Goal: Task Accomplishment & Management: Use online tool/utility

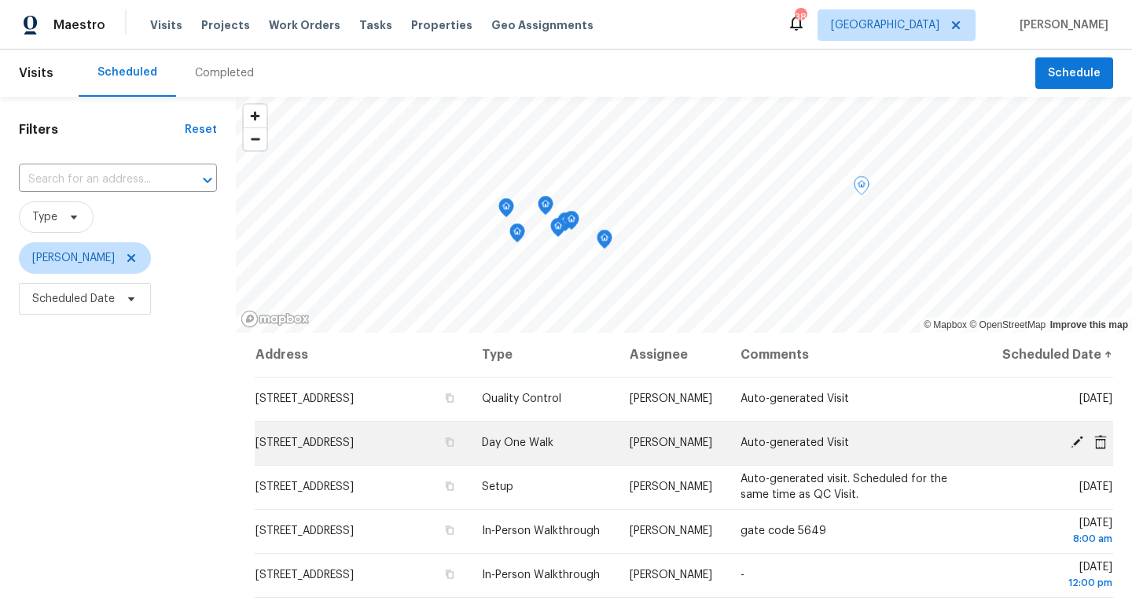
click at [1074, 448] on icon at bounding box center [1077, 441] width 13 height 13
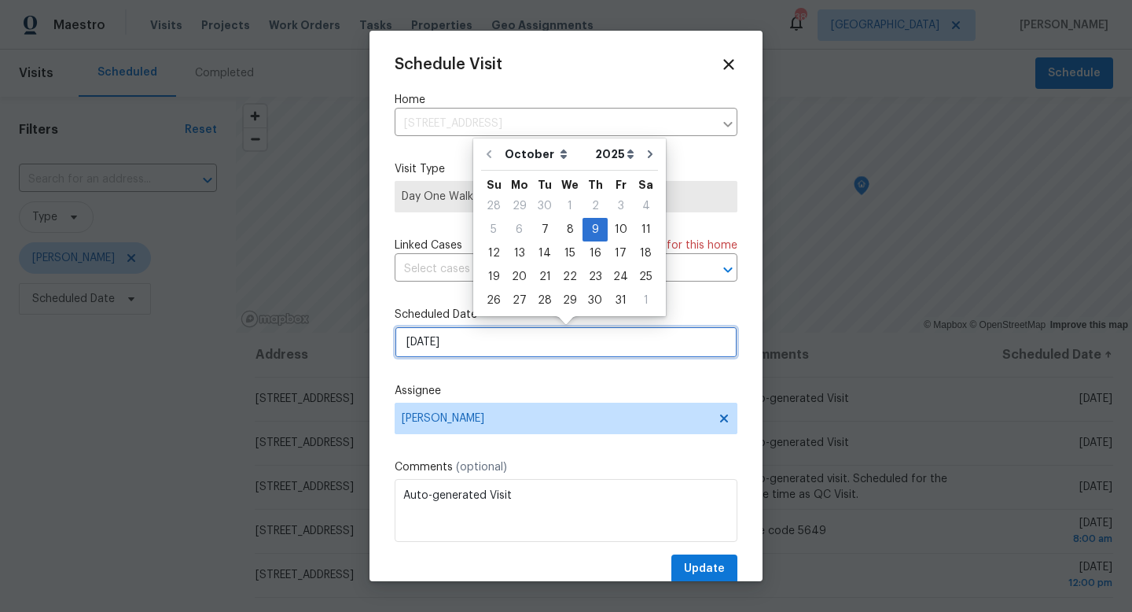
click at [532, 358] on input "10/9/2025" at bounding box center [566, 341] width 343 height 31
click at [571, 230] on div "8" at bounding box center [569, 230] width 25 height 22
type input "10/8/2025"
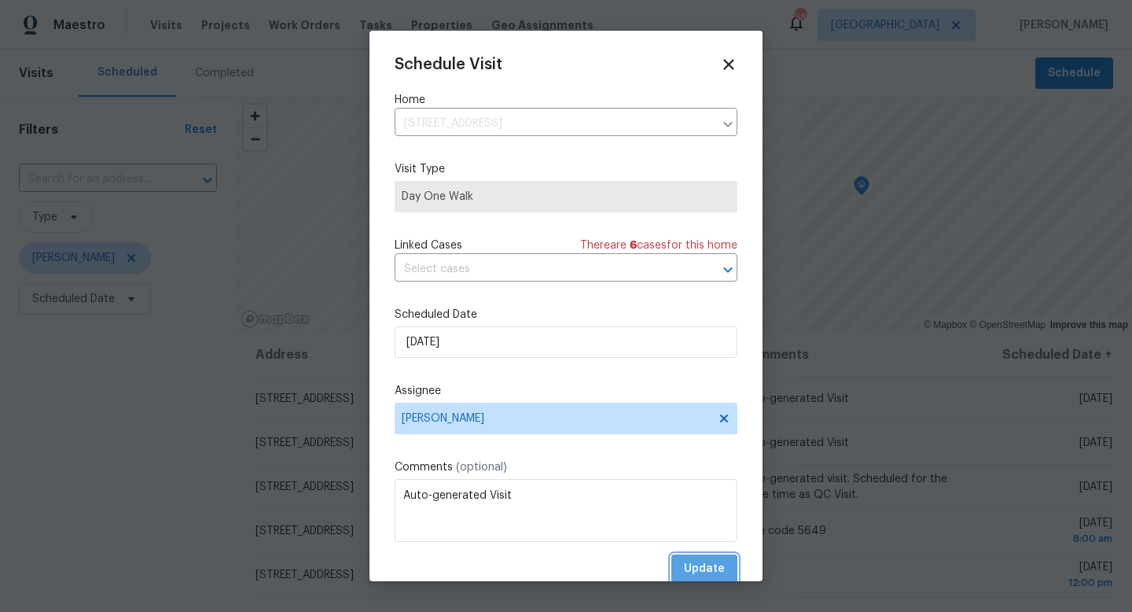
click at [695, 566] on span "Update" at bounding box center [704, 569] width 41 height 20
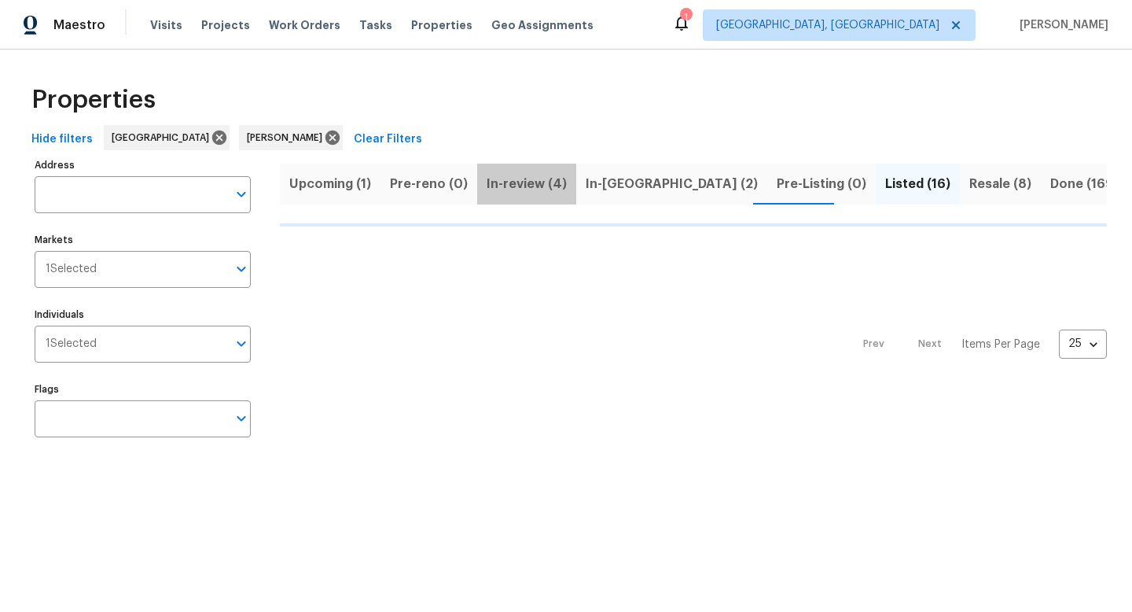
click at [537, 186] on span "In-review (4)" at bounding box center [527, 184] width 80 height 22
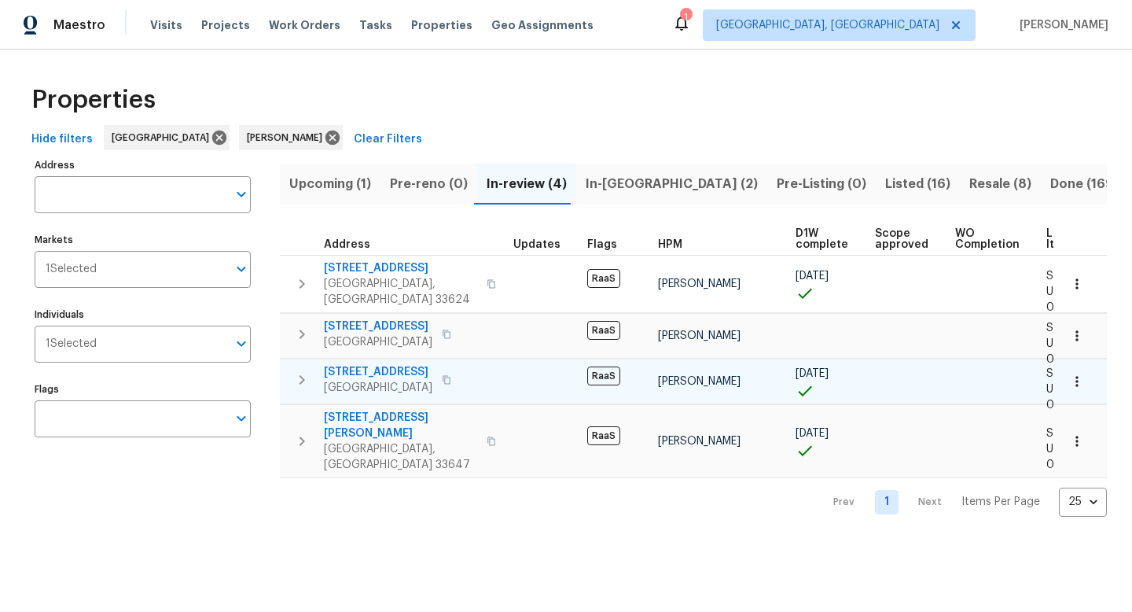
click at [364, 364] on span "4926 Halifax Dr" at bounding box center [378, 372] width 108 height 16
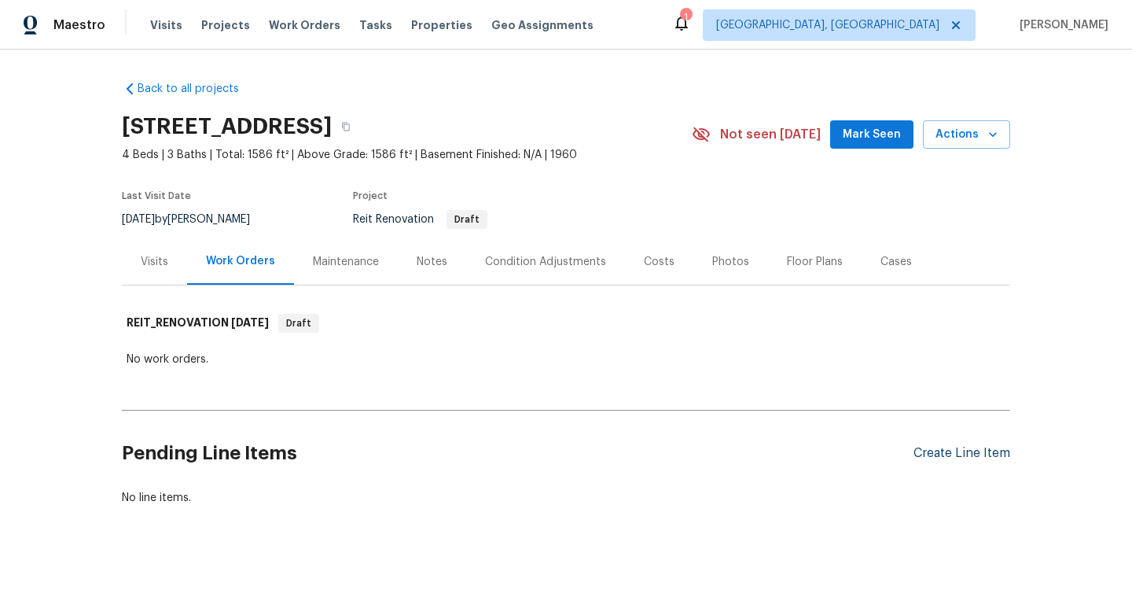
click at [937, 455] on div "Create Line Item" at bounding box center [961, 453] width 97 height 15
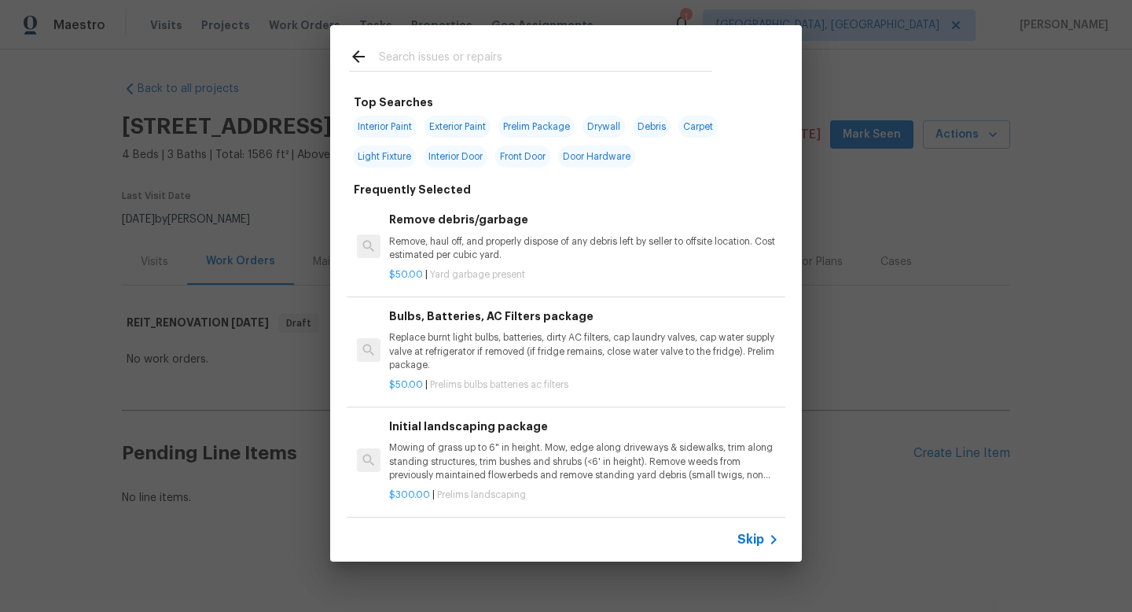
click at [579, 453] on p "Mowing of grass up to 6" in height. Mow, edge along driveways & sidewalks, trim…" at bounding box center [584, 461] width 390 height 40
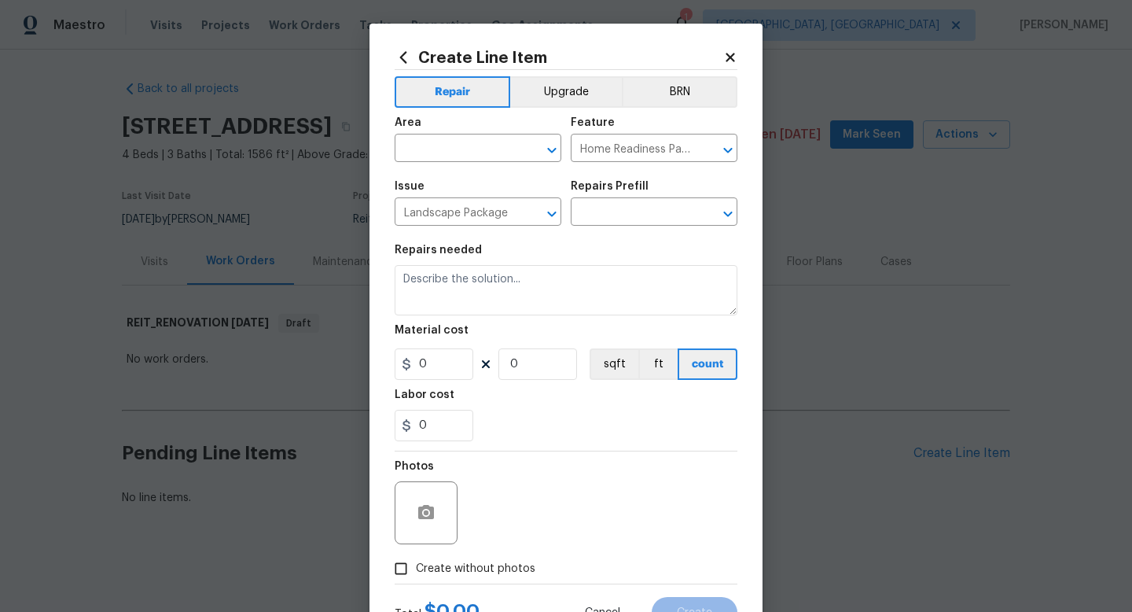
type input "Initial landscaping package $300.00"
type textarea "Mowing of grass up to 6" in height. Mow, edge along driveways & sidewalks, trim…"
type input "300"
type input "1"
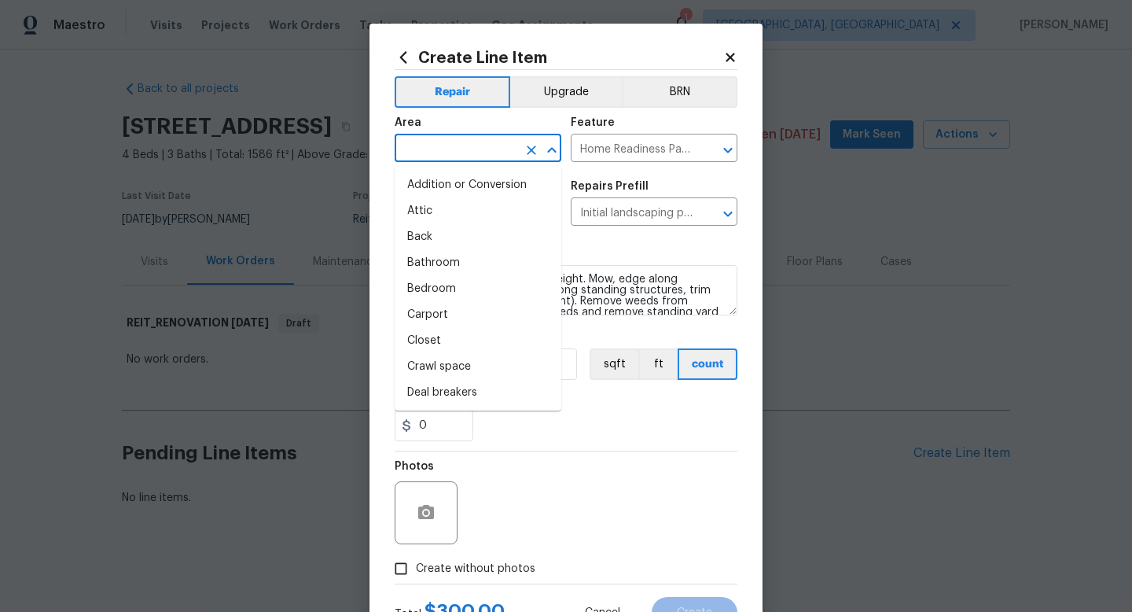
click at [484, 150] on input "text" at bounding box center [456, 150] width 123 height 24
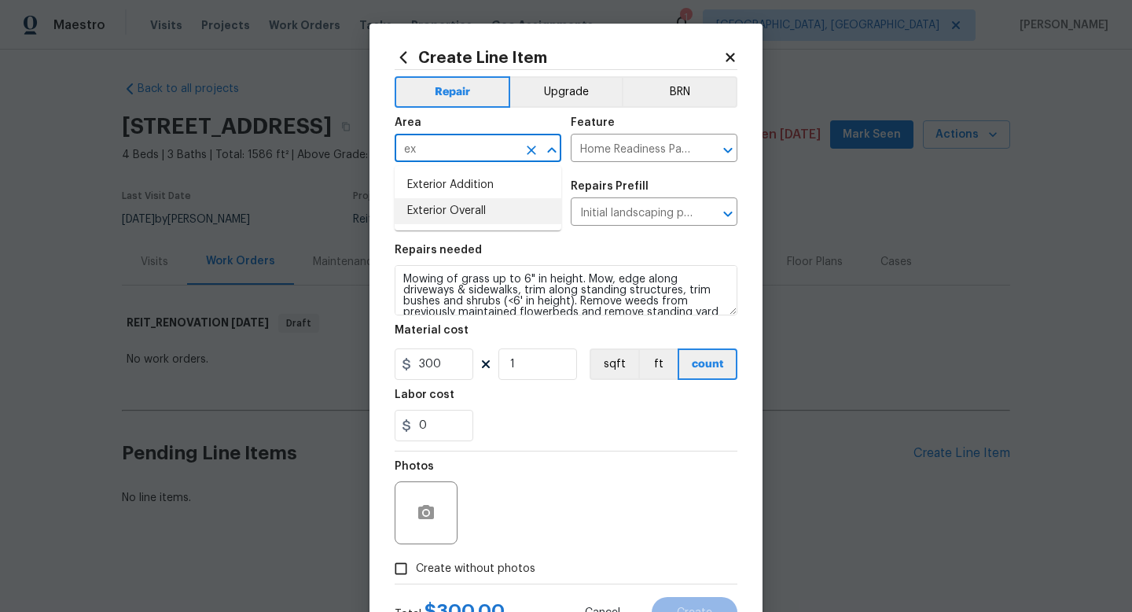
click at [465, 204] on li "Exterior Overall" at bounding box center [478, 211] width 167 height 26
type input "Exterior Overall"
click at [604, 134] on div "Feature" at bounding box center [654, 127] width 167 height 20
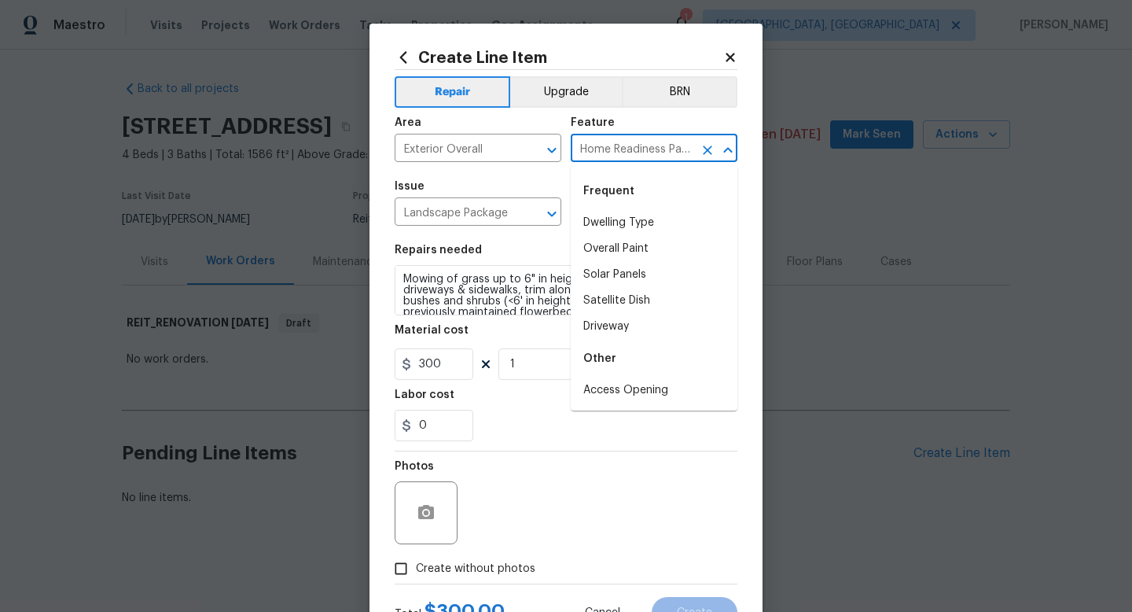
click at [604, 147] on input "Home Readiness Packages" at bounding box center [632, 150] width 123 height 24
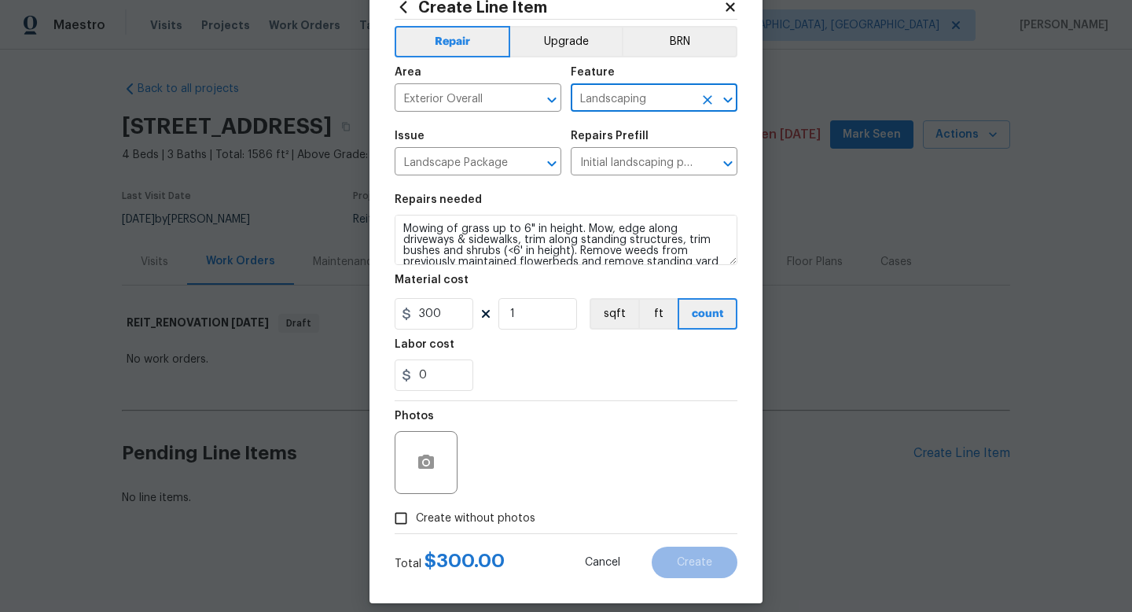
scroll to position [57, 0]
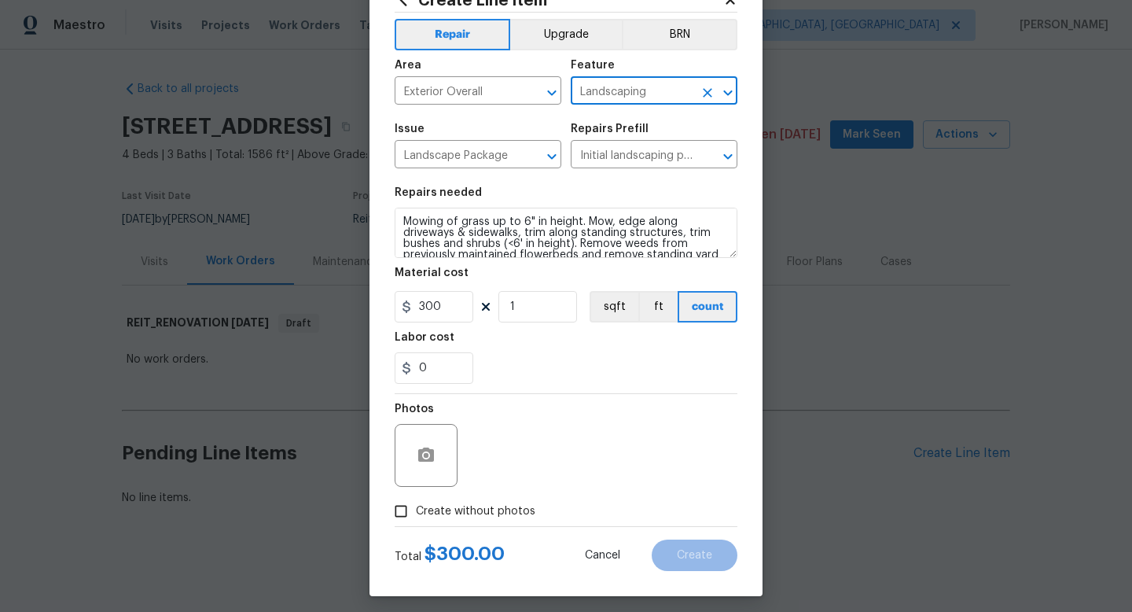
type input "Landscaping"
click at [527, 515] on span "Create without photos" at bounding box center [475, 511] width 119 height 17
click at [416, 515] on input "Create without photos" at bounding box center [401, 511] width 30 height 30
checkbox input "true"
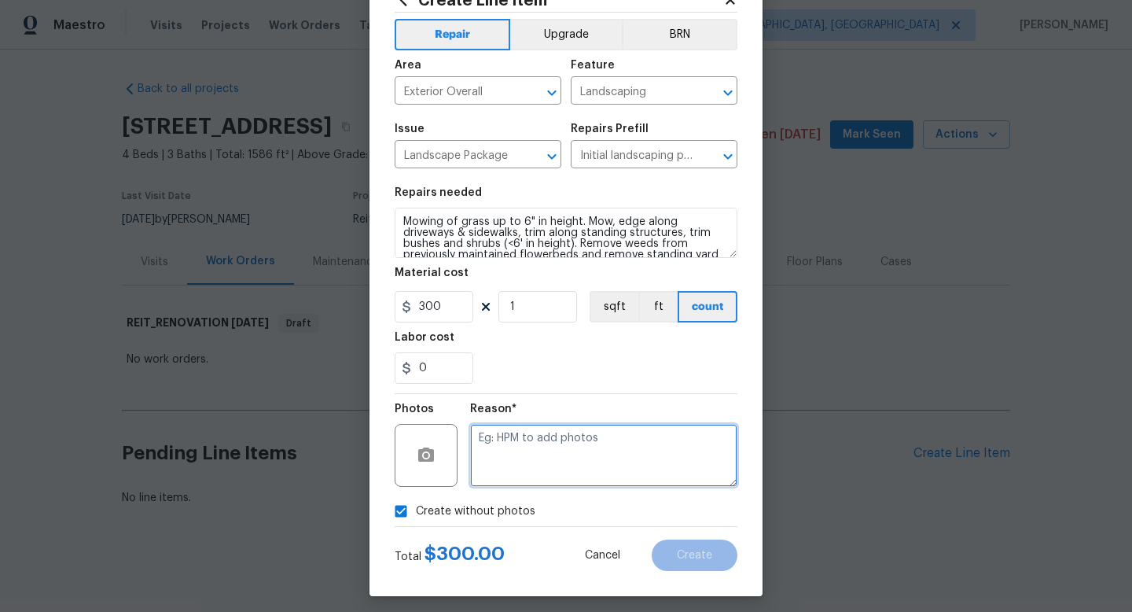
click at [560, 477] on textarea at bounding box center [603, 455] width 267 height 63
type textarea "1"
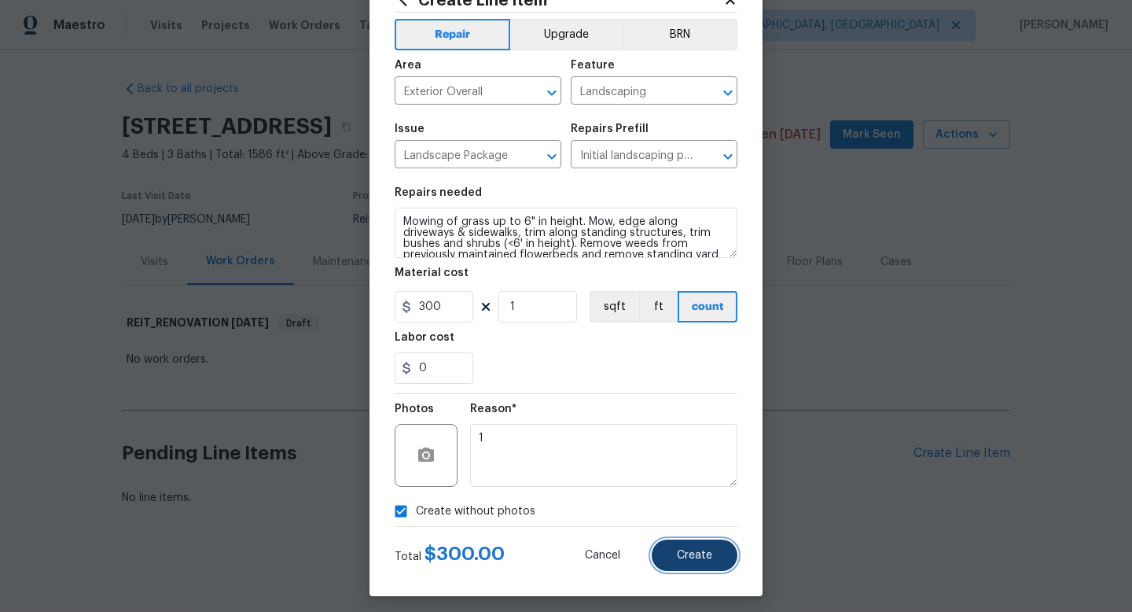
click at [696, 560] on span "Create" at bounding box center [694, 555] width 35 height 12
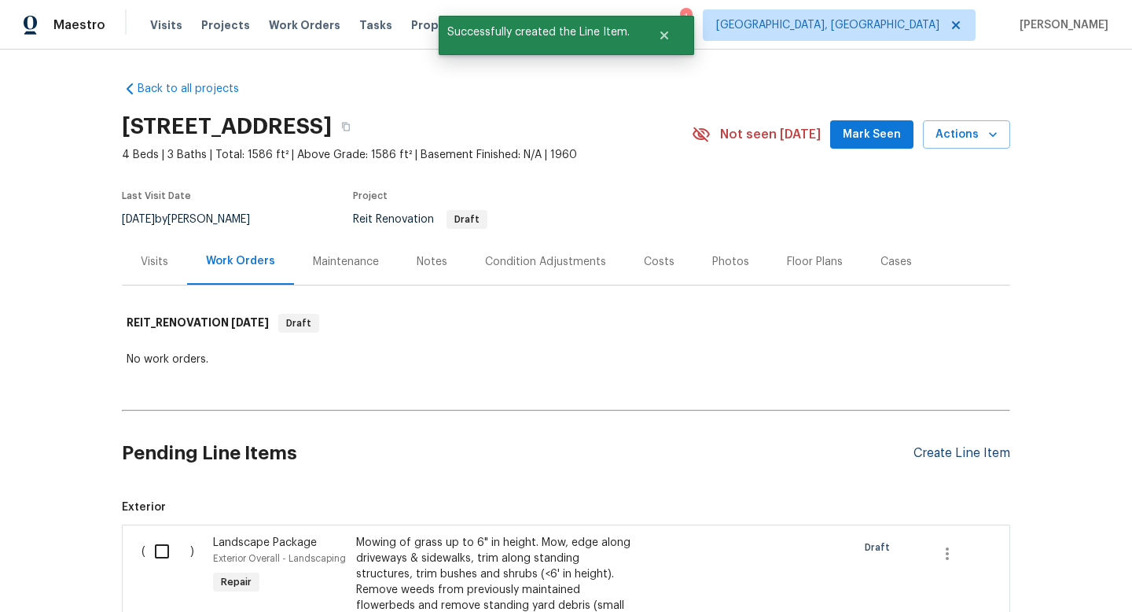
click at [937, 449] on div "Create Line Item" at bounding box center [961, 453] width 97 height 15
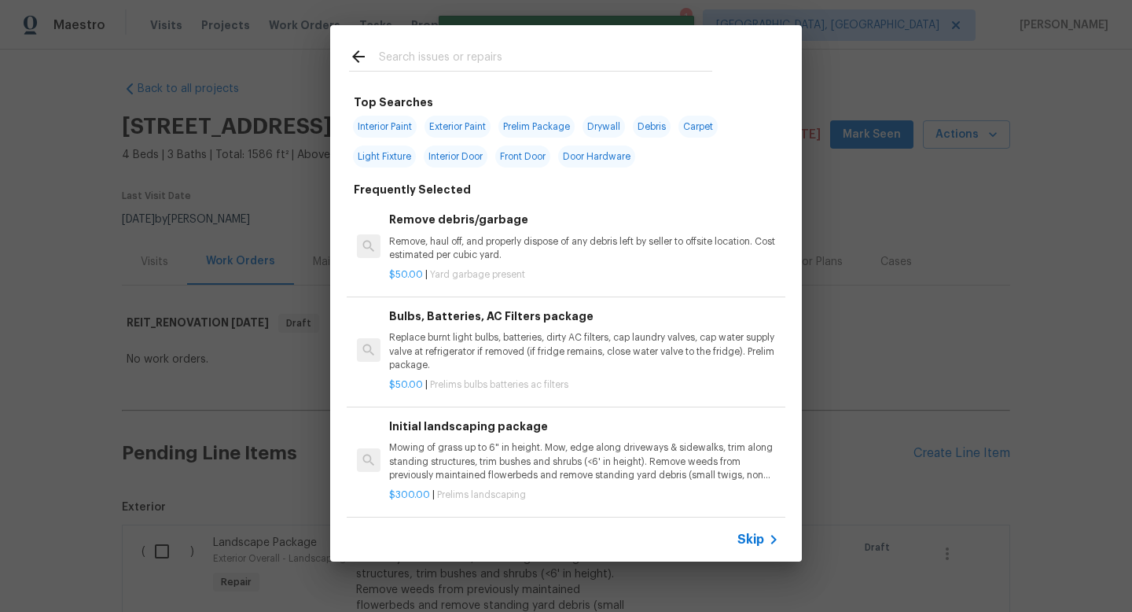
click at [744, 544] on span "Skip" at bounding box center [750, 539] width 27 height 16
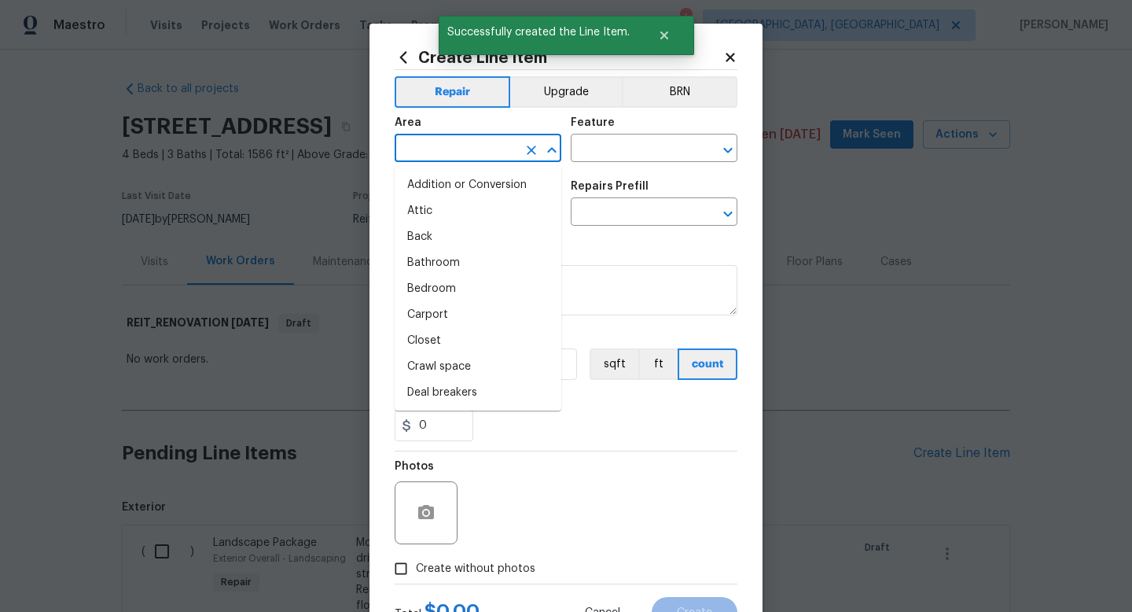
click at [446, 157] on input "text" at bounding box center [456, 150] width 123 height 24
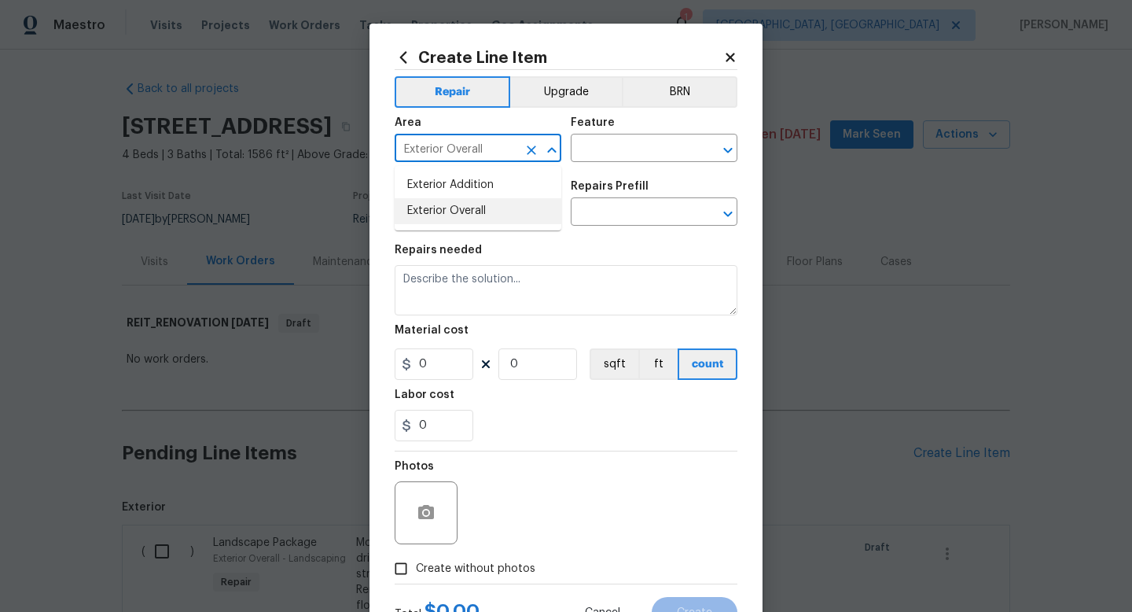
type input "Exterior Overall"
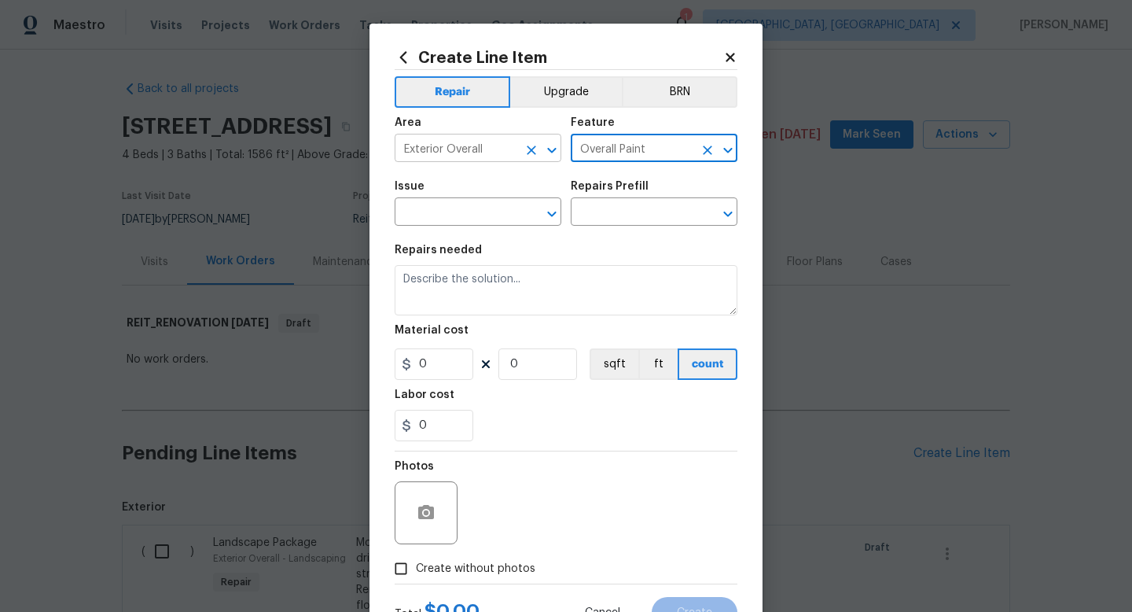
type input "Overall Paint"
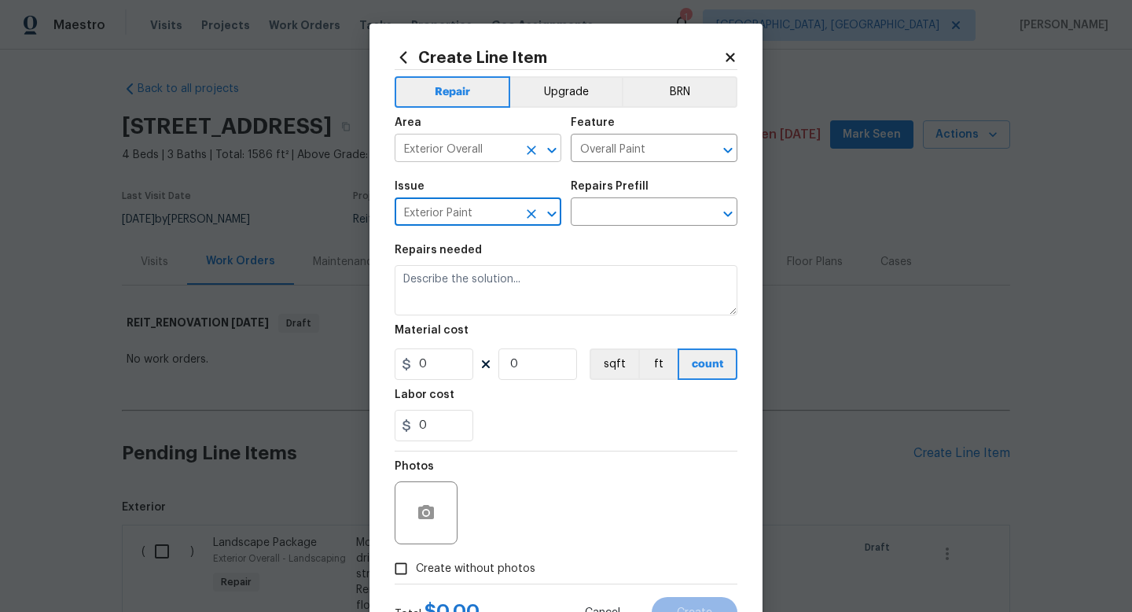
type input "Exterior Paint"
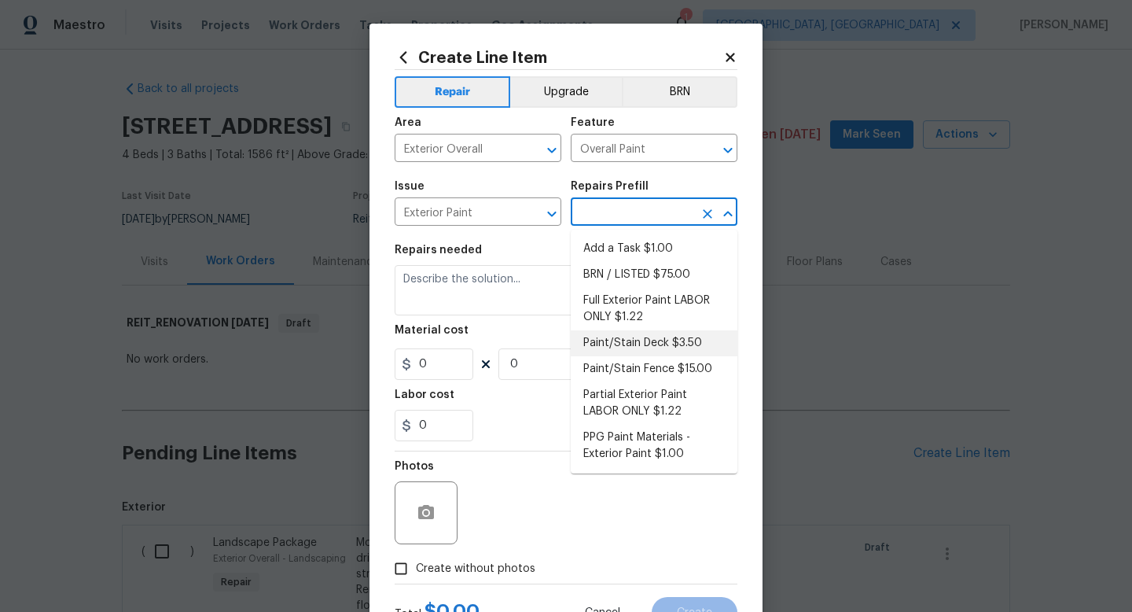
click at [630, 330] on li "Paint/Stain Deck $3.50" at bounding box center [654, 343] width 167 height 26
type input "Paint/Stain Deck $3.50"
type textarea "Prep, mask and paint/stain the exterior wood deck (PM to approve of the color).…"
type input "3.5"
type input "1"
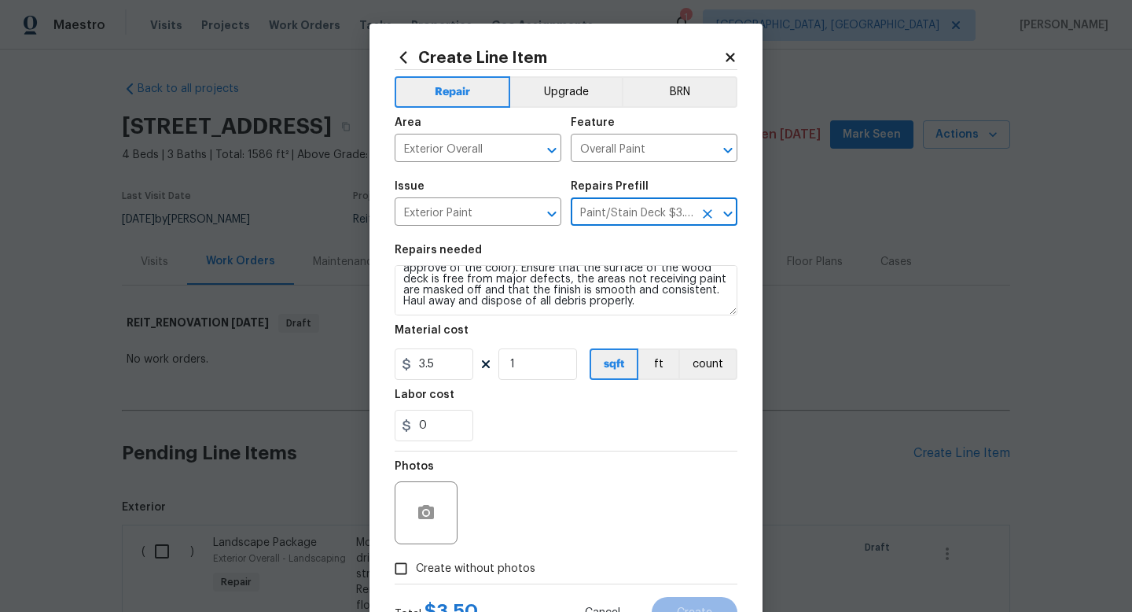
scroll to position [0, 0]
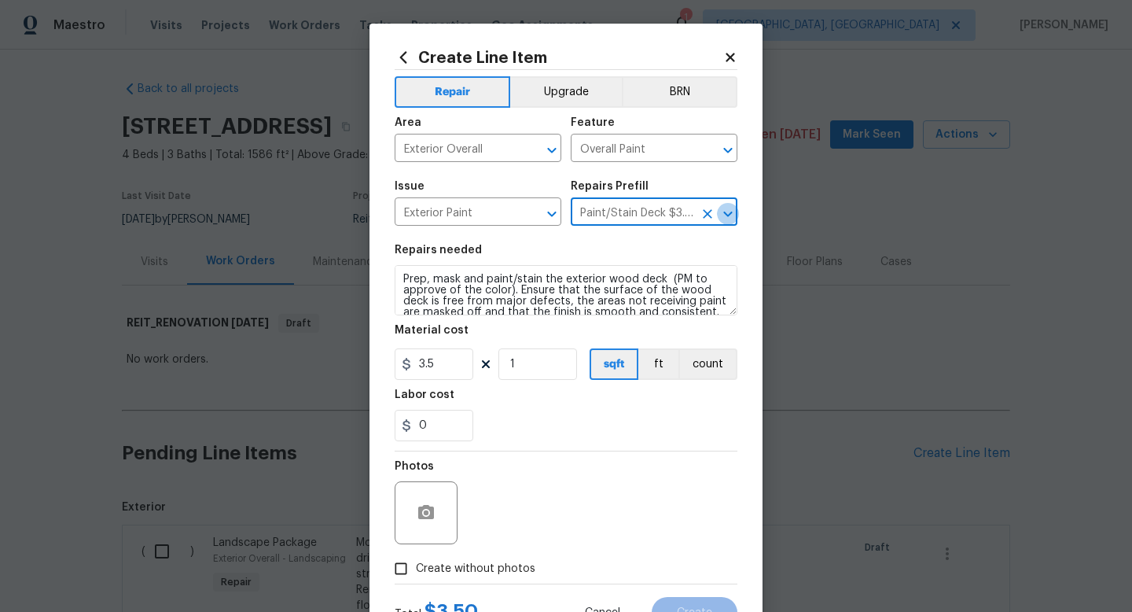
click at [726, 216] on icon "Open" at bounding box center [727, 213] width 19 height 19
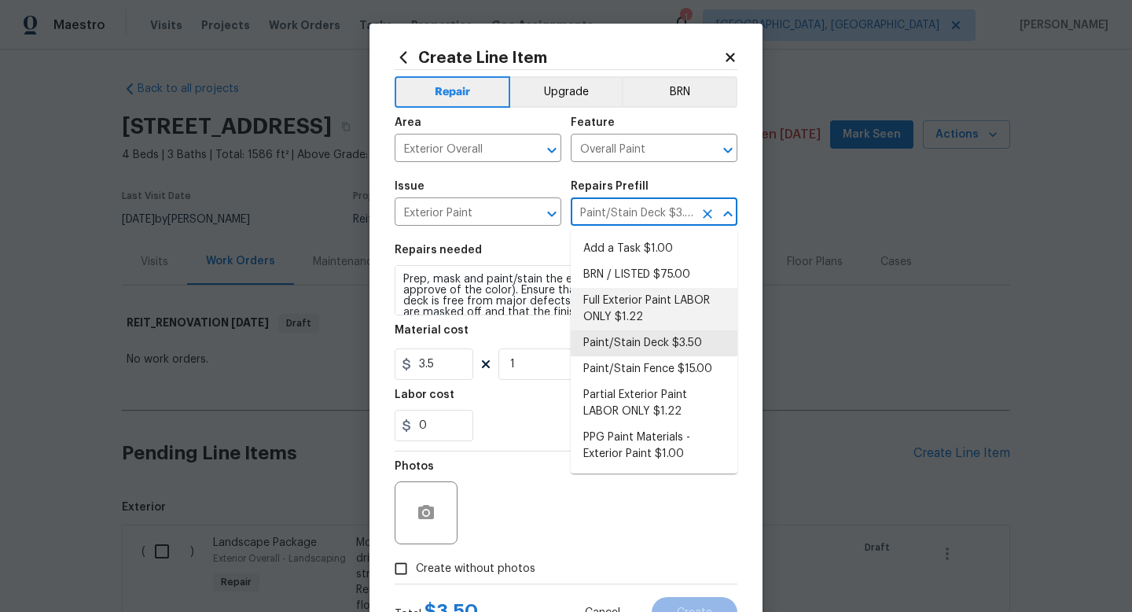
click at [663, 305] on li "Full Exterior Paint LABOR ONLY $1.22" at bounding box center [654, 309] width 167 height 42
type input "Full Exterior Paint LABOR ONLY $1.22"
type textarea "Full Exterior Paint - Prep, mask and paint the exterior of the home. Ensure tha…"
type input "1.22"
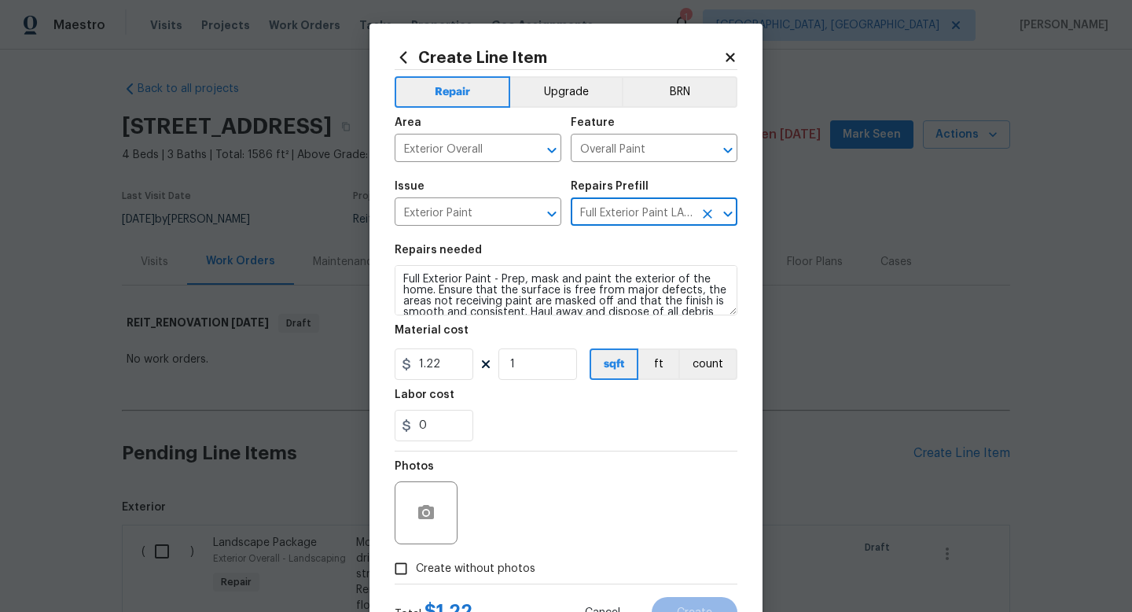
scroll to position [33, 0]
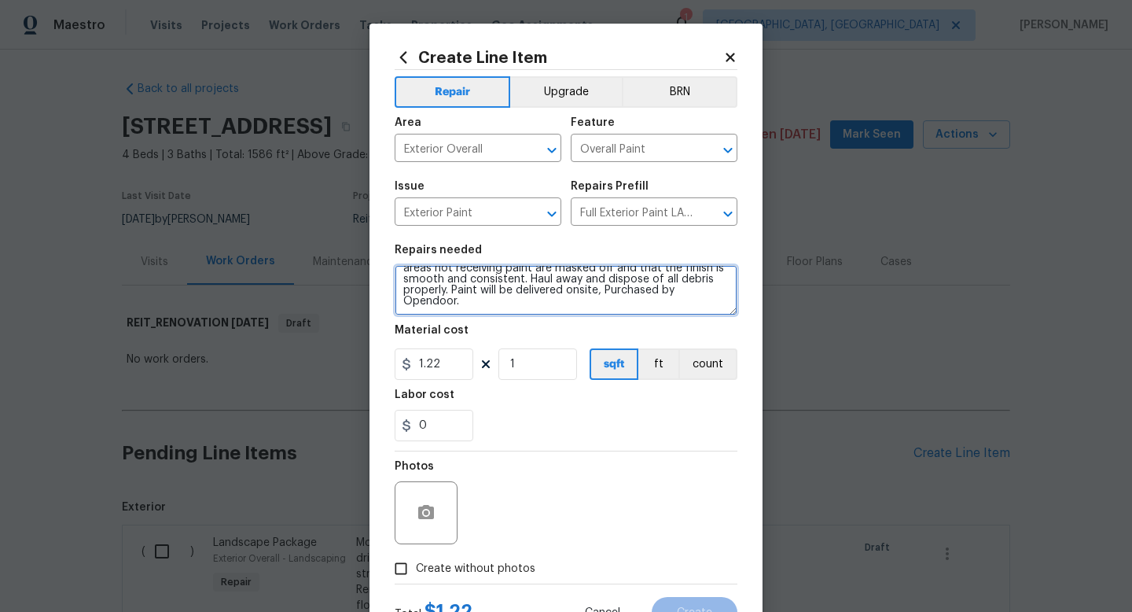
drag, startPoint x: 454, startPoint y: 292, endPoint x: 456, endPoint y: 312, distance: 20.5
click at [456, 312] on textarea "Full Exterior Paint - Prep, mask and paint the exterior of the home. Ensure tha…" at bounding box center [566, 290] width 343 height 50
type textarea "Full Exterior Paint - Prep, mask and paint the exterior of the home. Ensure tha…"
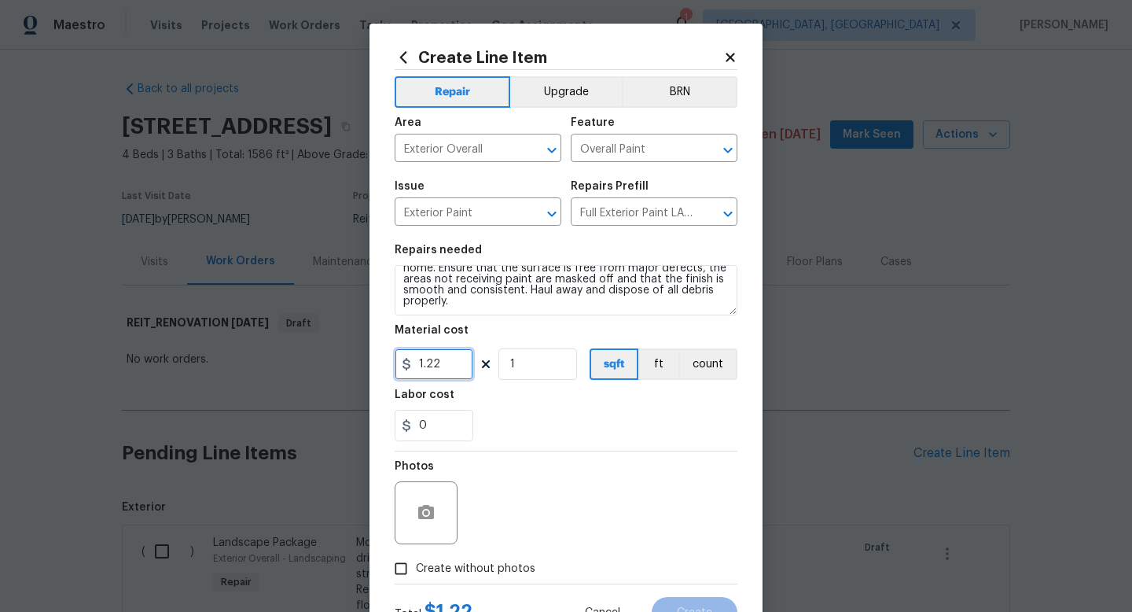
click at [444, 365] on input "1.22" at bounding box center [434, 363] width 79 height 31
type input "1.47"
click at [524, 373] on input "1" at bounding box center [537, 363] width 79 height 31
type input "1586"
click at [469, 566] on span "Create without photos" at bounding box center [475, 568] width 119 height 17
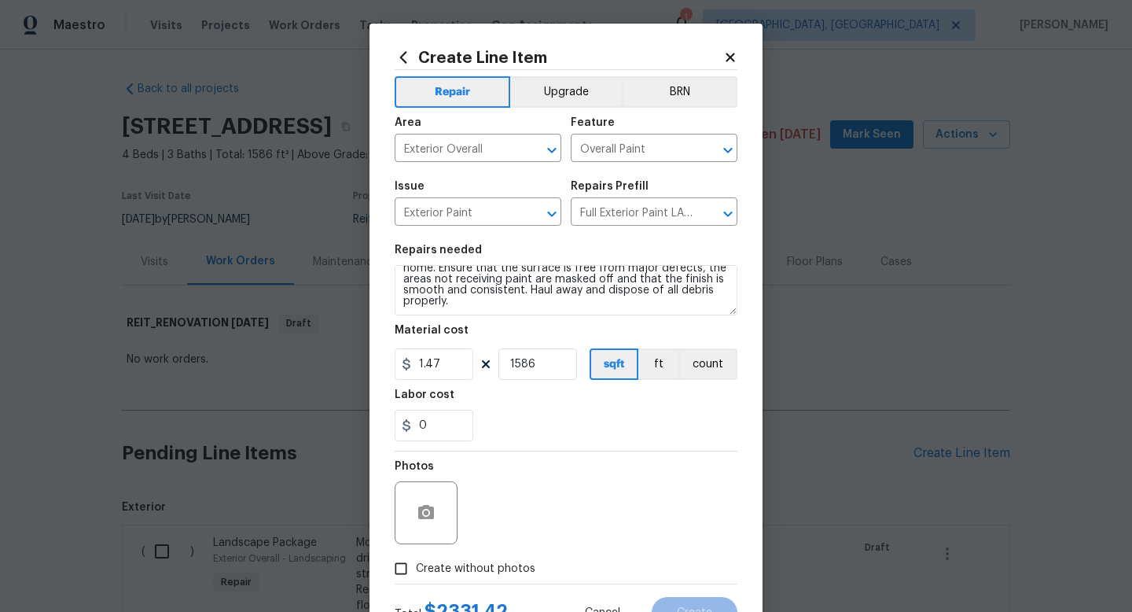
click at [416, 566] on input "Create without photos" at bounding box center [401, 568] width 30 height 30
checkbox input "true"
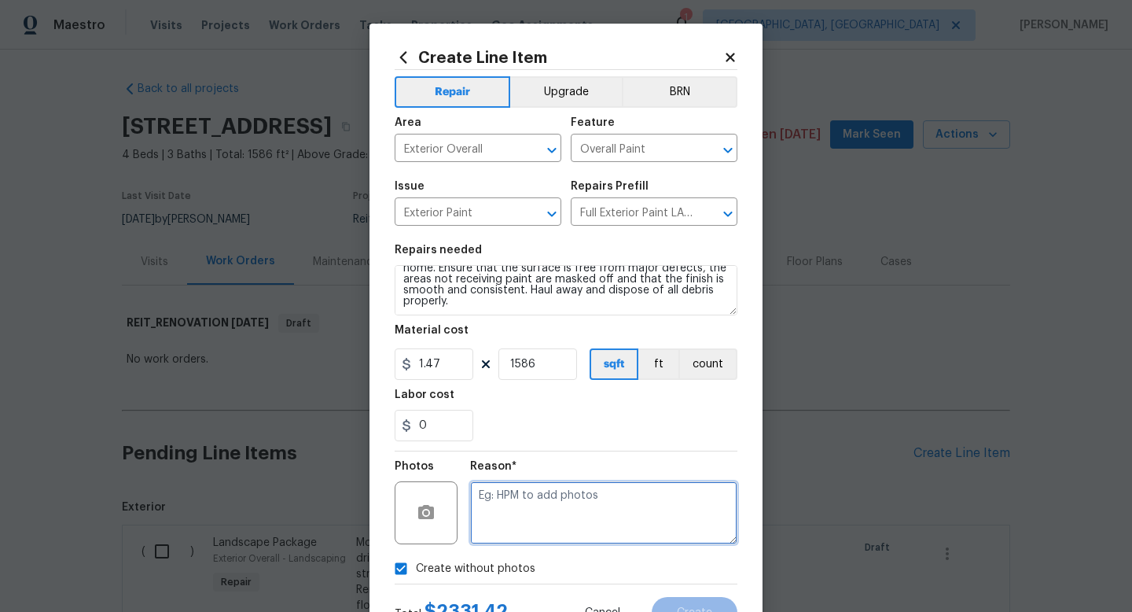
click at [542, 522] on textarea at bounding box center [603, 512] width 267 height 63
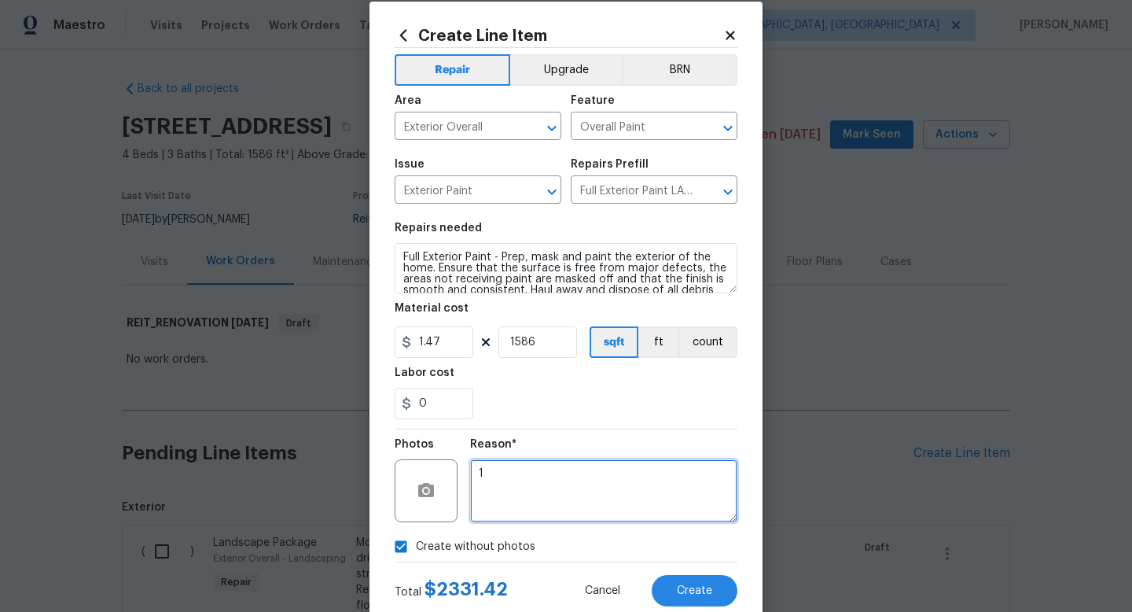
scroll to position [66, 0]
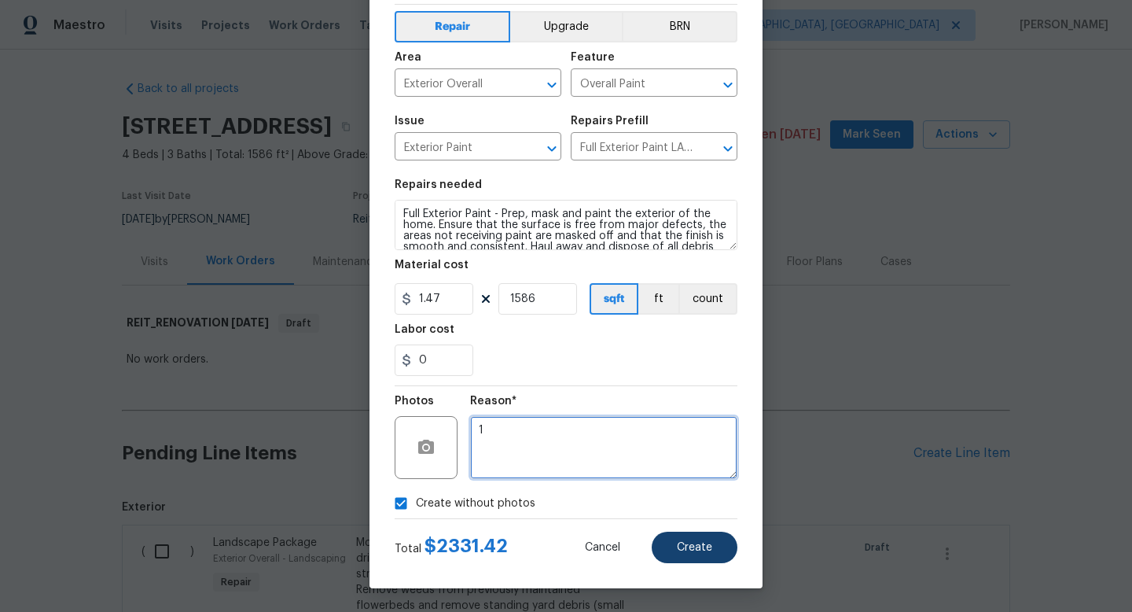
type textarea "1"
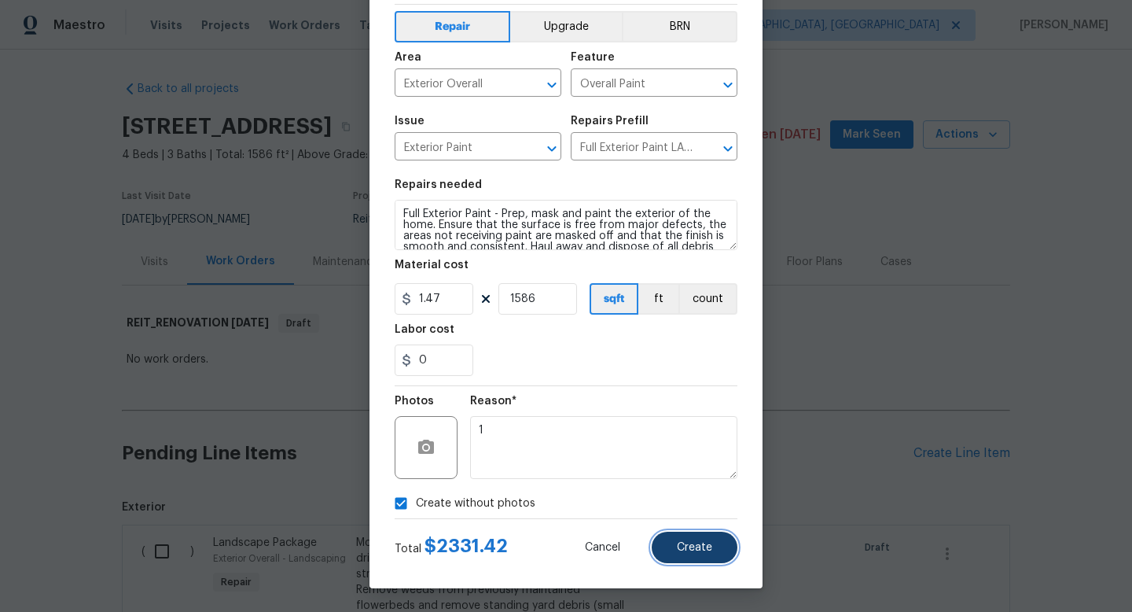
click at [697, 556] on button "Create" at bounding box center [695, 546] width 86 height 31
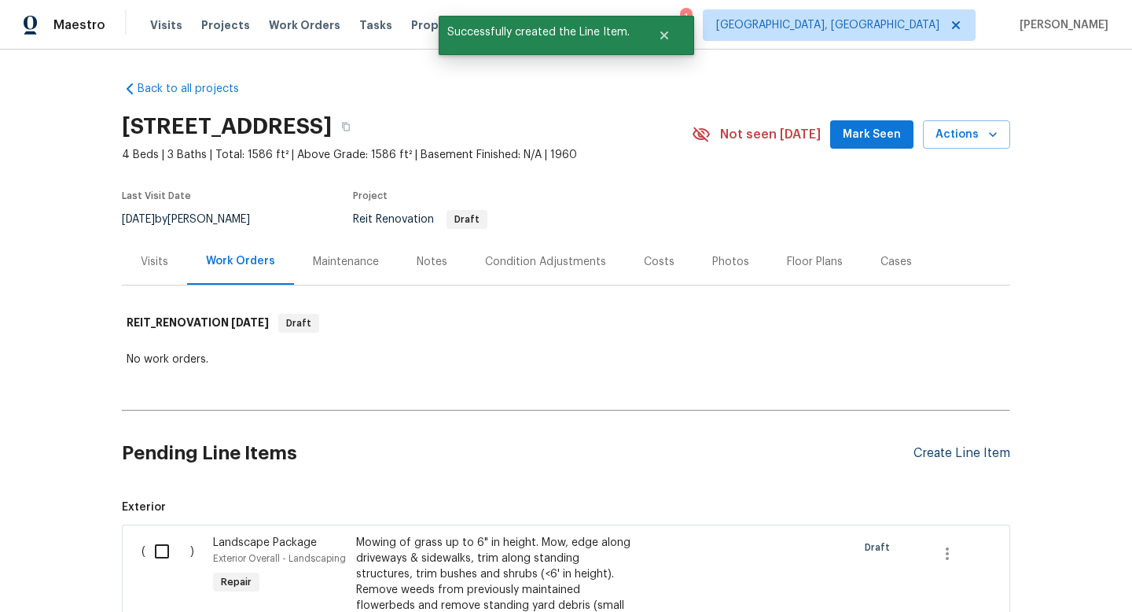
click at [953, 451] on div "Create Line Item" at bounding box center [961, 453] width 97 height 15
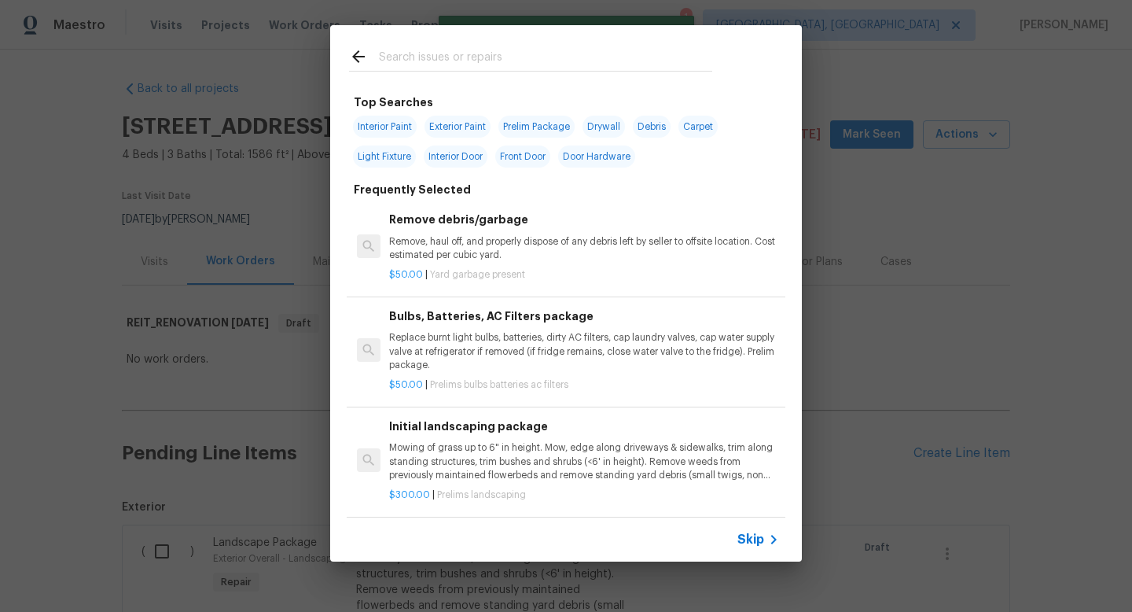
click at [450, 62] on input "text" at bounding box center [545, 59] width 333 height 24
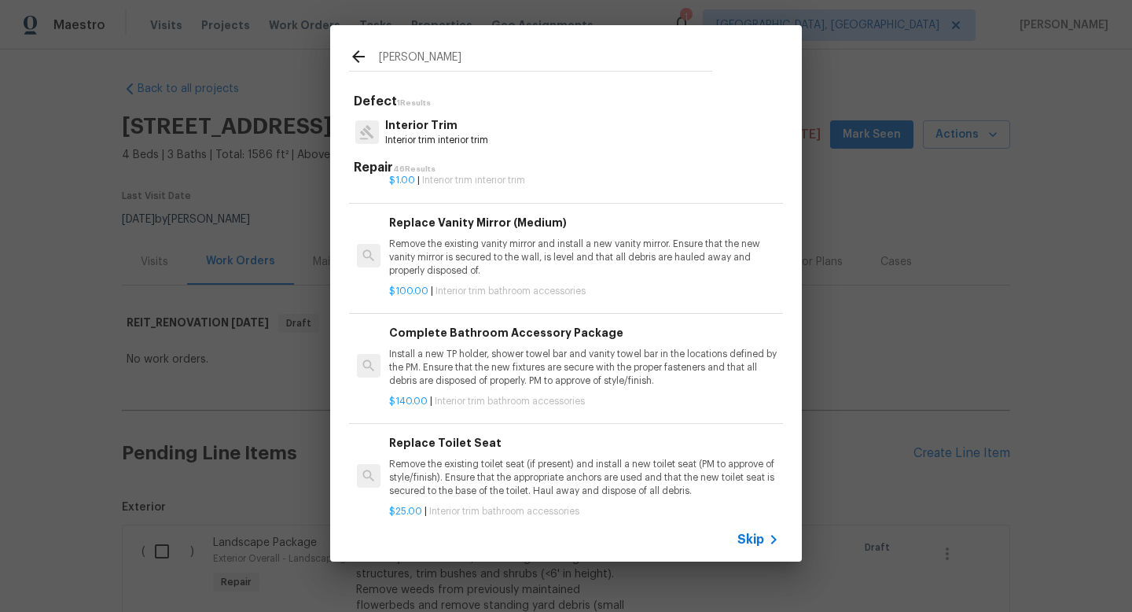
scroll to position [1802, 0]
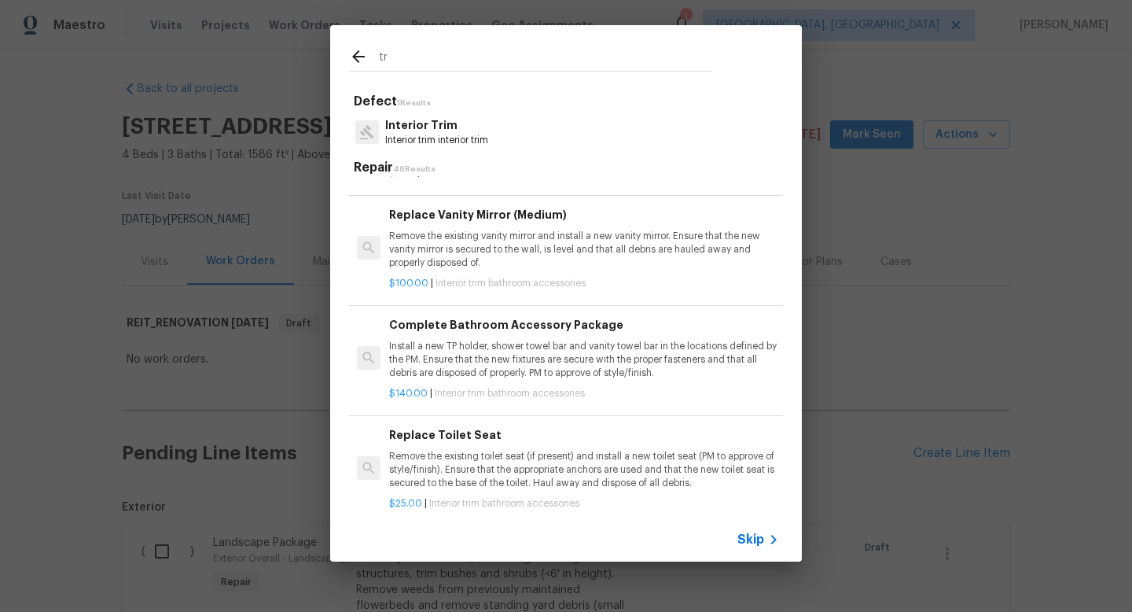
type input "t"
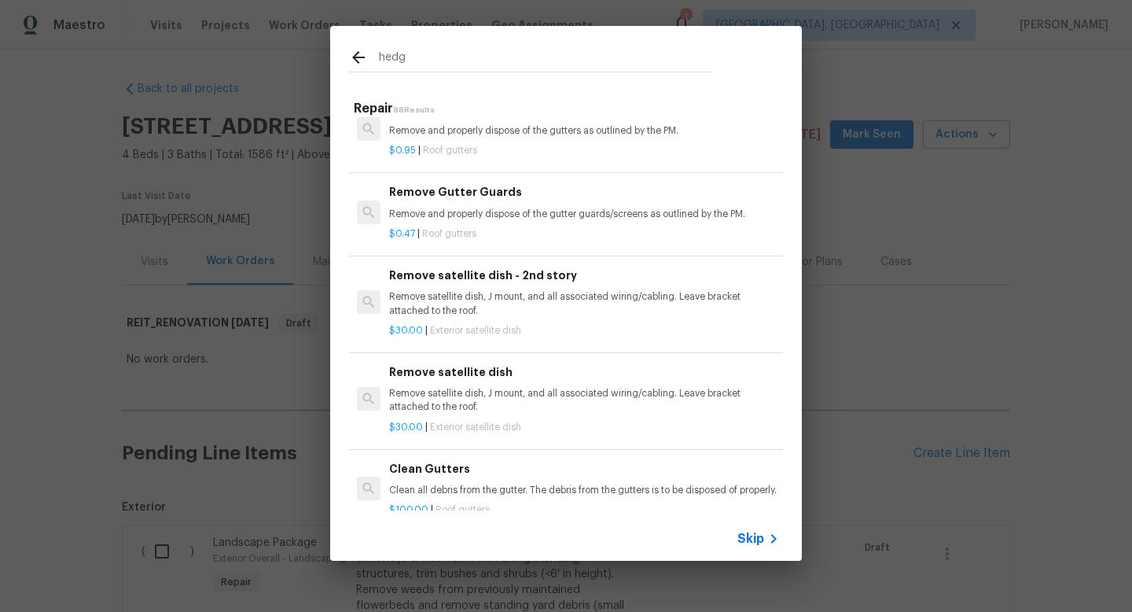
scroll to position [0, 0]
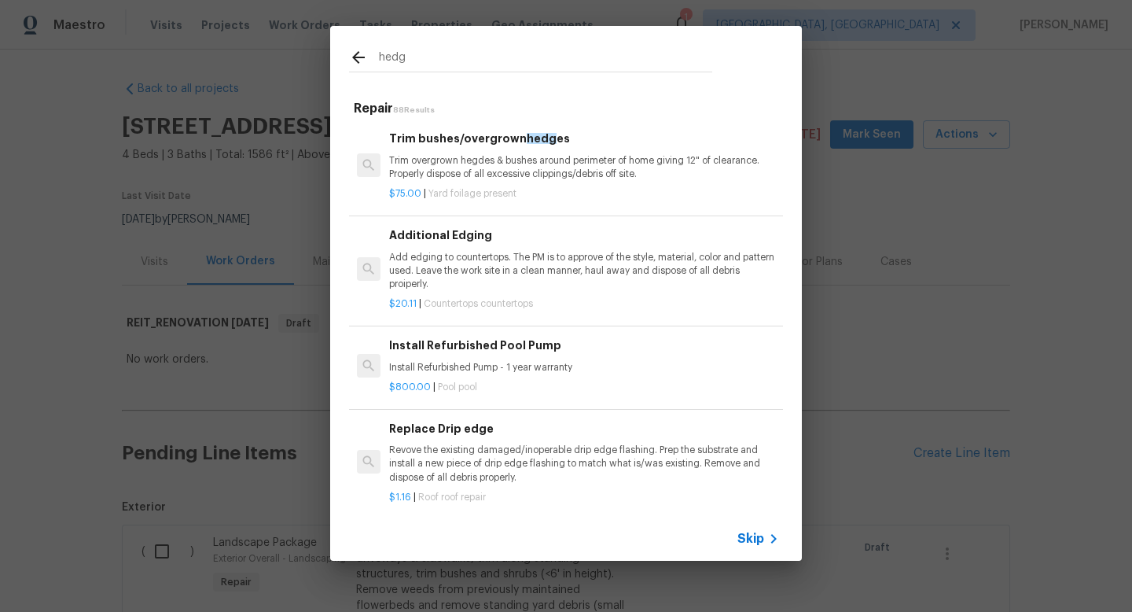
type input "hedg"
click at [481, 149] on div "Trim bushes/overgrown hedg es Trim overgrown hegdes & bushes around perimeter o…" at bounding box center [584, 155] width 390 height 51
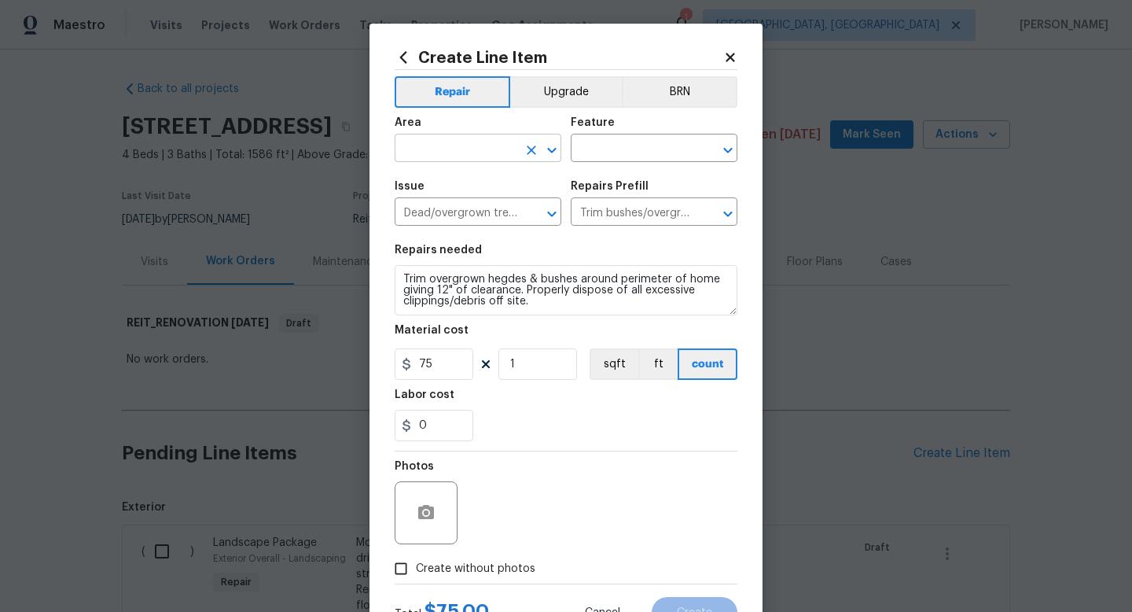
click at [478, 145] on input "text" at bounding box center [456, 150] width 123 height 24
type input "Exterior Overall"
type input "Landscaping"
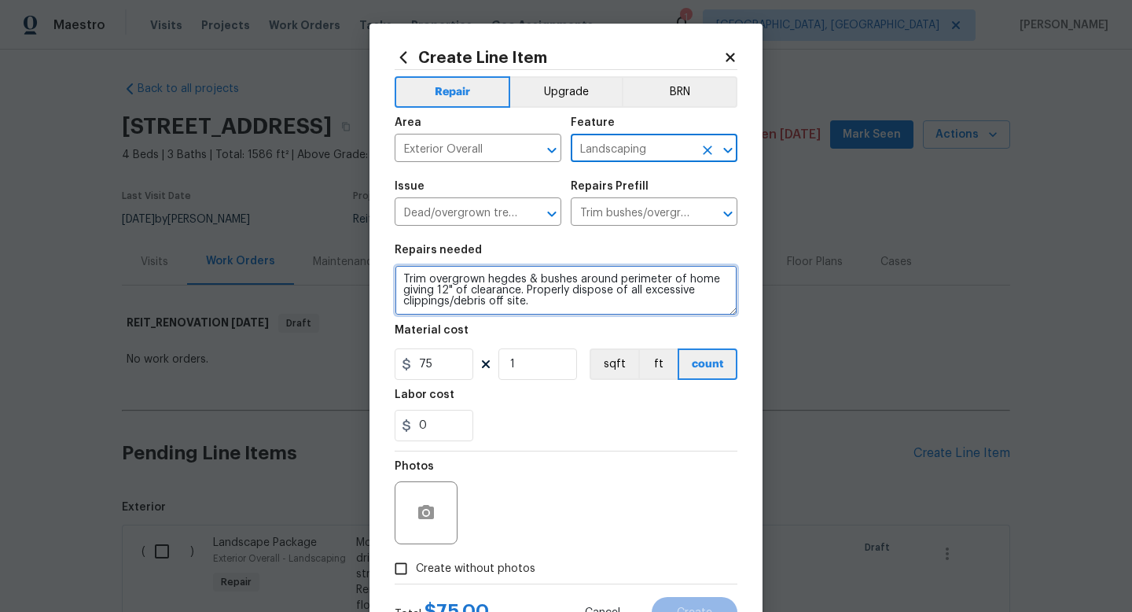
click at [402, 283] on textarea "Trim overgrown hegdes & bushes around perimeter of home giving 12" of clearance…" at bounding box center [566, 290] width 343 height 50
type textarea "Yard is severly overgrown. Trim overgrown hegdes & bushes around perimeter of h…"
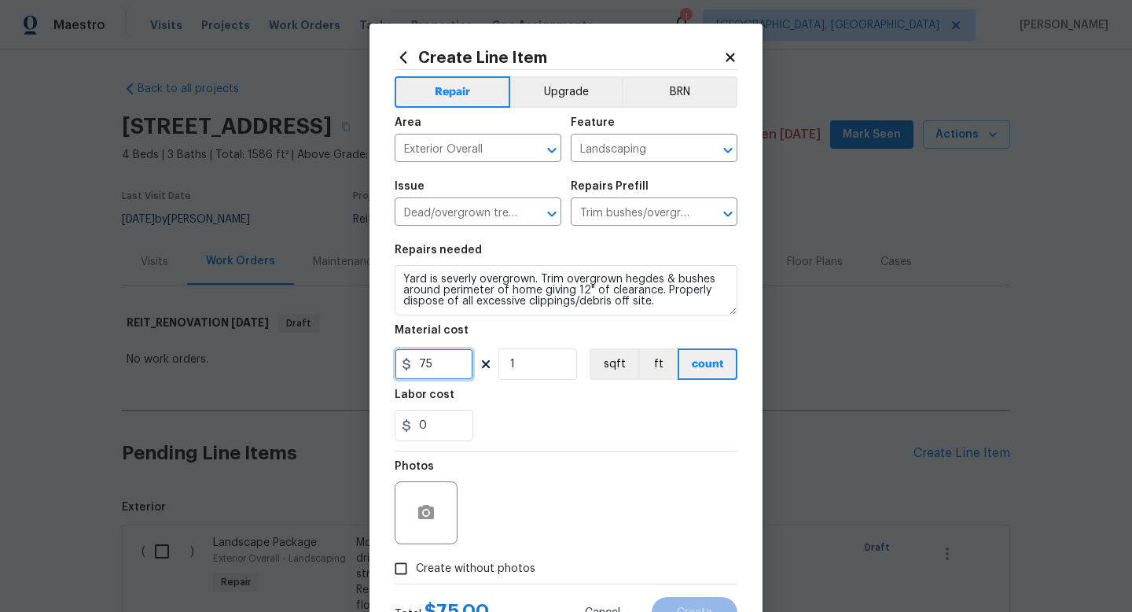
click at [467, 362] on input "75" at bounding box center [434, 363] width 79 height 31
type input "225"
click at [502, 558] on label "Create without photos" at bounding box center [460, 568] width 149 height 30
click at [416, 558] on input "Create without photos" at bounding box center [401, 568] width 30 height 30
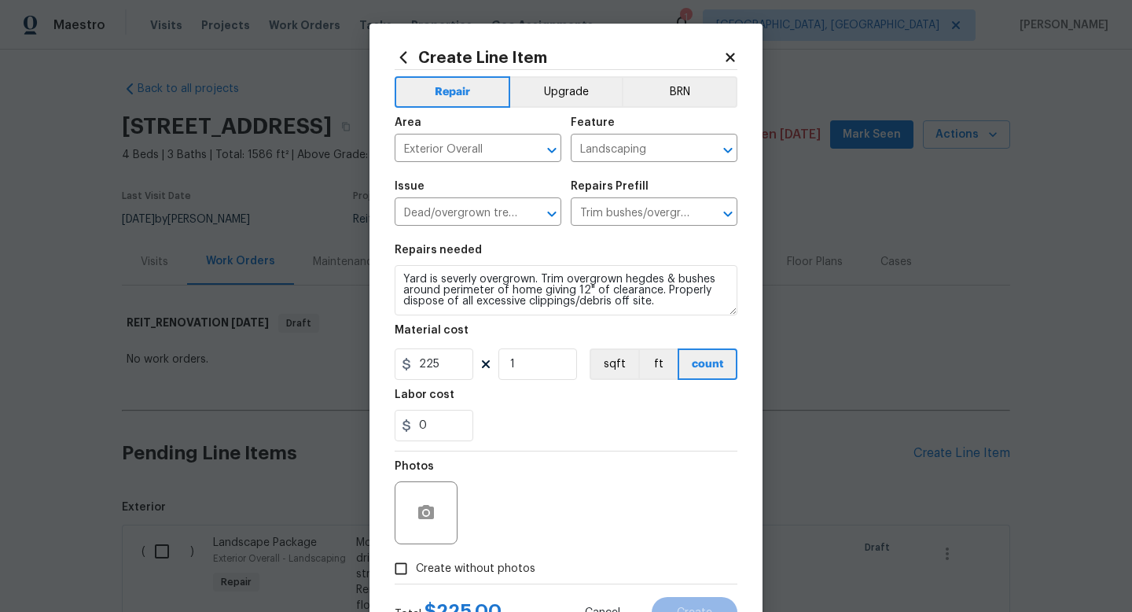
checkbox input "true"
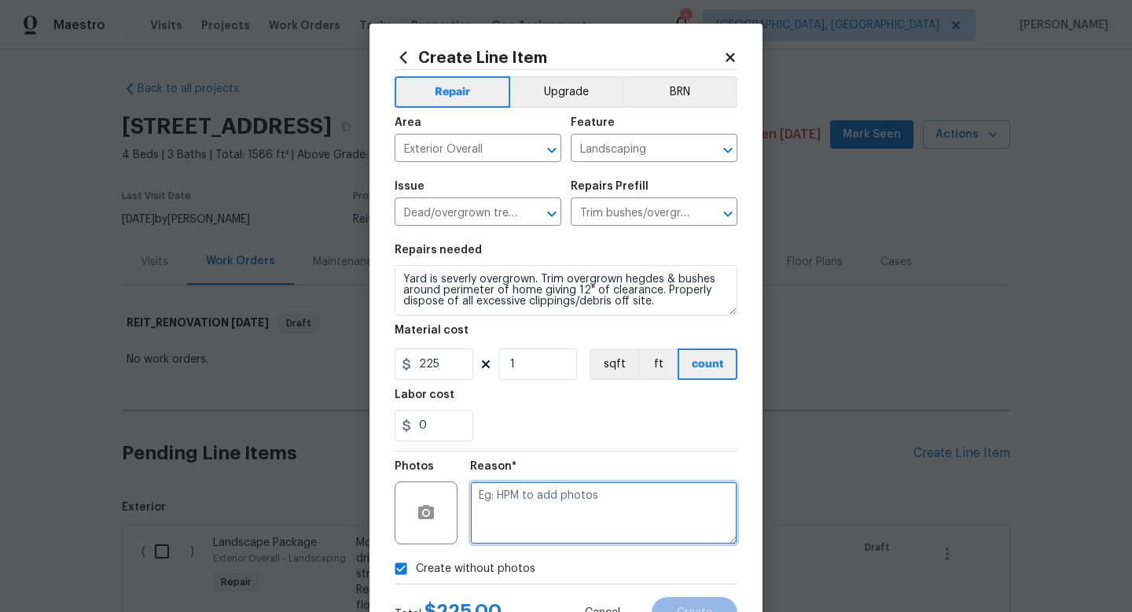
click at [536, 519] on textarea at bounding box center [603, 512] width 267 height 63
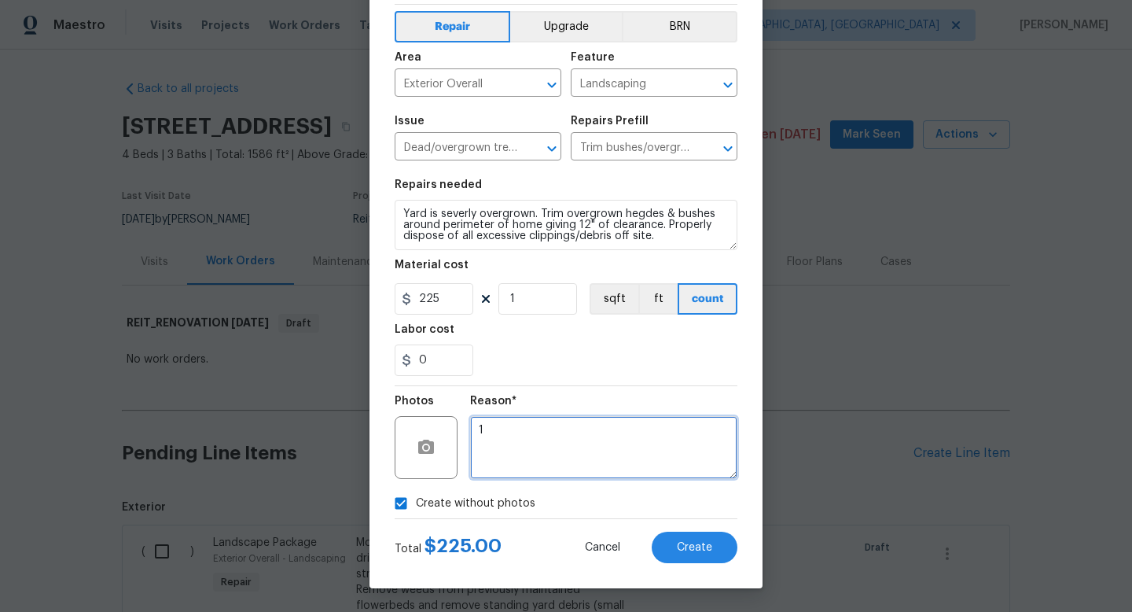
type textarea "1"
click at [707, 565] on div "Create Line Item Repair Upgrade BRN Area Exterior Overall ​ Feature Landscaping…" at bounding box center [565, 273] width 393 height 630
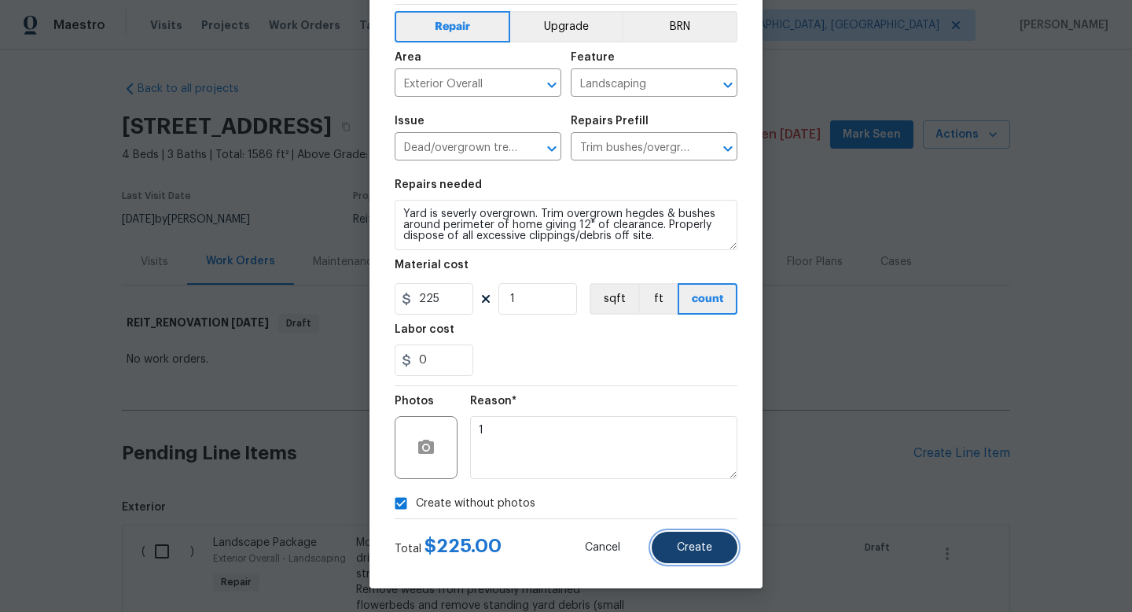
click at [705, 557] on button "Create" at bounding box center [695, 546] width 86 height 31
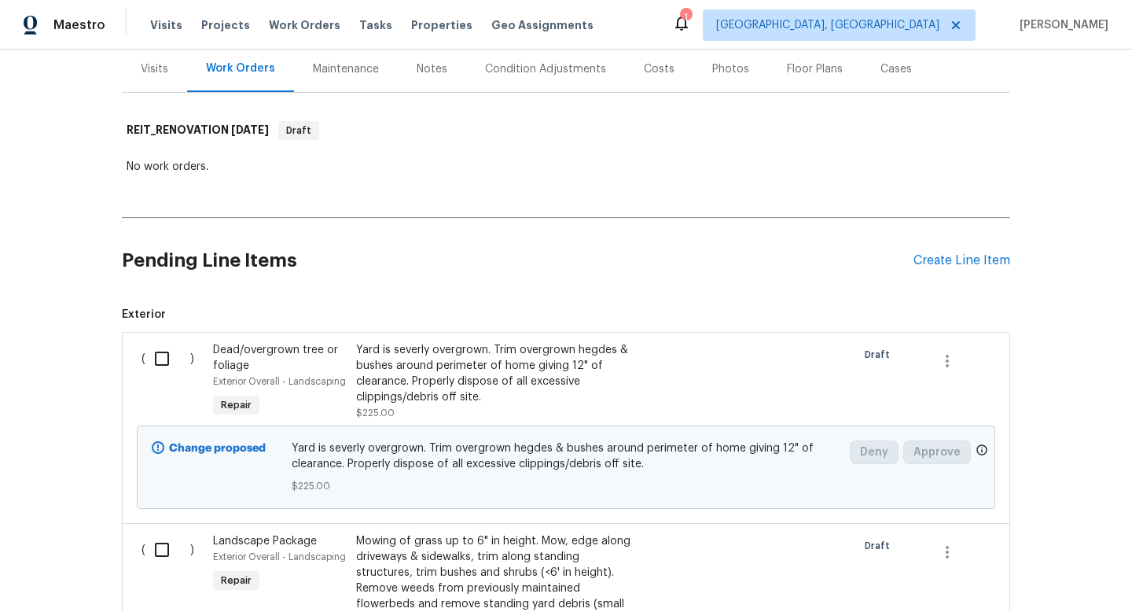
scroll to position [193, 0]
click at [931, 264] on div "Create Line Item" at bounding box center [961, 259] width 97 height 15
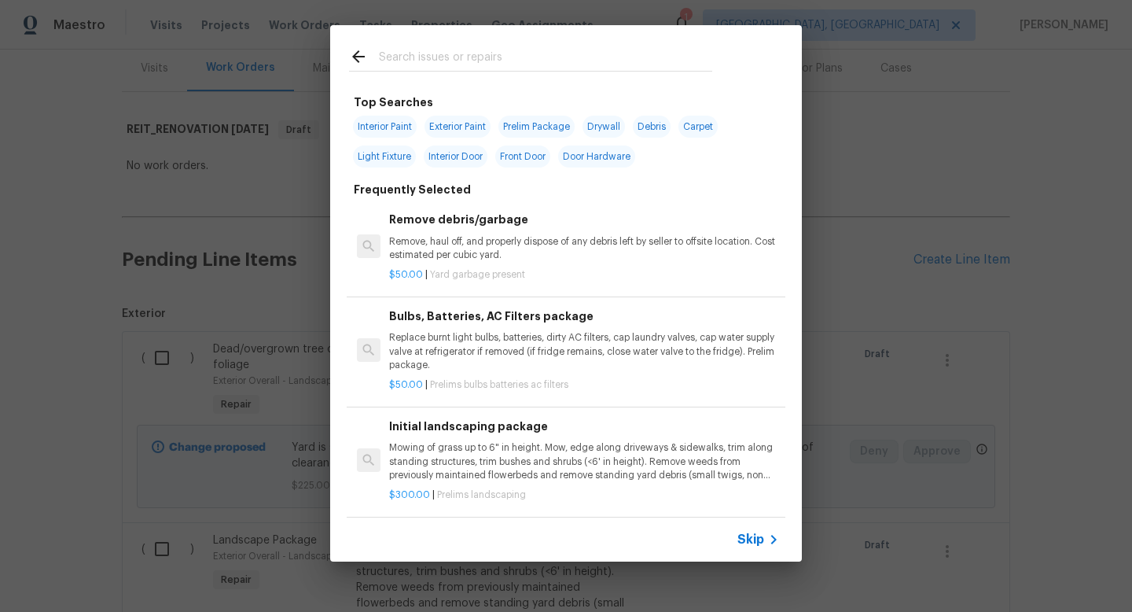
click at [463, 59] on input "text" at bounding box center [545, 59] width 333 height 24
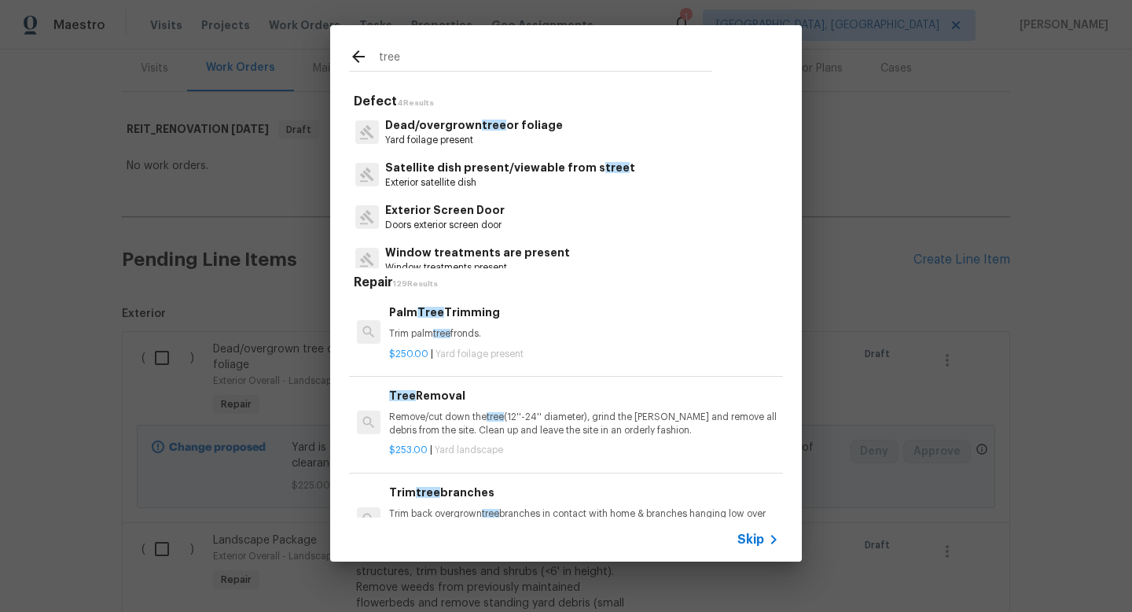
type input "tree"
click at [542, 505] on div "Trim tree branches Trim back overgrown tree branches in contact with home & bra…" at bounding box center [584, 508] width 390 height 51
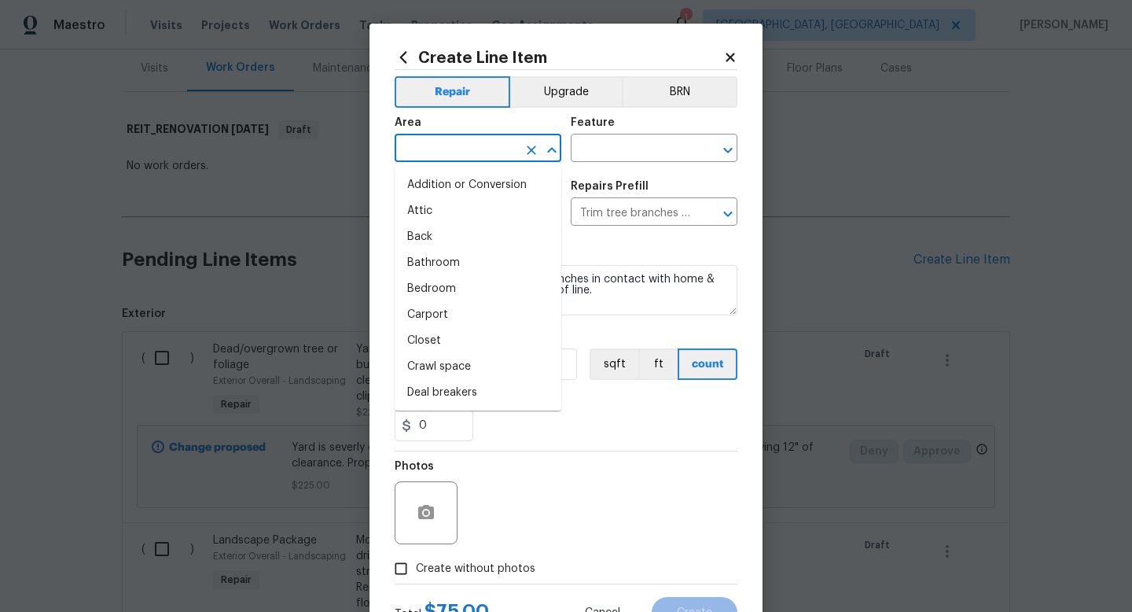
click at [469, 152] on input "text" at bounding box center [456, 150] width 123 height 24
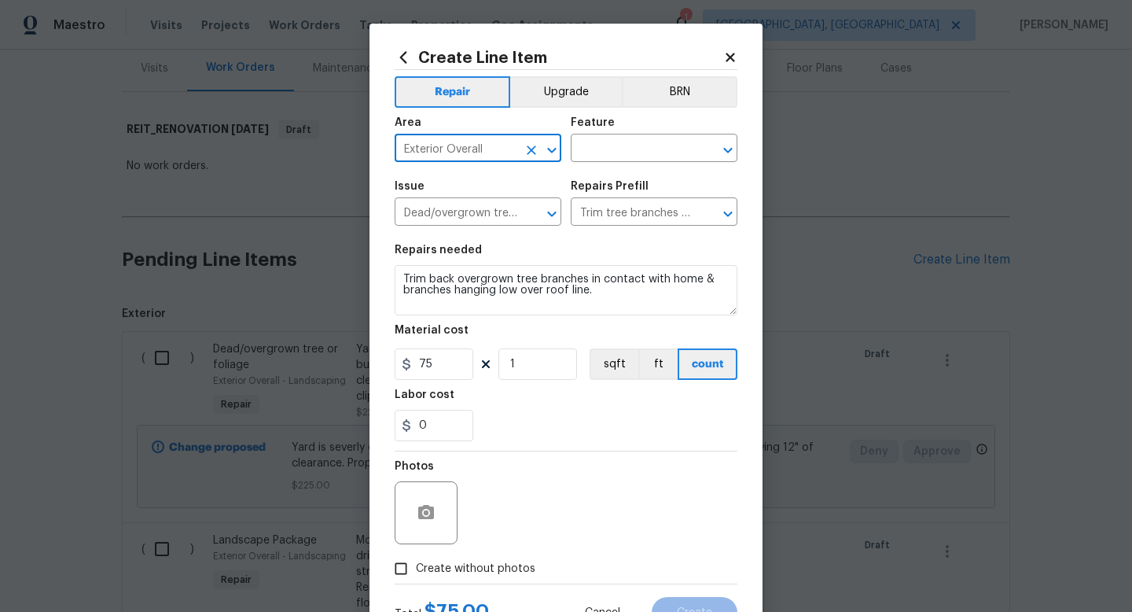
type input "Exterior Overall"
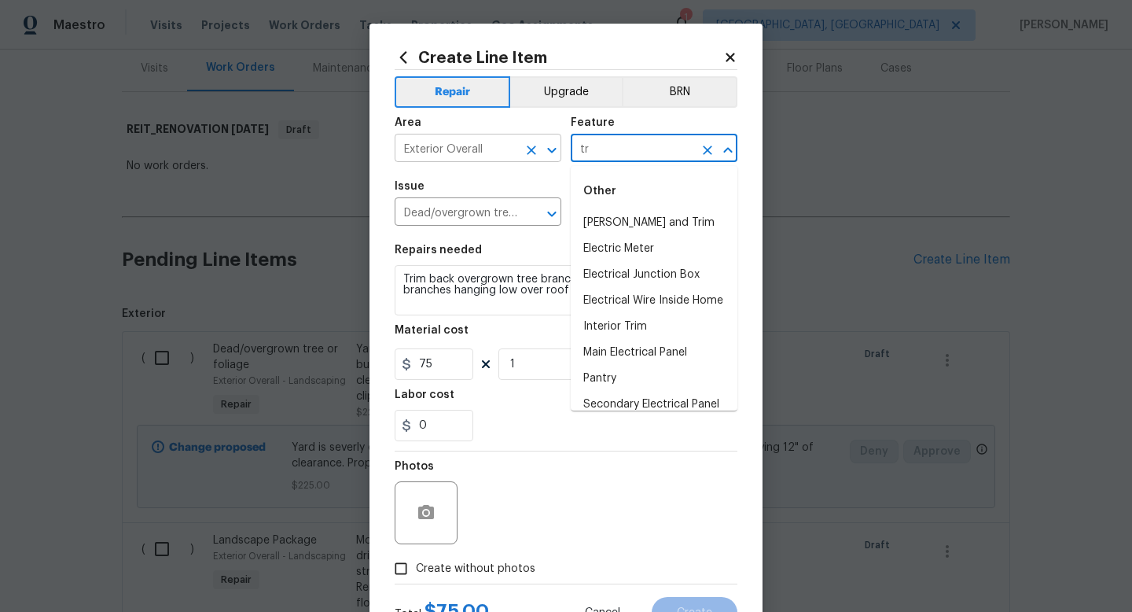
type input "t"
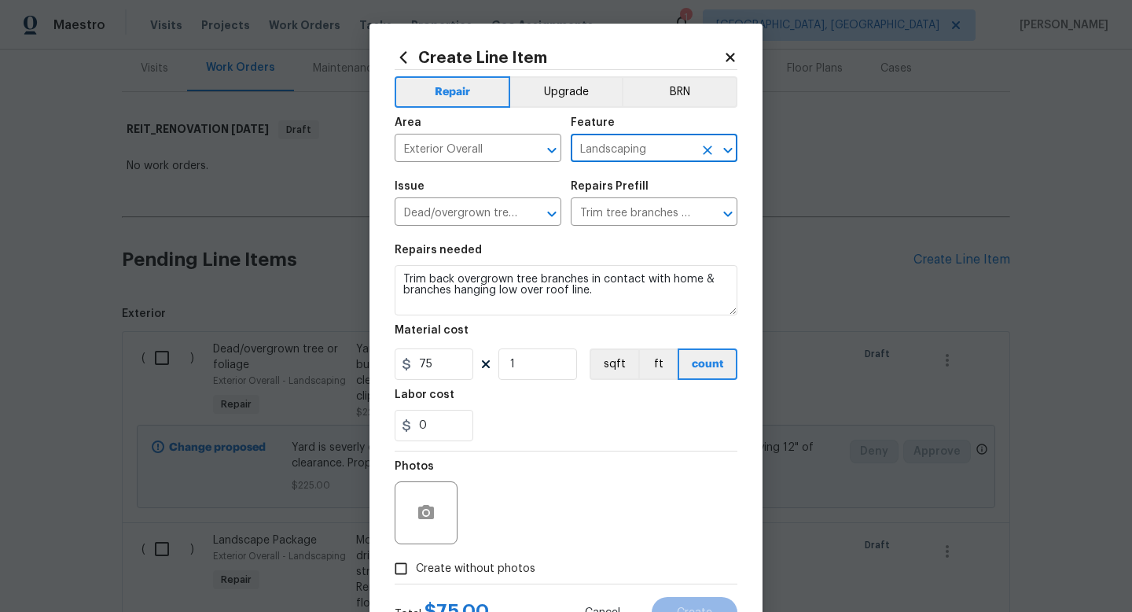
type input "Landscaping"
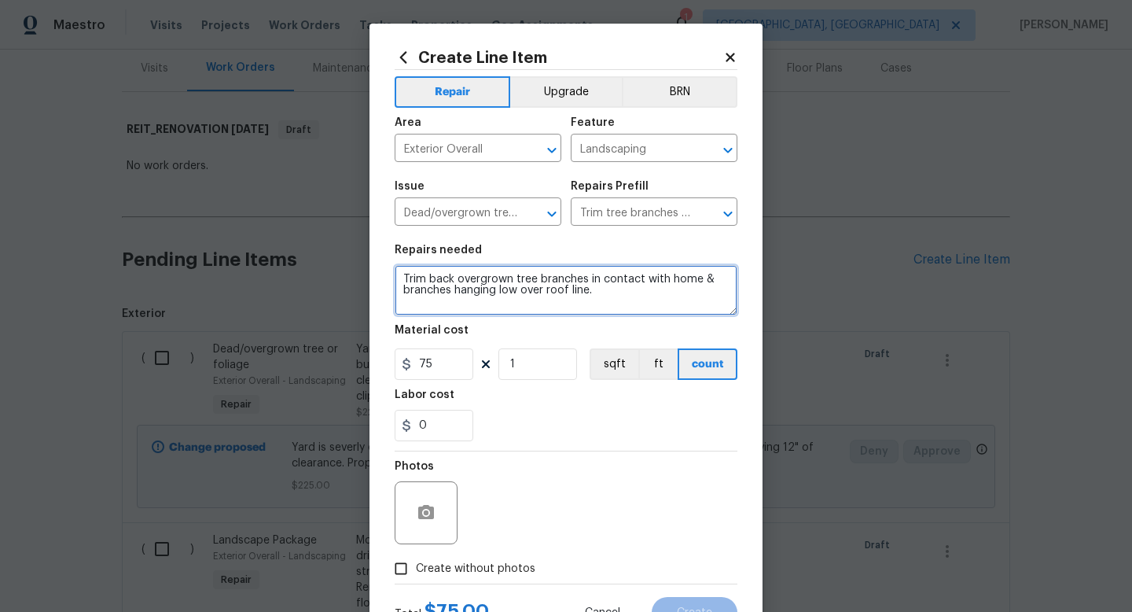
click at [406, 280] on textarea "Trim back overgrown tree branches in contact with home & branches hanging low o…" at bounding box center [566, 290] width 343 height 50
type textarea "Tree branches in back yard are impeding on electrical cables Trim back overgrow…"
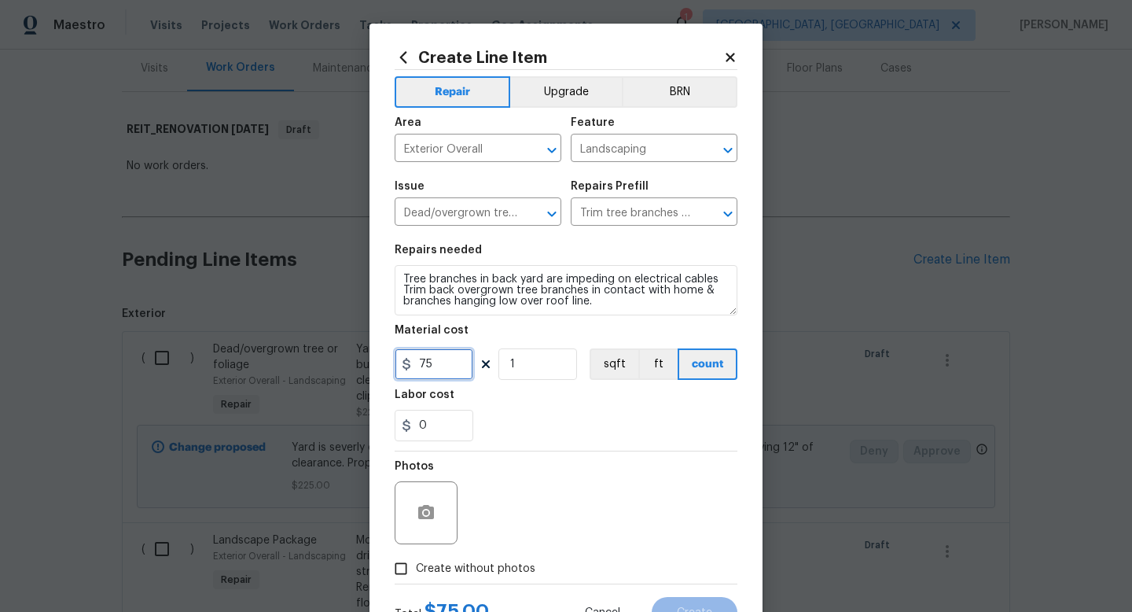
click at [440, 358] on input "75" at bounding box center [434, 363] width 79 height 31
type input "300"
click at [487, 564] on span "Create without photos" at bounding box center [475, 568] width 119 height 17
click at [416, 564] on input "Create without photos" at bounding box center [401, 568] width 30 height 30
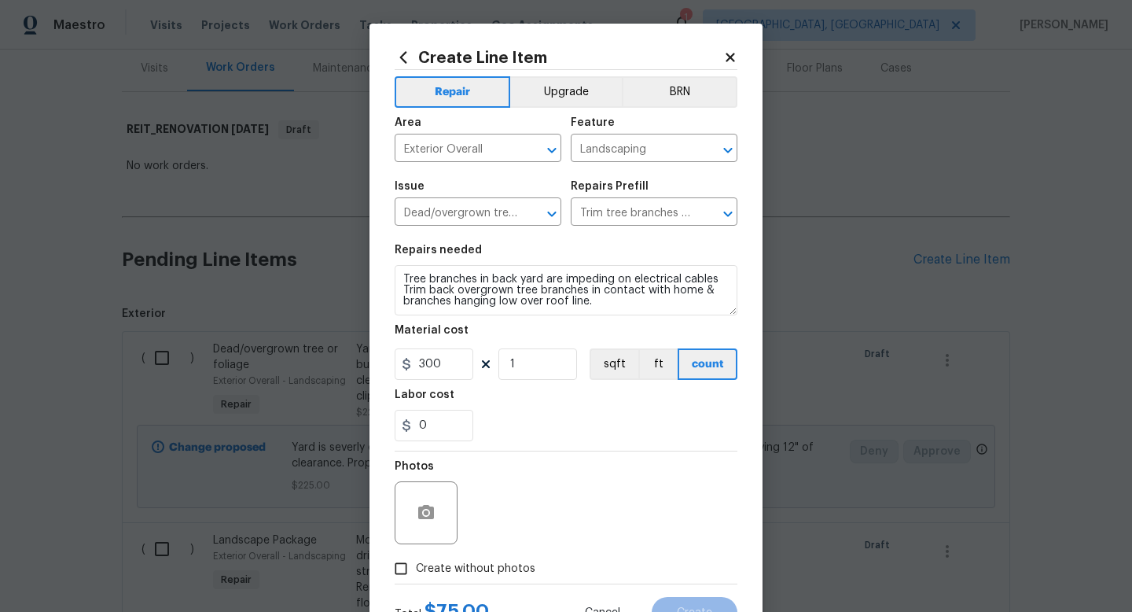
checkbox input "true"
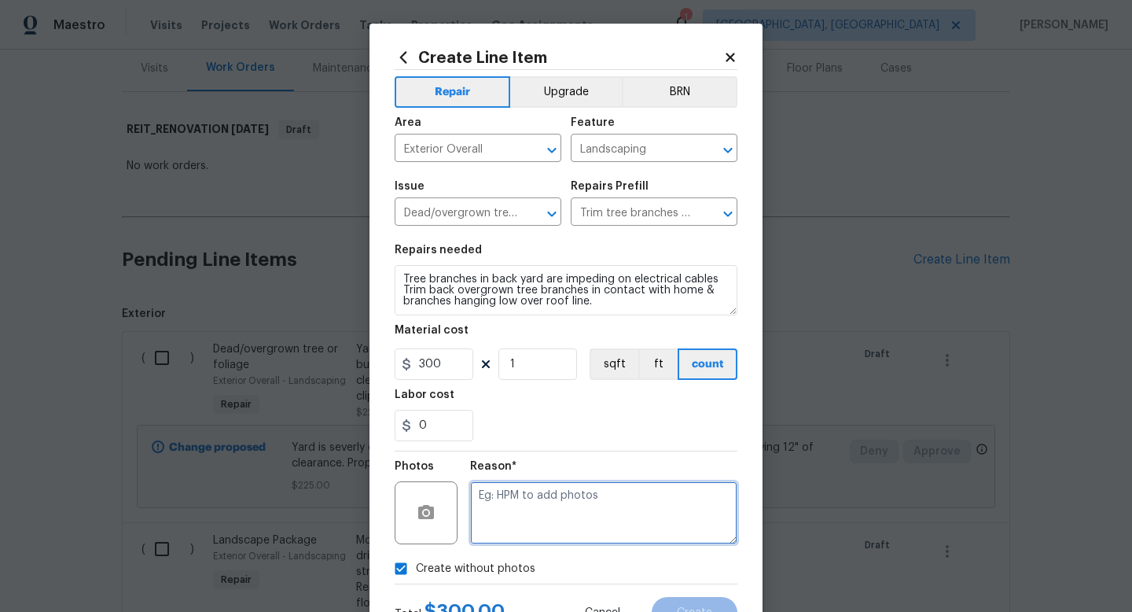
click at [530, 504] on textarea at bounding box center [603, 512] width 267 height 63
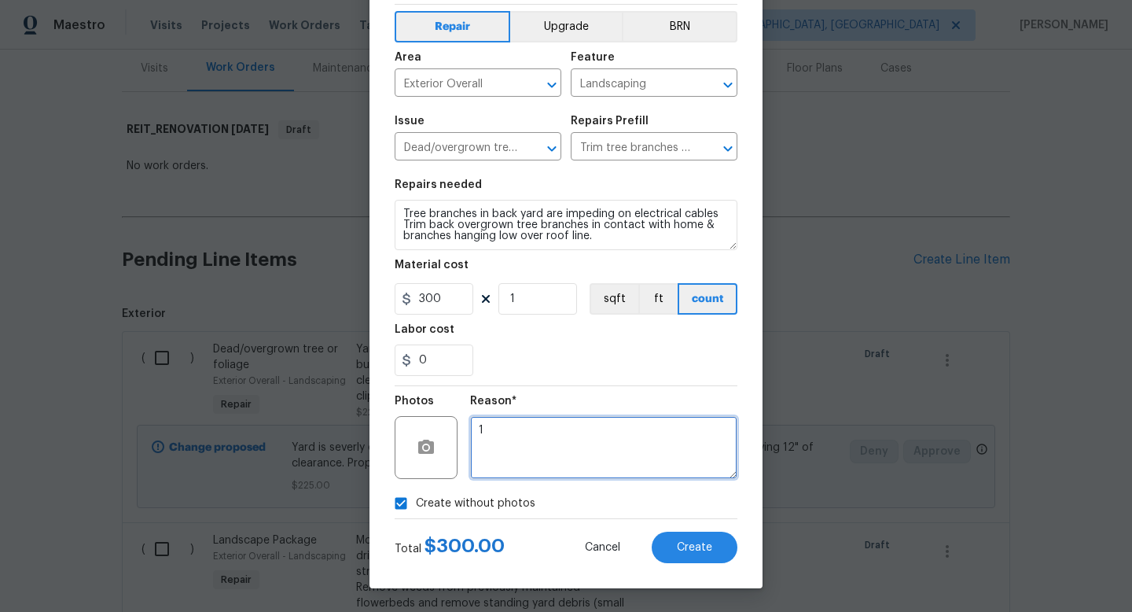
scroll to position [66, 0]
type textarea "1"
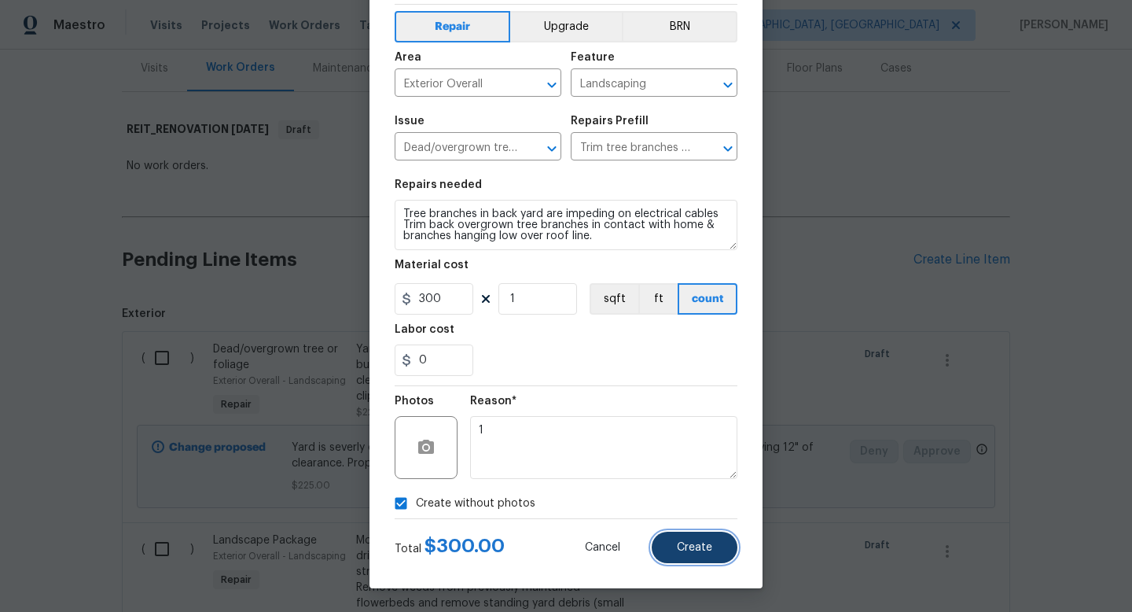
click at [673, 540] on button "Create" at bounding box center [695, 546] width 86 height 31
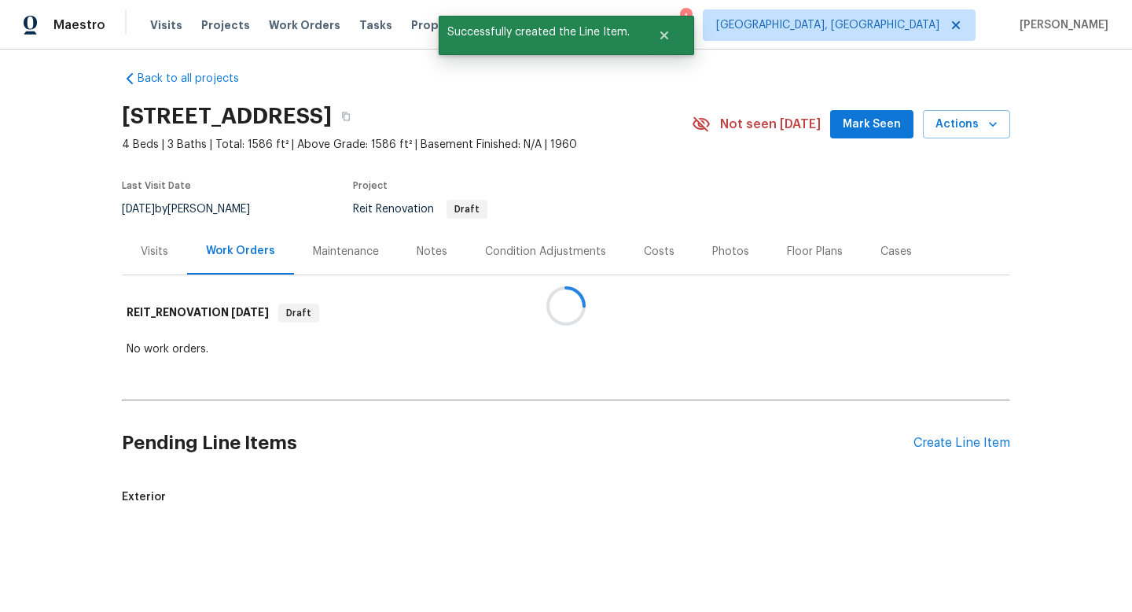
scroll to position [193, 0]
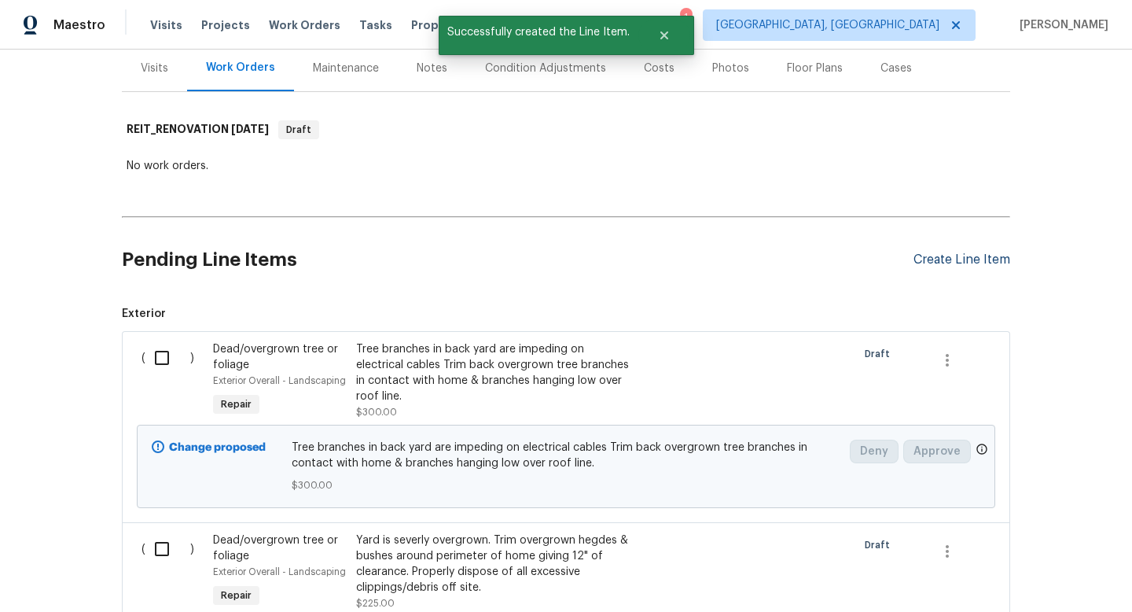
click at [929, 253] on div "Create Line Item" at bounding box center [961, 259] width 97 height 15
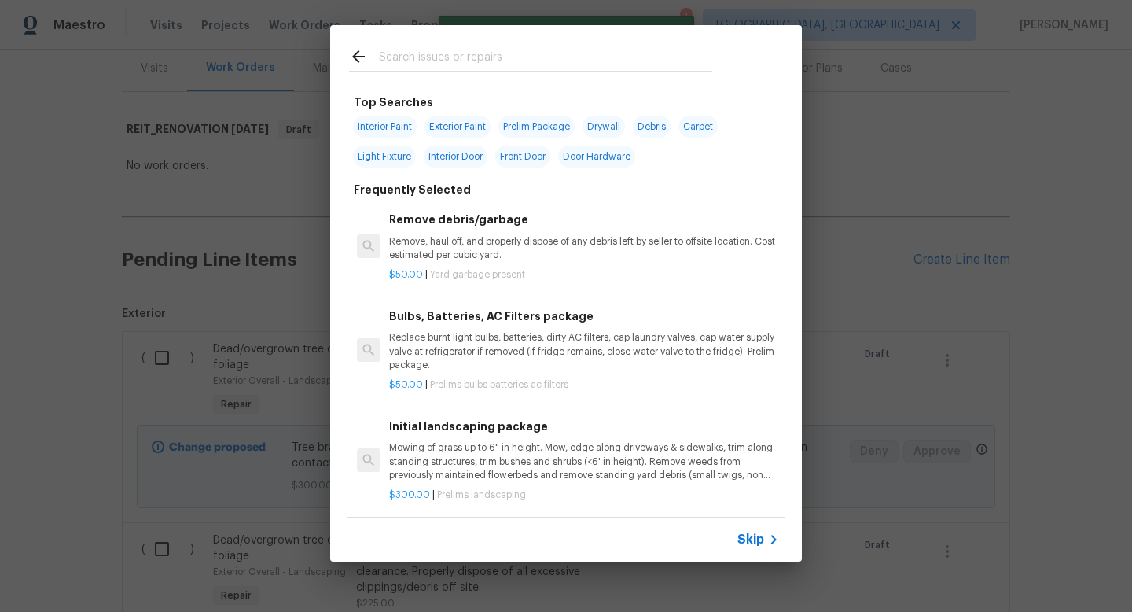
click at [464, 46] on div at bounding box center [530, 56] width 401 height 62
click at [461, 60] on input "text" at bounding box center [545, 59] width 333 height 24
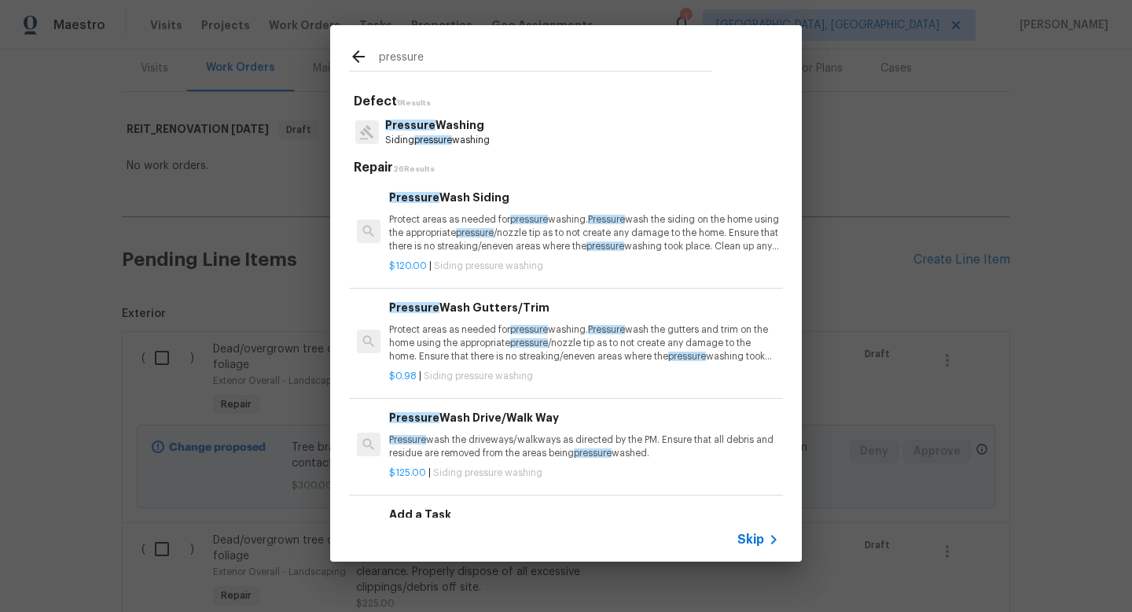
type input "pressure"
click at [505, 427] on div "Pressure Wash Drive/Walk Way Pressure wash the driveways/walkways as directed b…" at bounding box center [584, 434] width 390 height 51
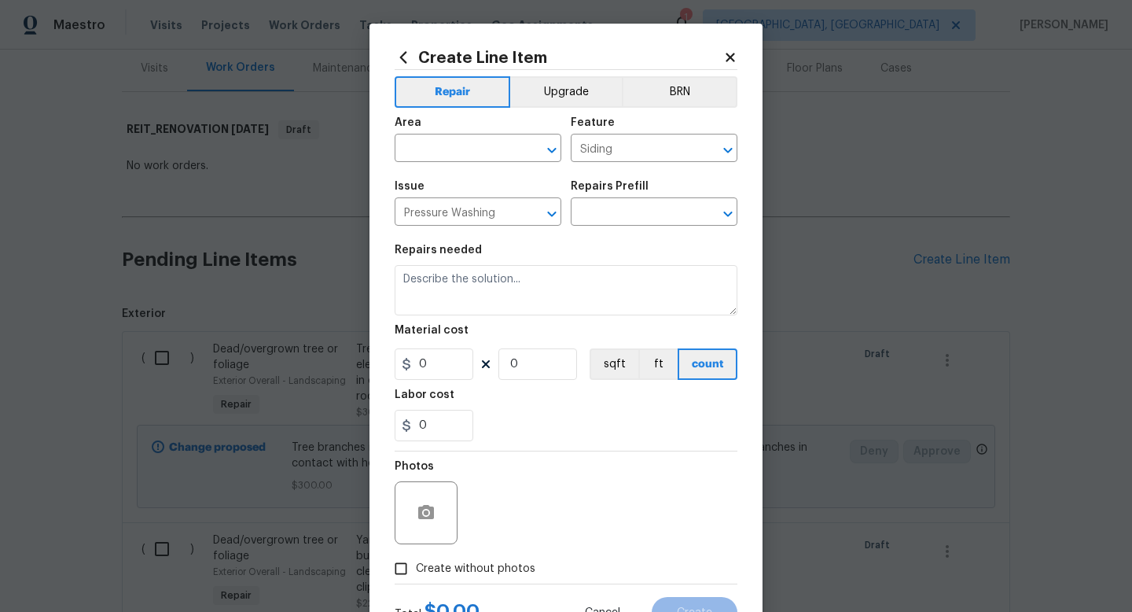
type input "Pressure Wash Drive/Walk Way $125.00"
type textarea "Pressure wash the driveways/walkways as directed by the PM. Ensure that all deb…"
type input "125"
type input "1"
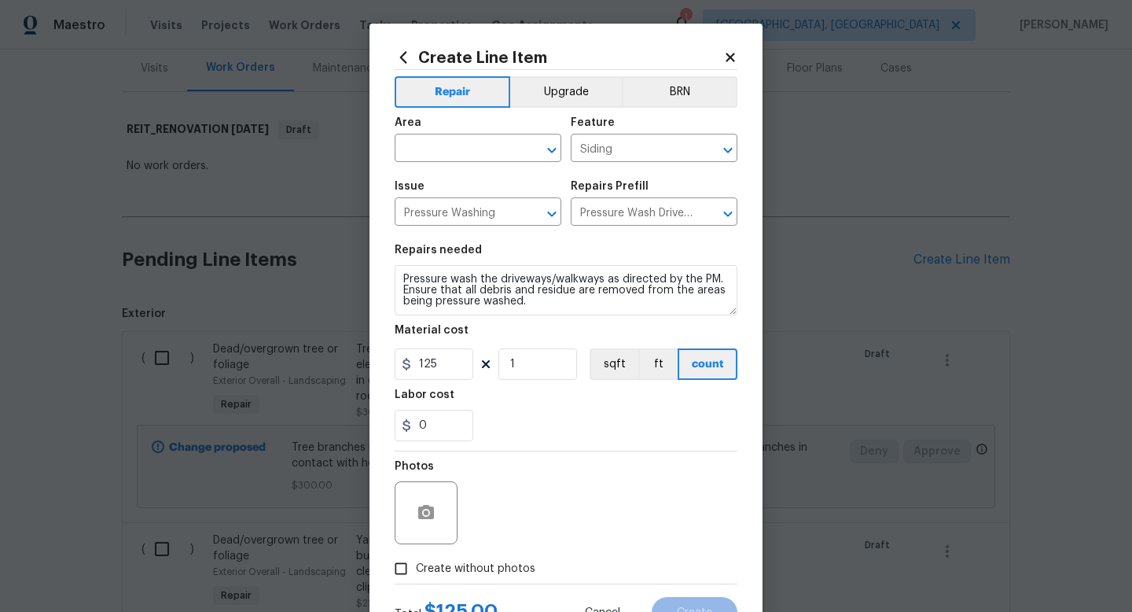
click at [476, 162] on span "Area ​" at bounding box center [478, 140] width 167 height 64
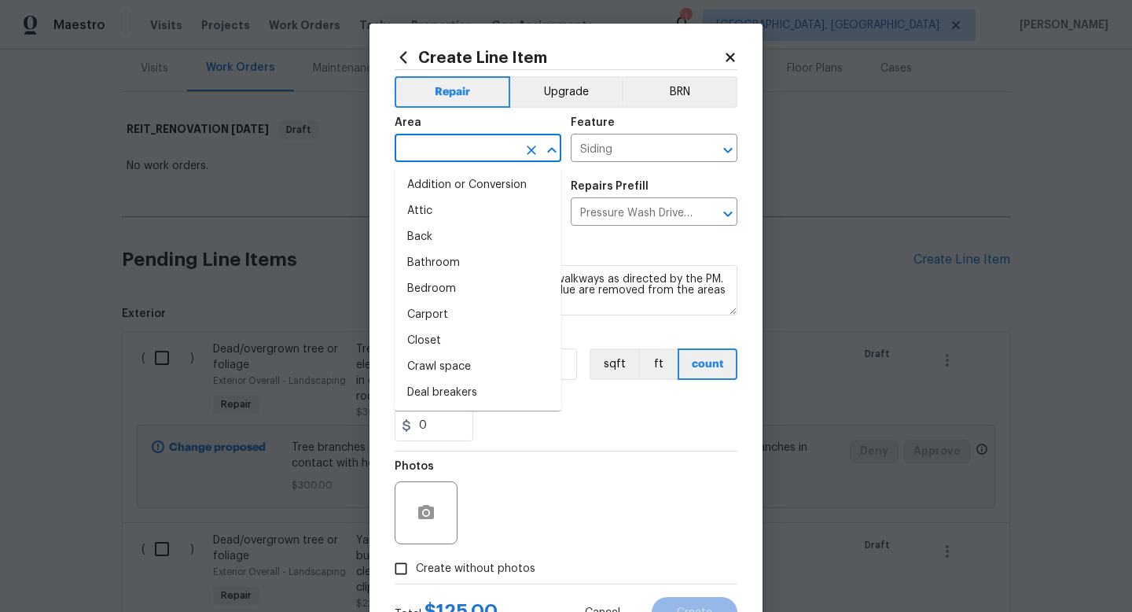
click at [476, 155] on input "text" at bounding box center [456, 150] width 123 height 24
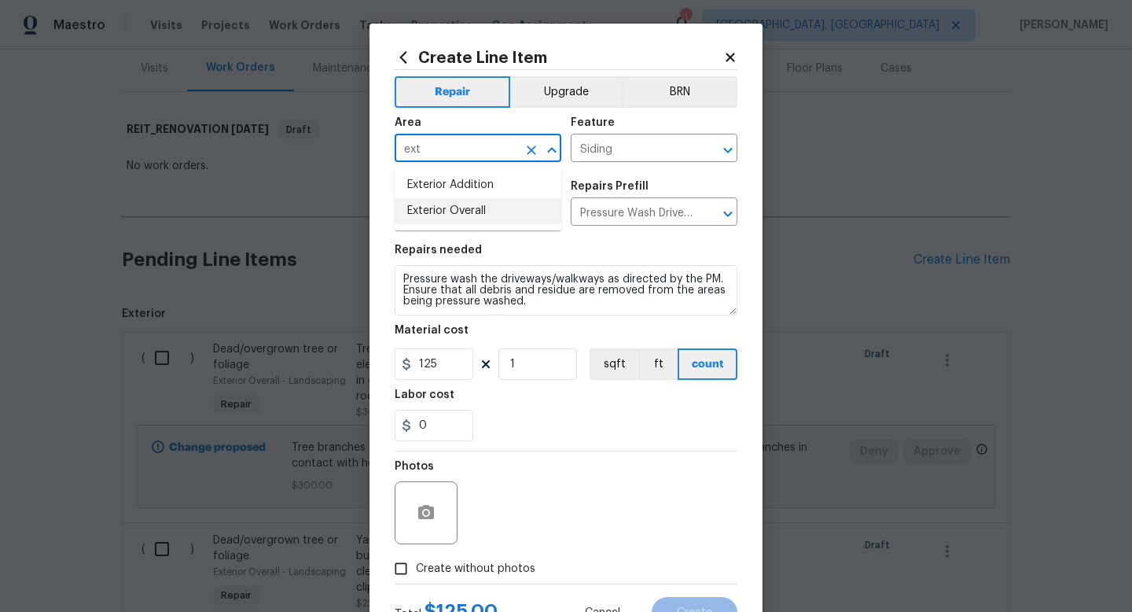
click at [472, 208] on li "Exterior Overall" at bounding box center [478, 211] width 167 height 26
type input "Exterior Overall"
click at [508, 577] on span "Create without photos" at bounding box center [475, 568] width 119 height 17
click at [416, 577] on input "Create without photos" at bounding box center [401, 568] width 30 height 30
checkbox input "true"
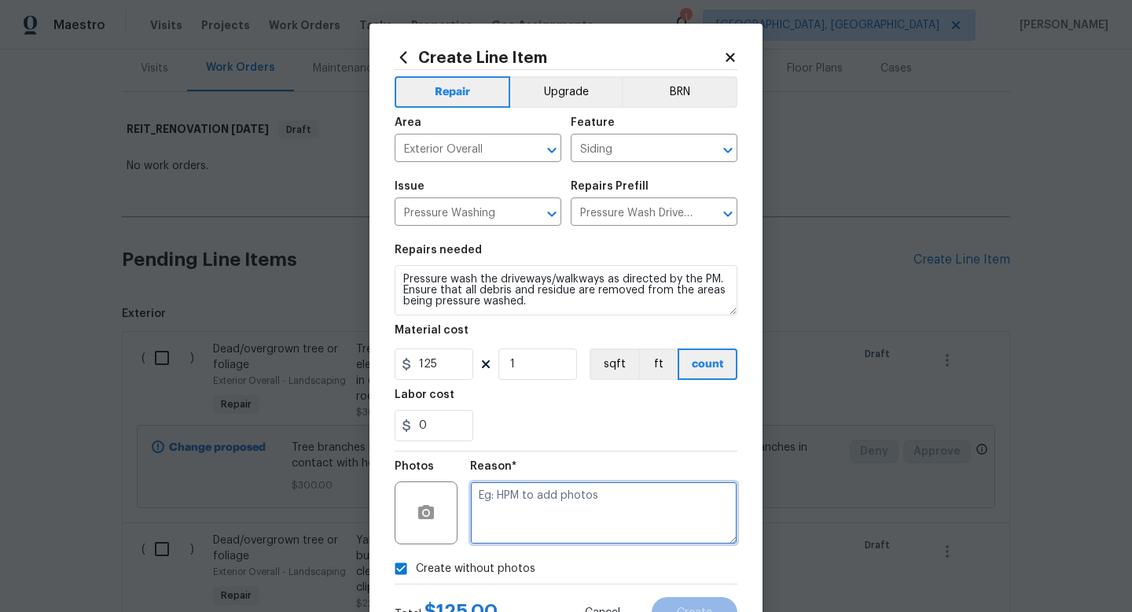
click at [524, 516] on textarea at bounding box center [603, 512] width 267 height 63
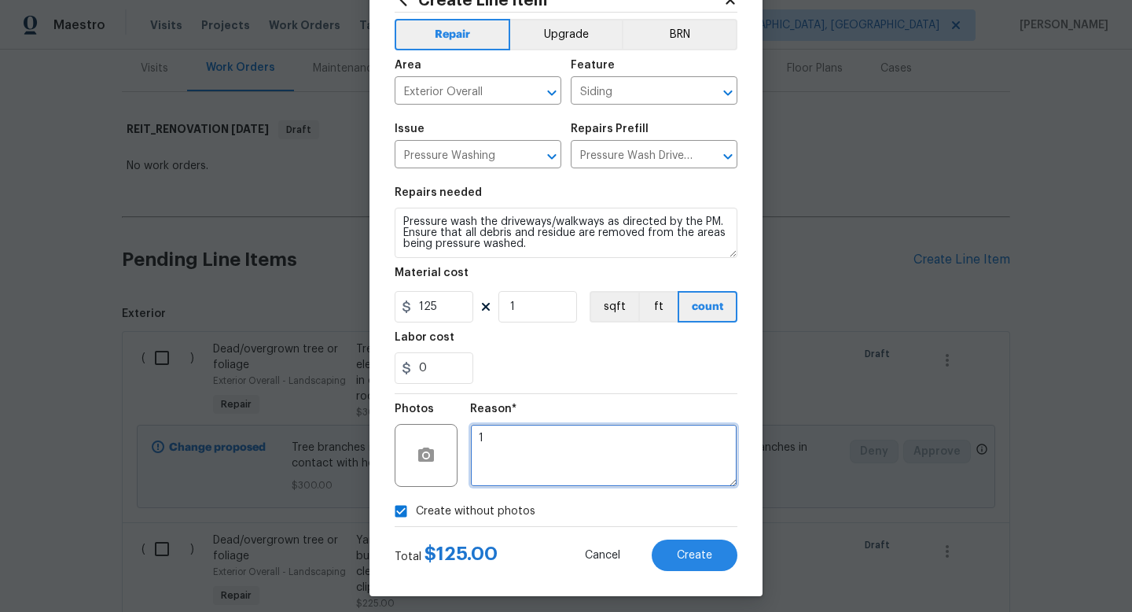
scroll to position [66, 0]
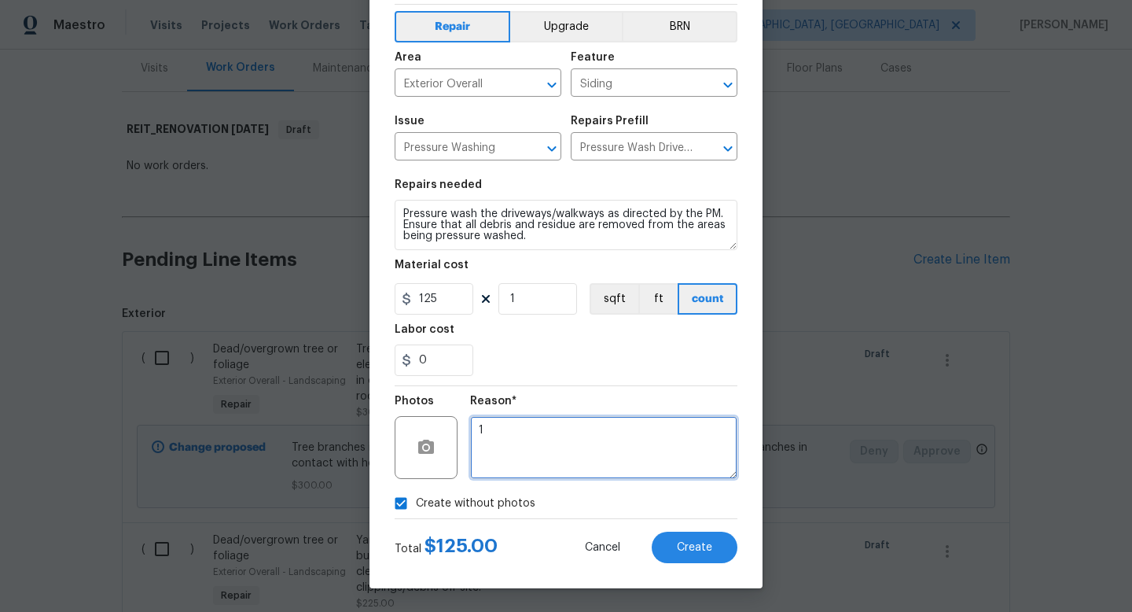
type textarea "1"
click at [675, 530] on div "Total $ 125.00 Cancel Create" at bounding box center [566, 541] width 343 height 44
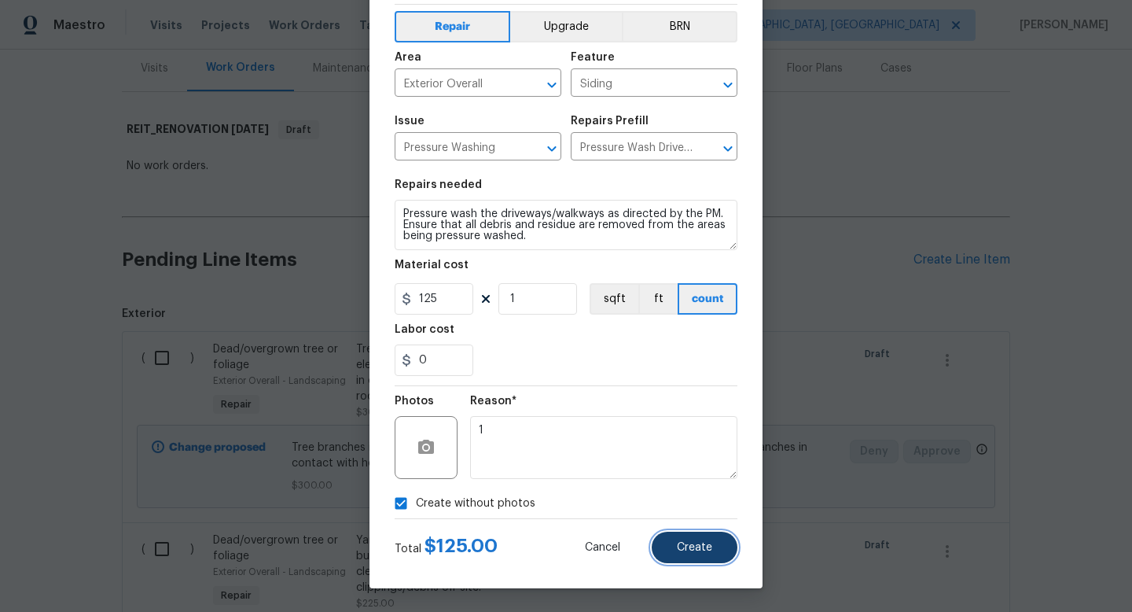
click at [675, 539] on button "Create" at bounding box center [695, 546] width 86 height 31
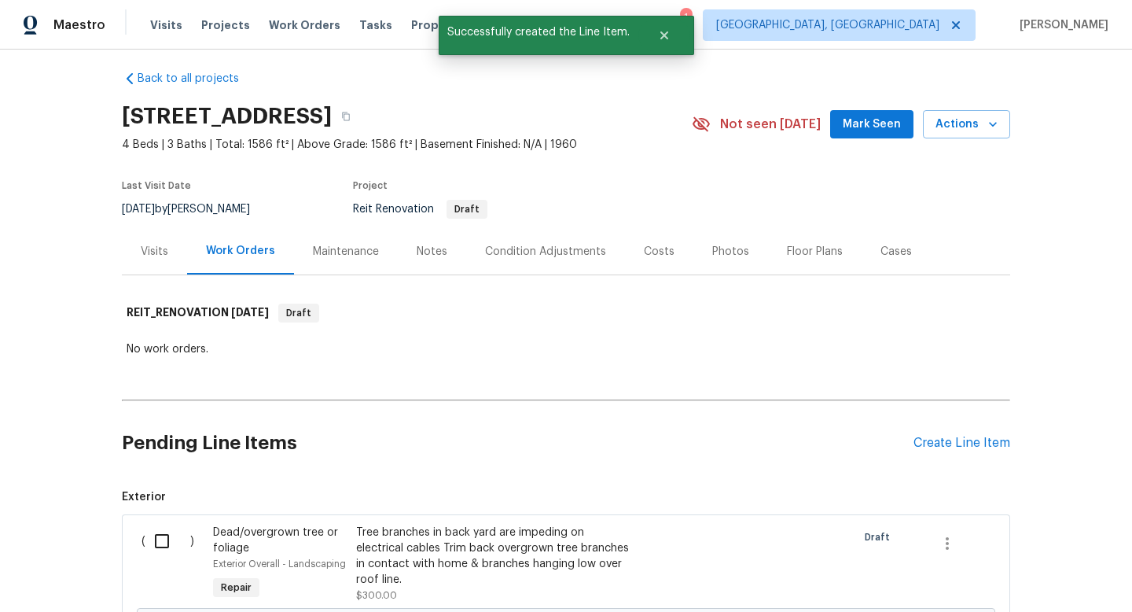
scroll to position [193, 0]
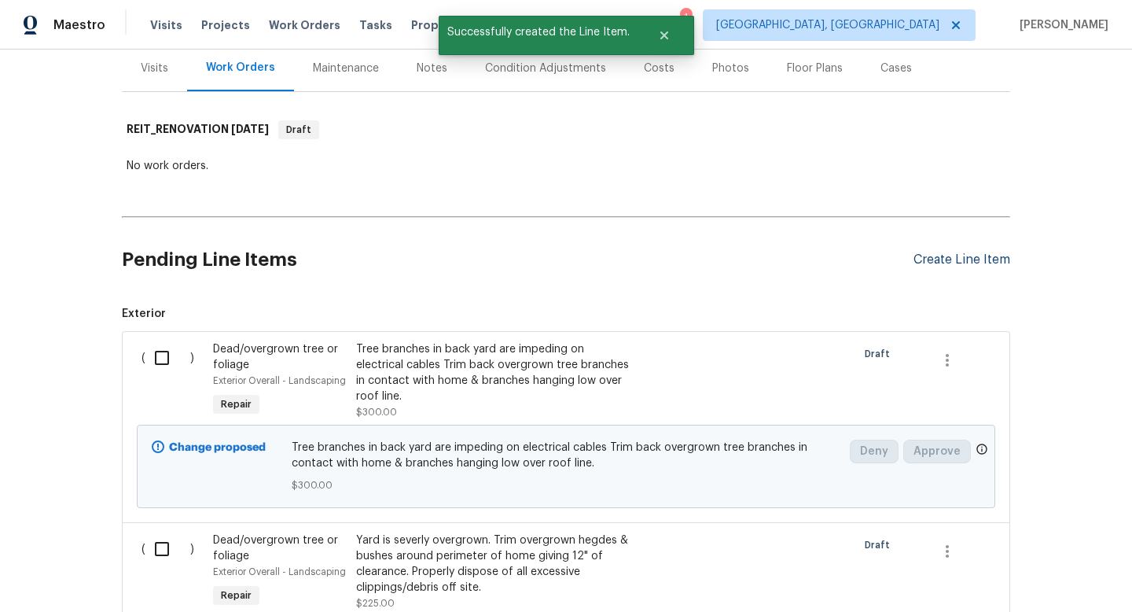
click at [924, 259] on div "Create Line Item" at bounding box center [961, 259] width 97 height 15
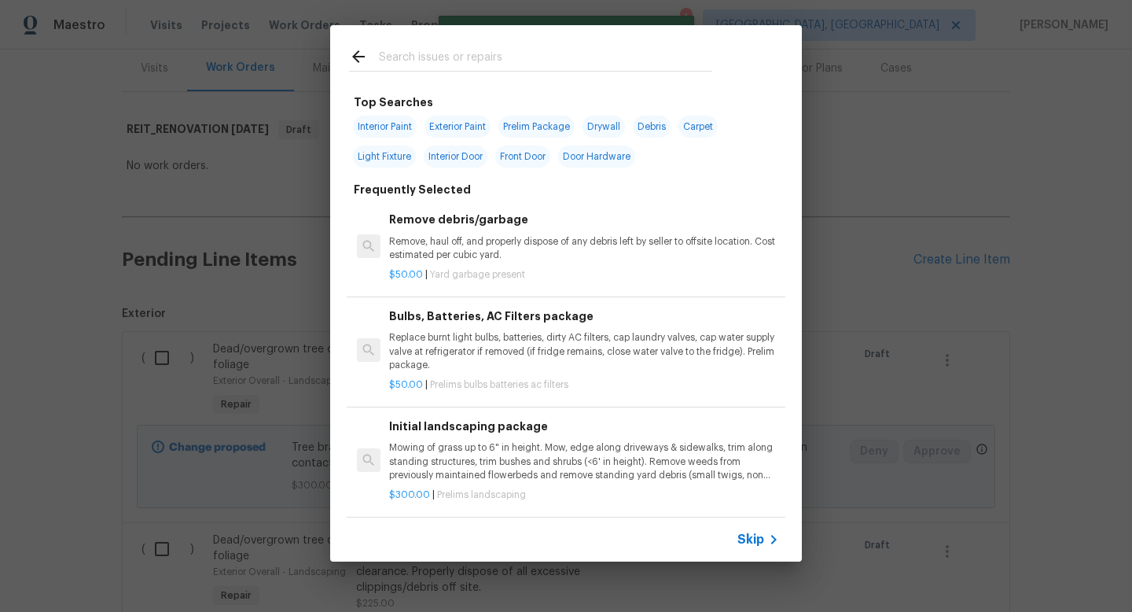
click at [450, 62] on input "text" at bounding box center [545, 59] width 333 height 24
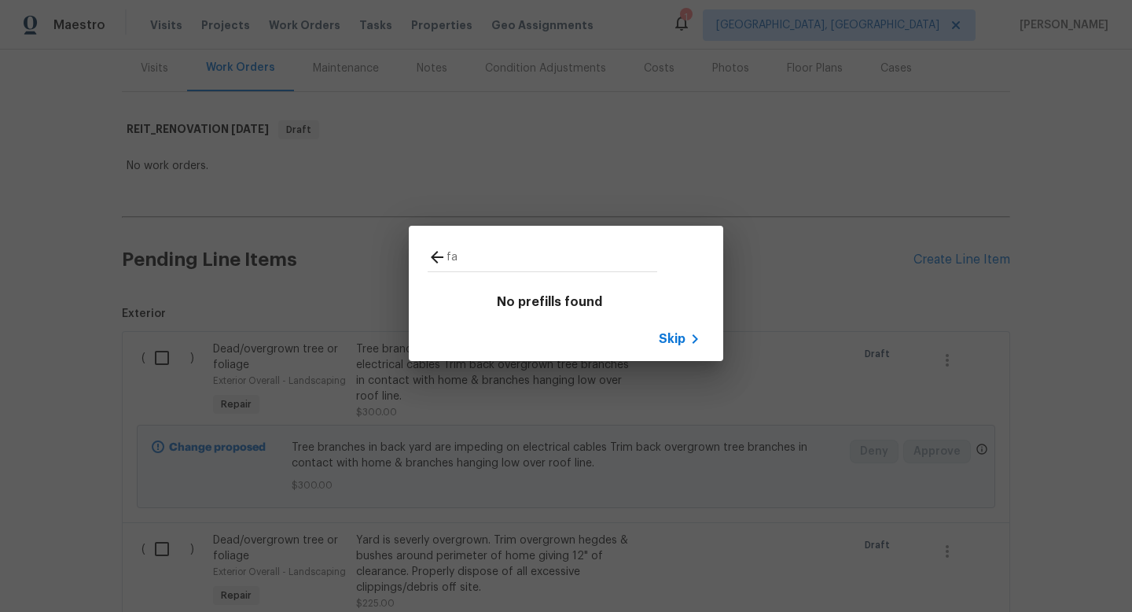
type input "f"
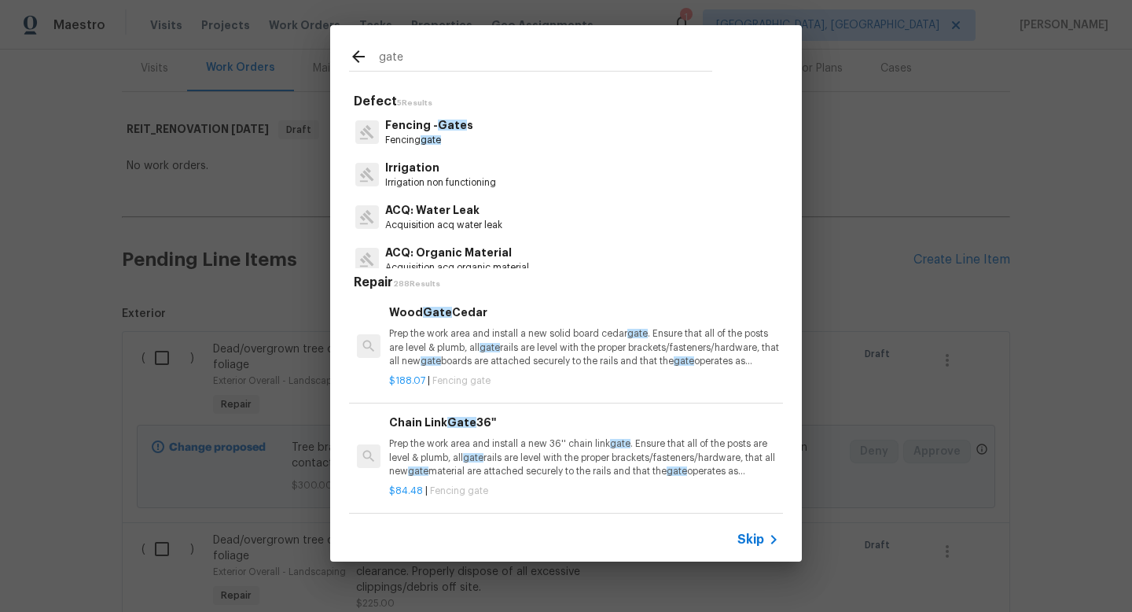
type input "gate"
click at [464, 141] on p "Fencing gate" at bounding box center [429, 140] width 88 height 13
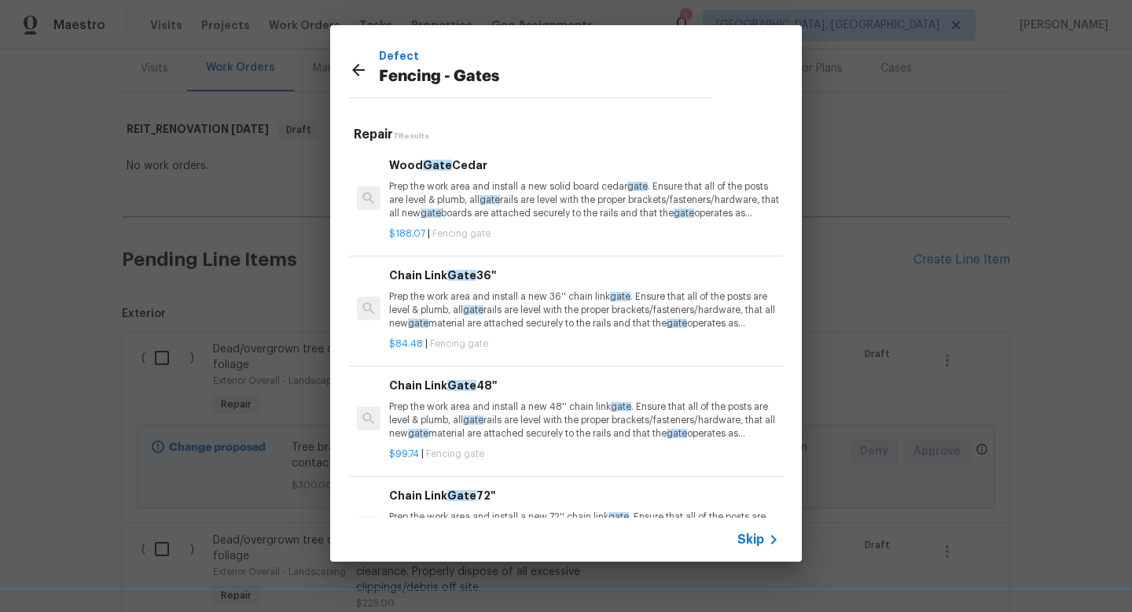
click at [525, 208] on p "Prep the work area and install a new solid board [GEOGRAPHIC_DATA] . Ensure tha…" at bounding box center [584, 200] width 390 height 40
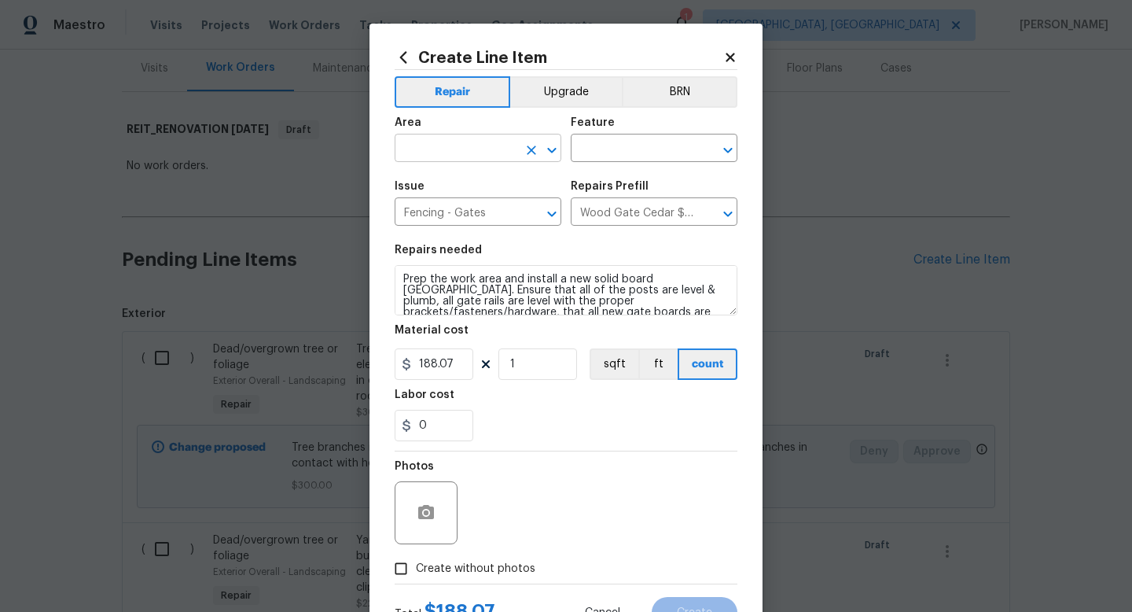
click at [480, 156] on input "text" at bounding box center [456, 150] width 123 height 24
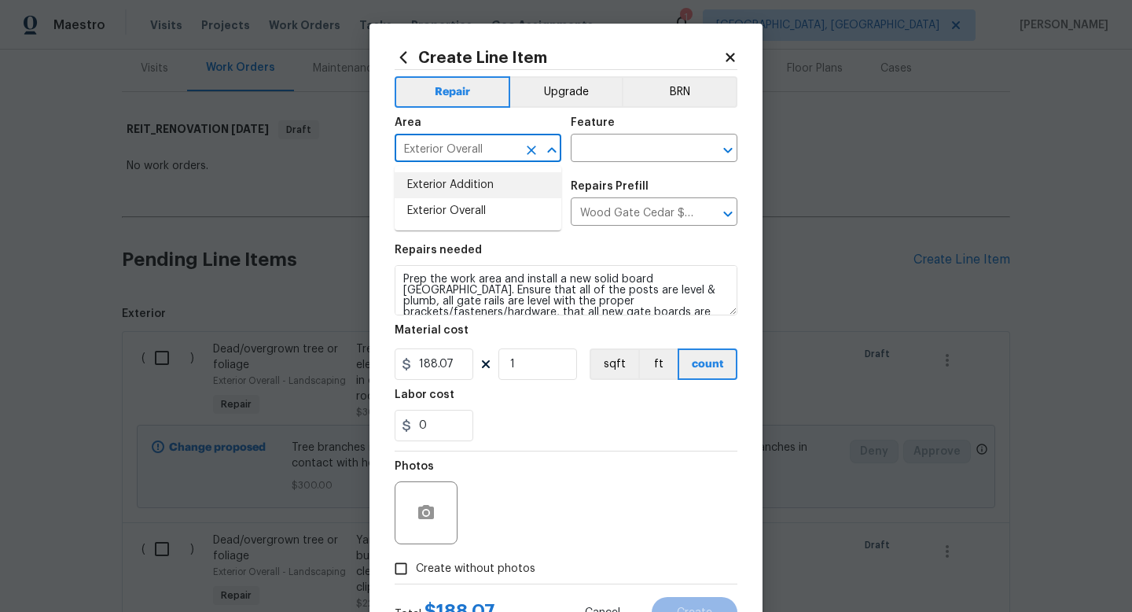
type input "Exterior Overall"
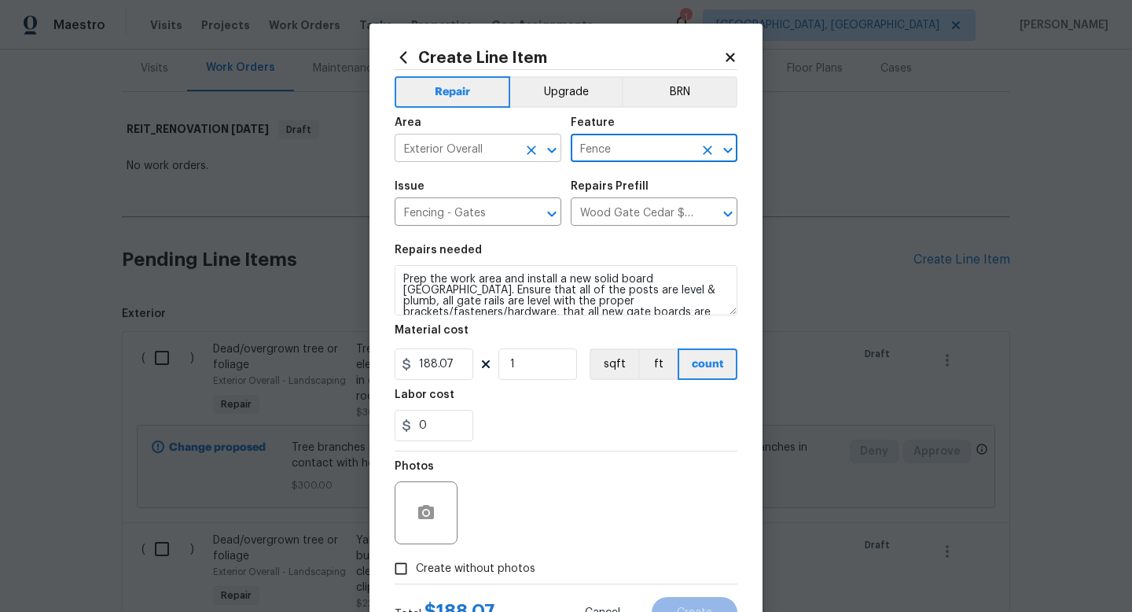
type input "Fence"
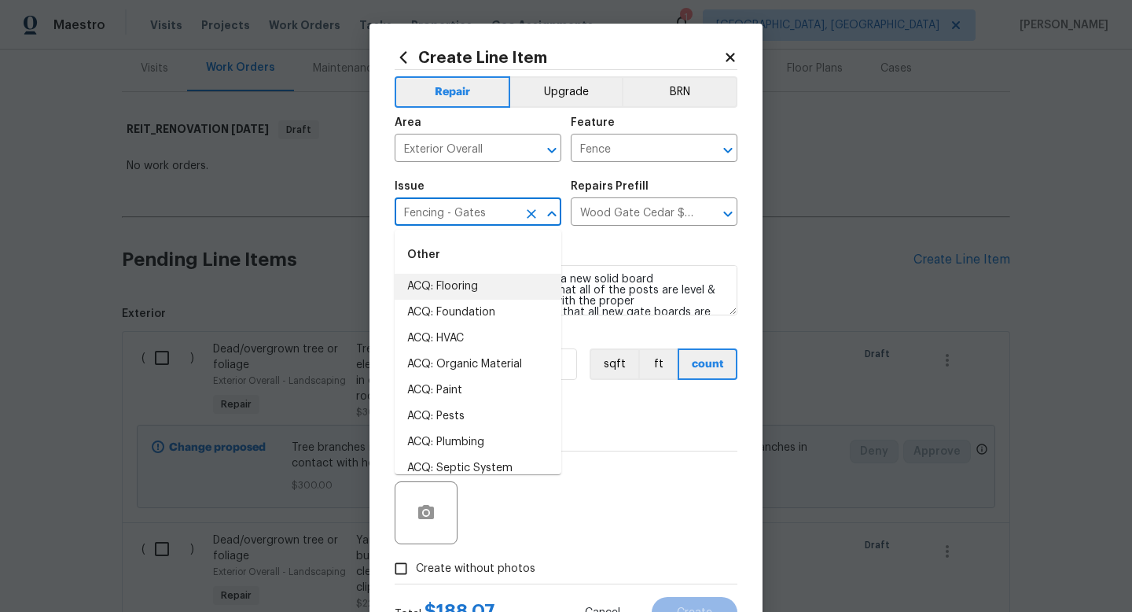
click at [617, 403] on div "Labor cost" at bounding box center [566, 399] width 343 height 20
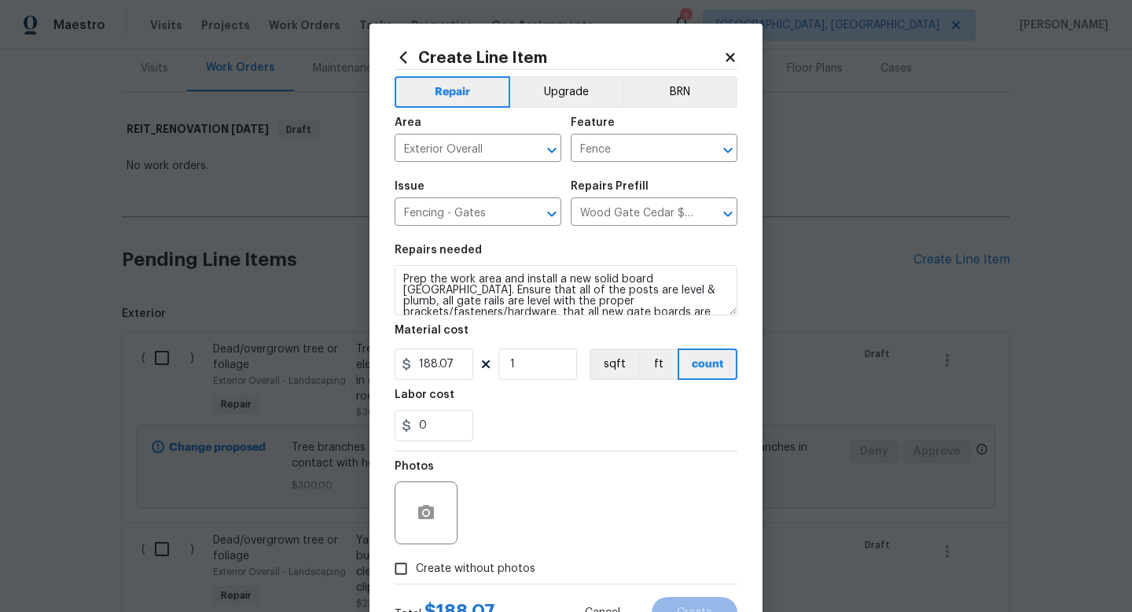
scroll to position [33, 0]
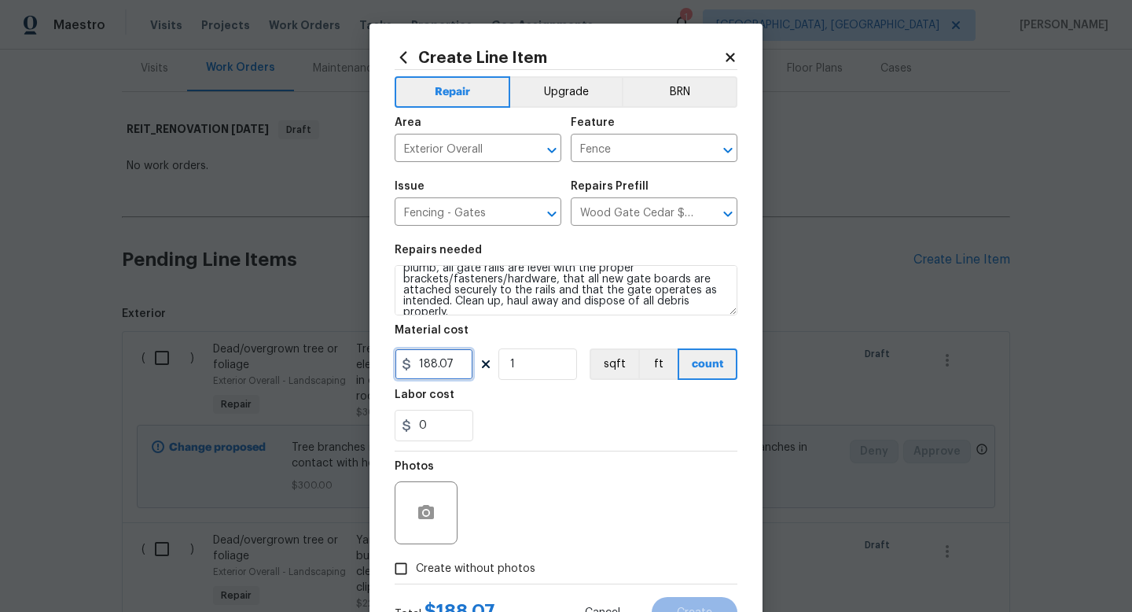
click at [468, 361] on input "188.07" at bounding box center [434, 363] width 79 height 31
type input "220"
click at [474, 573] on span "Create without photos" at bounding box center [475, 568] width 119 height 17
click at [416, 573] on input "Create without photos" at bounding box center [401, 568] width 30 height 30
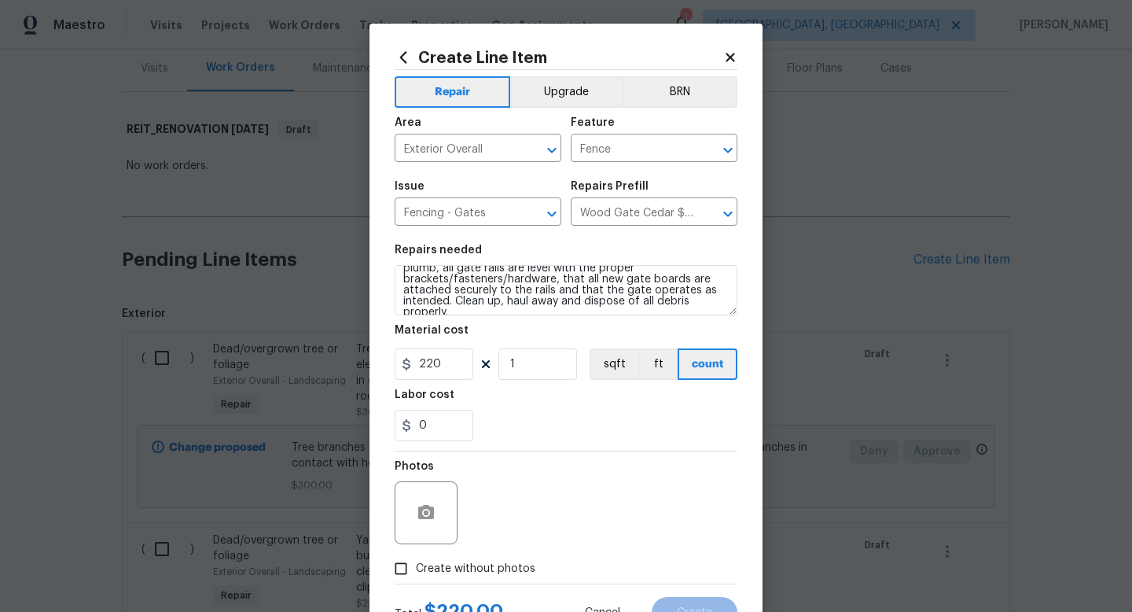
checkbox input "true"
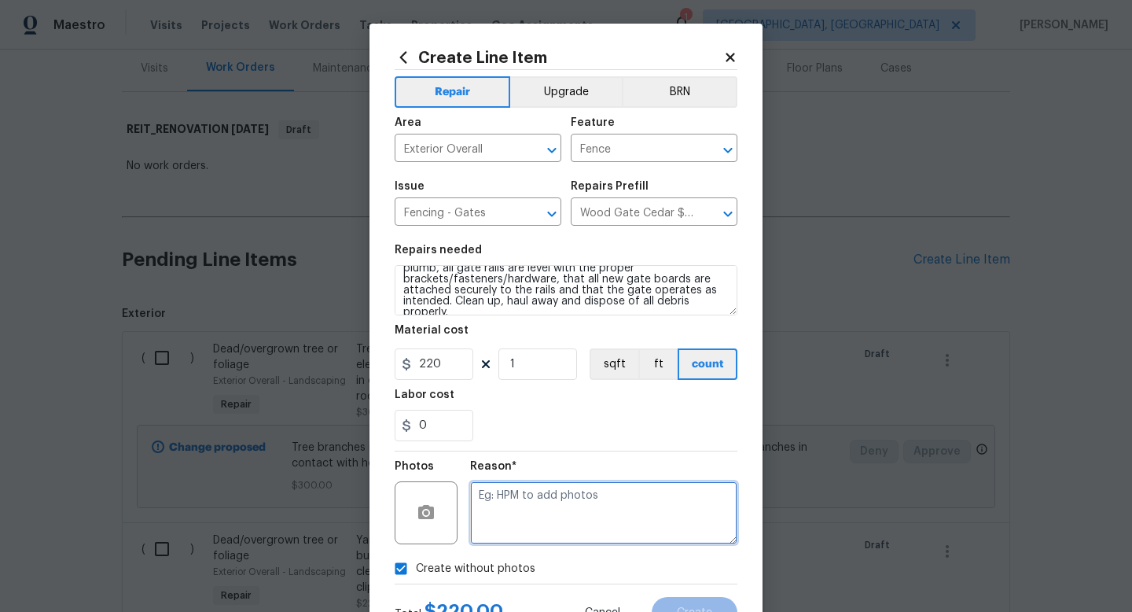
click at [505, 520] on textarea at bounding box center [603, 512] width 267 height 63
type textarea "1"
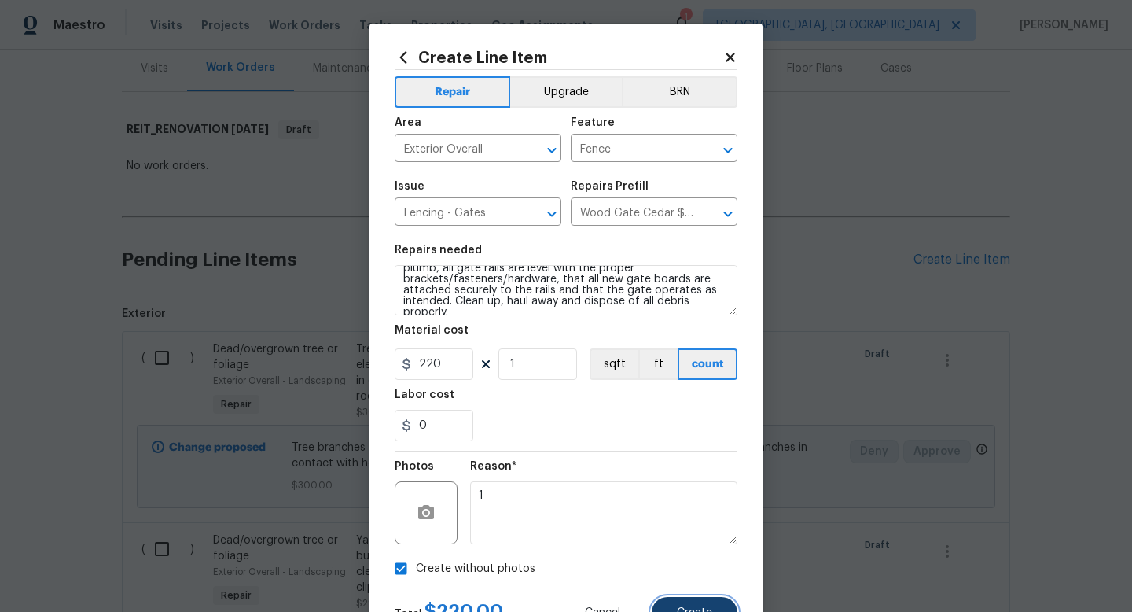
click at [674, 597] on button "Create" at bounding box center [695, 612] width 86 height 31
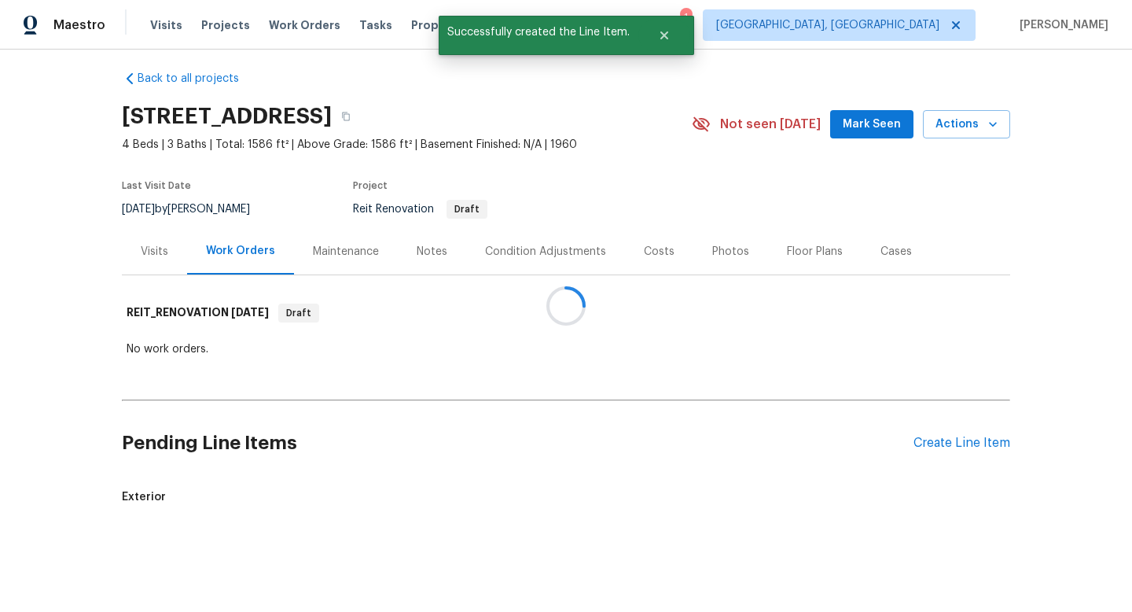
scroll to position [193, 0]
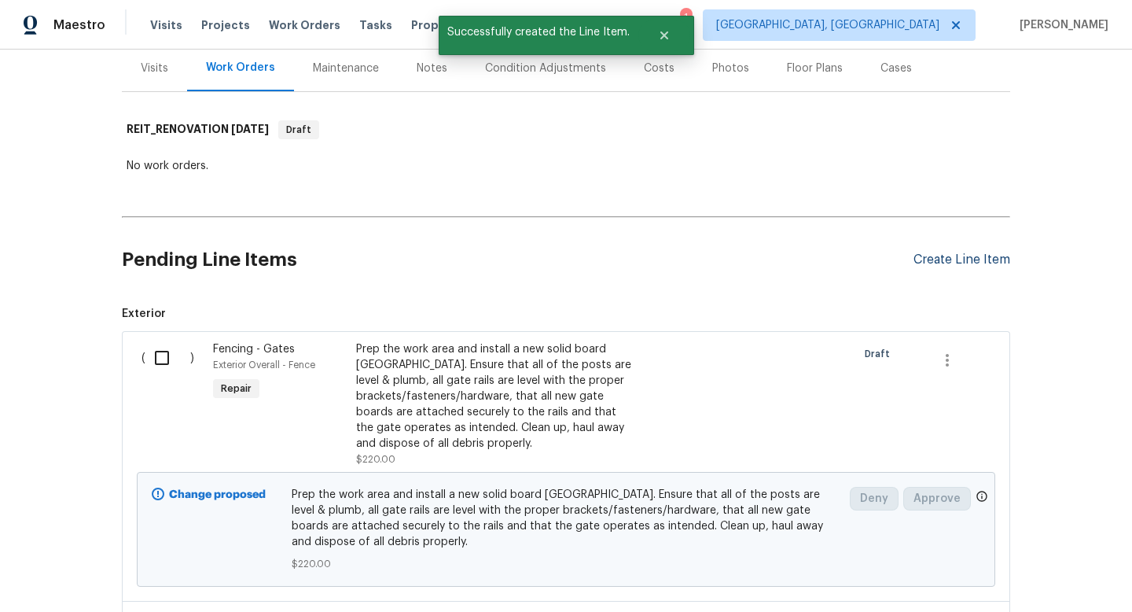
click at [957, 255] on div "Create Line Item" at bounding box center [961, 259] width 97 height 15
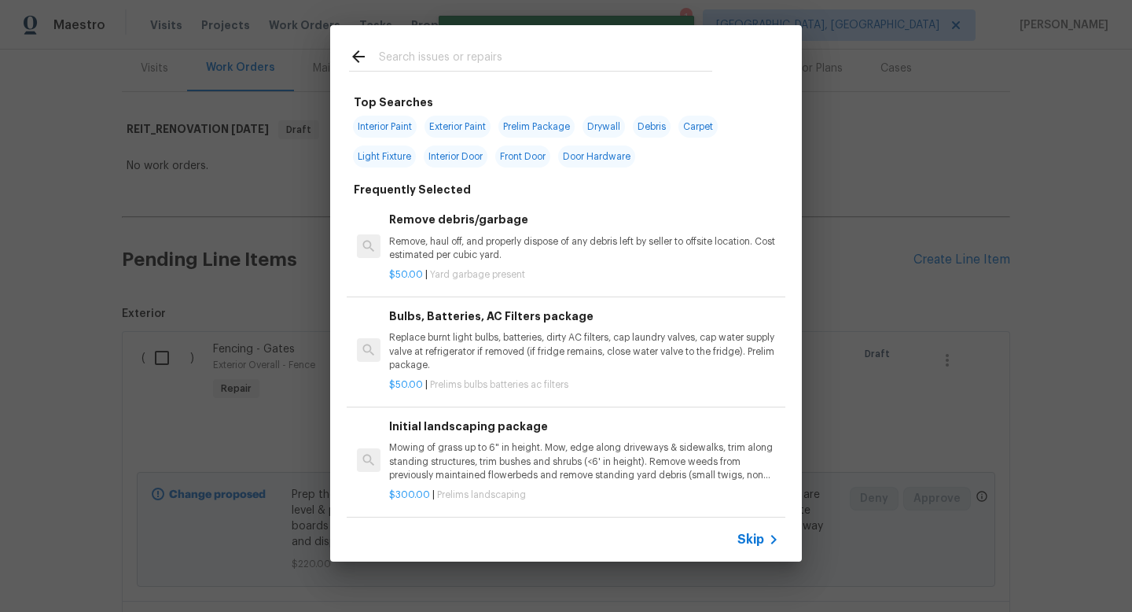
click at [494, 64] on input "text" at bounding box center [545, 59] width 333 height 24
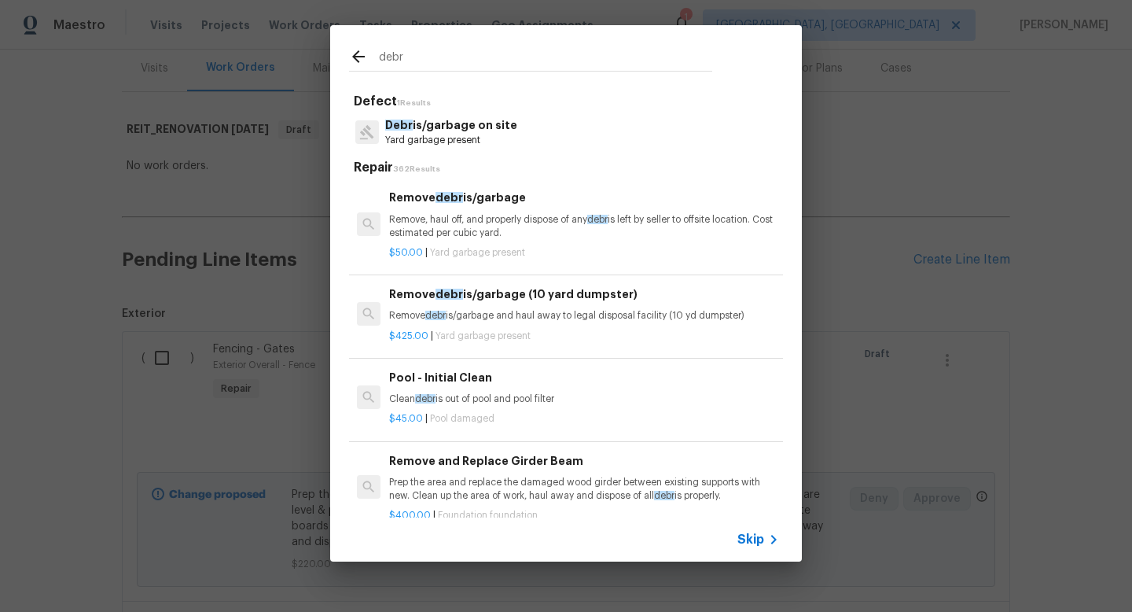
type input "debr"
click at [455, 134] on p "Yard garbage present" at bounding box center [451, 140] width 132 height 13
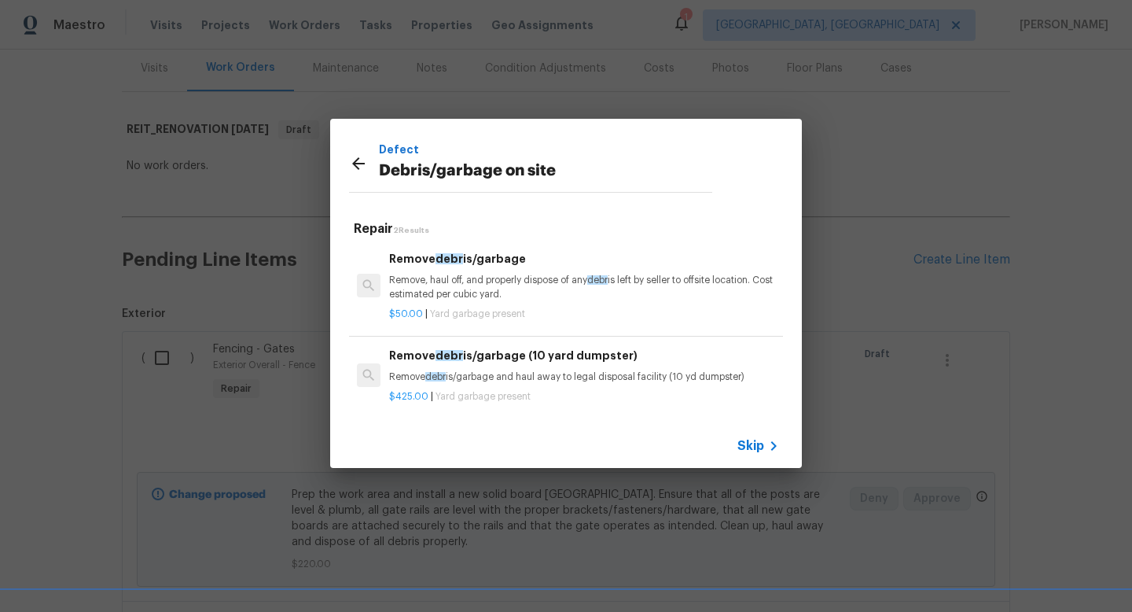
click at [502, 277] on p "Remove, haul off, and properly dispose of any debr is left by seller to offsite…" at bounding box center [584, 287] width 390 height 27
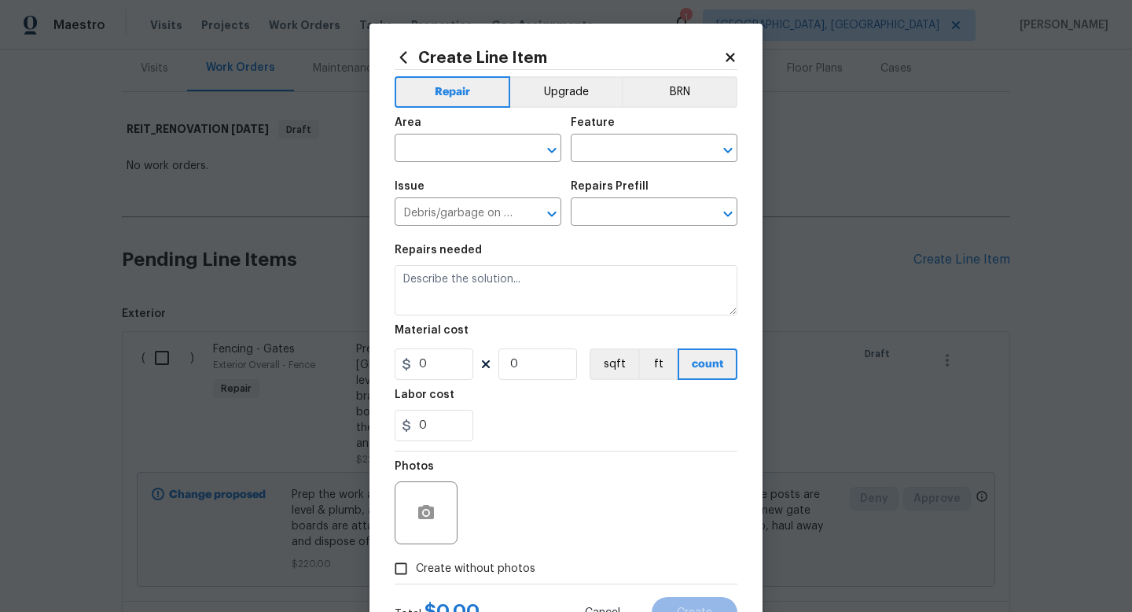
type input "Remove debris/garbage $50.00"
type textarea "Remove, haul off, and properly dispose of any debris left by seller to offsite …"
type input "50"
type input "1"
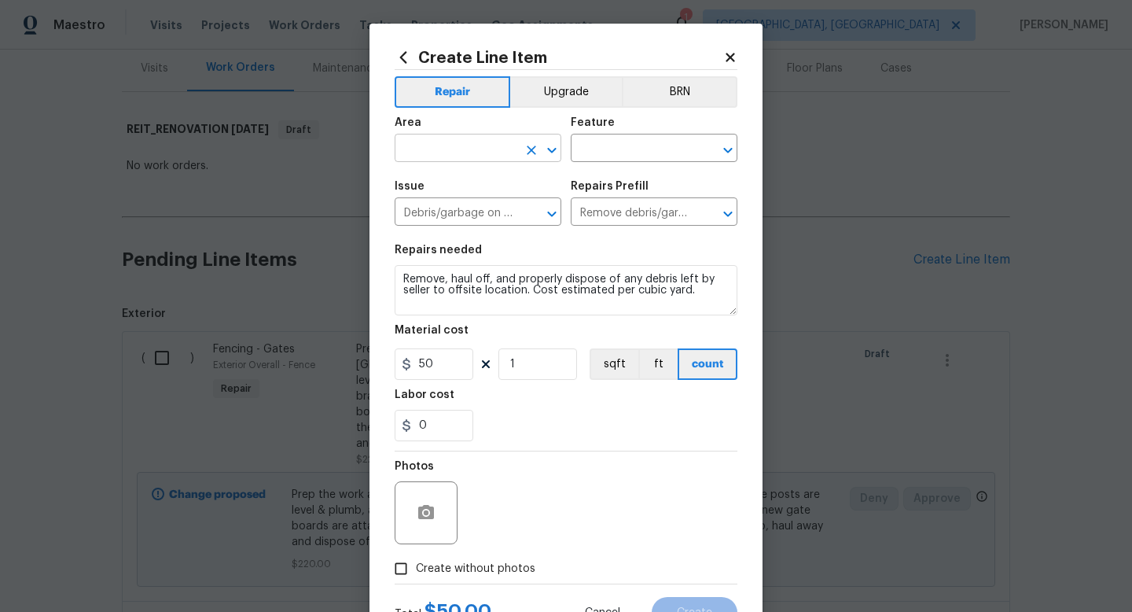
click at [457, 145] on input "text" at bounding box center [456, 150] width 123 height 24
click at [446, 204] on li "Exterior Overall" at bounding box center [478, 211] width 167 height 26
type input "Exterior Overall"
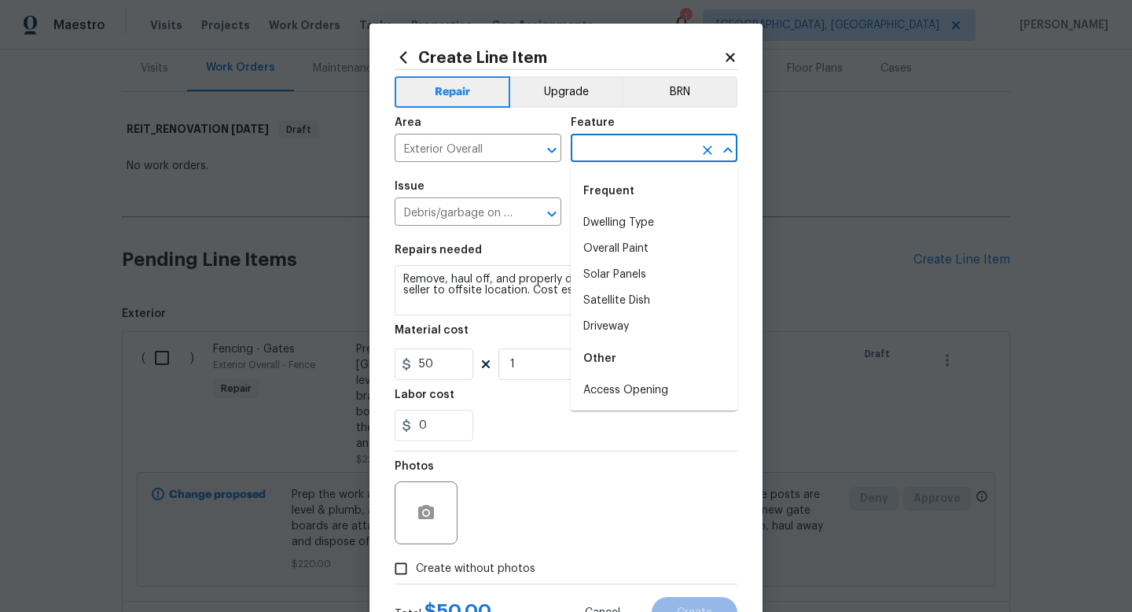
click at [582, 154] on input "text" at bounding box center [632, 150] width 123 height 24
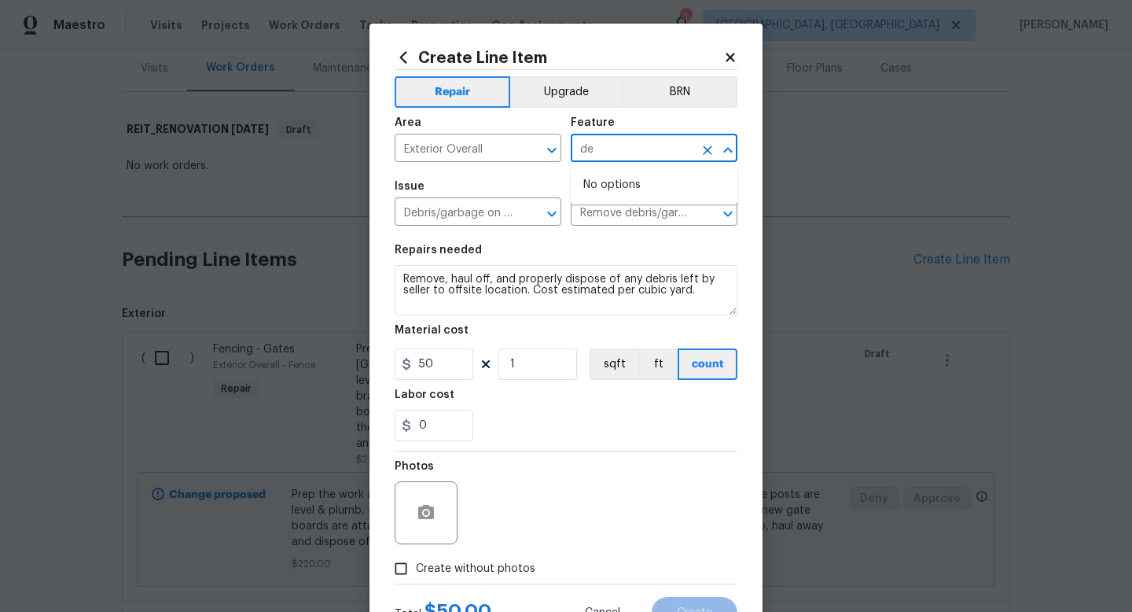
type input "d"
type input "Back Yard"
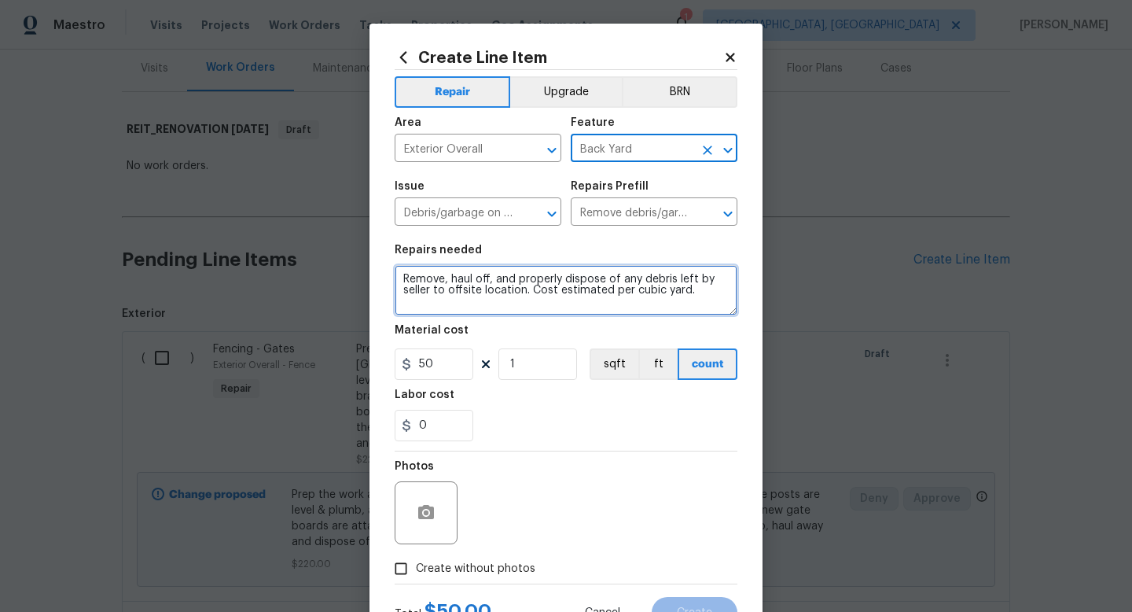
click at [709, 301] on textarea "Remove, haul off, and properly dispose of any debris left by seller to offsite …" at bounding box center [566, 290] width 343 height 50
type textarea "Remove, haul off, and properly dispose of any debris left by seller to offsite …"
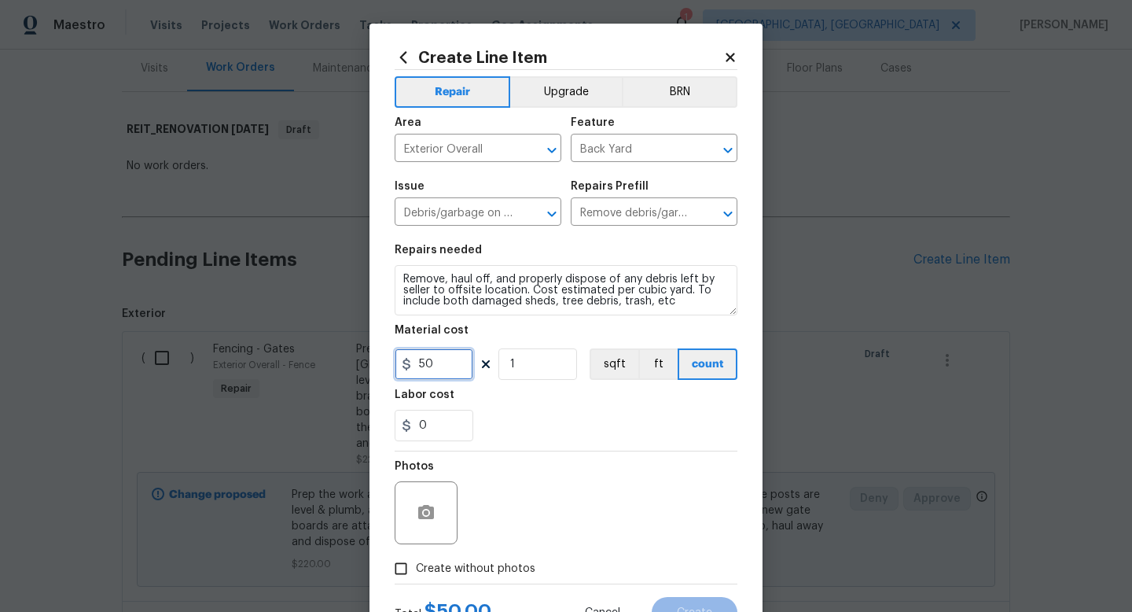
click at [451, 366] on input "50" at bounding box center [434, 363] width 79 height 31
type input "750"
click at [480, 571] on span "Create without photos" at bounding box center [475, 568] width 119 height 17
click at [416, 571] on input "Create without photos" at bounding box center [401, 568] width 30 height 30
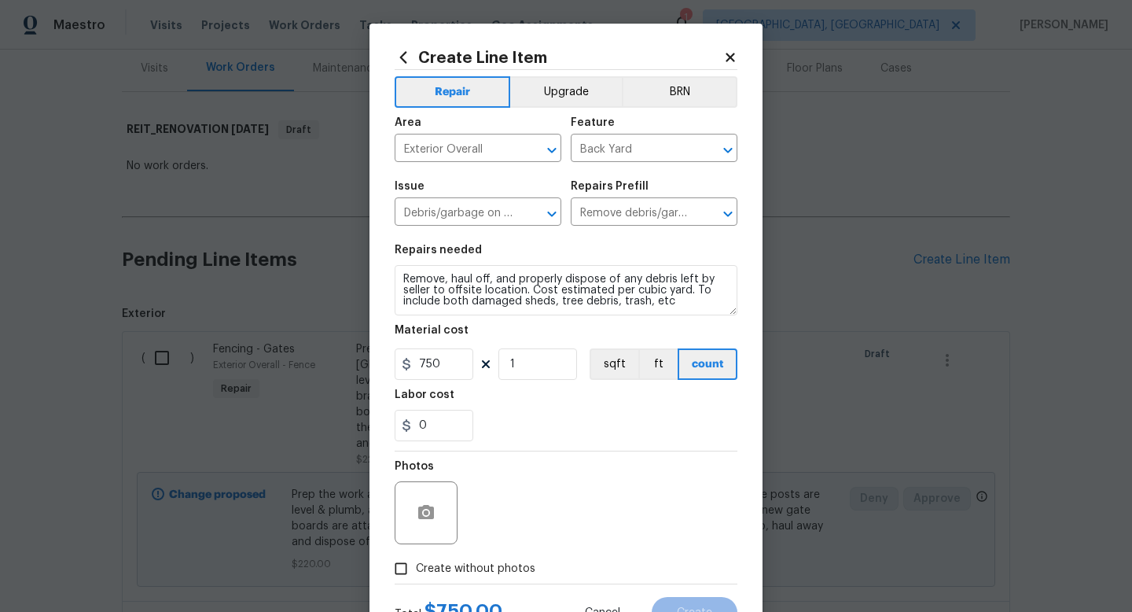
checkbox input "true"
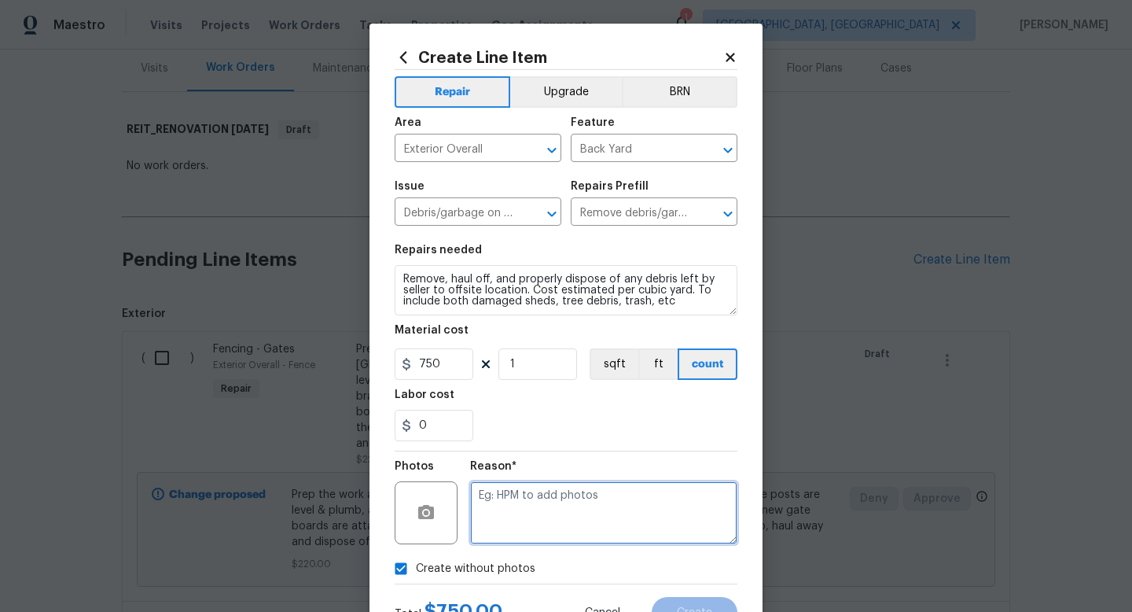
click at [507, 518] on textarea at bounding box center [603, 512] width 267 height 63
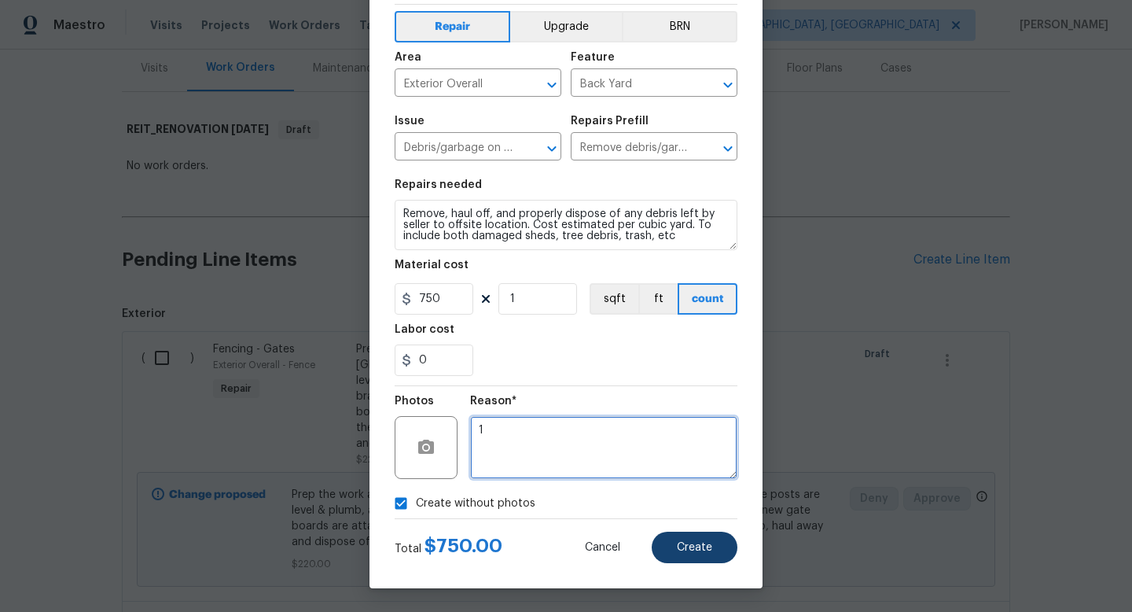
type textarea "1"
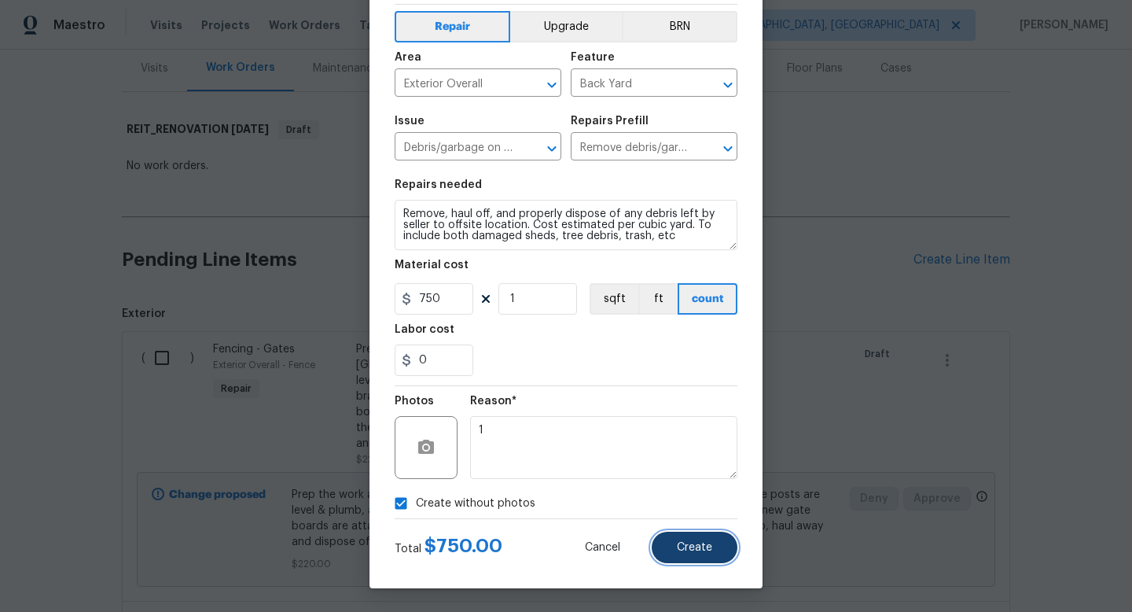
click at [687, 551] on span "Create" at bounding box center [694, 548] width 35 height 12
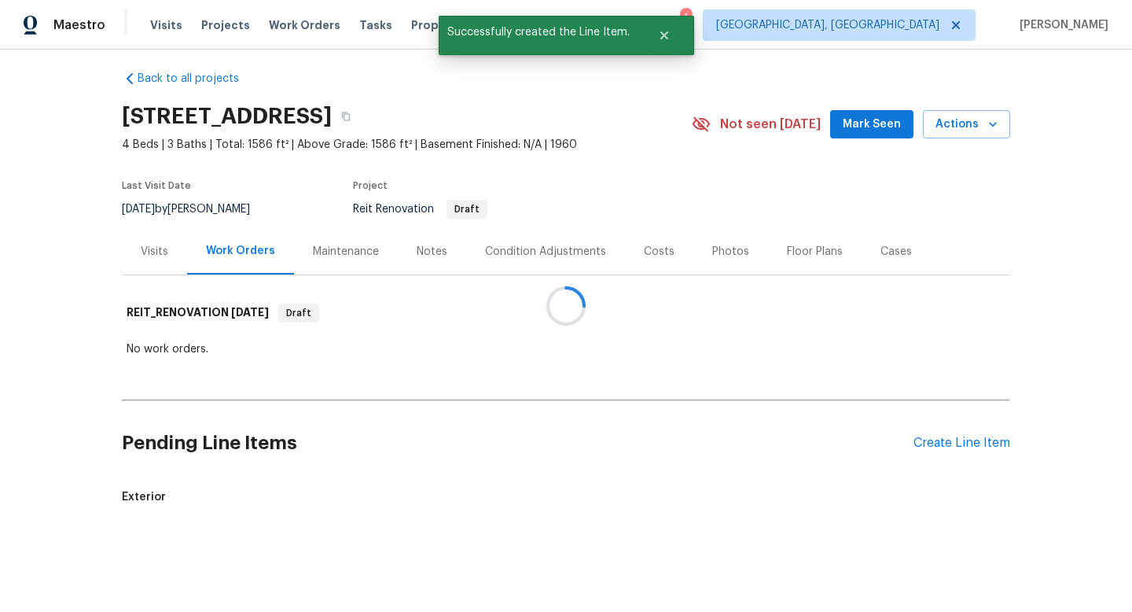
scroll to position [193, 0]
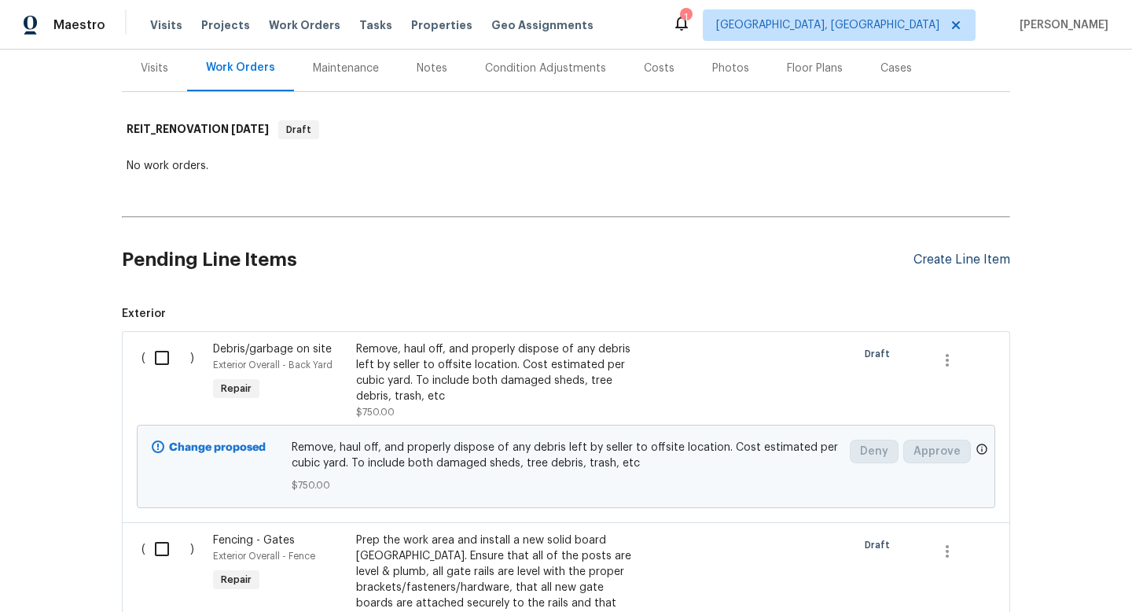
click at [939, 266] on div "Create Line Item" at bounding box center [961, 259] width 97 height 15
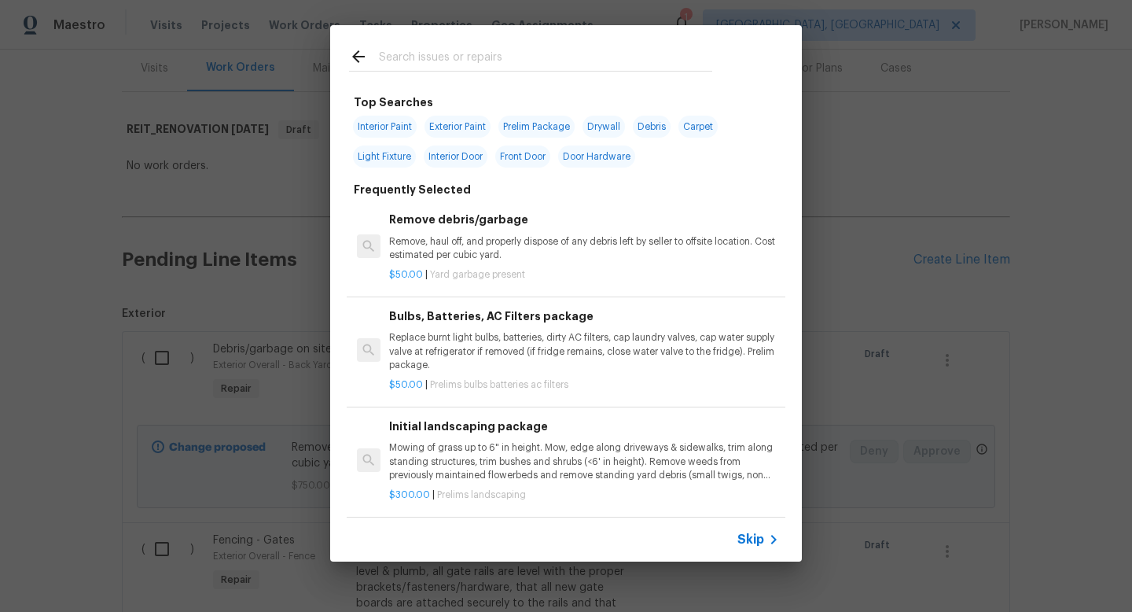
click at [498, 72] on div at bounding box center [530, 56] width 401 height 62
click at [498, 64] on input "text" at bounding box center [545, 59] width 333 height 24
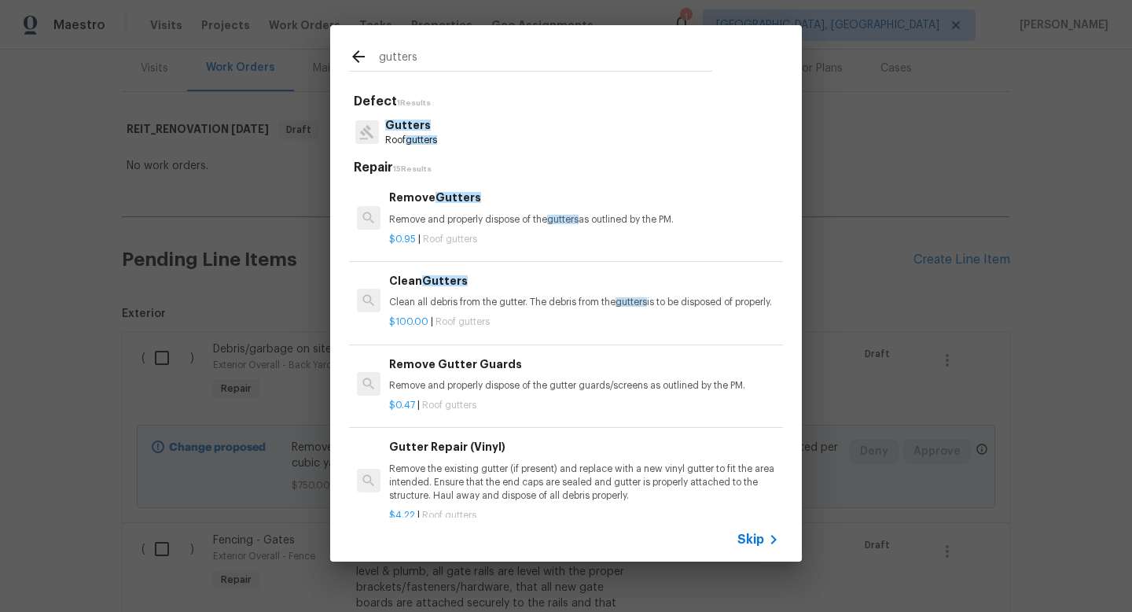
type input "gutters"
click at [483, 300] on p "Clean all debris from the gutter. The debris from the gutters is to be disposed…" at bounding box center [584, 302] width 390 height 13
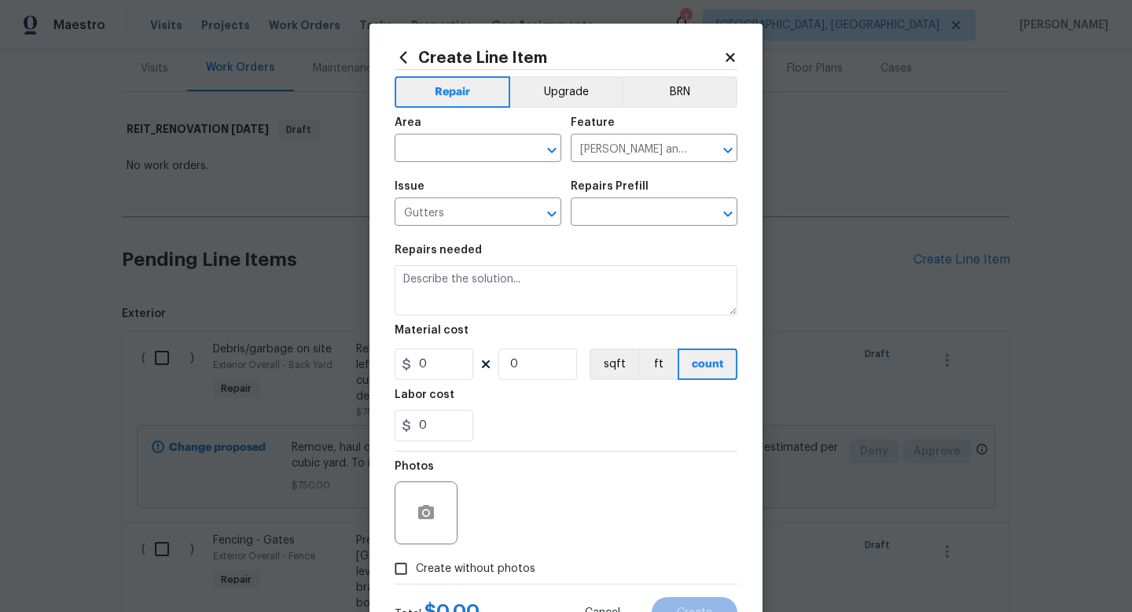
type input "Clean Gutters $100.00"
type textarea "Clean all debris from the gutter. The debris from the gutters is to be disposed…"
type input "100"
type input "1"
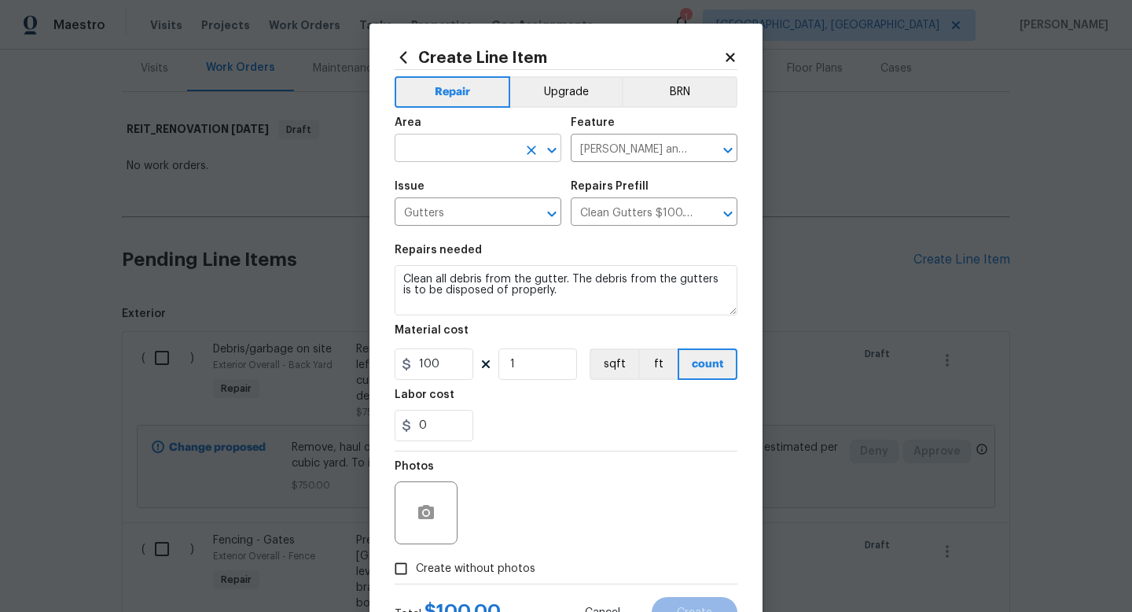
click at [462, 154] on input "text" at bounding box center [456, 150] width 123 height 24
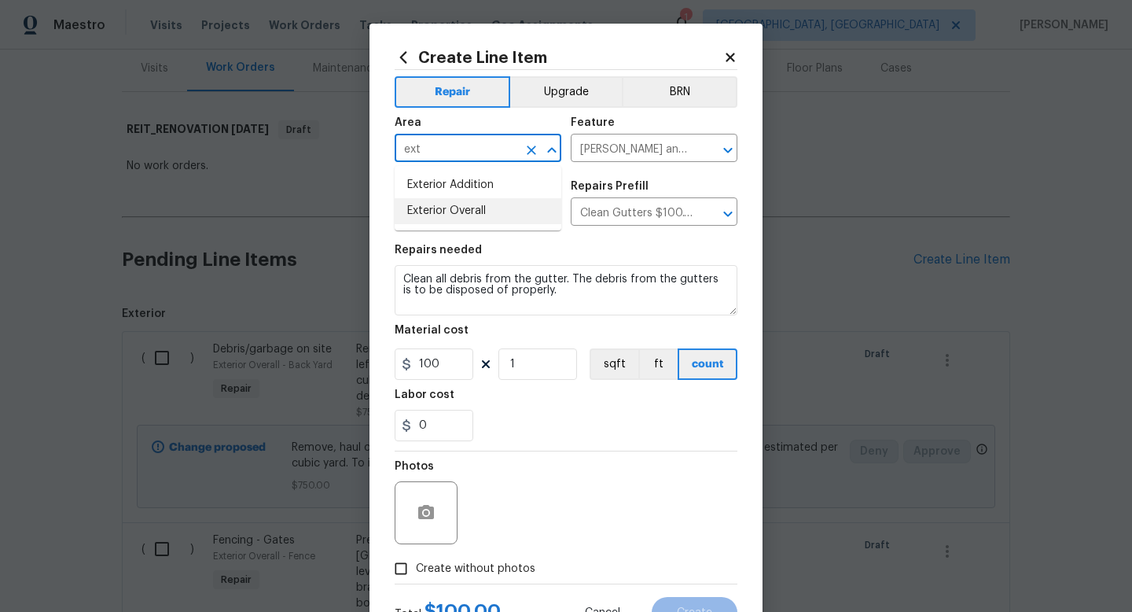
click at [461, 215] on li "Exterior Overall" at bounding box center [478, 211] width 167 height 26
type input "Exterior Overall"
click at [459, 363] on input "100" at bounding box center [434, 363] width 79 height 31
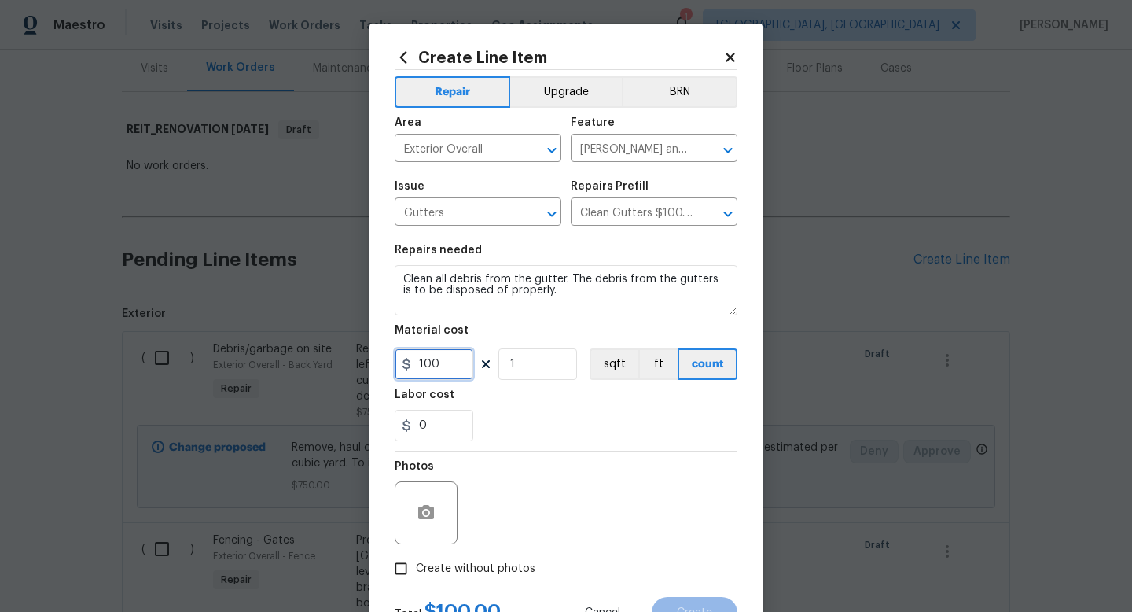
click at [459, 363] on input "100" at bounding box center [434, 363] width 79 height 31
type input "125"
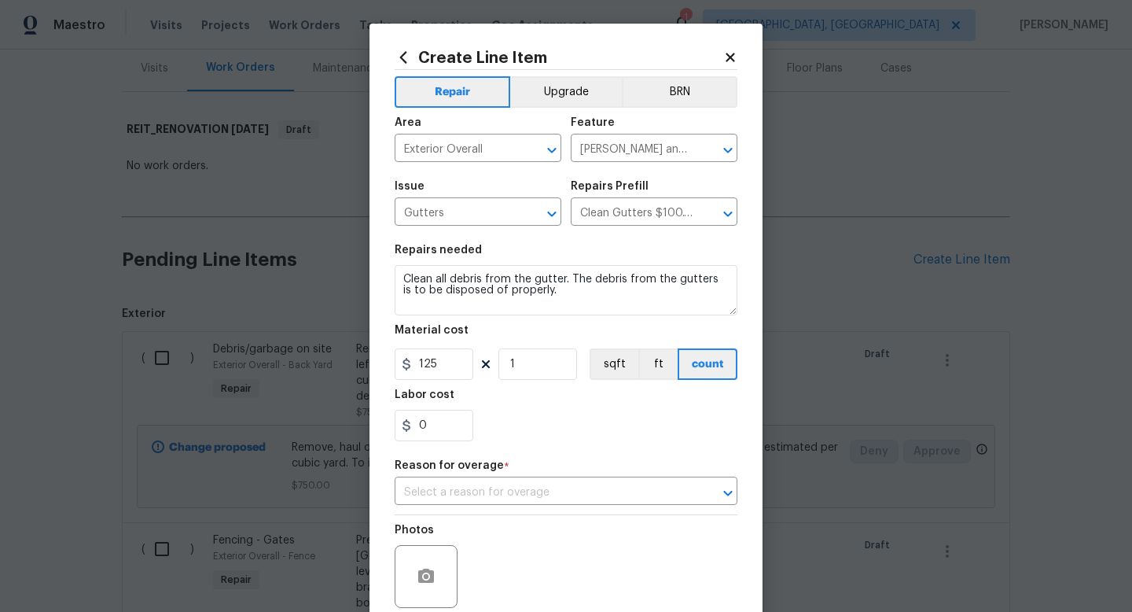
click at [479, 568] on div "Photos Create without photos" at bounding box center [566, 581] width 343 height 132
click at [524, 517] on div "Photos" at bounding box center [566, 566] width 343 height 102
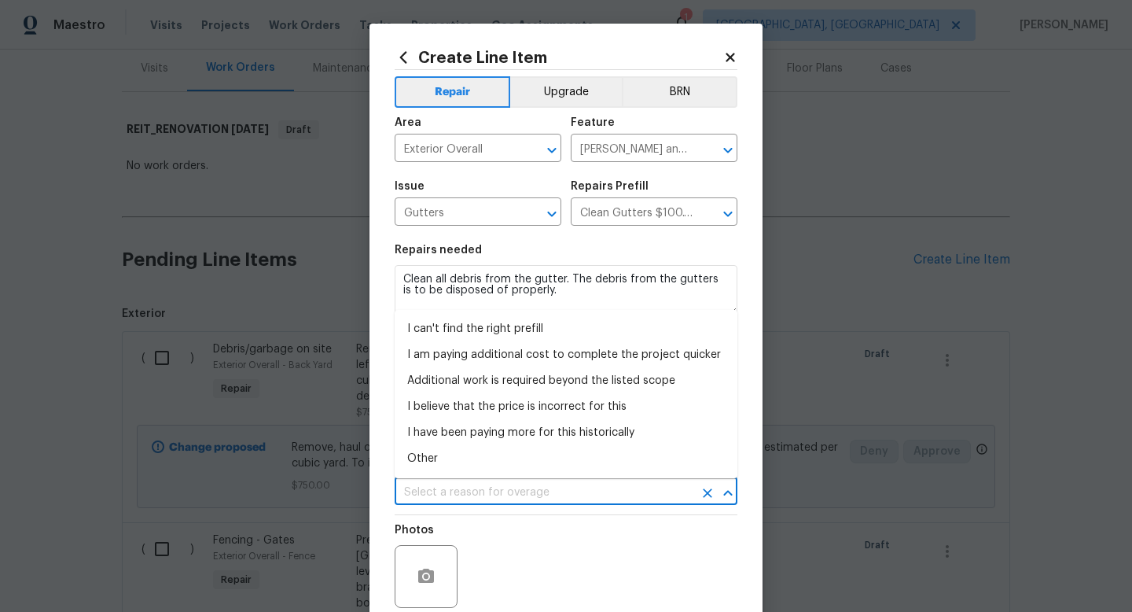
click at [526, 504] on input "text" at bounding box center [544, 492] width 299 height 24
click at [476, 412] on li "I believe that the price is incorrect for this" at bounding box center [566, 407] width 343 height 26
type input "I believe that the price is incorrect for this"
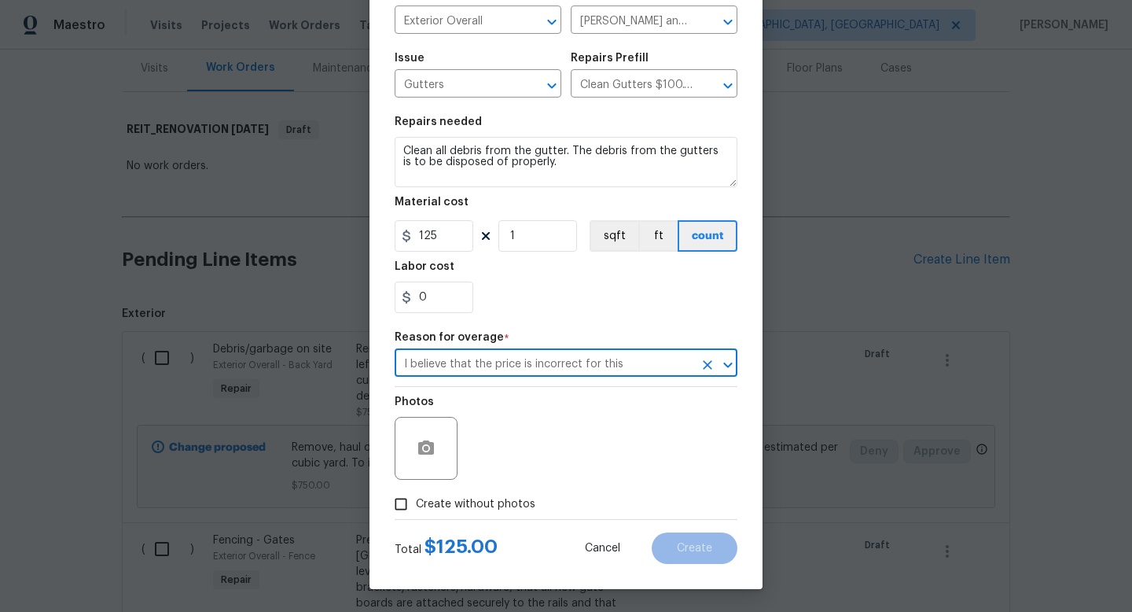
scroll to position [130, 0]
click at [497, 502] on span "Create without photos" at bounding box center [475, 503] width 119 height 17
click at [416, 502] on input "Create without photos" at bounding box center [401, 503] width 30 height 30
checkbox input "true"
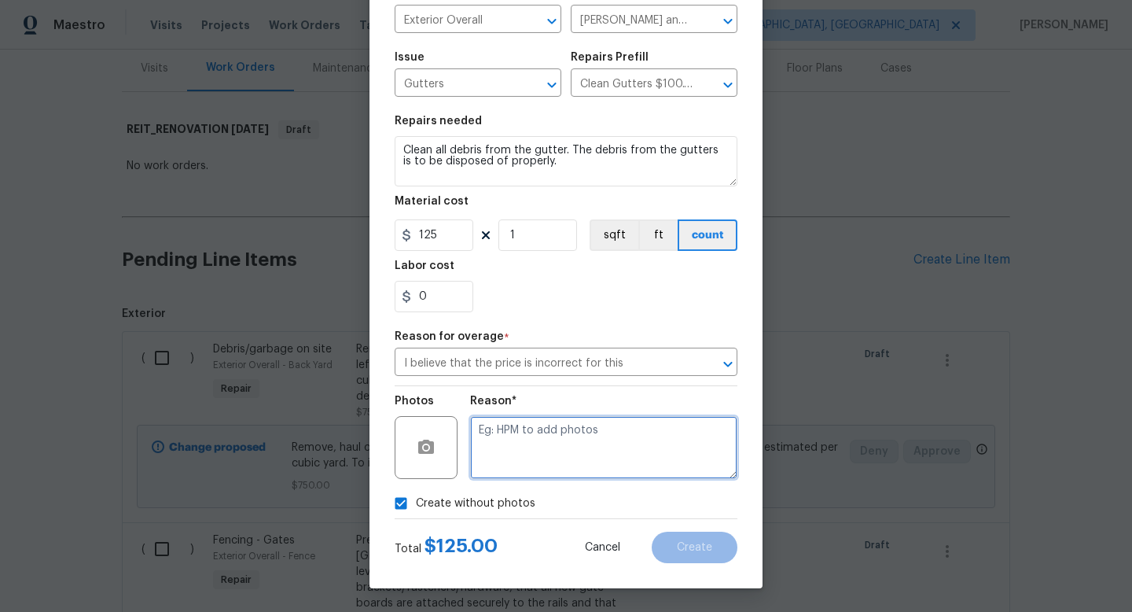
click at [562, 451] on textarea at bounding box center [603, 447] width 267 height 63
type textarea "1"
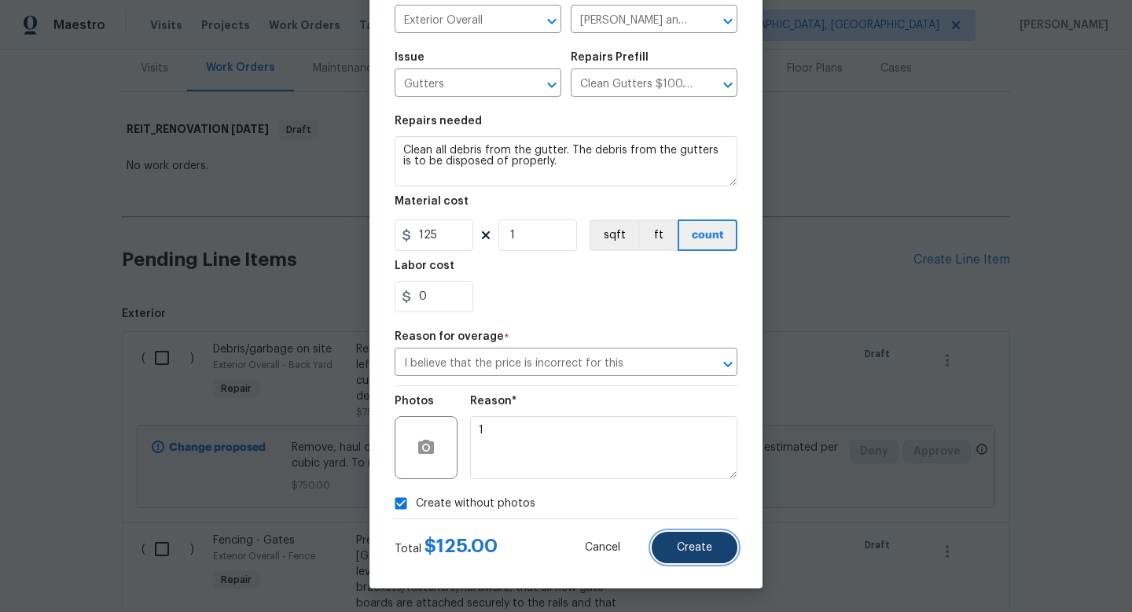
click at [674, 538] on button "Create" at bounding box center [695, 546] width 86 height 31
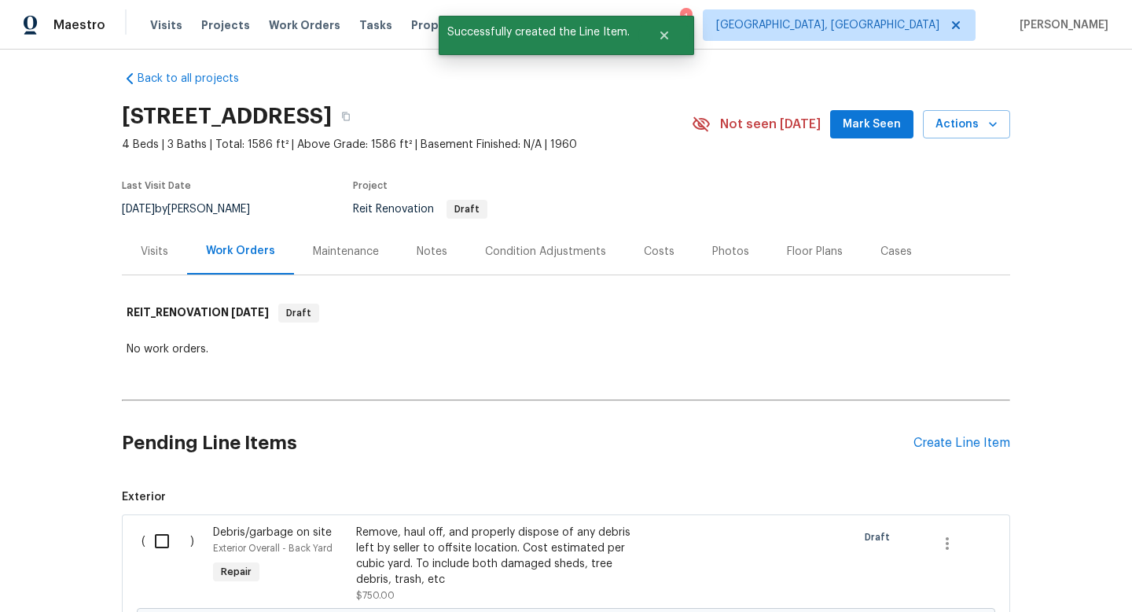
scroll to position [193, 0]
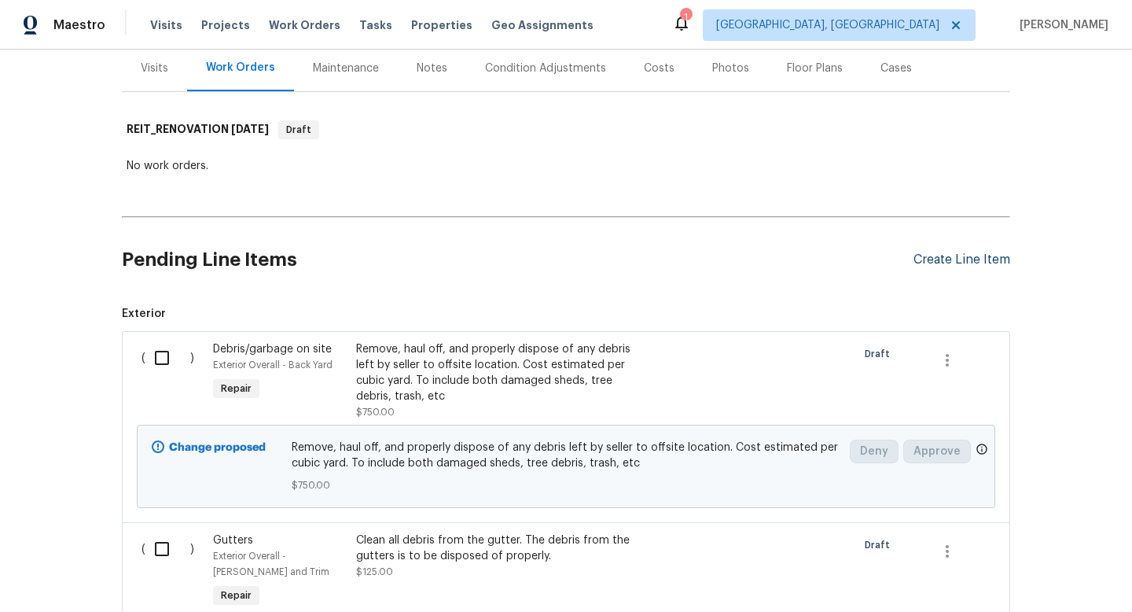
click at [953, 263] on div "Create Line Item" at bounding box center [961, 259] width 97 height 15
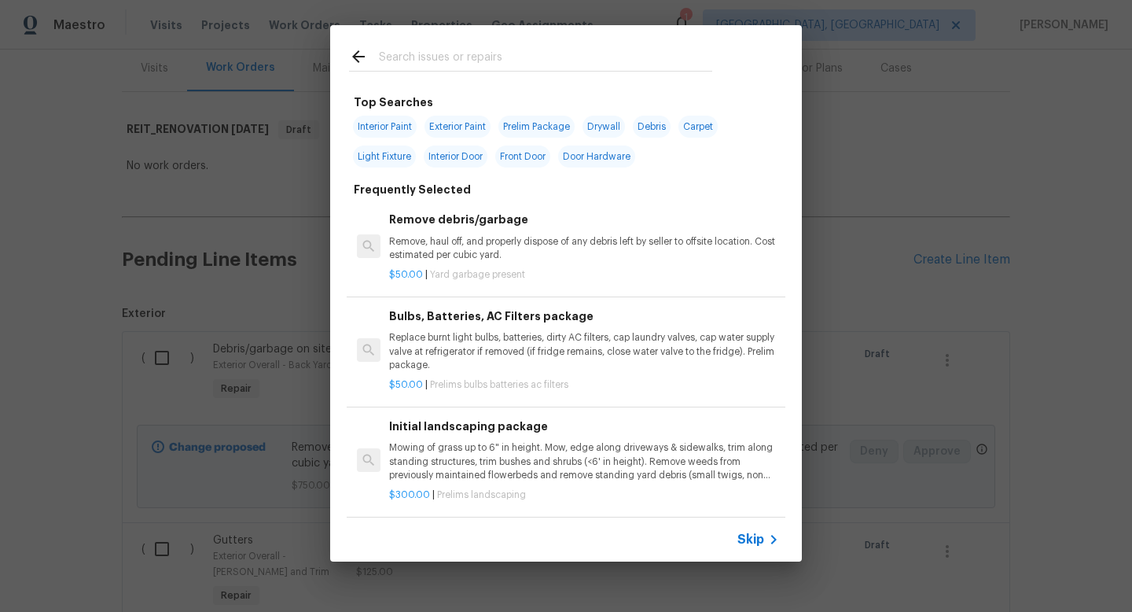
click at [483, 63] on input "text" at bounding box center [545, 59] width 333 height 24
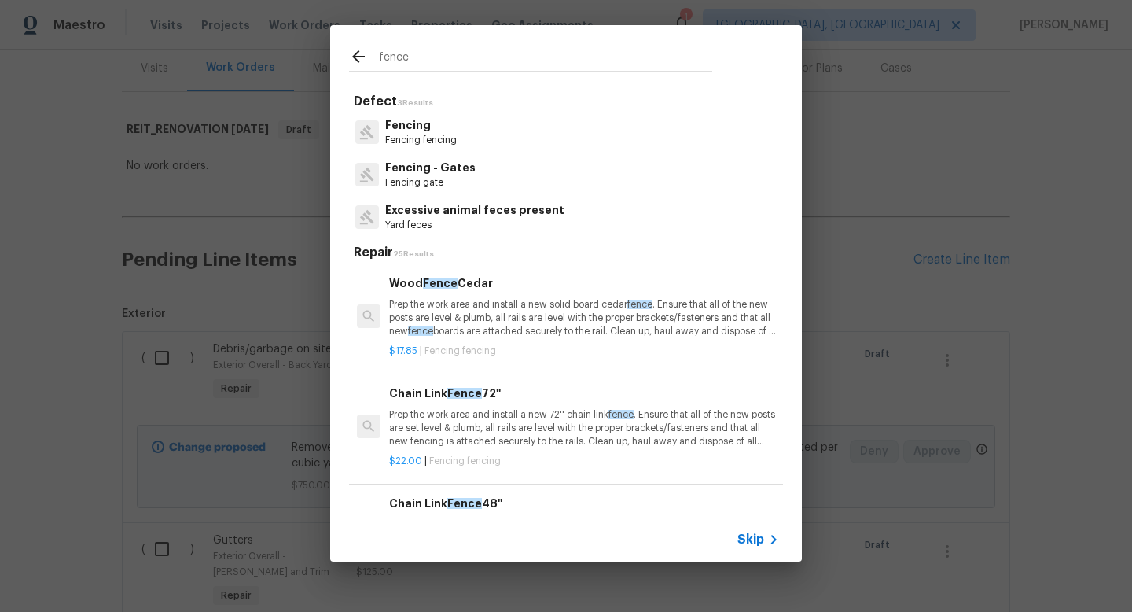
type input "fence"
click at [452, 142] on p "Fencing fencing" at bounding box center [421, 140] width 72 height 13
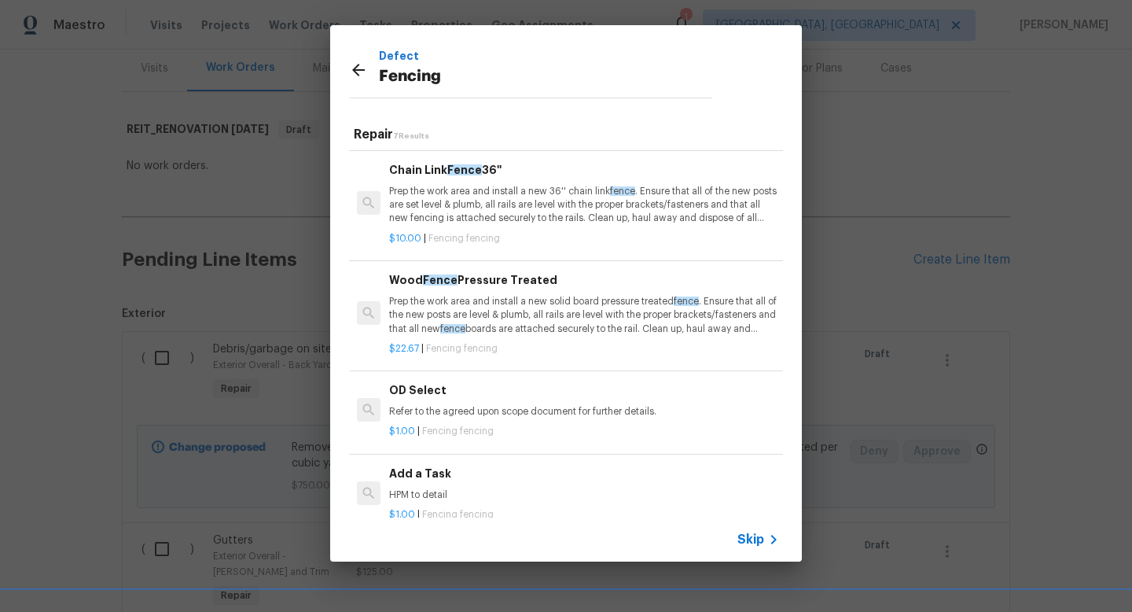
scroll to position [325, 0]
click at [446, 494] on p "HPM to detail" at bounding box center [584, 494] width 390 height 13
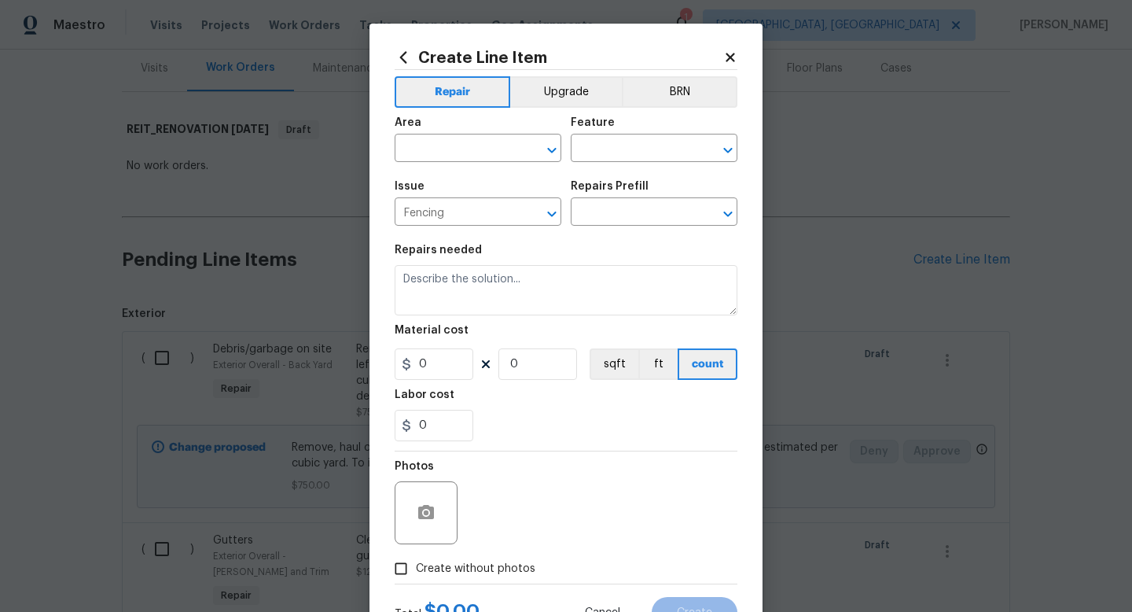
type input "Add a Task $1.00"
type textarea "HPM to detail"
type input "1"
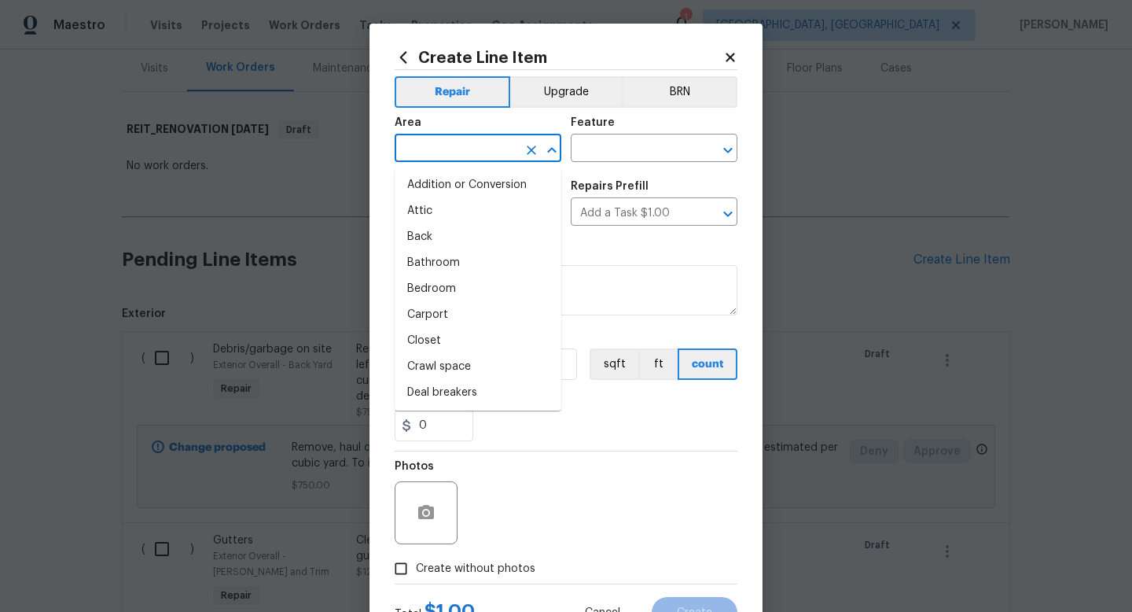
click at [410, 154] on input "text" at bounding box center [456, 150] width 123 height 24
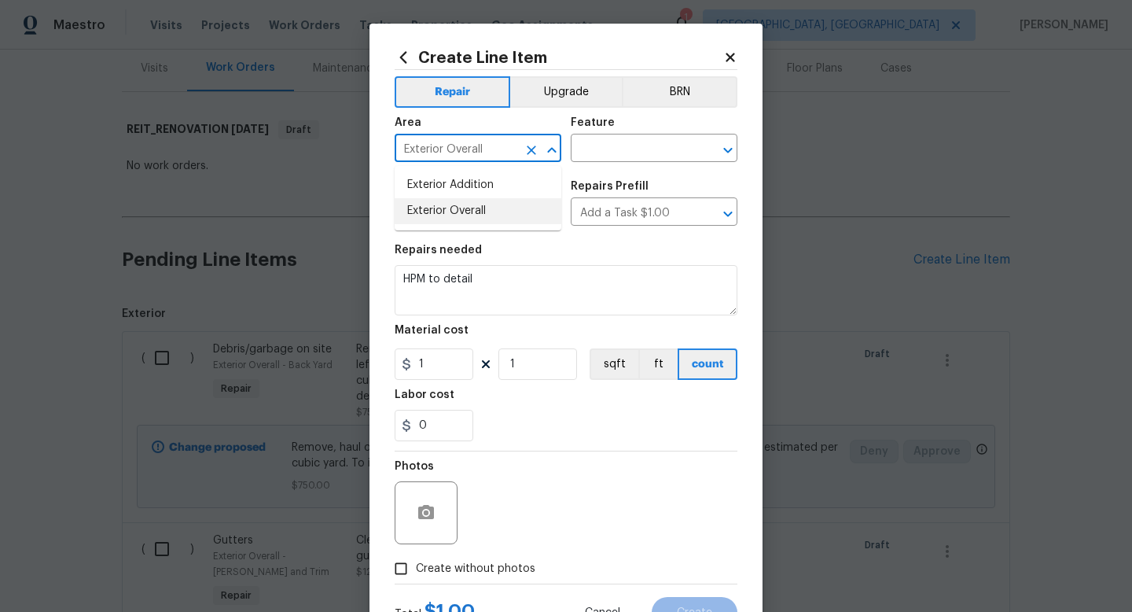
type input "Exterior Overall"
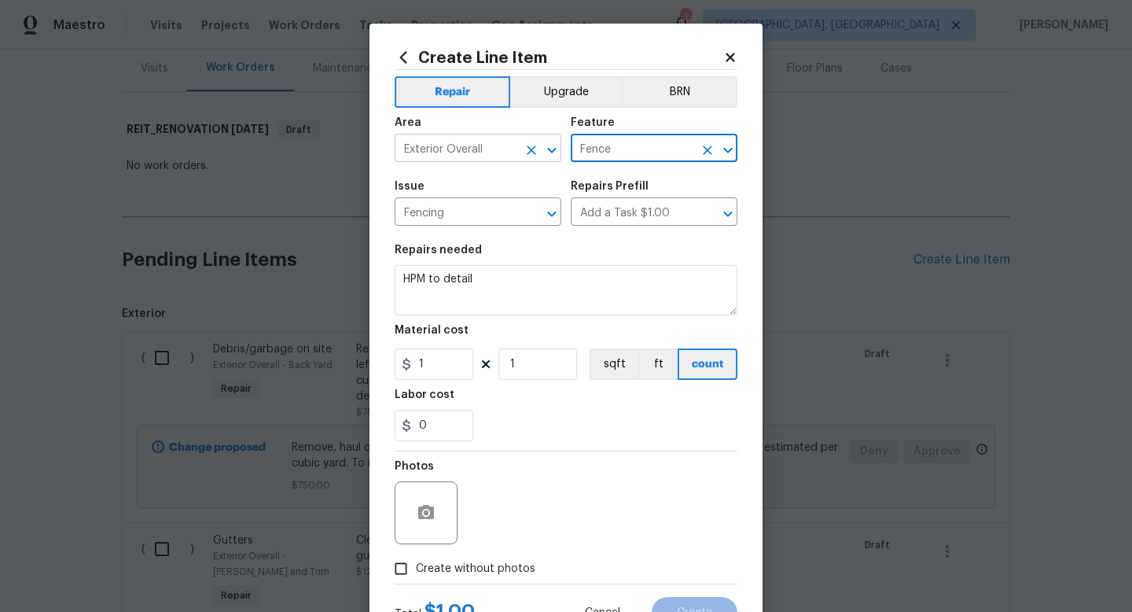
type input "Fence"
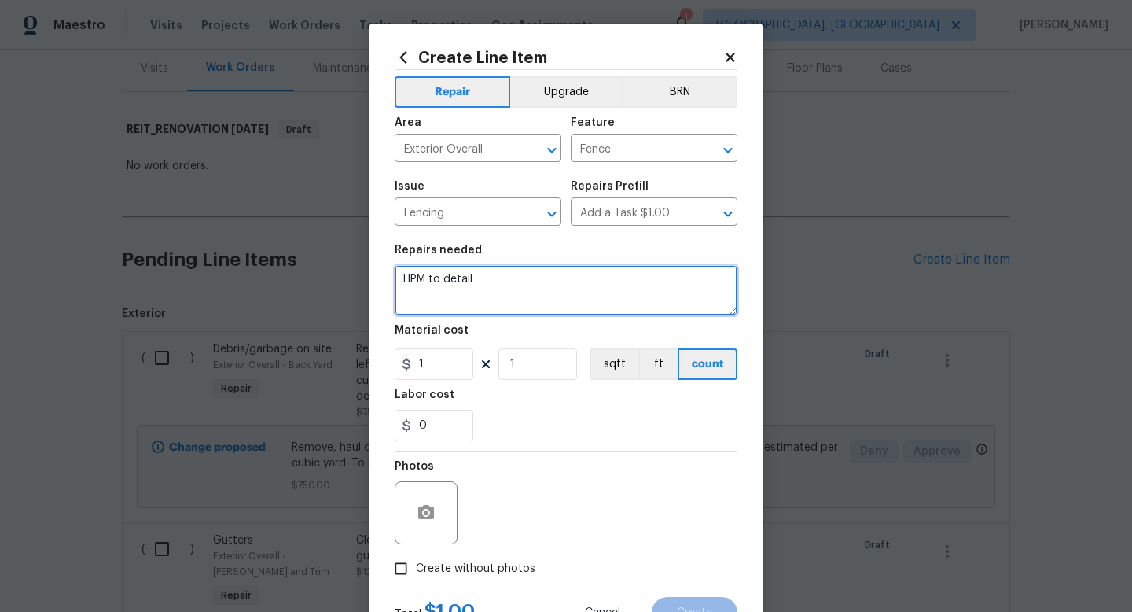
click at [666, 302] on textarea "HPM to detail" at bounding box center [566, 290] width 343 height 50
click at [659, 301] on textarea "HPM to detail" at bounding box center [566, 290] width 343 height 50
type textarea "Install wood fence pickets where missing"
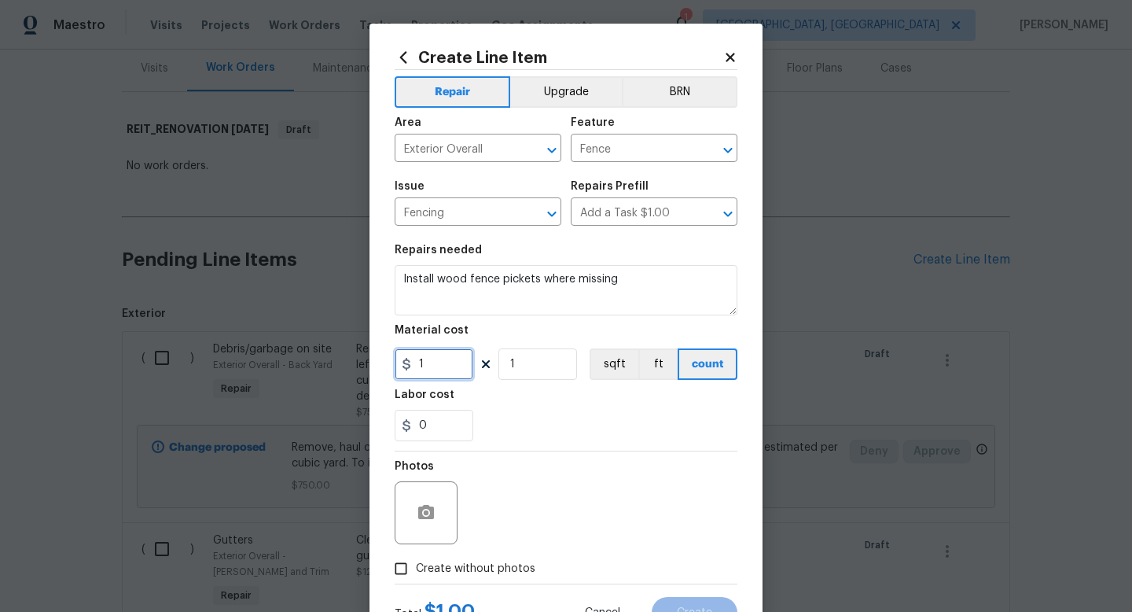
click at [456, 365] on input "1" at bounding box center [434, 363] width 79 height 31
type input "75"
click at [451, 575] on span "Create without photos" at bounding box center [475, 568] width 119 height 17
click at [416, 575] on input "Create without photos" at bounding box center [401, 568] width 30 height 30
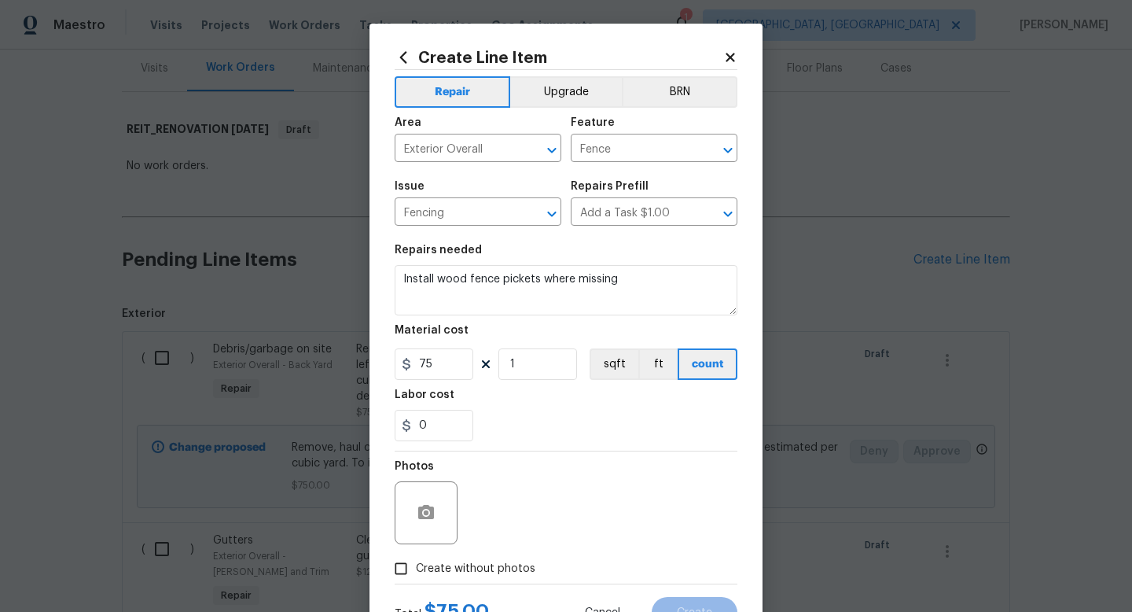
checkbox input "true"
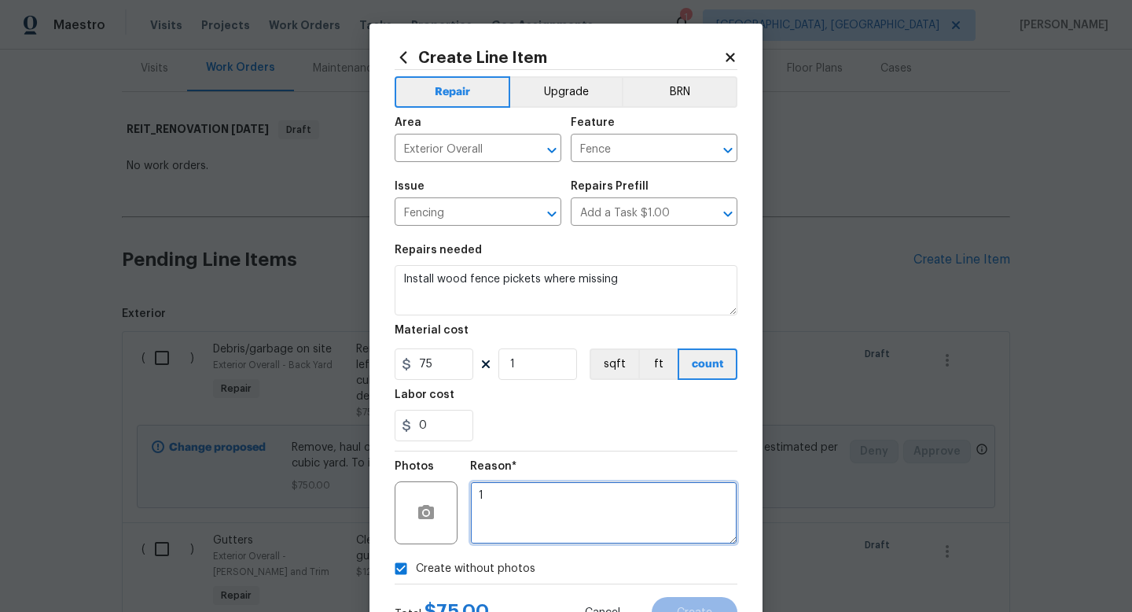
click at [555, 505] on textarea "1" at bounding box center [603, 512] width 267 height 63
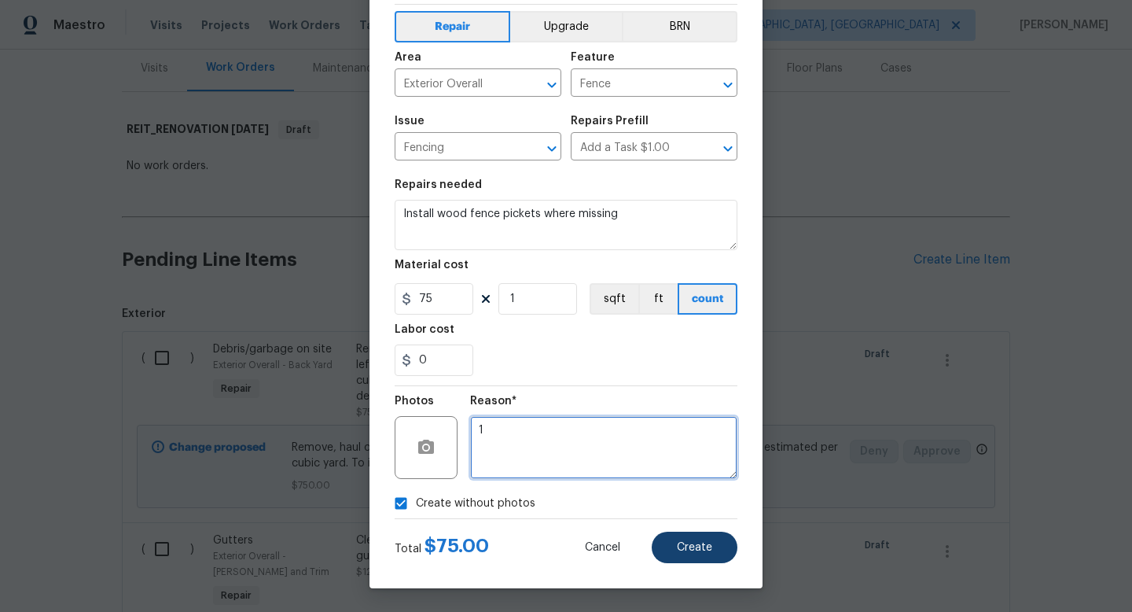
type textarea "1"
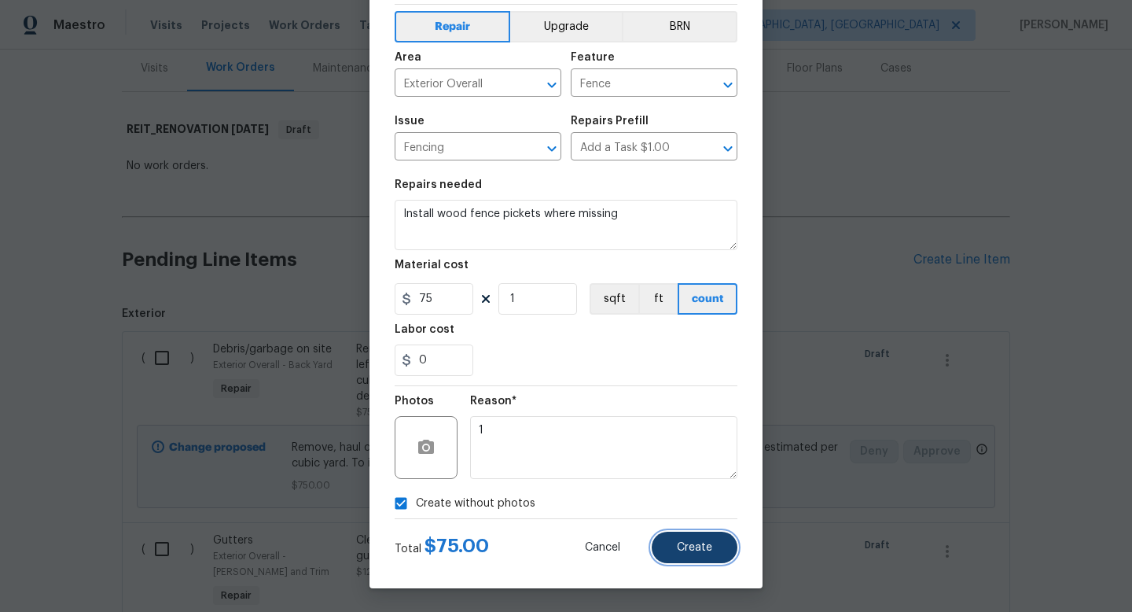
click at [674, 547] on button "Create" at bounding box center [695, 546] width 86 height 31
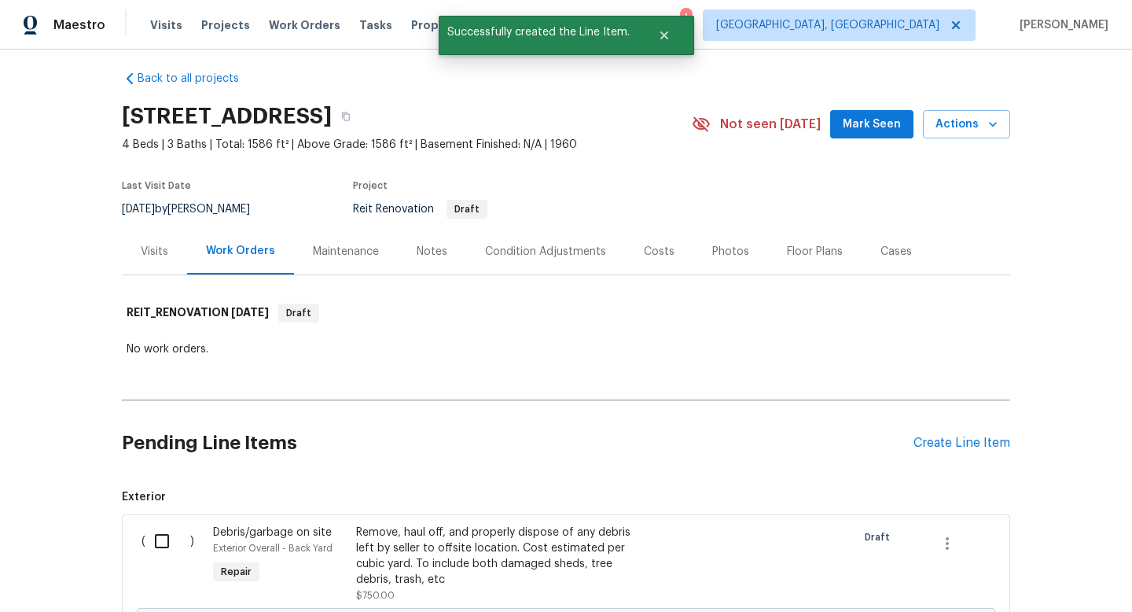
scroll to position [193, 0]
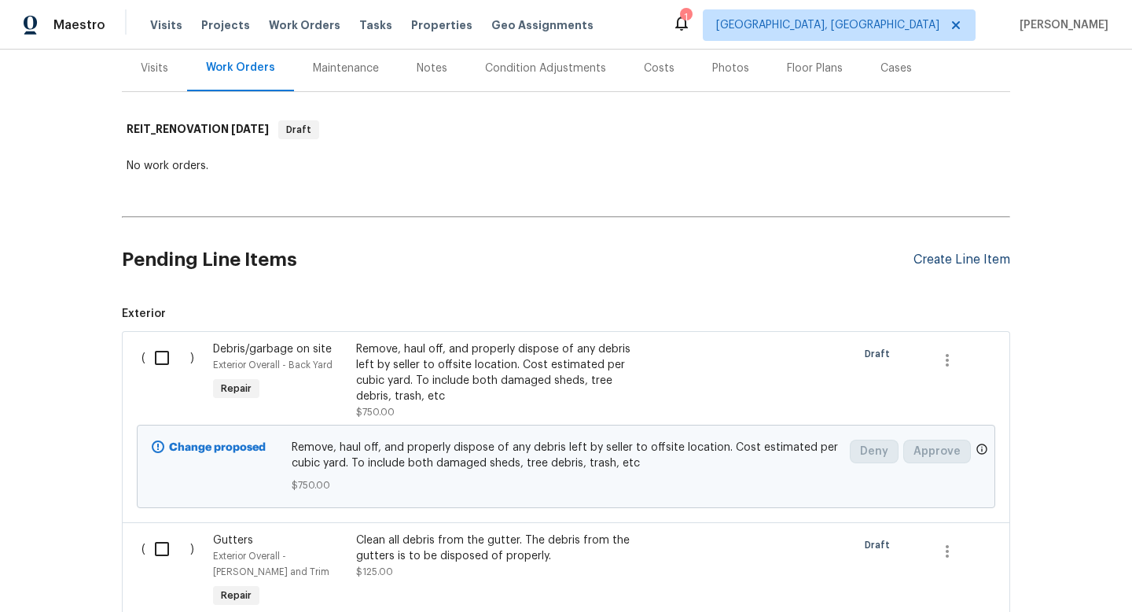
click at [947, 260] on div "Create Line Item" at bounding box center [961, 259] width 97 height 15
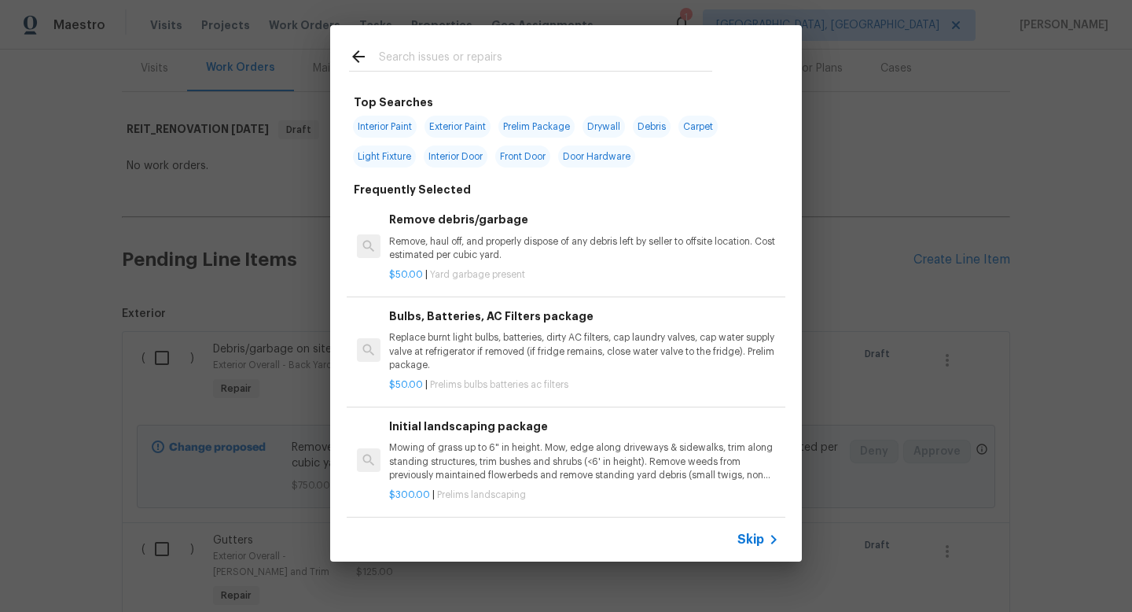
click at [457, 57] on input "text" at bounding box center [545, 59] width 333 height 24
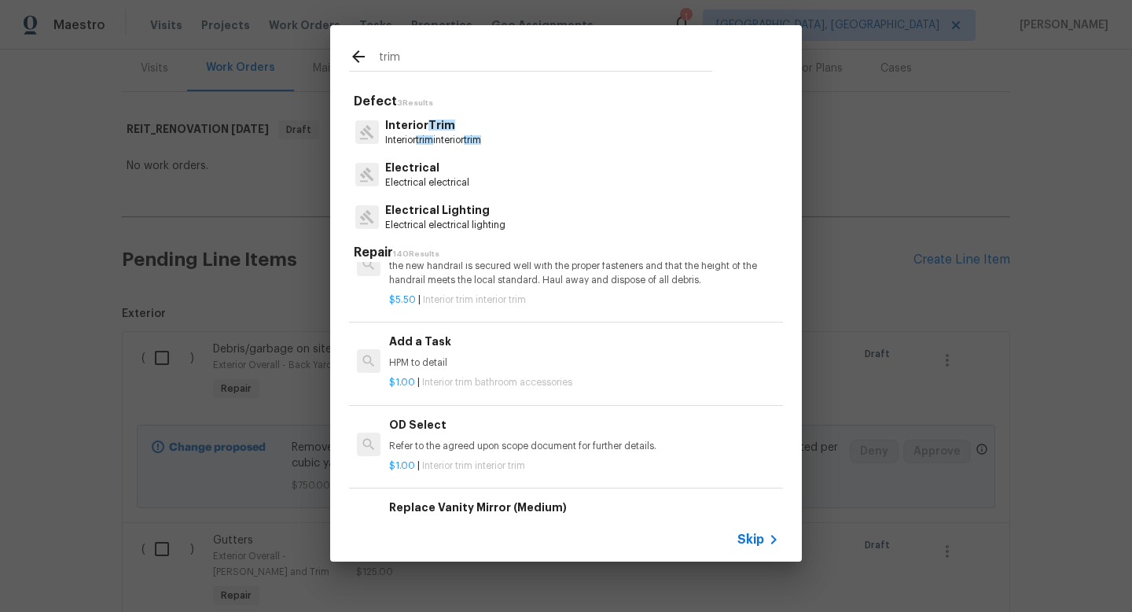
scroll to position [1512, 0]
type input "t"
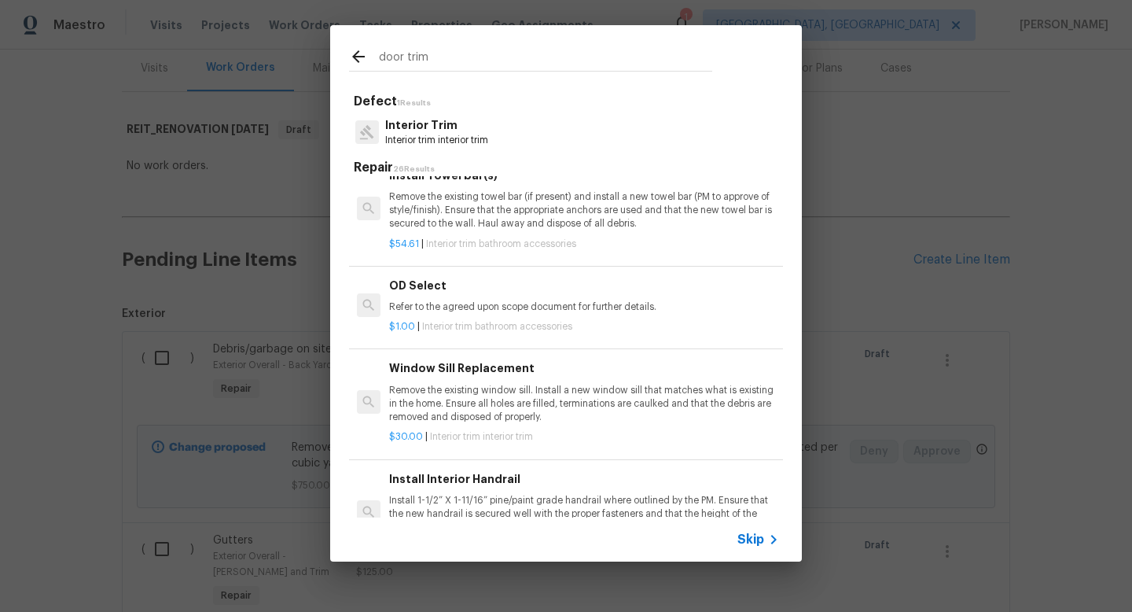
scroll to position [1114, 0]
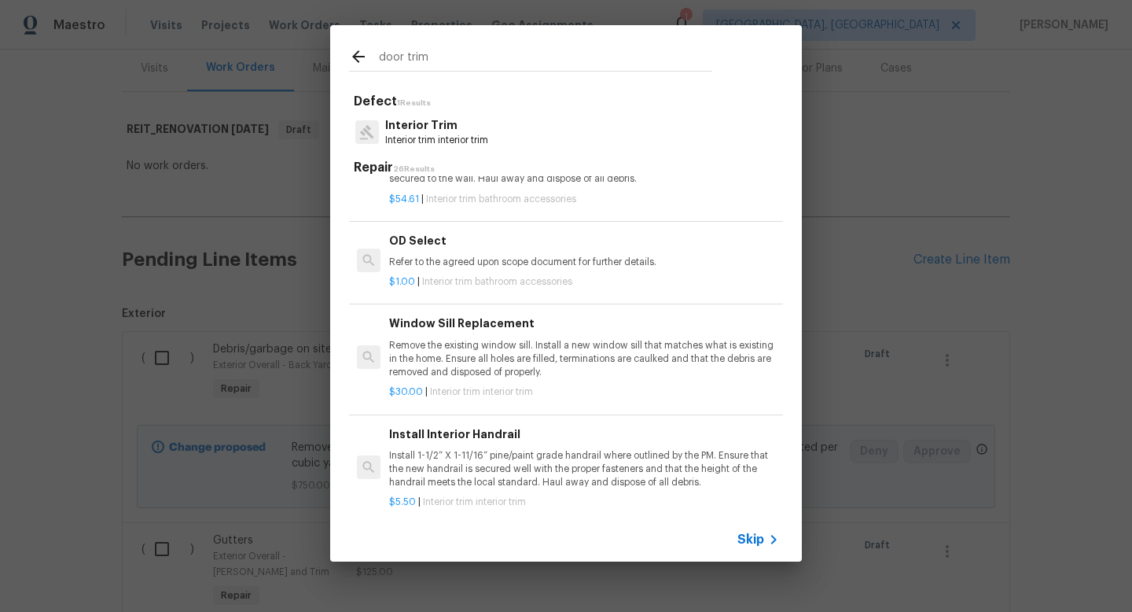
click at [433, 58] on input "door trim" at bounding box center [545, 59] width 333 height 24
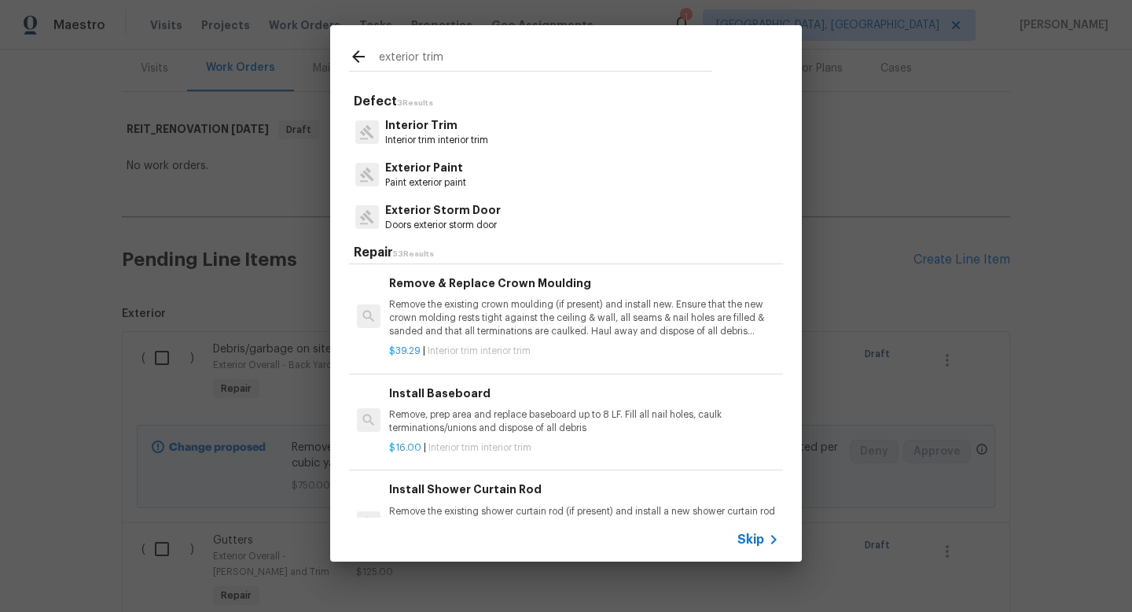
scroll to position [1073, 0]
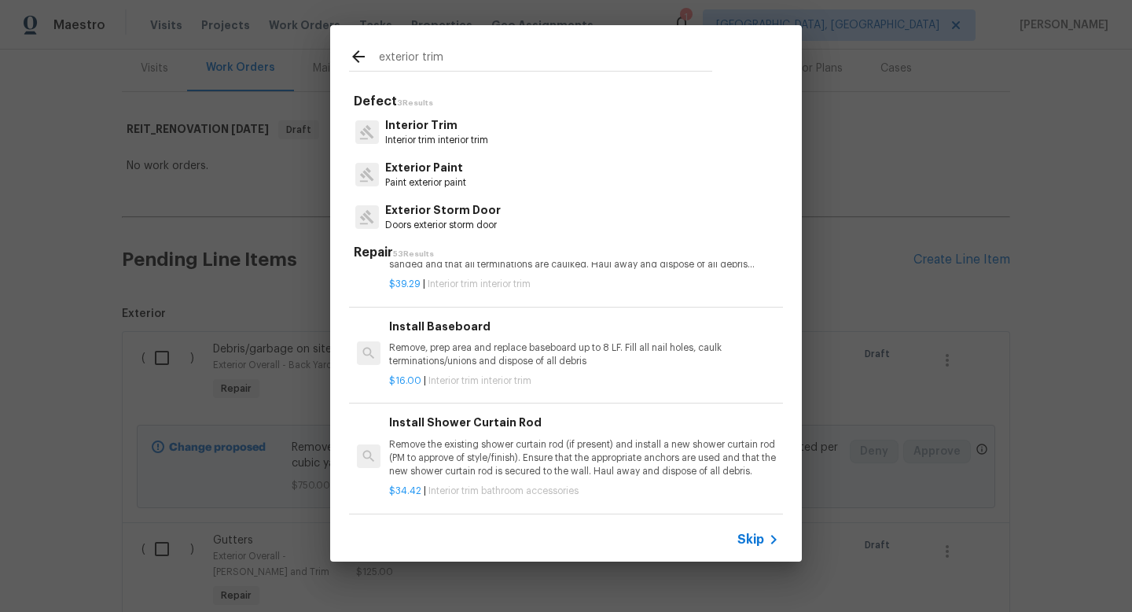
type input "exterior trim"
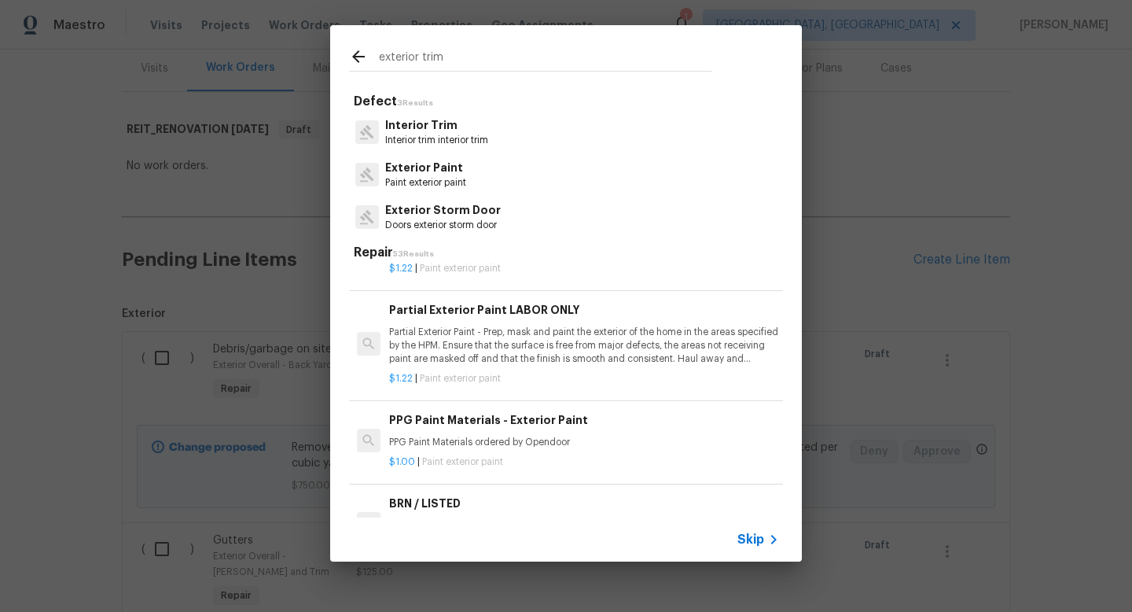
scroll to position [0, 0]
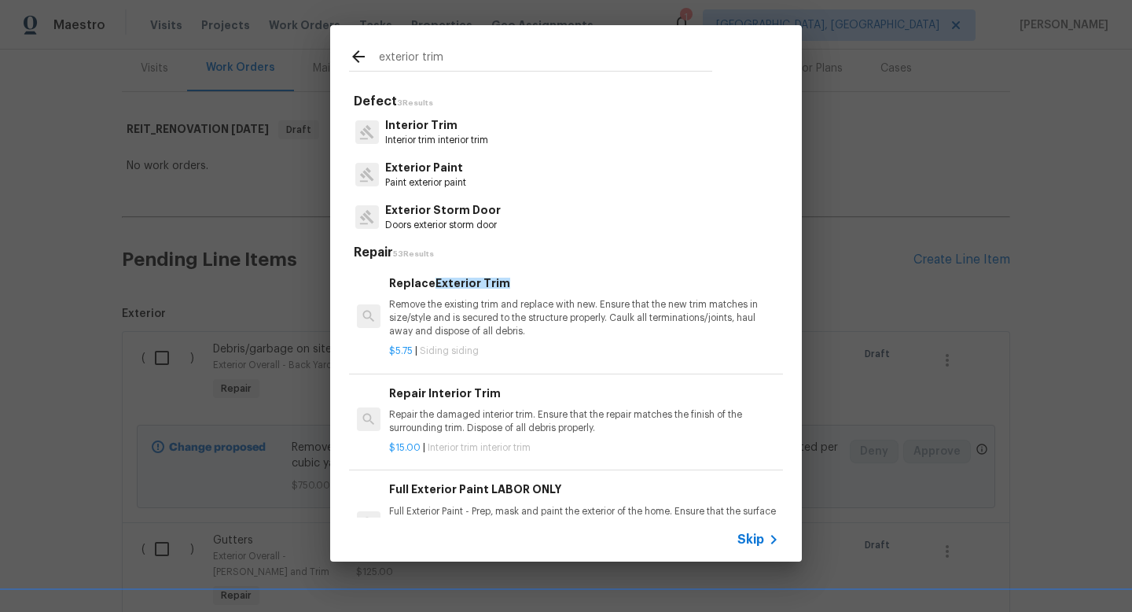
click at [559, 326] on p "Remove the existing trim and replace with new. Ensure that the new trim matches…" at bounding box center [584, 318] width 390 height 40
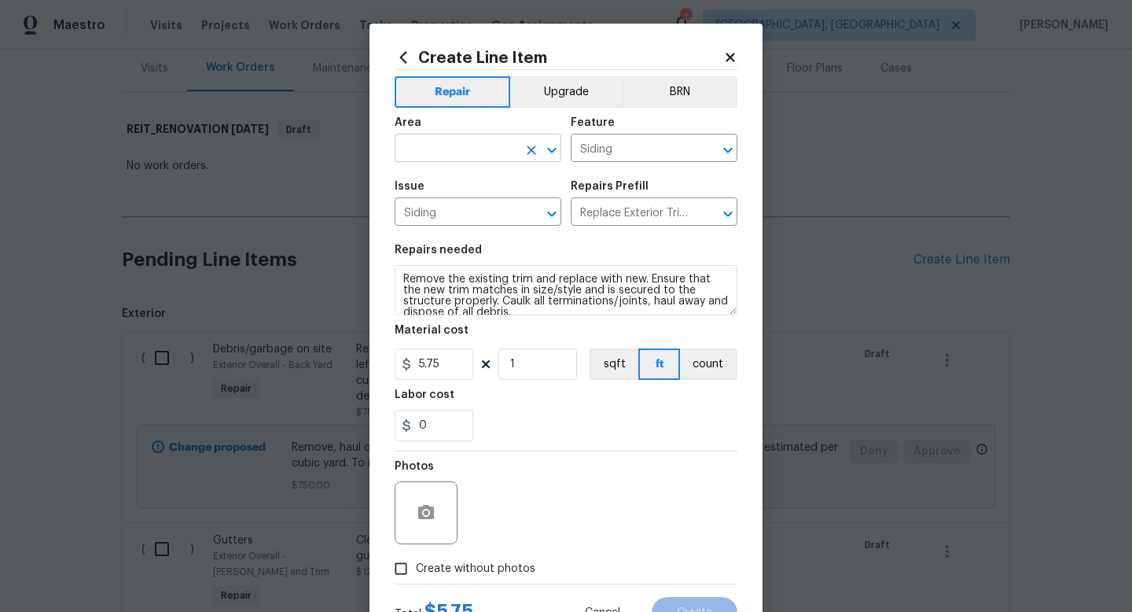
click at [482, 155] on input "text" at bounding box center [456, 150] width 123 height 24
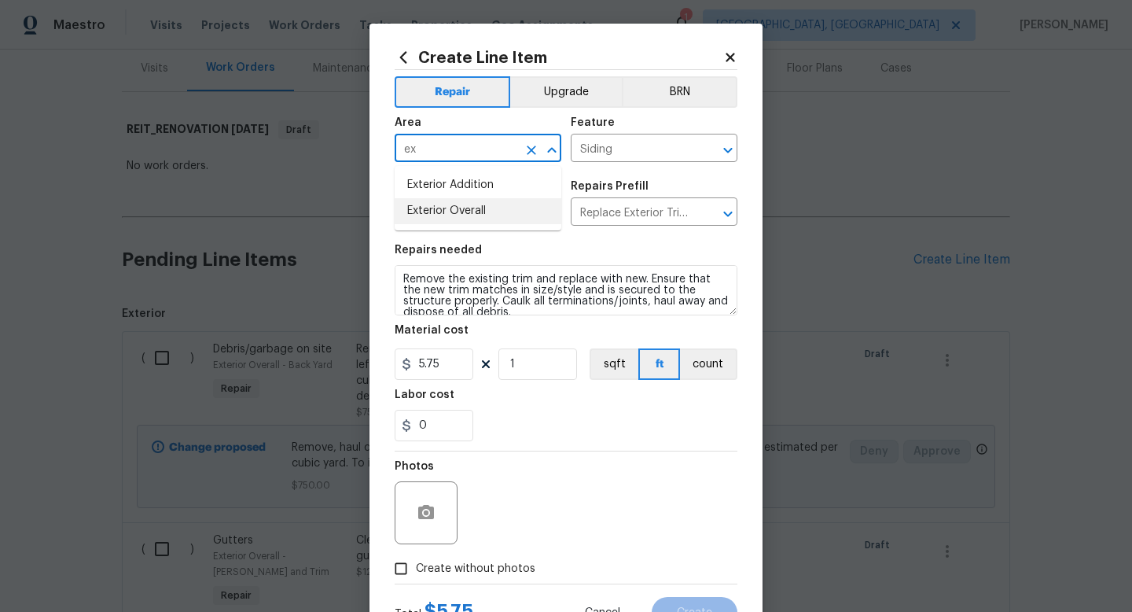
click at [444, 206] on li "Exterior Overall" at bounding box center [478, 211] width 167 height 26
type input "Exterior Overall"
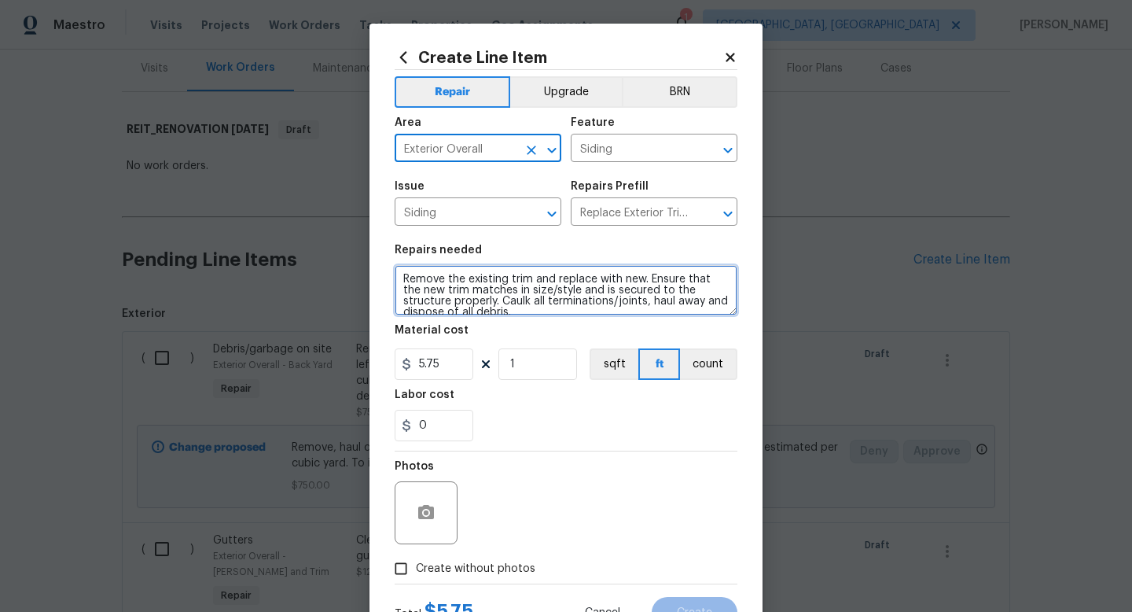
click at [404, 277] on textarea "Remove the existing trim and replace with new. Ensure that the new trim matches…" at bounding box center [566, 290] width 343 height 50
type textarea "At side door. Remove the existing trim and replace with new. Ensure that the ne…"
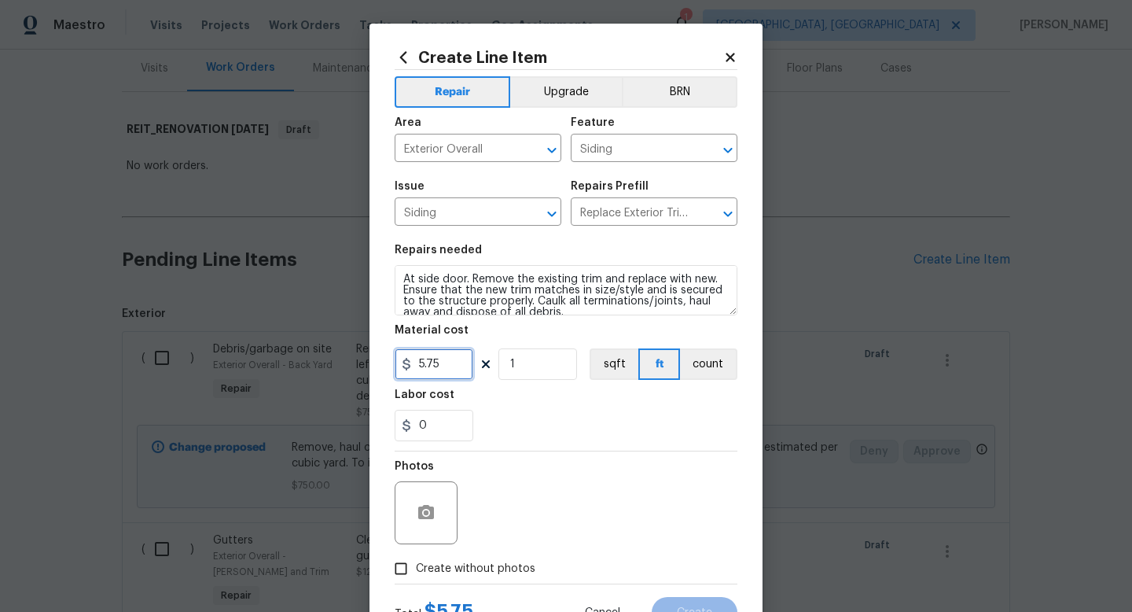
click at [455, 358] on input "5.75" at bounding box center [434, 363] width 79 height 31
type input "65"
click at [454, 578] on label "Create without photos" at bounding box center [460, 568] width 149 height 30
click at [416, 578] on input "Create without photos" at bounding box center [401, 568] width 30 height 30
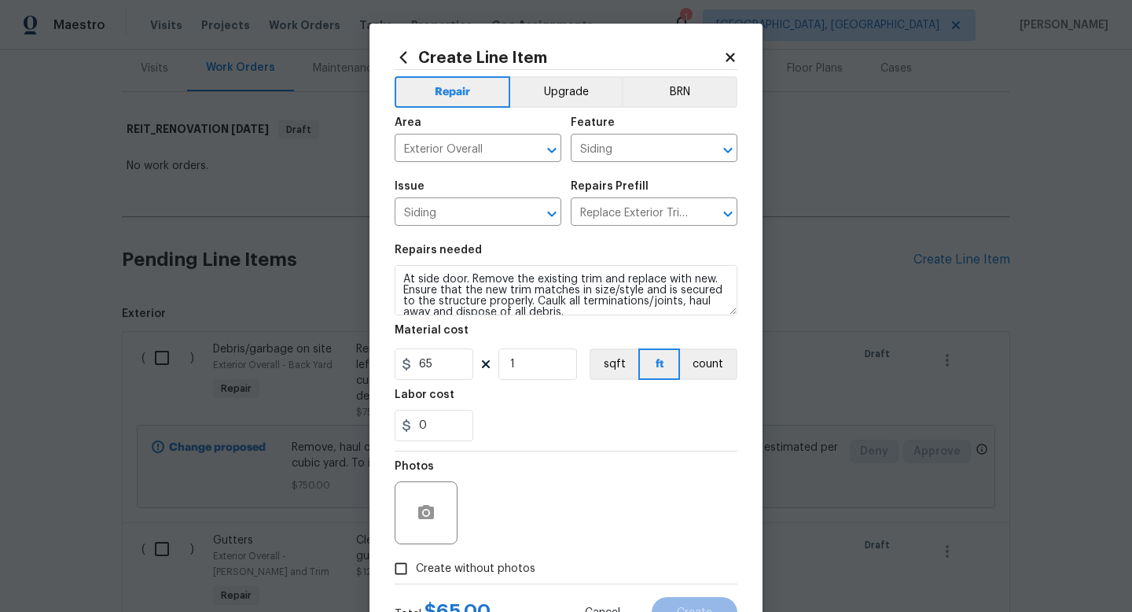
checkbox input "true"
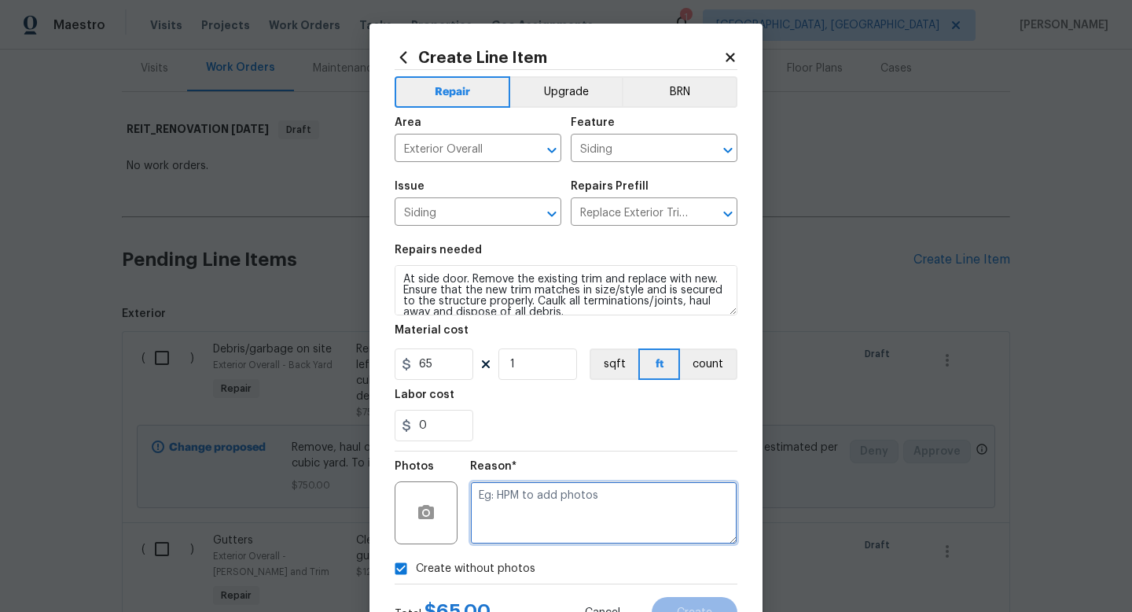
click at [509, 522] on textarea at bounding box center [603, 512] width 267 height 63
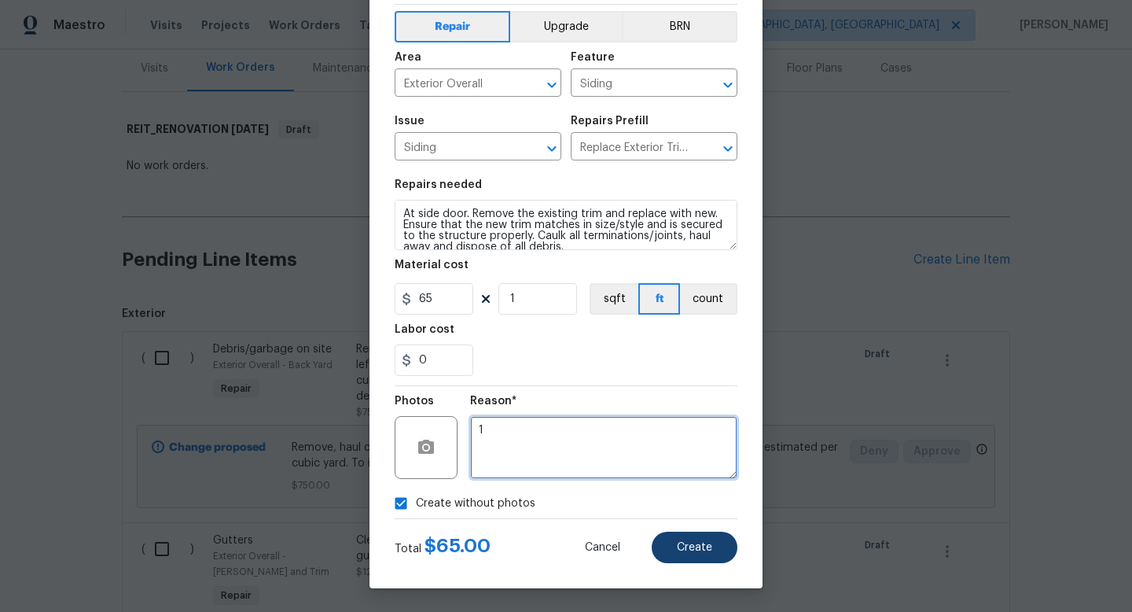
type textarea "1"
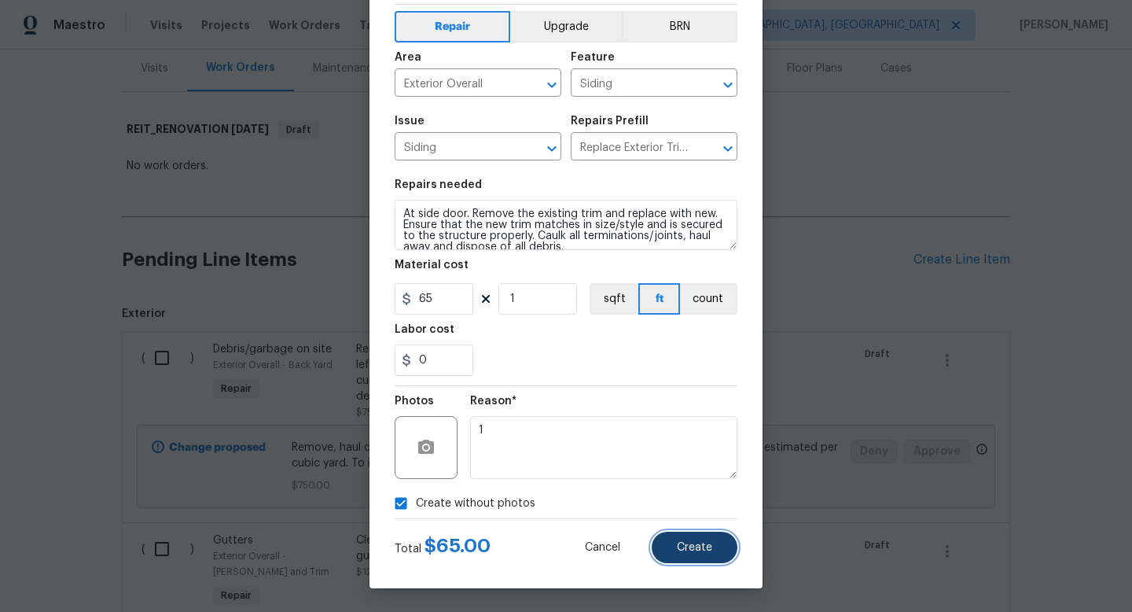
click at [678, 539] on button "Create" at bounding box center [695, 546] width 86 height 31
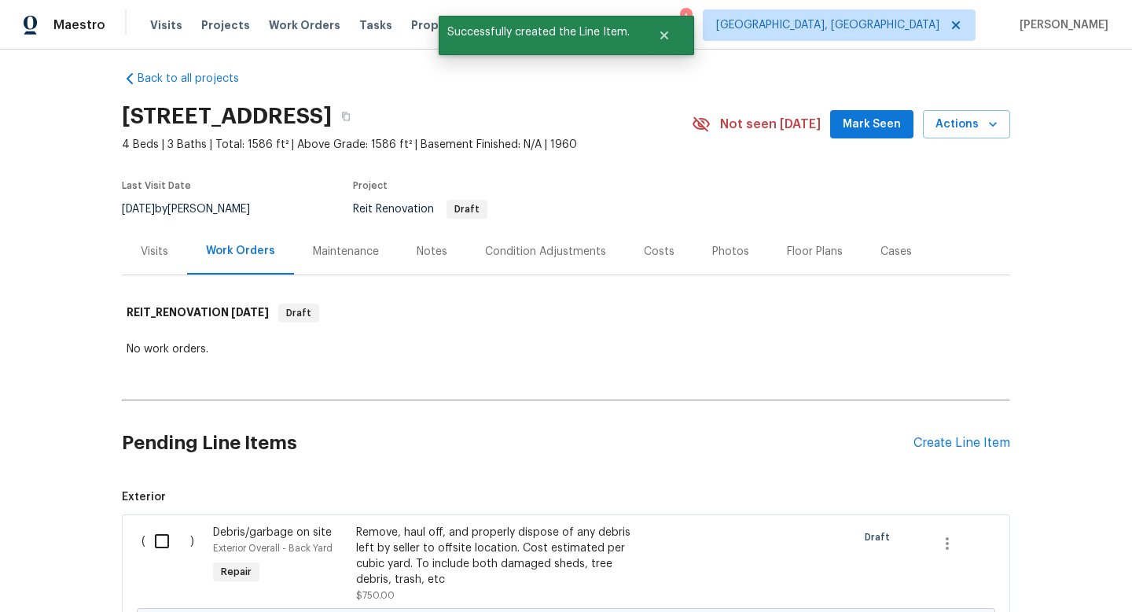
scroll to position [193, 0]
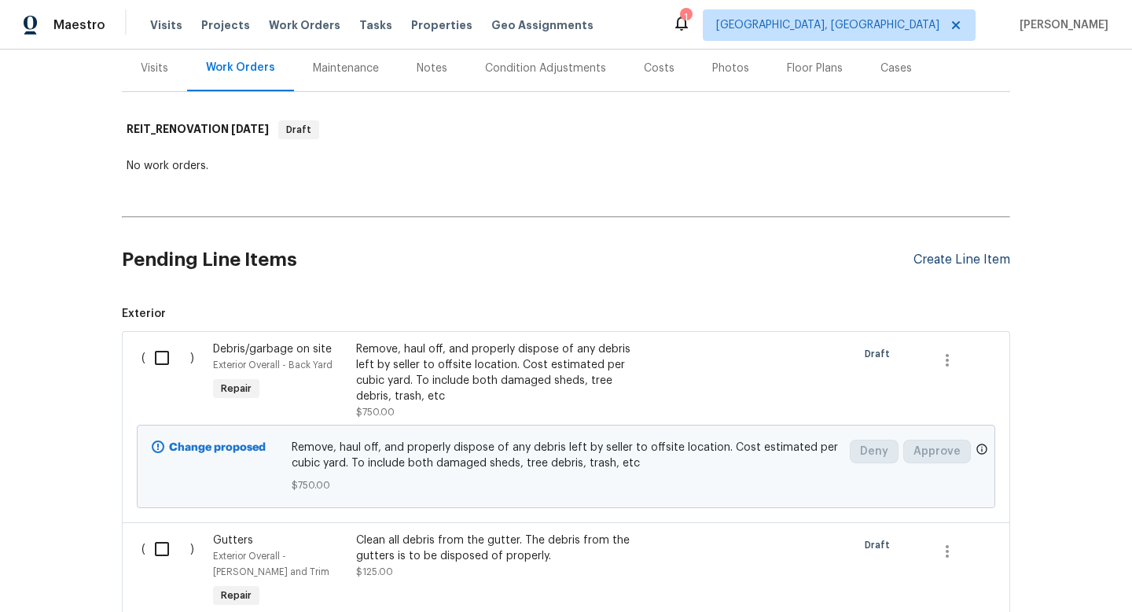
click at [929, 266] on div "Create Line Item" at bounding box center [961, 259] width 97 height 15
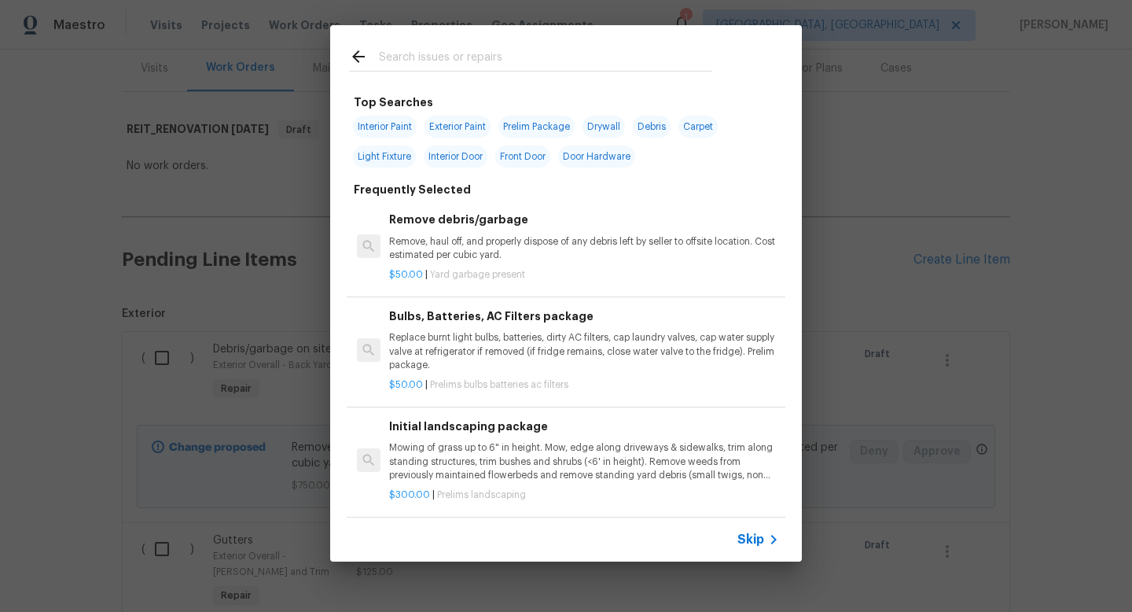
click at [525, 62] on input "text" at bounding box center [545, 59] width 333 height 24
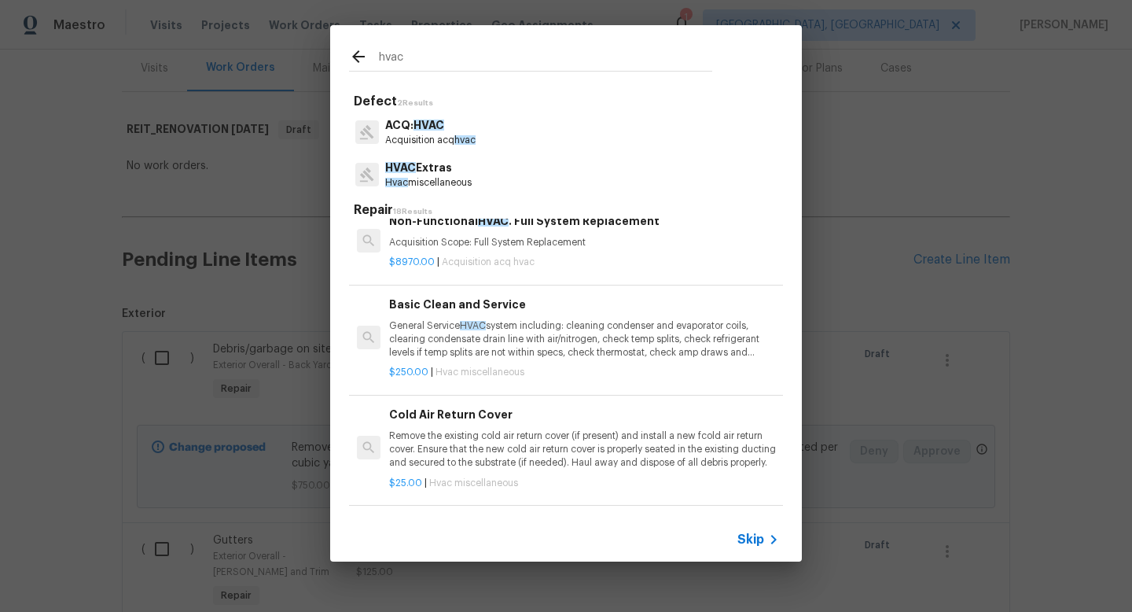
scroll to position [546, 0]
type input "hvac"
click at [439, 343] on p "General Service HVAC system including: cleaning condenser and evaporator coils,…" at bounding box center [584, 338] width 390 height 40
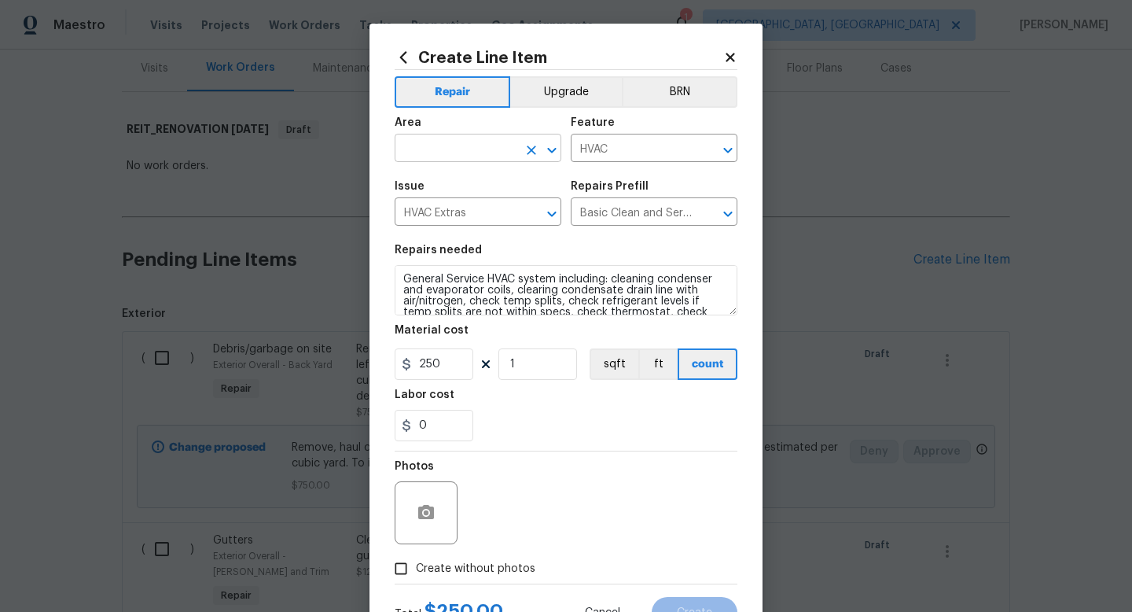
click at [450, 145] on input "text" at bounding box center [456, 150] width 123 height 24
type input "HVAC"
click at [457, 362] on input "250" at bounding box center [434, 363] width 79 height 31
type input "300"
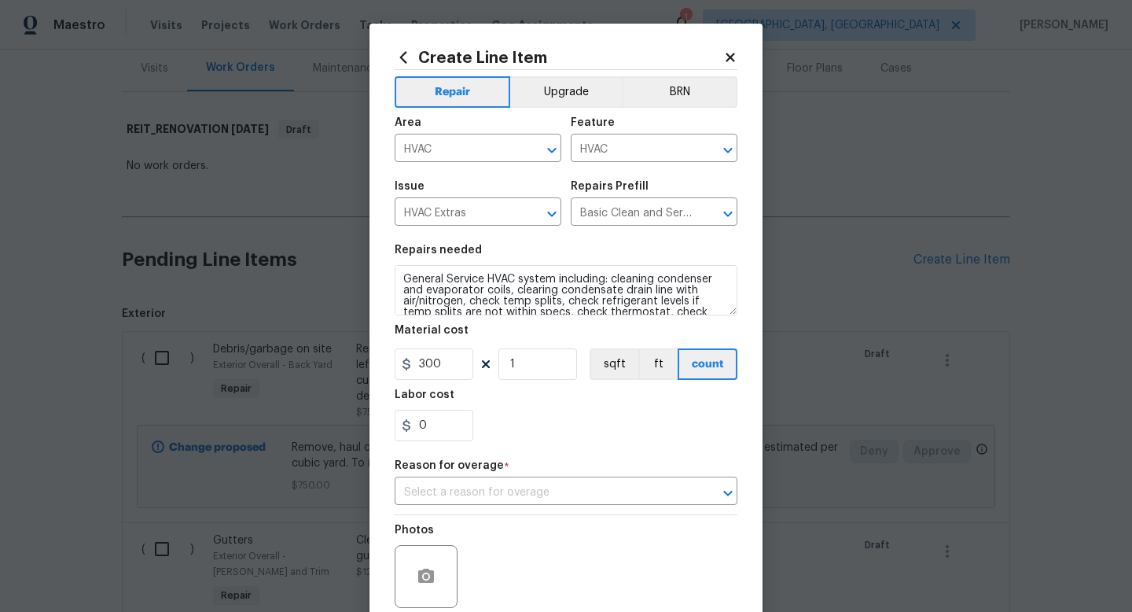
click at [553, 478] on div "Repair Upgrade BRN Area HVAC ​ Feature HVAC ​ Issue HVAC Extras ​ Repairs Prefi…" at bounding box center [566, 358] width 343 height 577
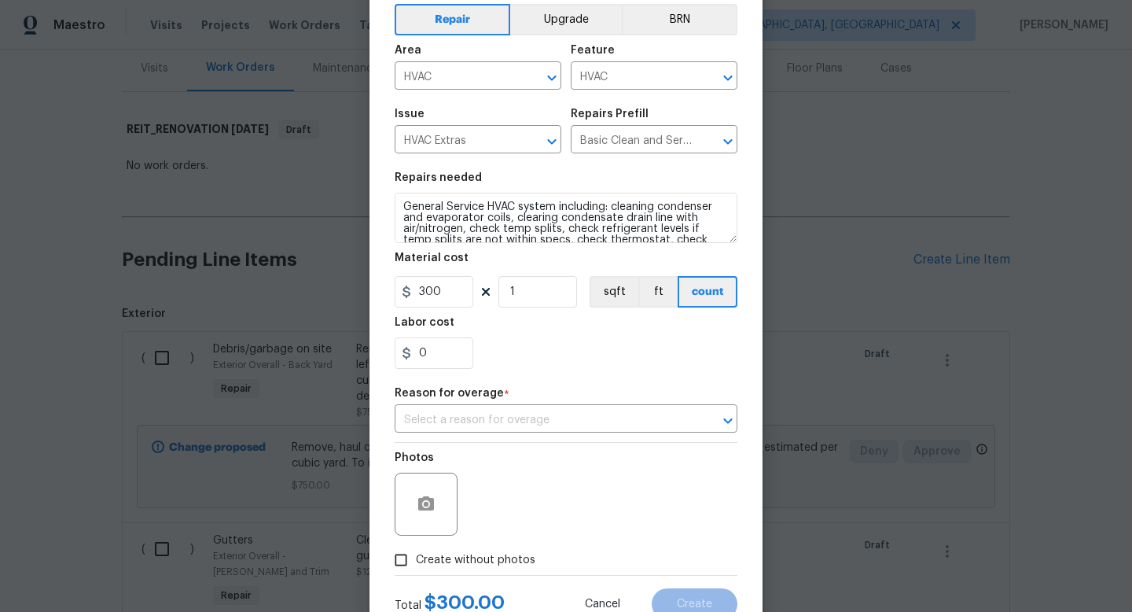
scroll to position [83, 0]
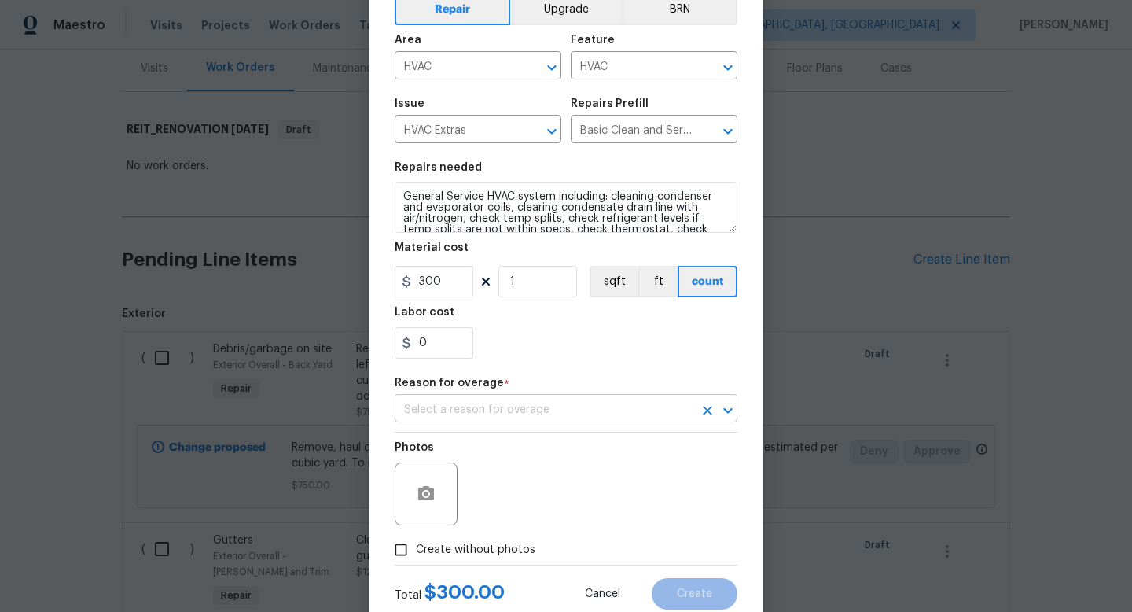
click at [535, 412] on input "text" at bounding box center [544, 410] width 299 height 24
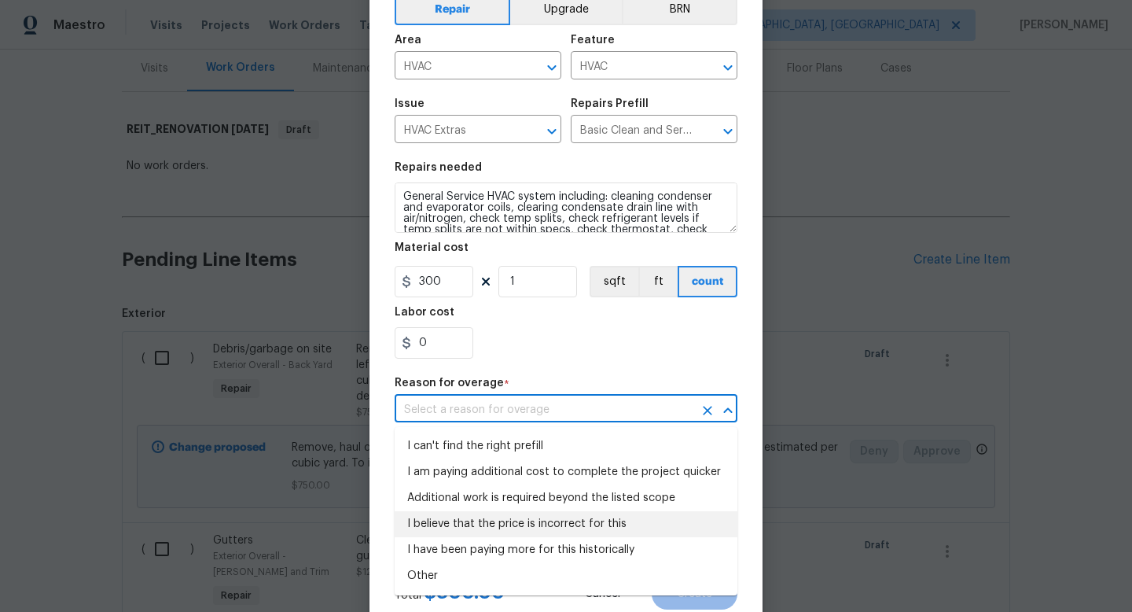
click at [516, 525] on li "I believe that the price is incorrect for this" at bounding box center [566, 524] width 343 height 26
type input "I believe that the price is incorrect for this"
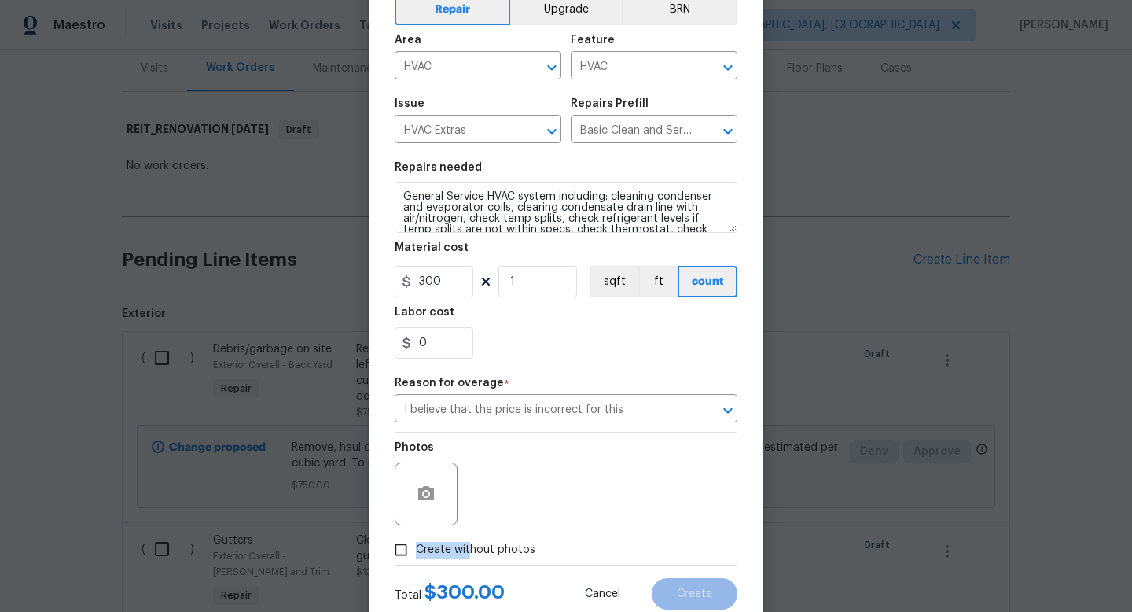
click at [468, 542] on span "Create without photos" at bounding box center [475, 550] width 119 height 17
click at [396, 548] on input "Create without photos" at bounding box center [401, 550] width 30 height 30
checkbox input "true"
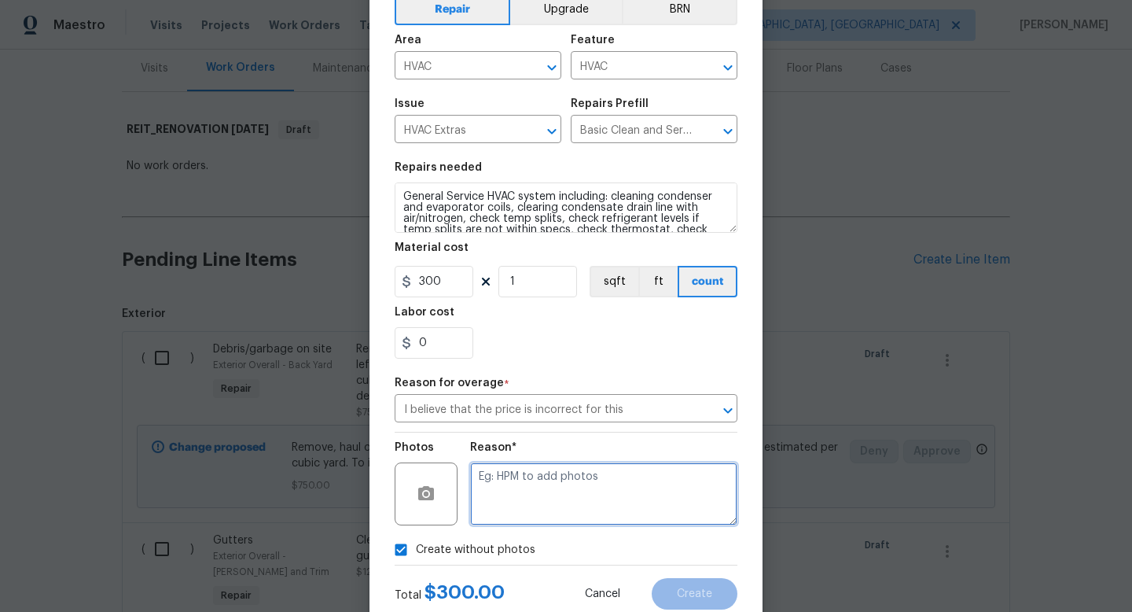
click at [533, 479] on textarea at bounding box center [603, 493] width 267 height 63
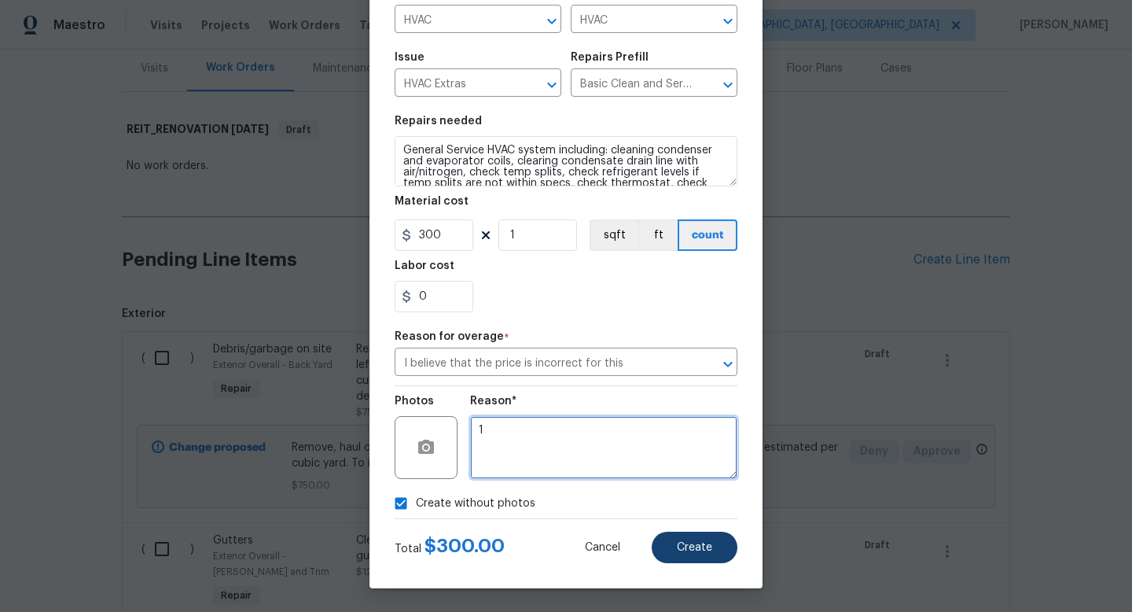
type textarea "1"
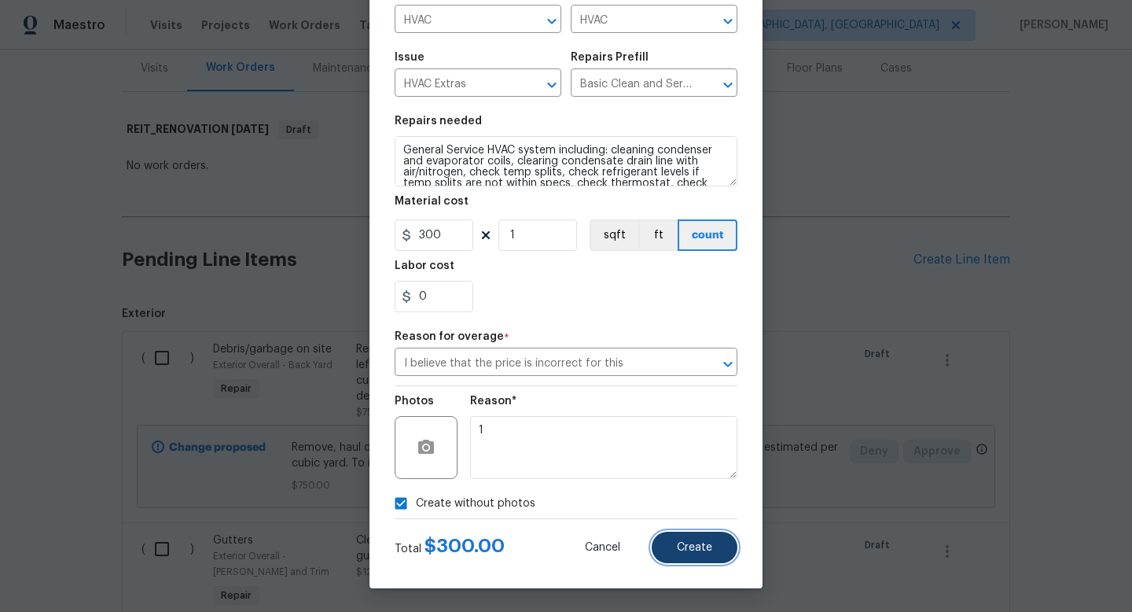
click at [697, 546] on span "Create" at bounding box center [694, 548] width 35 height 12
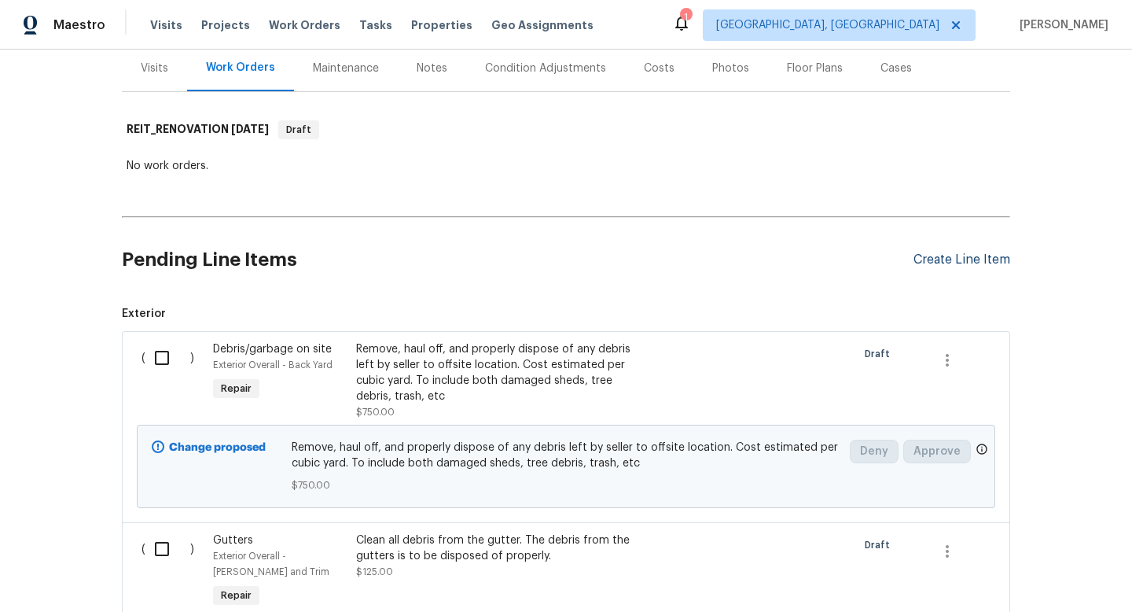
click at [923, 266] on div "Create Line Item" at bounding box center [961, 259] width 97 height 15
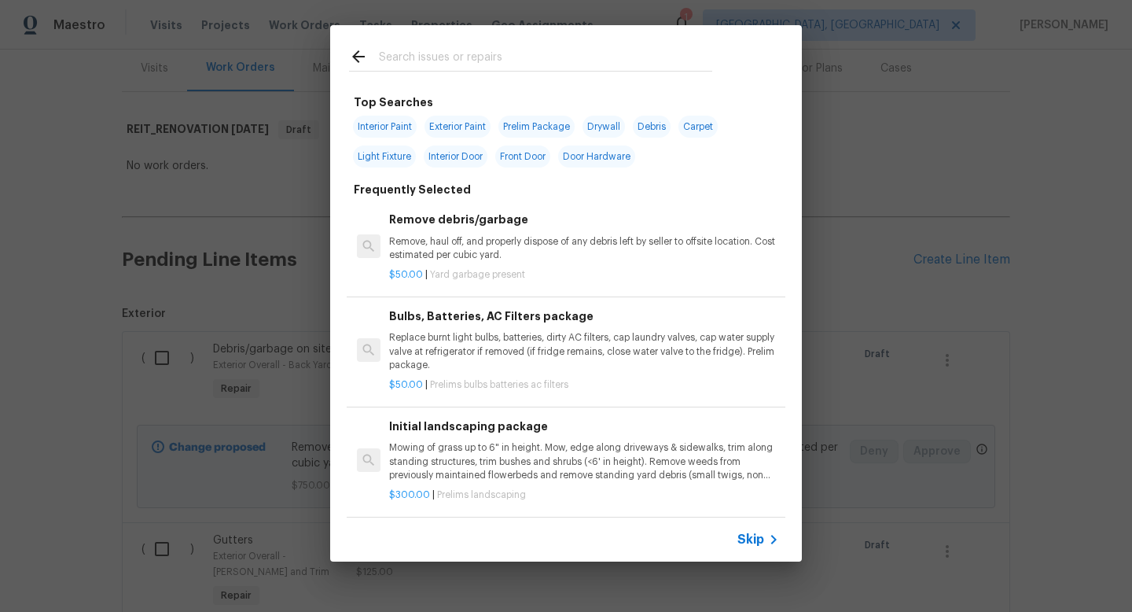
click at [928, 263] on div "Top Searches Interior Paint Exterior Paint Prelim Package Drywall Debris Carpet…" at bounding box center [566, 293] width 1132 height 586
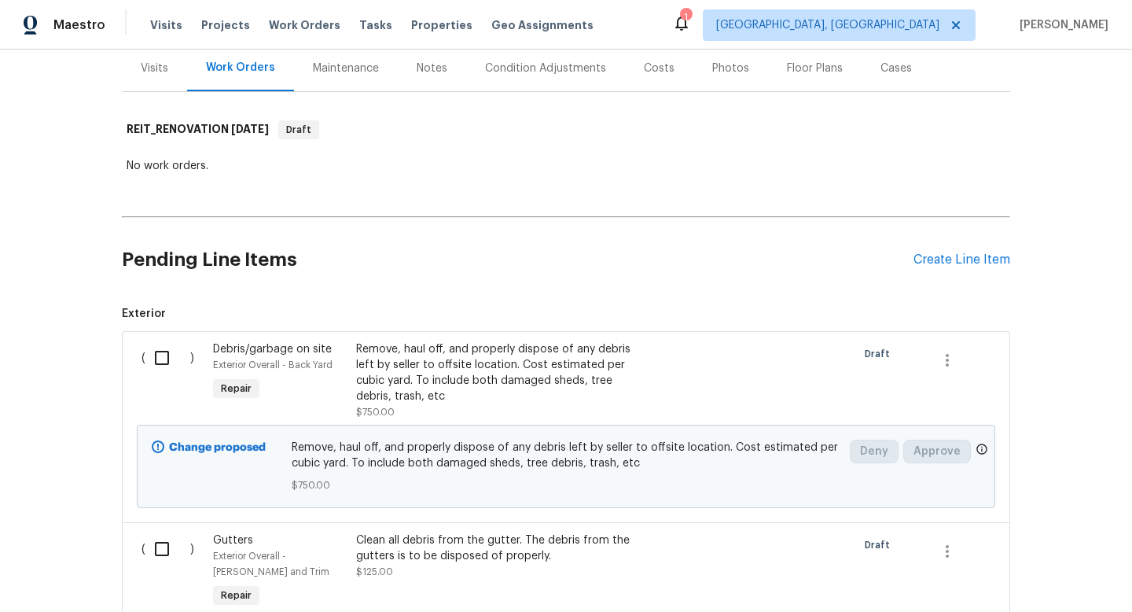
click at [928, 263] on div "Create Line Item" at bounding box center [961, 259] width 97 height 15
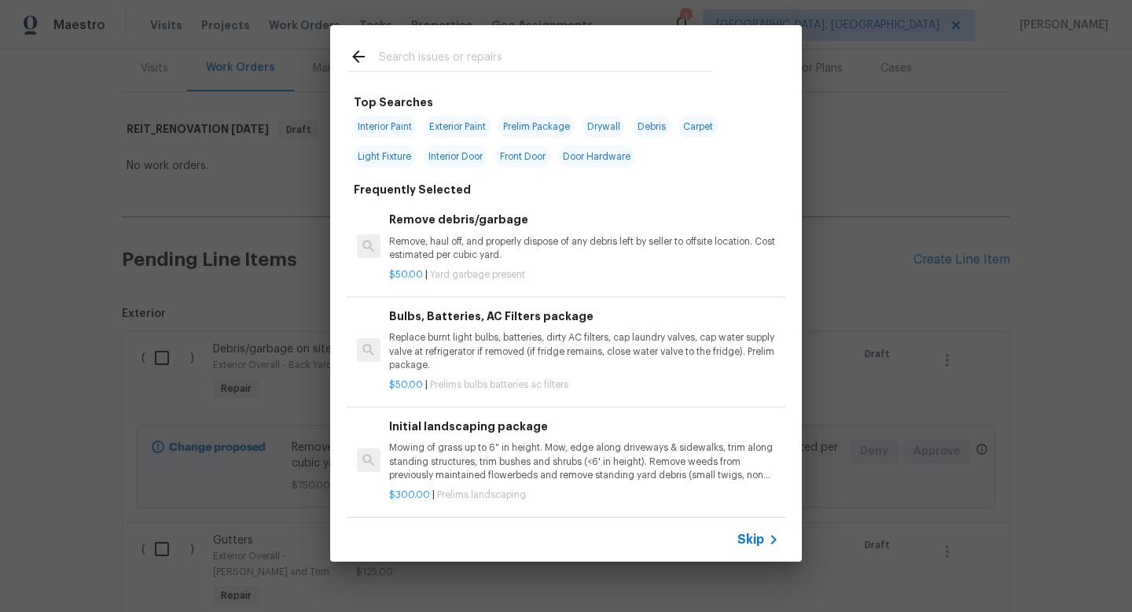
click at [468, 61] on input "text" at bounding box center [545, 59] width 333 height 24
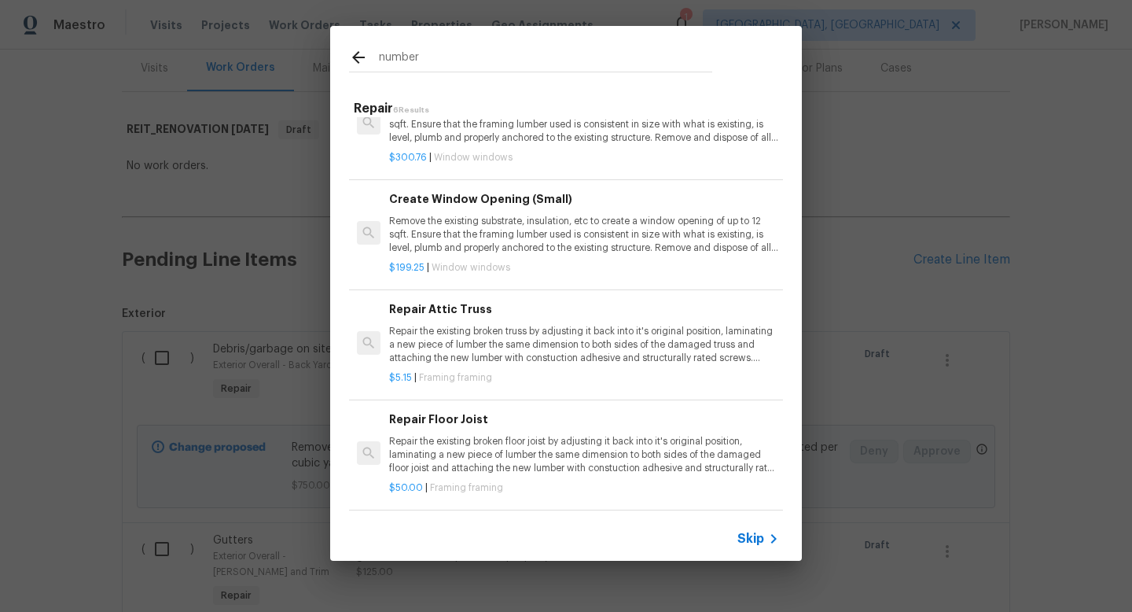
scroll to position [0, 0]
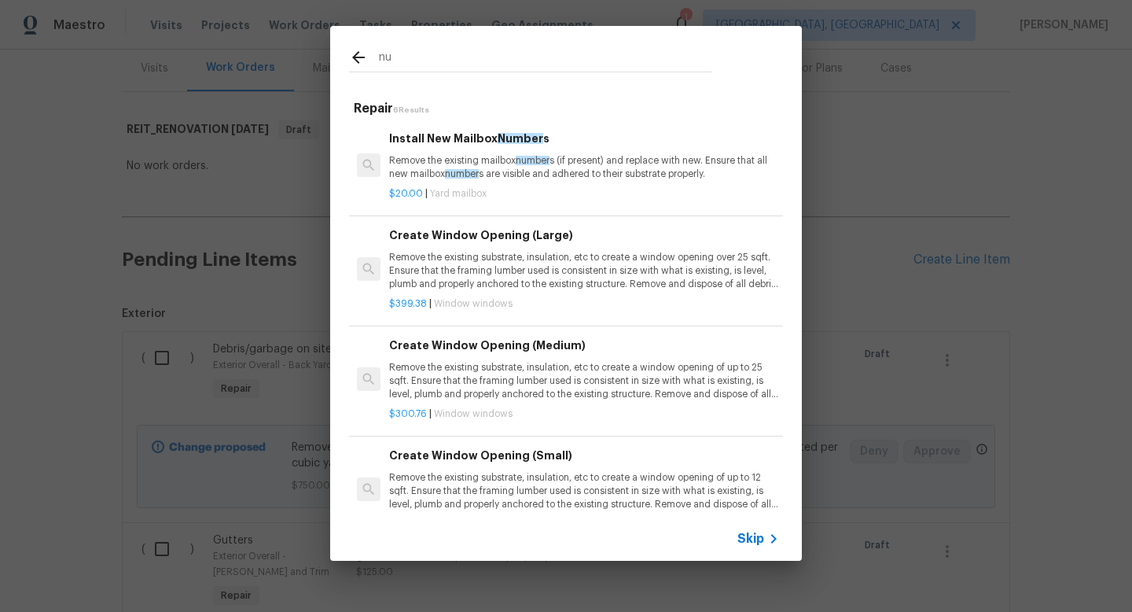
type input "n"
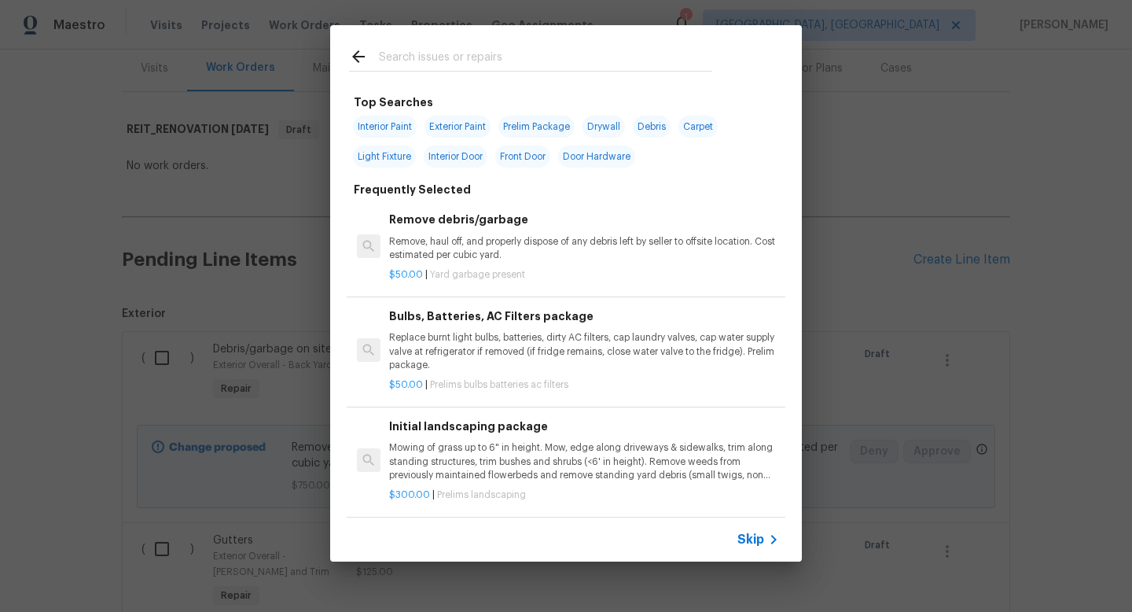
type input "e"
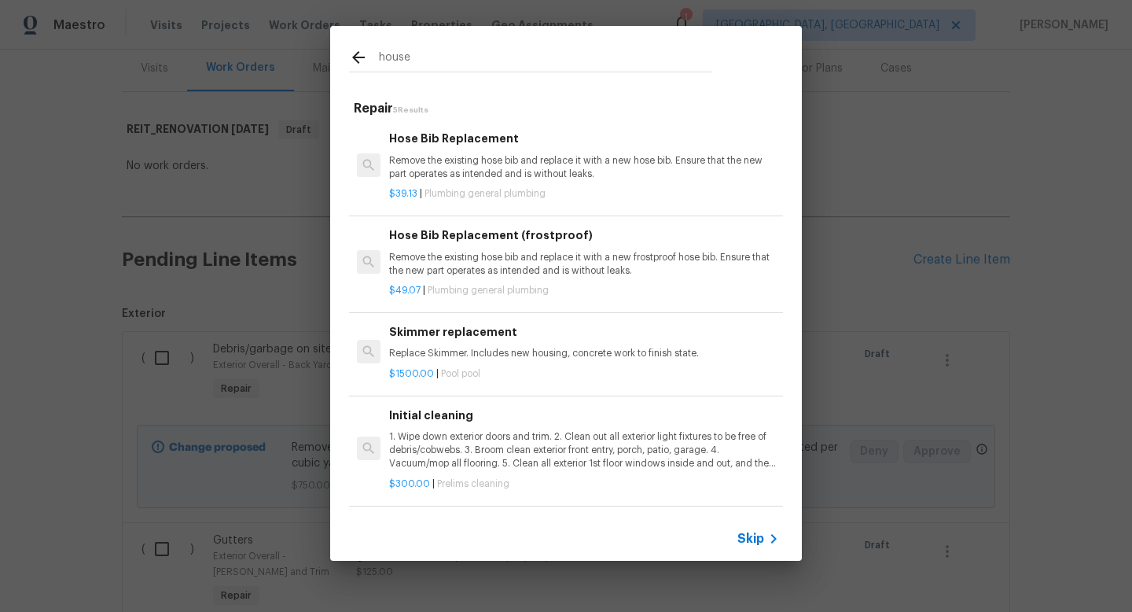
scroll to position [61, 0]
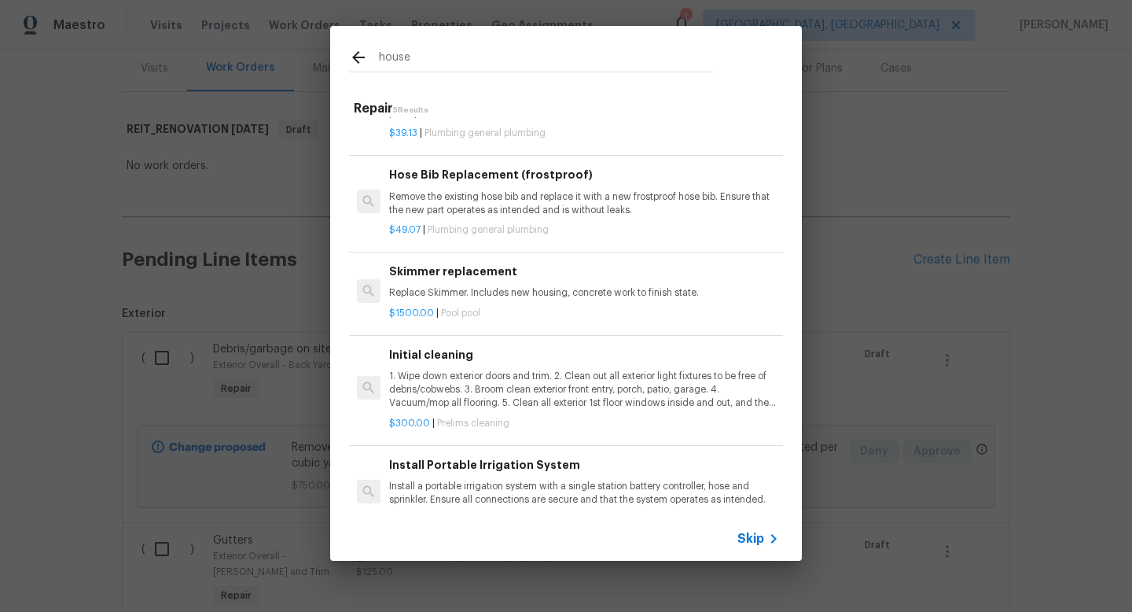
type input "house"
click at [558, 394] on p "1. Wipe down exterior doors and trim. 2. Clean out all exterior light fixtures …" at bounding box center [584, 389] width 390 height 40
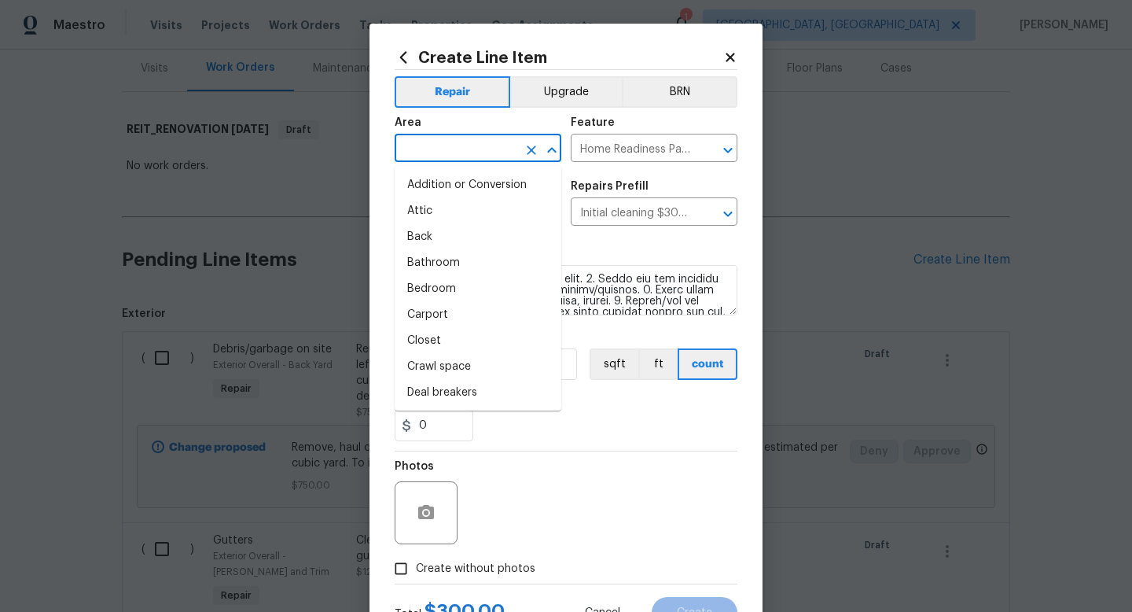
click at [487, 145] on input "text" at bounding box center [456, 150] width 123 height 24
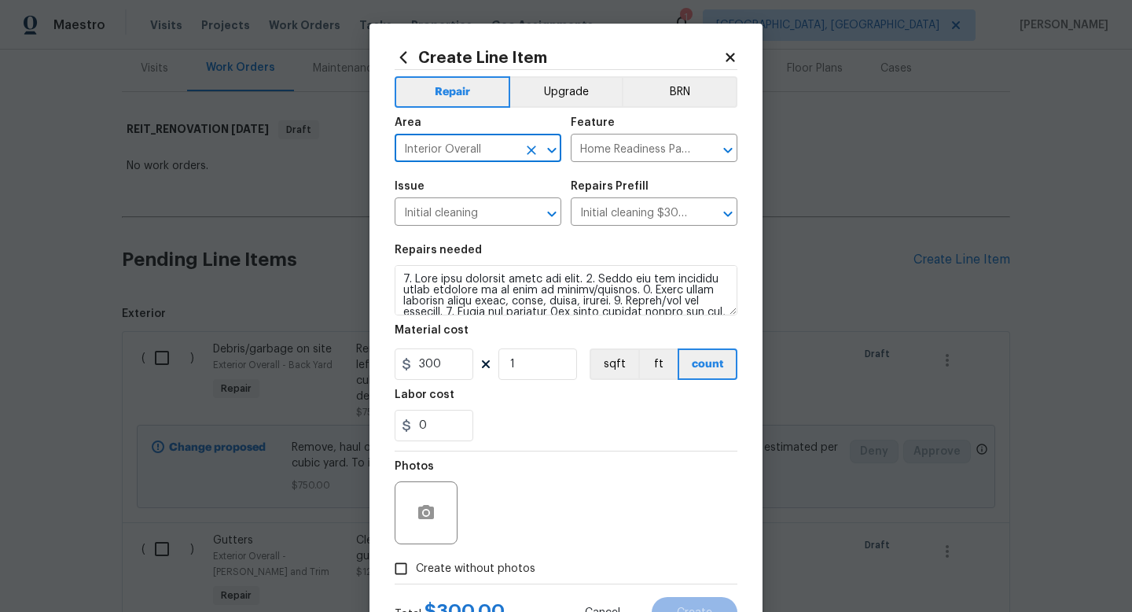
type input "Interior Overall"
click at [494, 563] on span "Create without photos" at bounding box center [475, 568] width 119 height 17
click at [416, 563] on input "Create without photos" at bounding box center [401, 568] width 30 height 30
checkbox input "true"
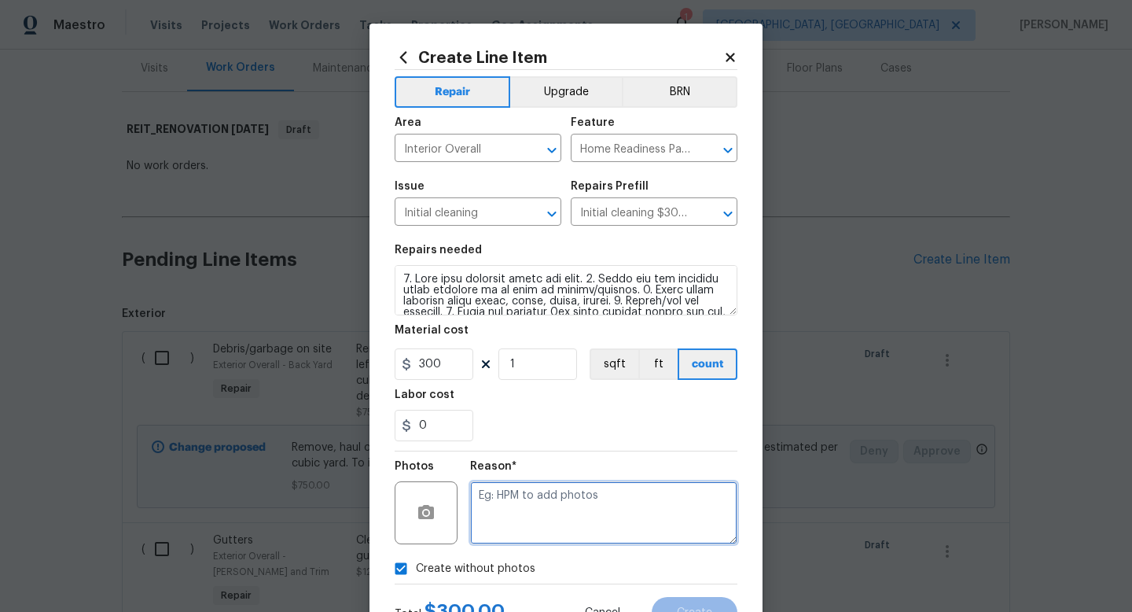
click at [515, 524] on textarea at bounding box center [603, 512] width 267 height 63
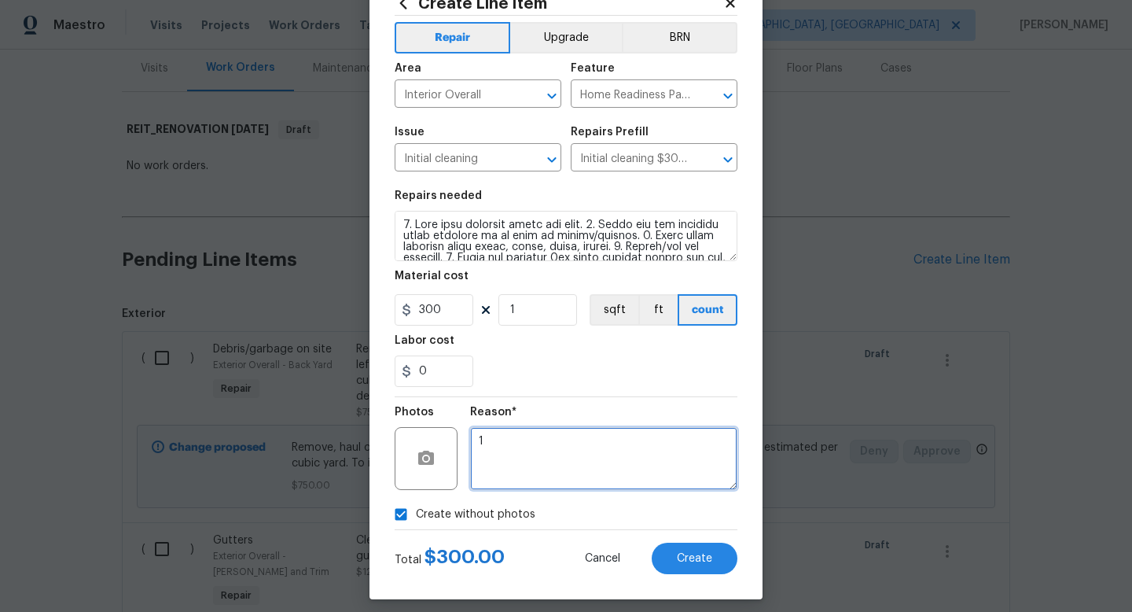
scroll to position [66, 0]
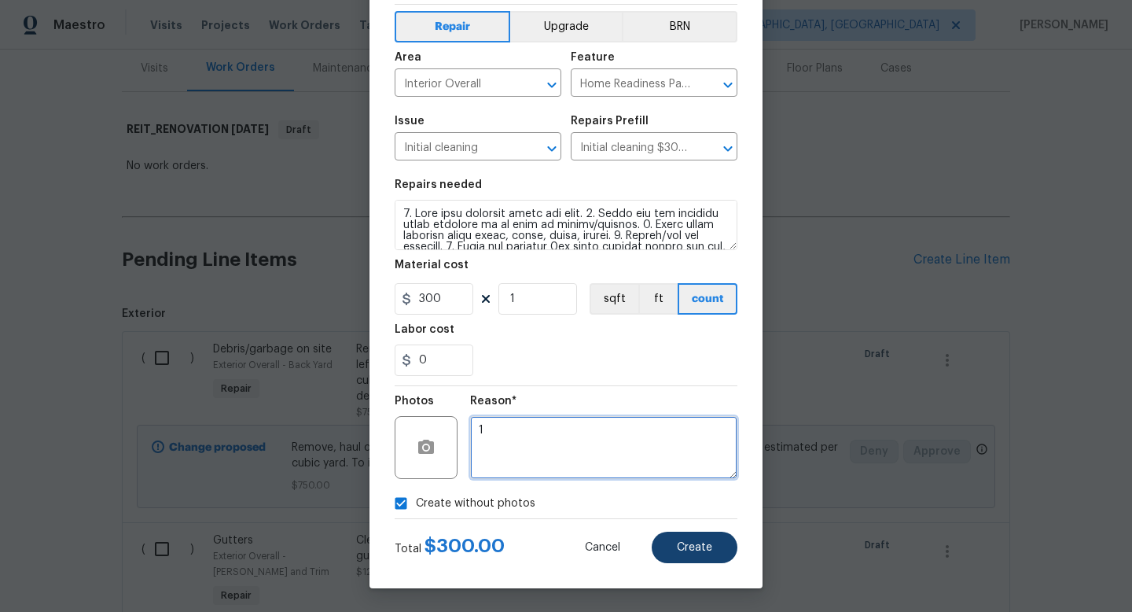
type textarea "1"
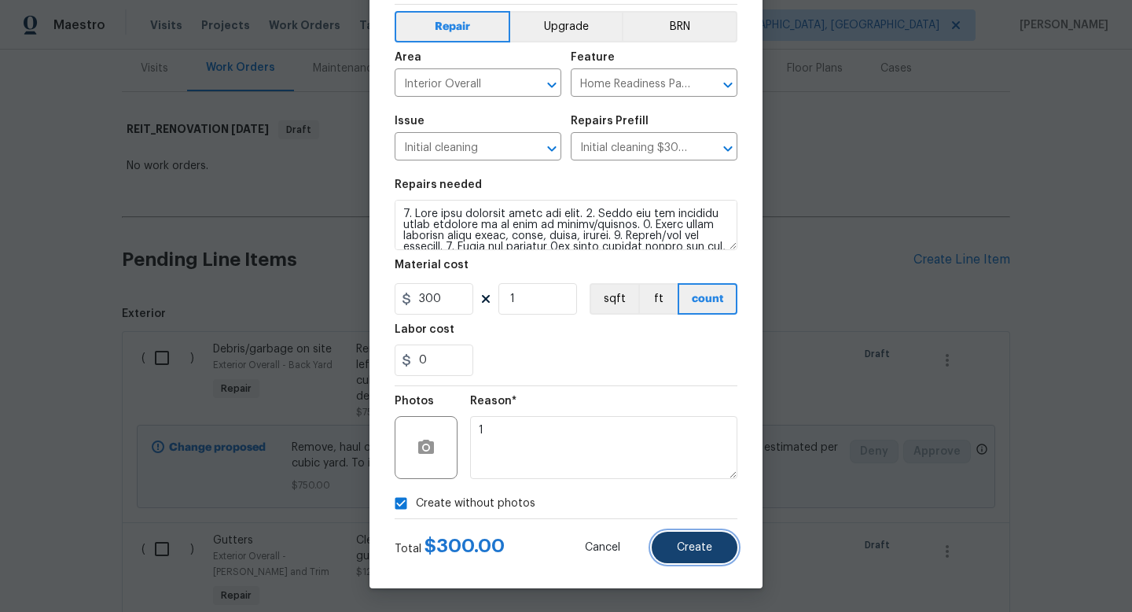
click at [693, 545] on span "Create" at bounding box center [694, 548] width 35 height 12
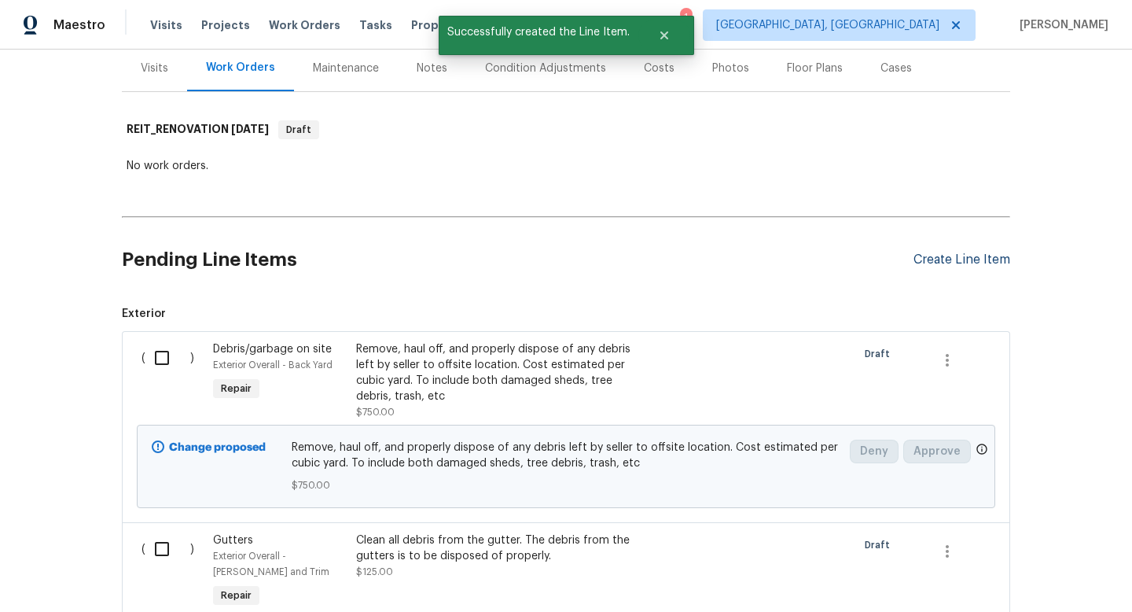
click at [955, 254] on div "Create Line Item" at bounding box center [961, 259] width 97 height 15
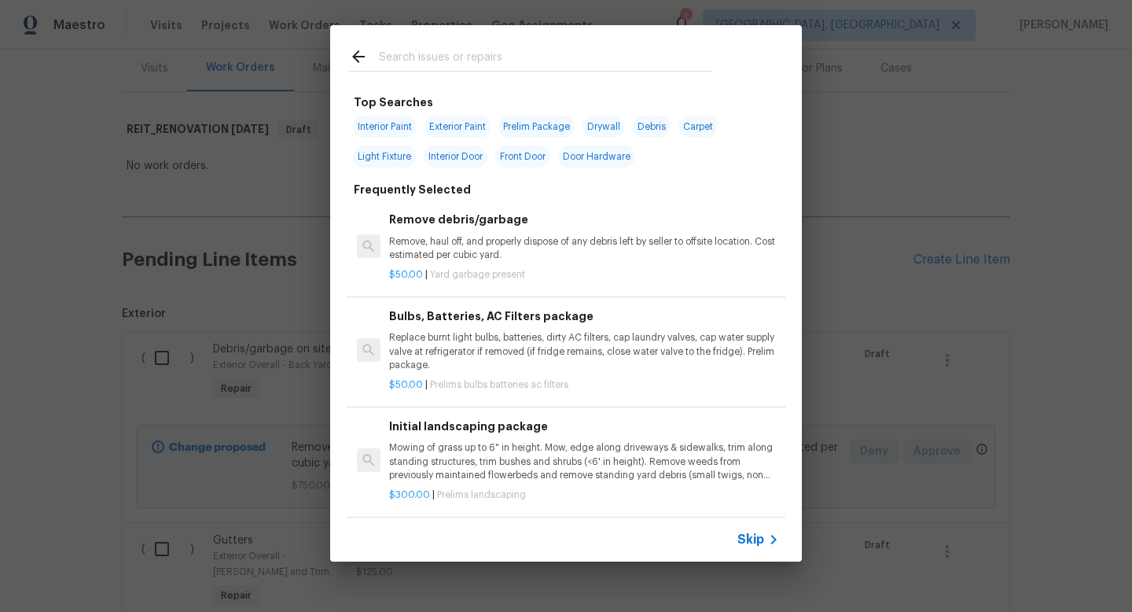
click at [633, 354] on p "Replace burnt light bulbs, batteries, dirty AC filters, cap laundry valves, cap…" at bounding box center [584, 351] width 390 height 40
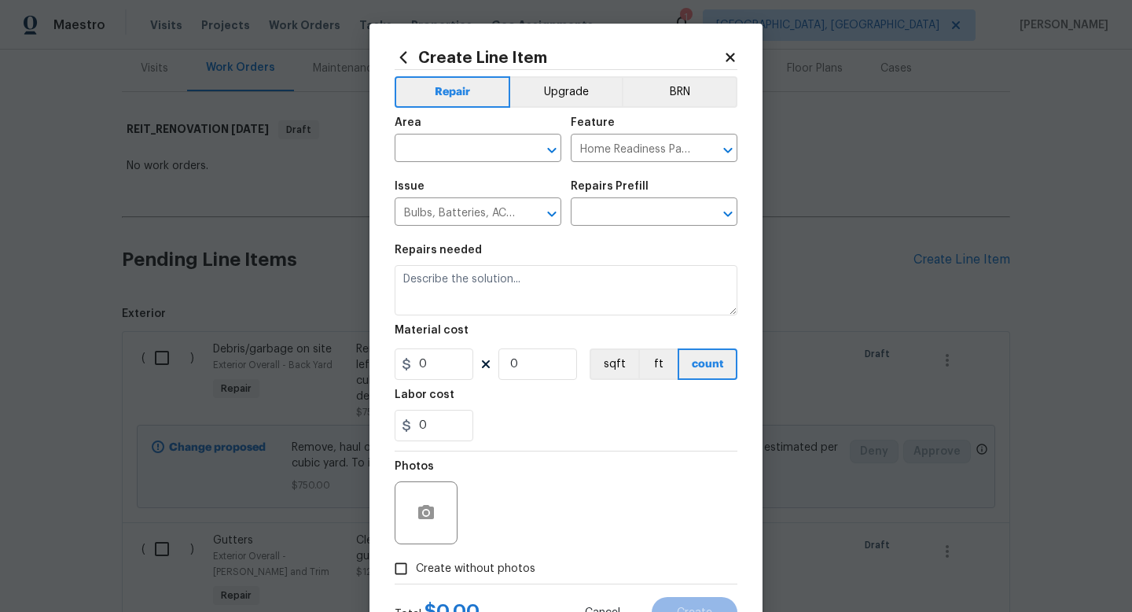
type input "Bulbs, Batteries, AC Filters package $50.00"
type textarea "Replace burnt light bulbs, batteries, dirty AC filters, cap laundry valves, cap…"
type input "50"
type input "1"
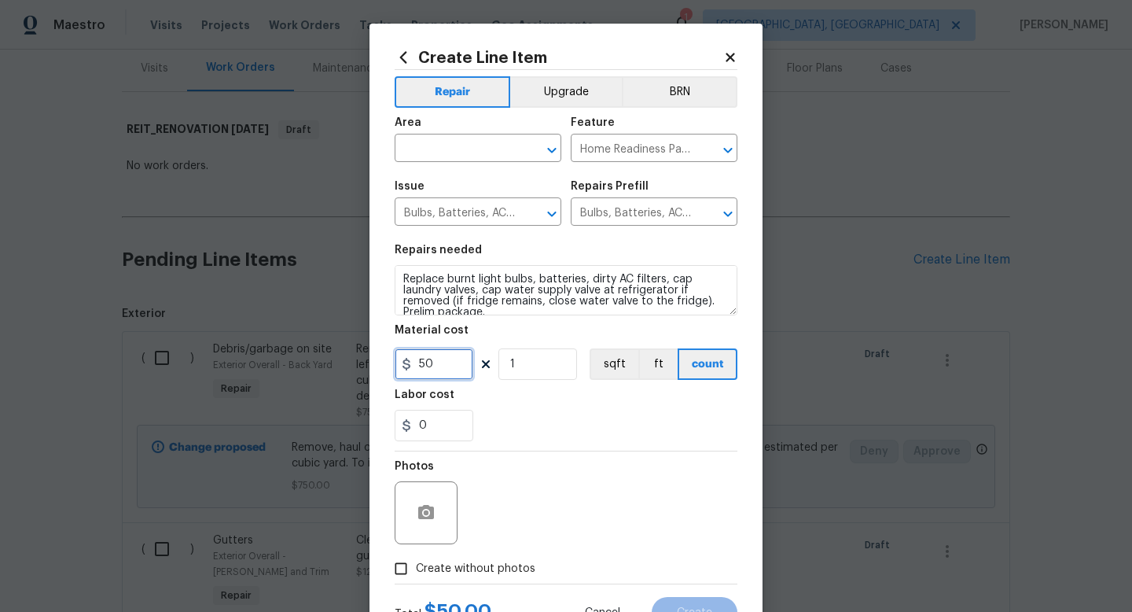
click at [457, 362] on input "50" at bounding box center [434, 363] width 79 height 31
type input "100"
click at [436, 154] on input "text" at bounding box center [456, 150] width 123 height 24
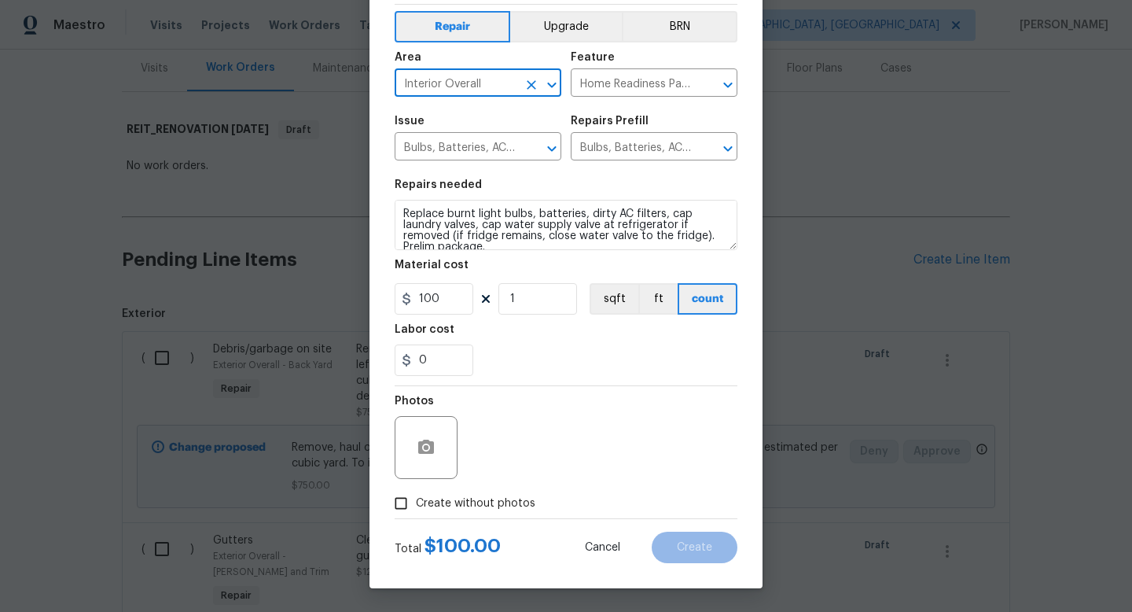
type input "Interior Overall"
click at [521, 502] on span "Create without photos" at bounding box center [475, 503] width 119 height 17
click at [416, 502] on input "Create without photos" at bounding box center [401, 503] width 30 height 30
checkbox input "true"
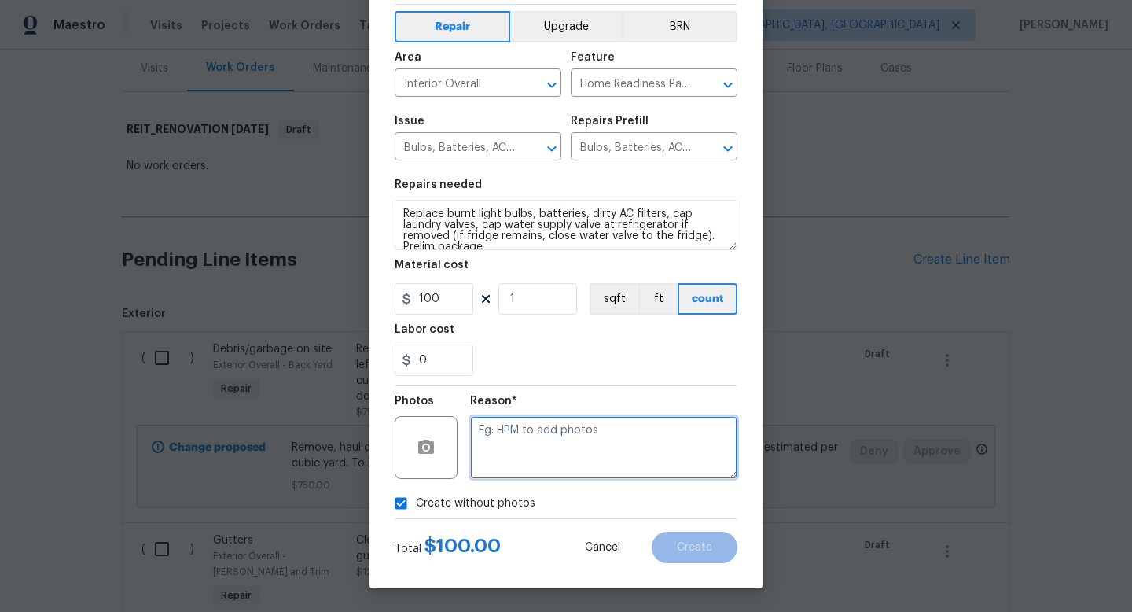
click at [573, 454] on textarea at bounding box center [603, 447] width 267 height 63
type textarea "1"
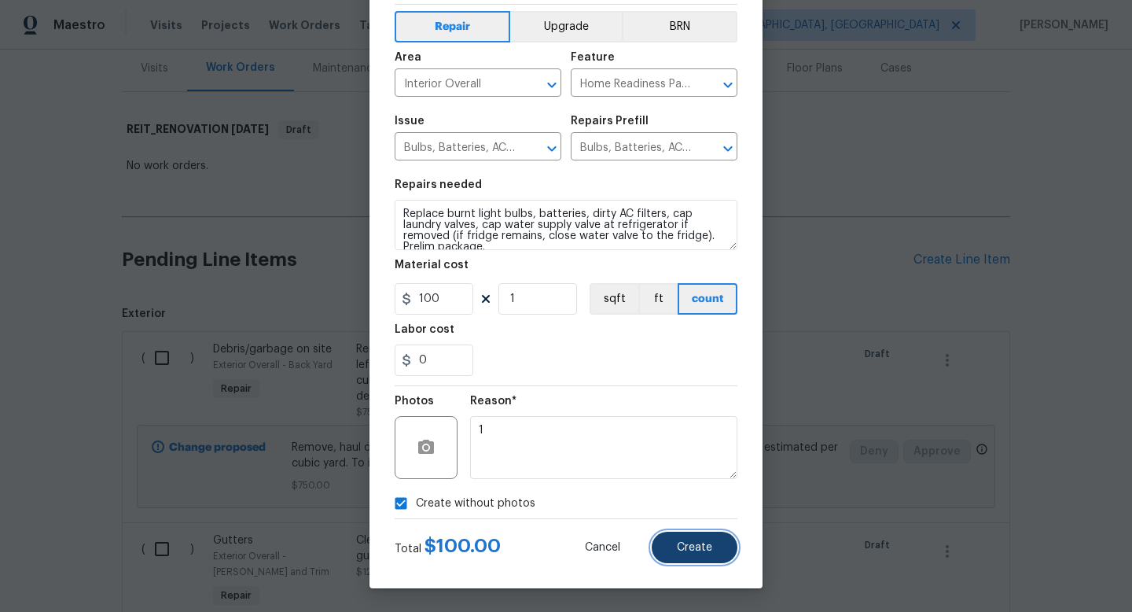
click at [690, 548] on span "Create" at bounding box center [694, 548] width 35 height 12
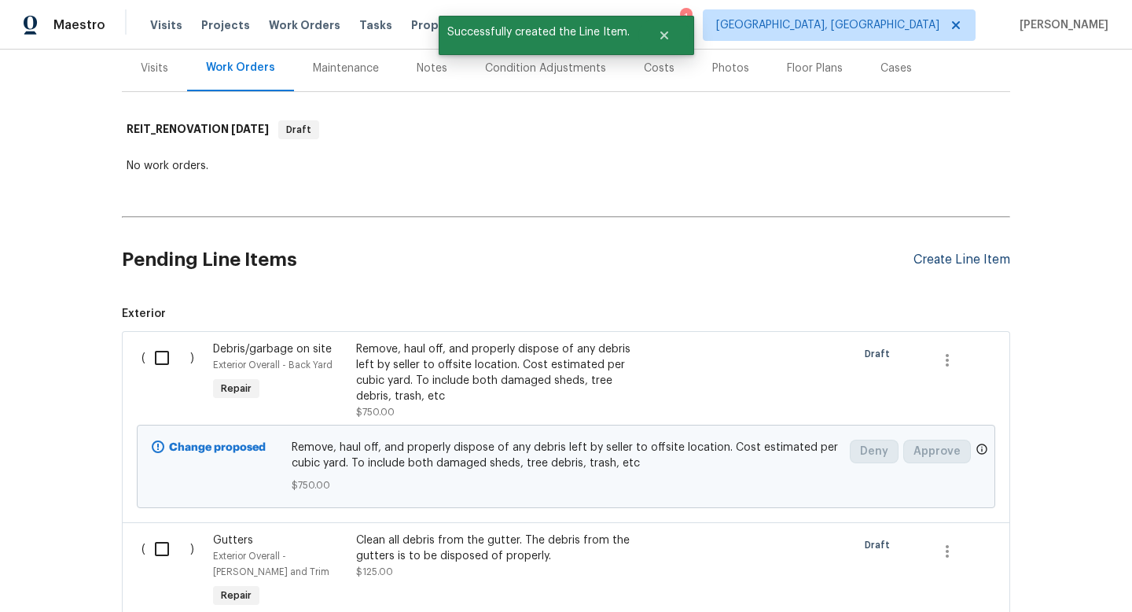
click at [960, 261] on div "Create Line Item" at bounding box center [961, 259] width 97 height 15
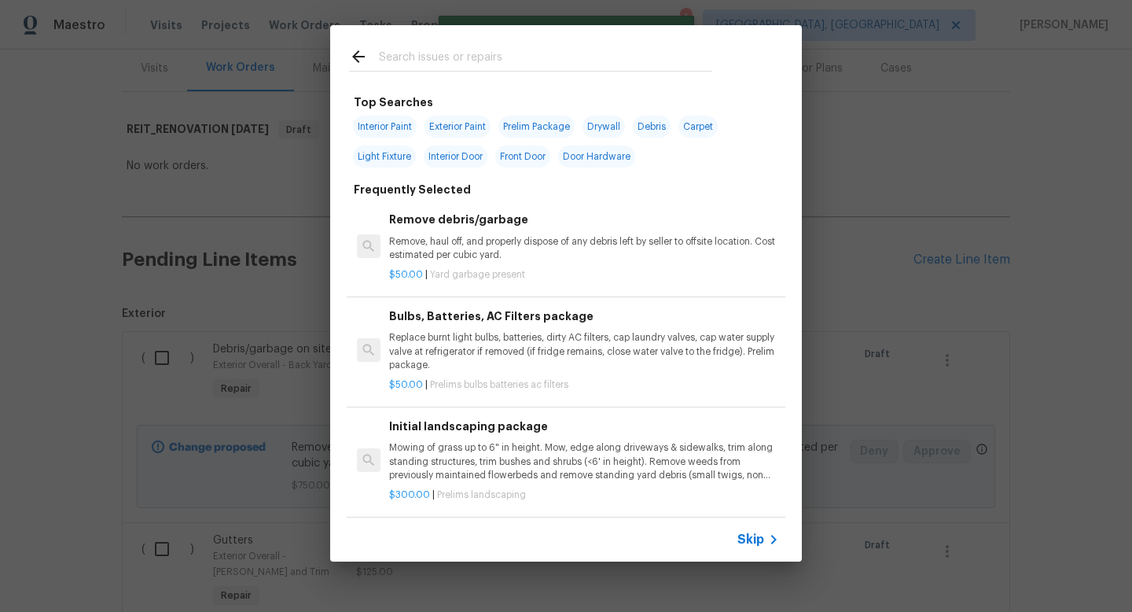
click at [425, 61] on input "text" at bounding box center [545, 59] width 333 height 24
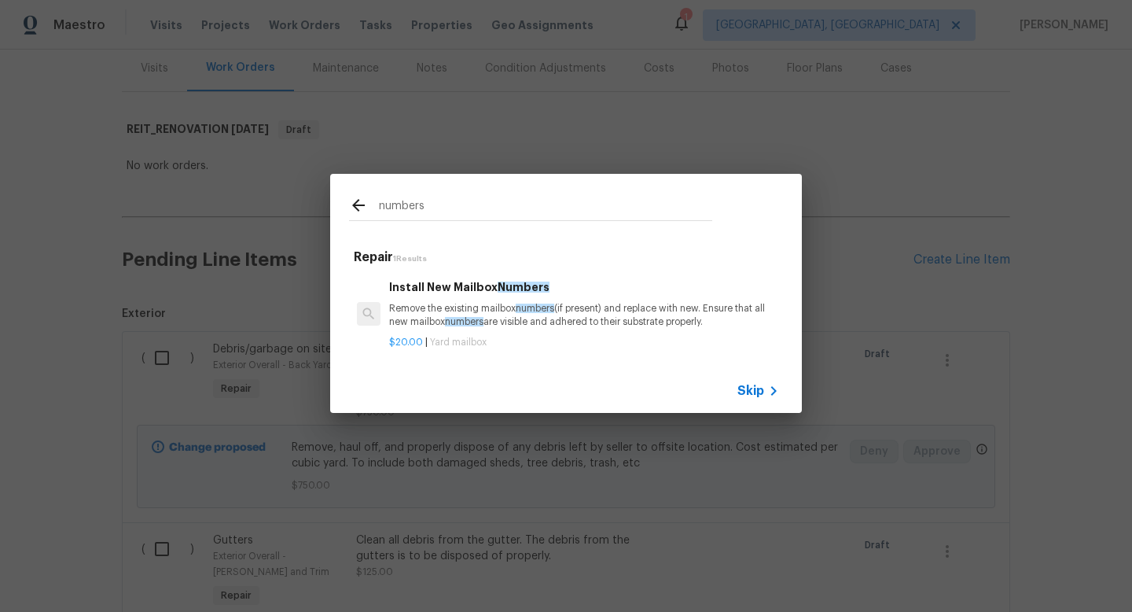
type input "numbers"
click at [517, 292] on h6 "Install New Mailbox Numbers" at bounding box center [584, 286] width 390 height 17
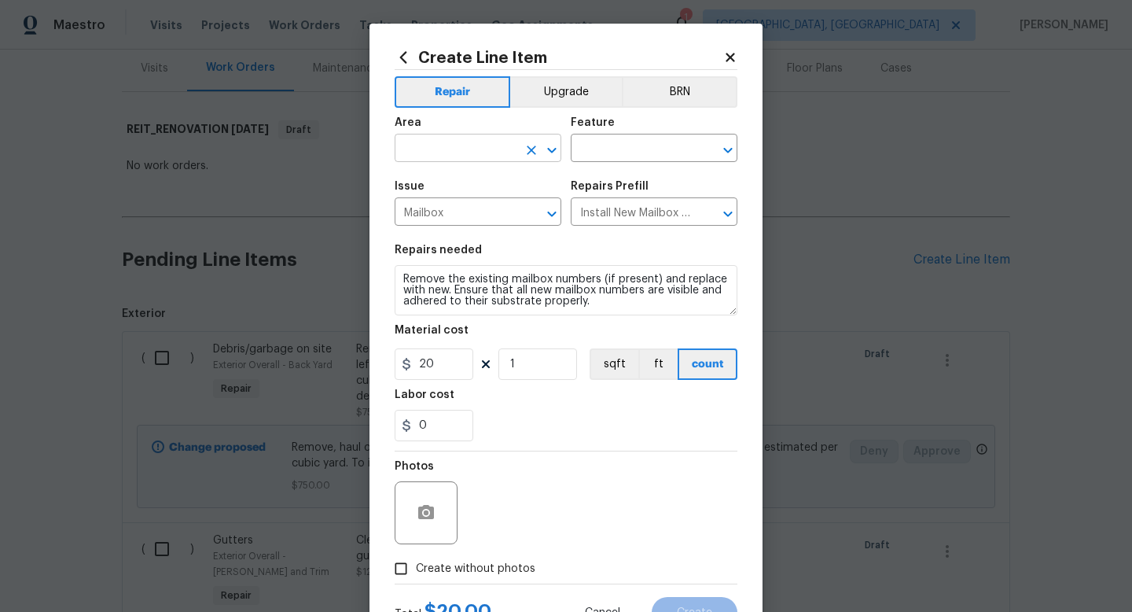
click at [491, 157] on input "text" at bounding box center [456, 150] width 123 height 24
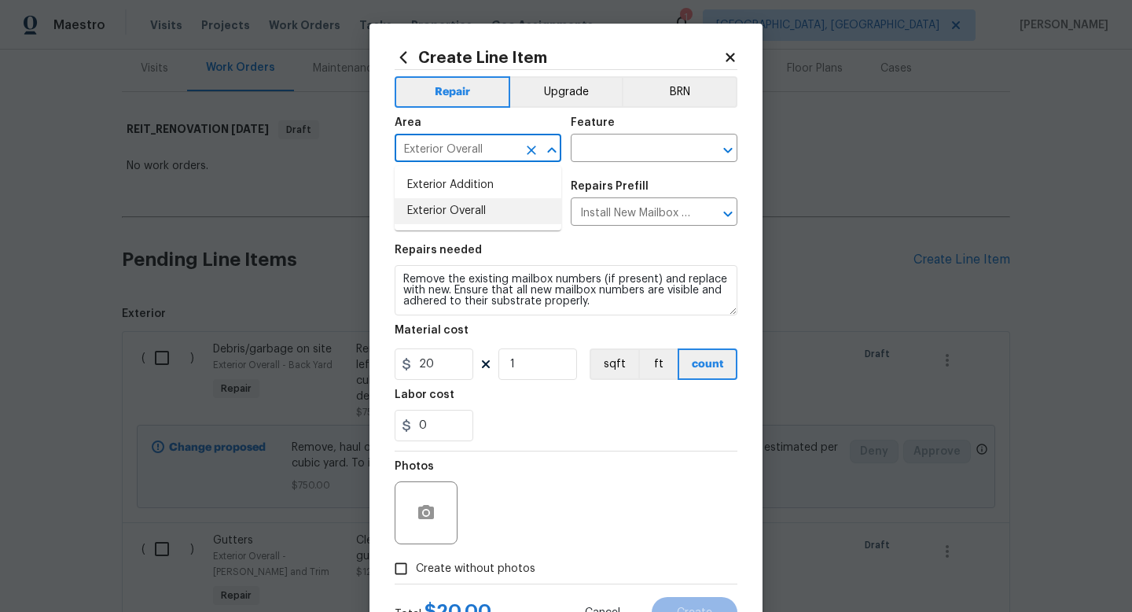
type input "Exterior Overall"
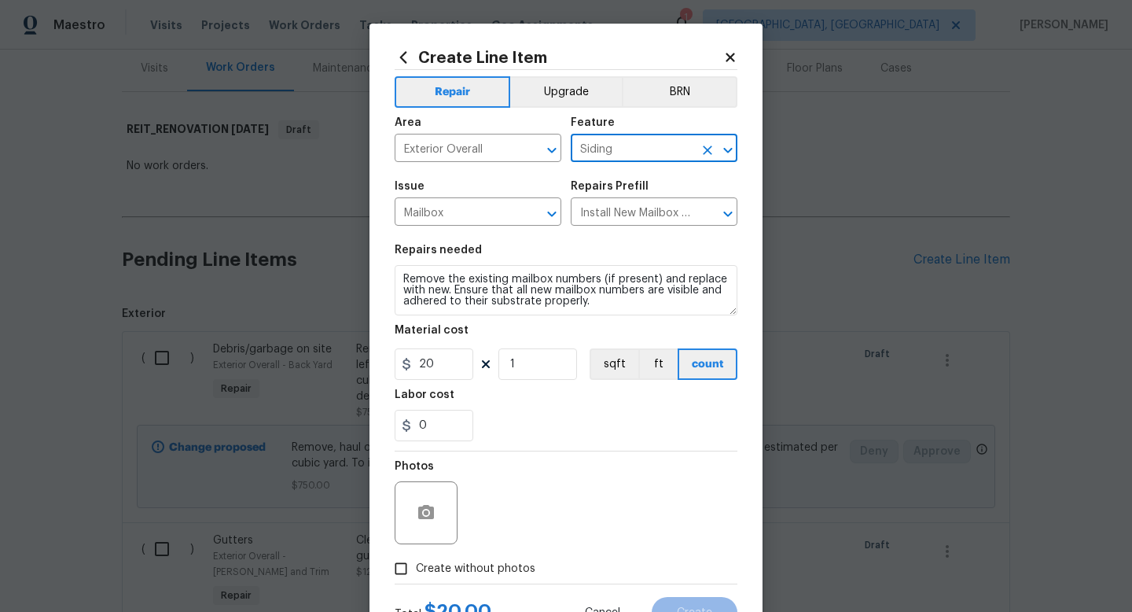
type input "Siding"
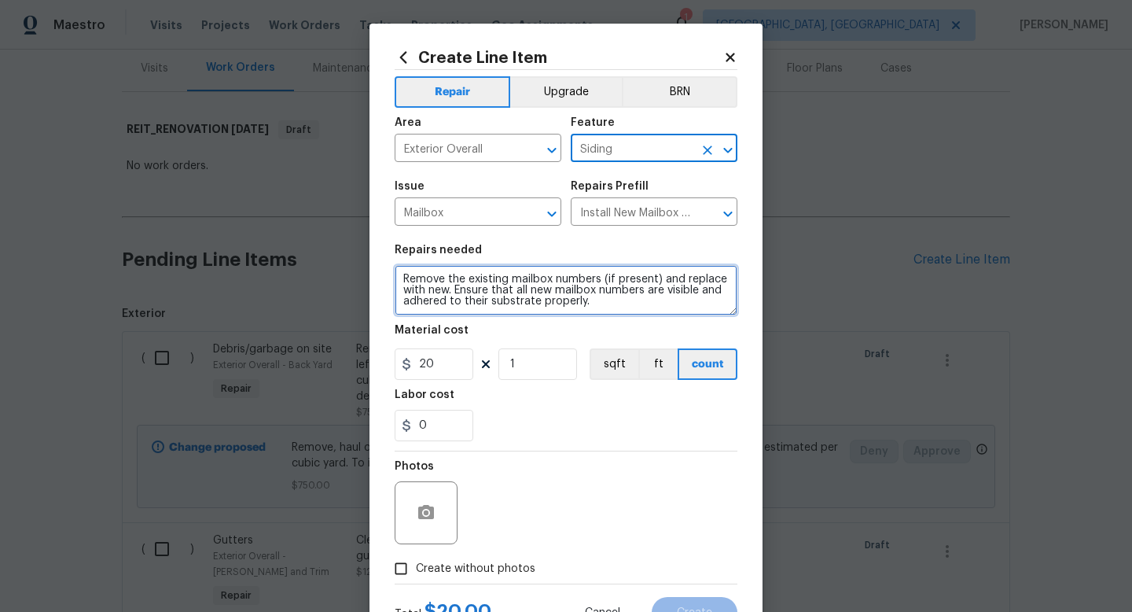
click at [513, 290] on textarea "Remove the existing mailbox numbers (if present) and replace with new. Ensure t…" at bounding box center [566, 290] width 343 height 50
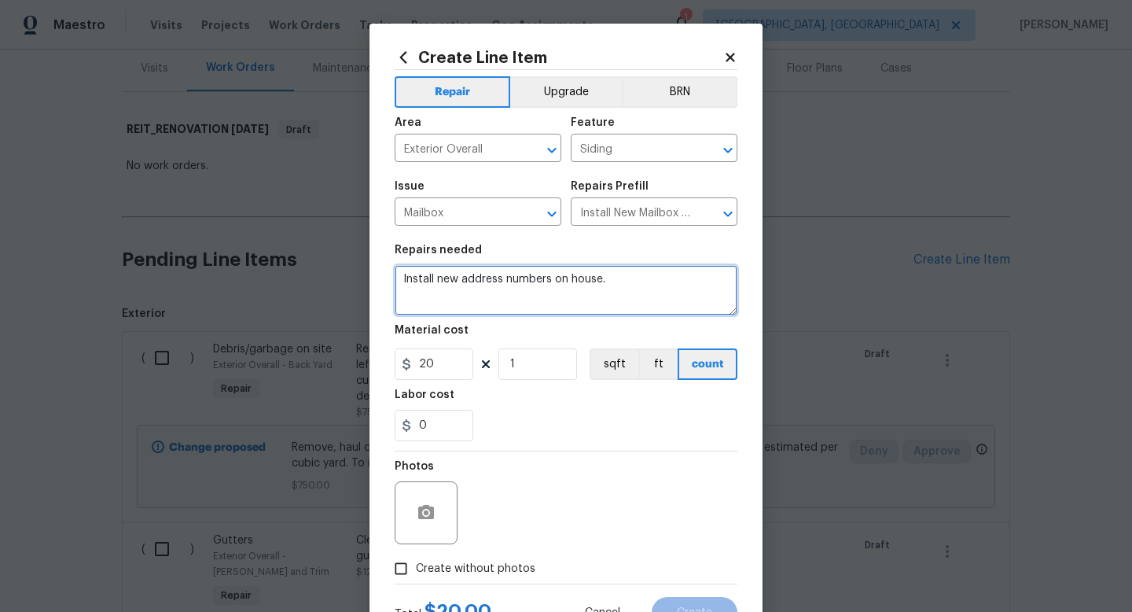
type textarea "Install new address numbers on house."
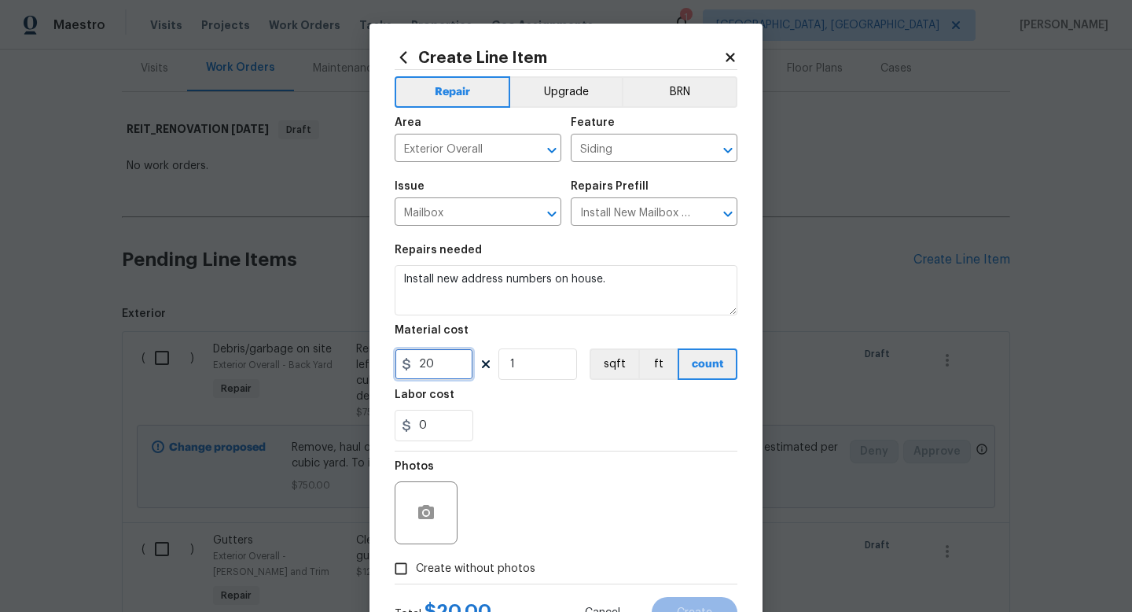
click at [436, 352] on input "20" at bounding box center [434, 363] width 79 height 31
type input "50"
click at [494, 571] on span "Create without photos" at bounding box center [475, 568] width 119 height 17
click at [416, 571] on input "Create without photos" at bounding box center [401, 568] width 30 height 30
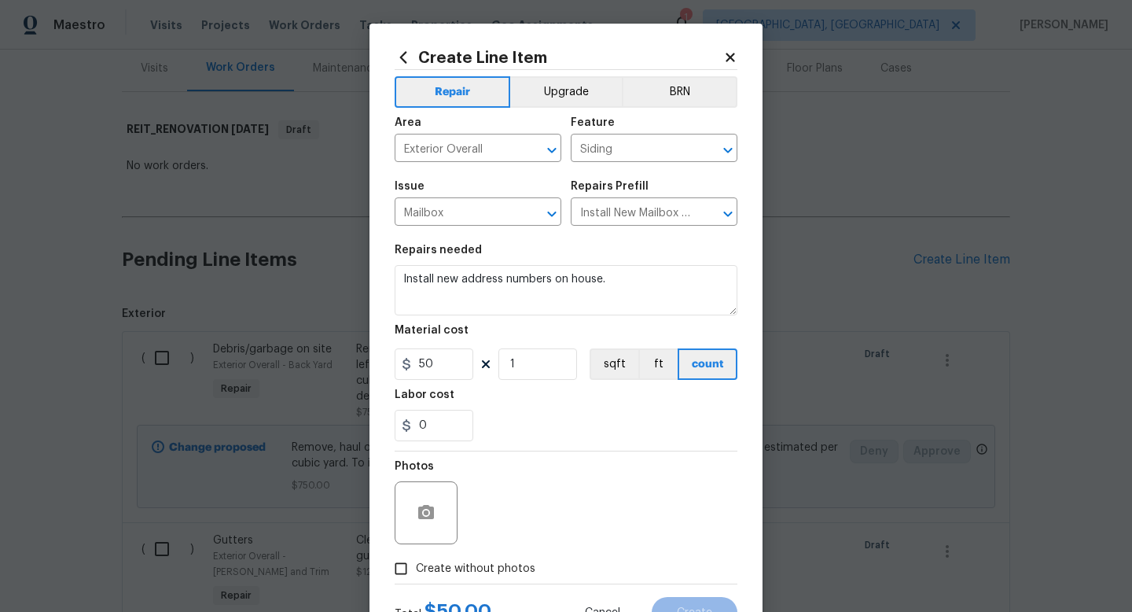
checkbox input "true"
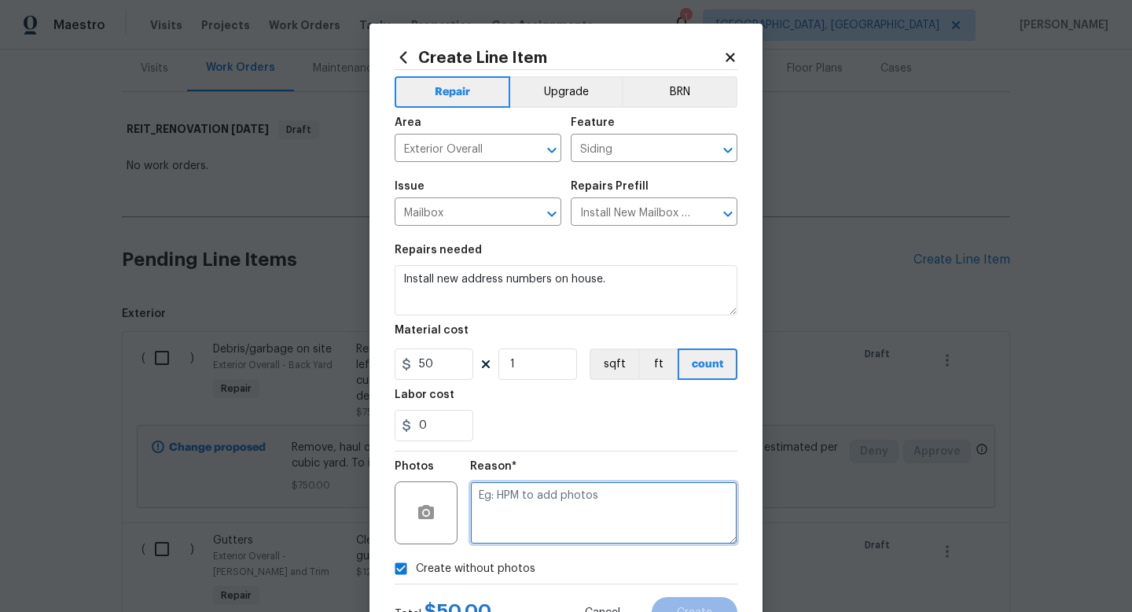
click at [531, 524] on textarea at bounding box center [603, 512] width 267 height 63
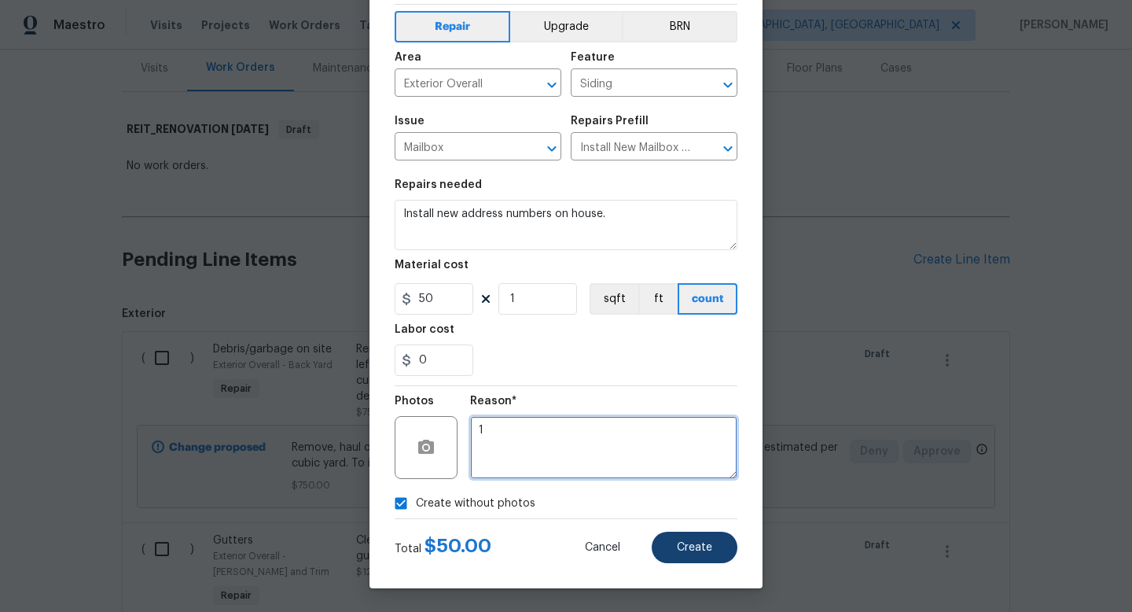
type textarea "1"
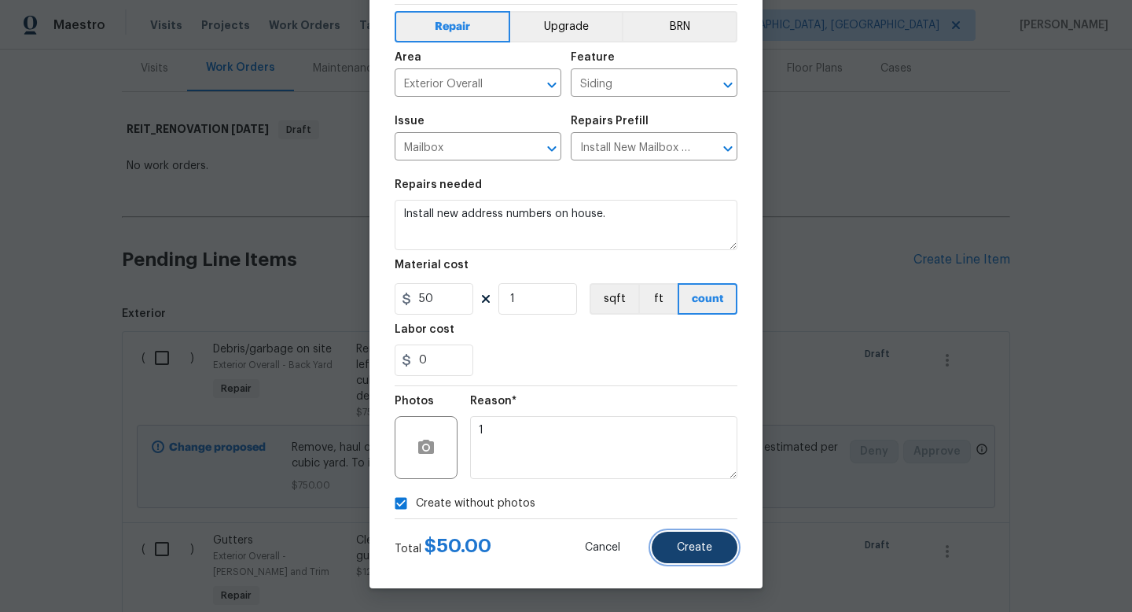
click at [683, 549] on span "Create" at bounding box center [694, 548] width 35 height 12
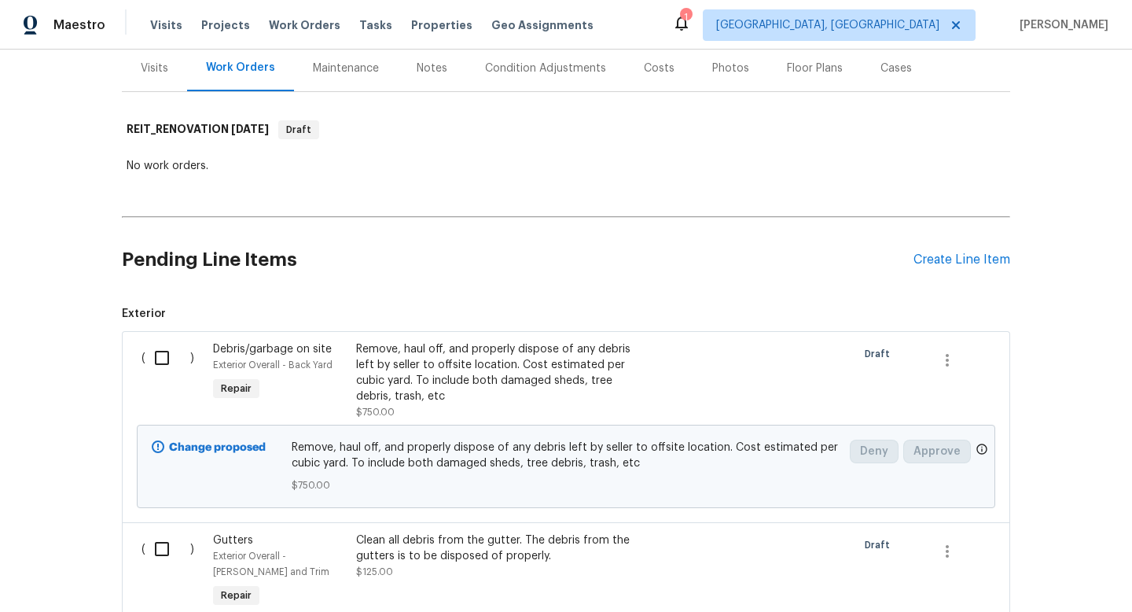
click at [944, 268] on div "Pending Line Items Create Line Item" at bounding box center [566, 259] width 888 height 73
click at [944, 266] on div "Create Line Item" at bounding box center [961, 259] width 97 height 15
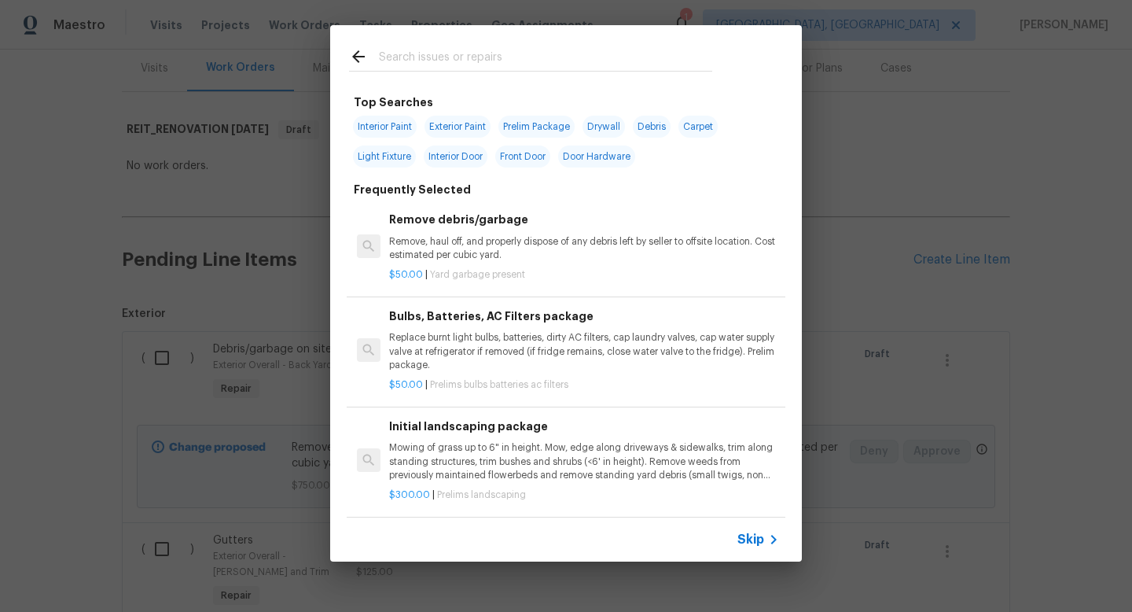
click at [439, 65] on input "text" at bounding box center [545, 59] width 333 height 24
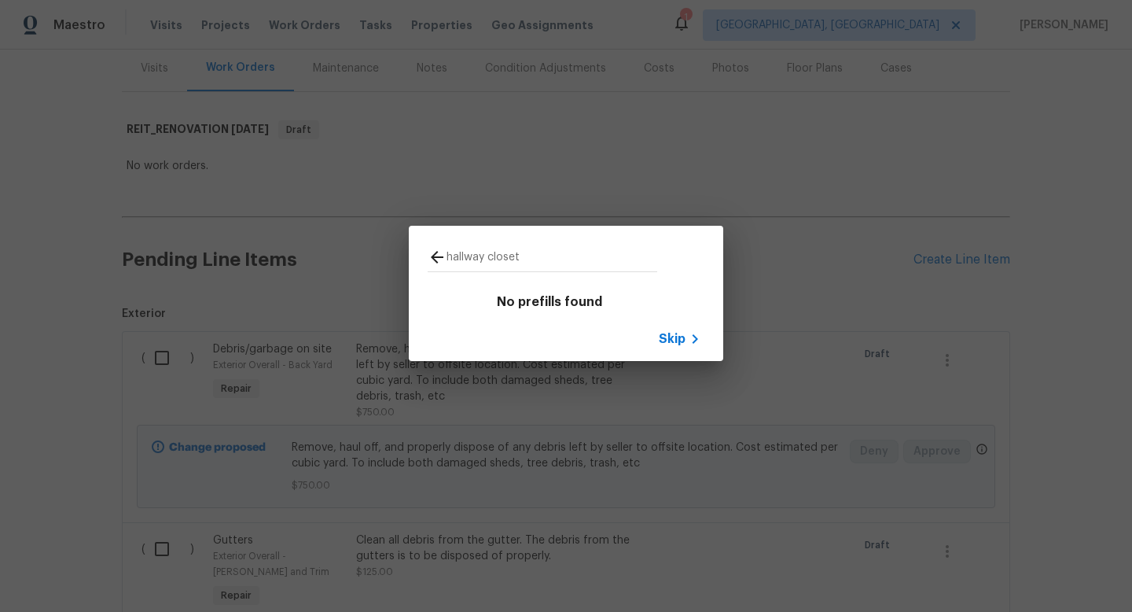
type input "hallway closet"
click at [664, 344] on span "Skip" at bounding box center [672, 339] width 27 height 16
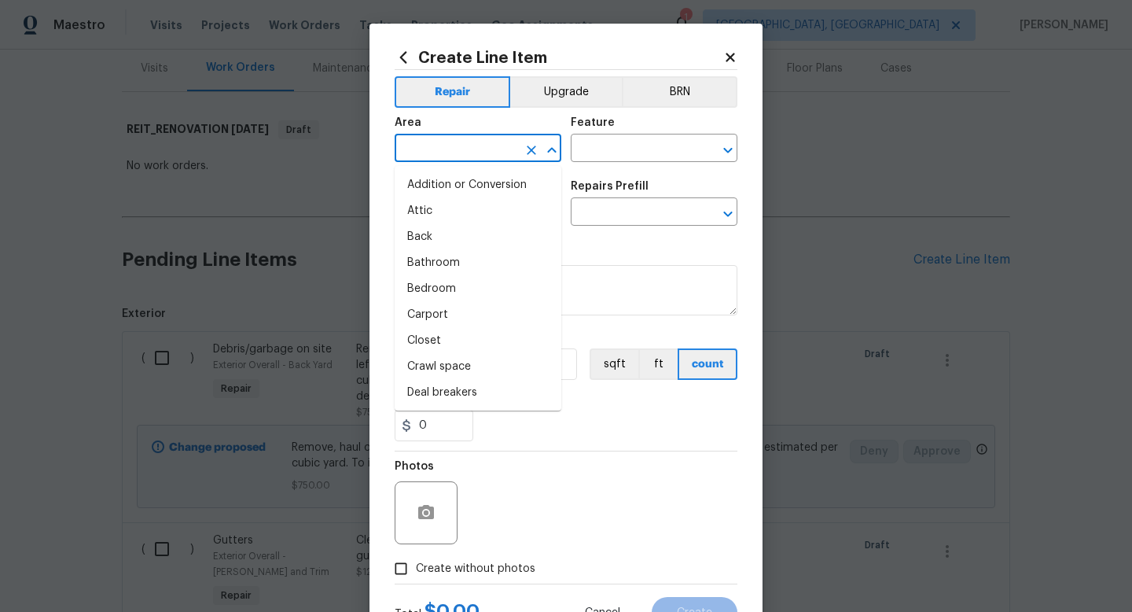
click at [498, 157] on input "text" at bounding box center [456, 150] width 123 height 24
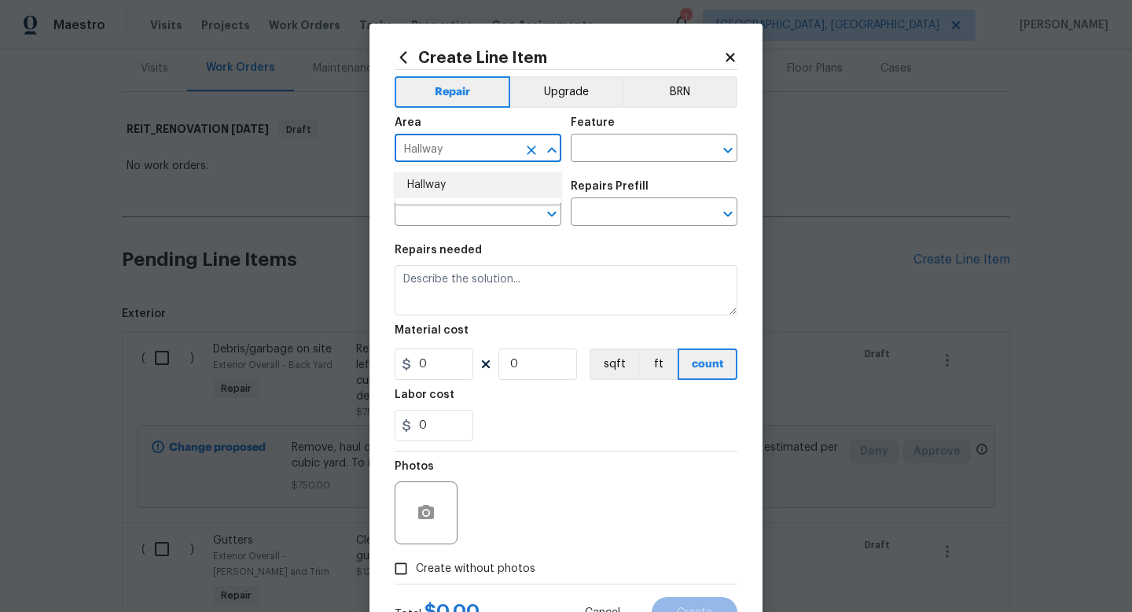
type input "Hallway"
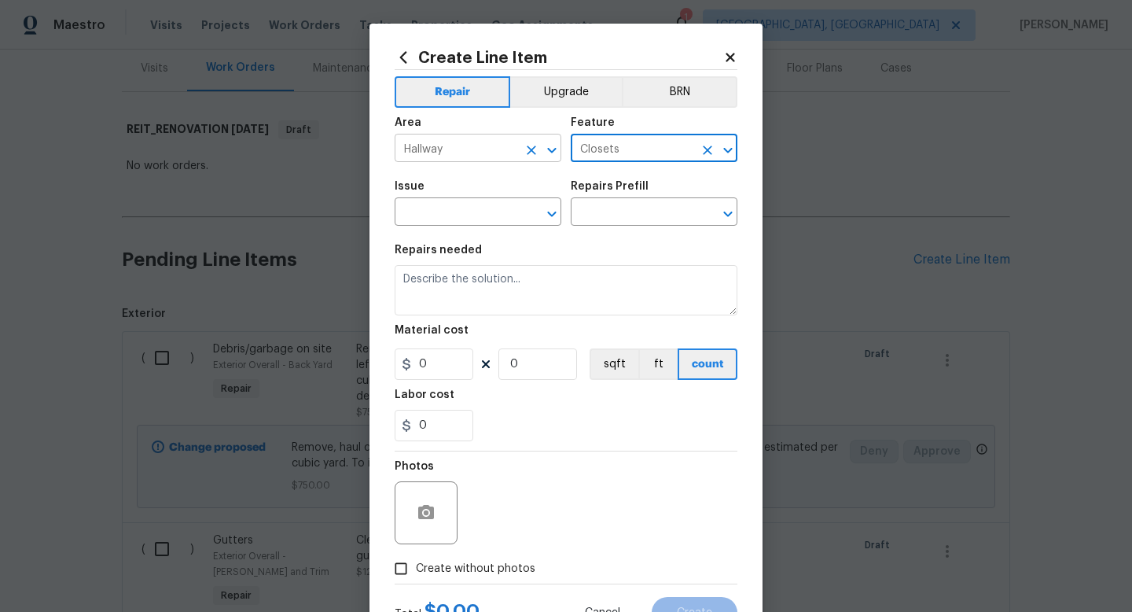
type input "Closets"
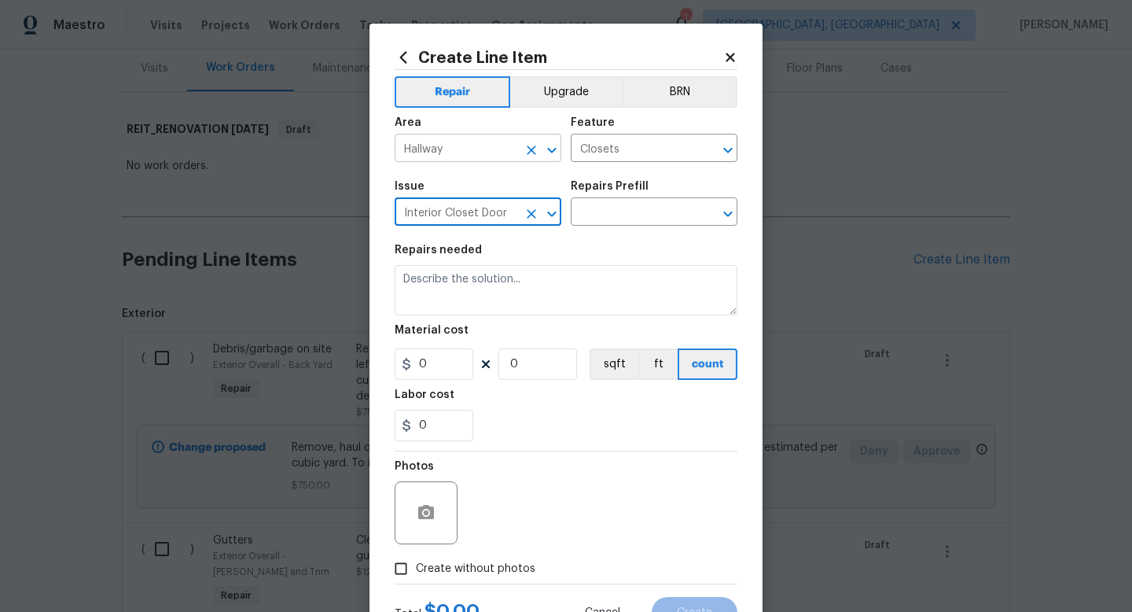
type input "Interior Closet Door"
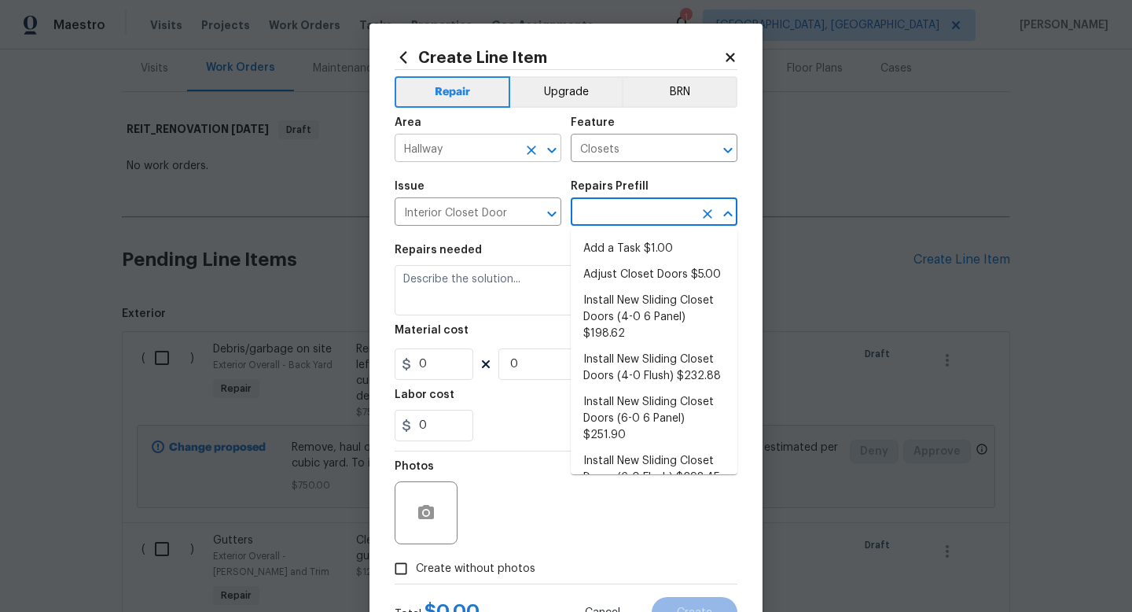
type input "Interior Door"
type input "Add a Task $1.00"
type textarea "HPM to detail"
type input "1"
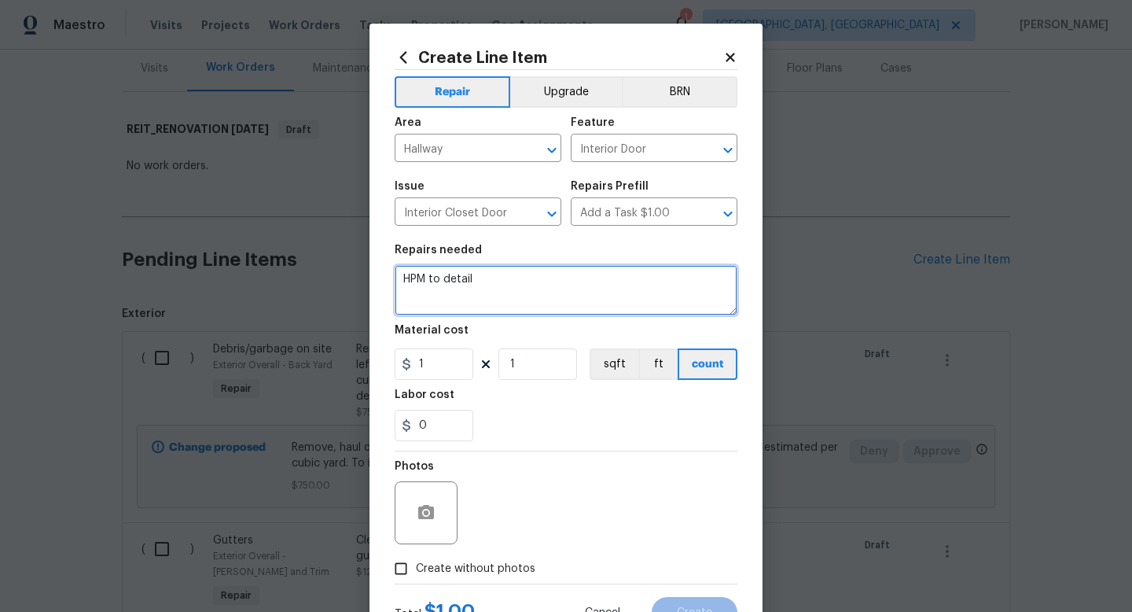
click at [452, 286] on textarea "HPM to detail" at bounding box center [566, 290] width 343 height 50
type textarea "Reinstall closet door at [GEOGRAPHIC_DATA] in hallway and repair damaged trim. …"
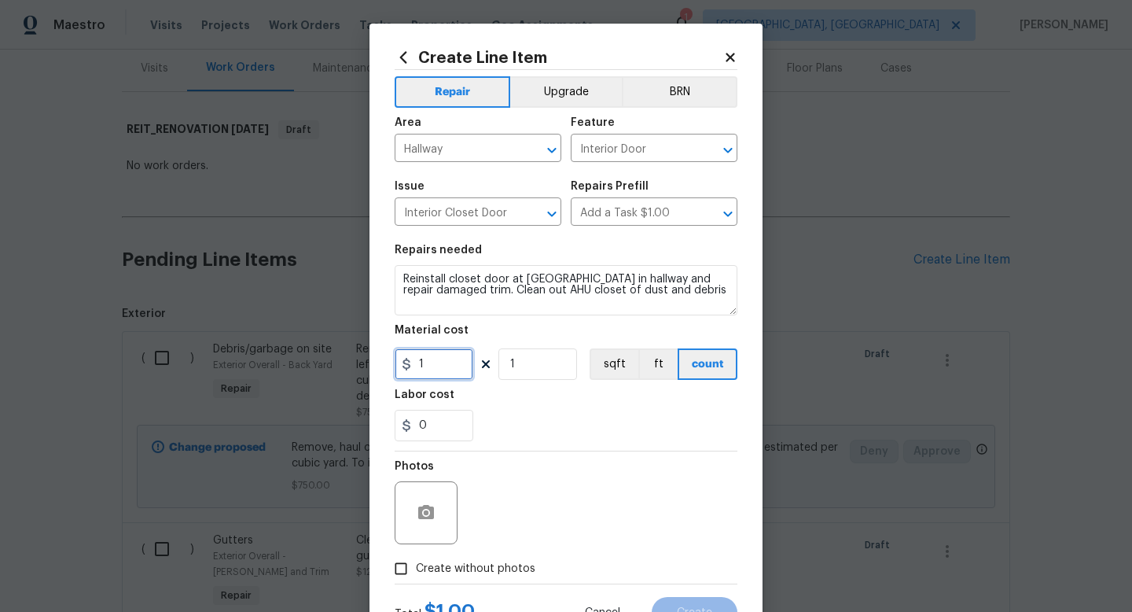
click at [436, 364] on input "1" at bounding box center [434, 363] width 79 height 31
type input "145"
click at [466, 576] on span "Create without photos" at bounding box center [475, 568] width 119 height 17
click at [416, 576] on input "Create without photos" at bounding box center [401, 568] width 30 height 30
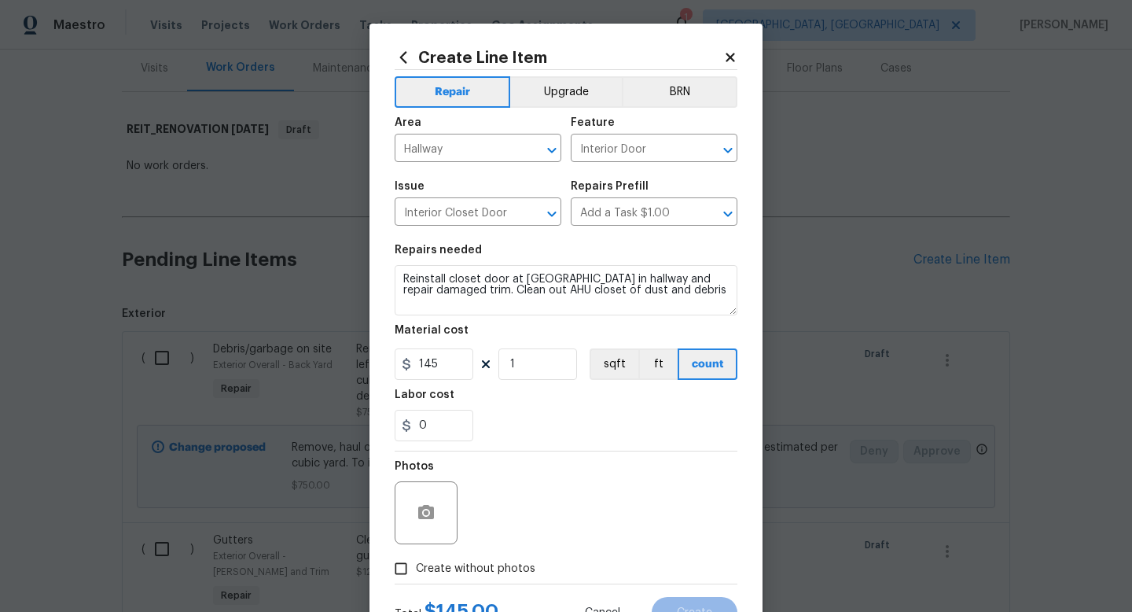
checkbox input "true"
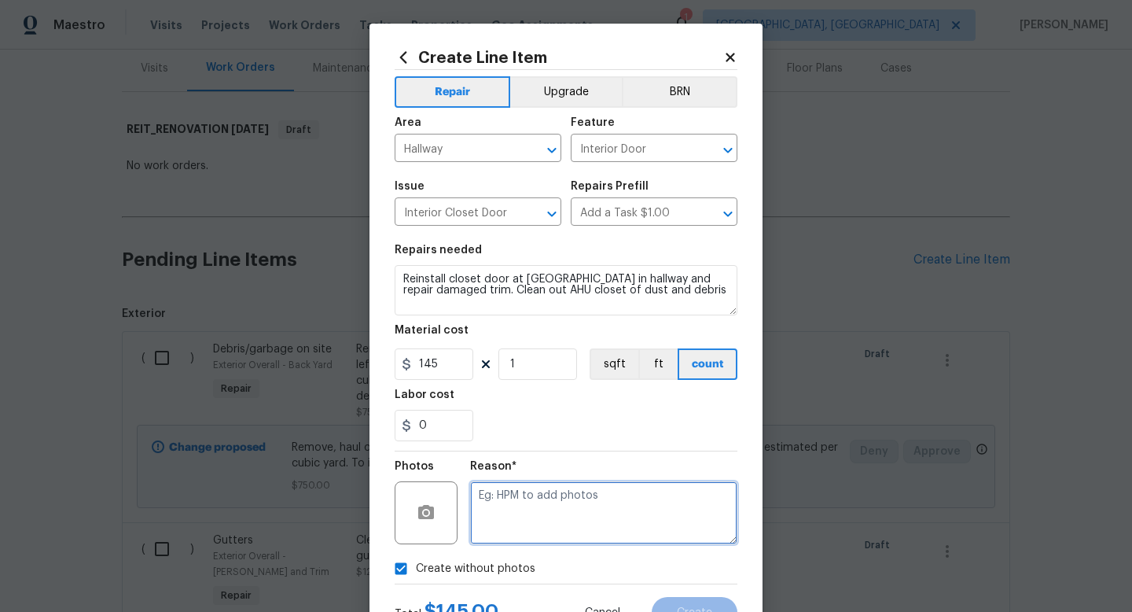
click at [536, 525] on textarea at bounding box center [603, 512] width 267 height 63
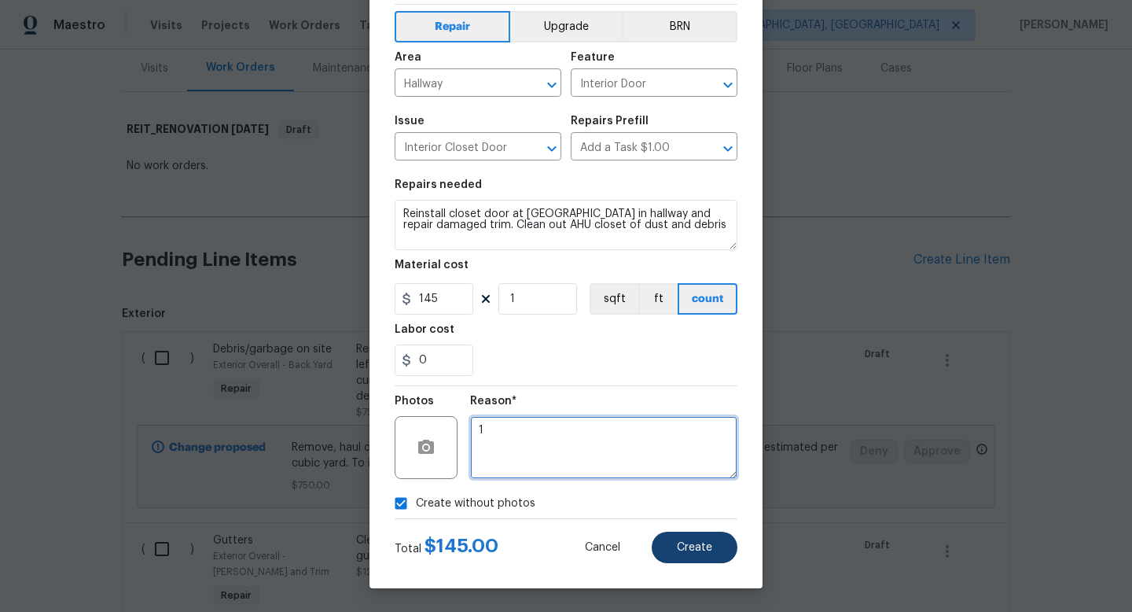
type textarea "1"
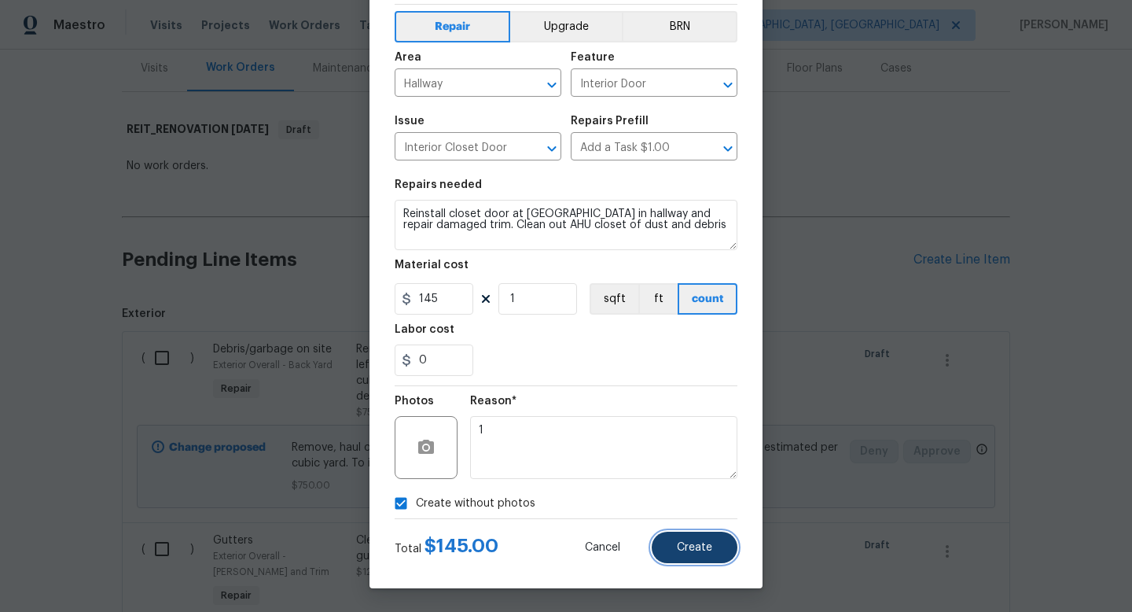
click at [710, 550] on span "Create" at bounding box center [694, 548] width 35 height 12
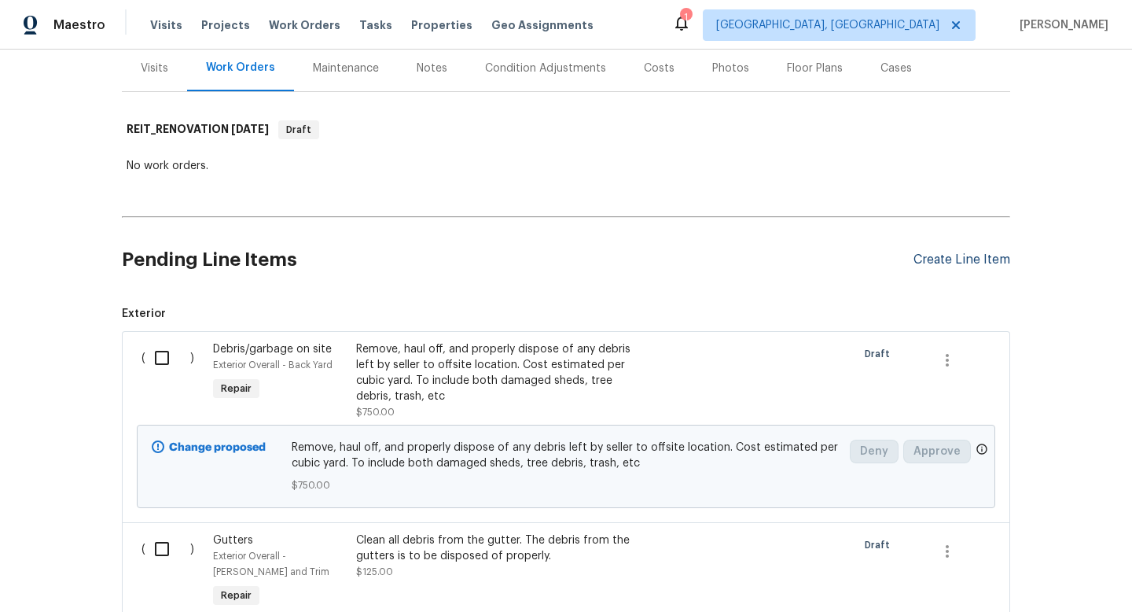
click at [954, 260] on div "Create Line Item" at bounding box center [961, 259] width 97 height 15
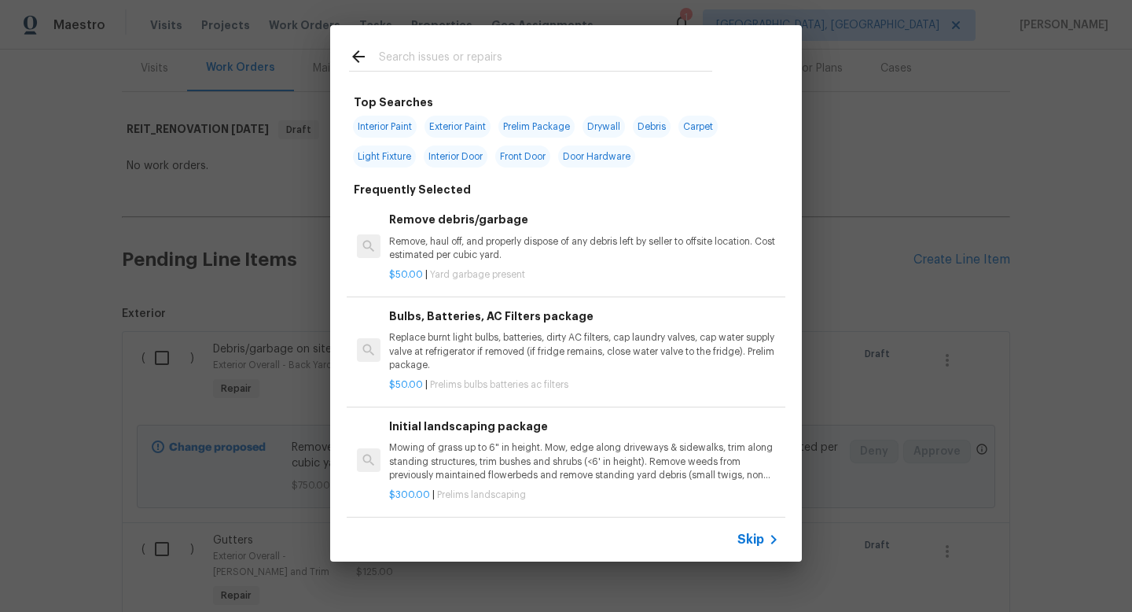
click at [446, 59] on input "text" at bounding box center [545, 59] width 333 height 24
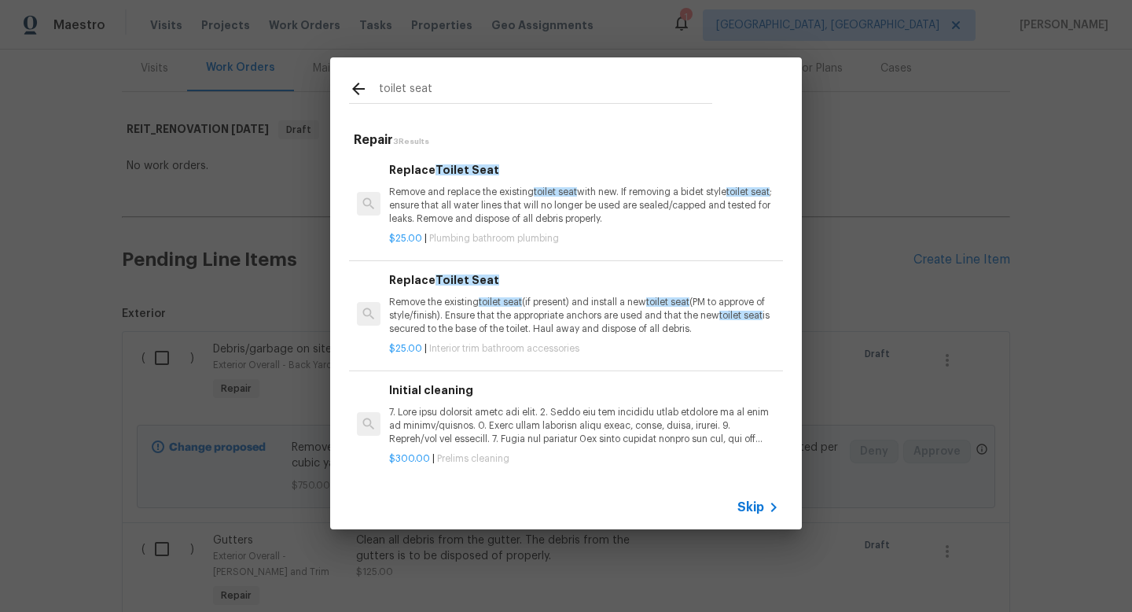
type input "toilet seat"
click at [467, 208] on p "Remove and replace the existing toilet seat with new. If removing a bidet style…" at bounding box center [584, 206] width 390 height 40
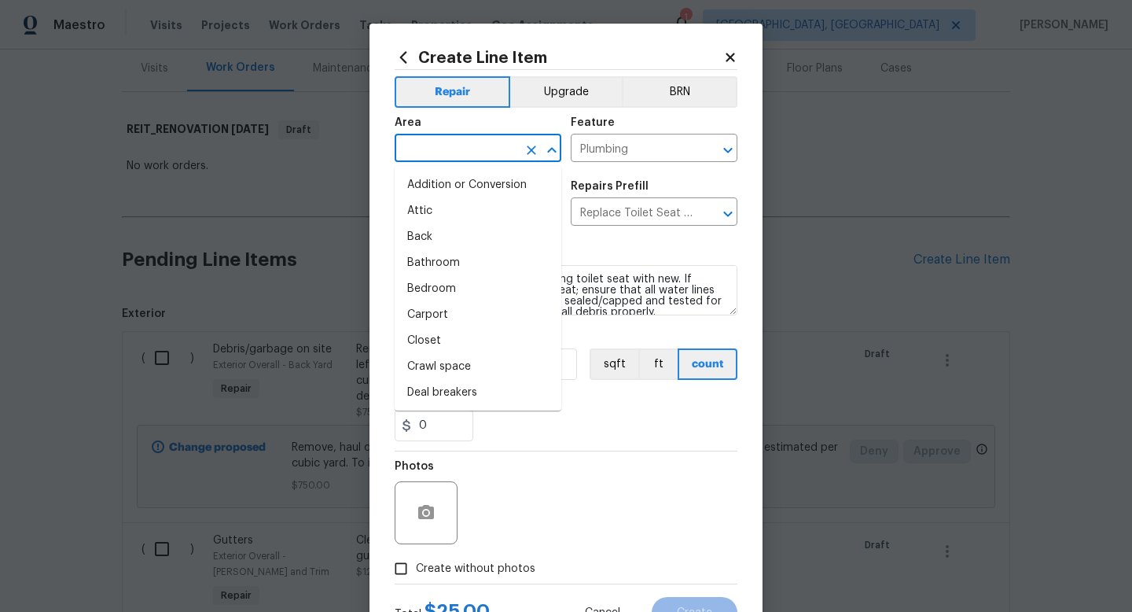
click at [446, 145] on input "text" at bounding box center [456, 150] width 123 height 24
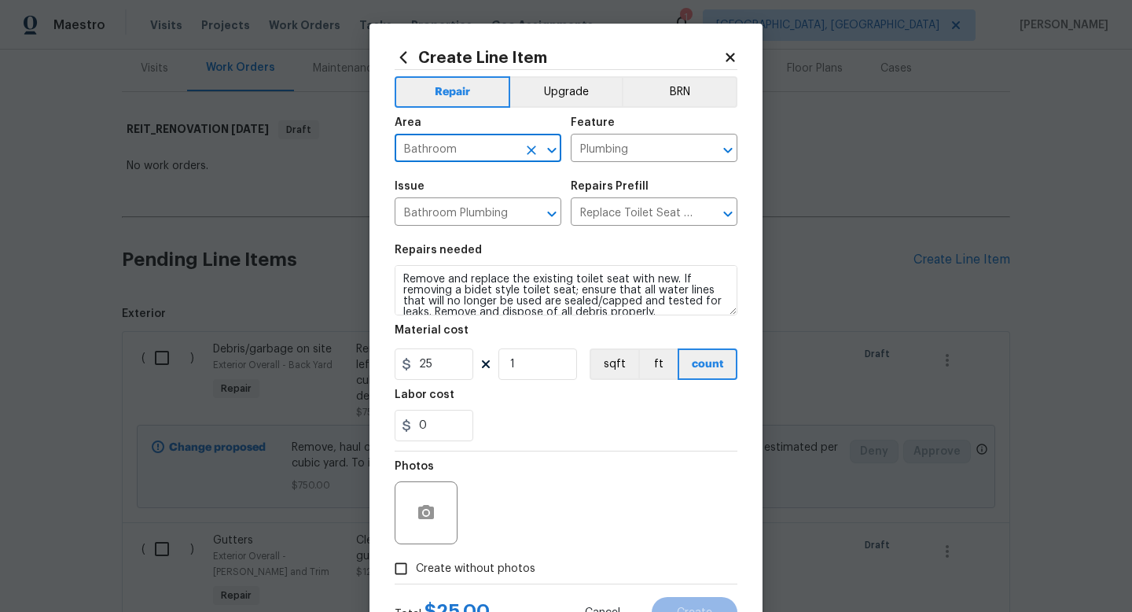
type input "Bathroom"
click at [530, 359] on input "1" at bounding box center [537, 363] width 79 height 31
type input "2"
click at [446, 370] on input "25" at bounding box center [434, 363] width 79 height 31
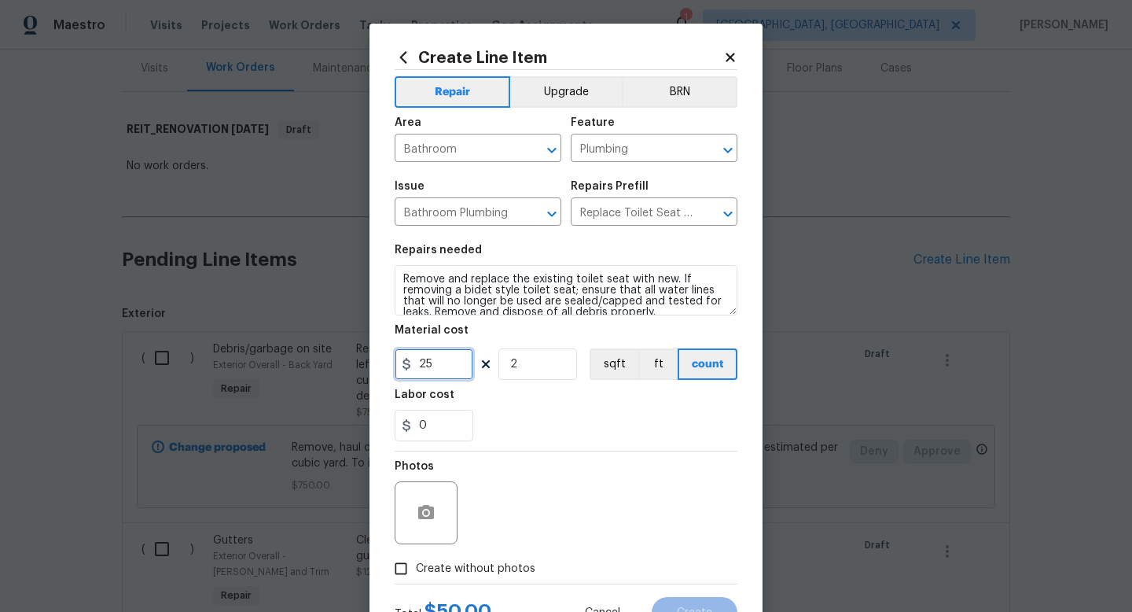
click at [446, 370] on input "25" at bounding box center [434, 363] width 79 height 31
type input "45"
click at [493, 575] on span "Create without photos" at bounding box center [475, 568] width 119 height 17
click at [416, 575] on input "Create without photos" at bounding box center [401, 568] width 30 height 30
checkbox input "true"
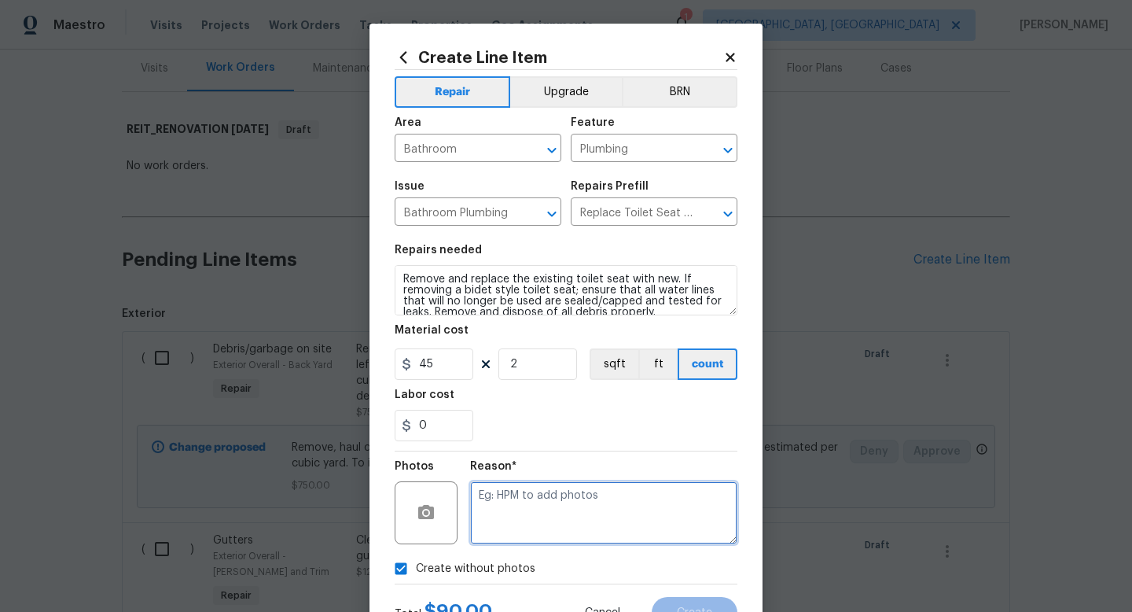
click at [545, 509] on textarea at bounding box center [603, 512] width 267 height 63
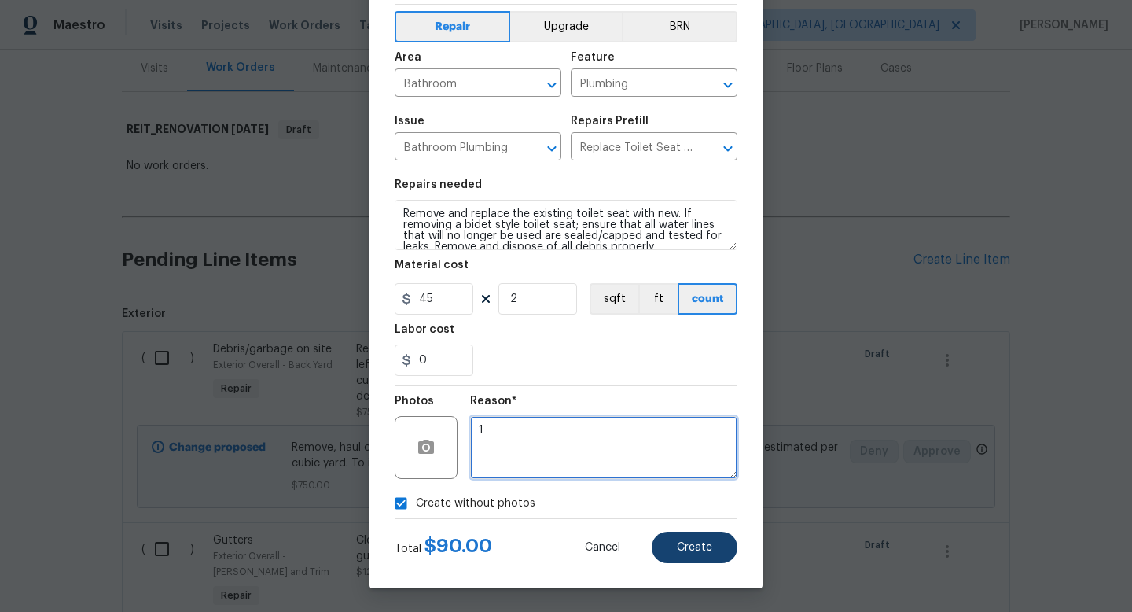
type textarea "1"
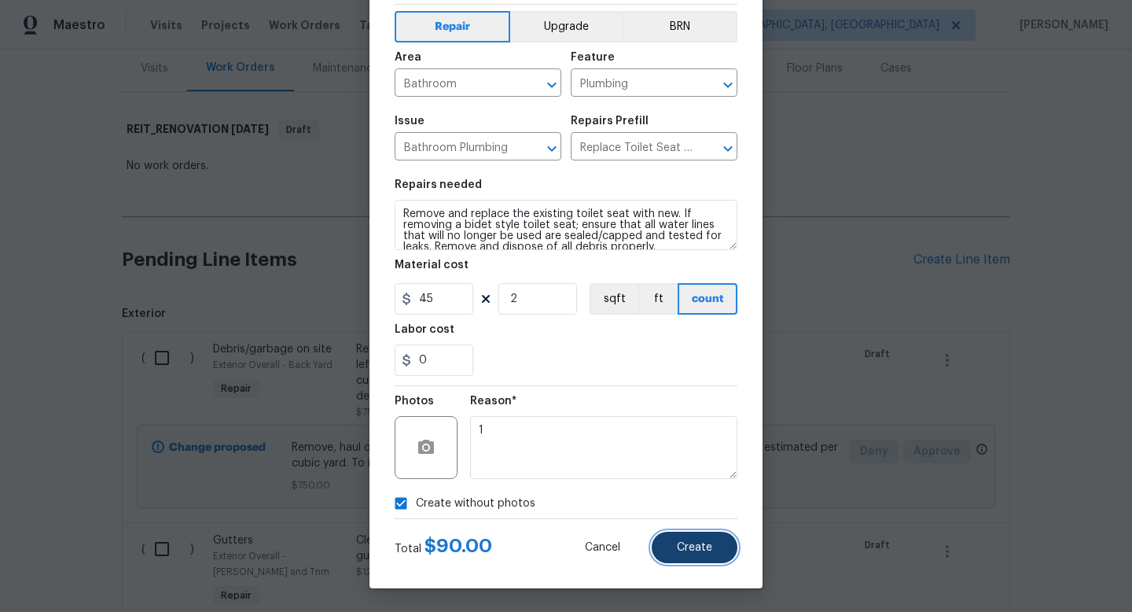
click at [678, 540] on button "Create" at bounding box center [695, 546] width 86 height 31
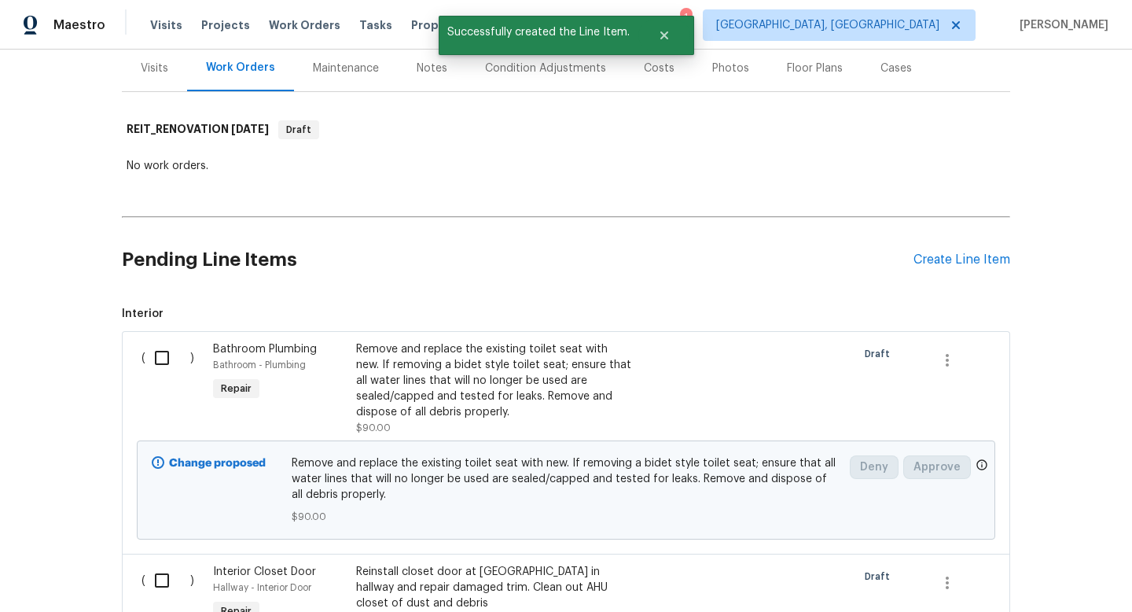
click at [928, 267] on div "Pending Line Items Create Line Item" at bounding box center [566, 259] width 888 height 73
click at [934, 254] on div "Create Line Item" at bounding box center [961, 259] width 97 height 15
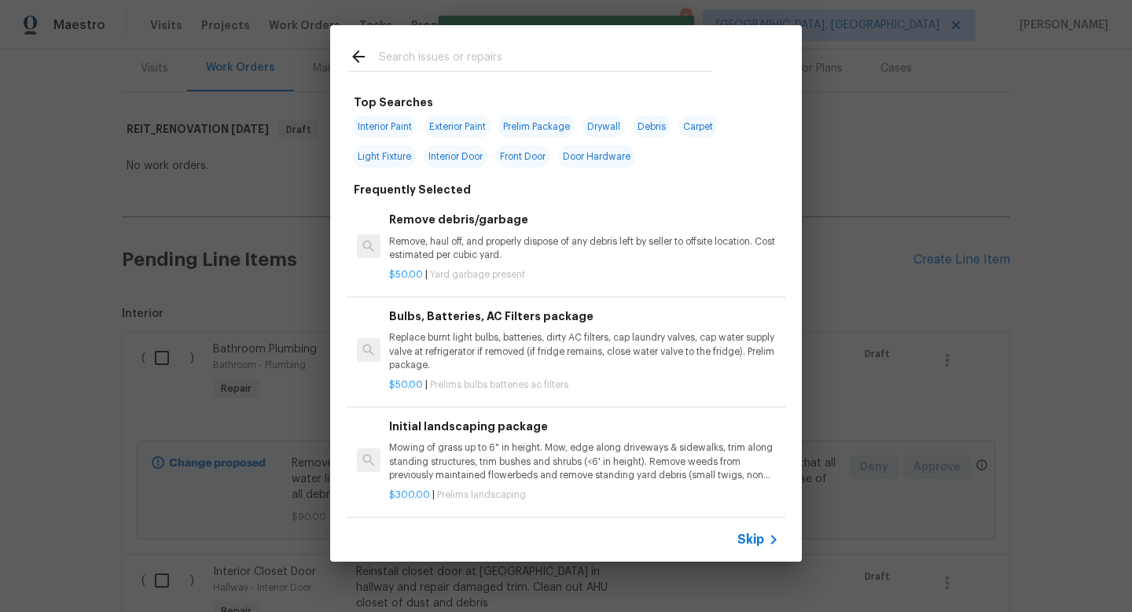
click at [756, 543] on span "Skip" at bounding box center [750, 539] width 27 height 16
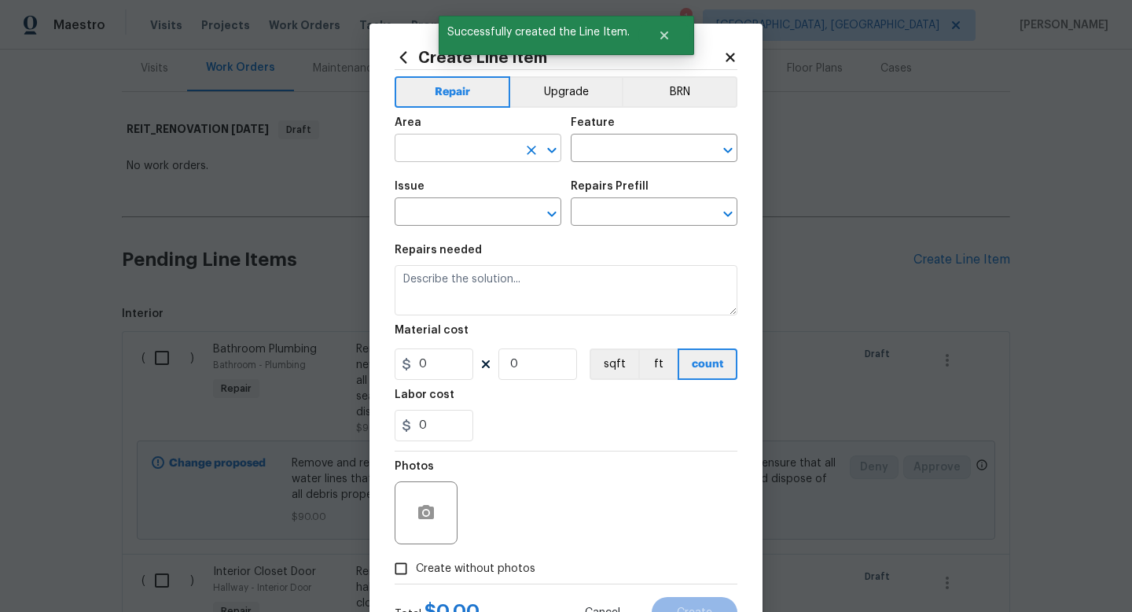
click at [465, 154] on input "text" at bounding box center [456, 150] width 123 height 24
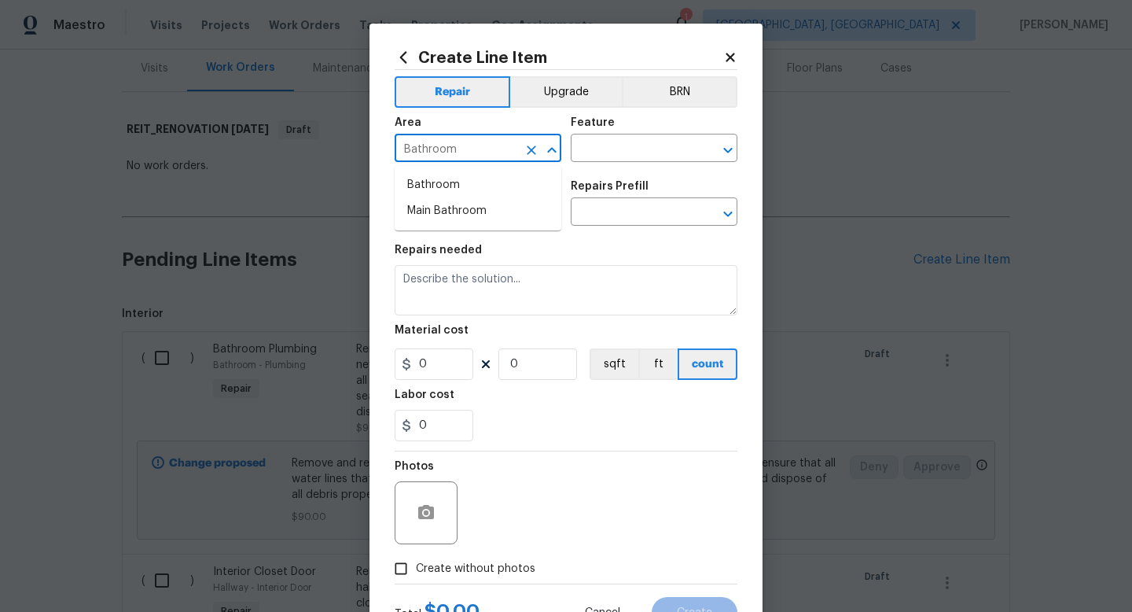
type input "Bathroom"
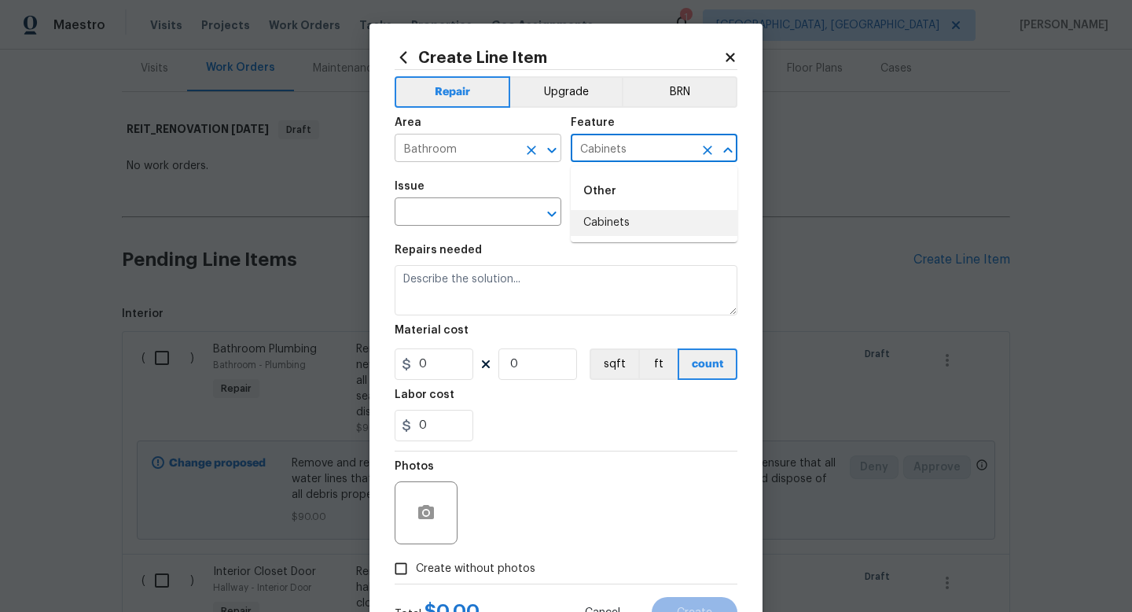
type input "Cabinets"
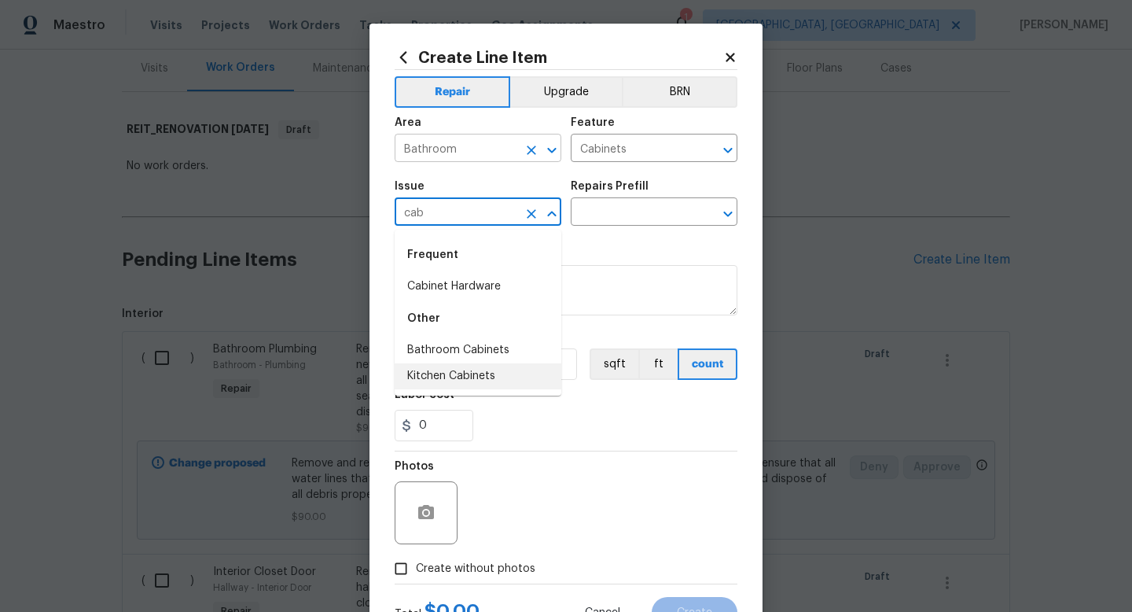
type input "cab"
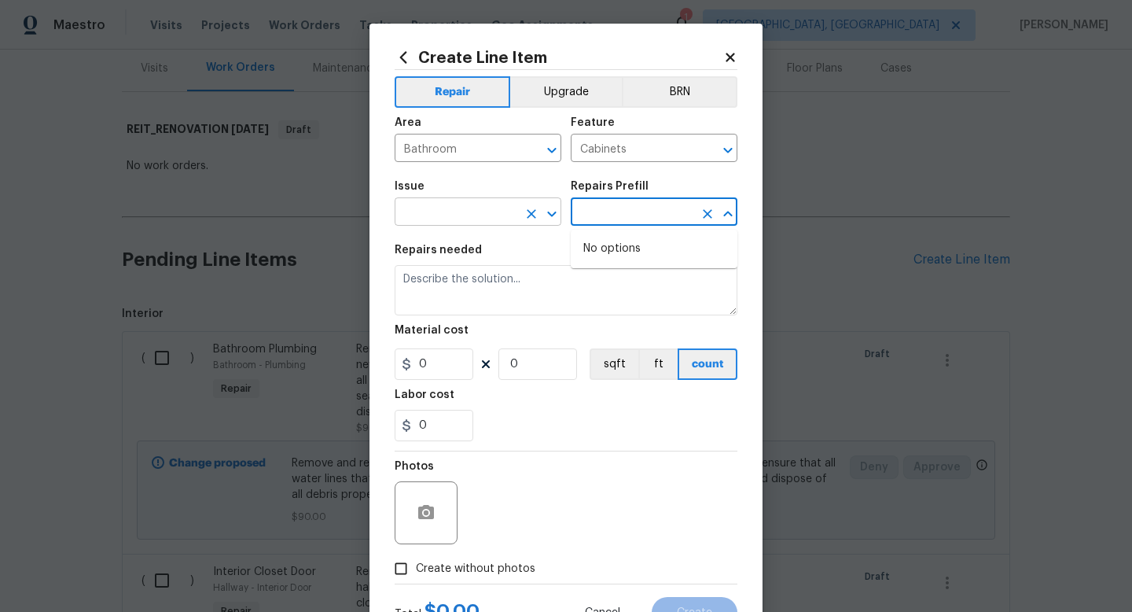
click at [493, 201] on input "text" at bounding box center [456, 213] width 123 height 24
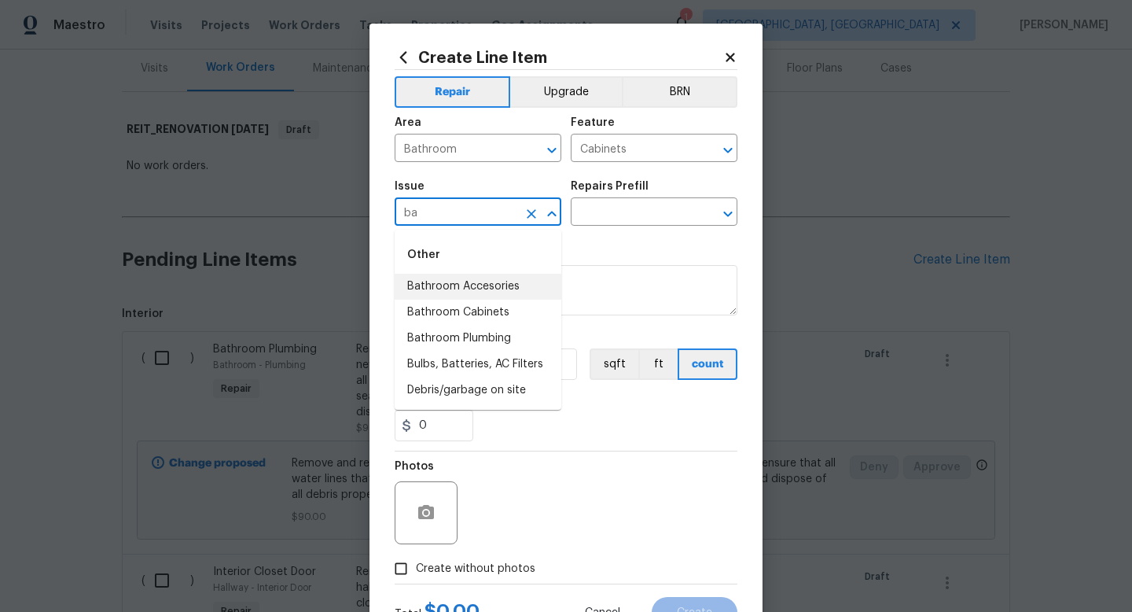
click at [509, 296] on li "Bathroom Accesories" at bounding box center [478, 287] width 167 height 26
type input "Bathroom Accesories"
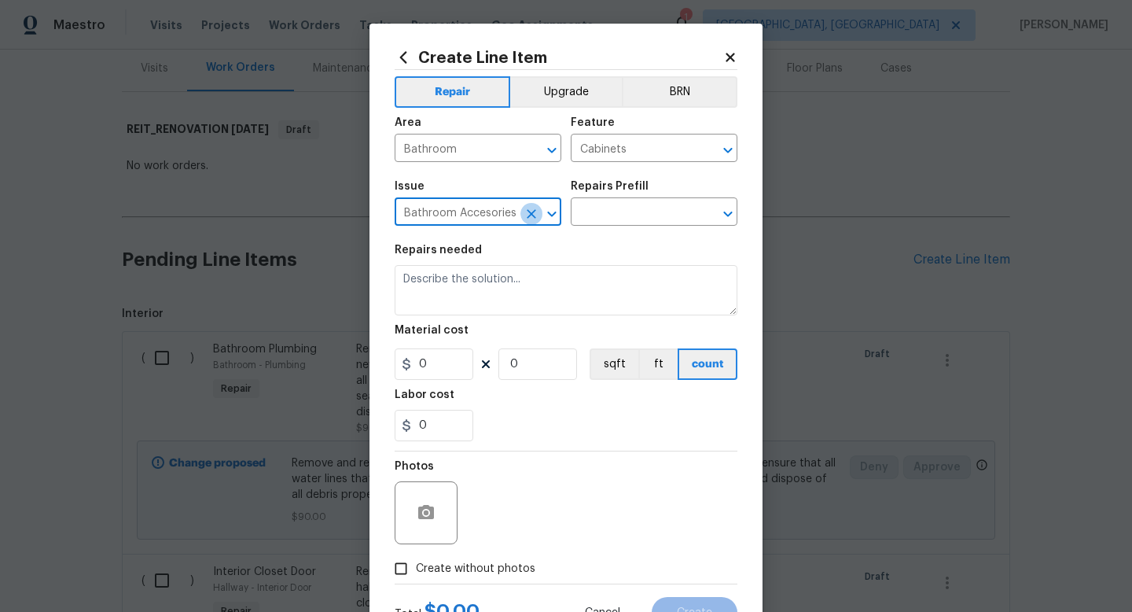
click at [526, 214] on icon "Clear" at bounding box center [532, 214] width 16 height 16
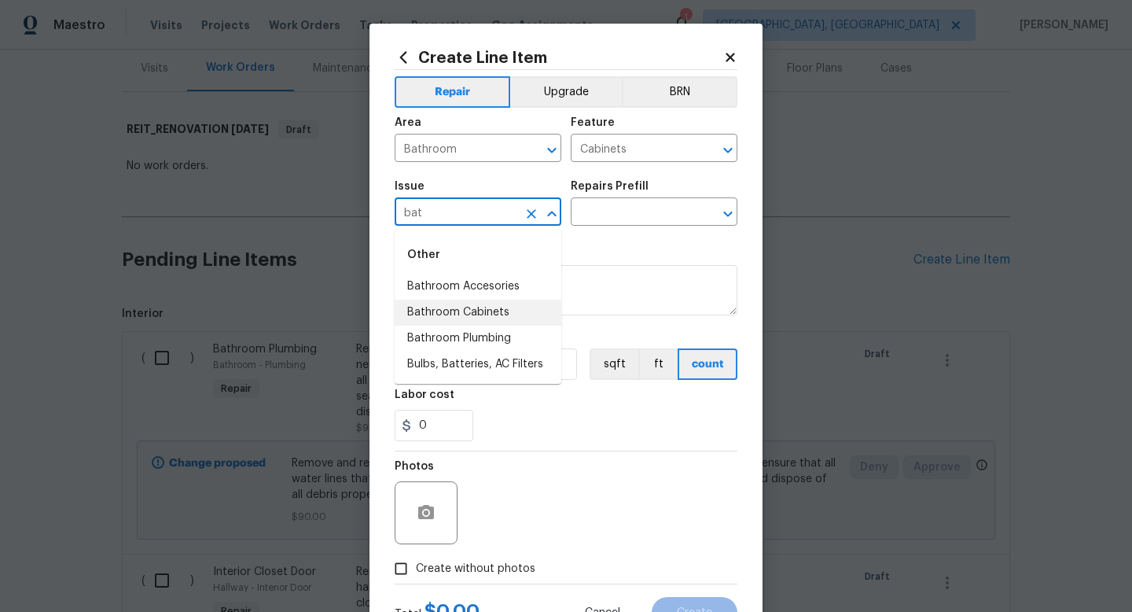
click at [476, 311] on li "Bathroom Cabinets" at bounding box center [478, 312] width 167 height 26
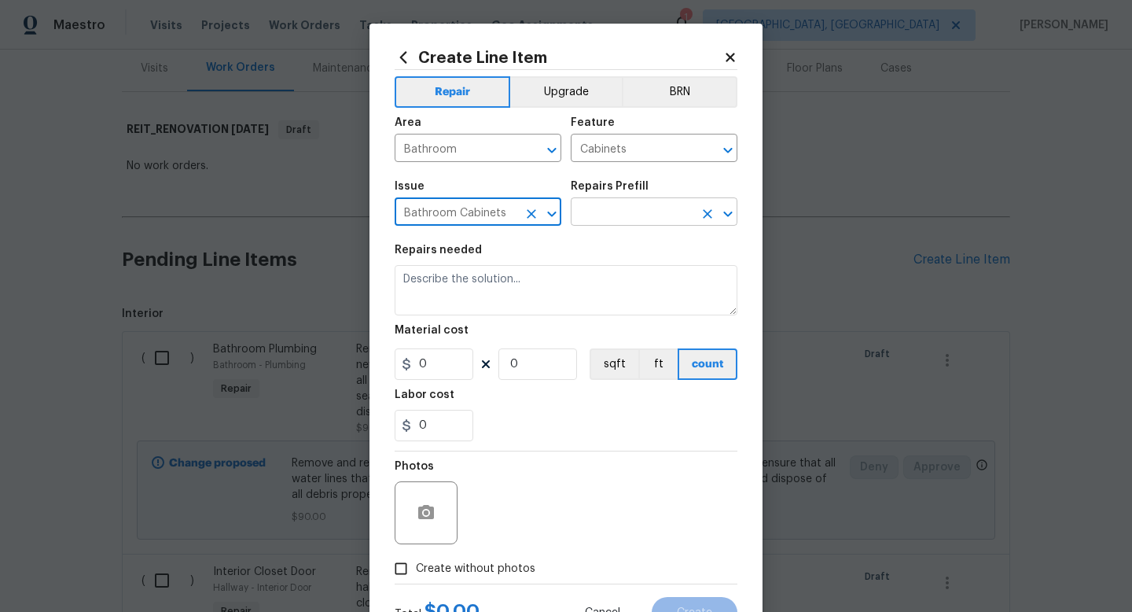
type input "Bathroom Cabinets"
click at [590, 210] on input "text" at bounding box center [632, 213] width 123 height 24
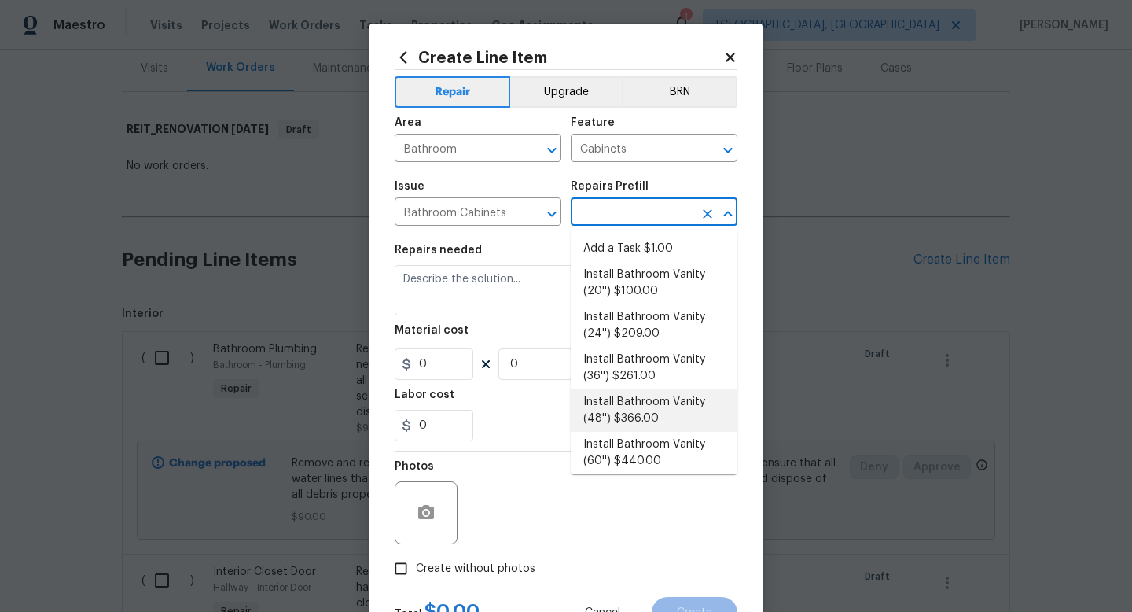
scroll to position [320, 0]
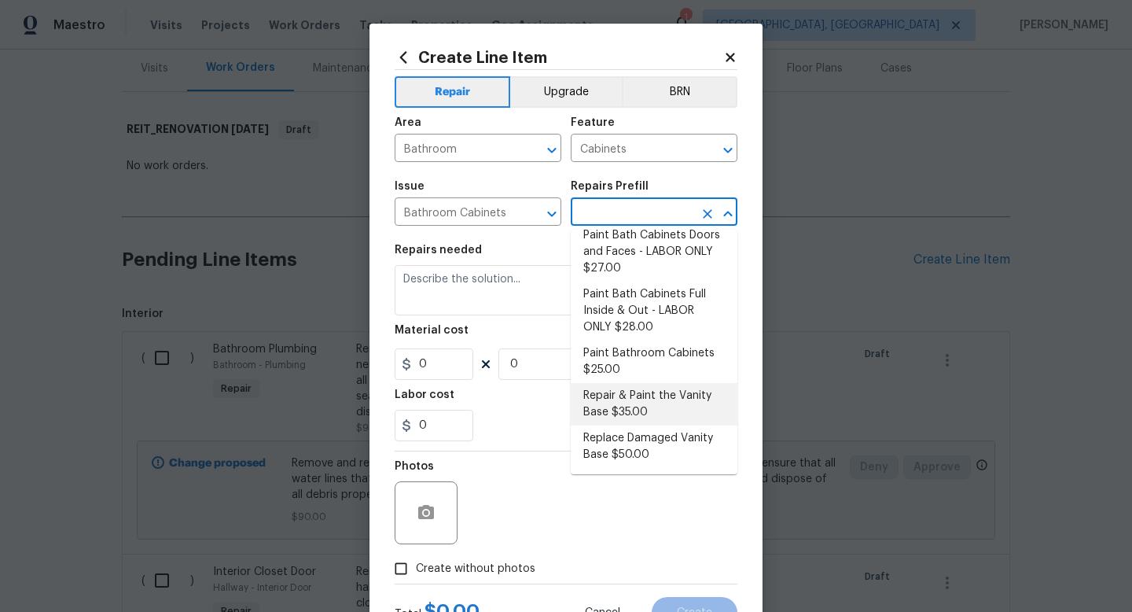
click at [636, 390] on li "Repair & Paint the Vanity Base $35.00" at bounding box center [654, 404] width 167 height 42
type input "Repair & Paint the Vanity Base $35.00"
type textarea "Repair and Paint the damaged vanity base to meet current standard. Remove and d…"
type input "35"
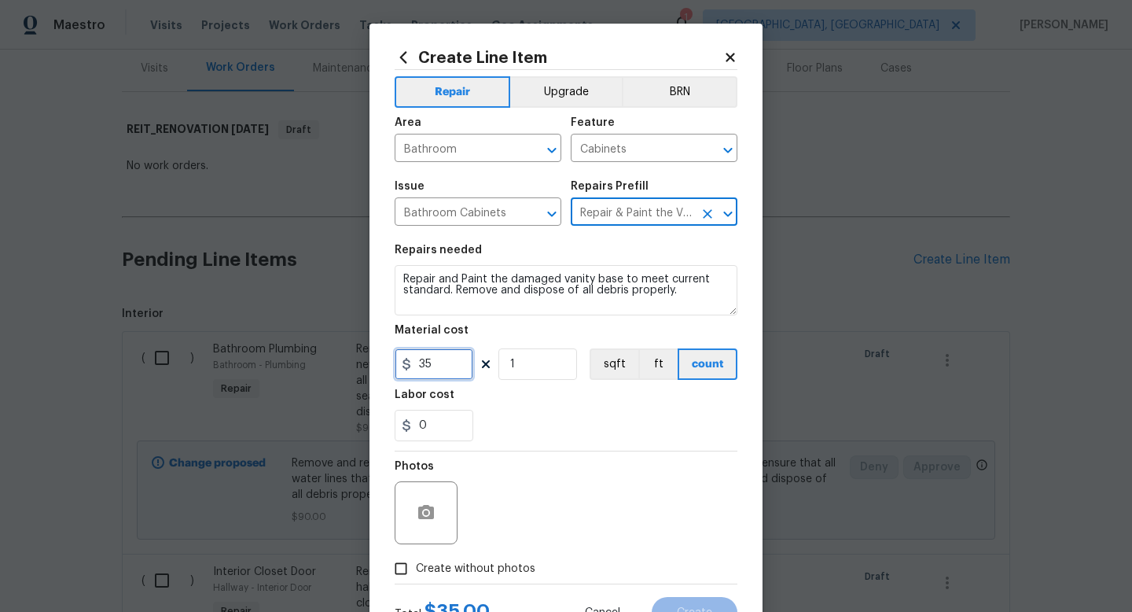
click at [454, 365] on input "35" at bounding box center [434, 363] width 79 height 31
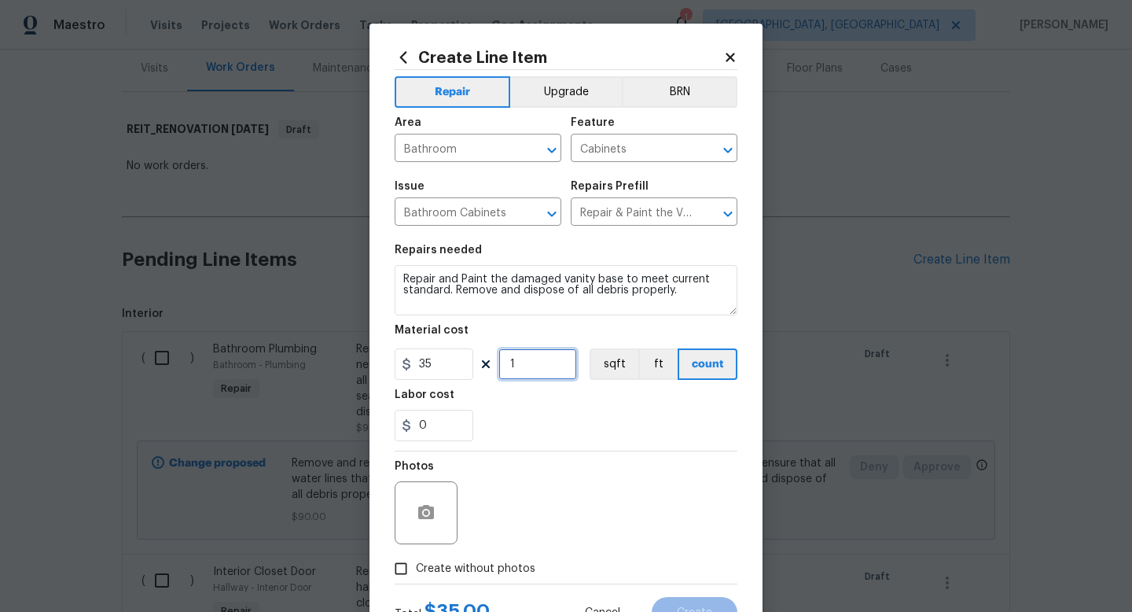
click at [523, 365] on input "1" at bounding box center [537, 363] width 79 height 31
type input "3"
click at [460, 366] on input "35" at bounding box center [434, 363] width 79 height 31
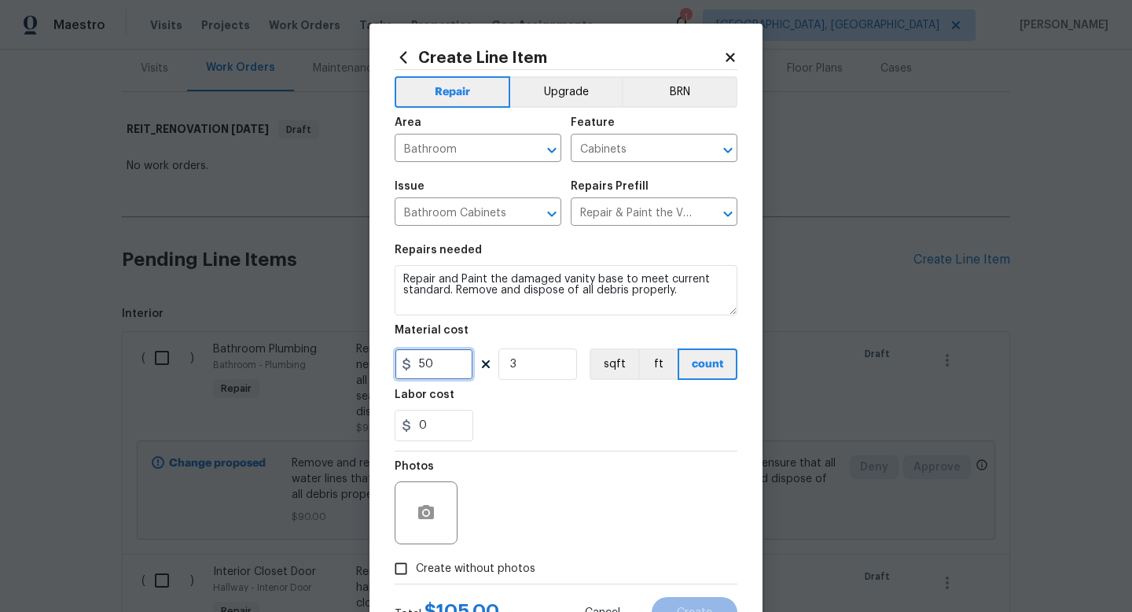
type input "50"
click at [461, 564] on span "Create without photos" at bounding box center [475, 568] width 119 height 17
click at [416, 564] on input "Create without photos" at bounding box center [401, 568] width 30 height 30
checkbox input "true"
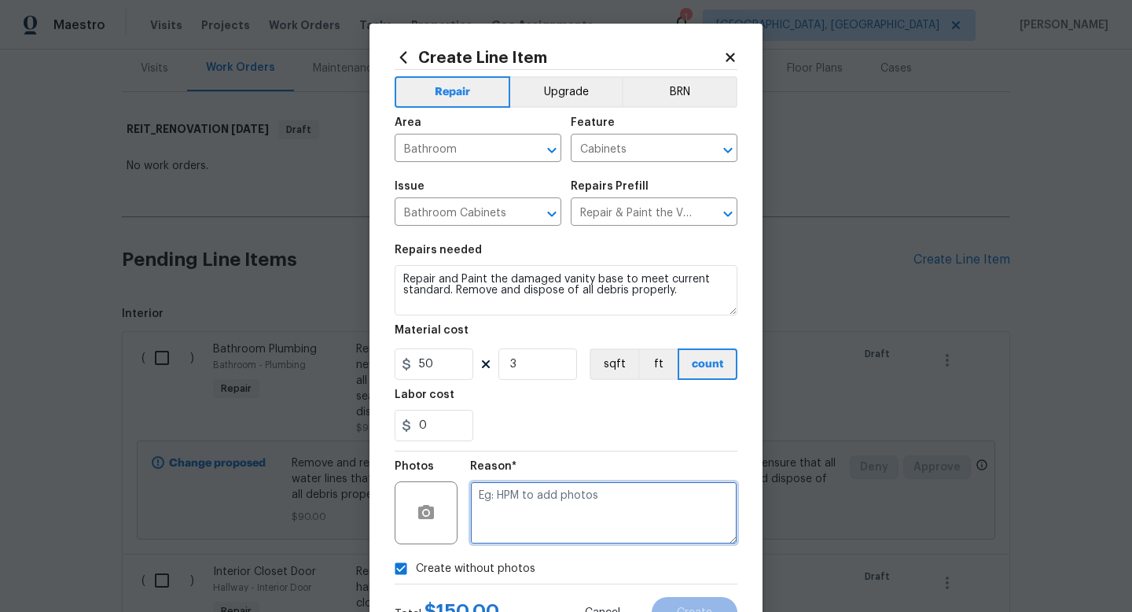
click at [534, 502] on textarea at bounding box center [603, 512] width 267 height 63
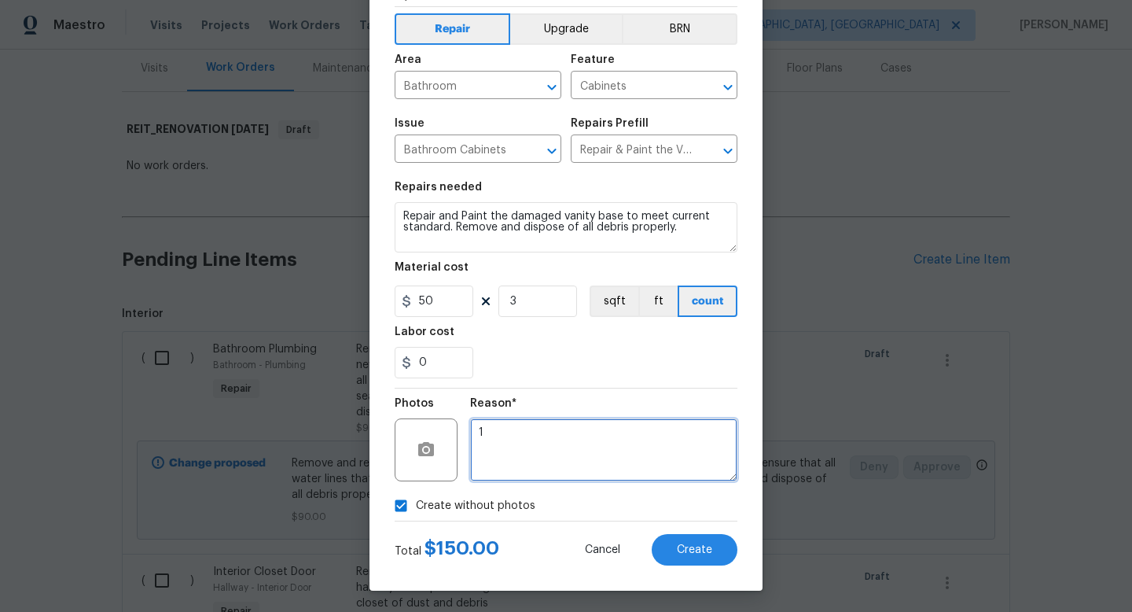
scroll to position [66, 0]
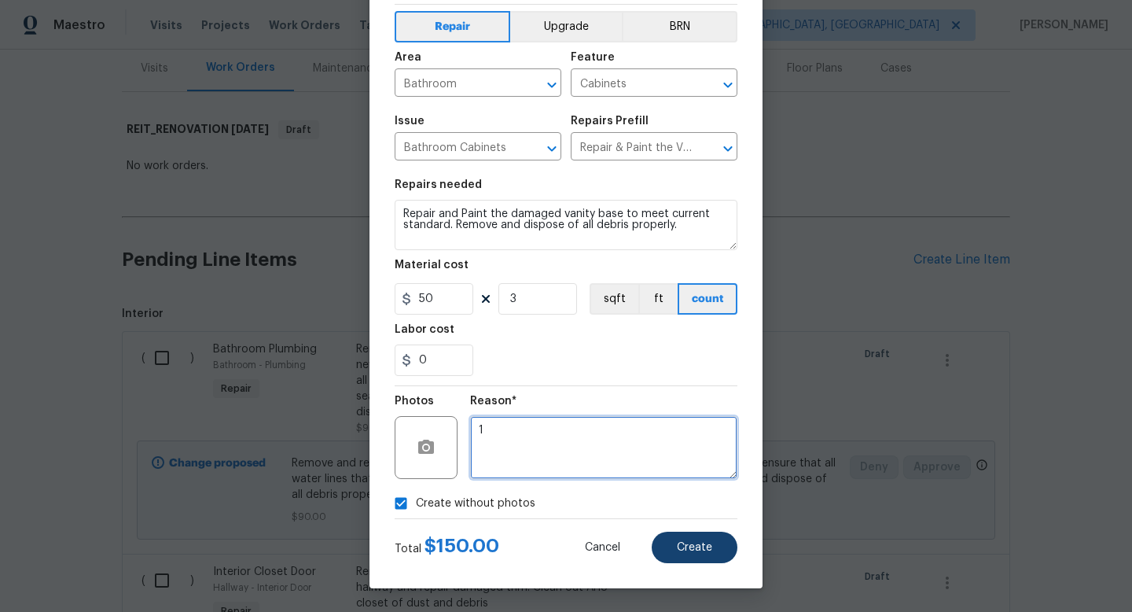
type textarea "1"
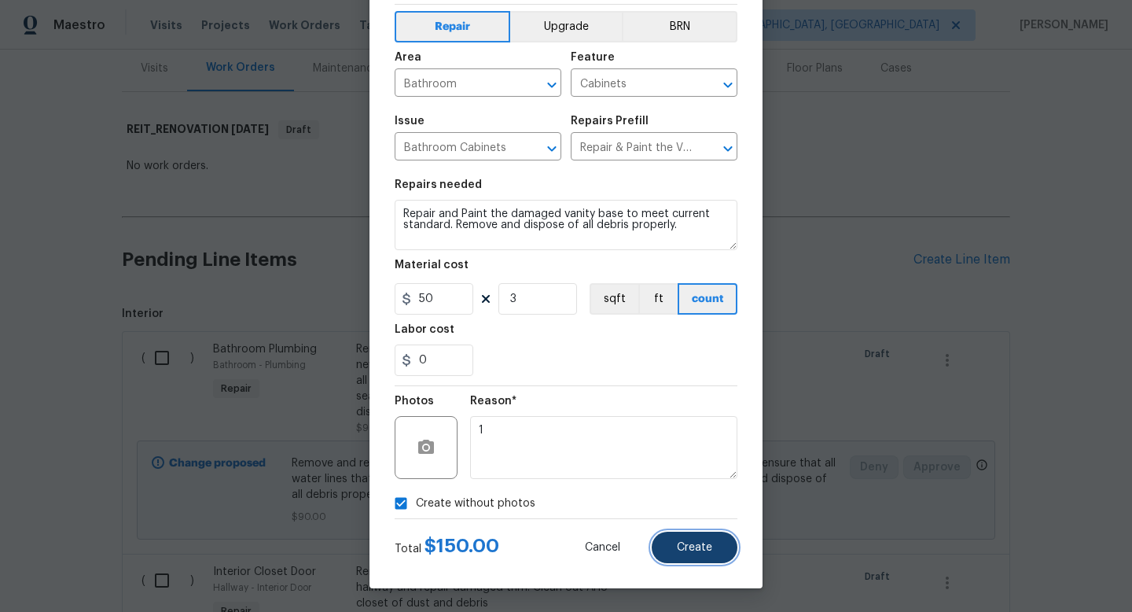
click at [678, 537] on button "Create" at bounding box center [695, 546] width 86 height 31
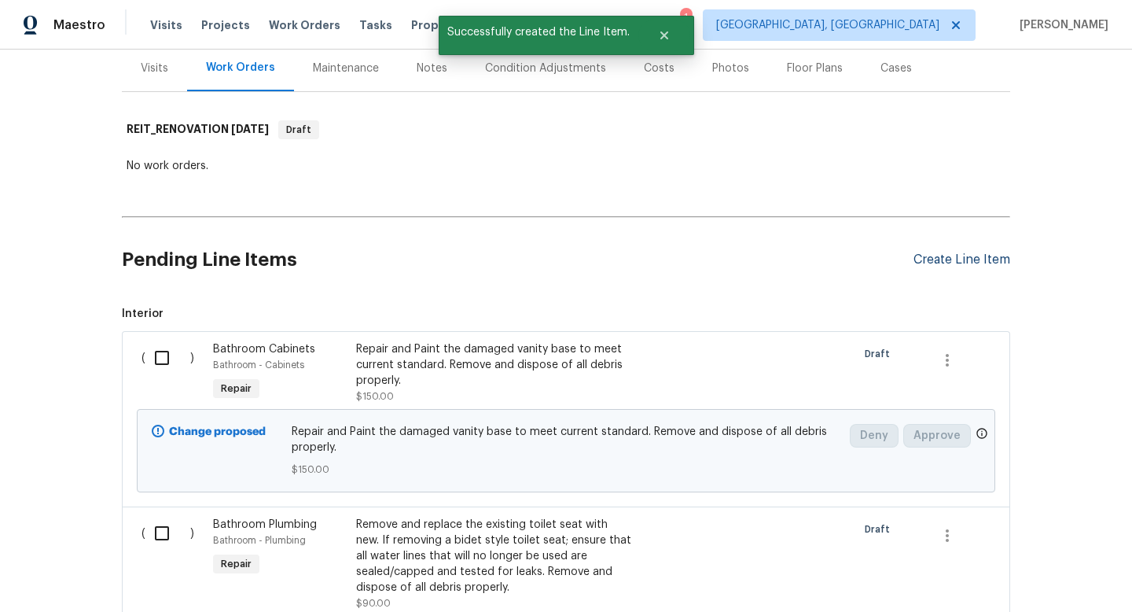
click at [953, 259] on div "Create Line Item" at bounding box center [961, 259] width 97 height 15
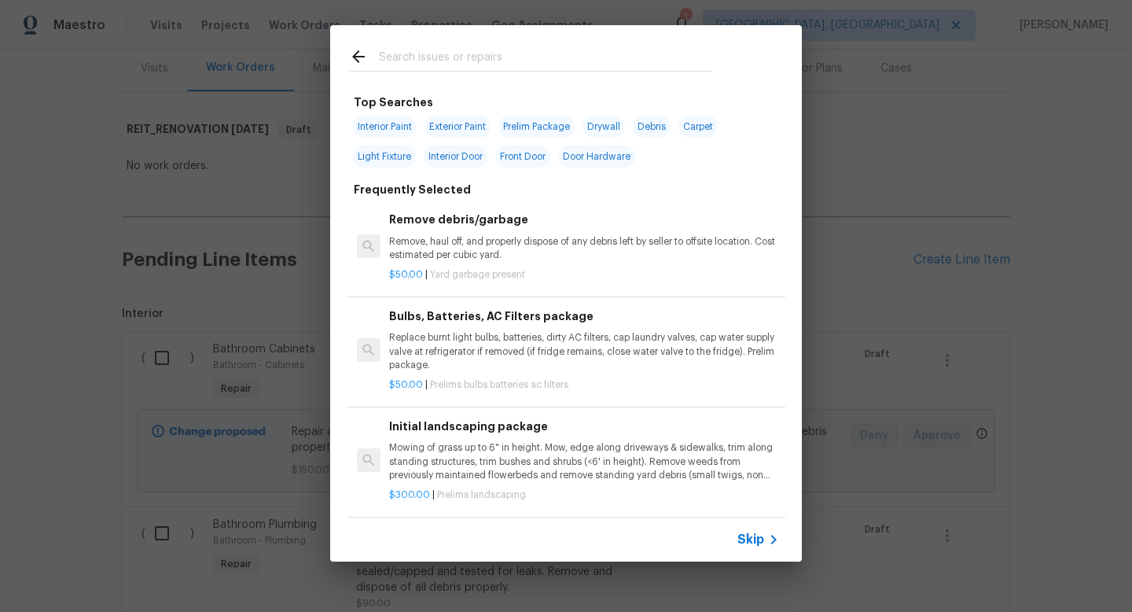
click at [454, 66] on input "text" at bounding box center [545, 59] width 333 height 24
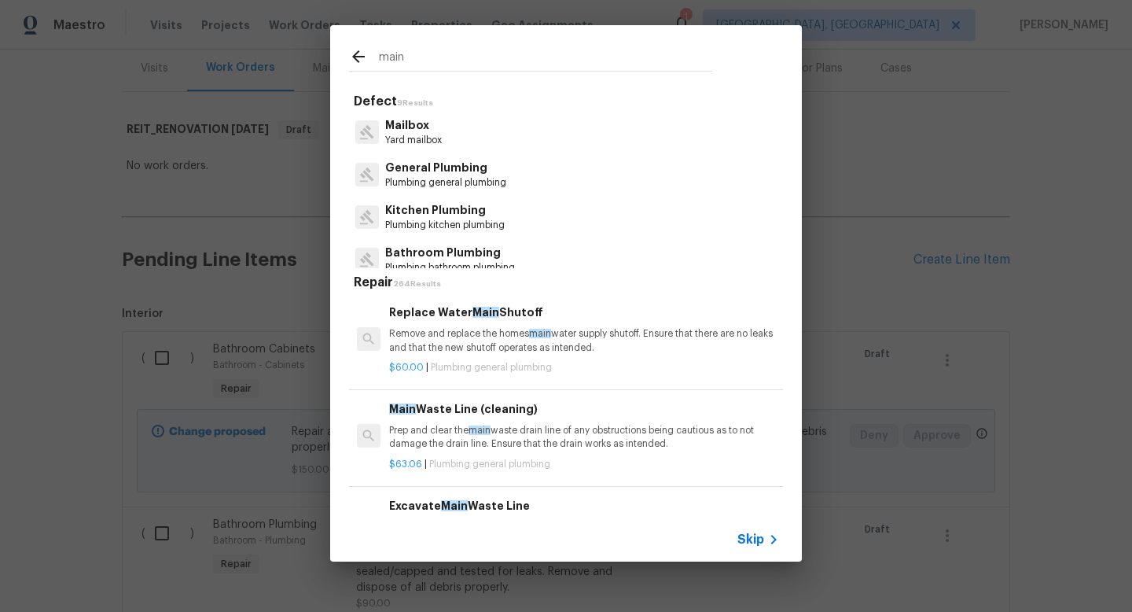
type input "main"
click at [766, 547] on icon at bounding box center [773, 539] width 19 height 19
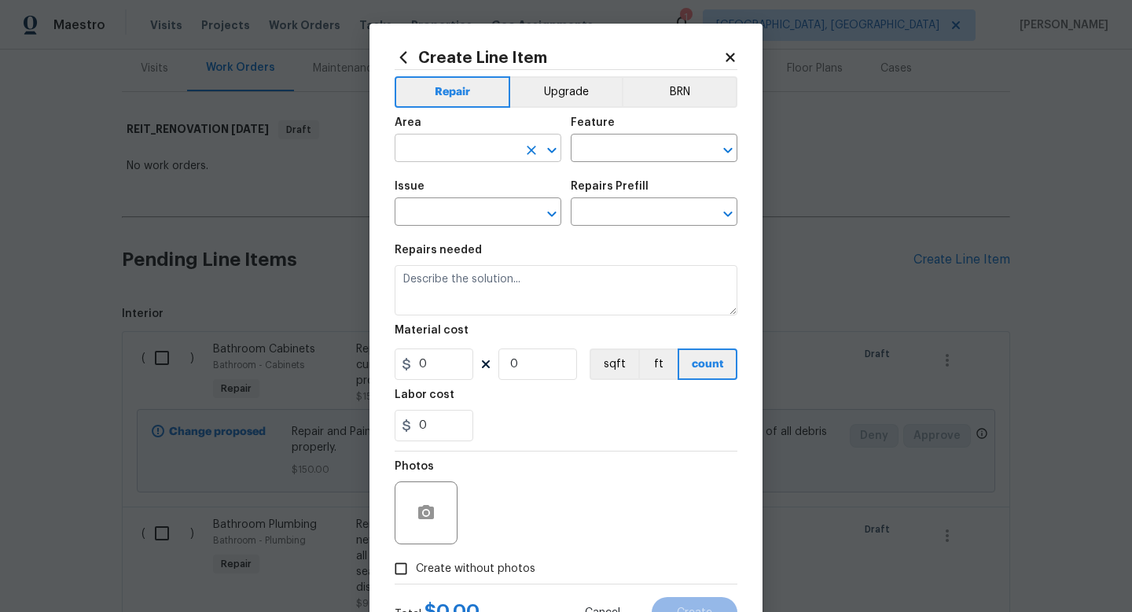
click at [494, 157] on input "text" at bounding box center [456, 150] width 123 height 24
type input "Main Bathroom"
type input "Doors"
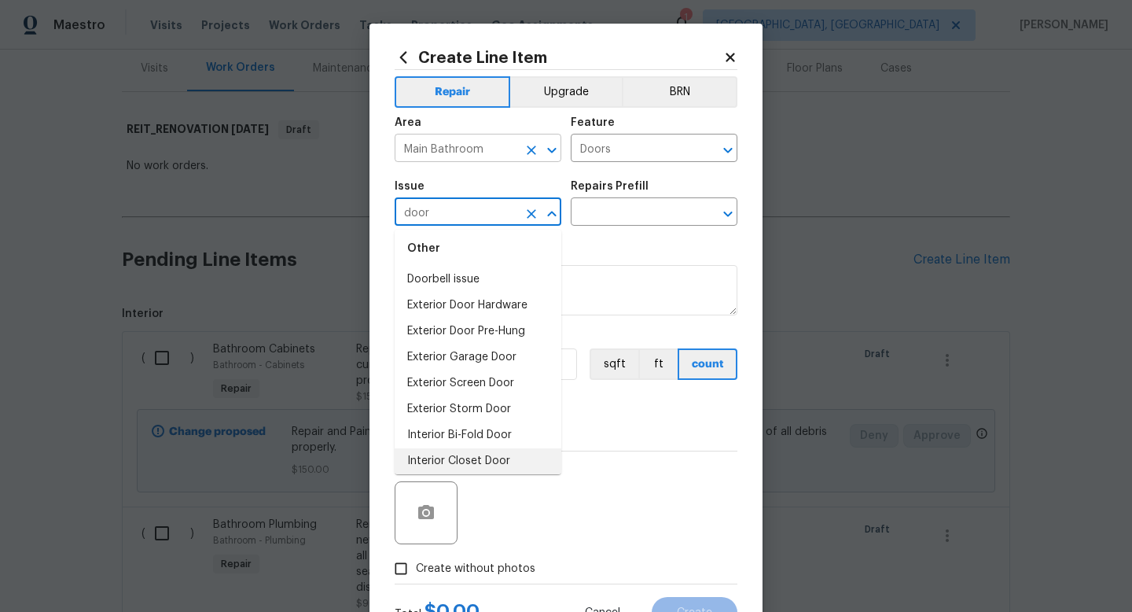
scroll to position [33, 0]
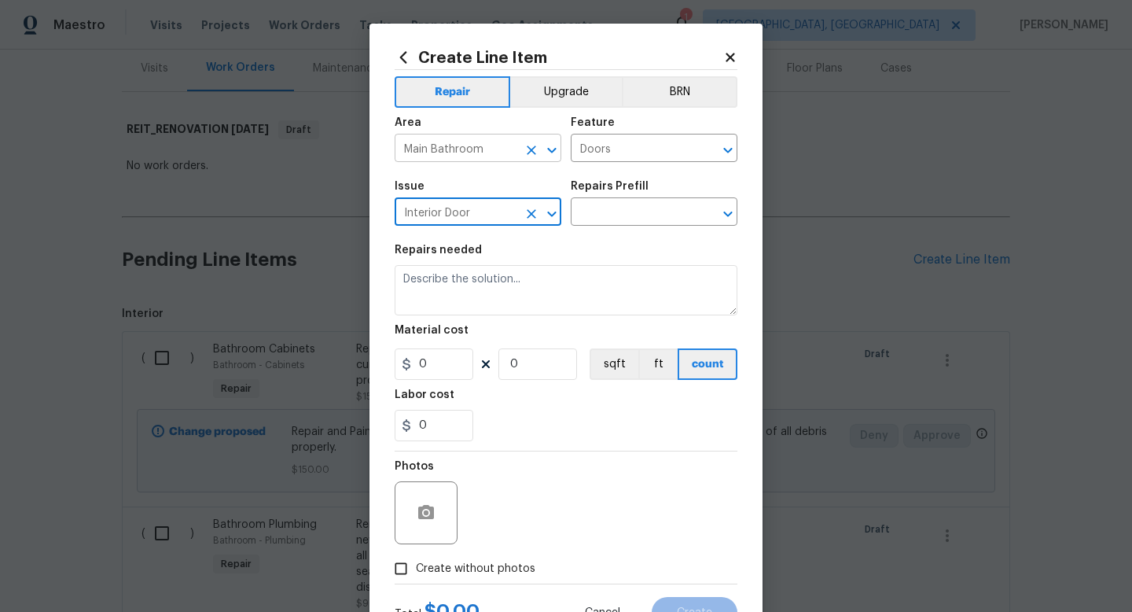
type input "Interior Door"
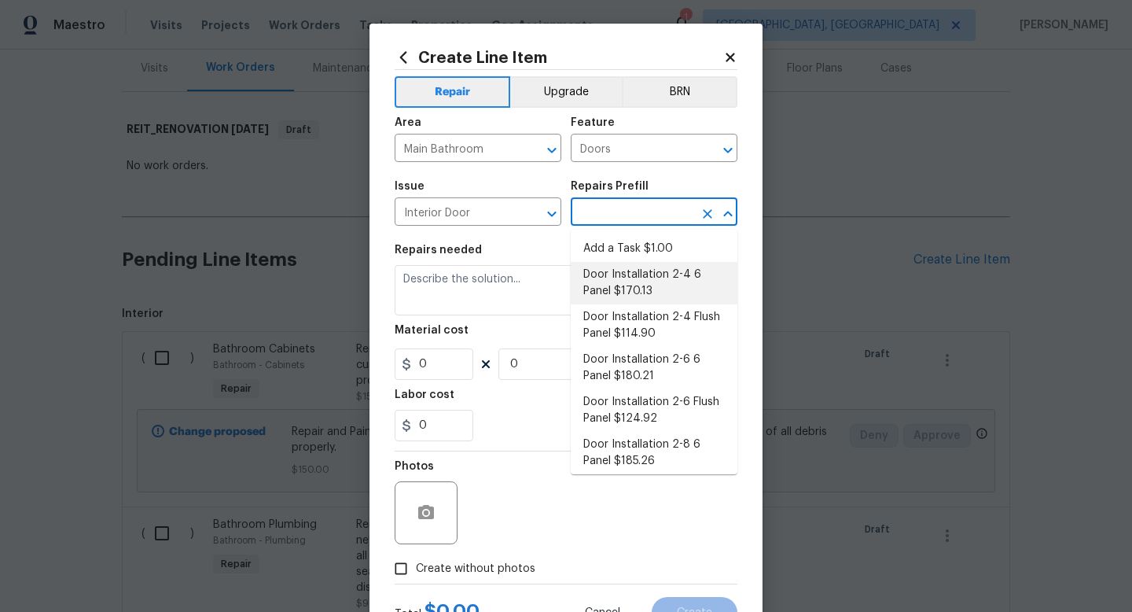
click at [640, 291] on li "Door Installation 2-4 6 Panel $170.13" at bounding box center [654, 283] width 167 height 42
type input "Interior Door"
type textarea "Remove the existing door (if present). Install a new pre-hung 2-4 6 panel inter…"
type input "1"
type input "Door Installation 2-4 6 Panel $170.13"
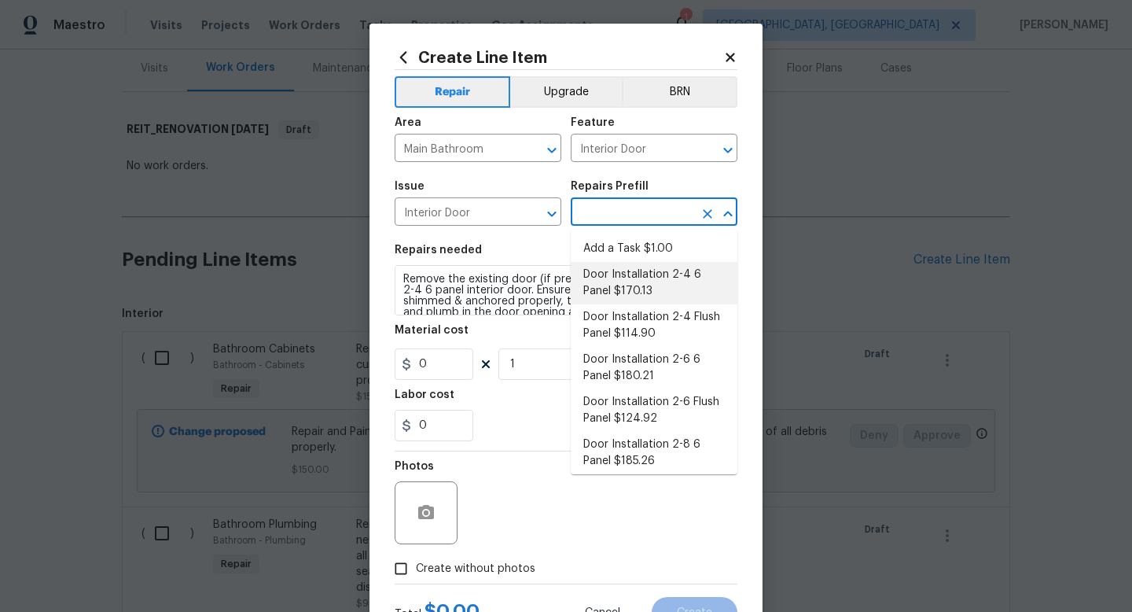
type input "170.13"
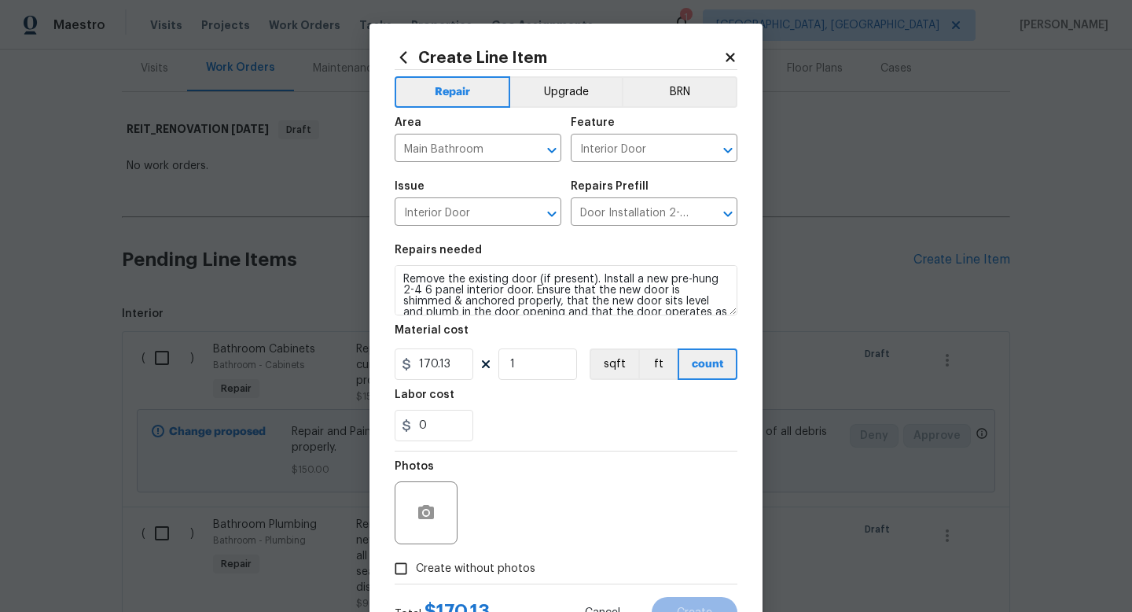
click at [483, 568] on span "Create without photos" at bounding box center [475, 568] width 119 height 17
click at [416, 568] on input "Create without photos" at bounding box center [401, 568] width 30 height 30
checkbox input "true"
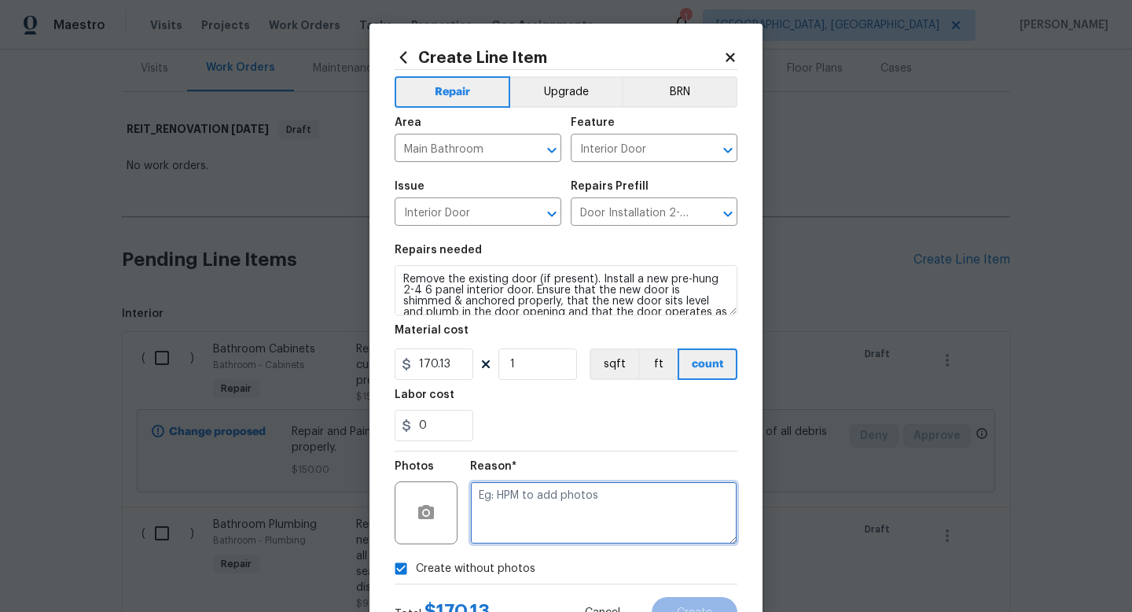
click at [520, 516] on textarea at bounding box center [603, 512] width 267 height 63
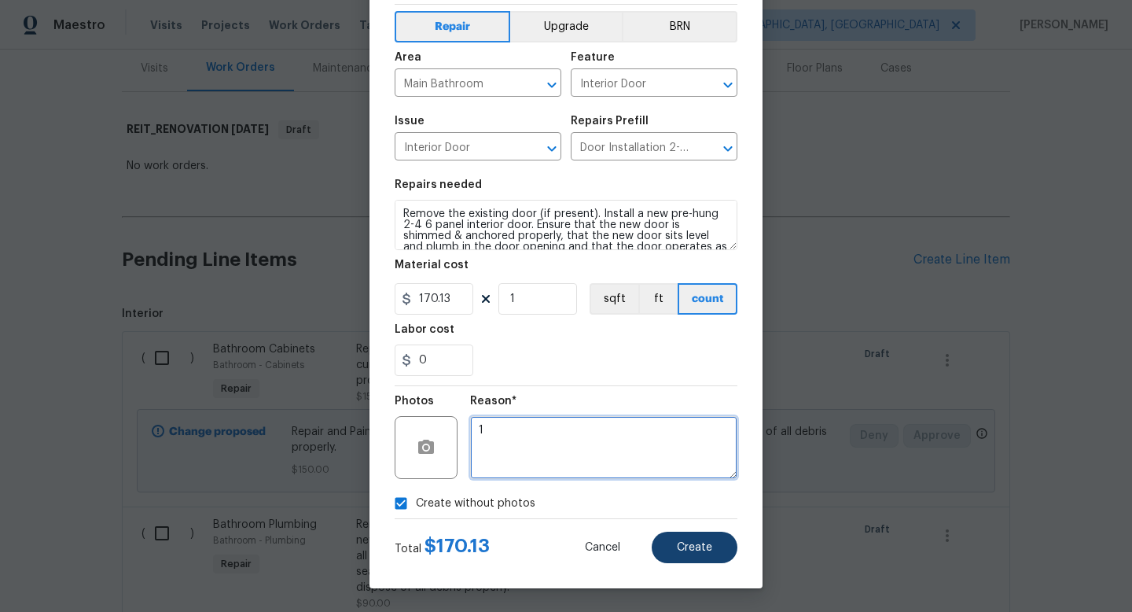
type textarea "1"
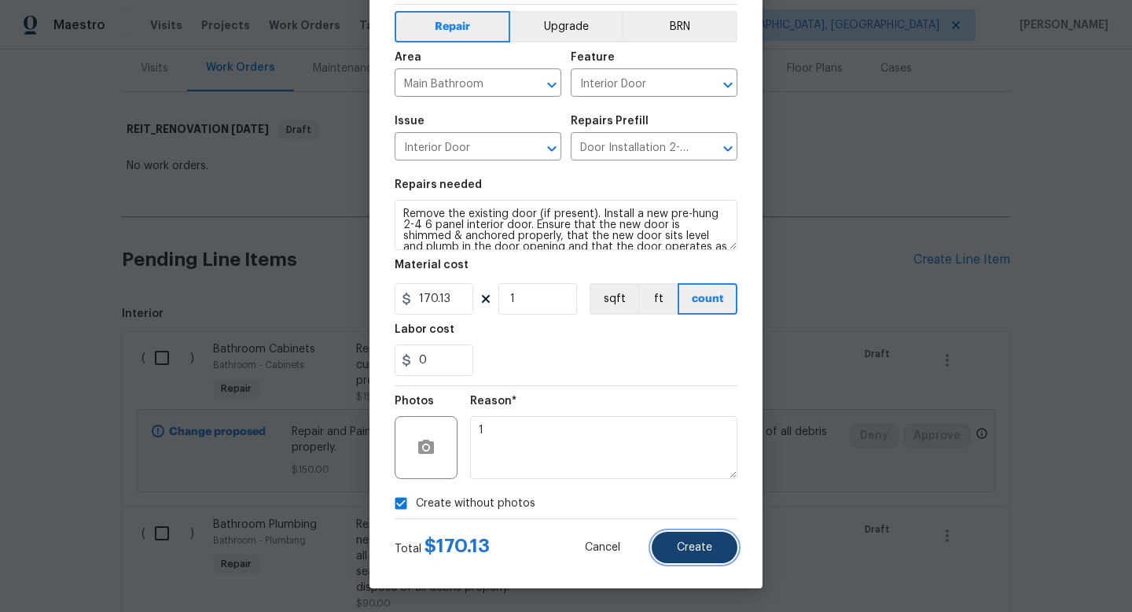
click at [674, 538] on button "Create" at bounding box center [695, 546] width 86 height 31
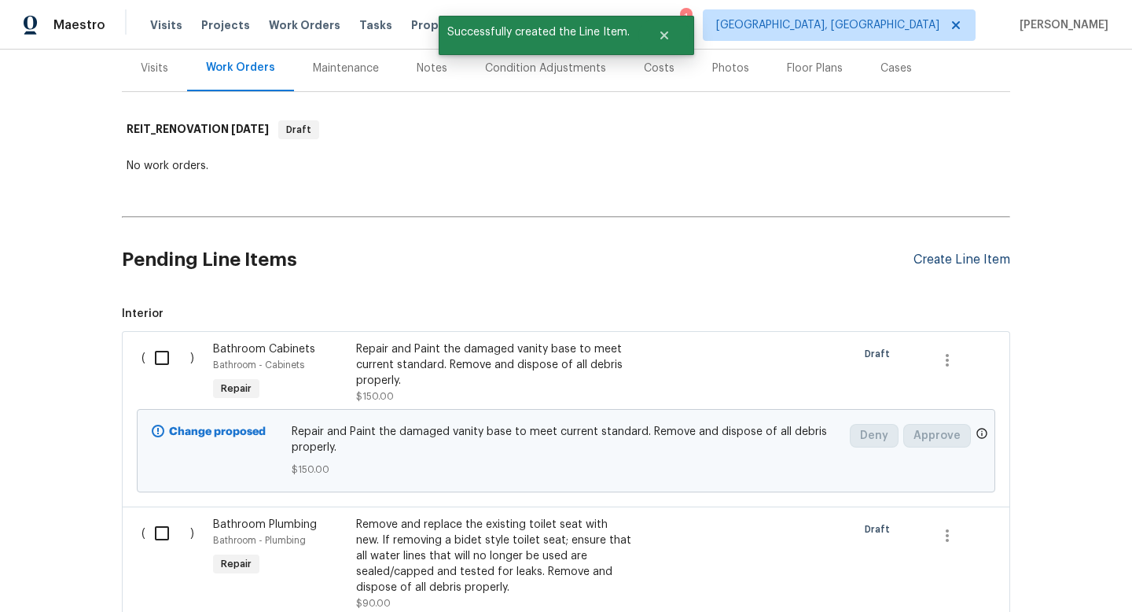
click at [951, 258] on div "Create Line Item" at bounding box center [961, 259] width 97 height 15
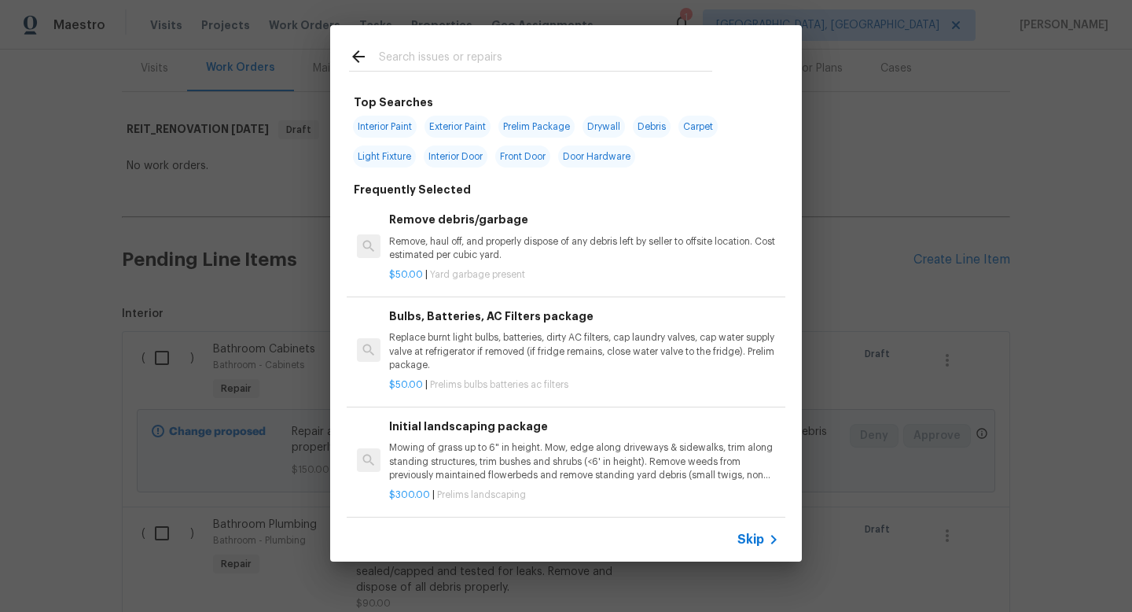
click at [744, 544] on span "Skip" at bounding box center [750, 539] width 27 height 16
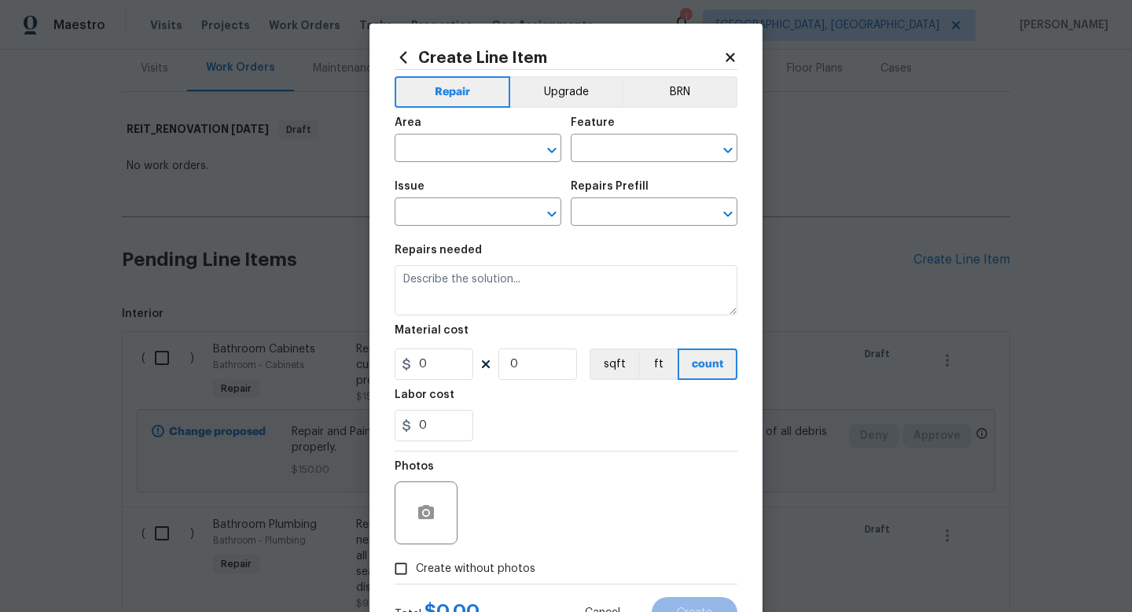
click at [731, 65] on div "Create Line Item" at bounding box center [566, 57] width 343 height 17
click at [731, 61] on icon at bounding box center [730, 57] width 14 height 14
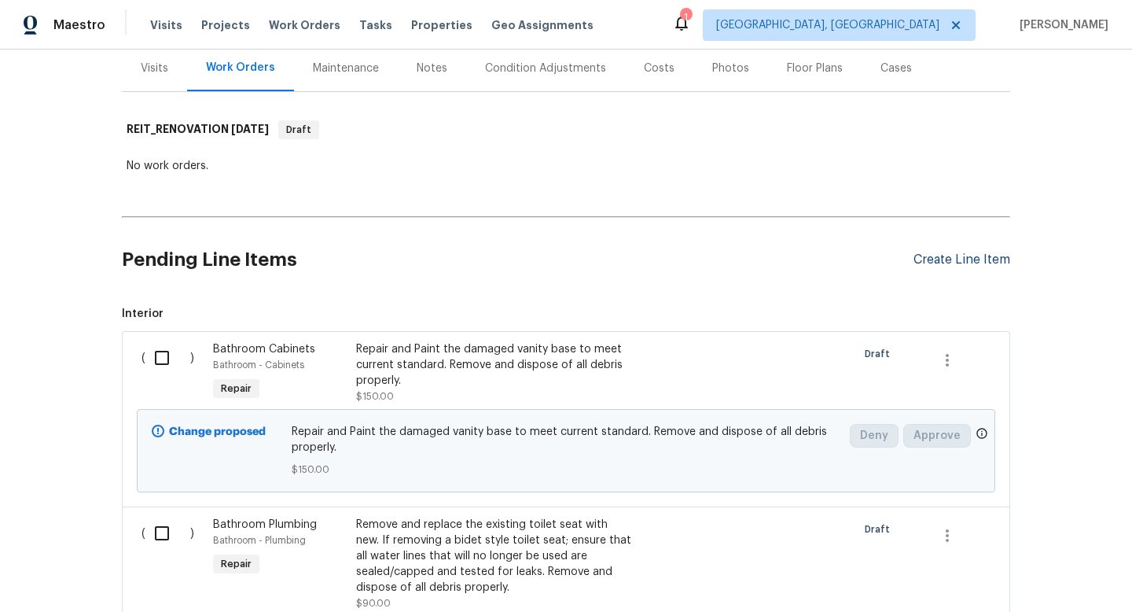
click at [931, 264] on div "Create Line Item" at bounding box center [961, 259] width 97 height 15
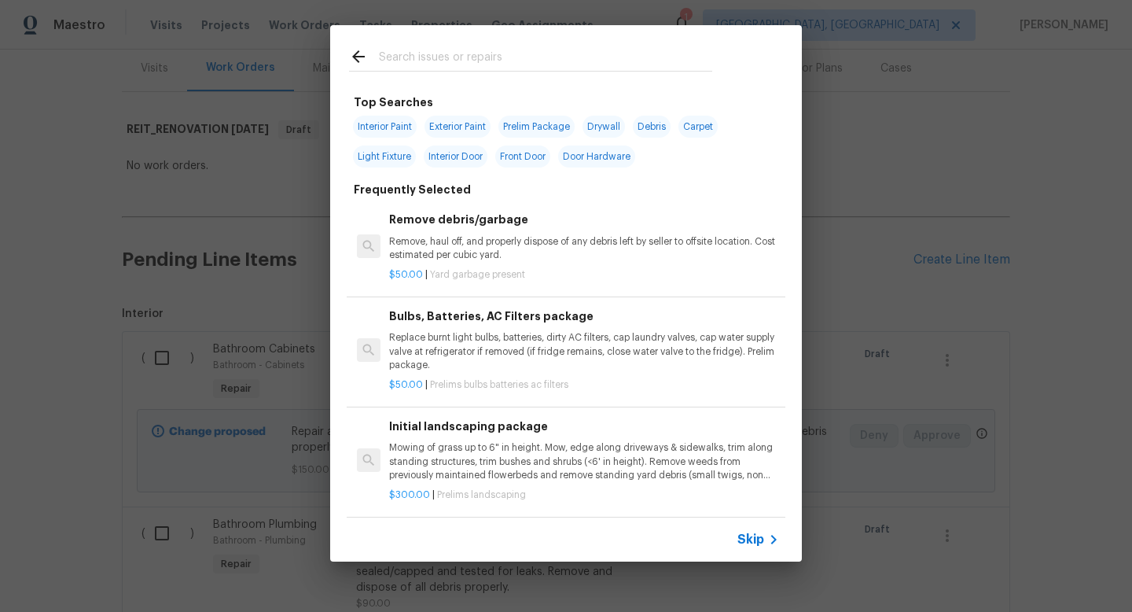
click at [488, 63] on input "text" at bounding box center [545, 59] width 333 height 24
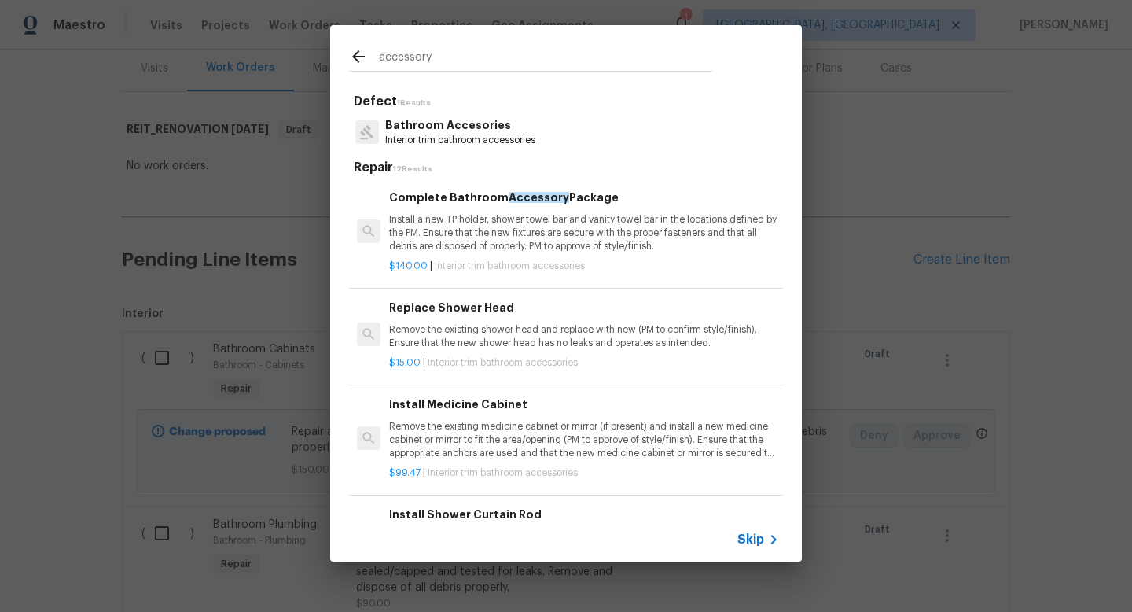
type input "accessory"
click at [478, 237] on p "Install a new TP holder, shower towel bar and vanity towel bar in the locations…" at bounding box center [584, 233] width 390 height 40
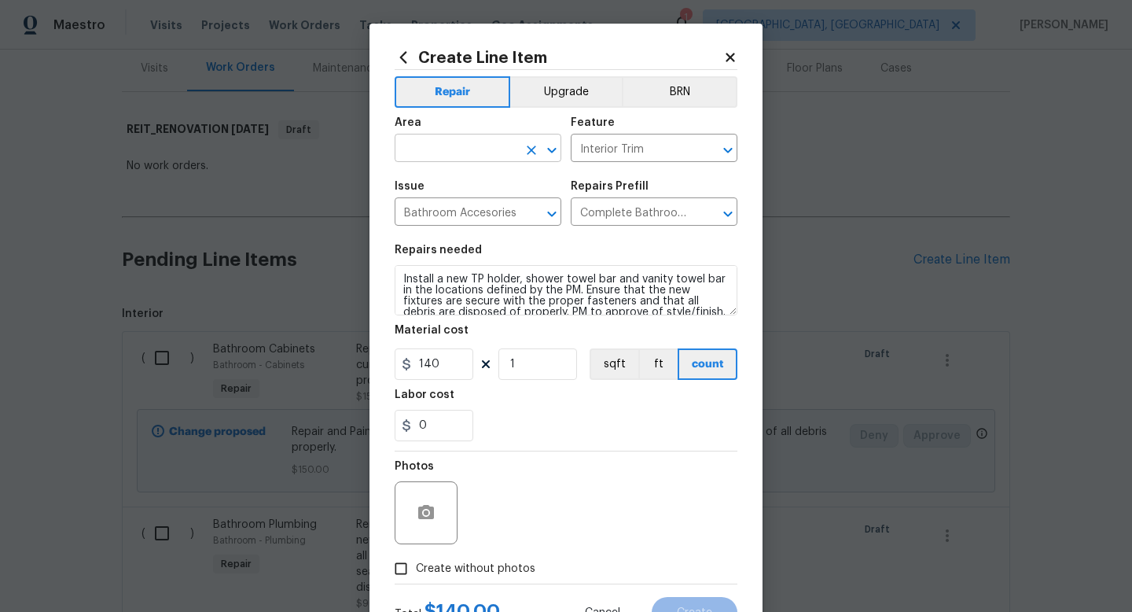
click at [457, 141] on input "text" at bounding box center [456, 150] width 123 height 24
type input "Bathroom"
click at [546, 373] on input "1" at bounding box center [537, 363] width 79 height 31
click at [527, 370] on input "2" at bounding box center [537, 363] width 79 height 31
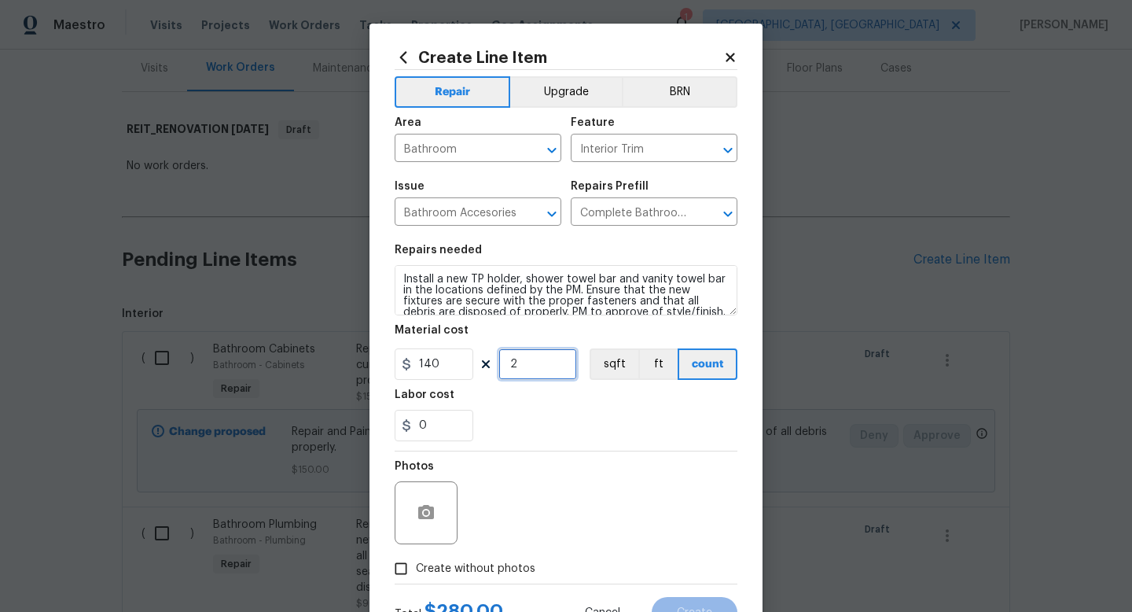
click at [527, 370] on input "2" at bounding box center [537, 363] width 79 height 31
type input "3"
click at [507, 568] on span "Create without photos" at bounding box center [475, 568] width 119 height 17
click at [416, 568] on input "Create without photos" at bounding box center [401, 568] width 30 height 30
checkbox input "true"
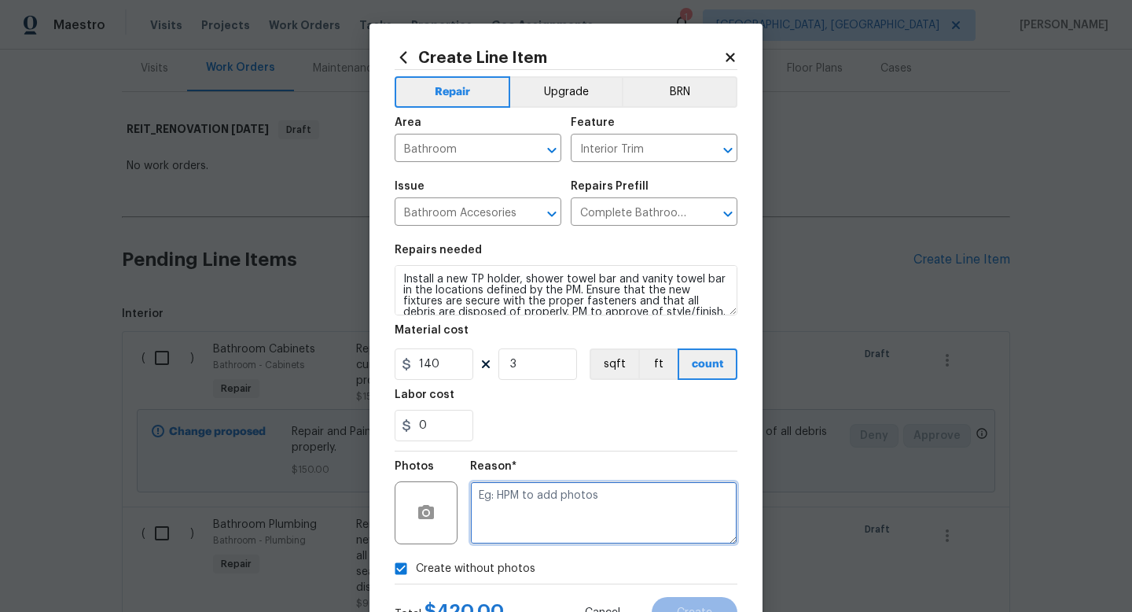
click at [528, 515] on textarea at bounding box center [603, 512] width 267 height 63
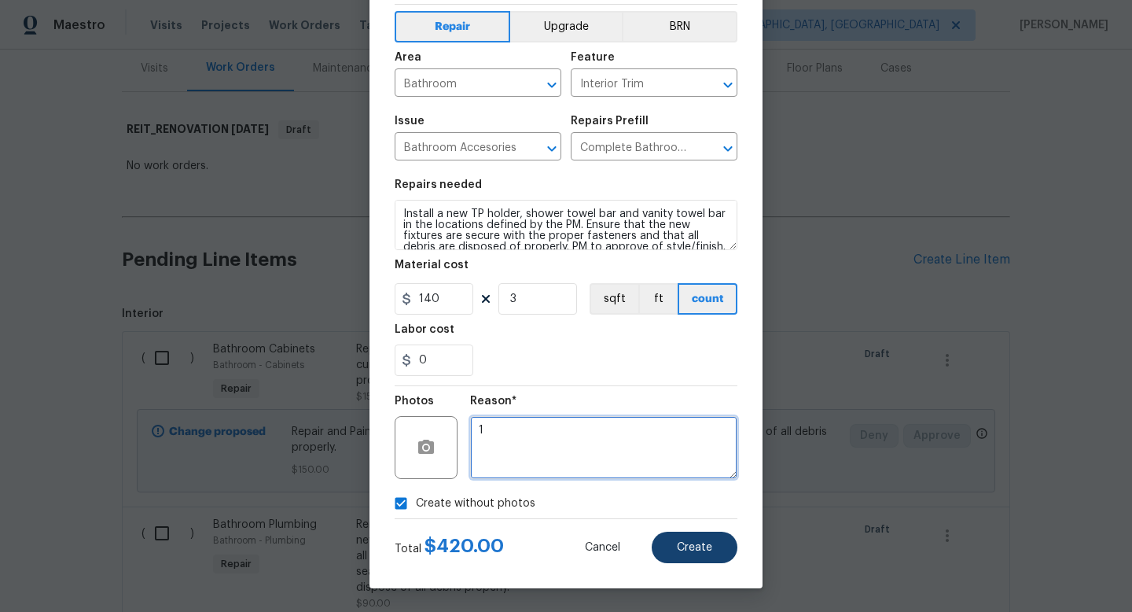
type textarea "1"
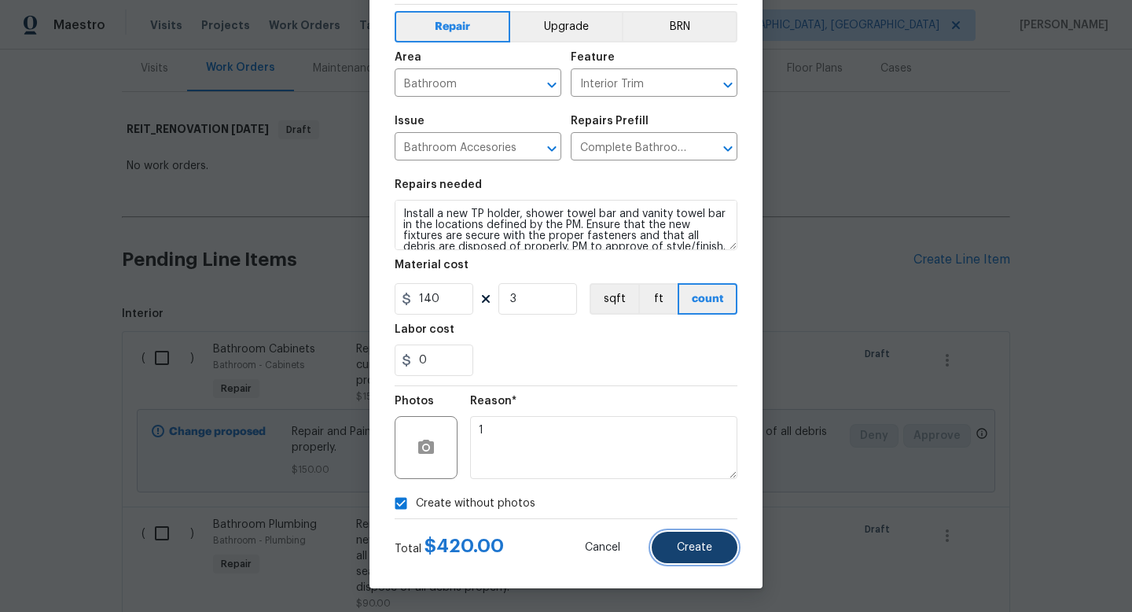
click at [672, 544] on button "Create" at bounding box center [695, 546] width 86 height 31
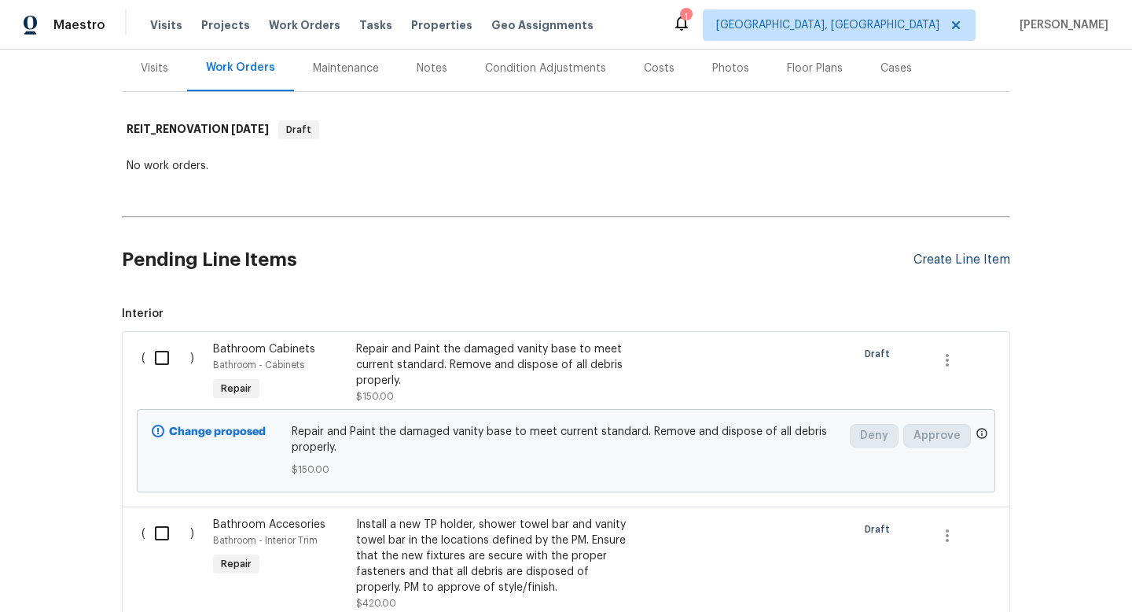
click at [946, 260] on div "Create Line Item" at bounding box center [961, 259] width 97 height 15
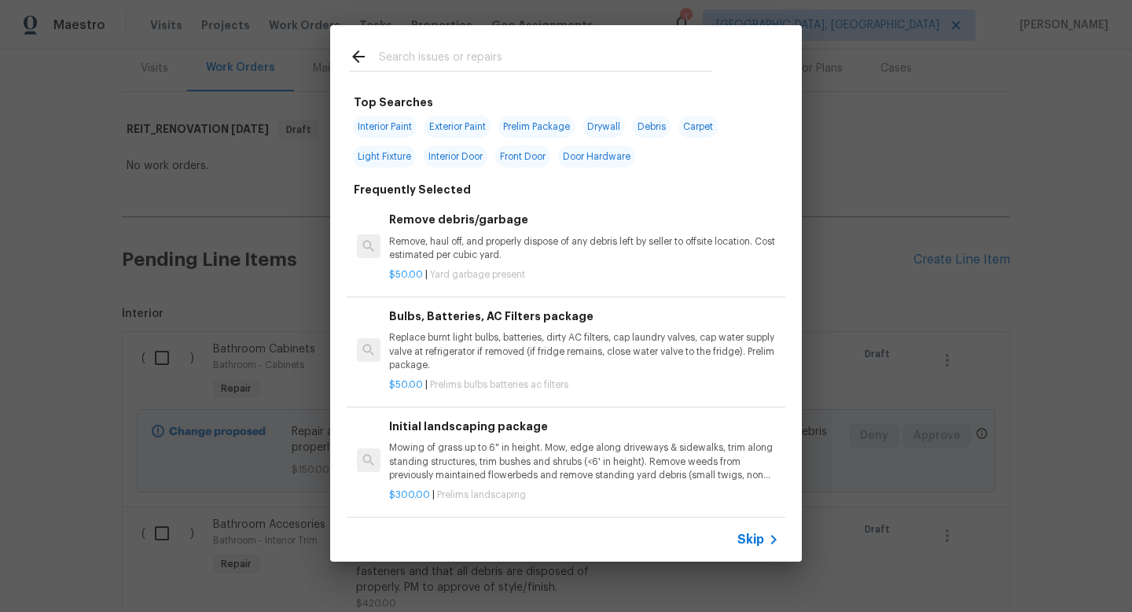
click at [747, 533] on span "Skip" at bounding box center [750, 539] width 27 height 16
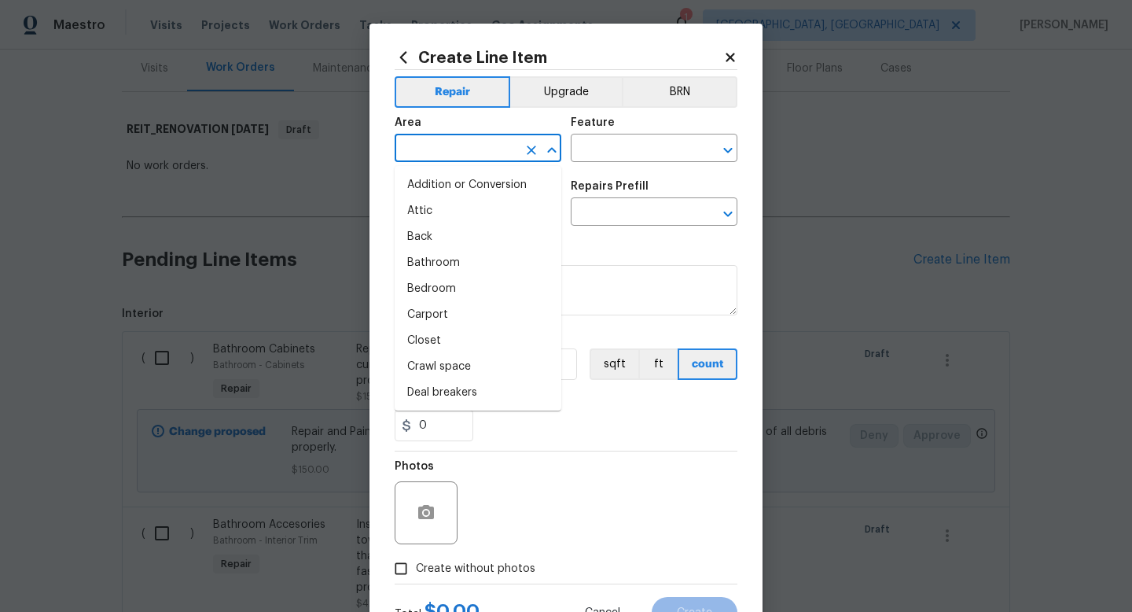
click at [474, 145] on input "text" at bounding box center [456, 150] width 123 height 24
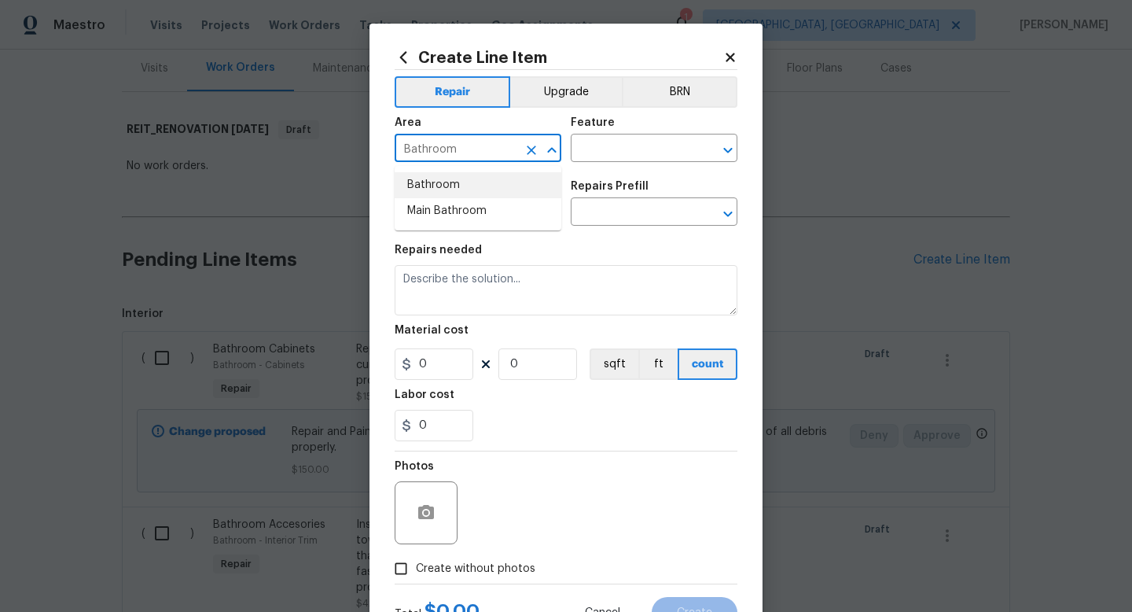
type input "Bathroom"
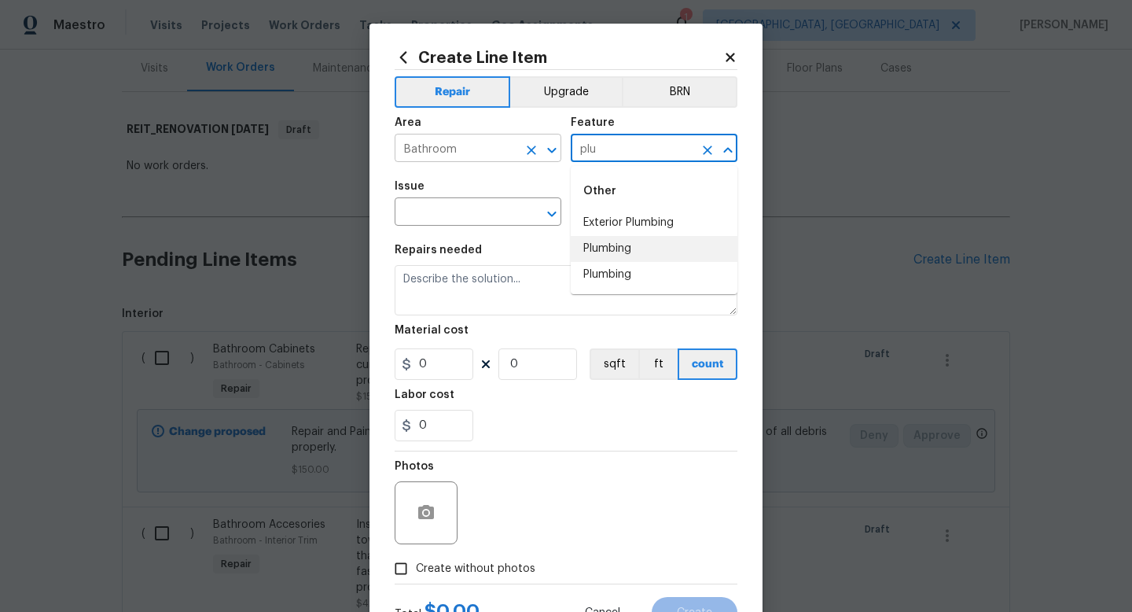
type input "Plumbing"
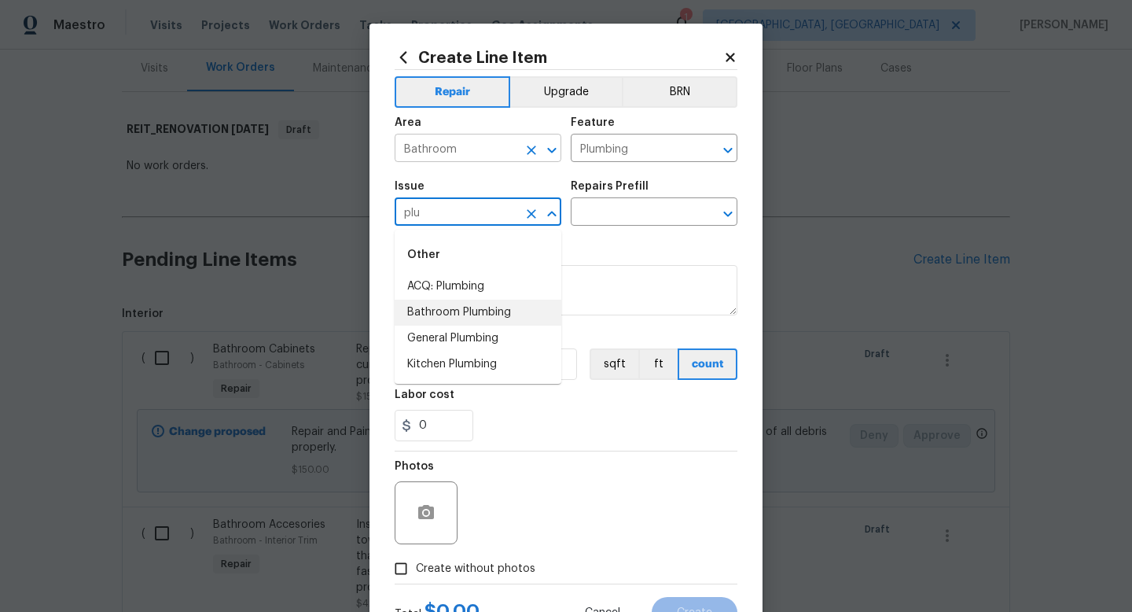
type input "Bathroom Plumbing"
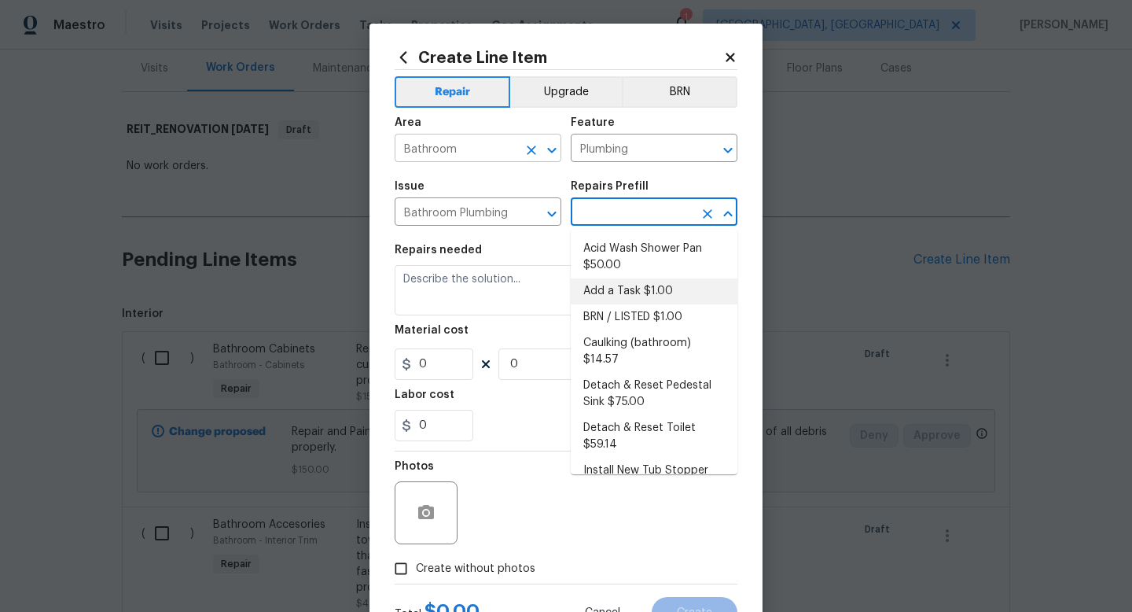
type input "Add a Task $1.00"
type textarea "HPM to detail"
type input "1"
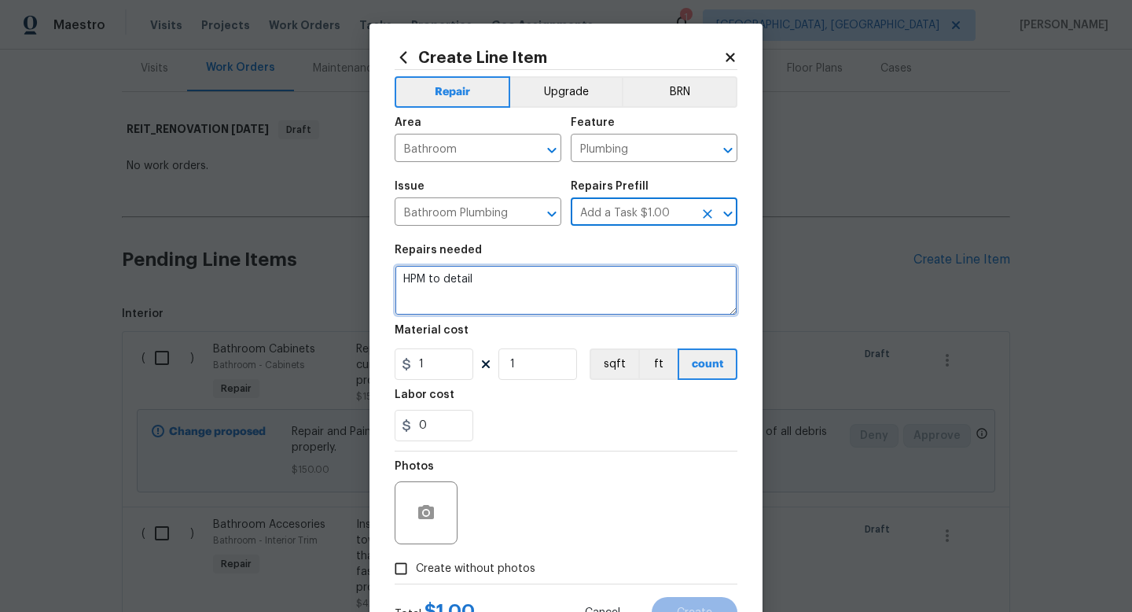
click at [435, 289] on textarea "HPM to detail" at bounding box center [566, 290] width 343 height 50
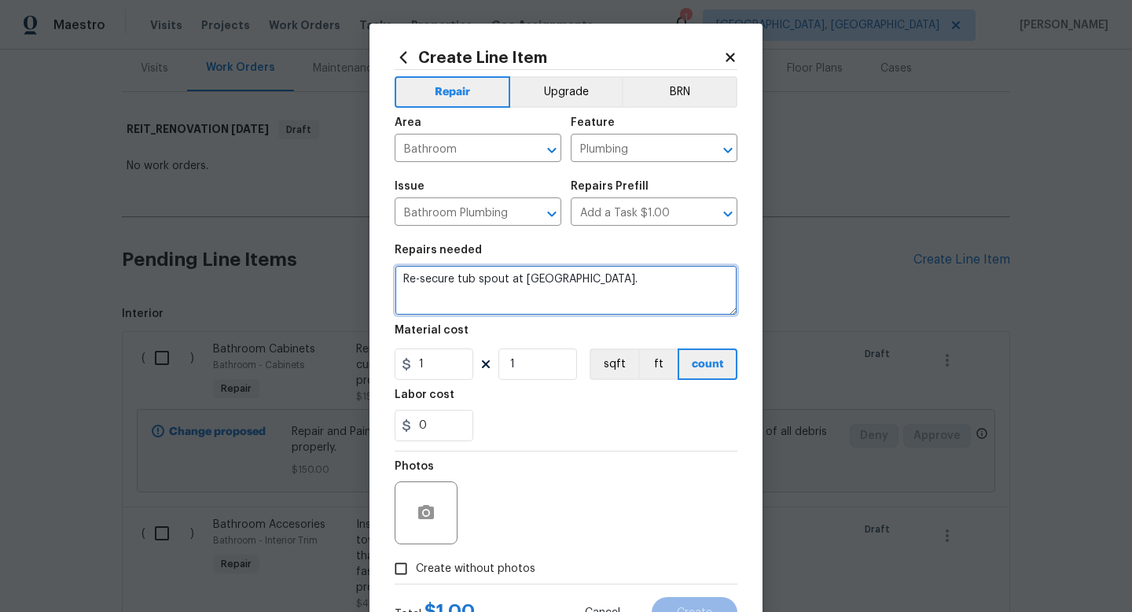
type textarea "Re-secure tub spout at [GEOGRAPHIC_DATA]."
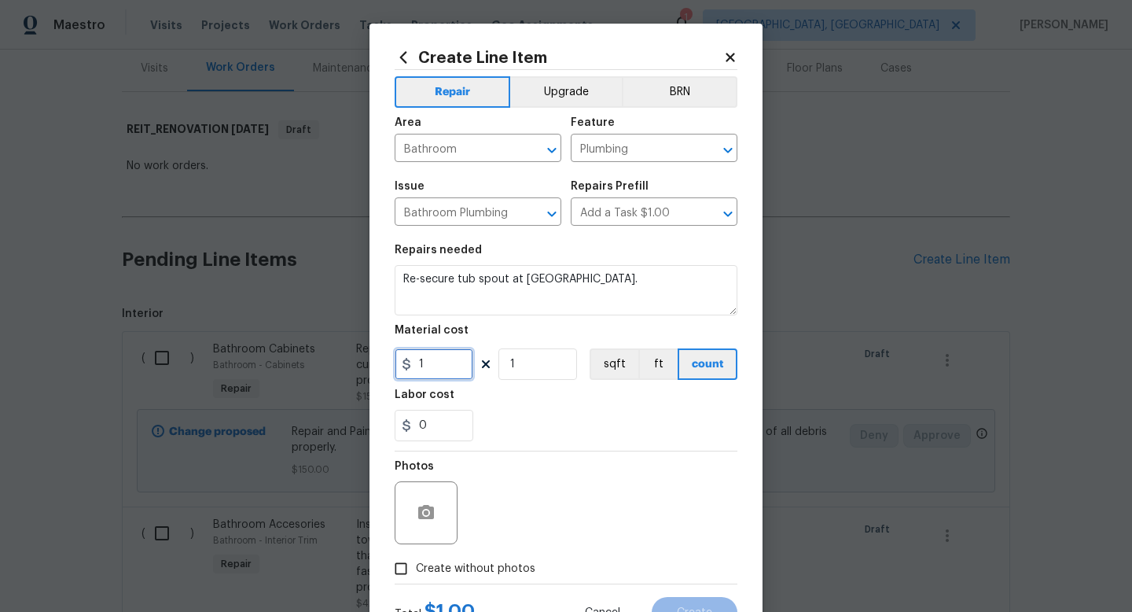
click at [451, 362] on input "1" at bounding box center [434, 363] width 79 height 31
type input "75"
click at [494, 575] on span "Create without photos" at bounding box center [475, 568] width 119 height 17
click at [416, 575] on input "Create without photos" at bounding box center [401, 568] width 30 height 30
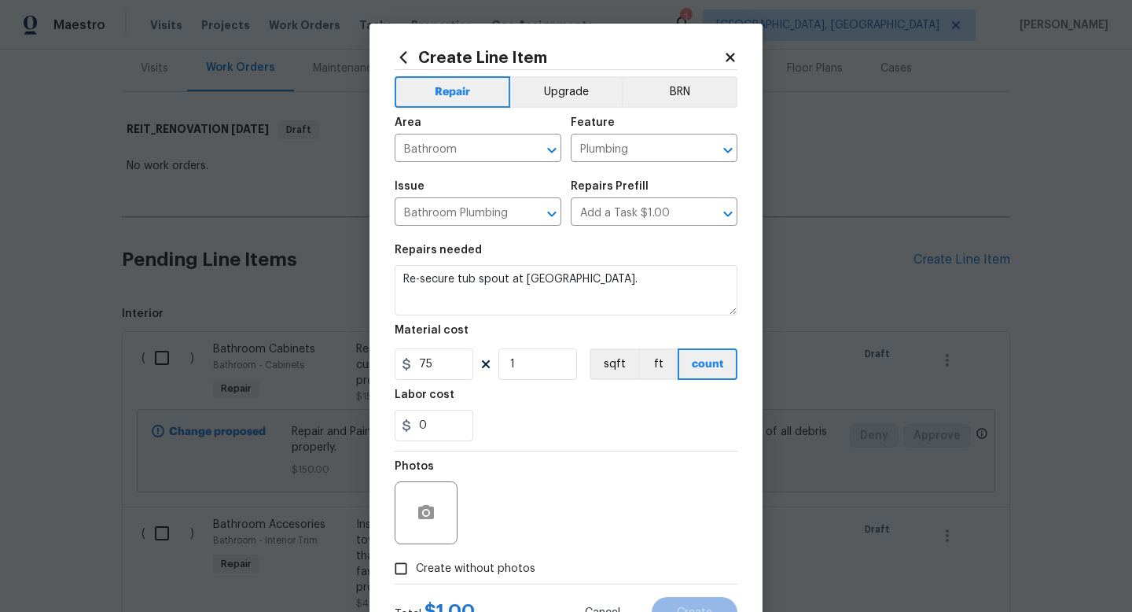
checkbox input "true"
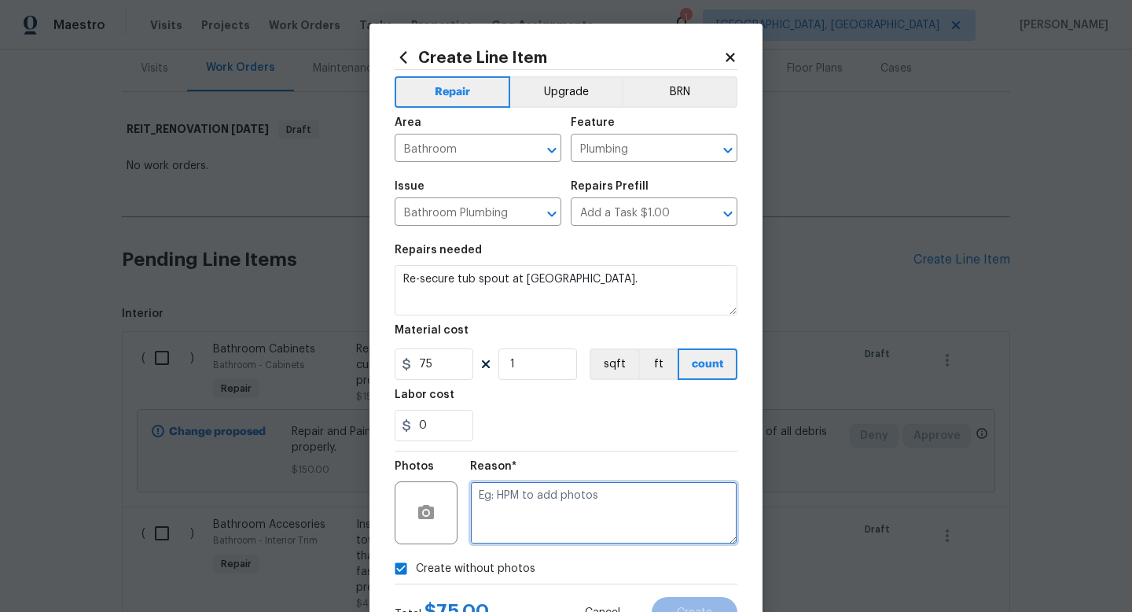
click at [531, 494] on textarea at bounding box center [603, 512] width 267 height 63
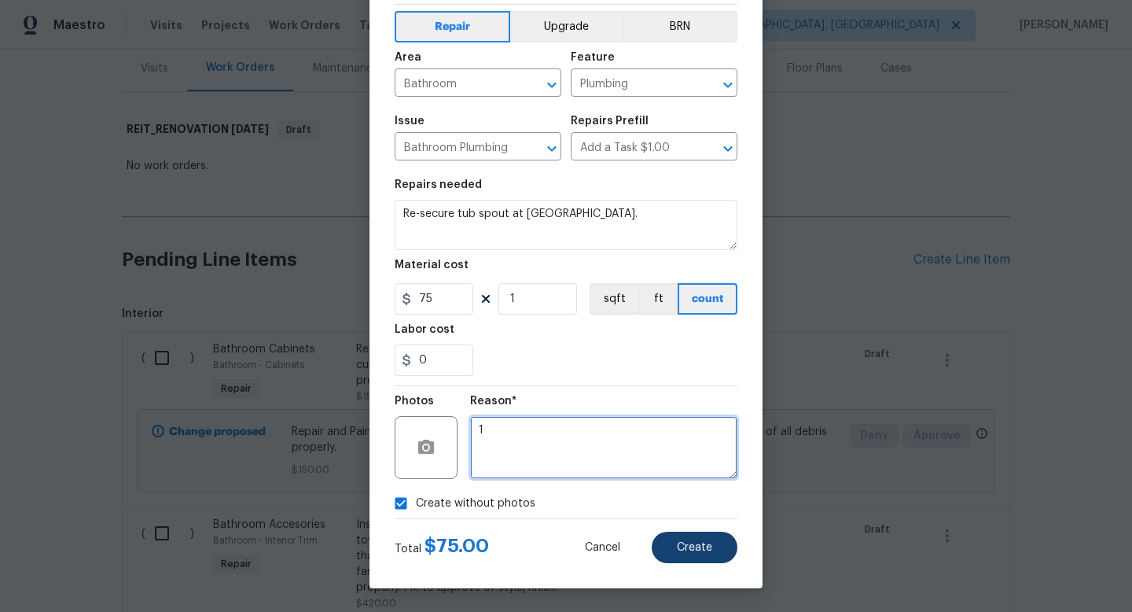
type textarea "1"
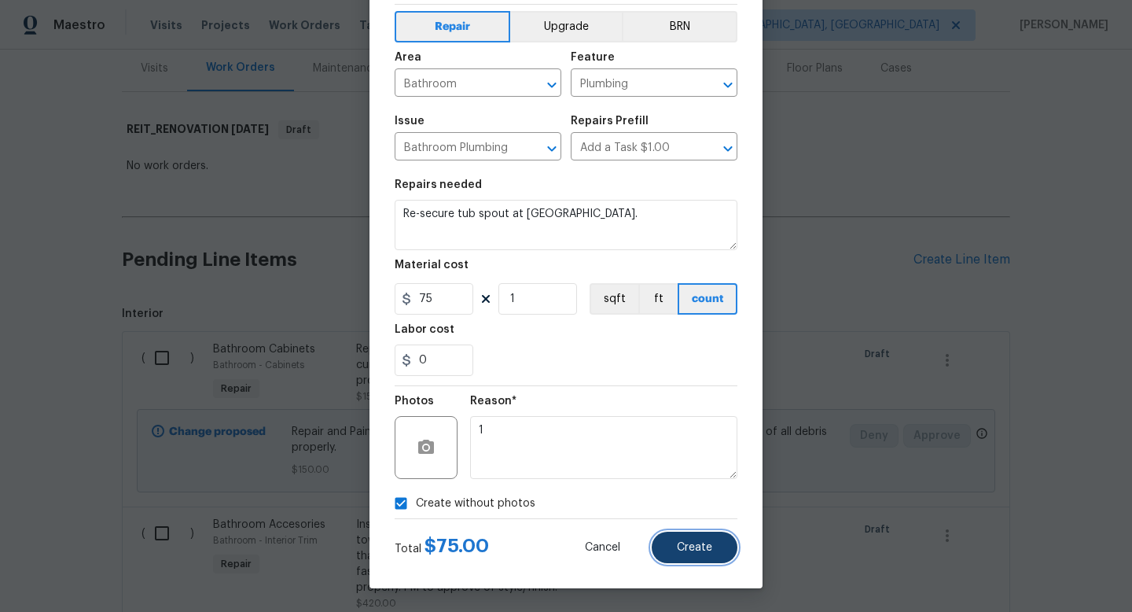
click at [693, 537] on button "Create" at bounding box center [695, 546] width 86 height 31
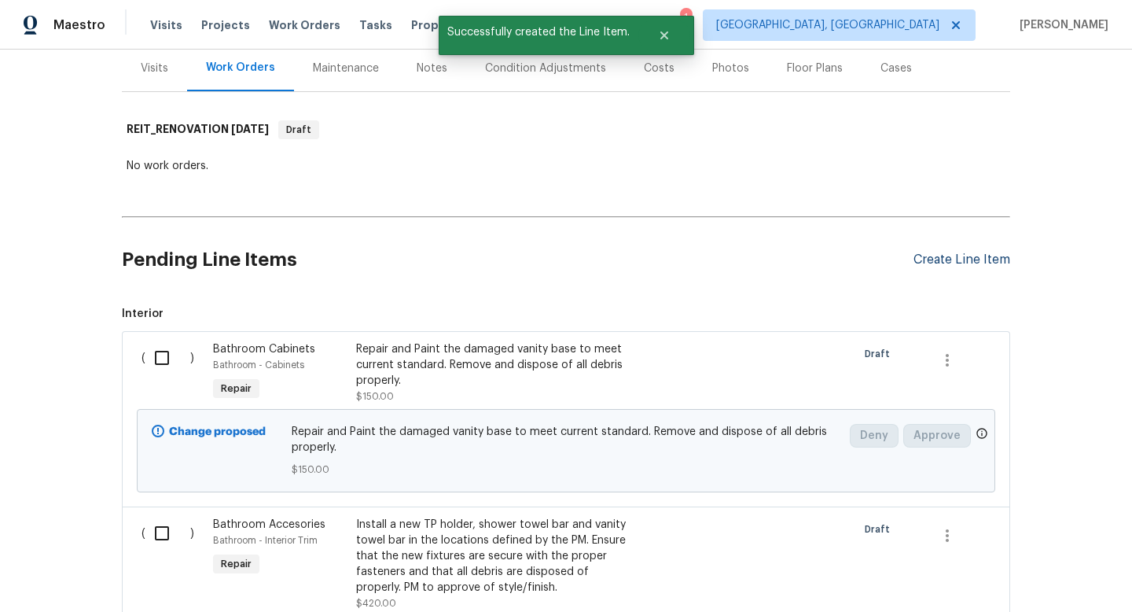
click at [927, 260] on div "Create Line Item" at bounding box center [961, 259] width 97 height 15
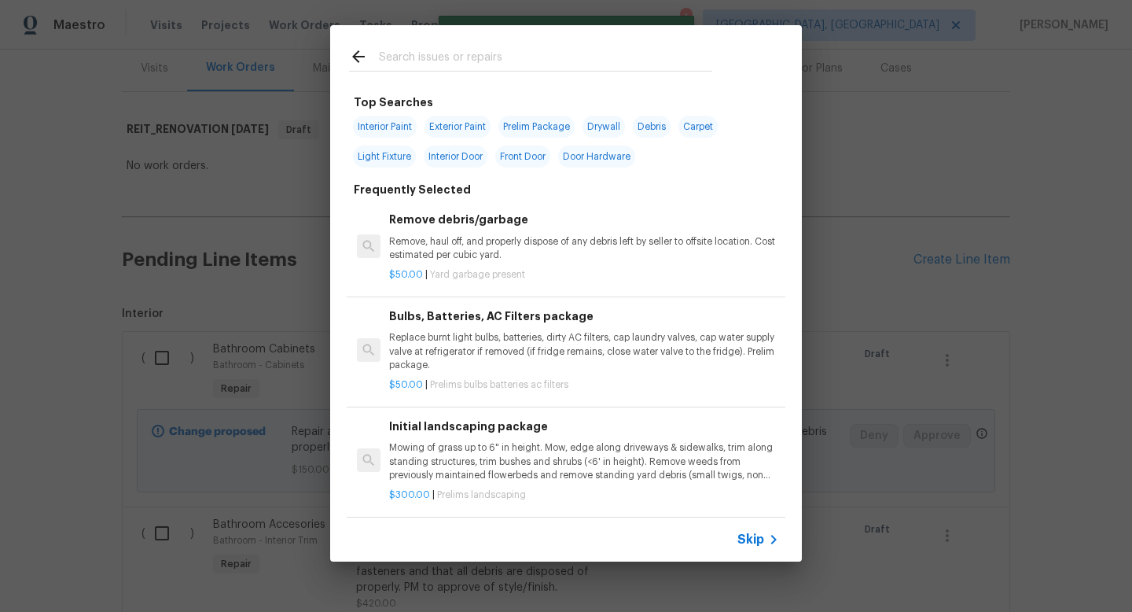
click at [755, 549] on div "Skip" at bounding box center [566, 539] width 472 height 44
click at [751, 540] on span "Skip" at bounding box center [750, 539] width 27 height 16
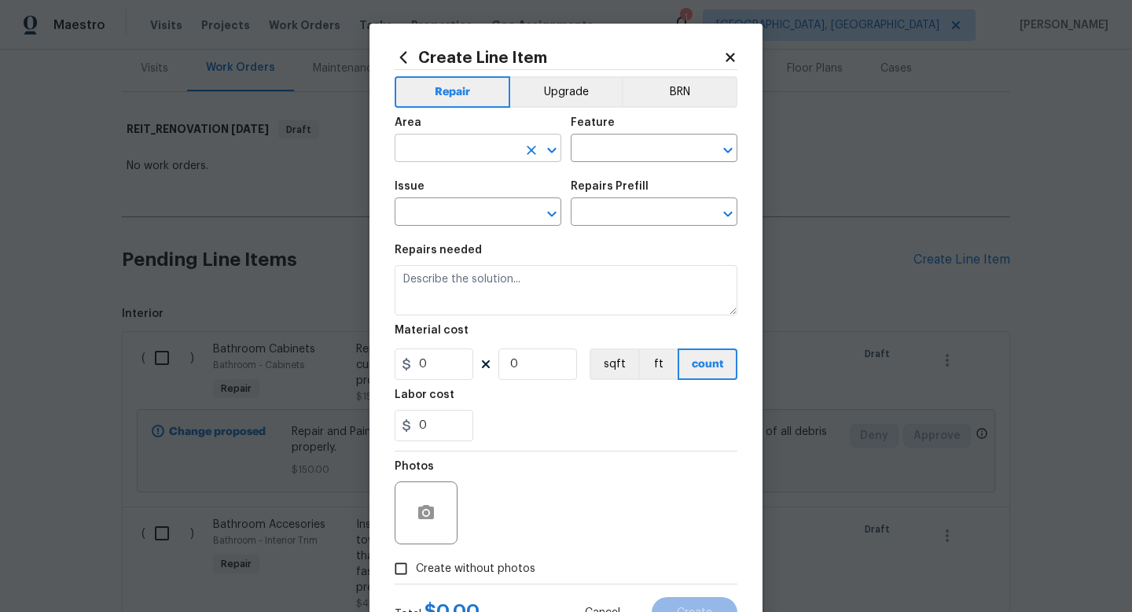
click at [467, 147] on input "text" at bounding box center [456, 150] width 123 height 24
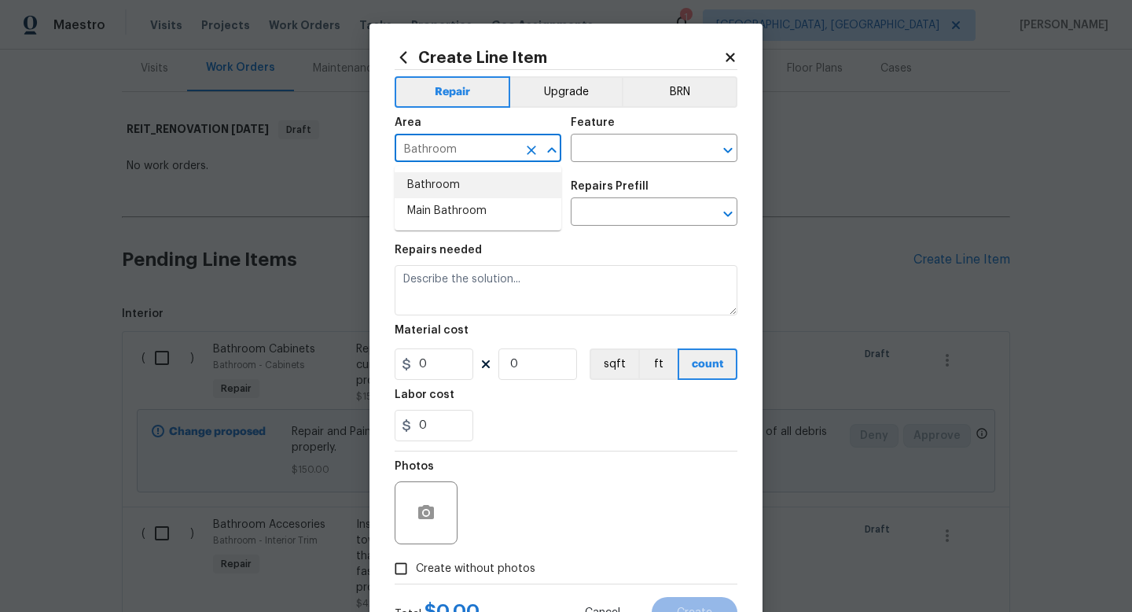
type input "Bathroom"
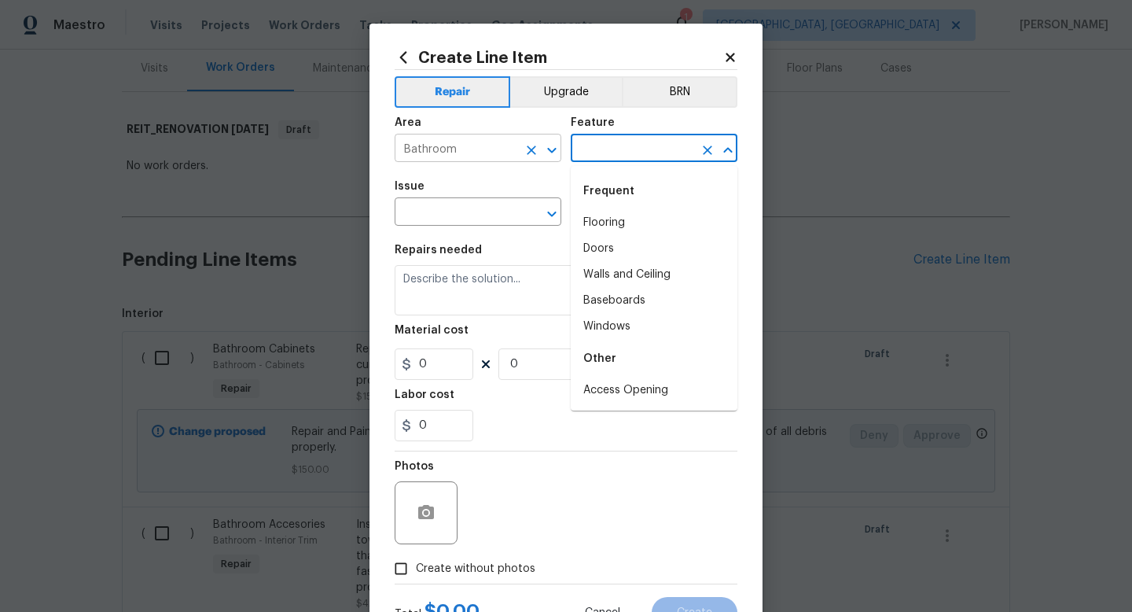
type input "p"
type input "b"
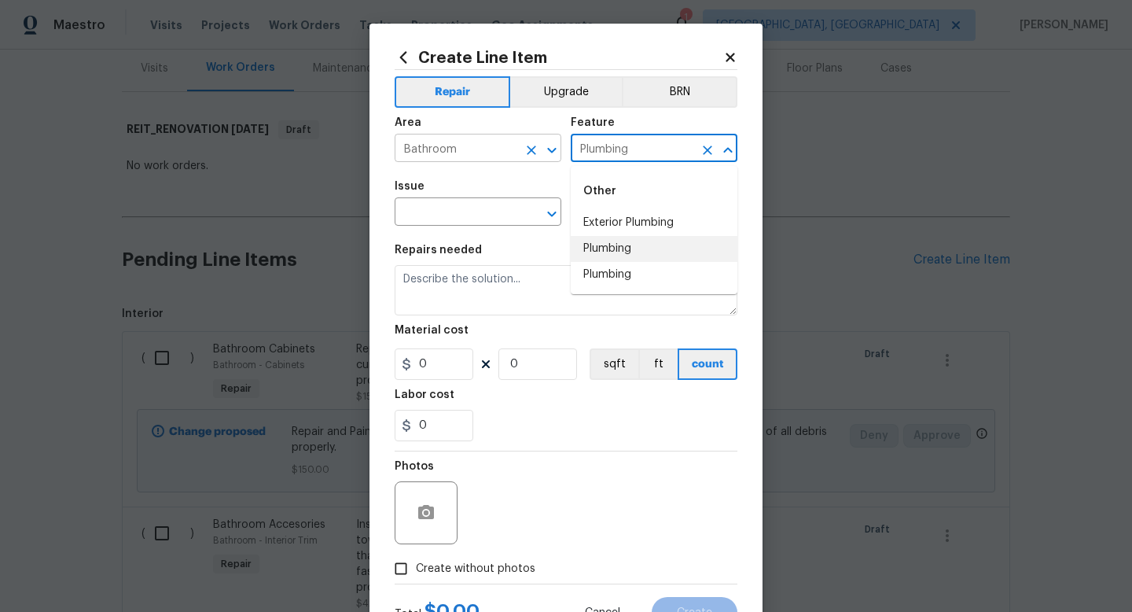
type input "Plumbing"
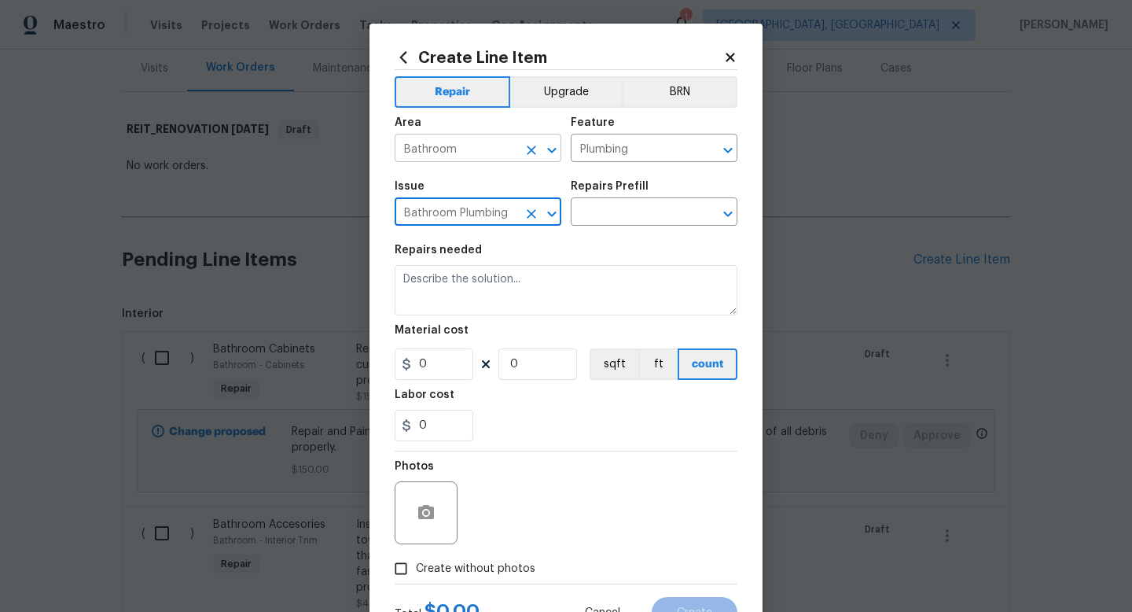
type input "Bathroom Plumbing"
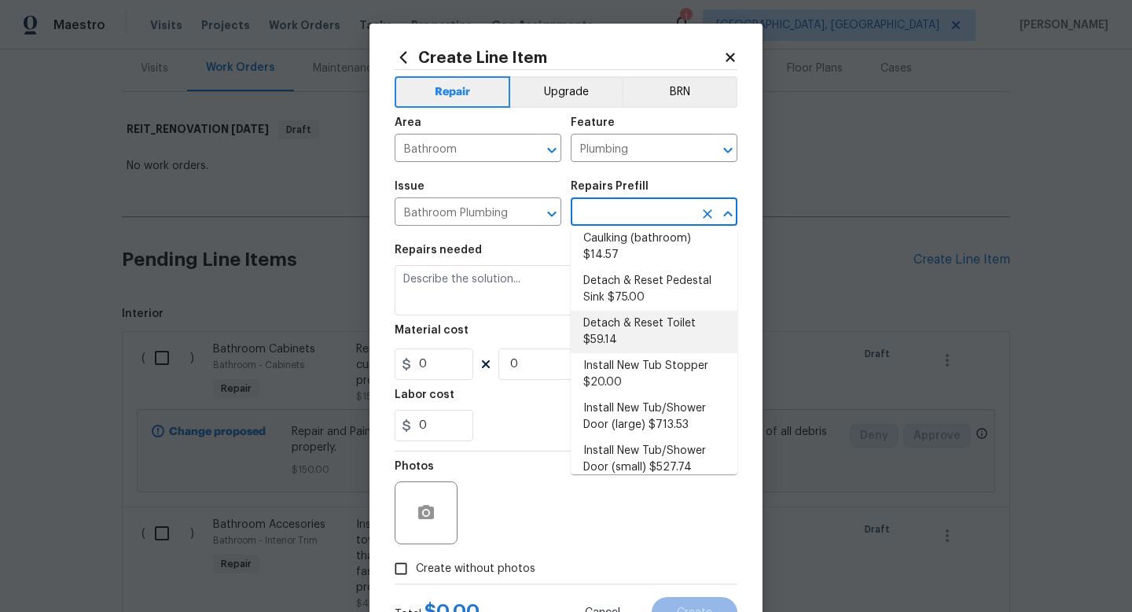
scroll to position [113, 0]
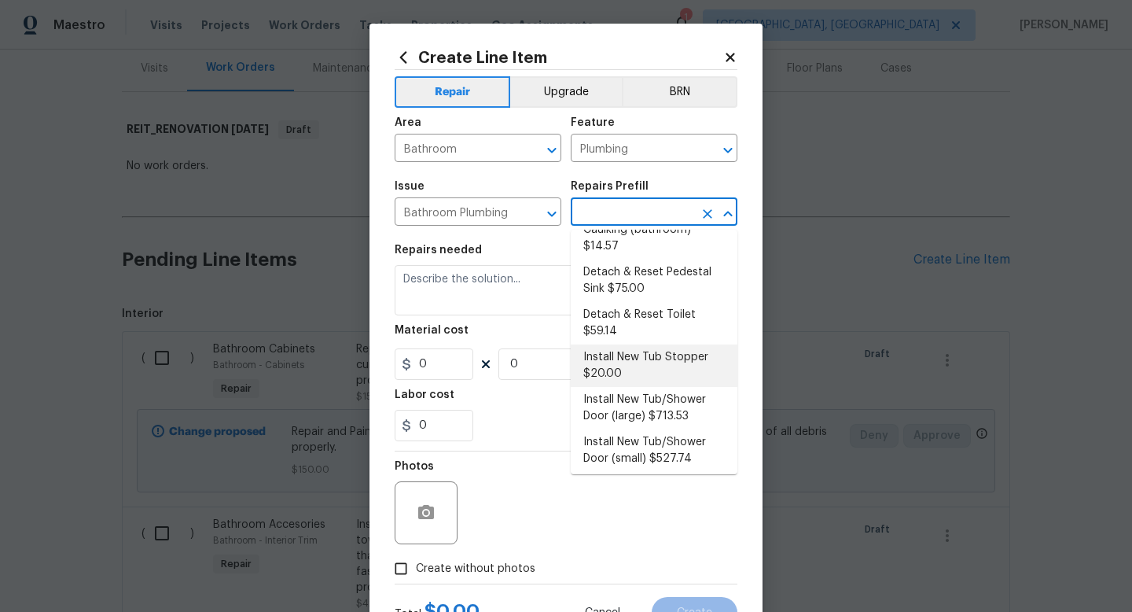
click at [665, 347] on li "Install New Tub Stopper $20.00" at bounding box center [654, 365] width 167 height 42
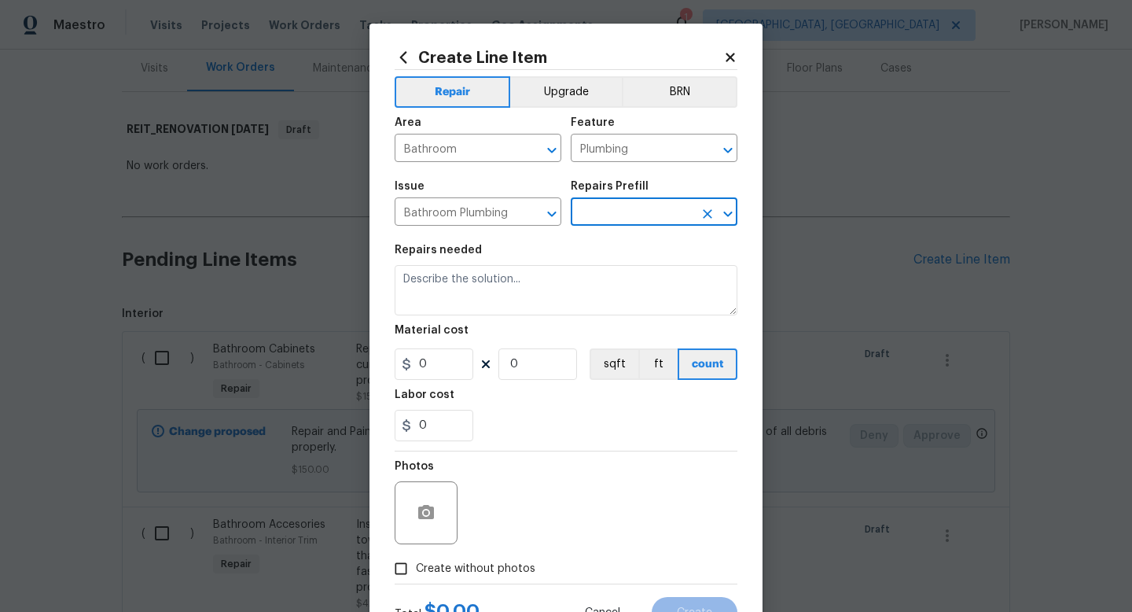
type input "Install New Tub Stopper $20.00"
type textarea "Install a new bath tub drain stopper. Ensure that the finish matches the existi…"
type input "20"
type input "1"
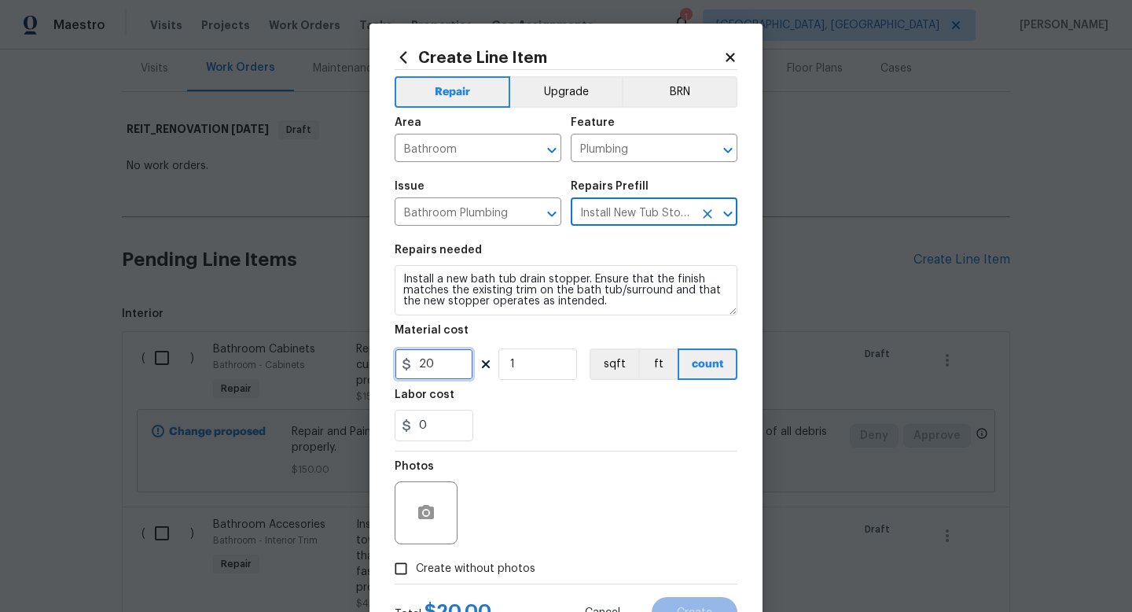
click at [438, 362] on input "20" at bounding box center [434, 363] width 79 height 31
type input "35"
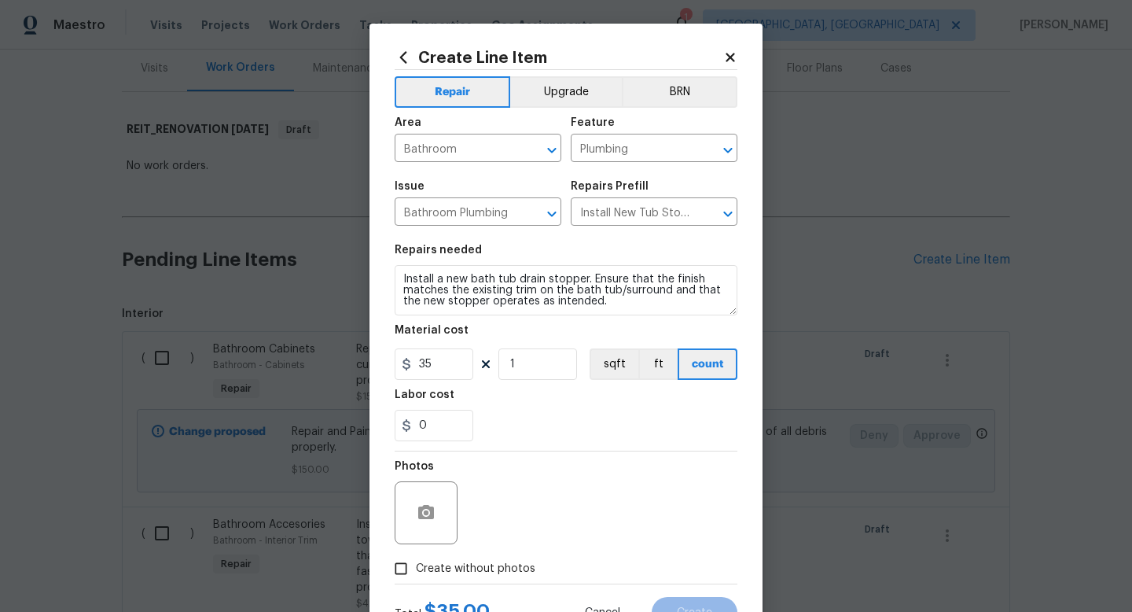
click at [471, 551] on div "Photos" at bounding box center [566, 502] width 343 height 102
click at [538, 501] on div "Photos" at bounding box center [566, 502] width 343 height 102
click at [494, 571] on span "Create without photos" at bounding box center [475, 568] width 119 height 17
click at [416, 571] on input "Create without photos" at bounding box center [401, 568] width 30 height 30
checkbox input "true"
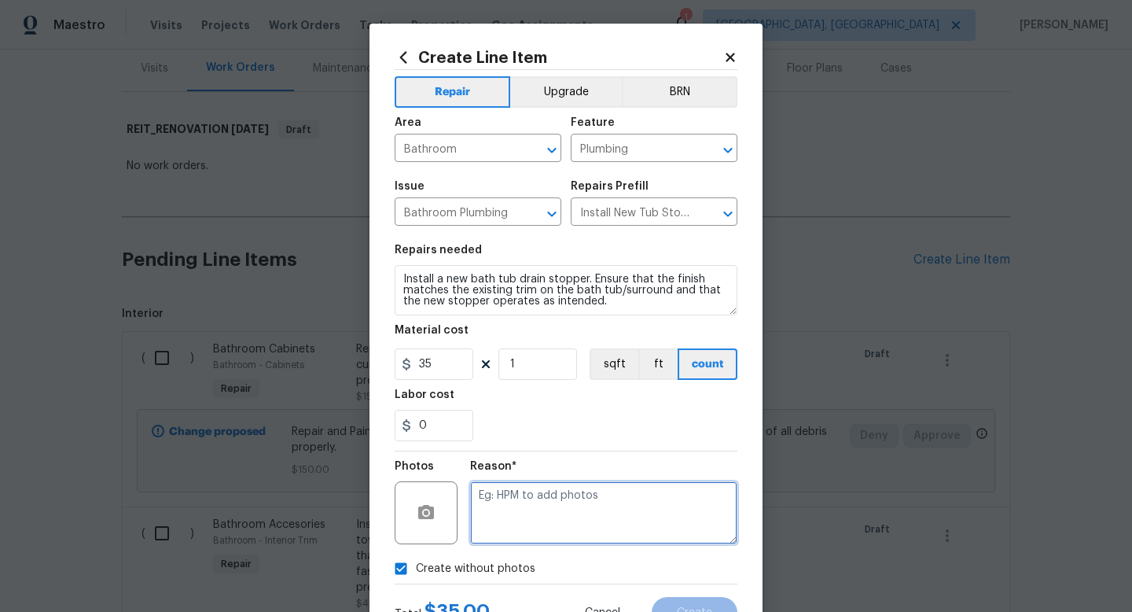
click at [516, 526] on textarea at bounding box center [603, 512] width 267 height 63
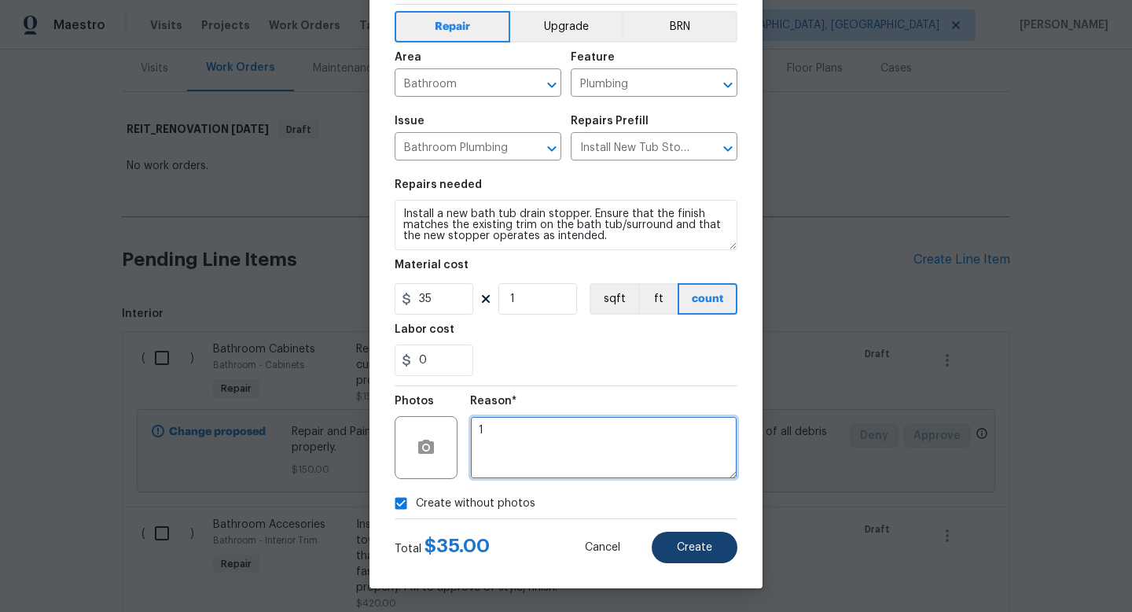
type textarea "1"
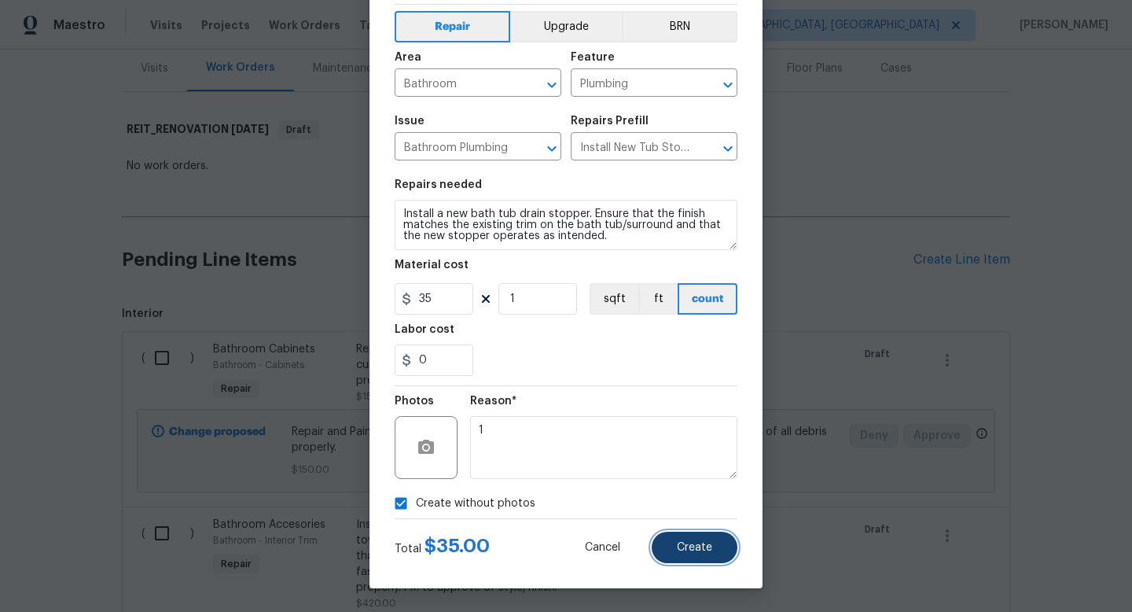
click at [685, 542] on span "Create" at bounding box center [694, 548] width 35 height 12
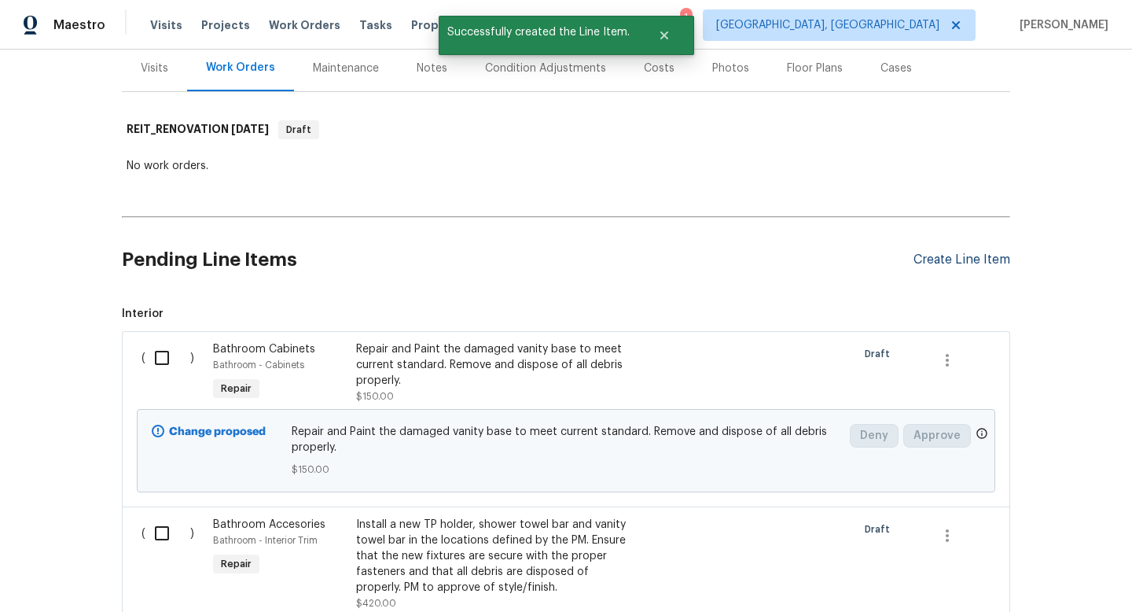
click at [955, 260] on div "Create Line Item" at bounding box center [961, 259] width 97 height 15
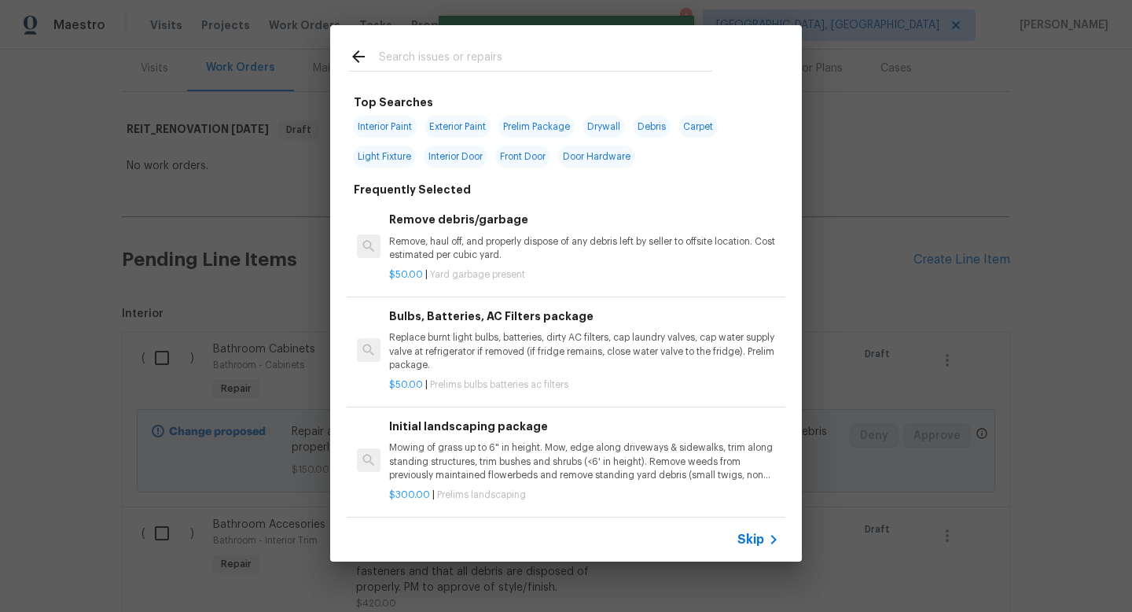
click at [748, 535] on span "Skip" at bounding box center [750, 539] width 27 height 16
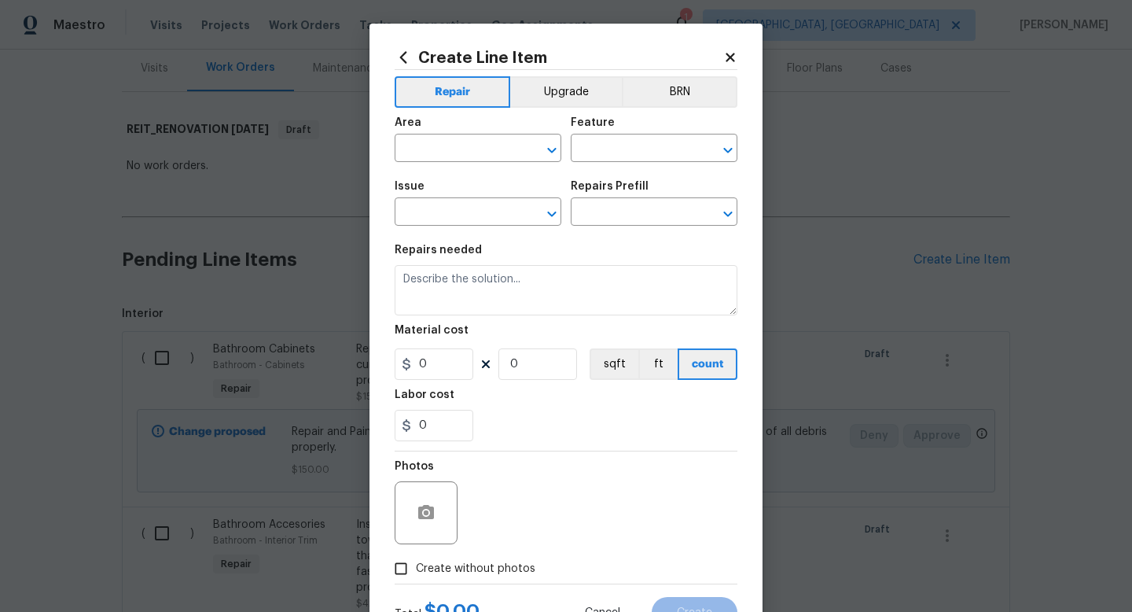
click at [421, 132] on div "Area" at bounding box center [478, 127] width 167 height 20
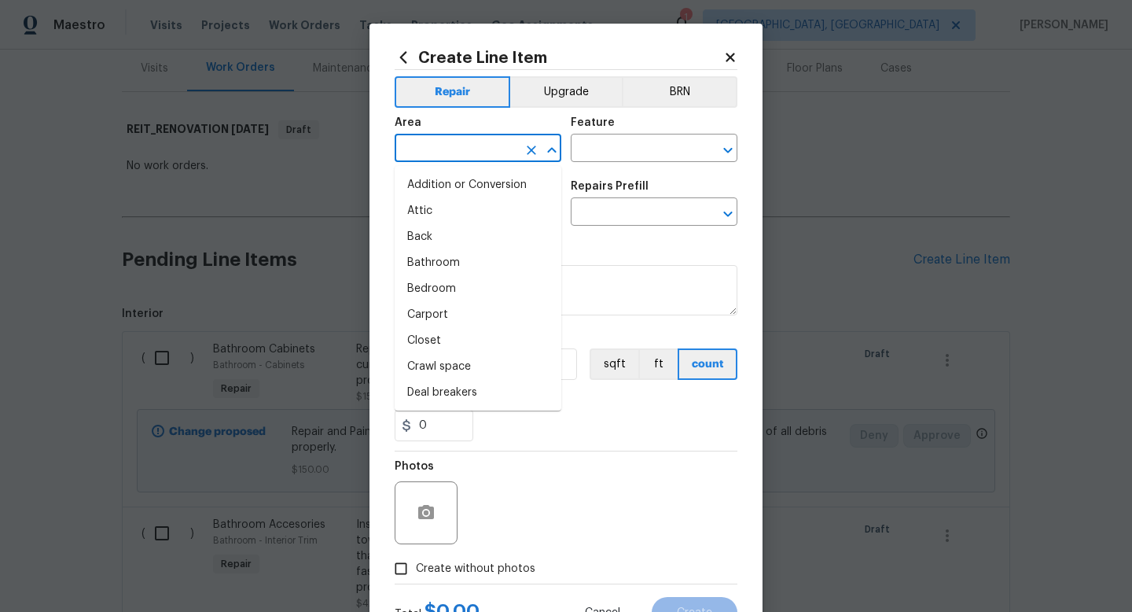
click at [421, 144] on input "text" at bounding box center [456, 150] width 123 height 24
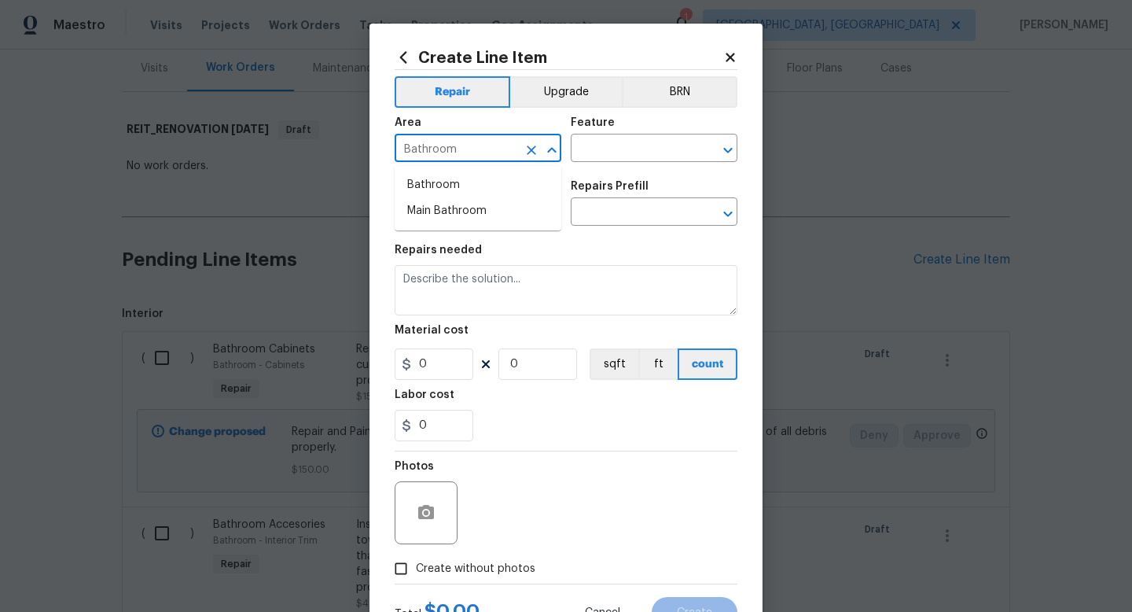
type input "Bathroom"
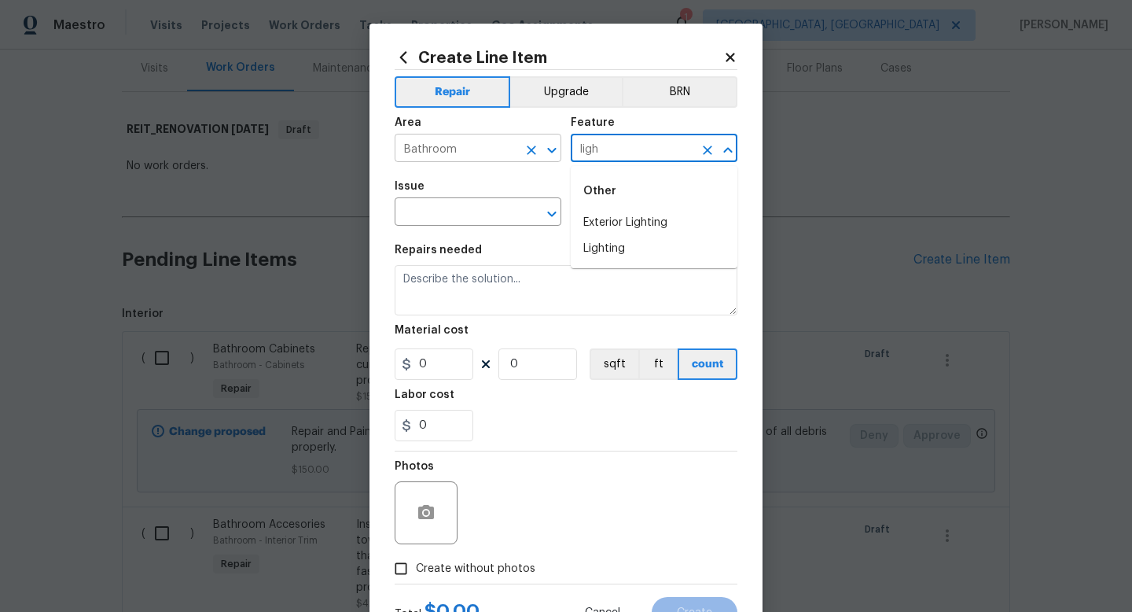
type input "Exterior Lighting"
click at [711, 154] on icon "Clear" at bounding box center [707, 149] width 9 height 9
type input "Lighting"
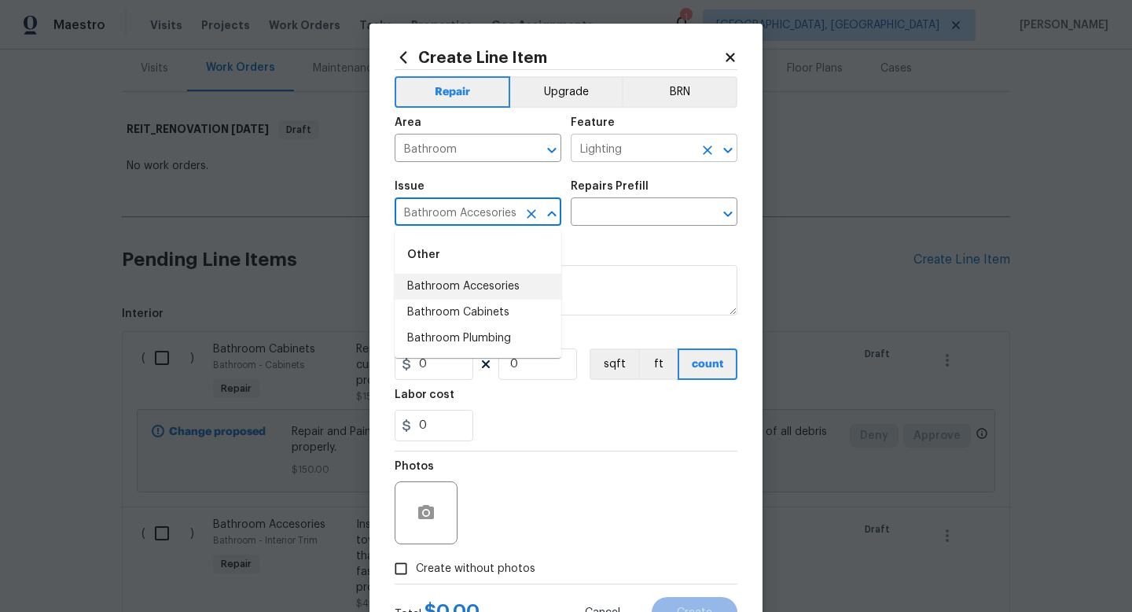
type input "Bathroom Accesories"
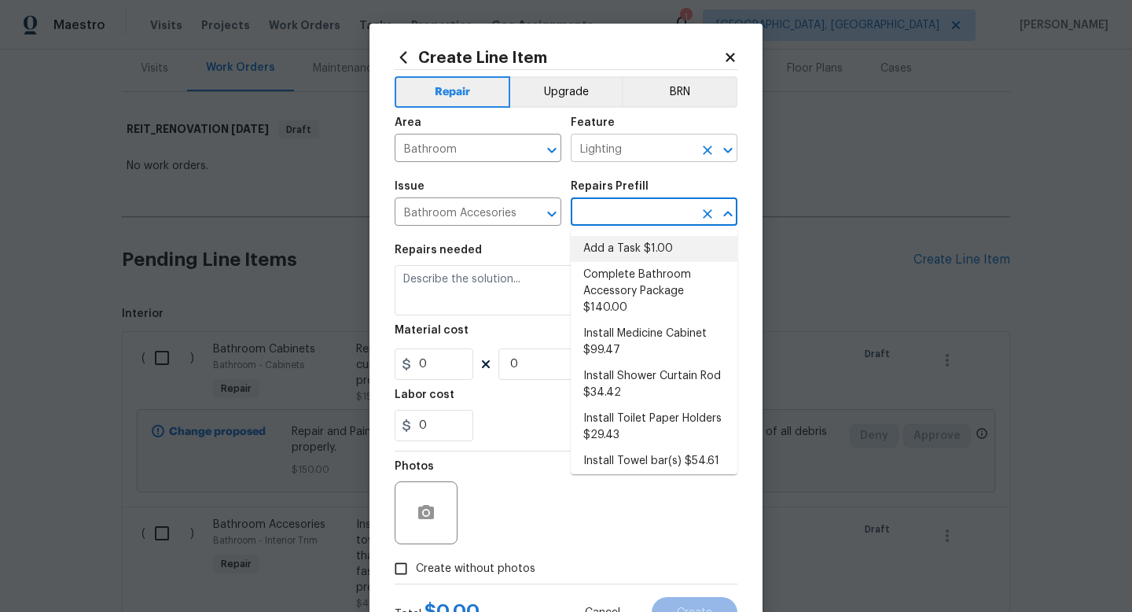
type input "Interior Trim"
type input "Add a Task $1.00"
type textarea "HPM to detail"
type input "1"
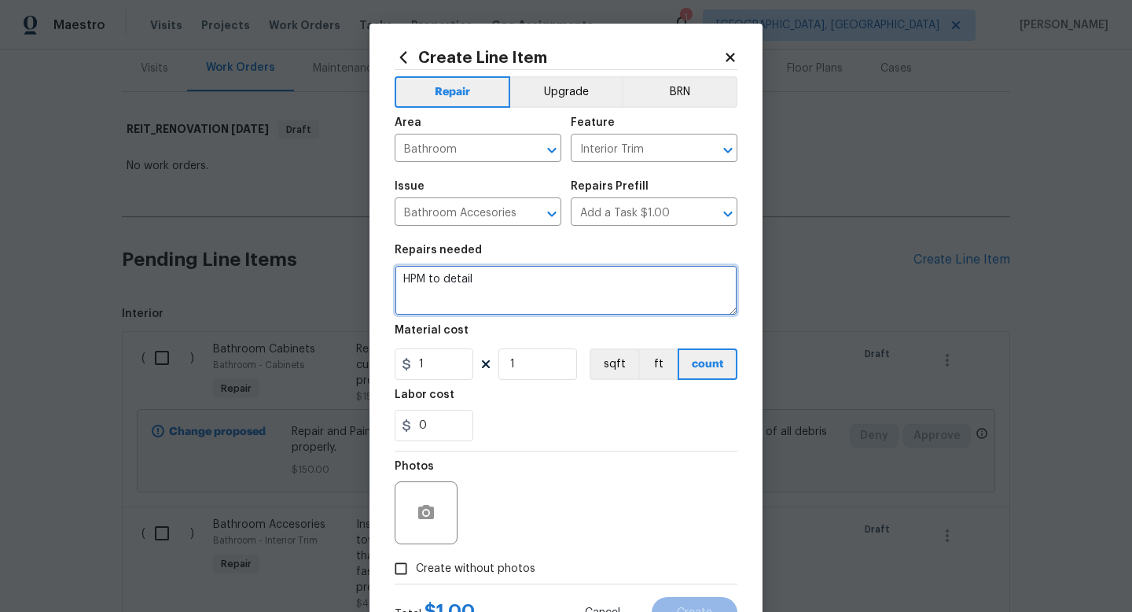
click at [544, 268] on textarea "HPM to detail" at bounding box center [566, 290] width 343 height 50
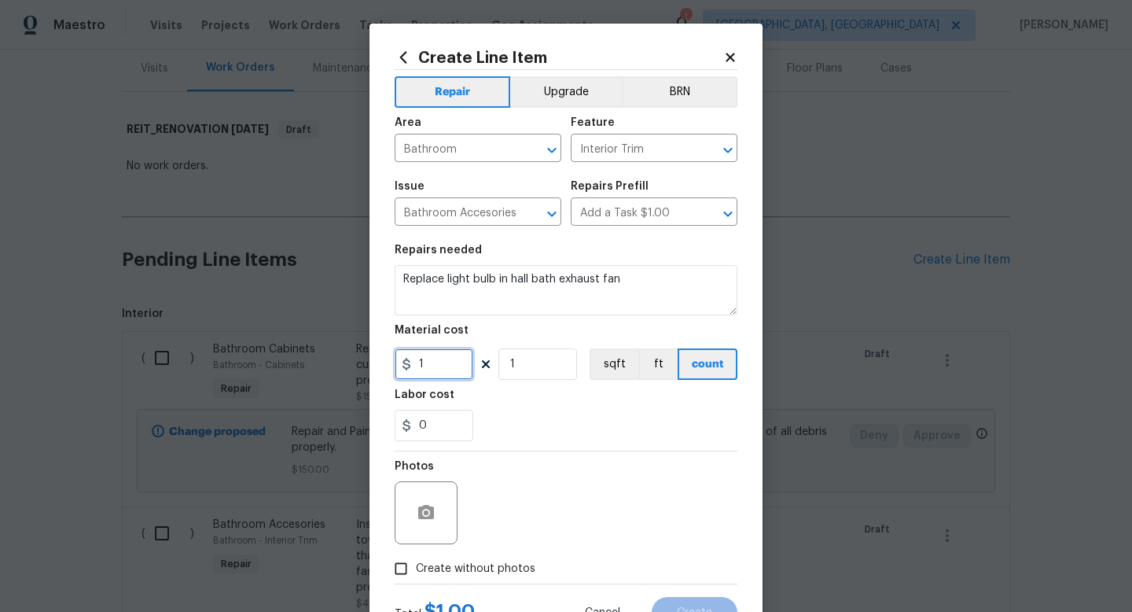
click at [446, 360] on input "1" at bounding box center [434, 363] width 79 height 31
click at [482, 561] on span "Create without photos" at bounding box center [475, 568] width 119 height 17
click at [416, 561] on input "Create without photos" at bounding box center [401, 568] width 30 height 30
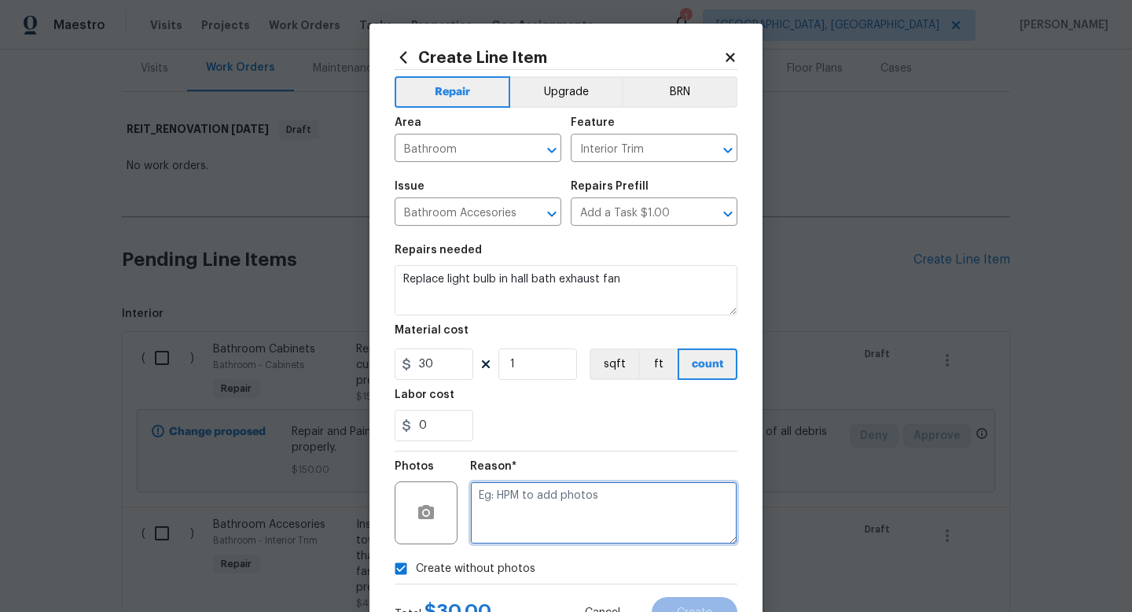
click at [557, 520] on textarea at bounding box center [603, 512] width 267 height 63
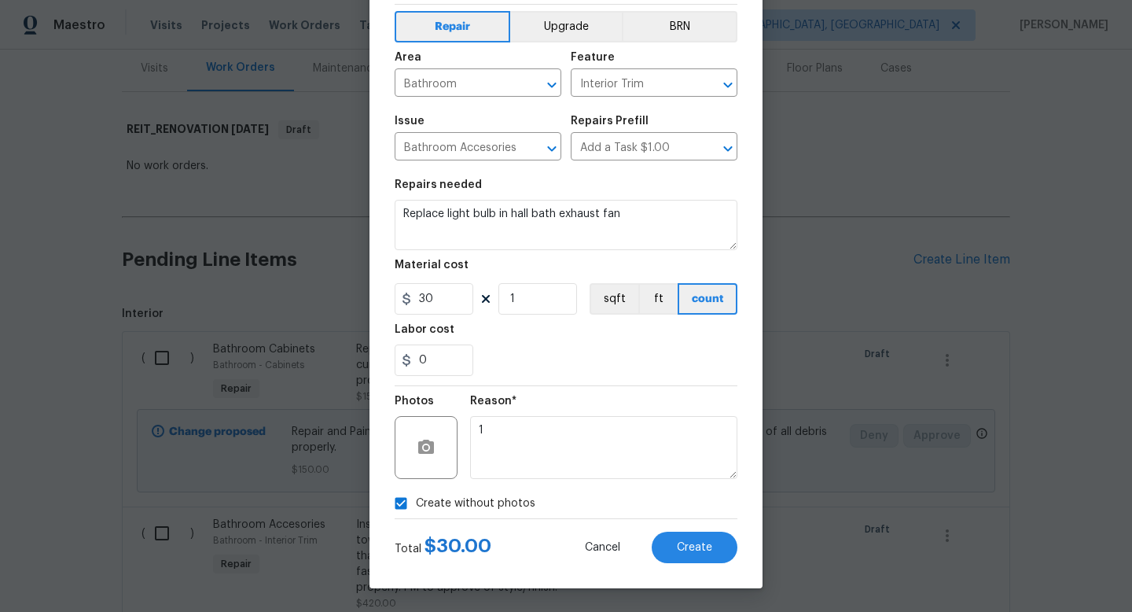
click at [700, 564] on div "Create Line Item Repair Upgrade BRN Area Bathroom ​ Feature Interior Trim ​ Iss…" at bounding box center [565, 273] width 393 height 630
click at [701, 553] on button "Create" at bounding box center [695, 546] width 86 height 31
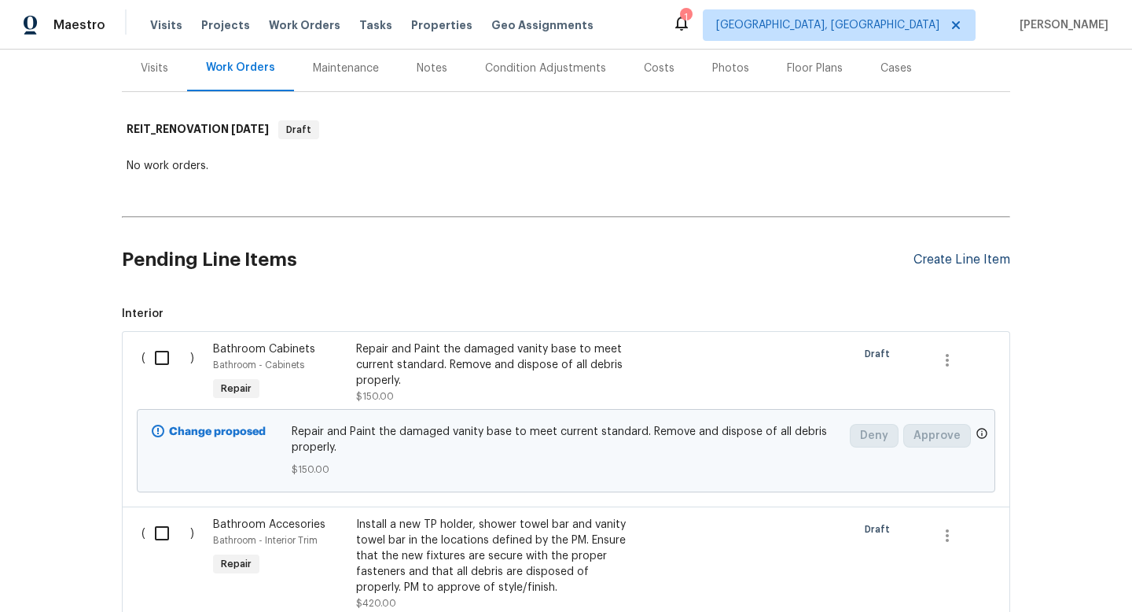
click at [942, 262] on div "Create Line Item" at bounding box center [961, 259] width 97 height 15
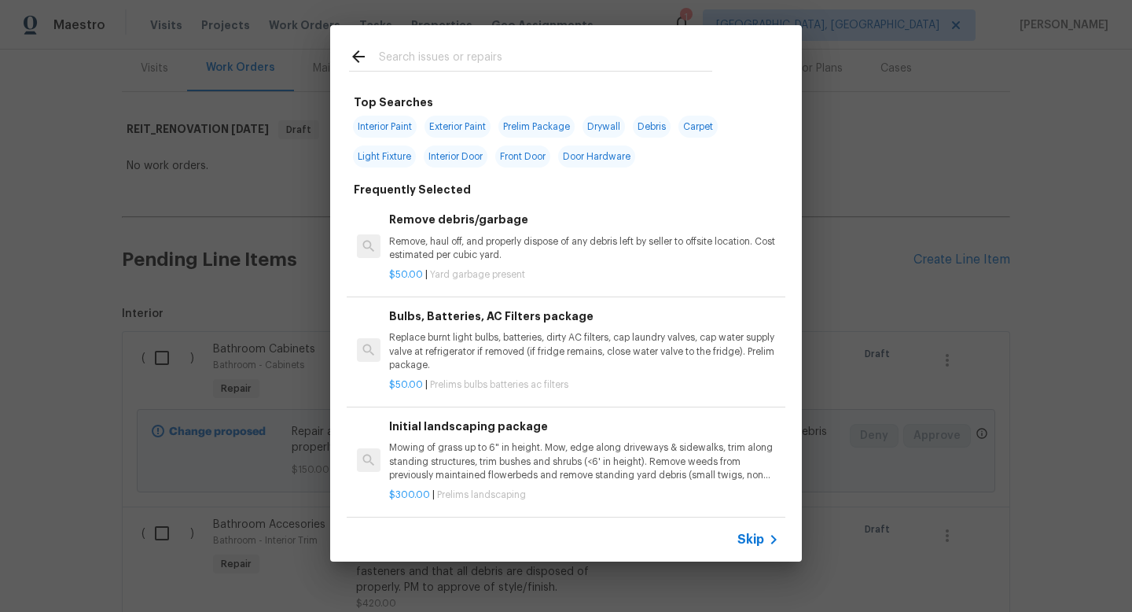
click at [457, 57] on input "text" at bounding box center [545, 59] width 333 height 24
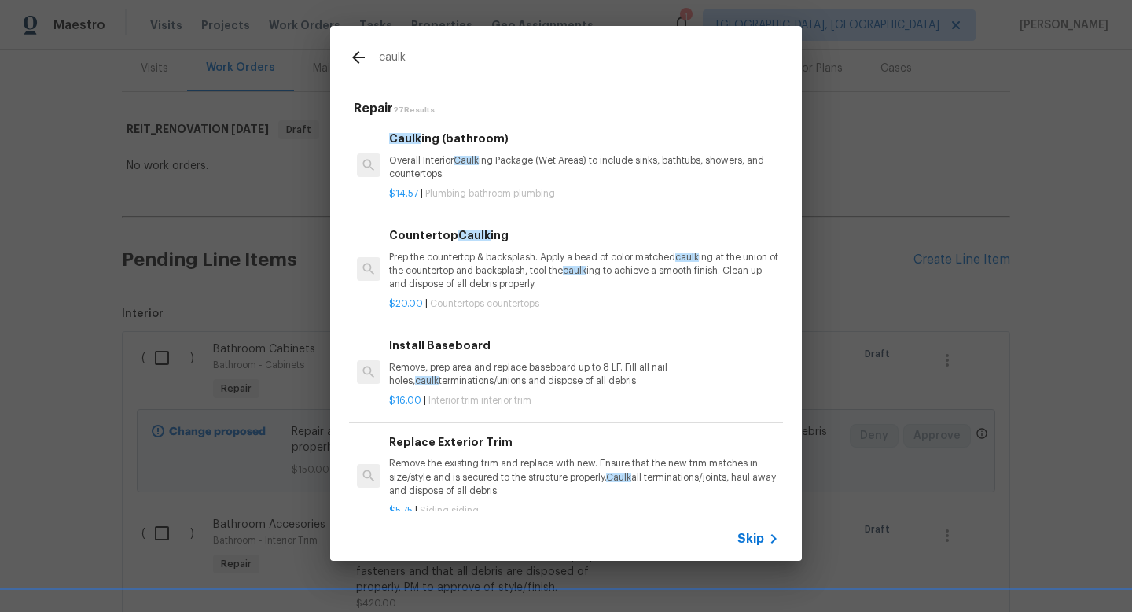
click at [531, 156] on p "Overall Interior Caulk ing Package (Wet Areas) to include sinks, bathtubs, show…" at bounding box center [584, 167] width 390 height 27
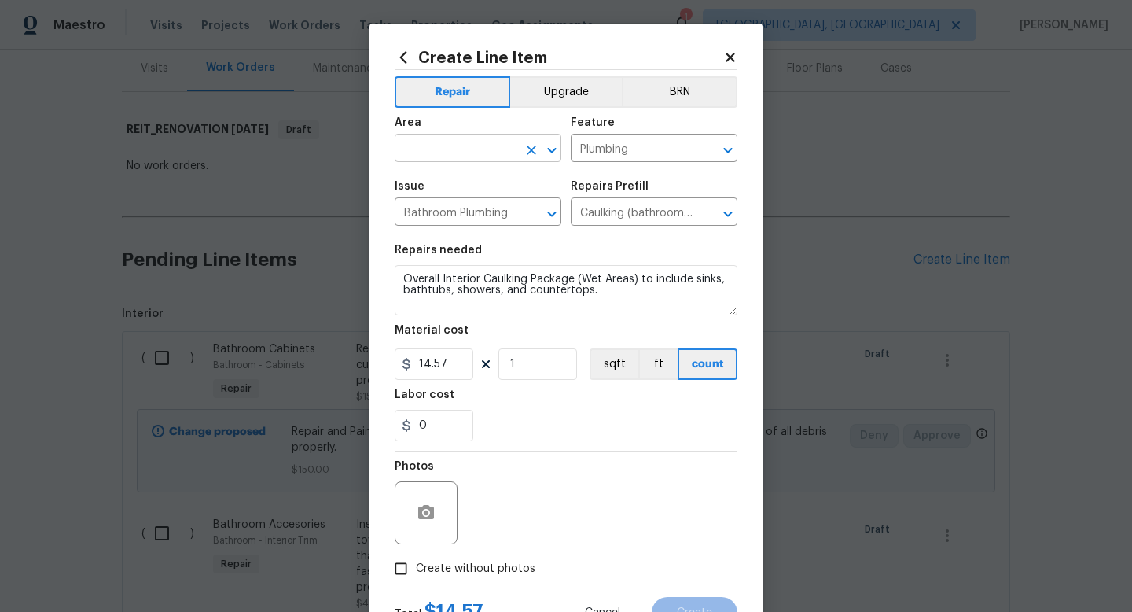
click at [459, 145] on input "text" at bounding box center [456, 150] width 123 height 24
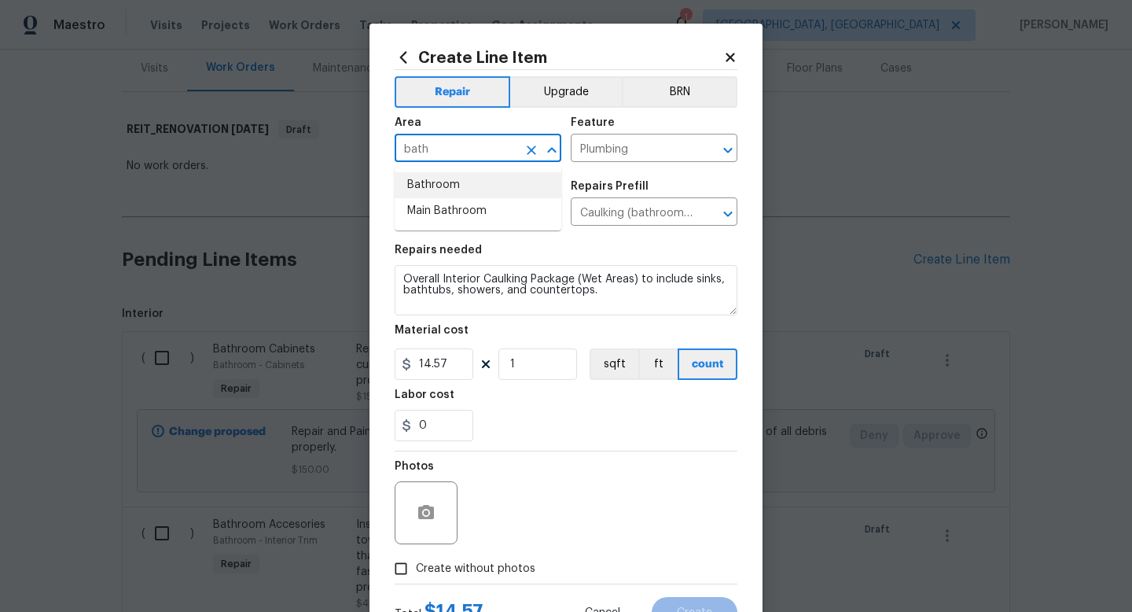
click at [444, 190] on li "Bathroom" at bounding box center [478, 185] width 167 height 26
click at [530, 369] on input "1" at bounding box center [537, 363] width 79 height 31
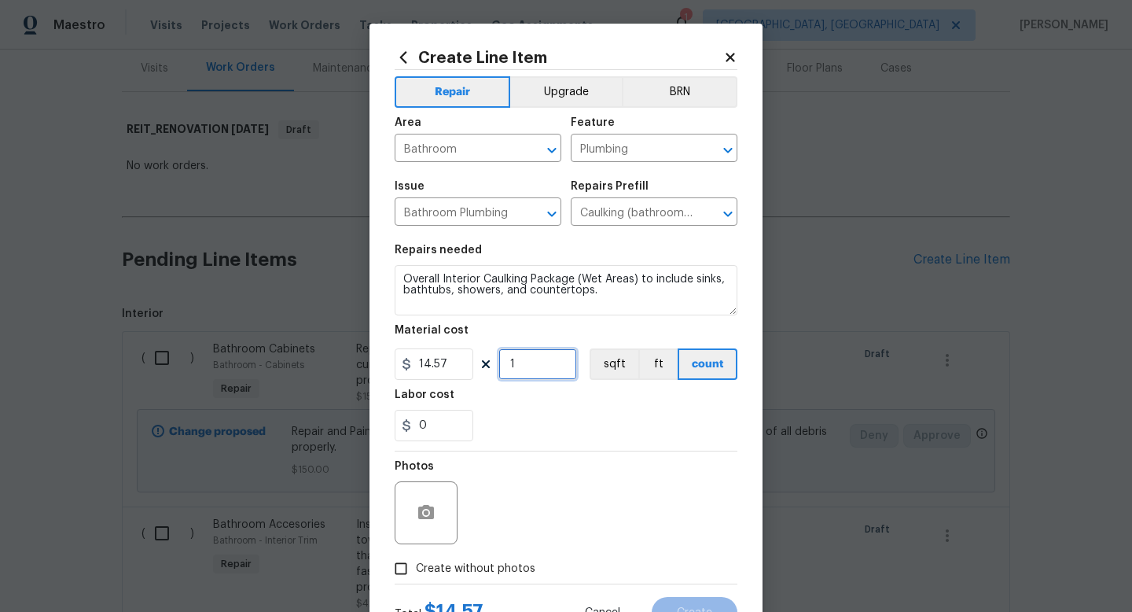
click at [530, 369] on input "1" at bounding box center [537, 363] width 79 height 31
click at [492, 569] on span "Create without photos" at bounding box center [475, 568] width 119 height 17
click at [416, 569] on input "Create without photos" at bounding box center [401, 568] width 30 height 30
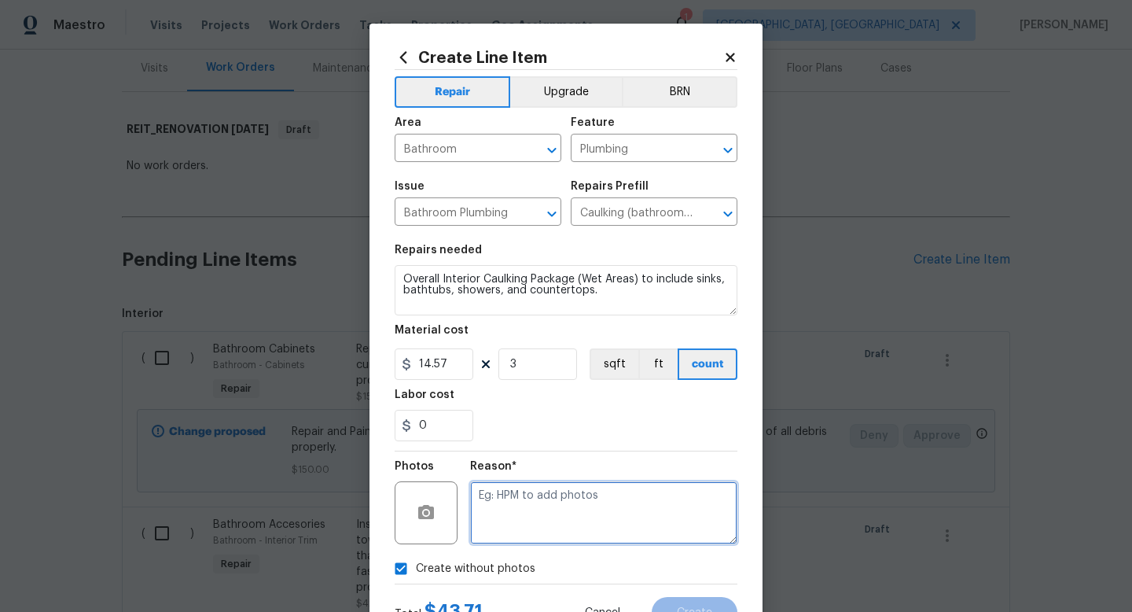
click at [529, 508] on textarea at bounding box center [603, 512] width 267 height 63
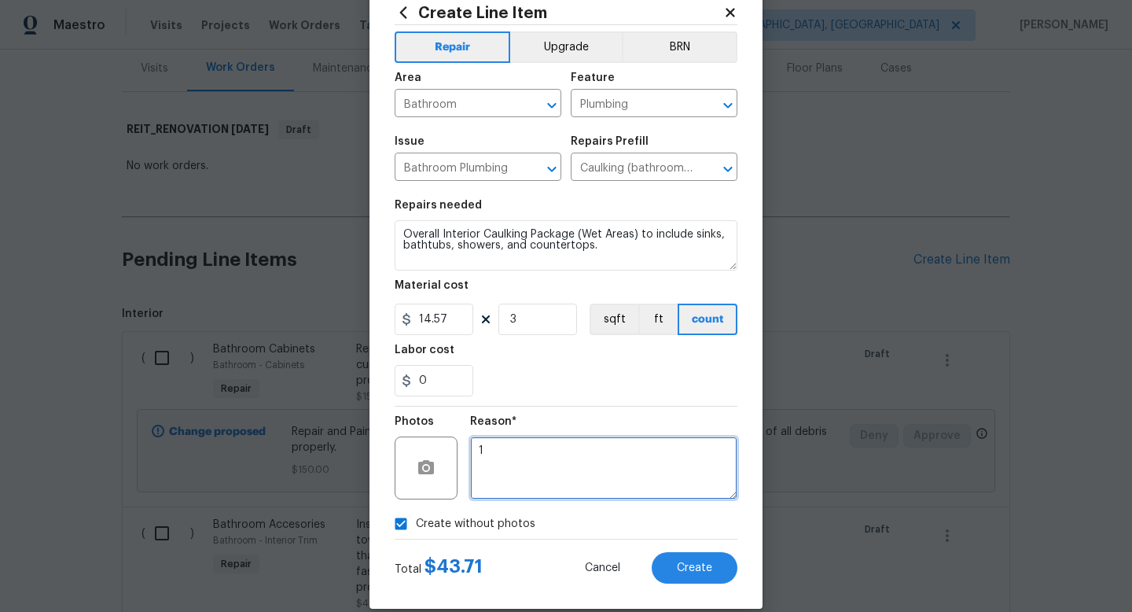
scroll to position [62, 0]
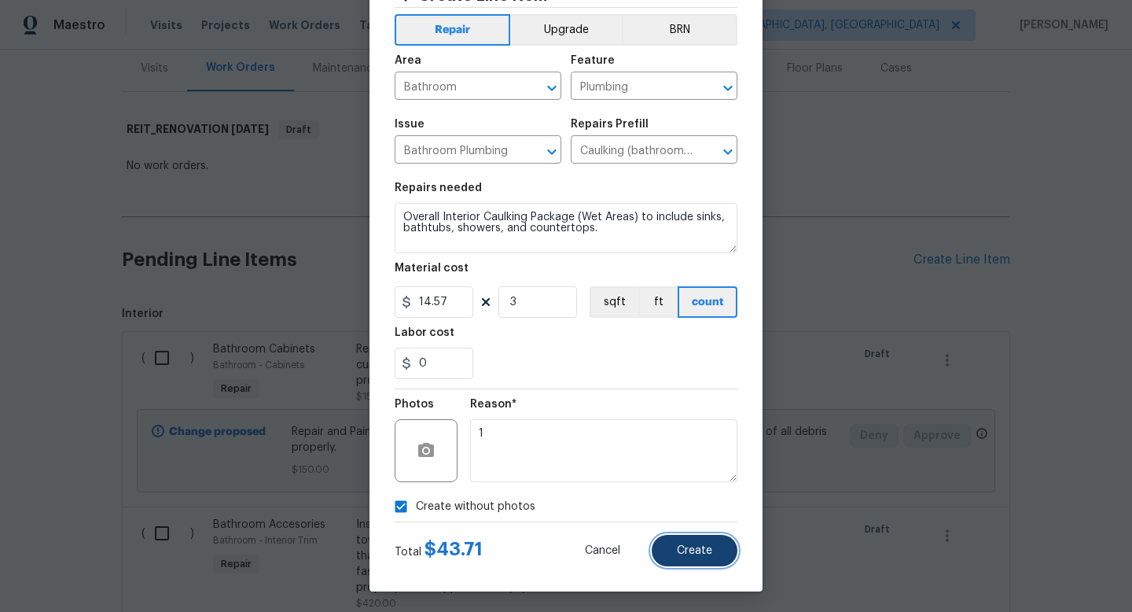
click at [677, 552] on span "Create" at bounding box center [694, 551] width 35 height 12
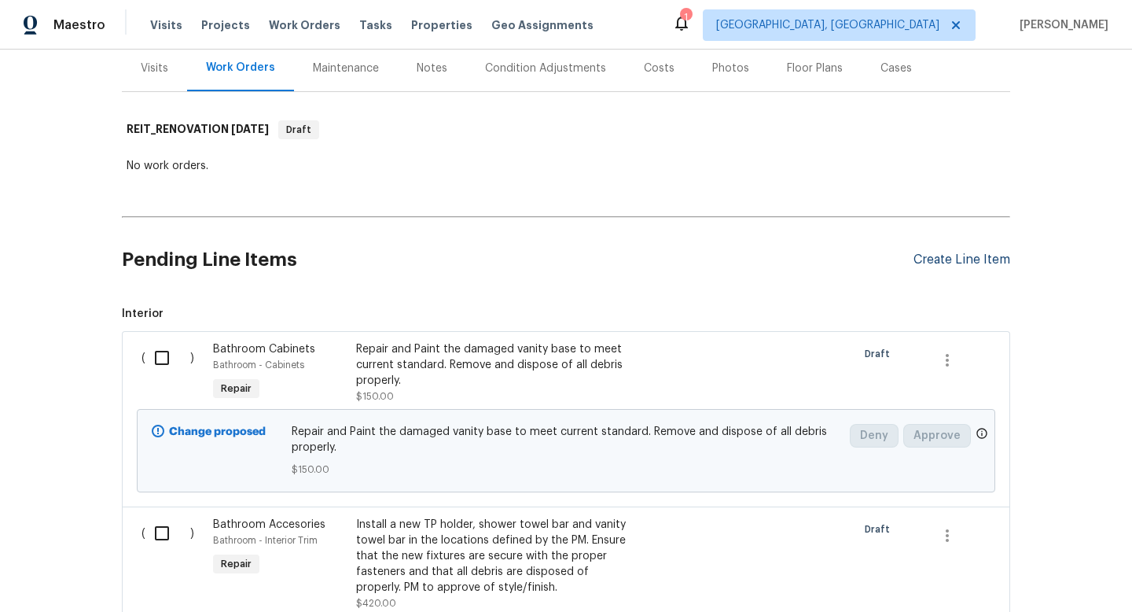
click at [945, 264] on div "Create Line Item" at bounding box center [961, 259] width 97 height 15
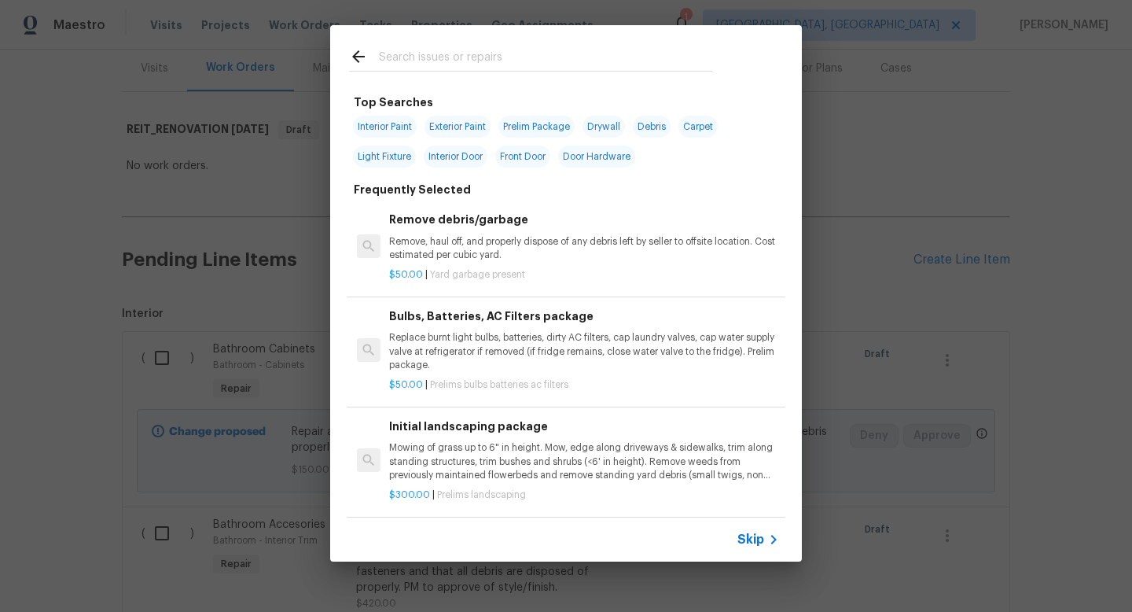
click at [753, 533] on span "Skip" at bounding box center [750, 539] width 27 height 16
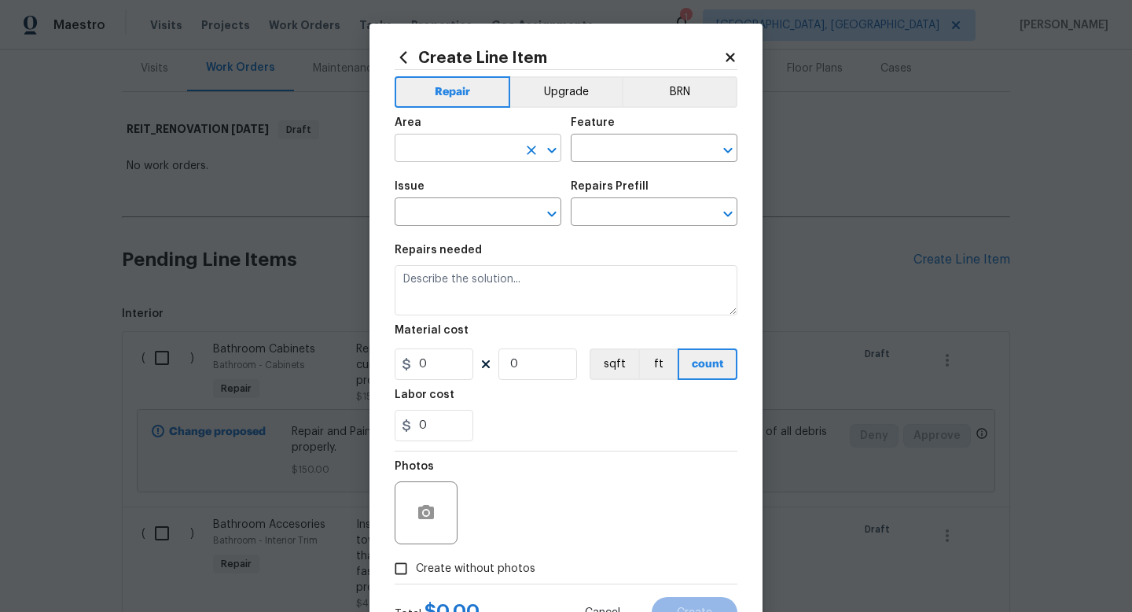
click at [474, 148] on input "text" at bounding box center [456, 150] width 123 height 24
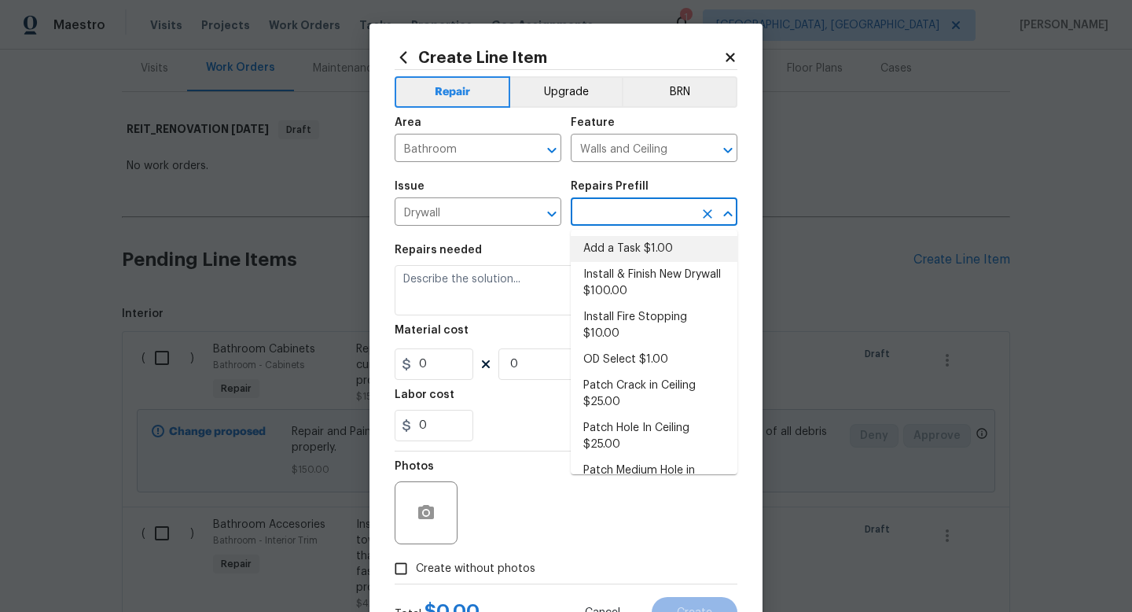
click at [599, 254] on li "Add a Task $1.00" at bounding box center [654, 249] width 167 height 26
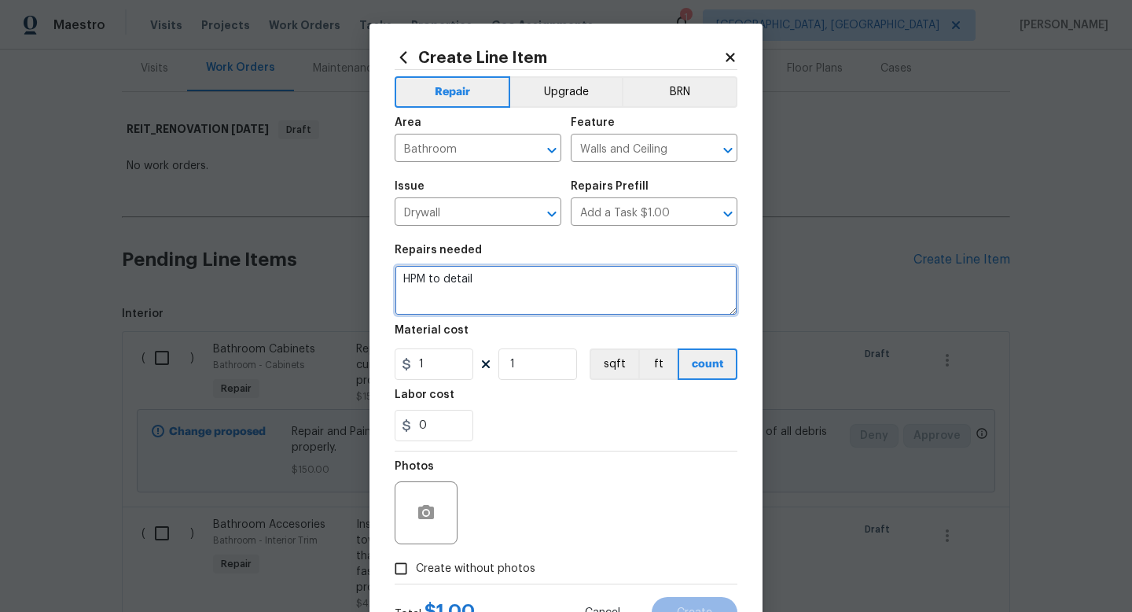
click at [461, 299] on textarea "HPM to detail" at bounding box center [566, 290] width 343 height 50
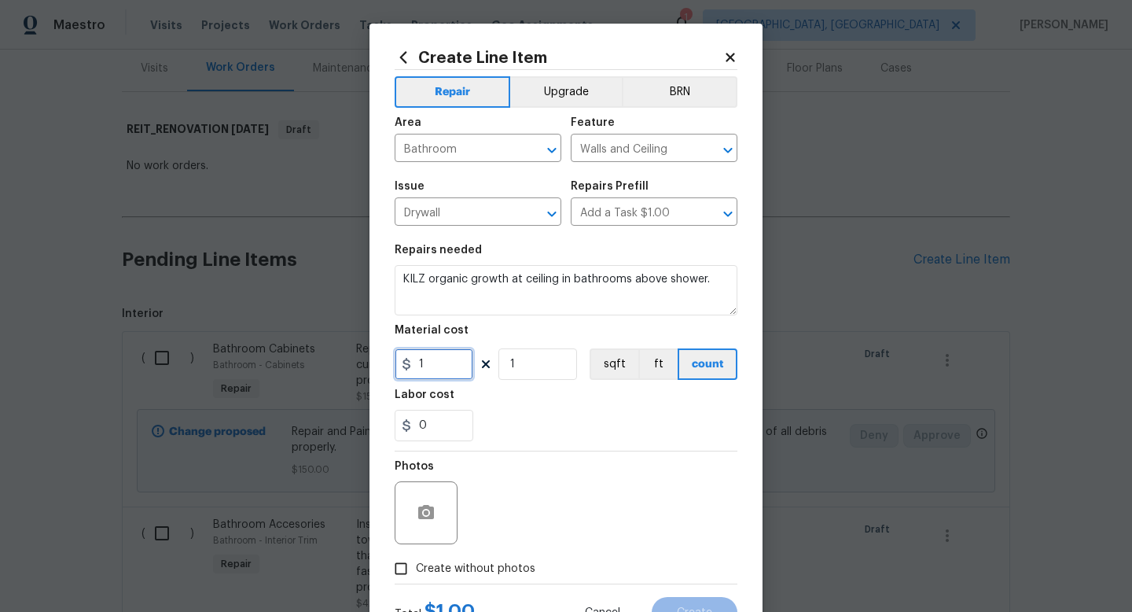
click at [445, 377] on input "1" at bounding box center [434, 363] width 79 height 31
click at [472, 580] on label "Create without photos" at bounding box center [460, 568] width 149 height 30
click at [416, 580] on input "Create without photos" at bounding box center [401, 568] width 30 height 30
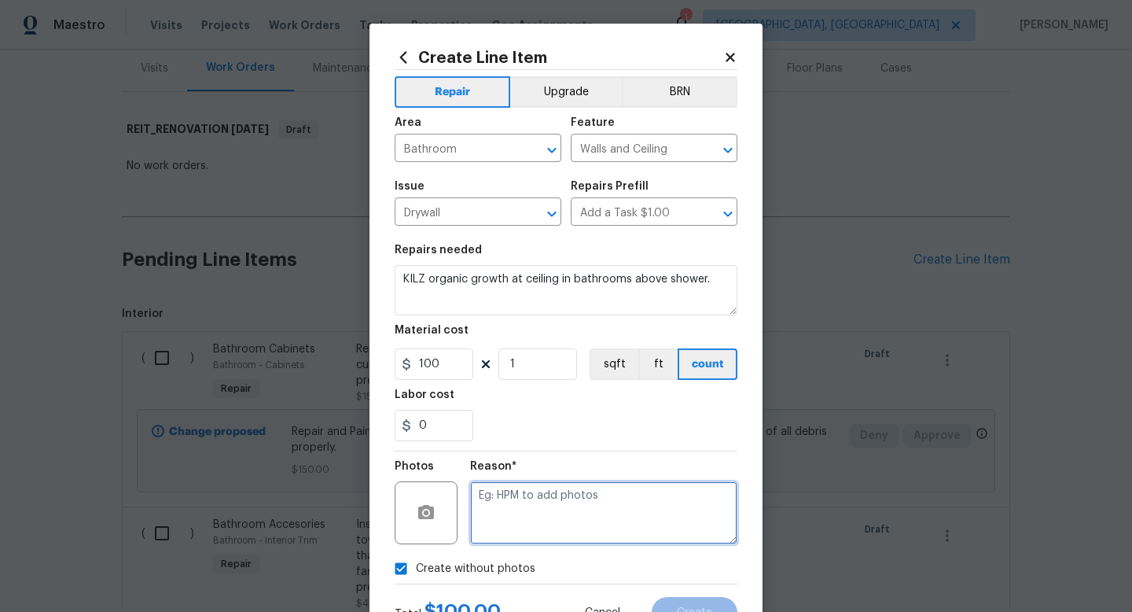
click at [523, 526] on textarea at bounding box center [603, 512] width 267 height 63
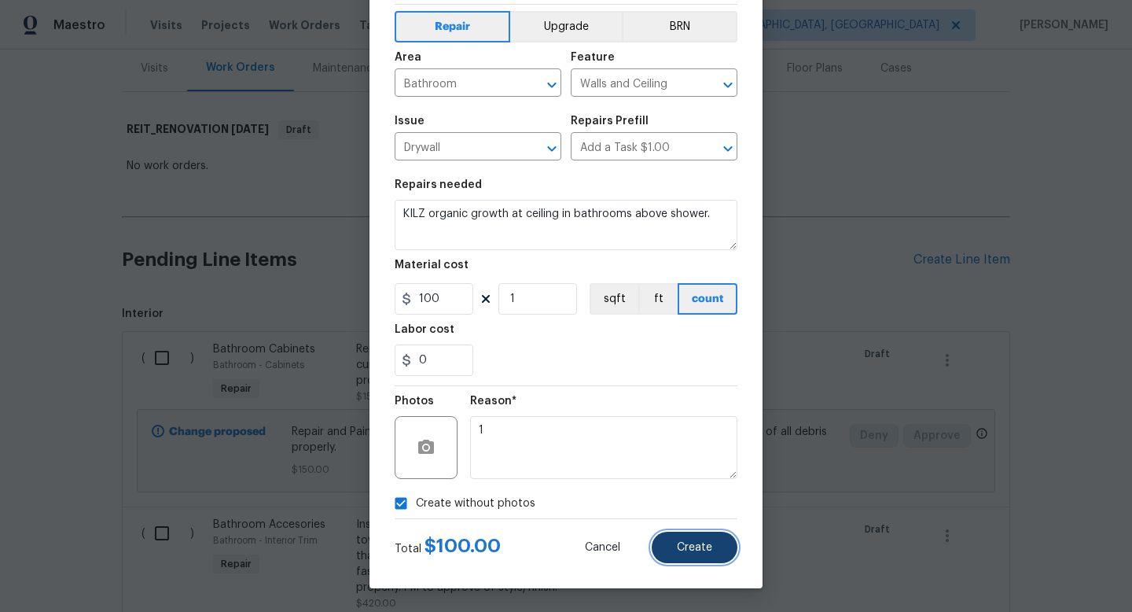
click at [681, 542] on span "Create" at bounding box center [694, 548] width 35 height 12
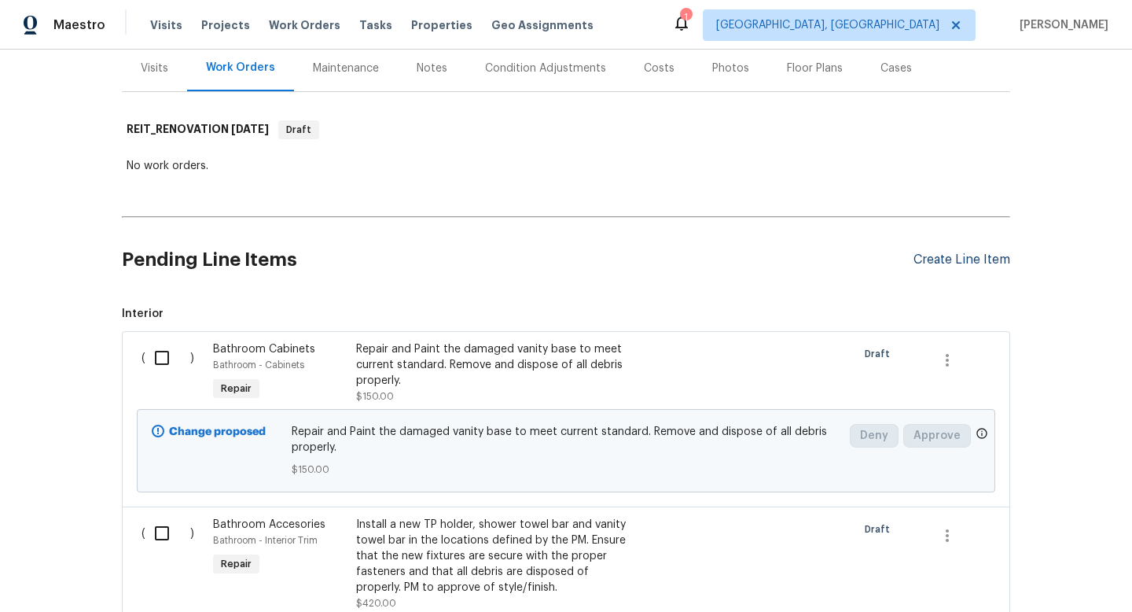
click at [933, 258] on div "Create Line Item" at bounding box center [961, 259] width 97 height 15
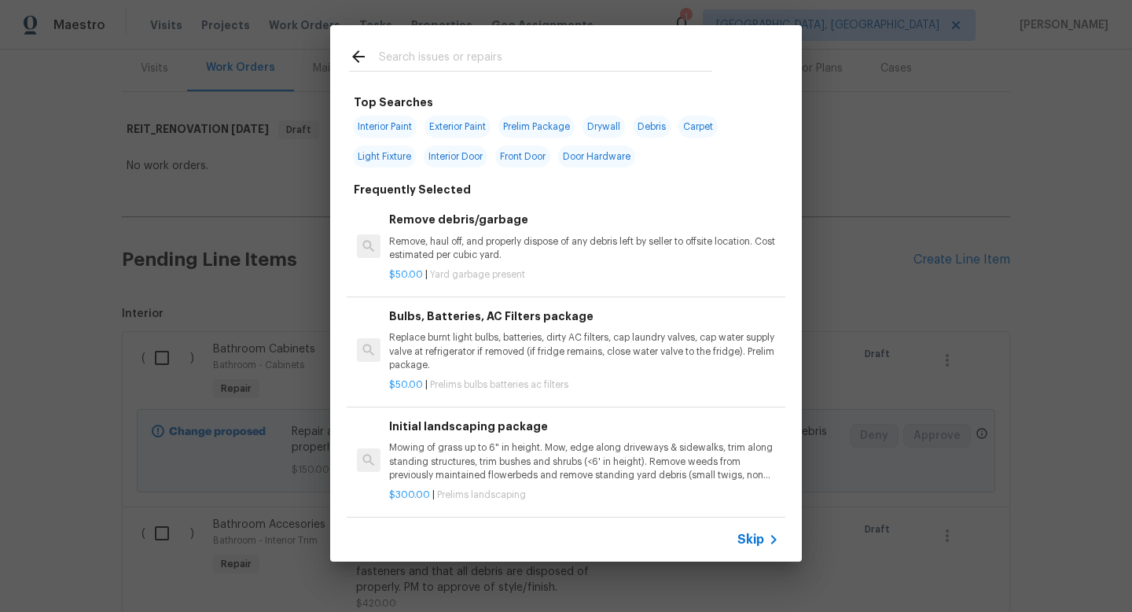
click at [448, 59] on input "text" at bounding box center [545, 59] width 333 height 24
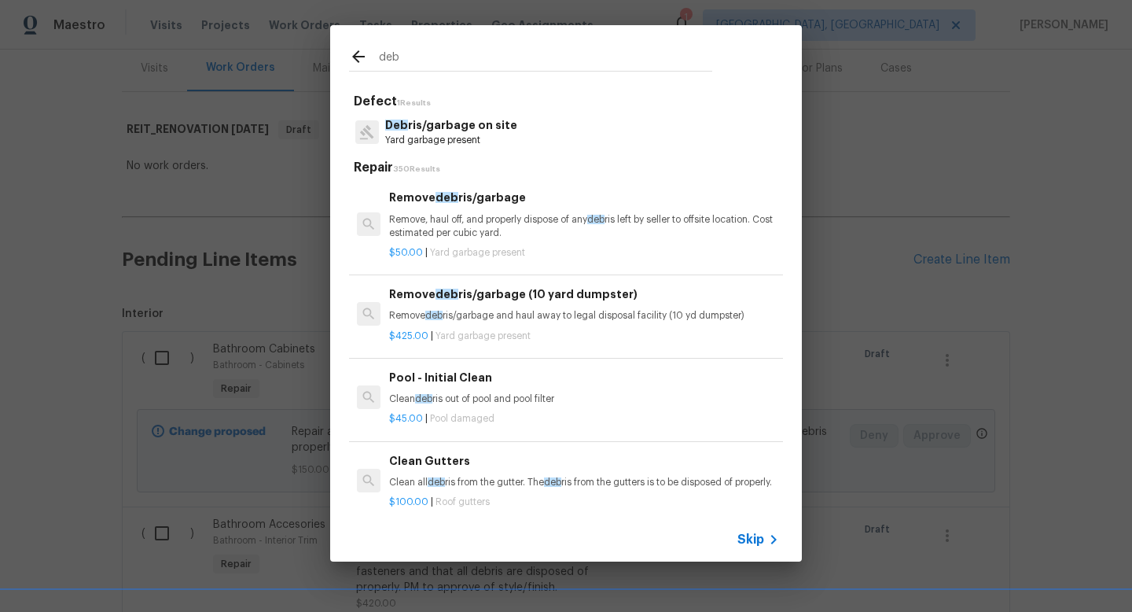
click at [479, 211] on div "Remove deb ris/garbage Remove, haul off, and properly dispose of any deb ris le…" at bounding box center [584, 214] width 390 height 51
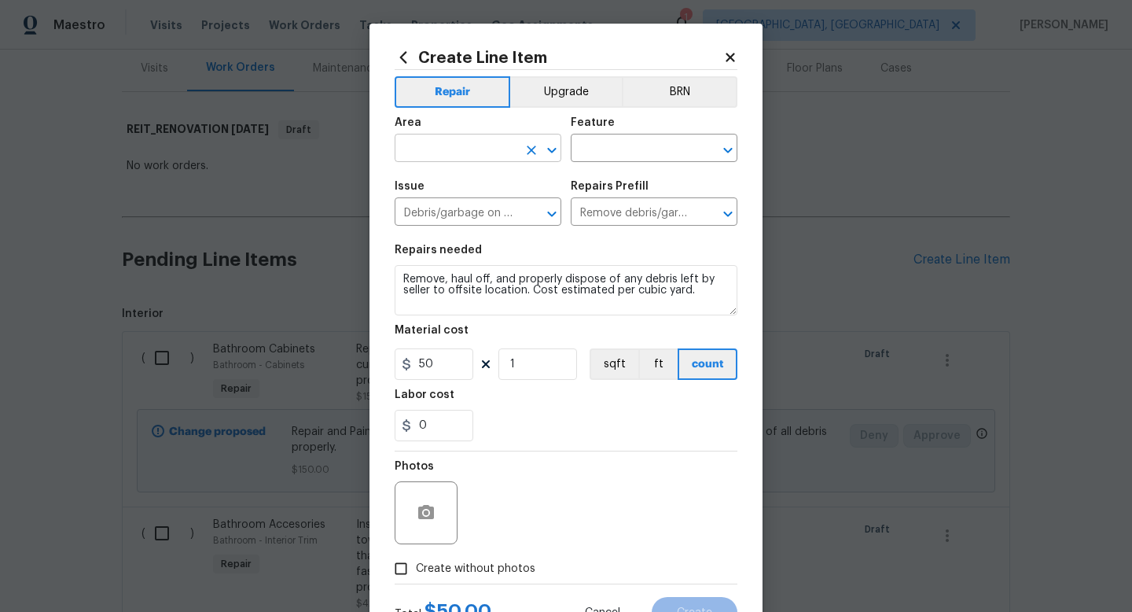
click at [446, 139] on input "text" at bounding box center [456, 150] width 123 height 24
click at [454, 359] on input "50" at bounding box center [434, 363] width 79 height 31
click at [502, 557] on label "Create without photos" at bounding box center [460, 568] width 149 height 30
click at [416, 557] on input "Create without photos" at bounding box center [401, 568] width 30 height 30
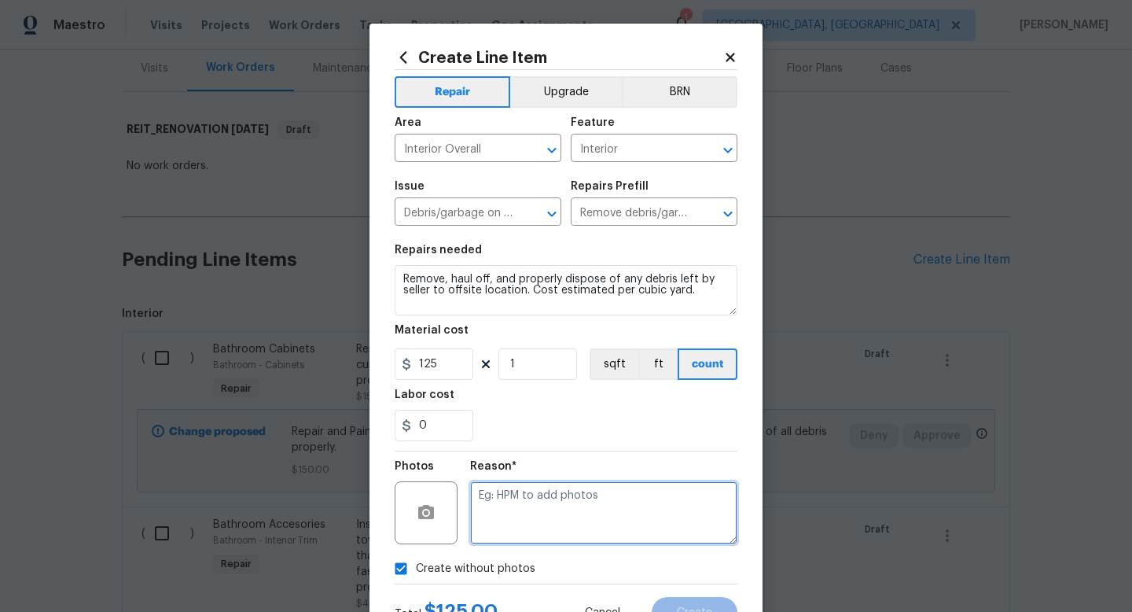
click at [517, 522] on textarea at bounding box center [603, 512] width 267 height 63
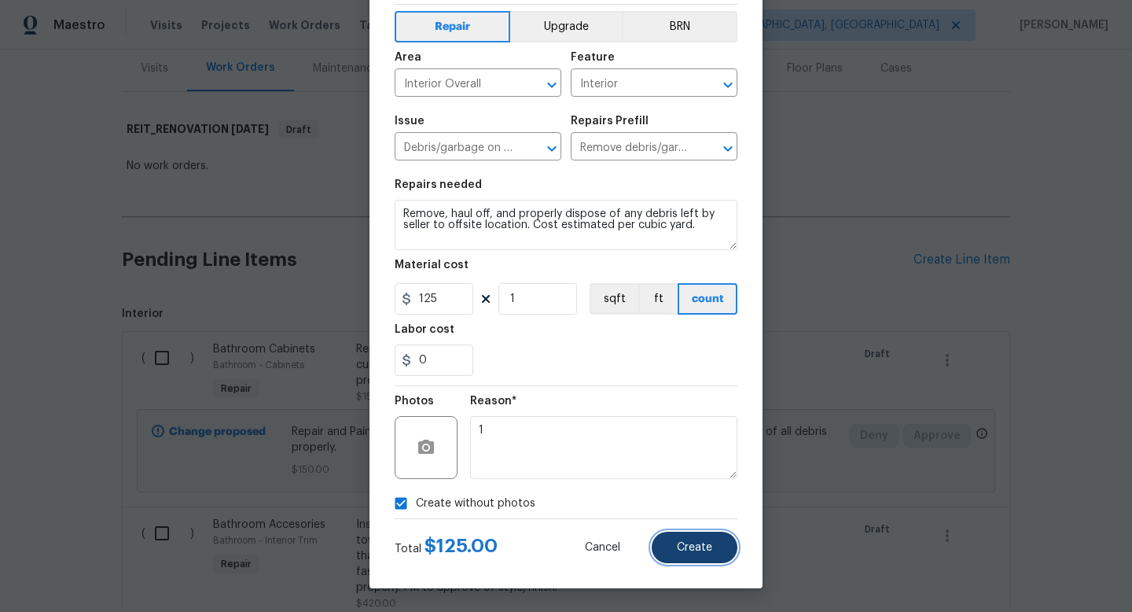
click at [678, 543] on span "Create" at bounding box center [694, 548] width 35 height 12
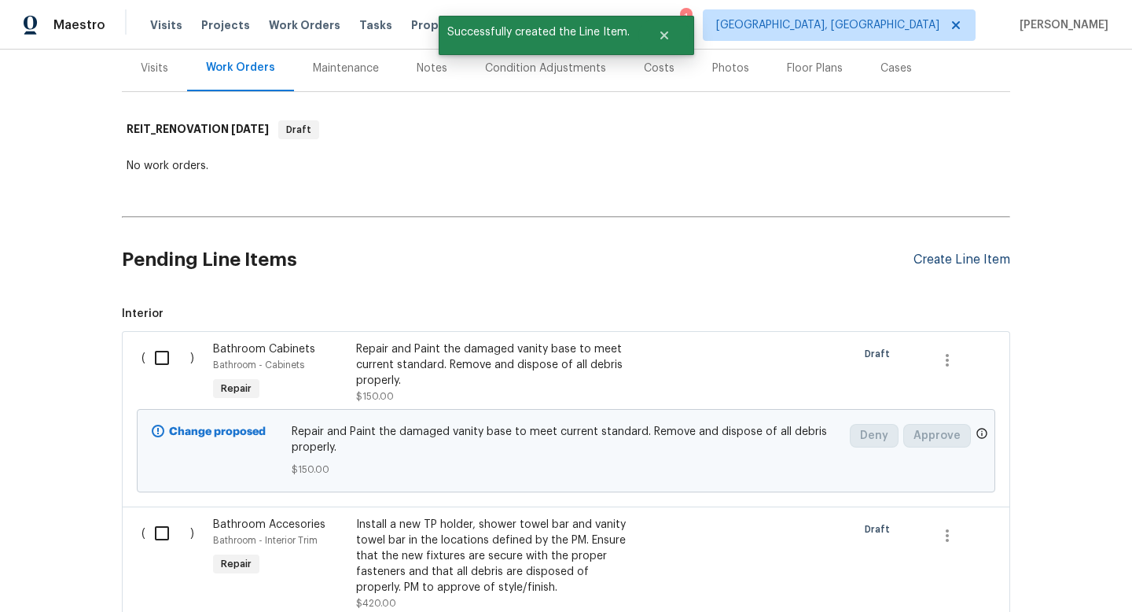
click at [951, 260] on div "Create Line Item" at bounding box center [961, 259] width 97 height 15
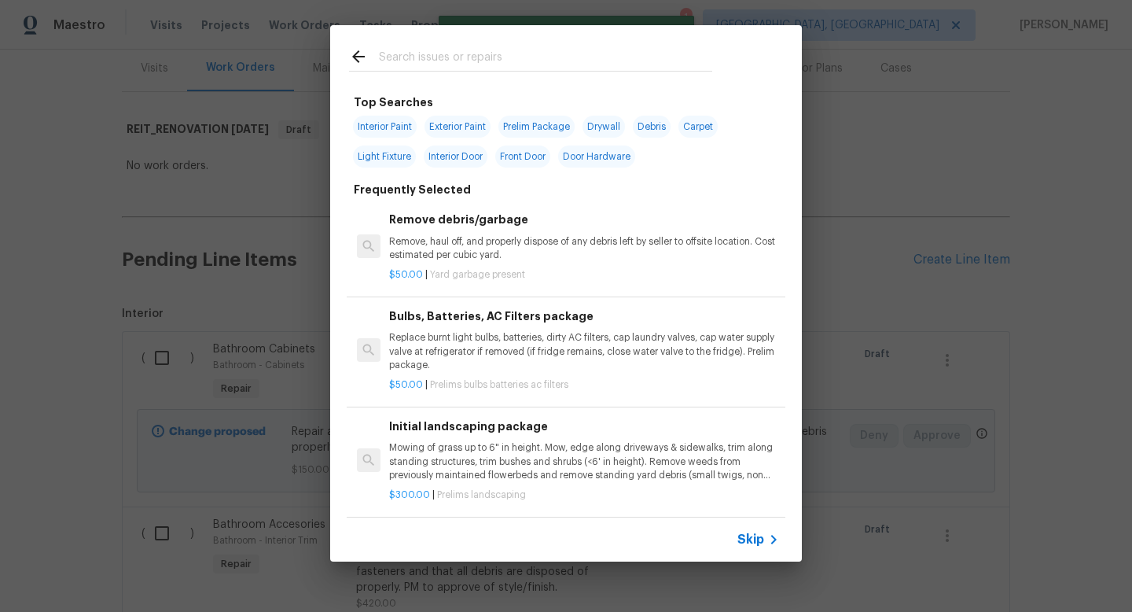
click at [498, 54] on input "text" at bounding box center [545, 59] width 333 height 24
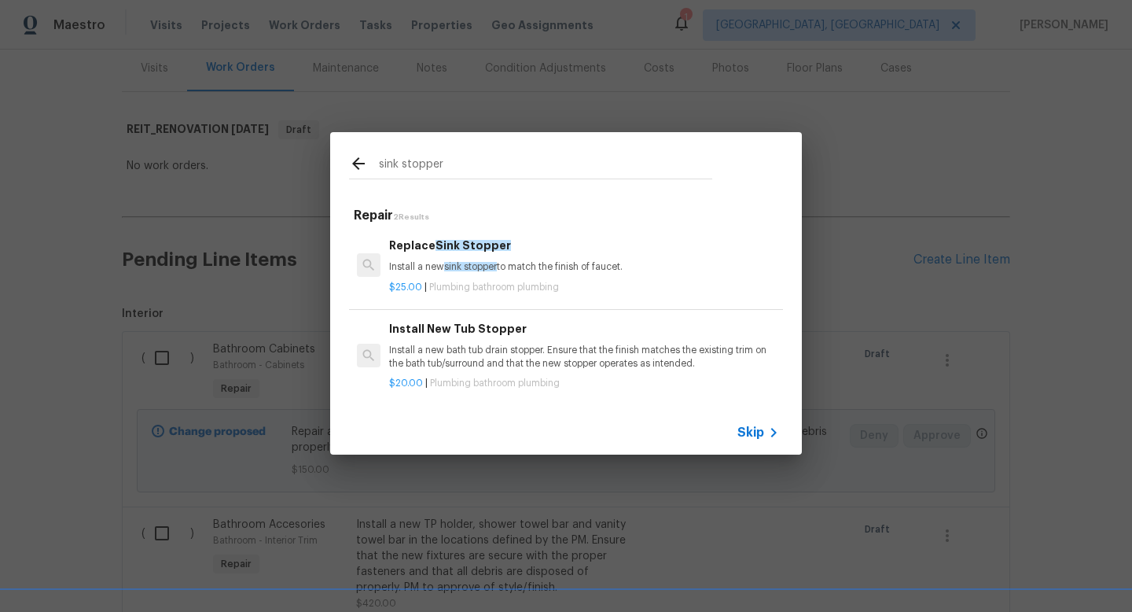
click at [507, 282] on span "Plumbing bathroom plumbing" at bounding box center [494, 286] width 130 height 9
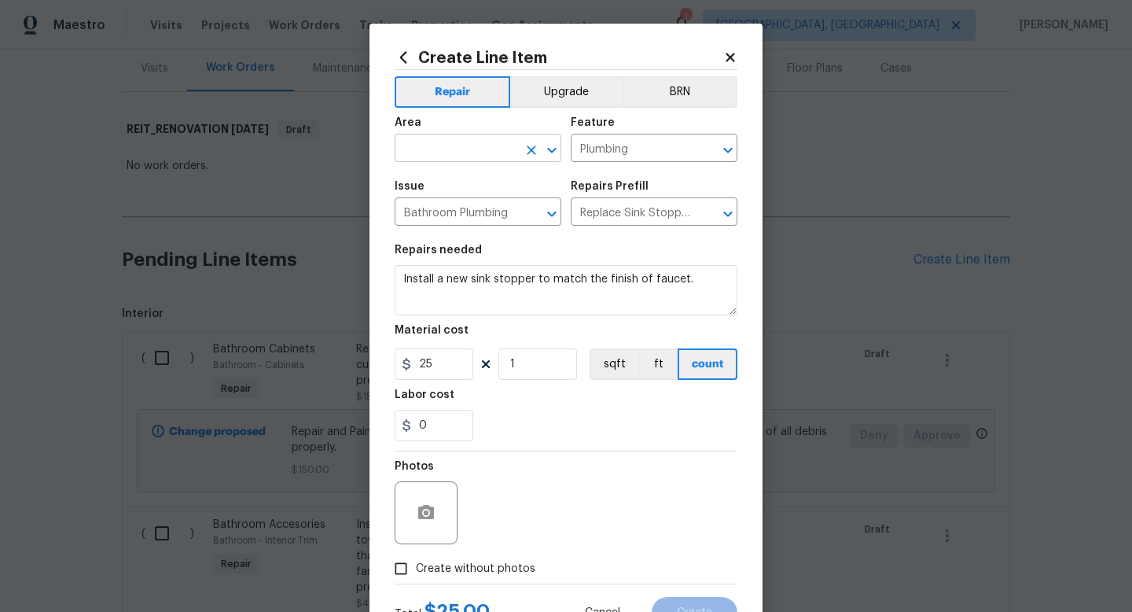
click at [461, 157] on input "text" at bounding box center [456, 150] width 123 height 24
click at [461, 365] on input "25" at bounding box center [434, 363] width 79 height 31
click at [461, 365] on input "3" at bounding box center [434, 363] width 79 height 31
click at [464, 561] on span "Create without photos" at bounding box center [475, 568] width 119 height 17
click at [416, 561] on input "Create without photos" at bounding box center [401, 568] width 30 height 30
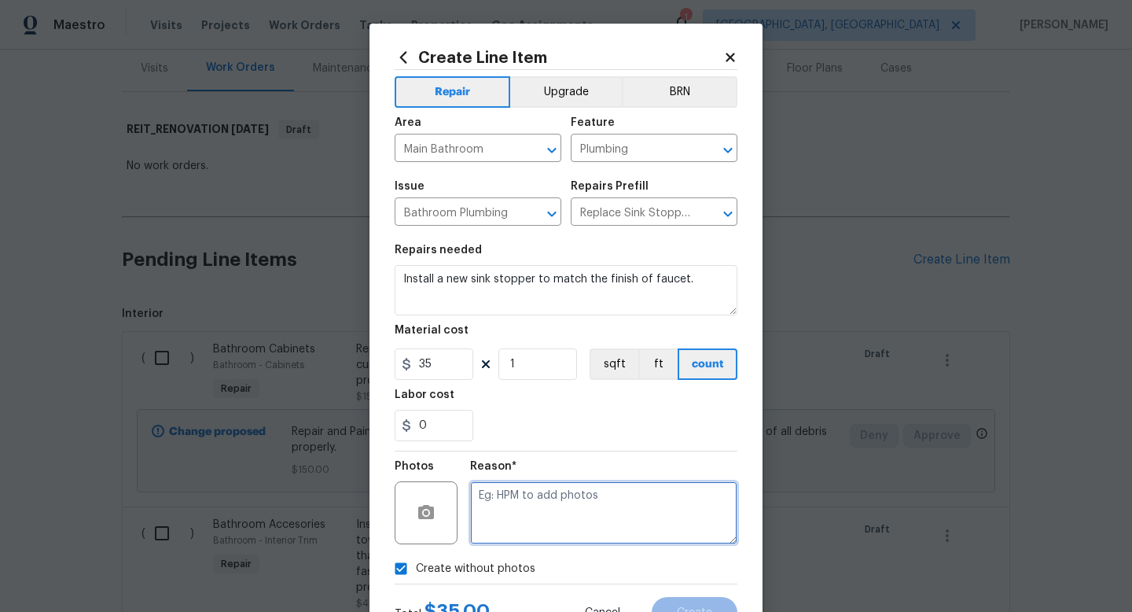
click at [500, 513] on textarea at bounding box center [603, 512] width 267 height 63
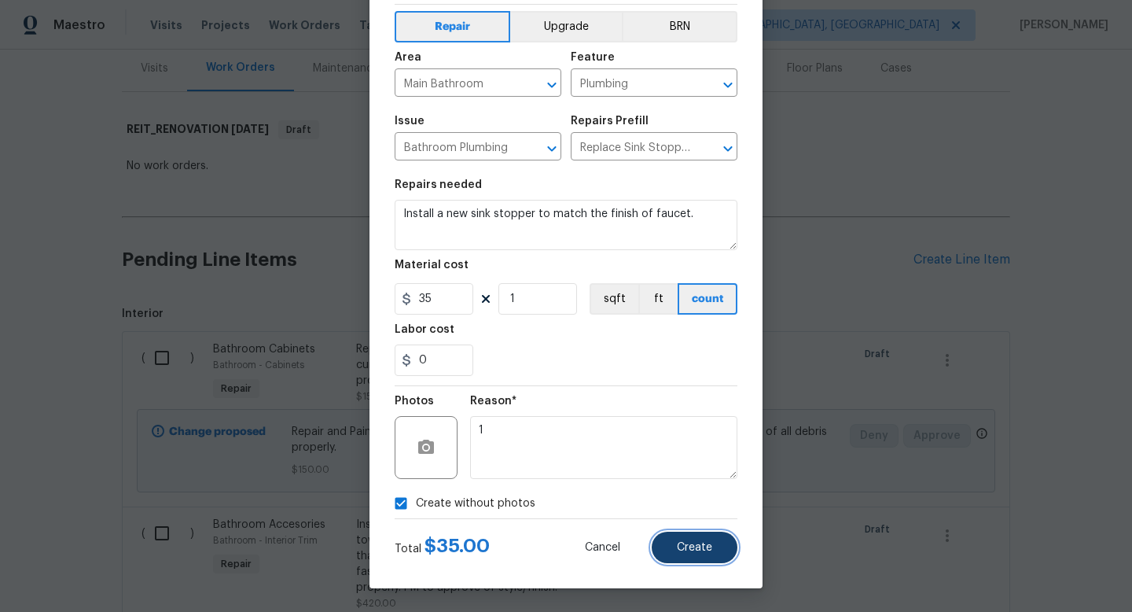
click at [666, 542] on button "Create" at bounding box center [695, 546] width 86 height 31
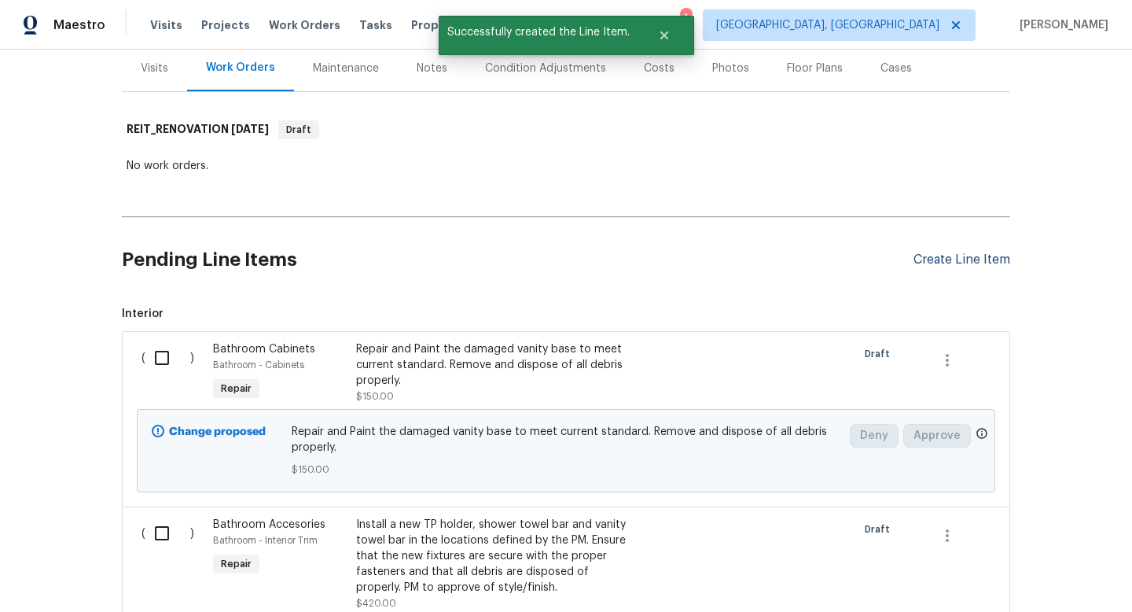
click at [973, 263] on div "Create Line Item" at bounding box center [961, 259] width 97 height 15
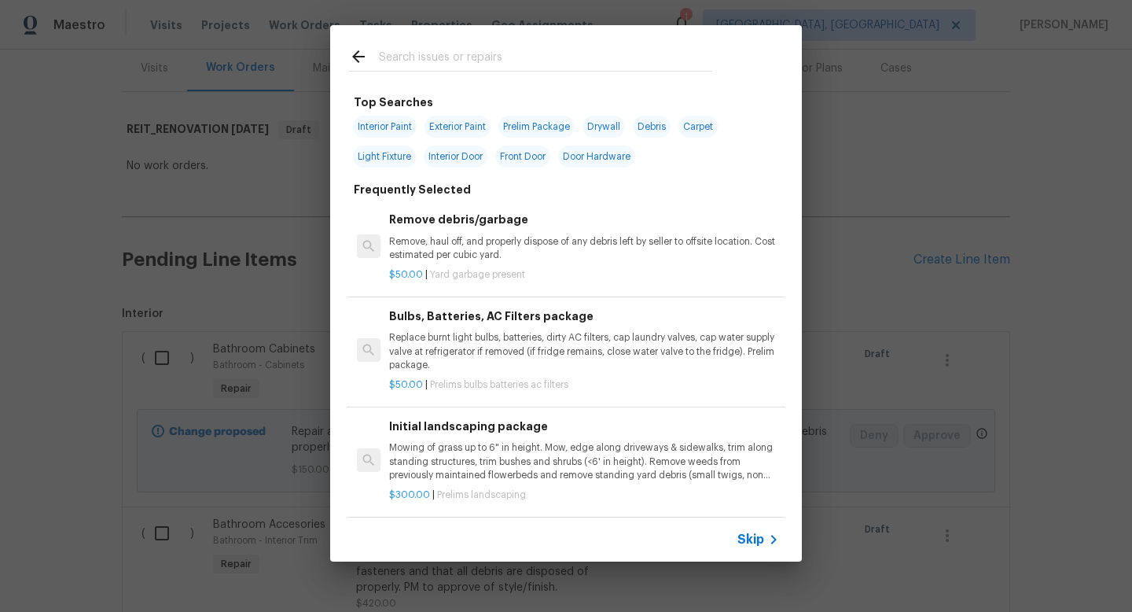
click at [461, 64] on input "text" at bounding box center [545, 59] width 333 height 24
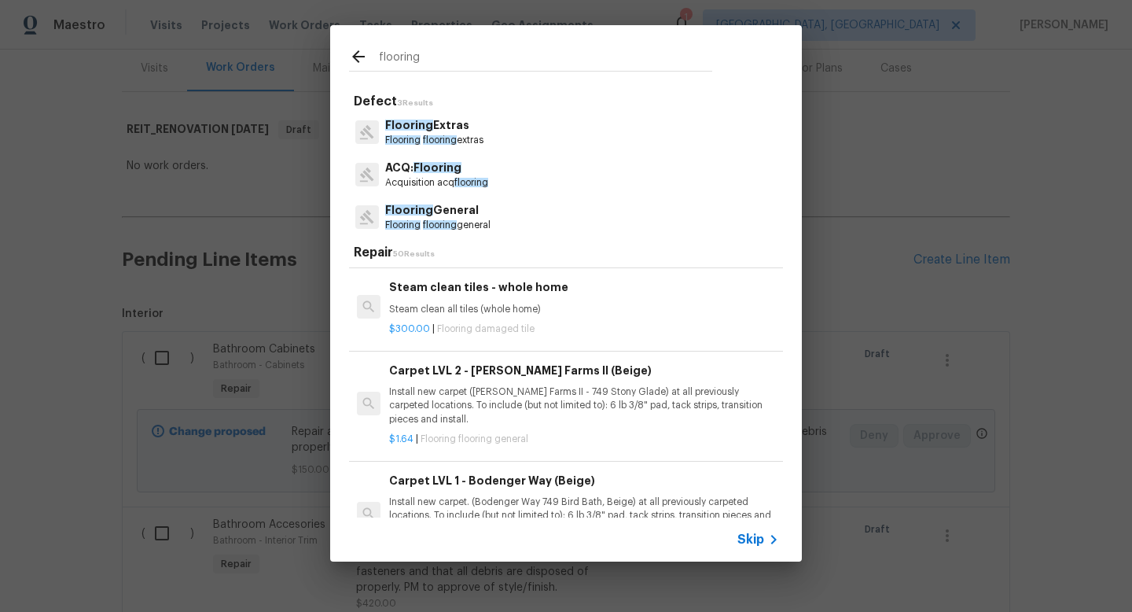
scroll to position [1559, 0]
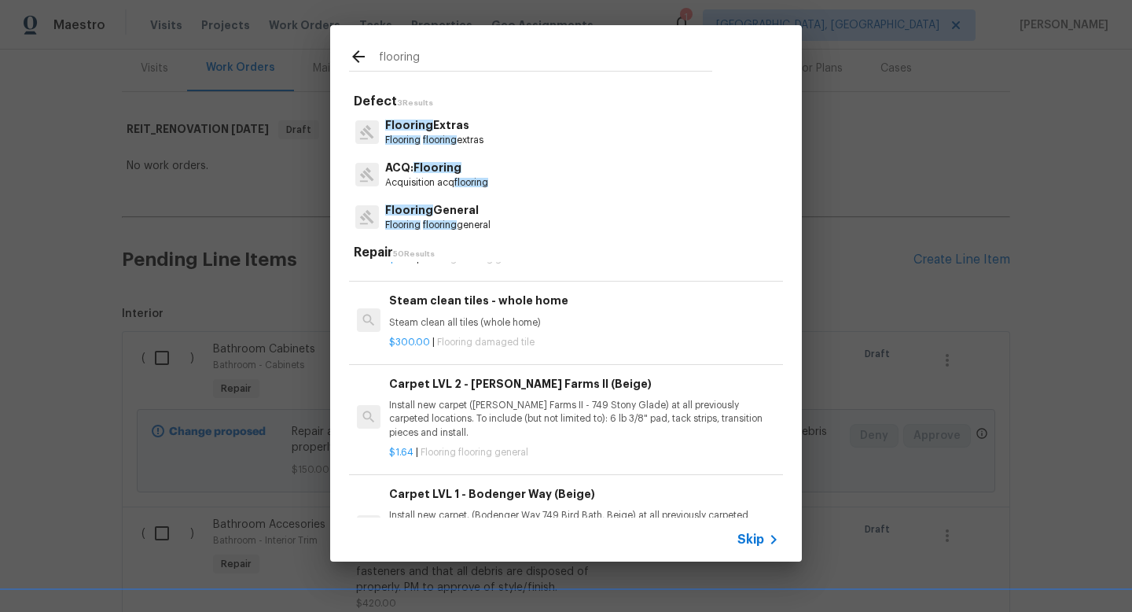
click at [582, 334] on div "$300.00 | Flooring damaged tile" at bounding box center [584, 339] width 390 height 20
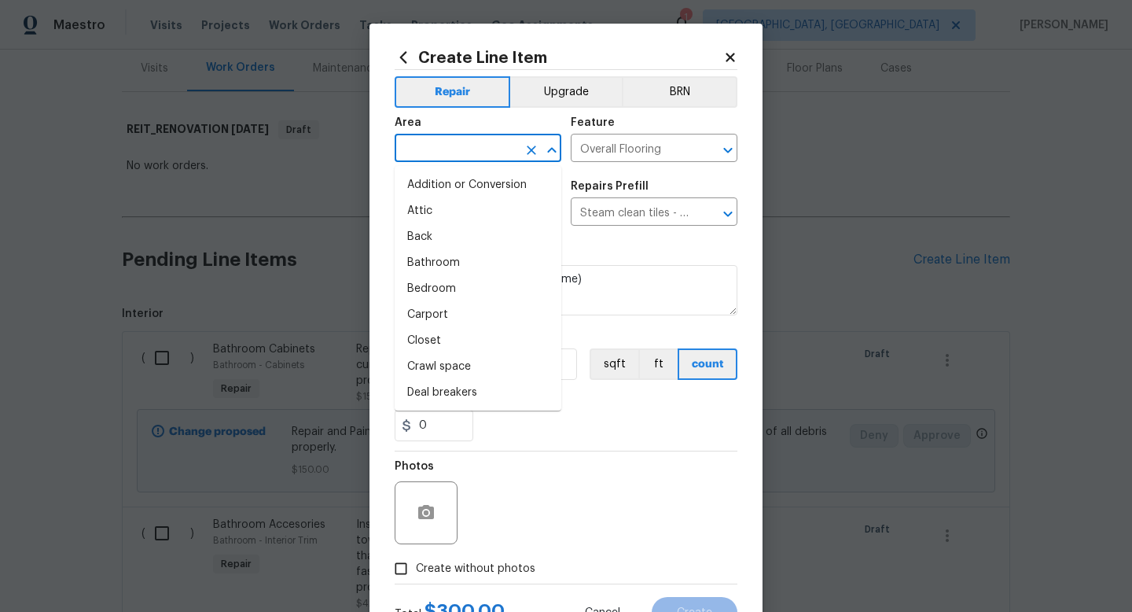
click at [455, 149] on input "text" at bounding box center [456, 150] width 123 height 24
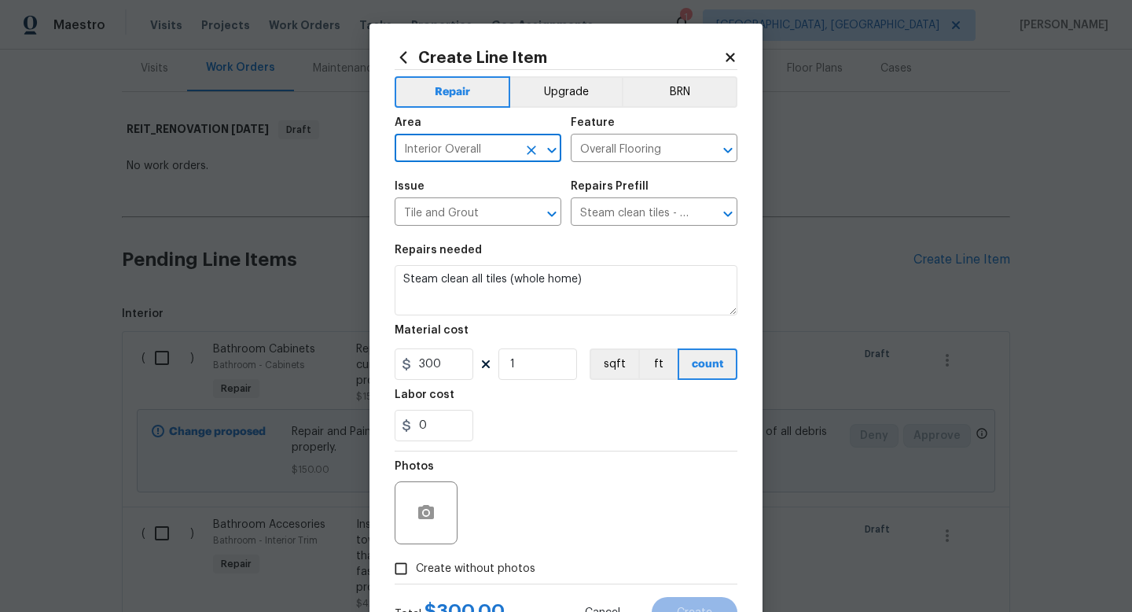
click at [478, 564] on span "Create without photos" at bounding box center [475, 568] width 119 height 17
click at [416, 564] on input "Create without photos" at bounding box center [401, 568] width 30 height 30
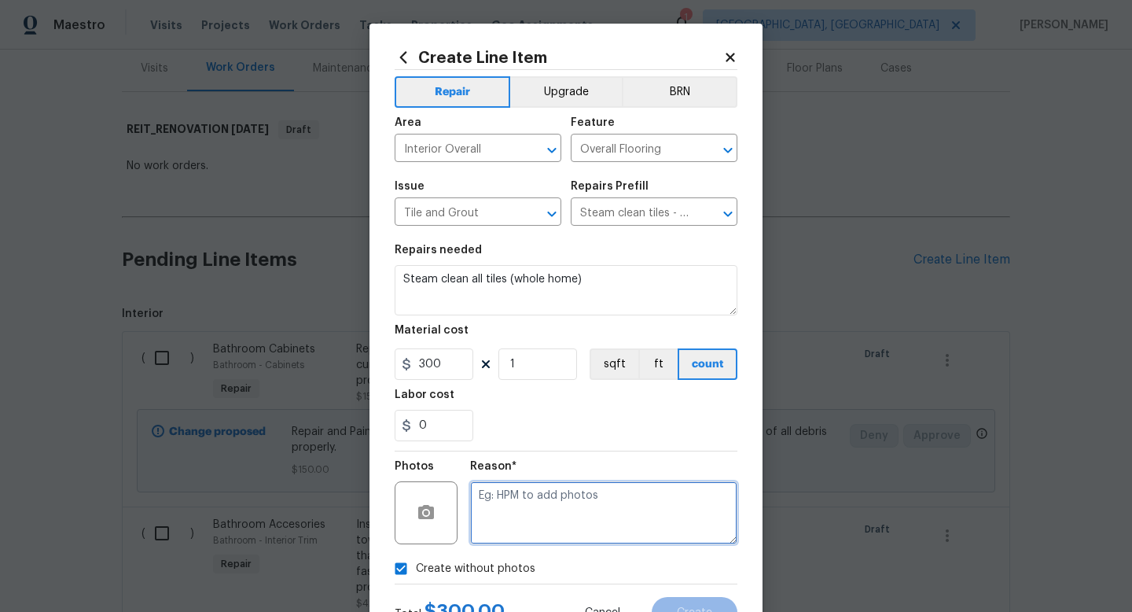
click at [525, 514] on textarea at bounding box center [603, 512] width 267 height 63
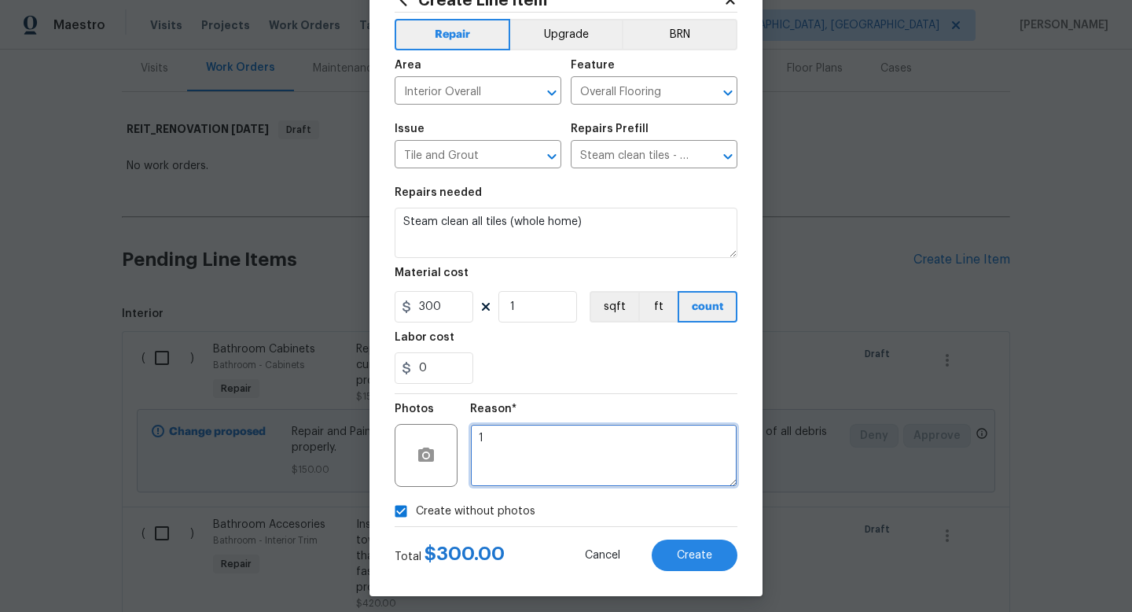
scroll to position [66, 0]
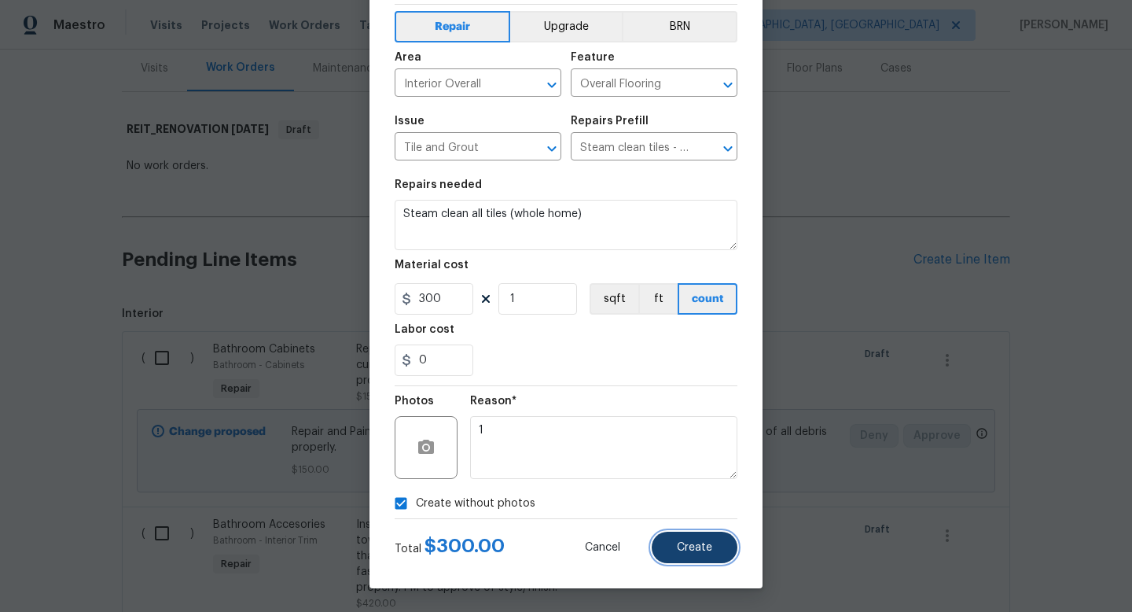
click at [664, 543] on button "Create" at bounding box center [695, 546] width 86 height 31
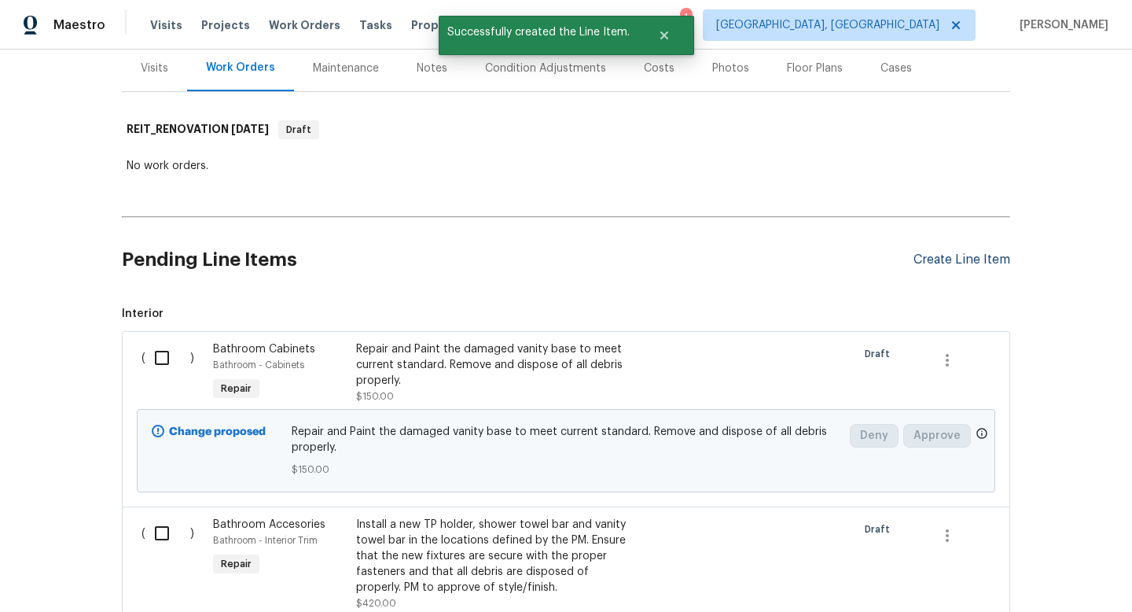
click at [932, 262] on div "Create Line Item" at bounding box center [961, 259] width 97 height 15
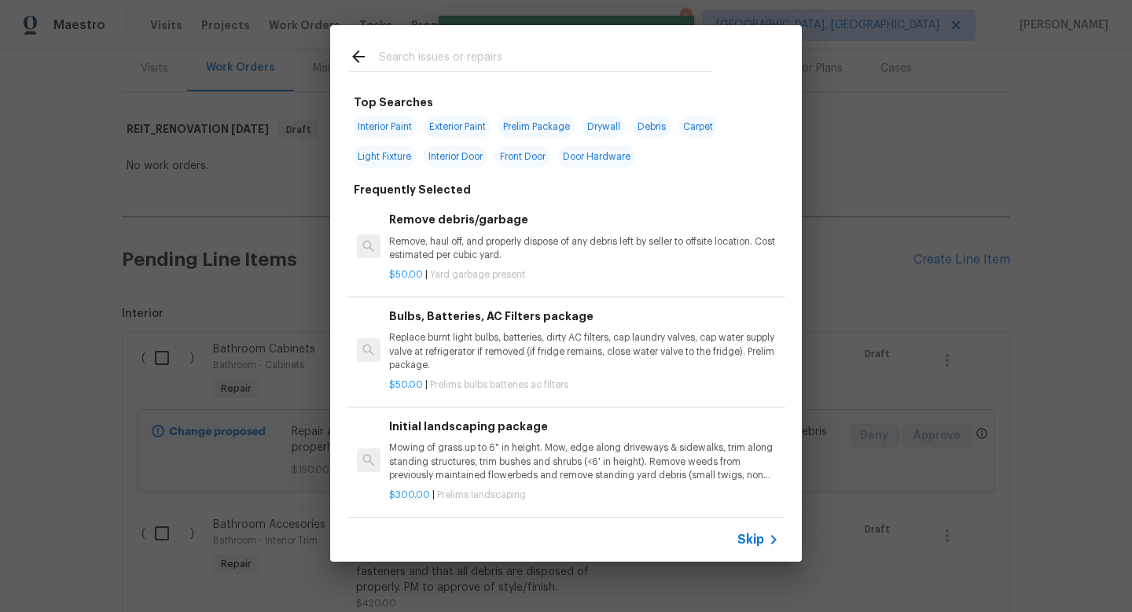
click at [753, 545] on span "Skip" at bounding box center [750, 539] width 27 height 16
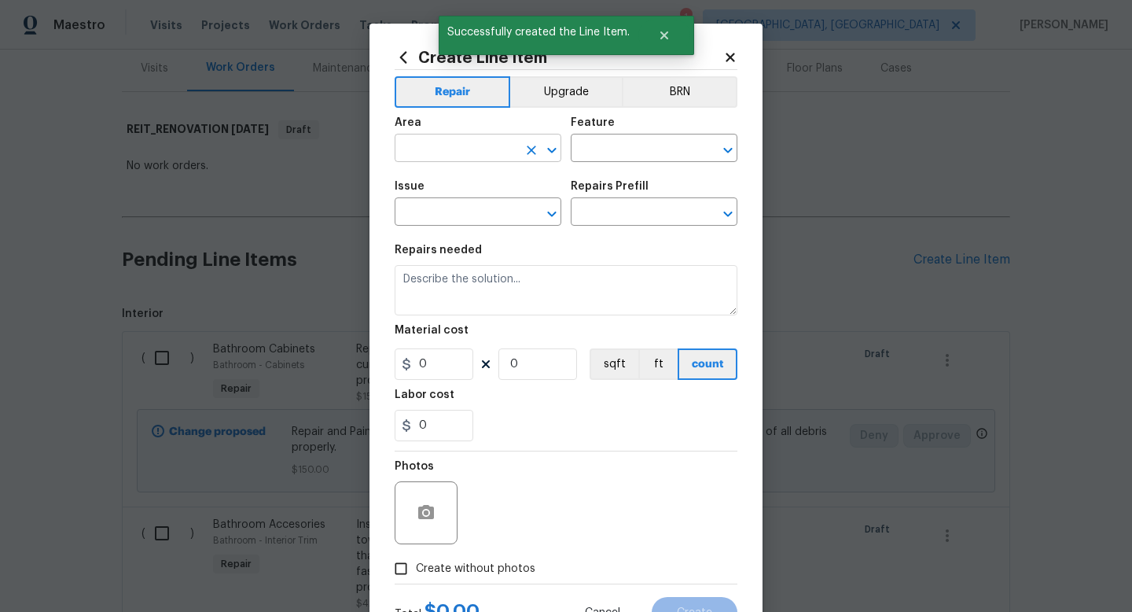
click at [495, 153] on input "text" at bounding box center [456, 150] width 123 height 24
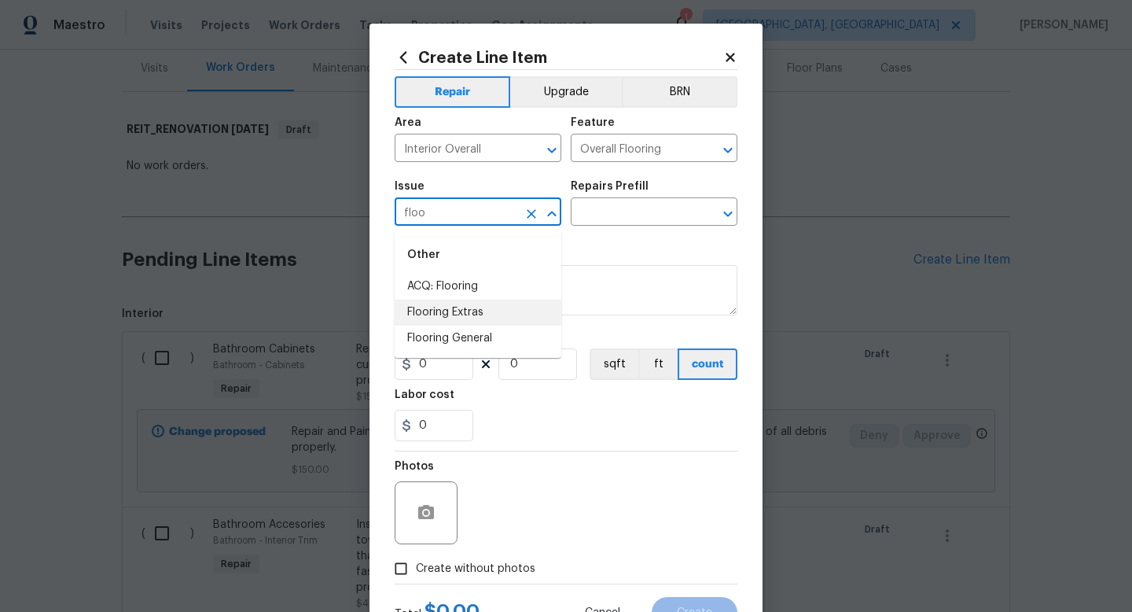
click at [507, 316] on li "Flooring Extras" at bounding box center [478, 312] width 167 height 26
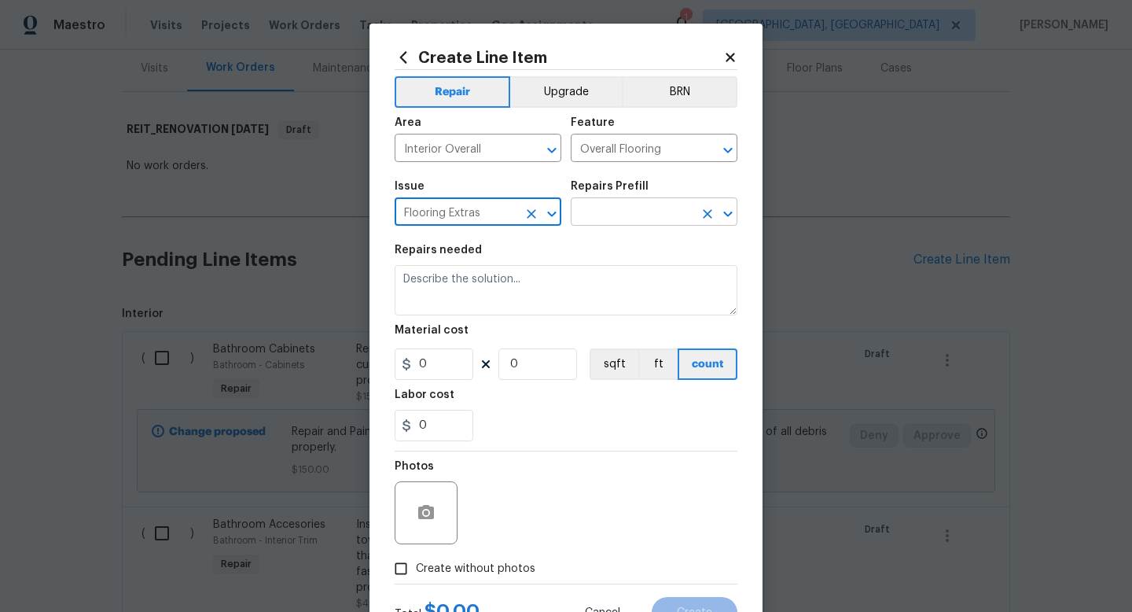
click at [592, 207] on input "text" at bounding box center [632, 213] width 123 height 24
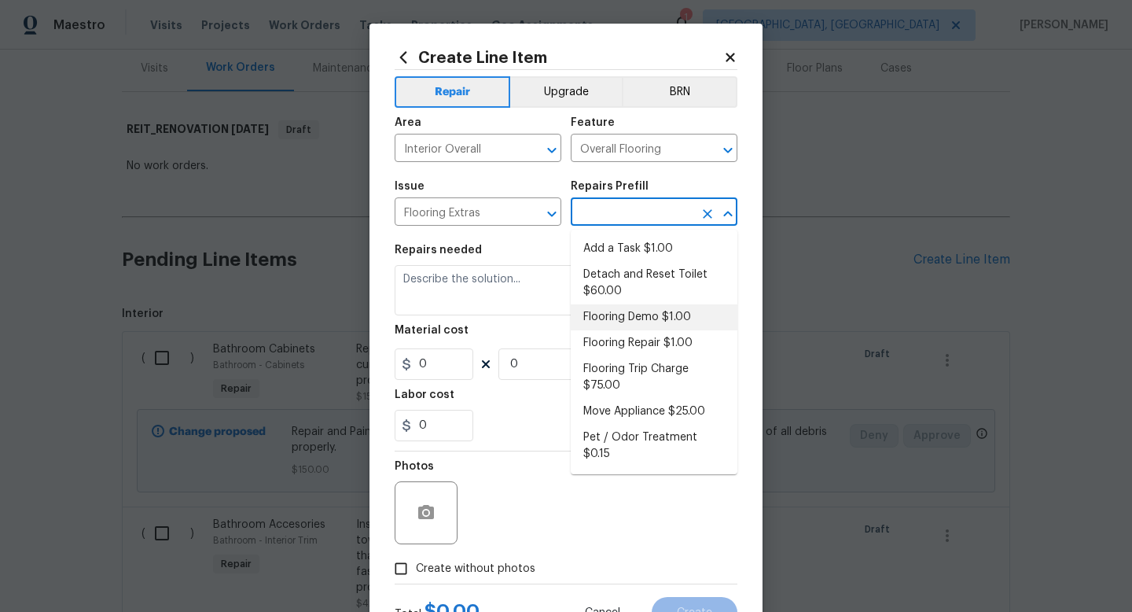
click at [634, 310] on li "Flooring Demo $1.00" at bounding box center [654, 317] width 167 height 26
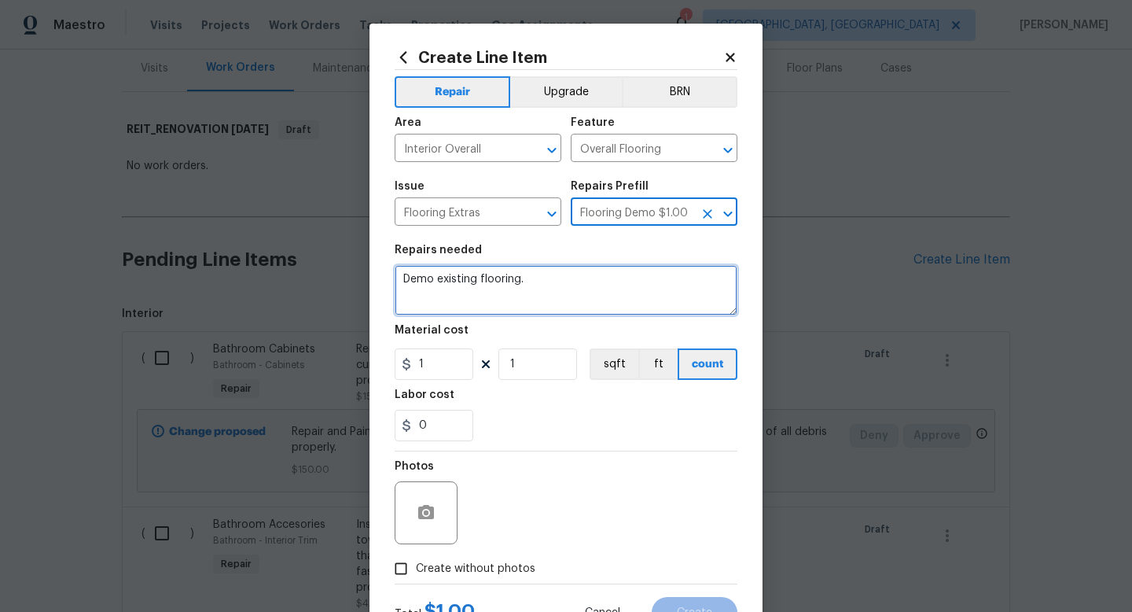
click at [503, 279] on textarea "Demo existing flooring." at bounding box center [566, 290] width 343 height 50
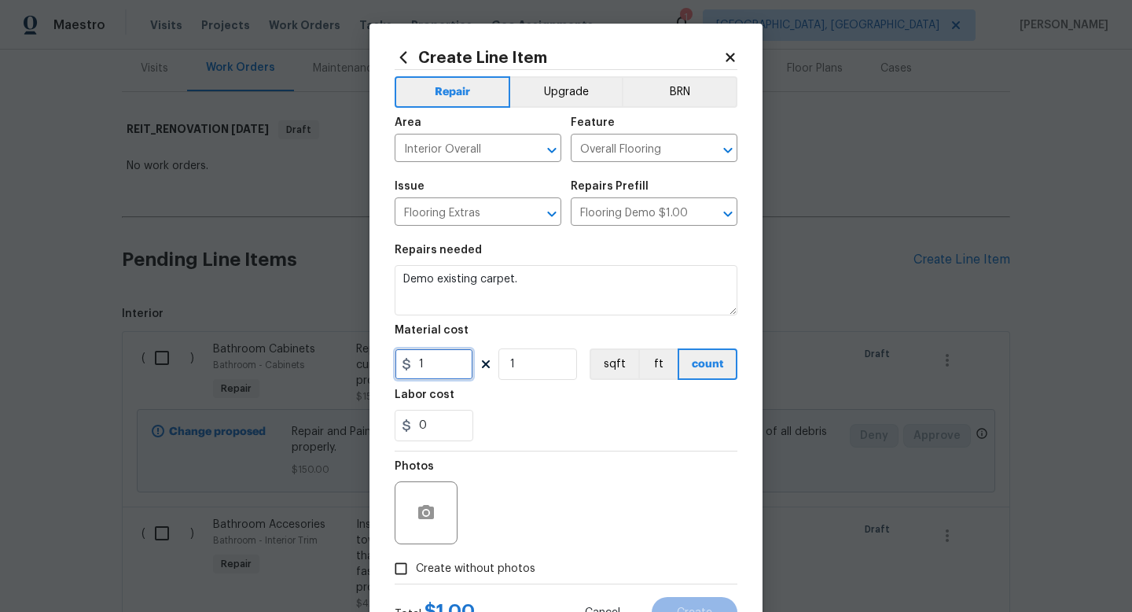
click at [458, 377] on input "1" at bounding box center [434, 363] width 79 height 31
click at [485, 553] on div "Photos" at bounding box center [566, 502] width 343 height 102
click at [479, 571] on span "Create without photos" at bounding box center [475, 568] width 119 height 17
click at [416, 571] on input "Create without photos" at bounding box center [401, 568] width 30 height 30
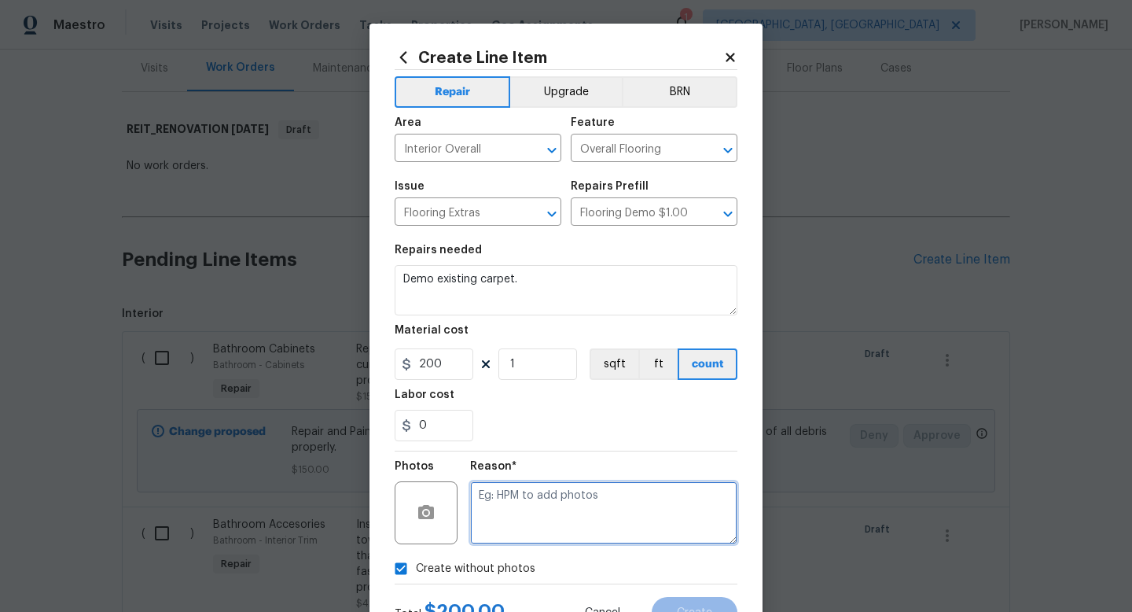
click at [535, 497] on textarea at bounding box center [603, 512] width 267 height 63
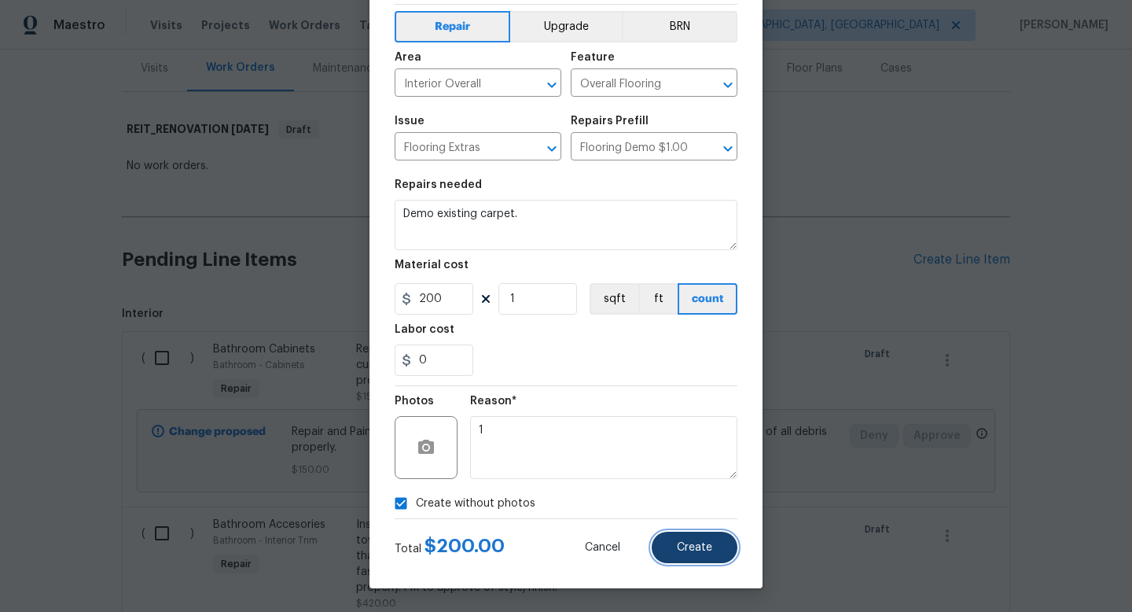
click at [672, 540] on button "Create" at bounding box center [695, 546] width 86 height 31
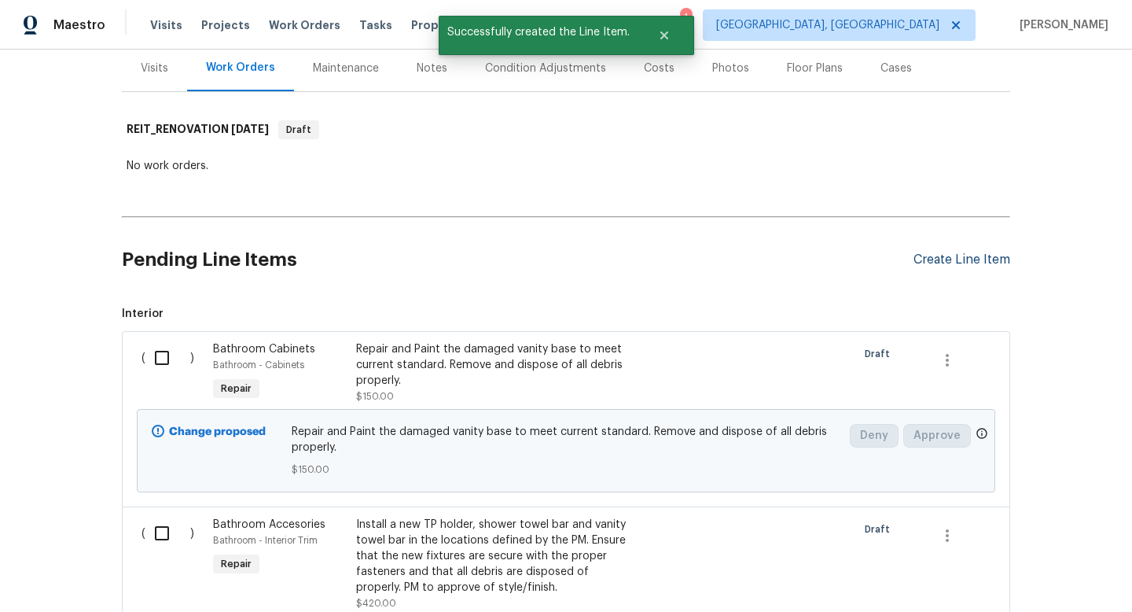
click at [957, 259] on div "Create Line Item" at bounding box center [961, 259] width 97 height 15
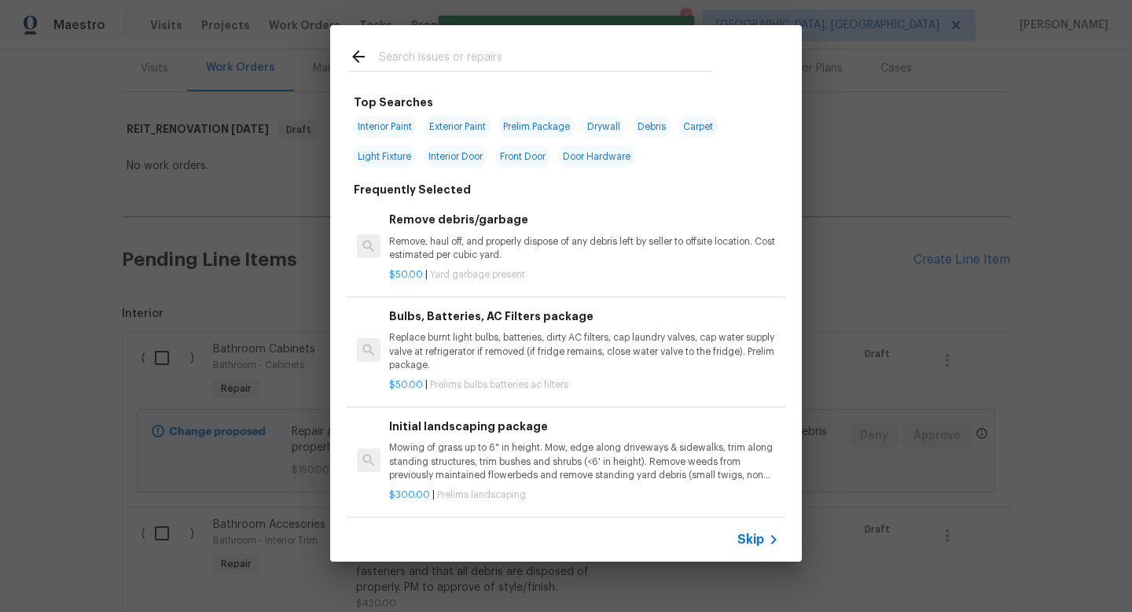
click at [755, 549] on div "Skip" at bounding box center [566, 539] width 472 height 44
click at [749, 524] on div "Skip" at bounding box center [566, 539] width 472 height 44
click at [748, 535] on span "Skip" at bounding box center [750, 539] width 27 height 16
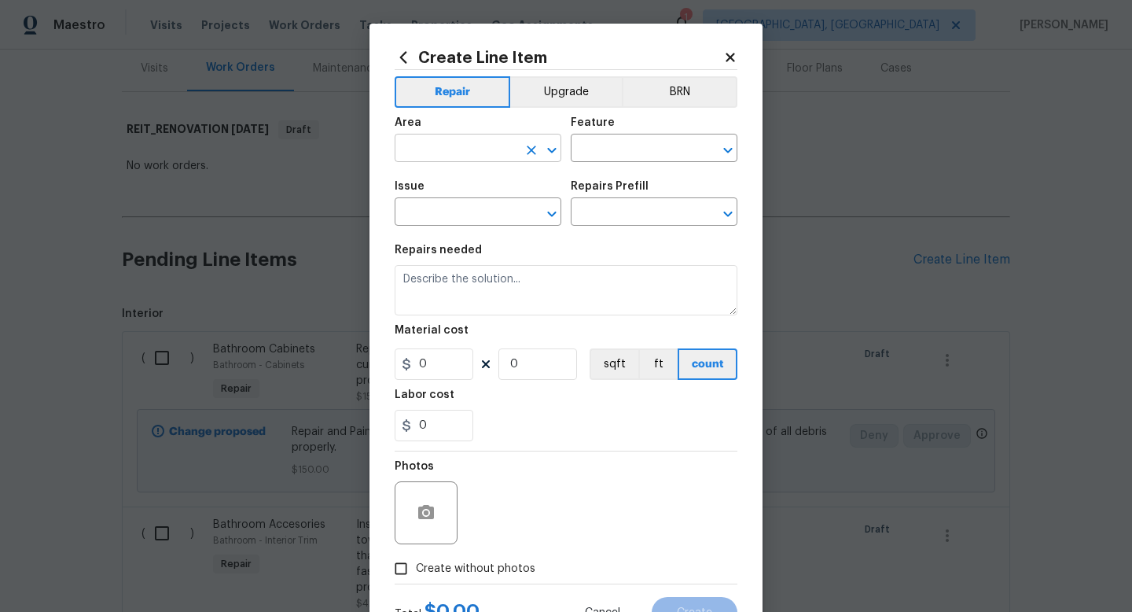
click at [481, 155] on input "text" at bounding box center [456, 150] width 123 height 24
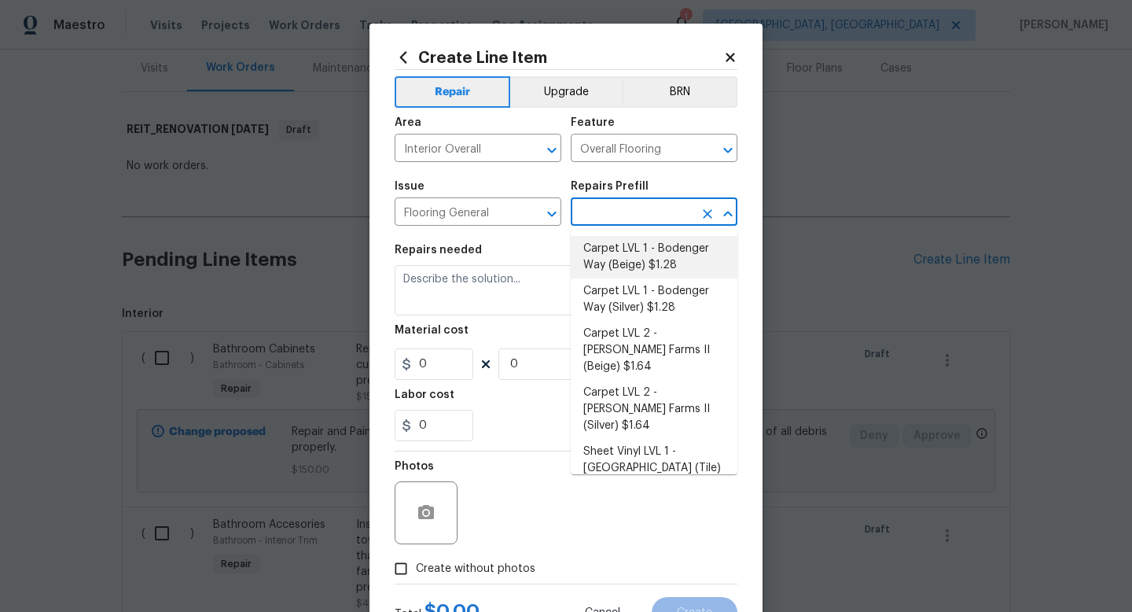
click at [613, 247] on li "Carpet LVL 1 - Bodenger Way (Beige) $1.28" at bounding box center [654, 257] width 167 height 42
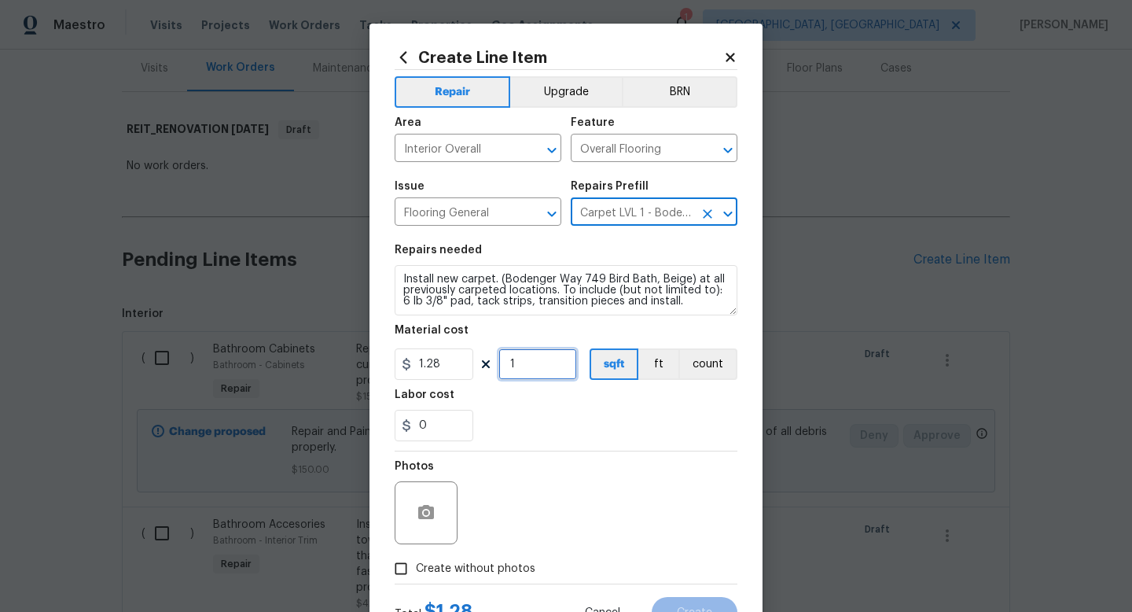
click at [539, 372] on input "1" at bounding box center [537, 363] width 79 height 31
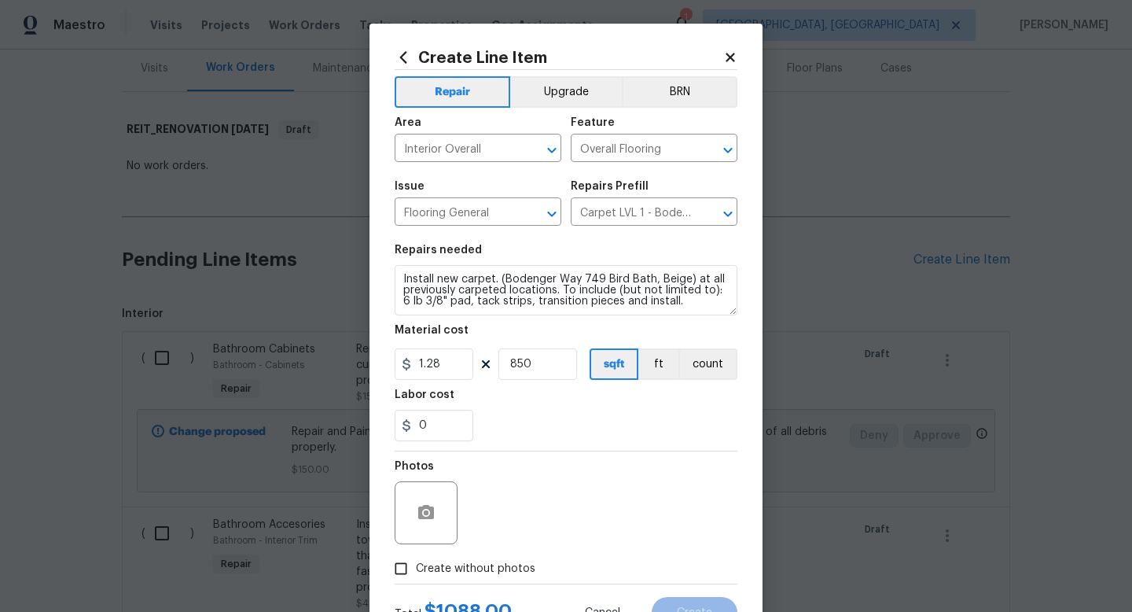
click at [546, 412] on div "0" at bounding box center [566, 425] width 343 height 31
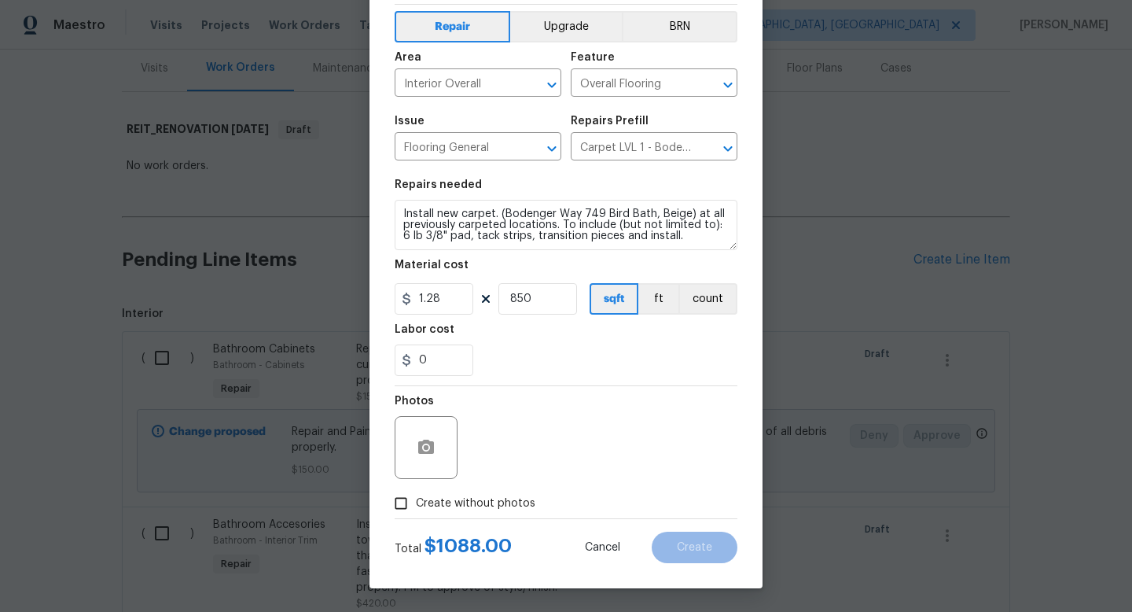
click at [500, 500] on span "Create without photos" at bounding box center [475, 503] width 119 height 17
click at [416, 500] on input "Create without photos" at bounding box center [401, 503] width 30 height 30
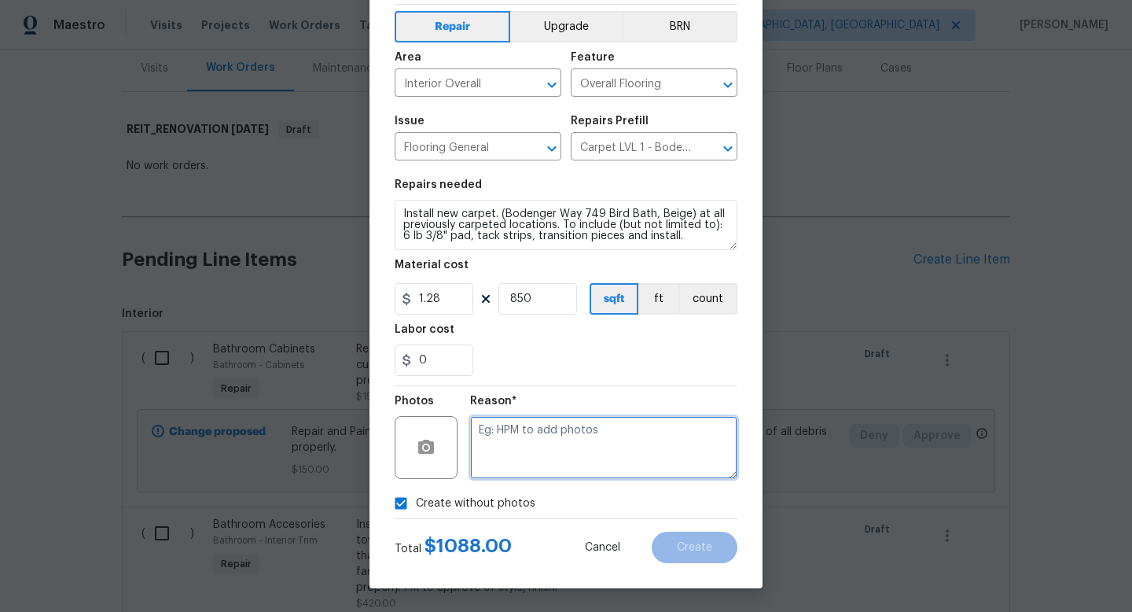
click at [543, 457] on textarea at bounding box center [603, 447] width 267 height 63
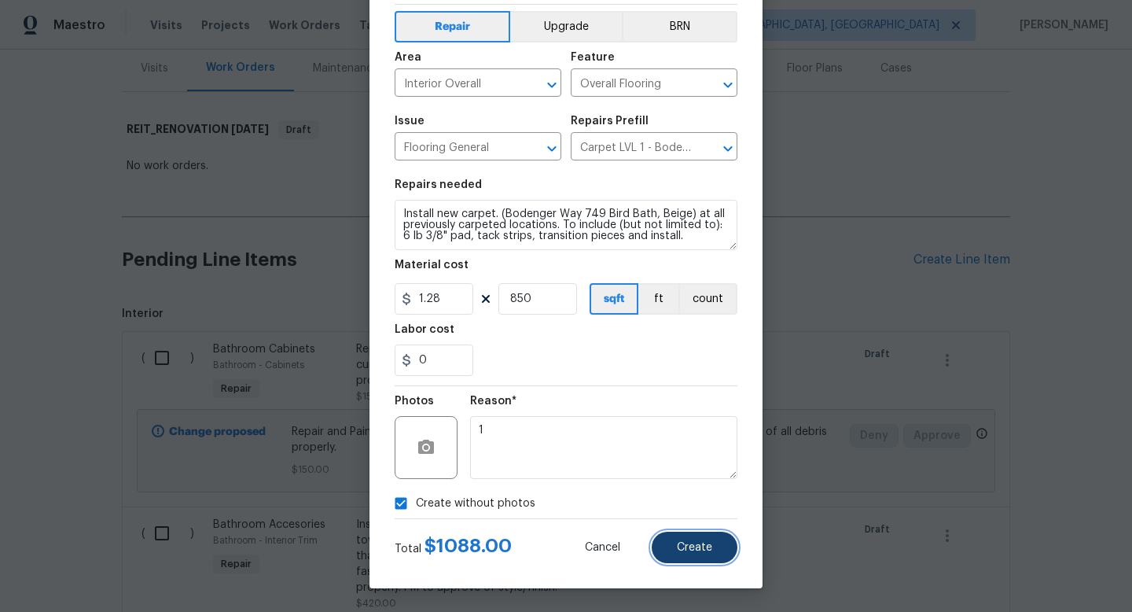
click at [678, 538] on button "Create" at bounding box center [695, 546] width 86 height 31
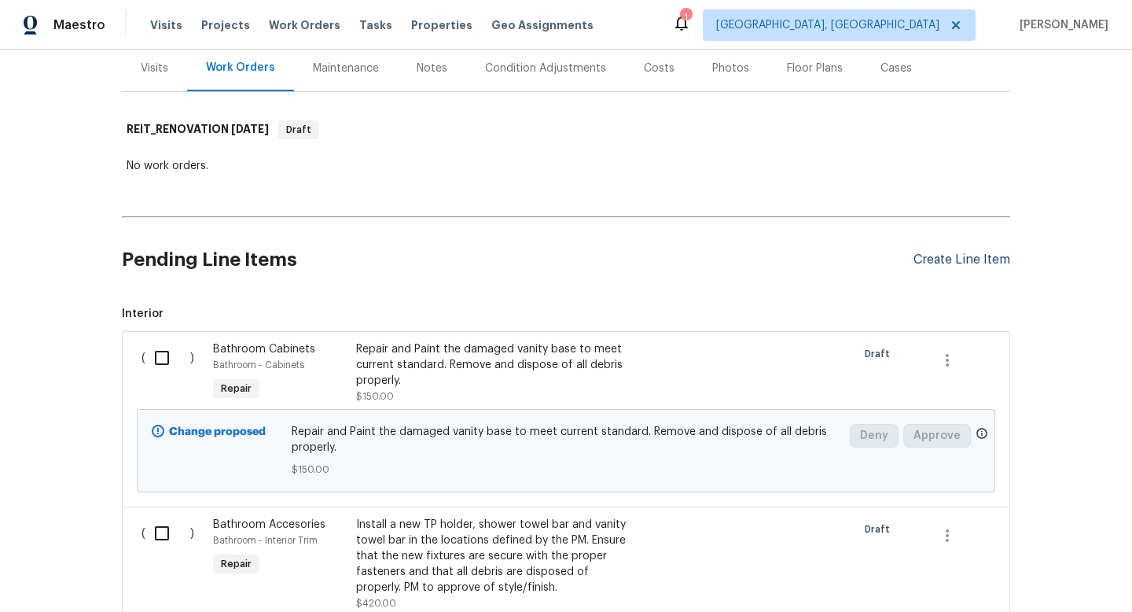
click at [963, 266] on div "Create Line Item" at bounding box center [961, 259] width 97 height 15
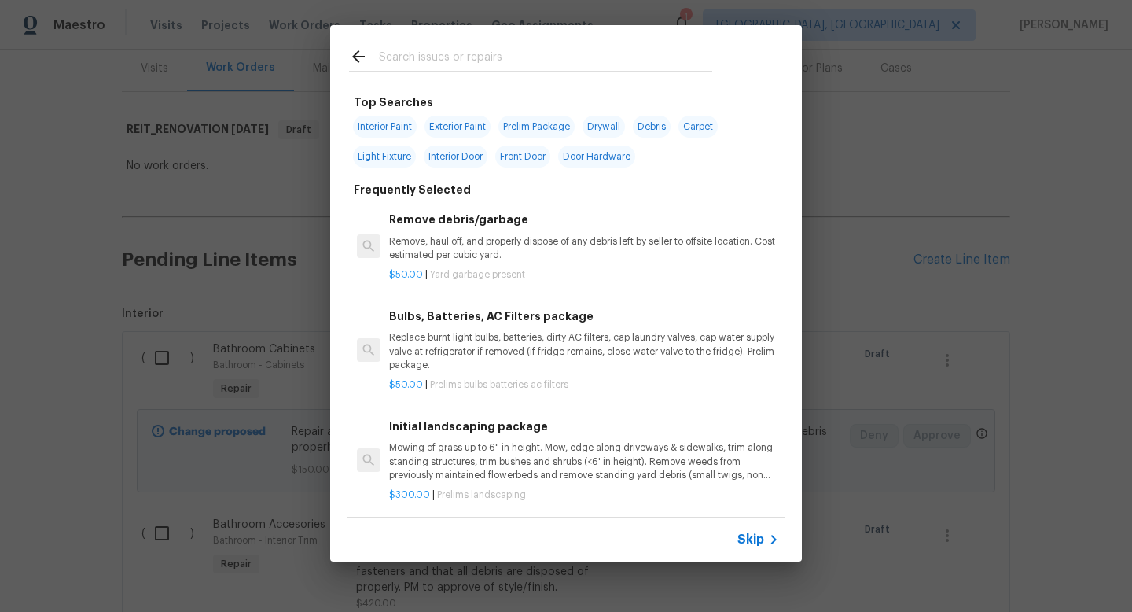
click at [754, 542] on span "Skip" at bounding box center [750, 539] width 27 height 16
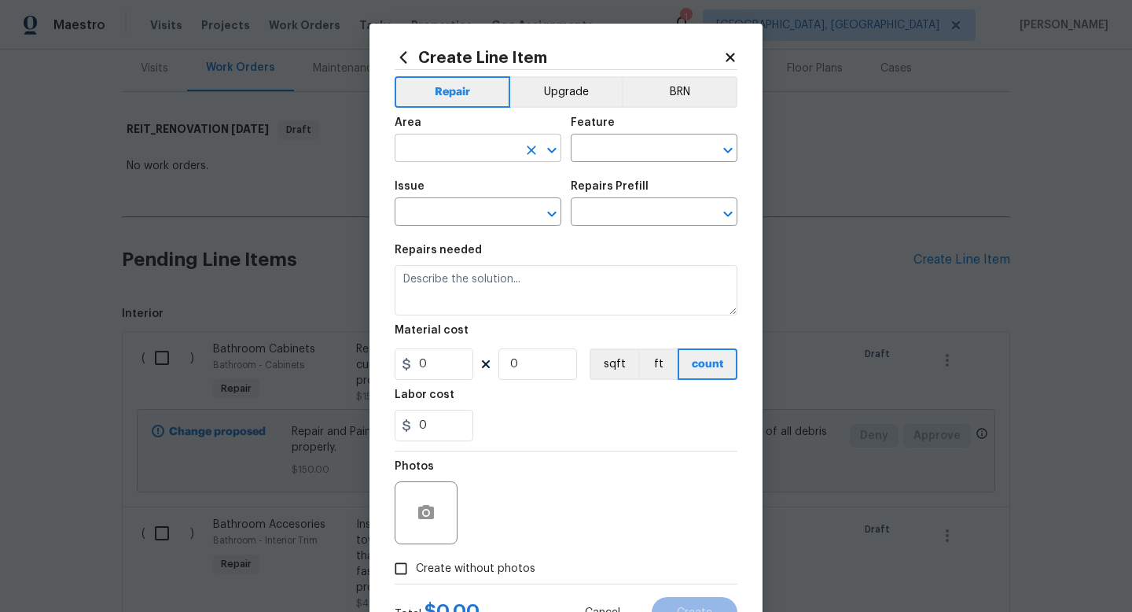
click at [476, 156] on input "text" at bounding box center [456, 150] width 123 height 24
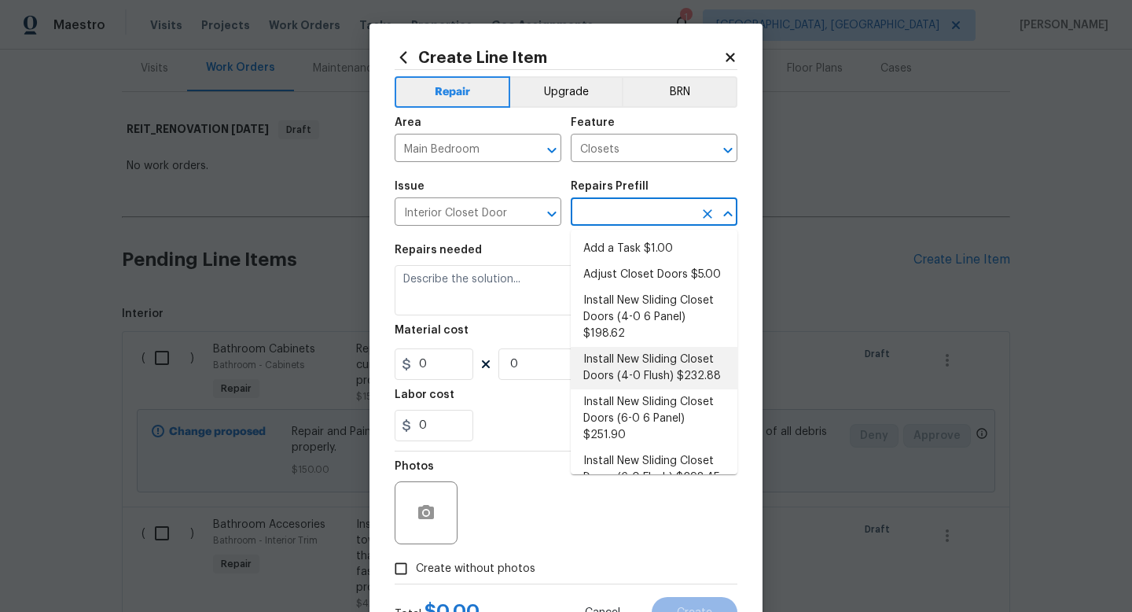
click at [634, 373] on li "Install New Sliding Closet Doors (4-0 Flush) $232.88" at bounding box center [654, 368] width 167 height 42
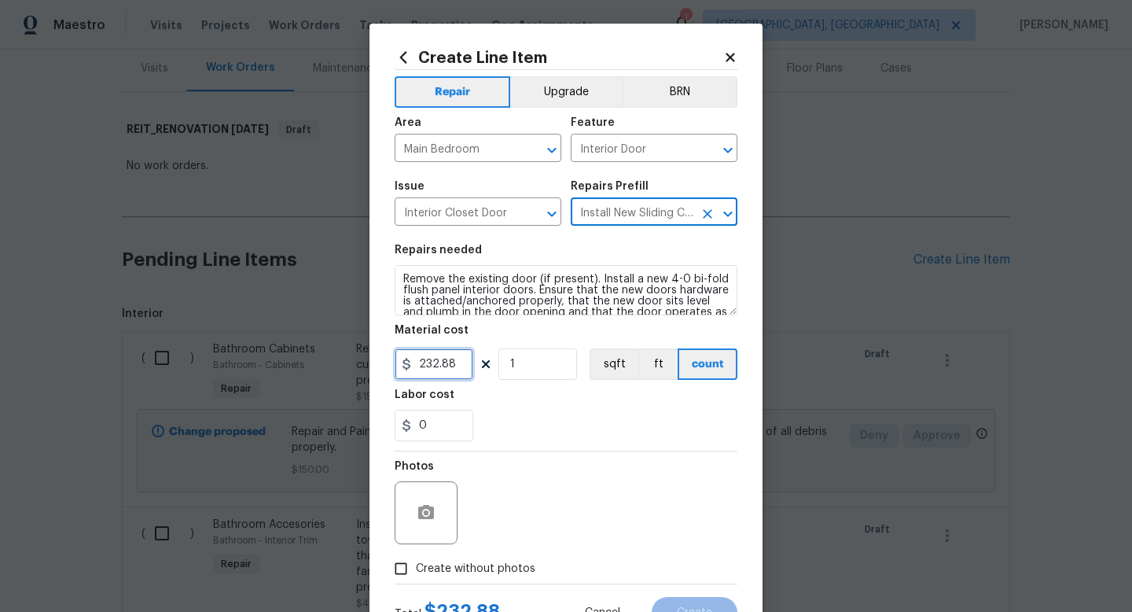
click at [466, 358] on input "232.88" at bounding box center [434, 363] width 79 height 31
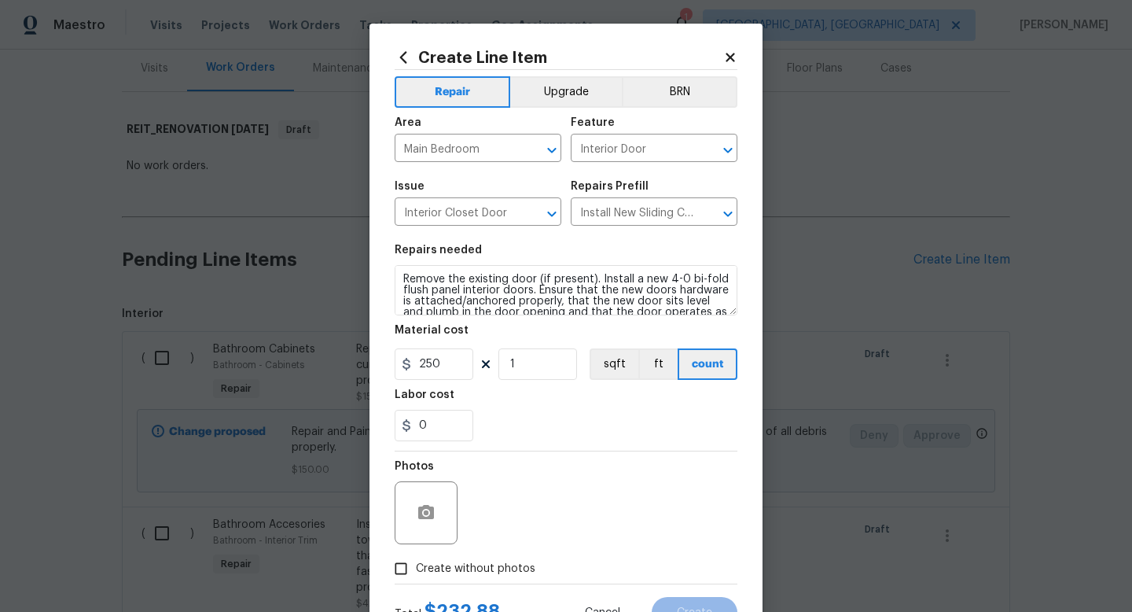
click at [479, 573] on span "Create without photos" at bounding box center [475, 568] width 119 height 17
click at [416, 573] on input "Create without photos" at bounding box center [401, 568] width 30 height 30
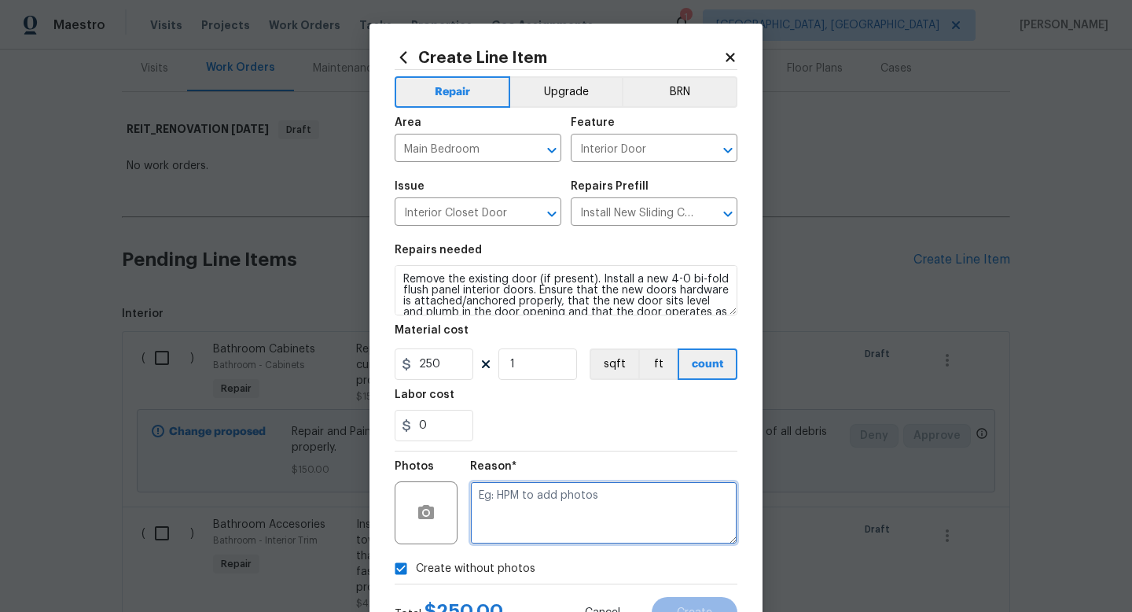
click at [528, 523] on textarea at bounding box center [603, 512] width 267 height 63
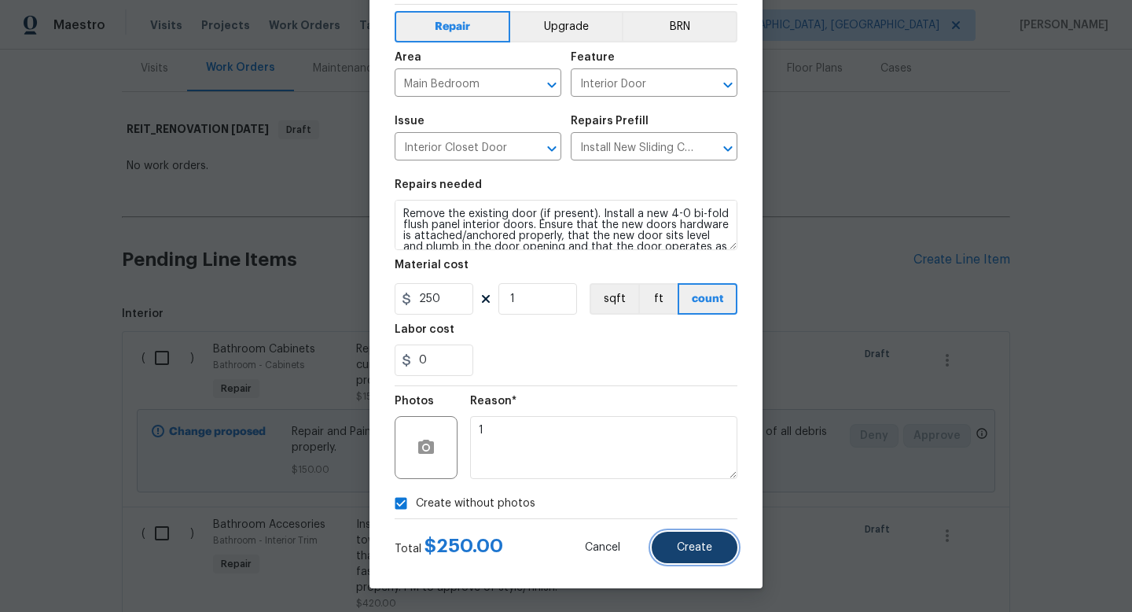
click at [677, 551] on button "Create" at bounding box center [695, 546] width 86 height 31
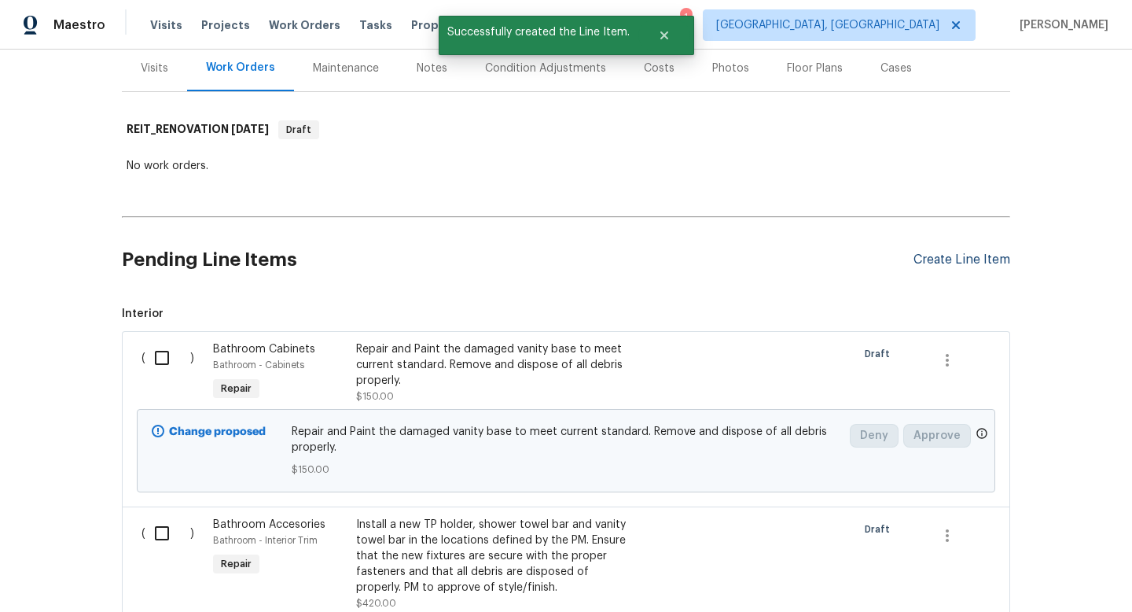
click at [931, 256] on div "Create Line Item" at bounding box center [961, 259] width 97 height 15
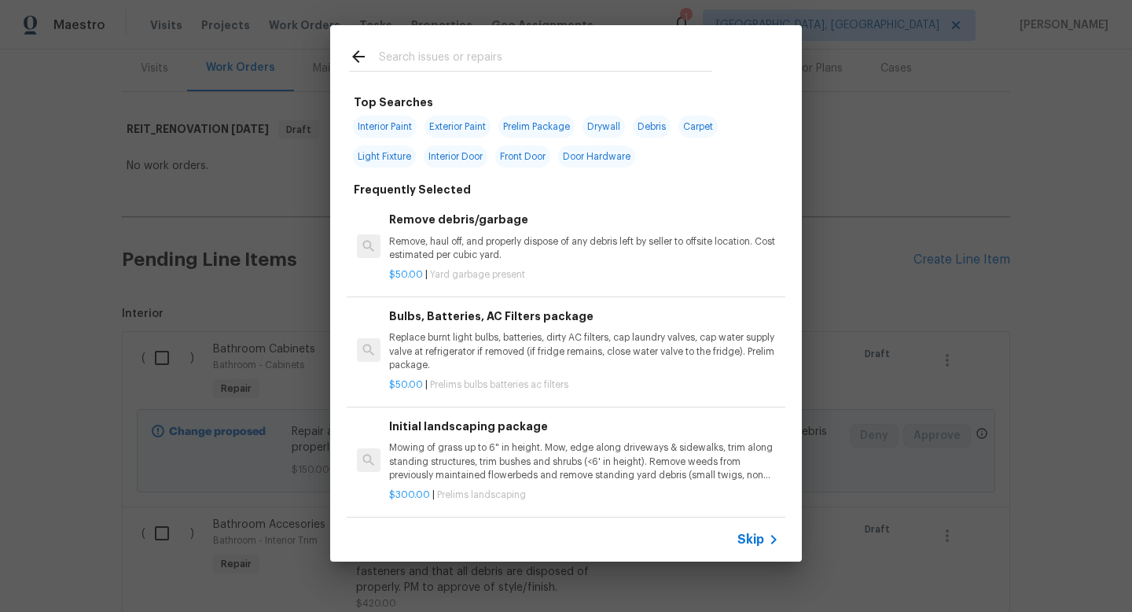
click at [755, 541] on span "Skip" at bounding box center [750, 539] width 27 height 16
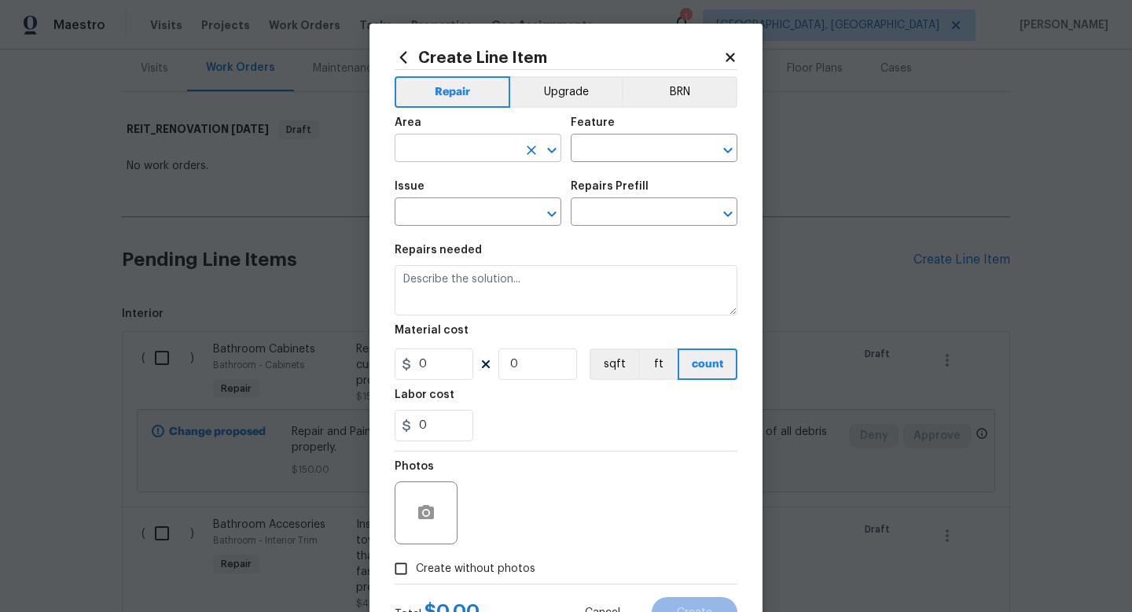
click at [491, 151] on input "text" at bounding box center [456, 150] width 123 height 24
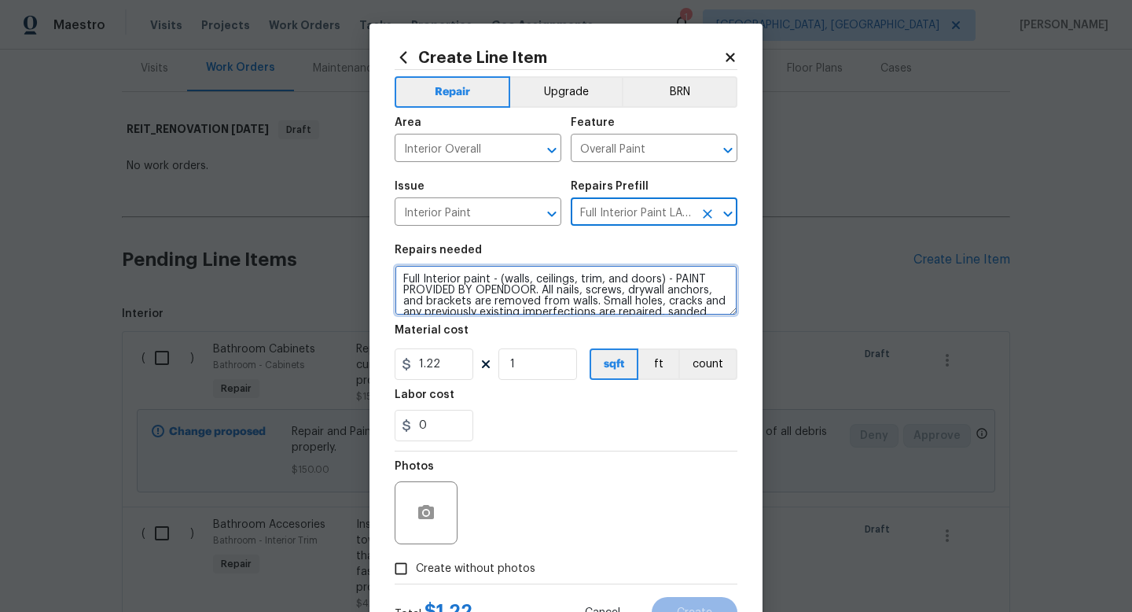
click at [543, 293] on textarea "Full Interior paint - (walls, ceilings, trim, and doors) - PAINT PROVIDED BY OP…" at bounding box center [566, 290] width 343 height 50
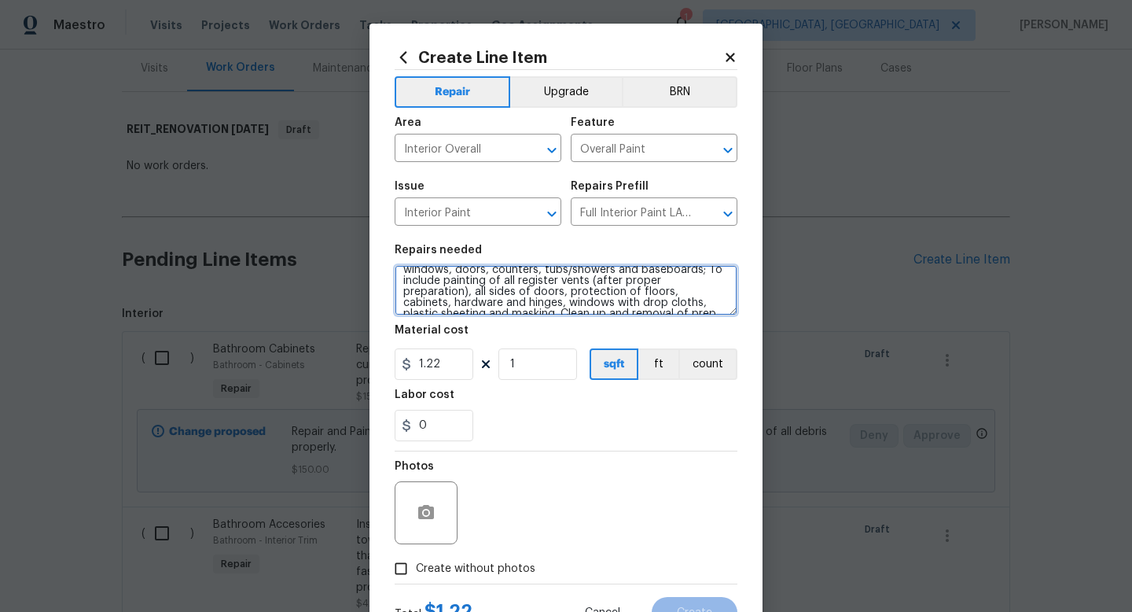
scroll to position [77, 0]
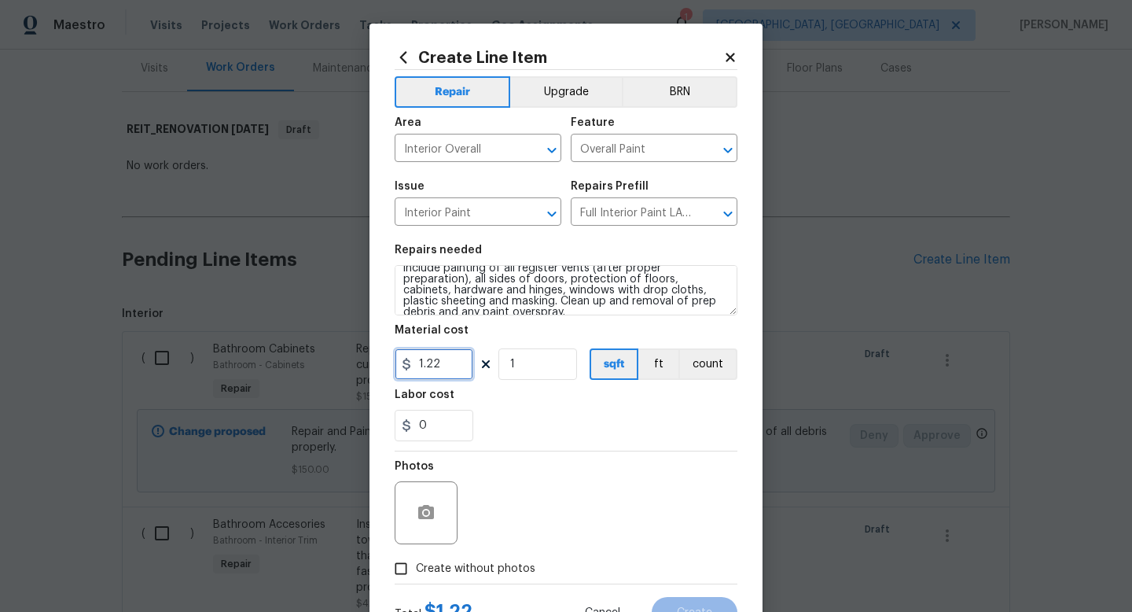
click at [437, 366] on input "1.22" at bounding box center [434, 363] width 79 height 31
click at [551, 359] on input "1" at bounding box center [537, 363] width 79 height 31
click at [499, 566] on span "Create without photos" at bounding box center [475, 568] width 119 height 17
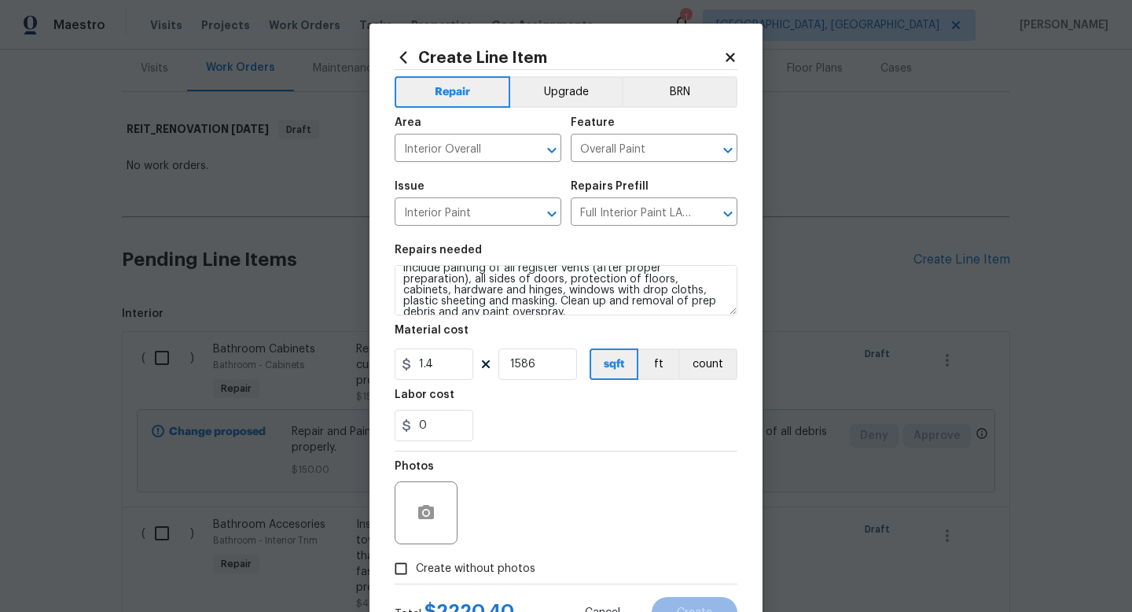
click at [416, 566] on input "Create without photos" at bounding box center [401, 568] width 30 height 30
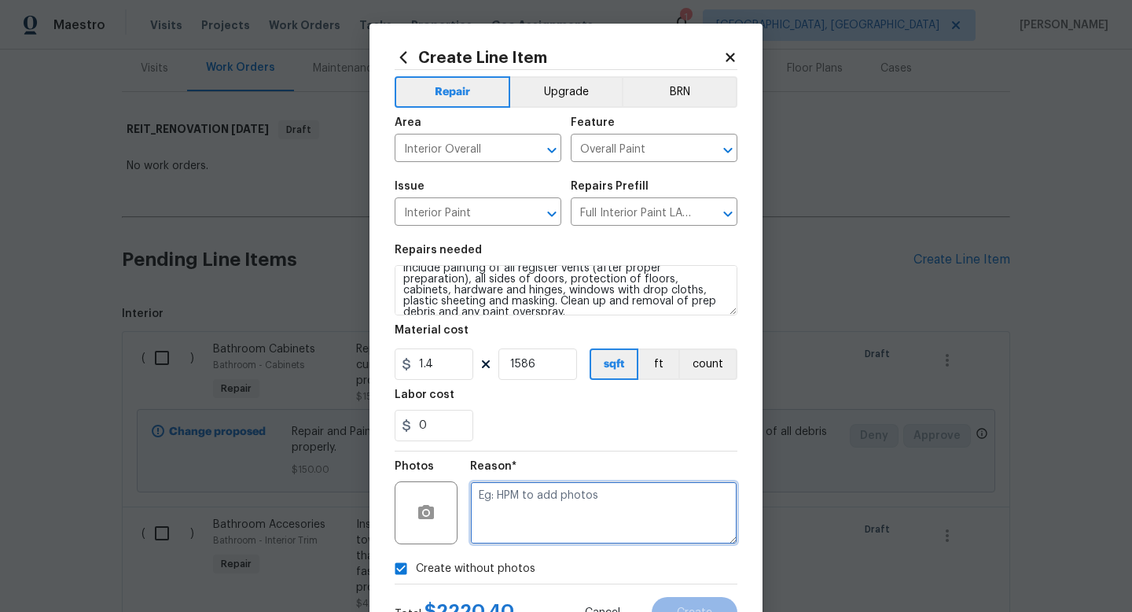
click at [520, 520] on textarea at bounding box center [603, 512] width 267 height 63
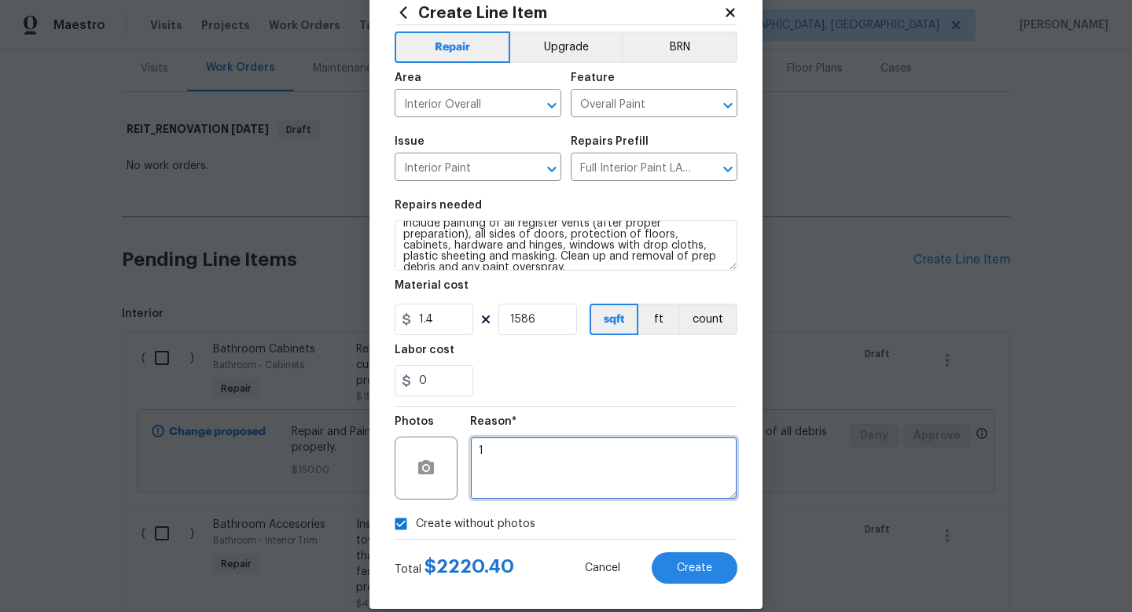
scroll to position [66, 0]
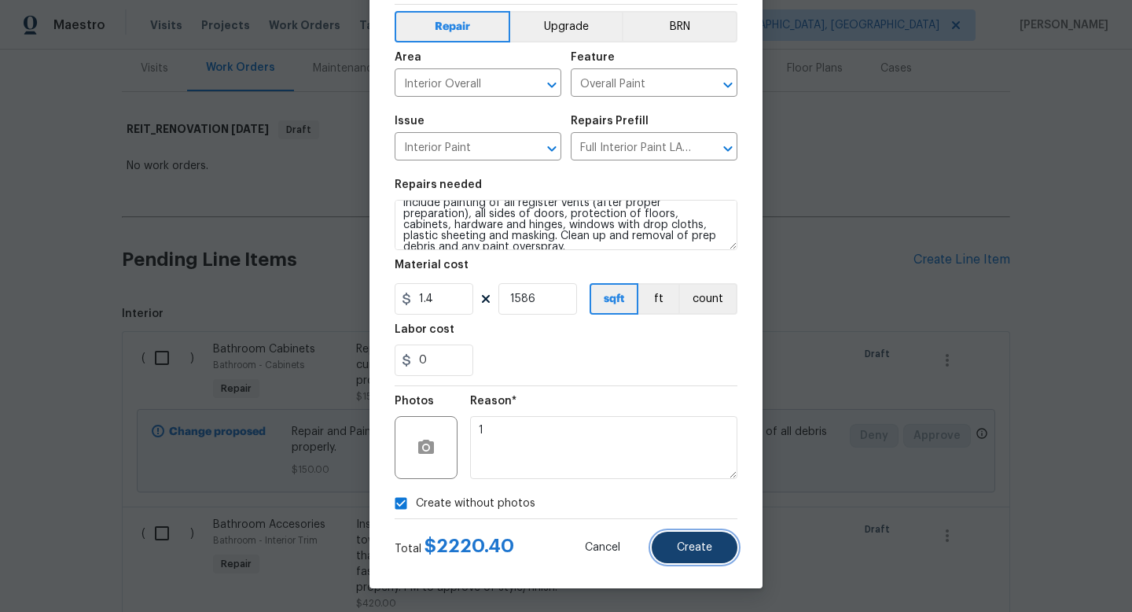
click at [664, 548] on button "Create" at bounding box center [695, 546] width 86 height 31
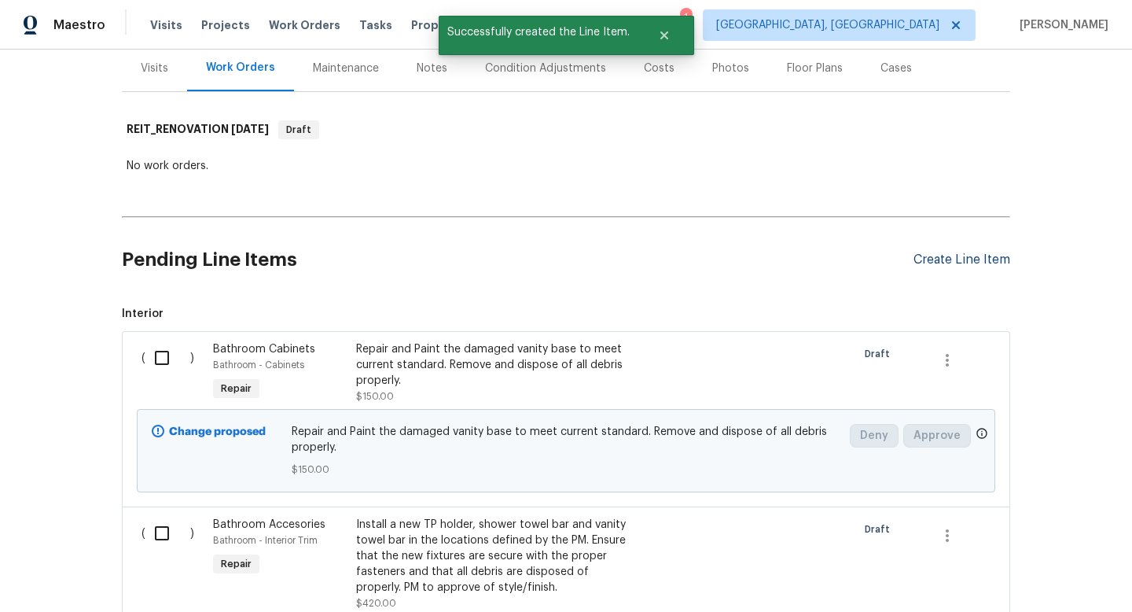
click at [937, 257] on div "Create Line Item" at bounding box center [961, 259] width 97 height 15
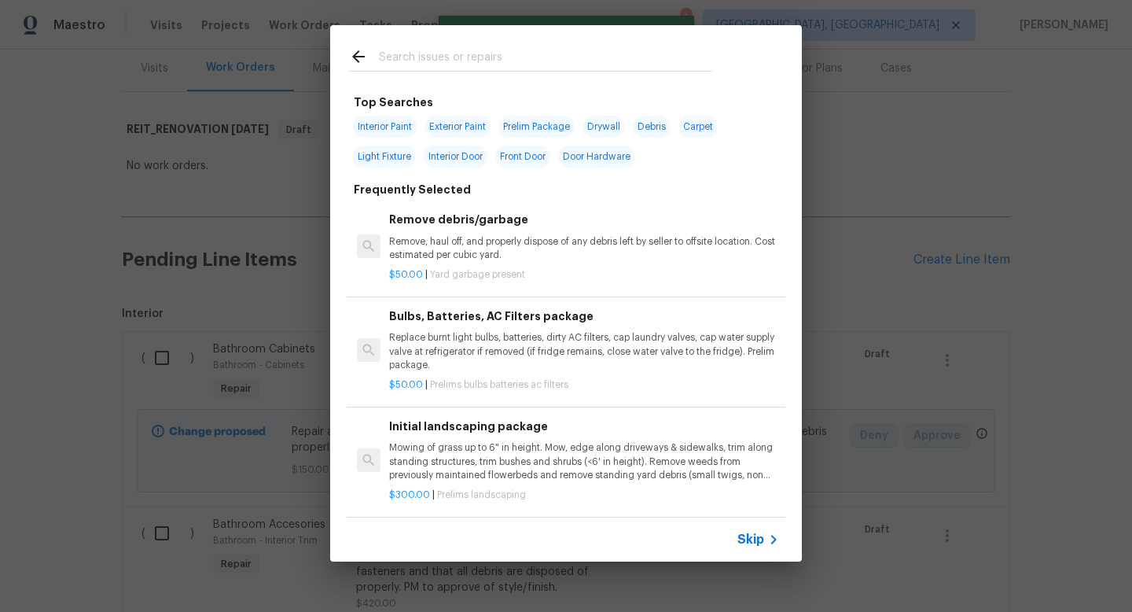
click at [499, 68] on input "text" at bounding box center [545, 59] width 333 height 24
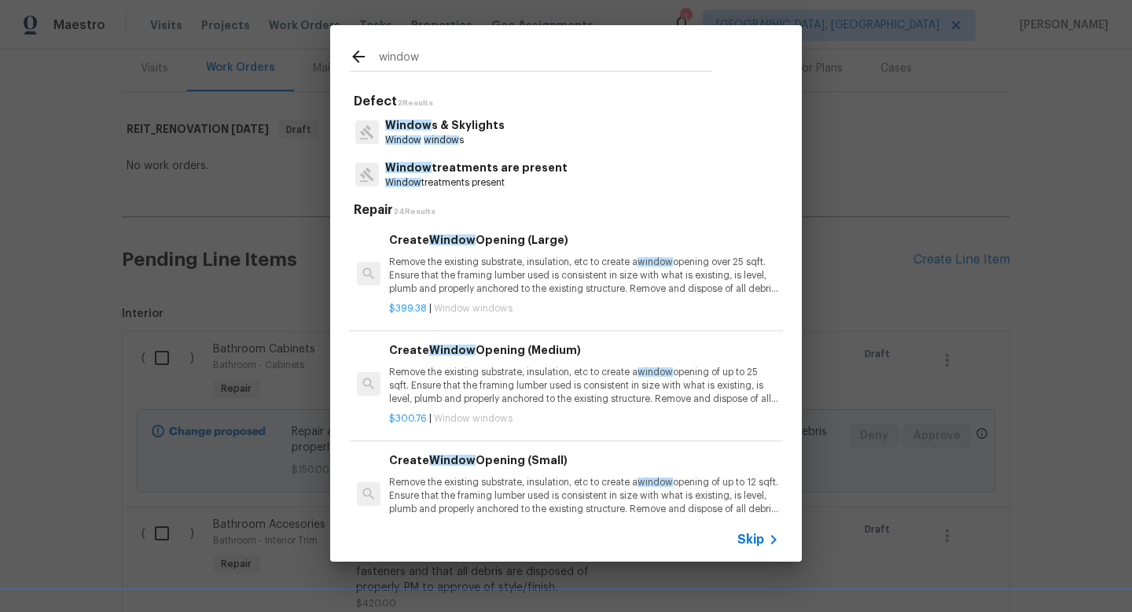
click at [476, 175] on p "Window treatments are present" at bounding box center [476, 168] width 182 height 17
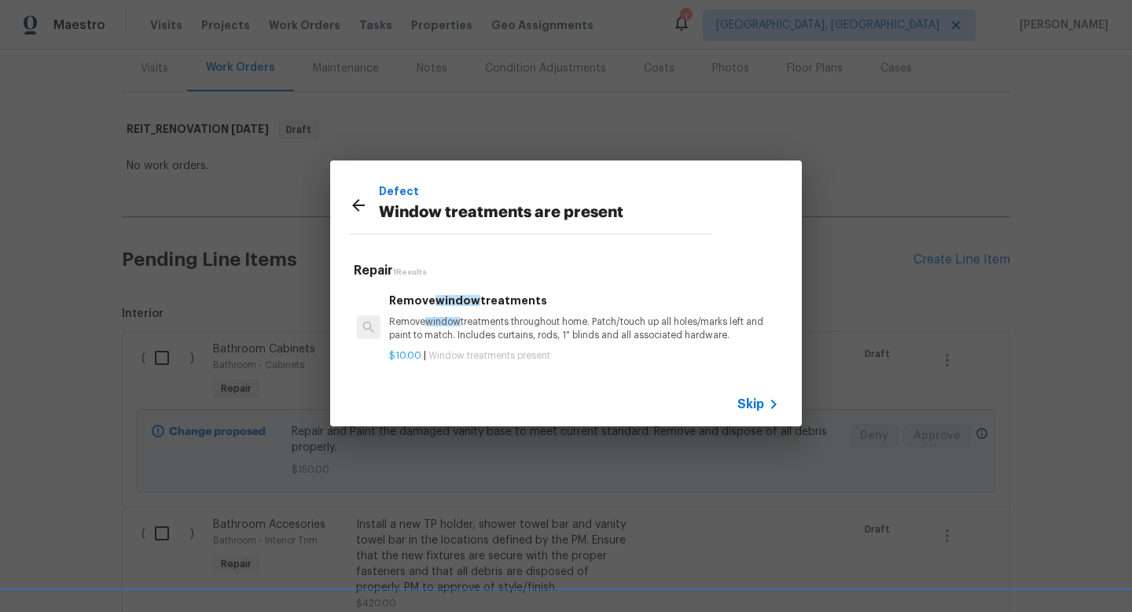
click at [502, 349] on p "$10.00 | Window treatments present" at bounding box center [584, 355] width 390 height 13
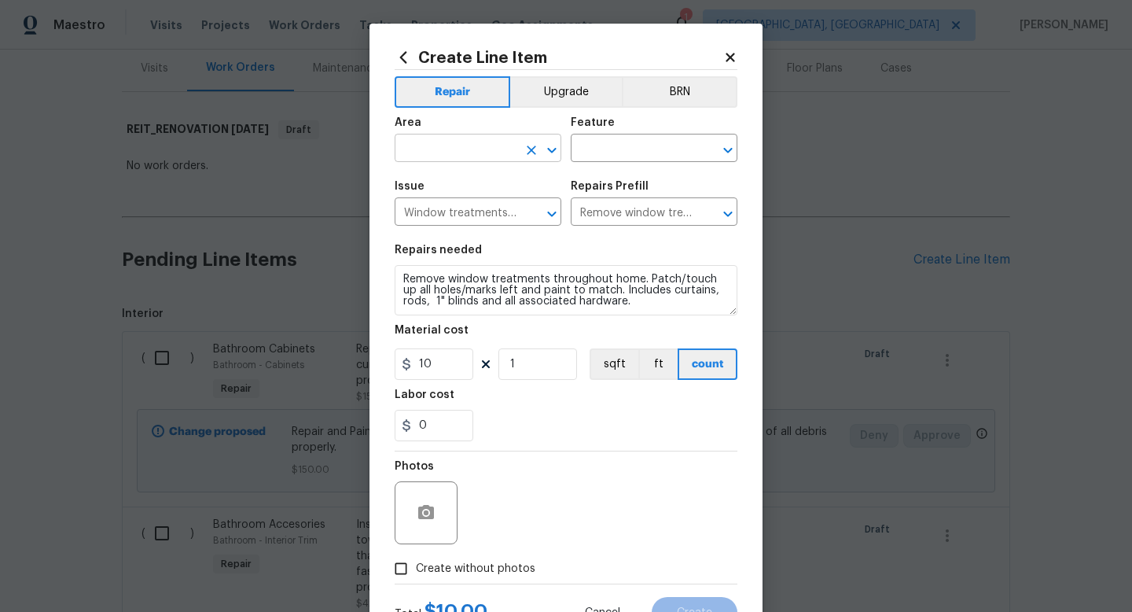
click at [435, 153] on input "text" at bounding box center [456, 150] width 123 height 24
click at [444, 373] on input "10" at bounding box center [434, 363] width 79 height 31
click at [490, 571] on span "Create without photos" at bounding box center [475, 568] width 119 height 17
click at [416, 571] on input "Create without photos" at bounding box center [401, 568] width 30 height 30
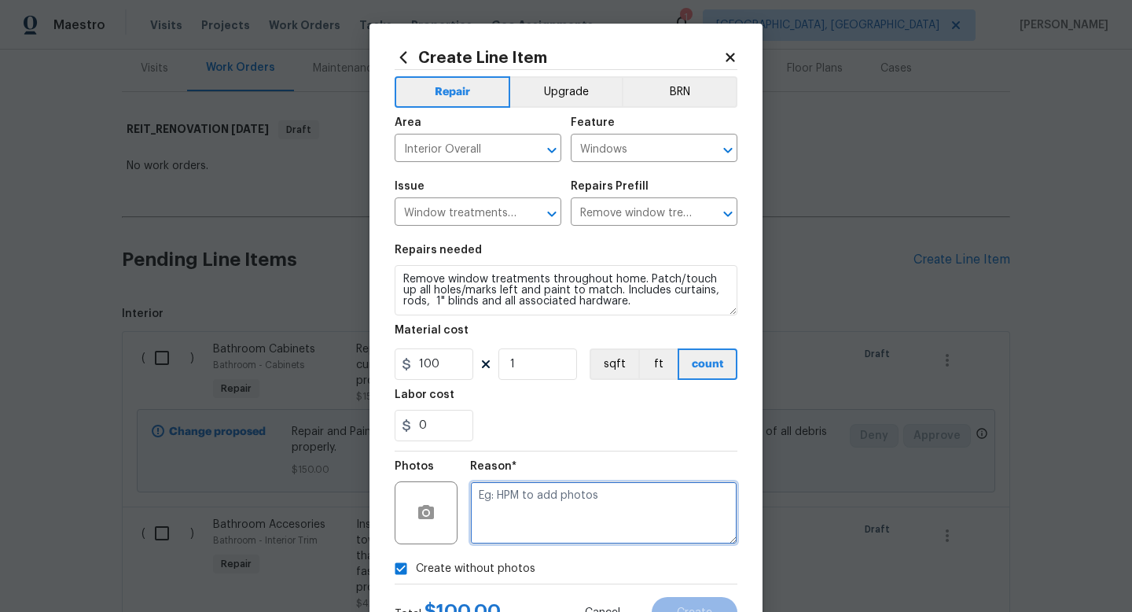
click at [521, 521] on textarea at bounding box center [603, 512] width 267 height 63
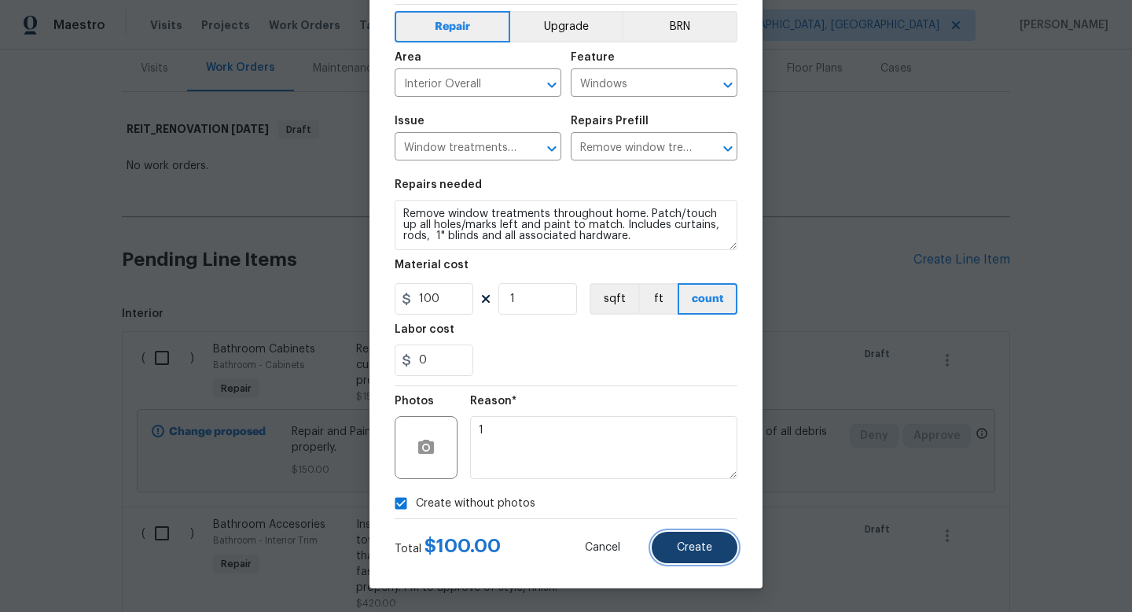
click at [686, 539] on button "Create" at bounding box center [695, 546] width 86 height 31
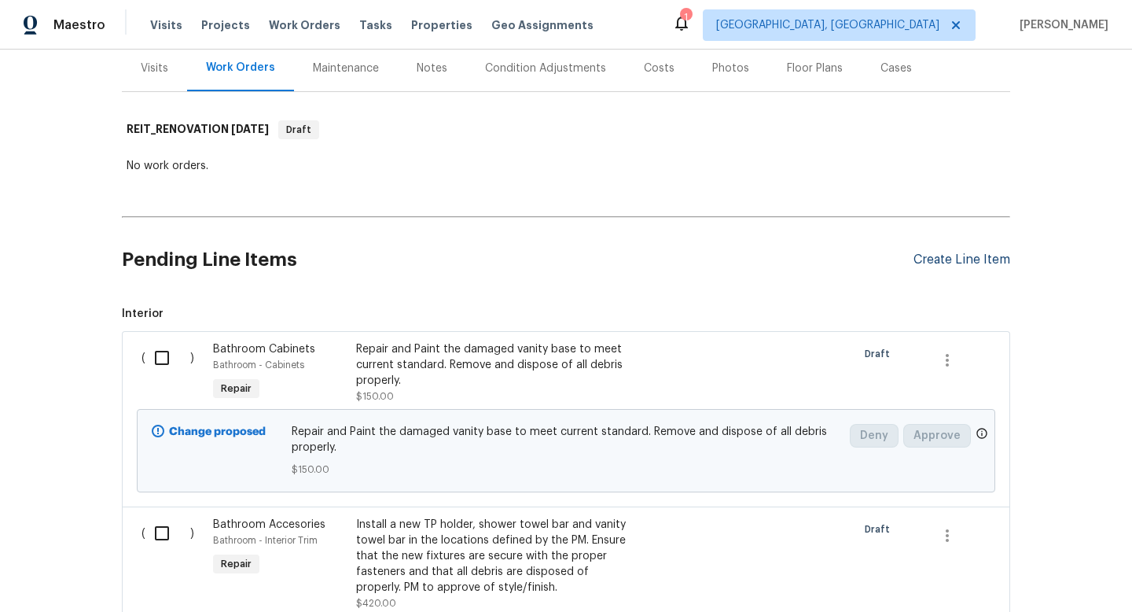
click at [950, 261] on div "Create Line Item" at bounding box center [961, 259] width 97 height 15
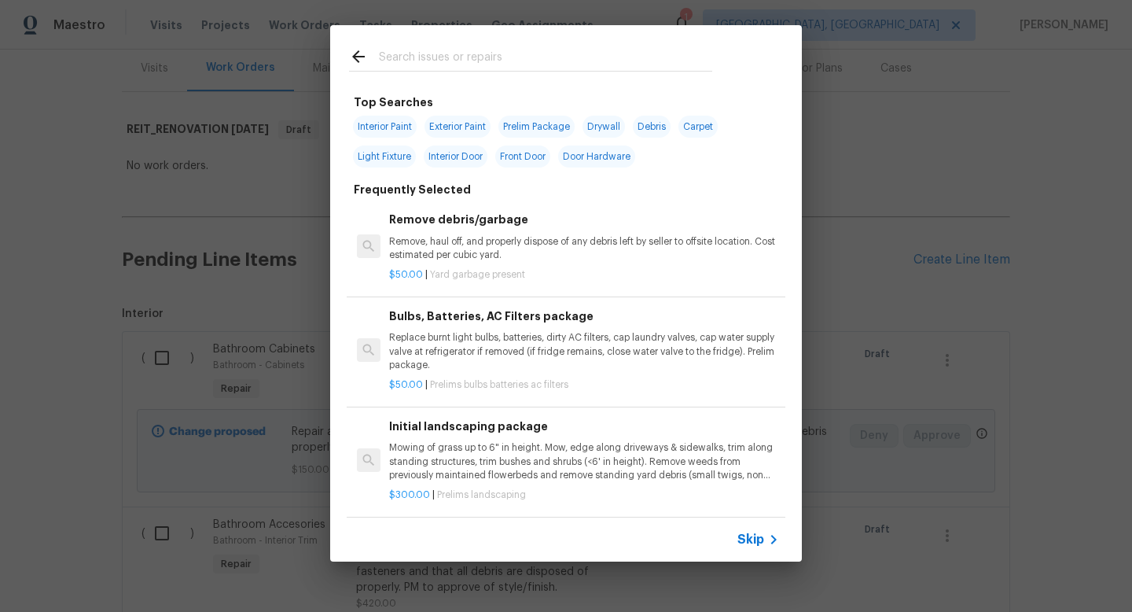
click at [749, 540] on span "Skip" at bounding box center [750, 539] width 27 height 16
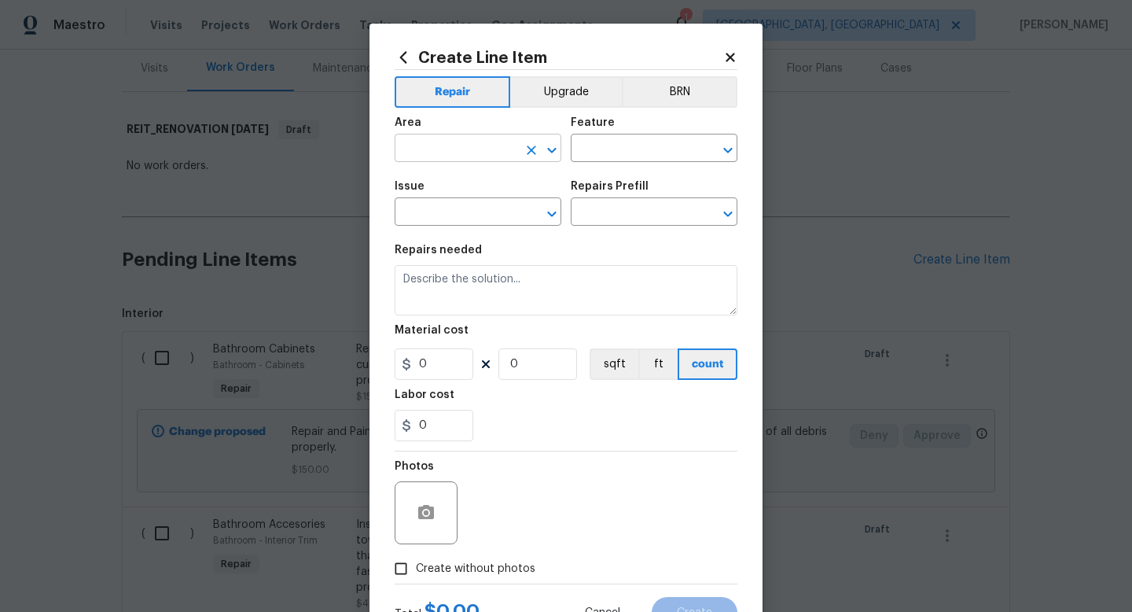
click at [485, 149] on input "text" at bounding box center [456, 150] width 123 height 24
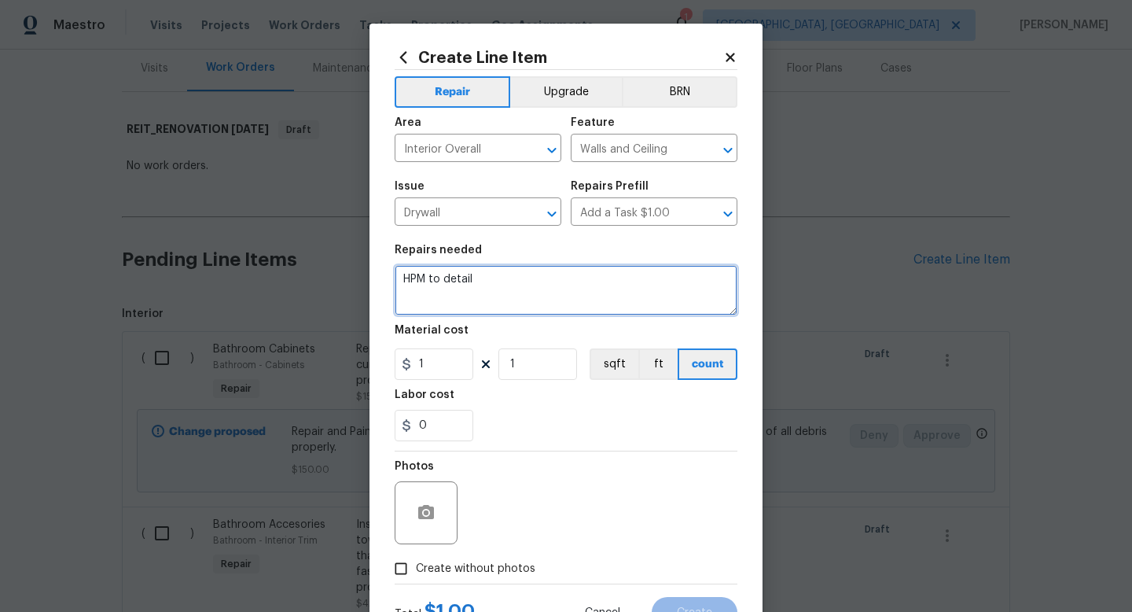
click at [463, 280] on textarea "HPM to detail" at bounding box center [566, 290] width 343 height 50
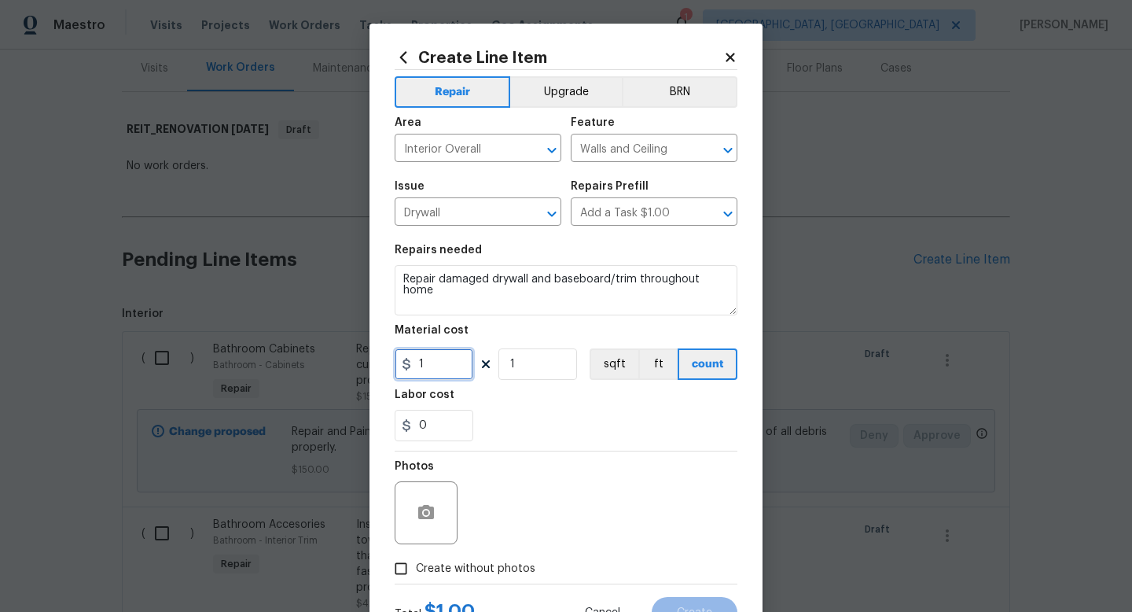
click at [443, 364] on input "1" at bounding box center [434, 363] width 79 height 31
drag, startPoint x: 479, startPoint y: 560, endPoint x: 488, endPoint y: 558, distance: 8.8
click at [479, 560] on label "Create without photos" at bounding box center [460, 568] width 149 height 30
click at [416, 560] on input "Create without photos" at bounding box center [401, 568] width 30 height 30
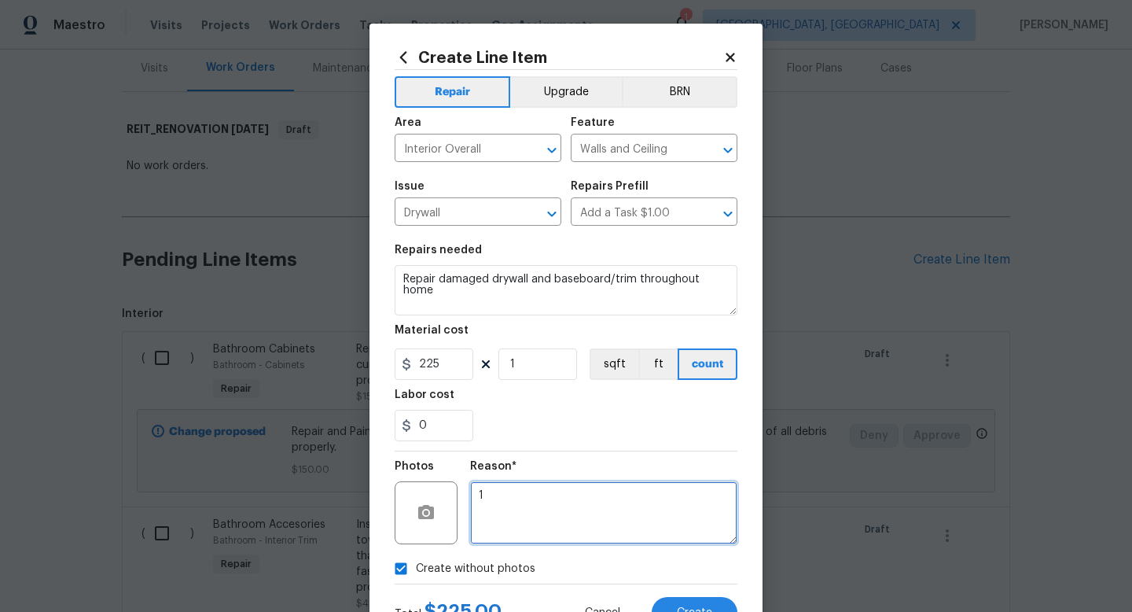
click at [521, 535] on textarea "1" at bounding box center [603, 512] width 267 height 63
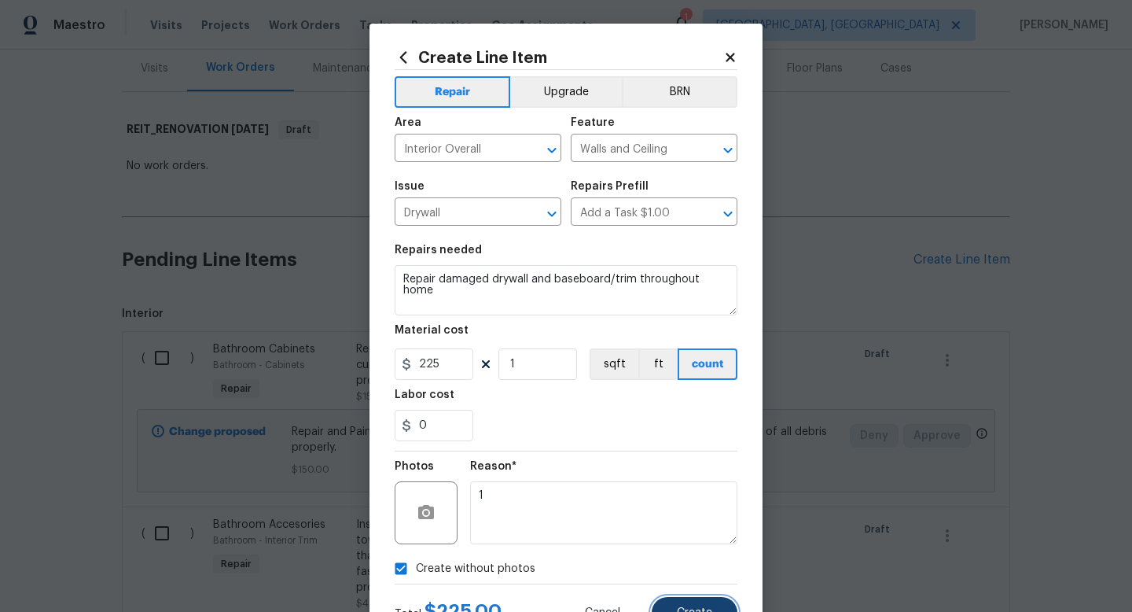
click at [674, 597] on button "Create" at bounding box center [695, 612] width 86 height 31
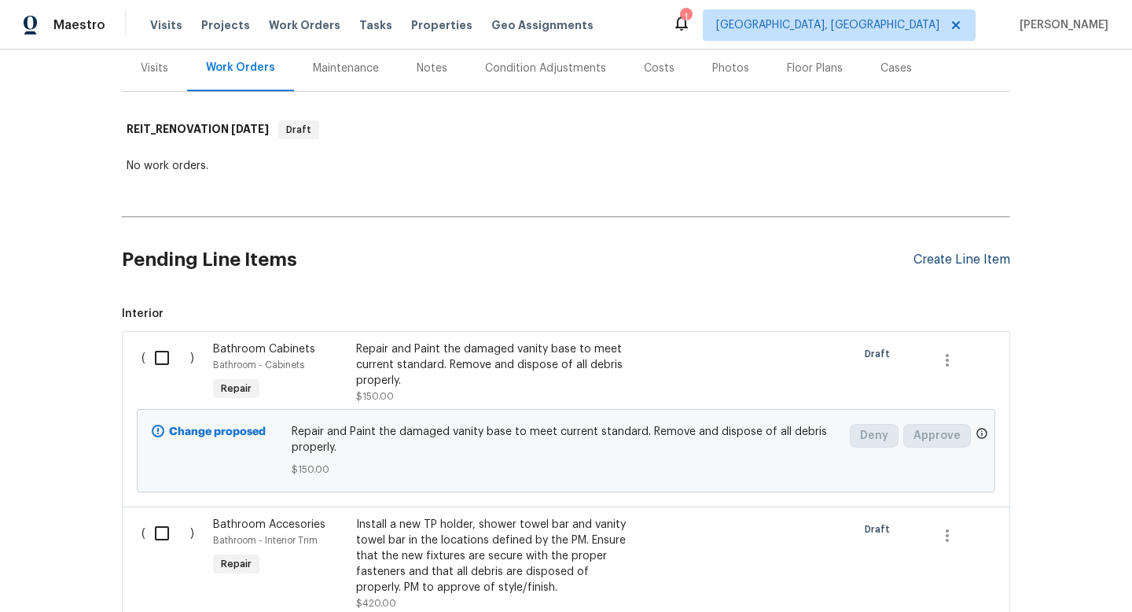
click at [942, 264] on div "Create Line Item" at bounding box center [961, 259] width 97 height 15
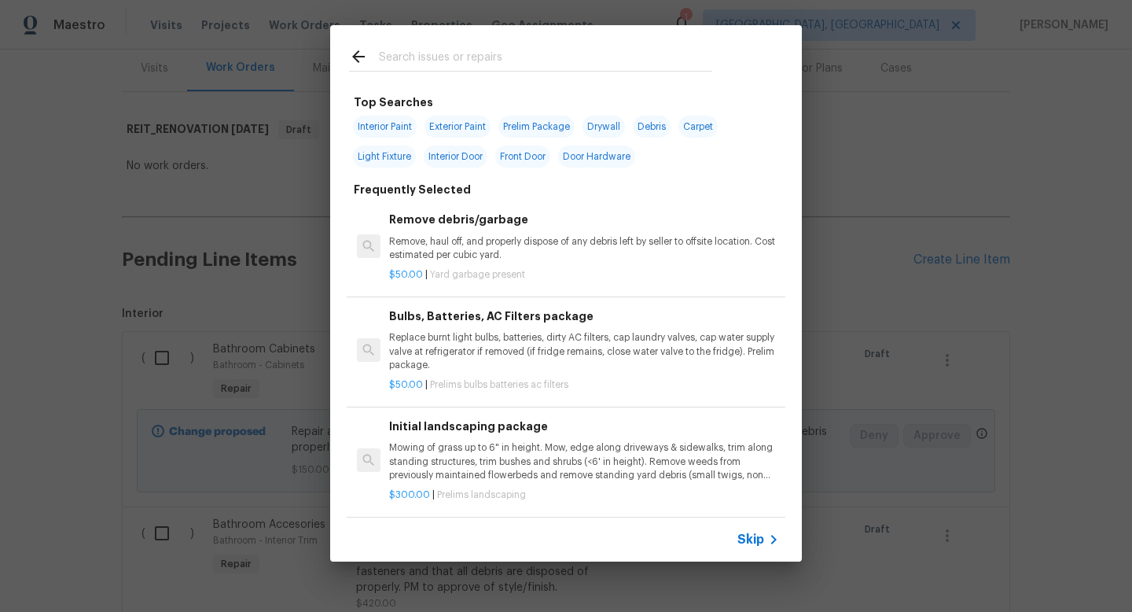
click at [755, 542] on span "Skip" at bounding box center [750, 539] width 27 height 16
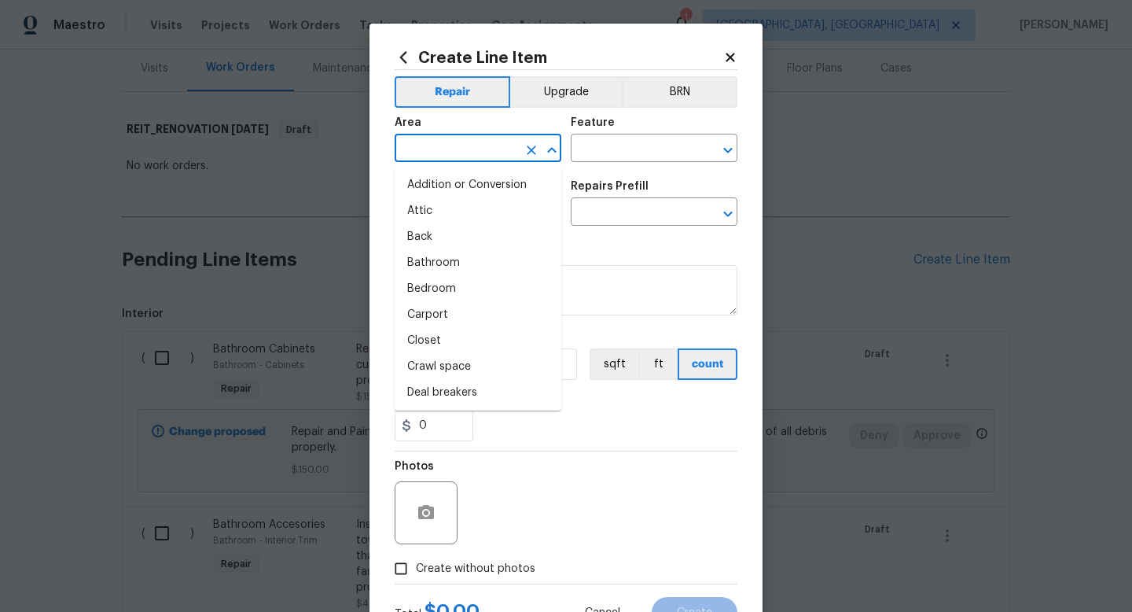
click at [472, 150] on input "text" at bounding box center [456, 150] width 123 height 24
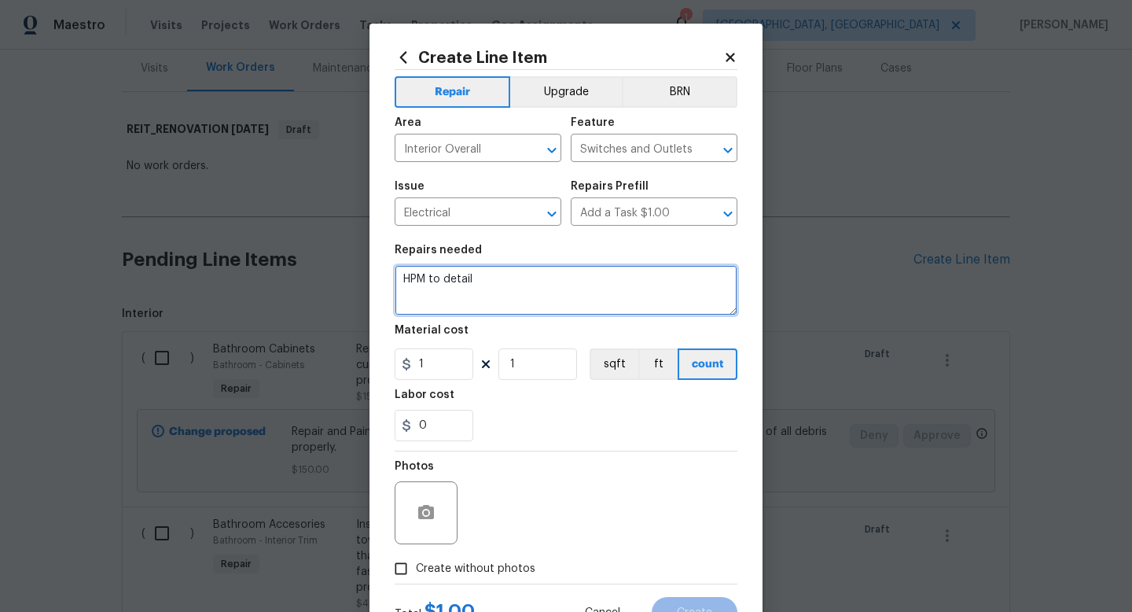
click at [450, 282] on textarea "HPM to detail" at bounding box center [566, 290] width 343 height 50
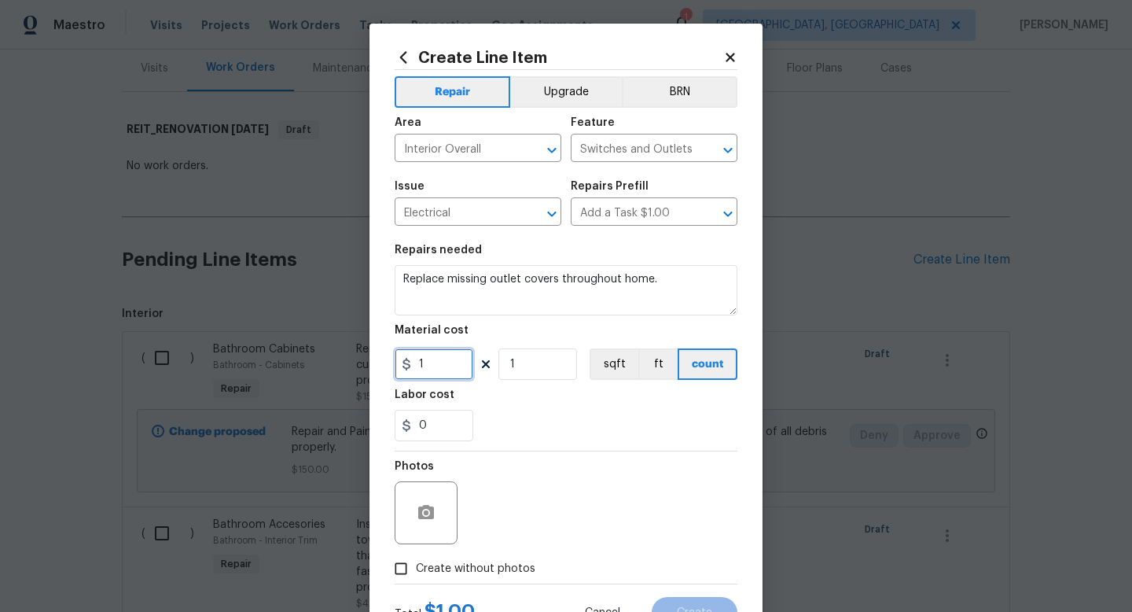
click at [438, 366] on input "1" at bounding box center [434, 363] width 79 height 31
click at [439, 570] on span "Create without photos" at bounding box center [475, 568] width 119 height 17
click at [416, 570] on input "Create without photos" at bounding box center [401, 568] width 30 height 30
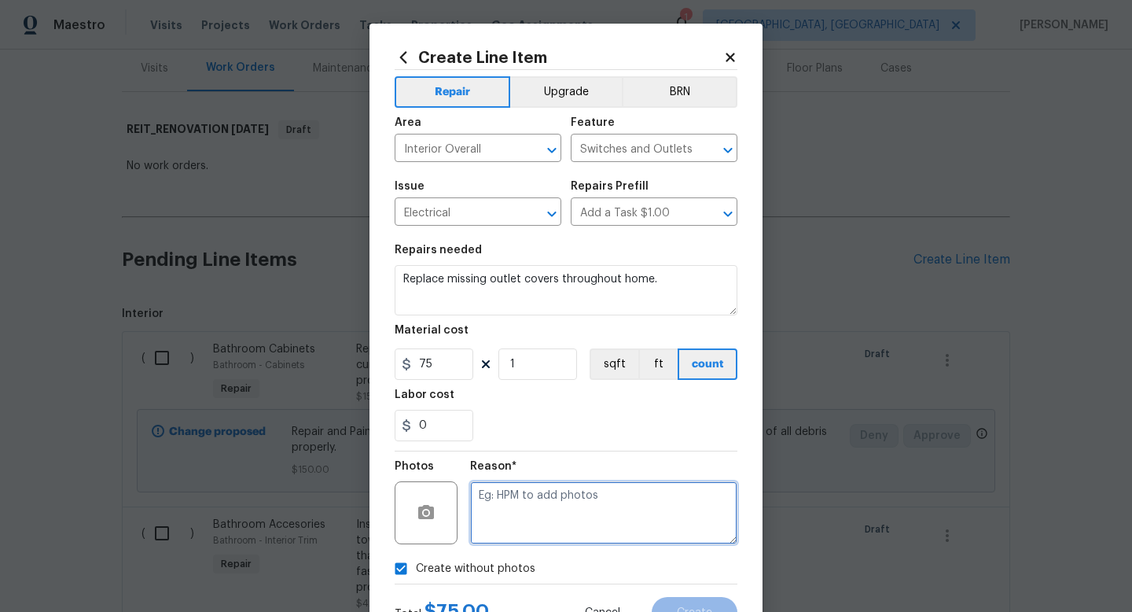
click at [549, 488] on textarea at bounding box center [603, 512] width 267 height 63
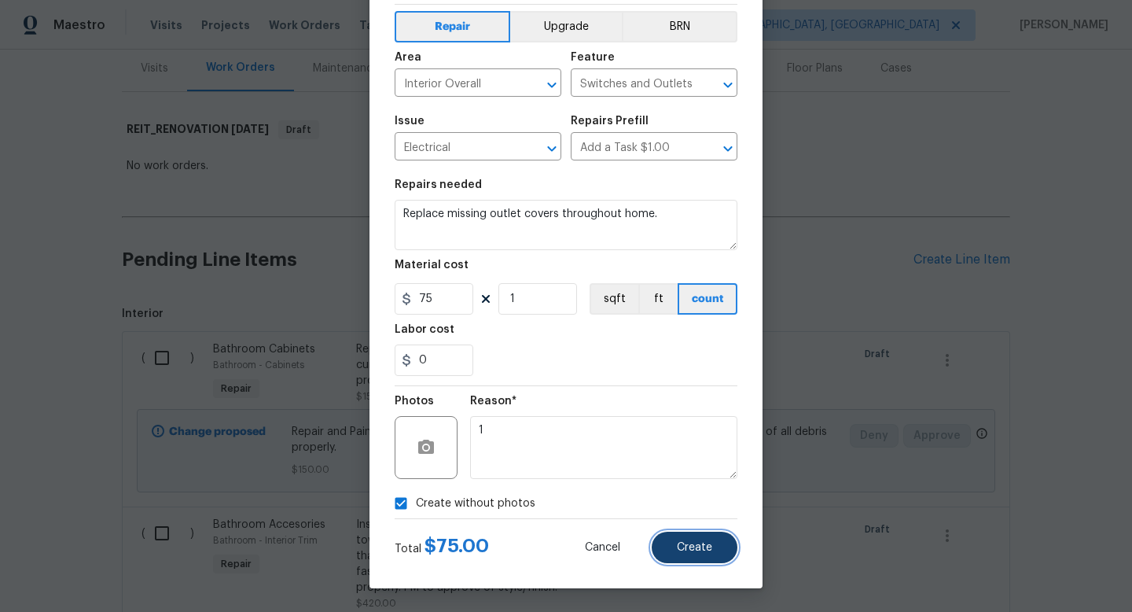
click at [705, 553] on button "Create" at bounding box center [695, 546] width 86 height 31
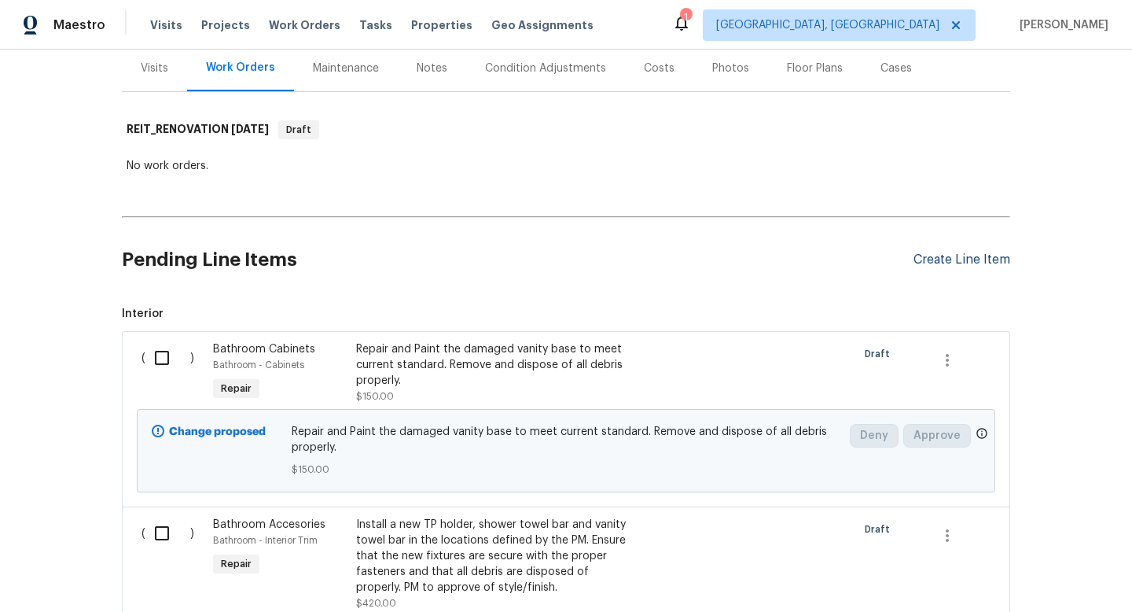
click at [964, 260] on div "Create Line Item" at bounding box center [961, 259] width 97 height 15
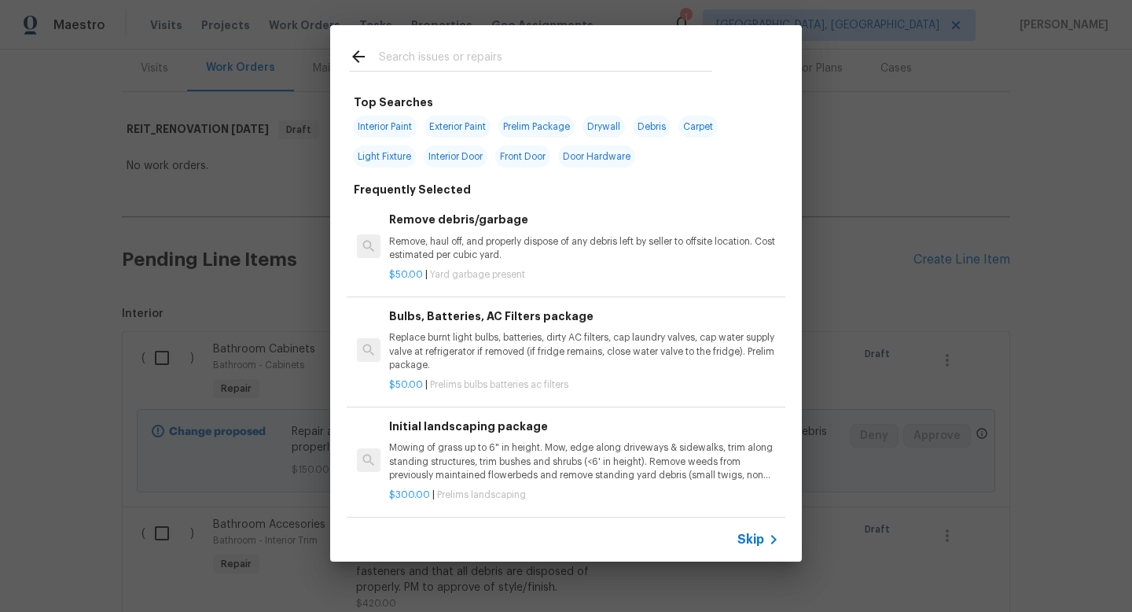
click at [746, 536] on span "Skip" at bounding box center [750, 539] width 27 height 16
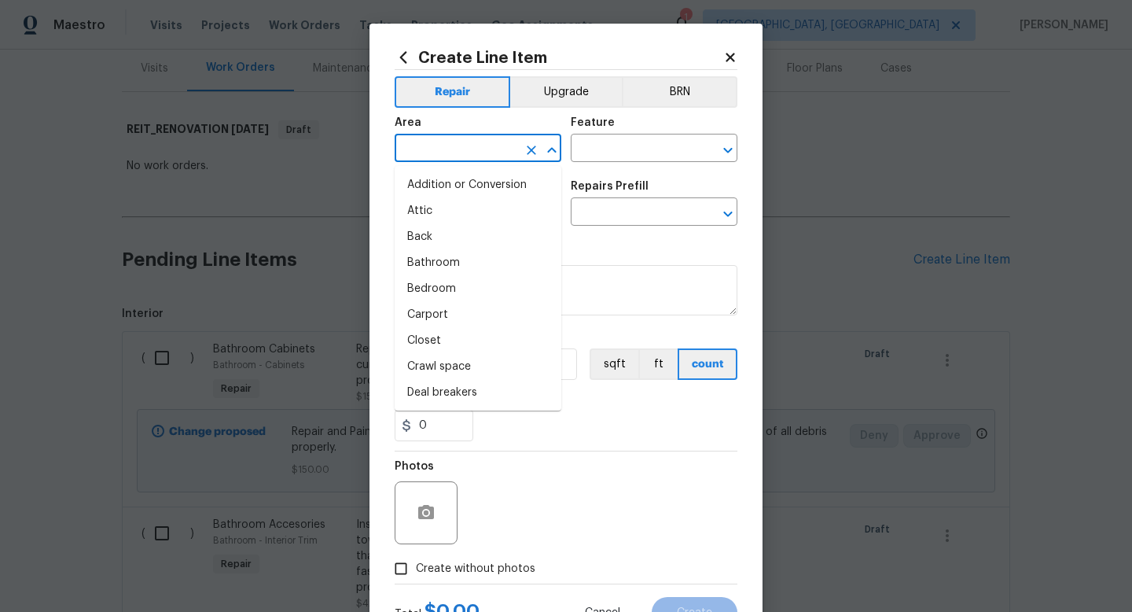
click at [479, 149] on input "text" at bounding box center [456, 150] width 123 height 24
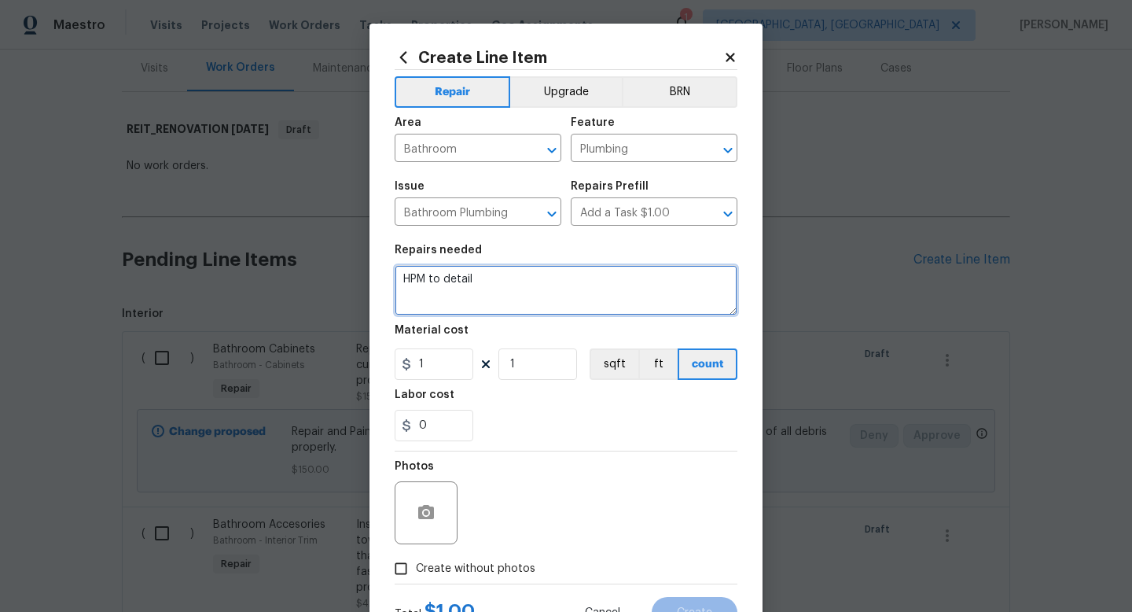
click at [448, 285] on textarea "HPM to detail" at bounding box center [566, 290] width 343 height 50
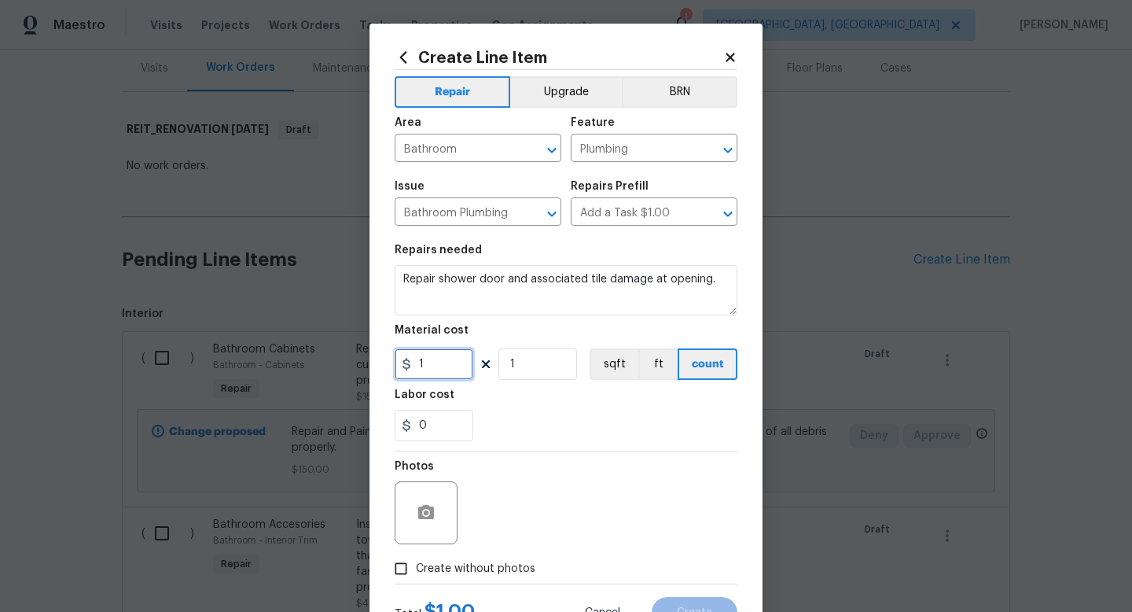
click at [443, 368] on input "1" at bounding box center [434, 363] width 79 height 31
click at [459, 566] on span "Create without photos" at bounding box center [475, 568] width 119 height 17
click at [416, 566] on input "Create without photos" at bounding box center [401, 568] width 30 height 30
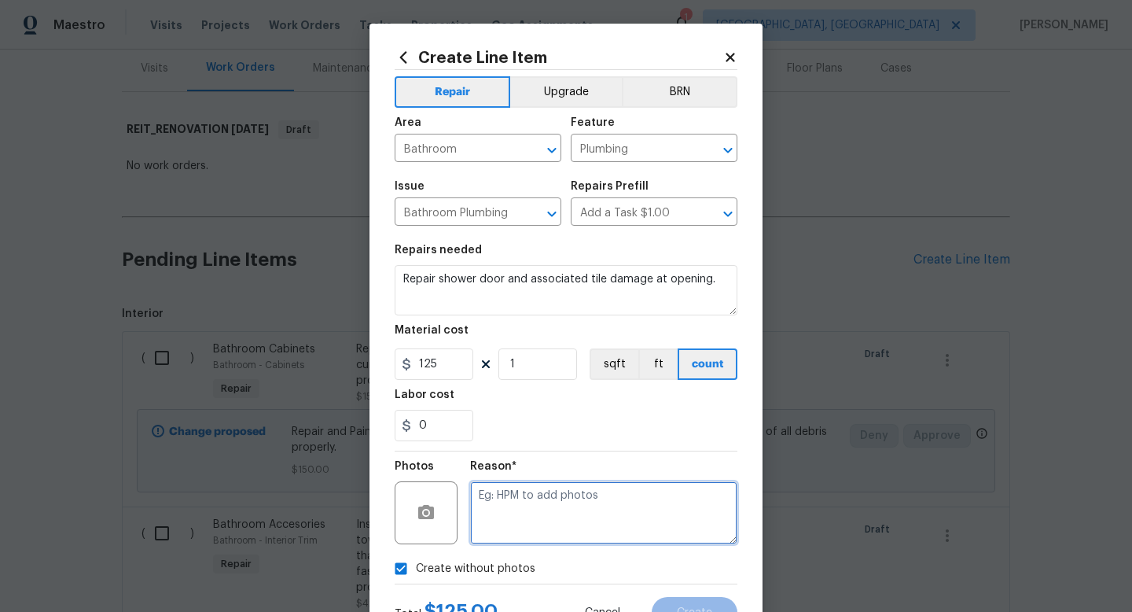
click at [524, 513] on textarea at bounding box center [603, 512] width 267 height 63
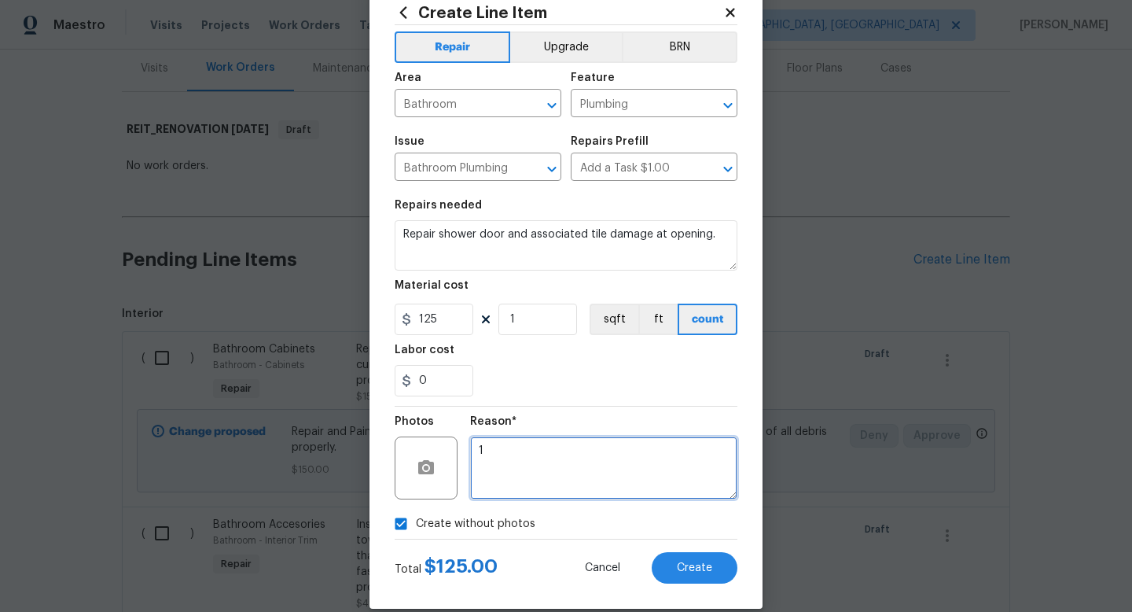
scroll to position [56, 0]
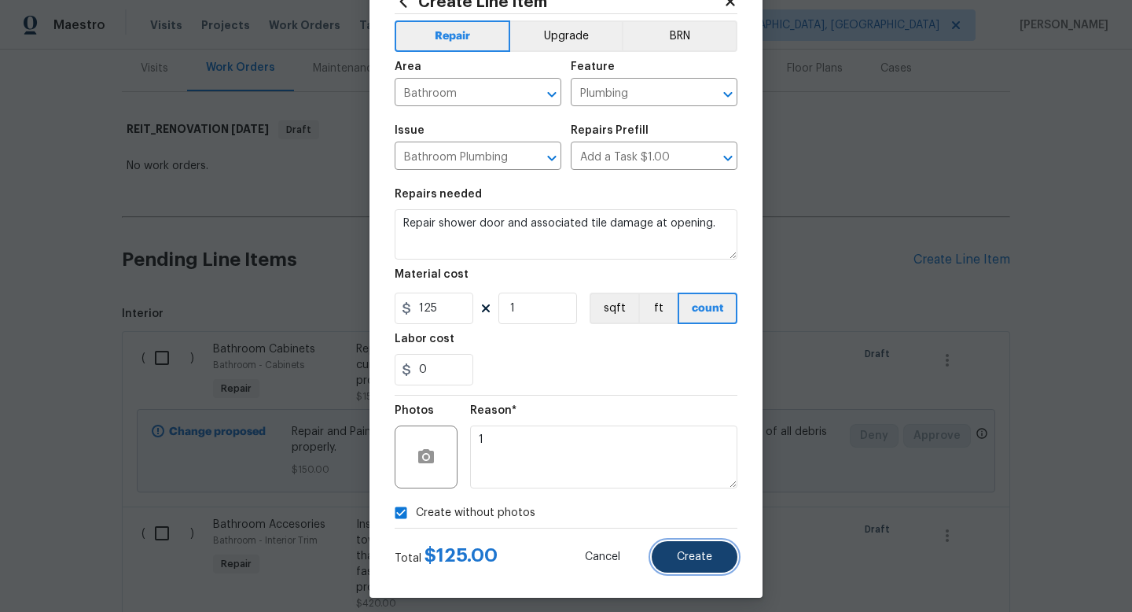
click at [667, 569] on button "Create" at bounding box center [695, 556] width 86 height 31
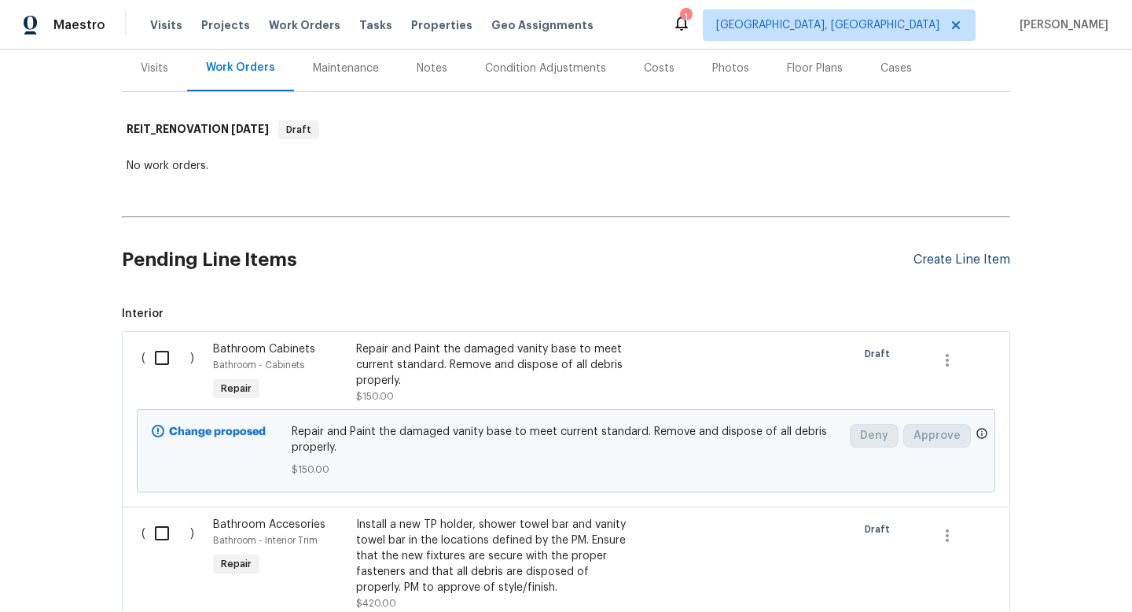
click at [936, 263] on div "Create Line Item" at bounding box center [961, 259] width 97 height 15
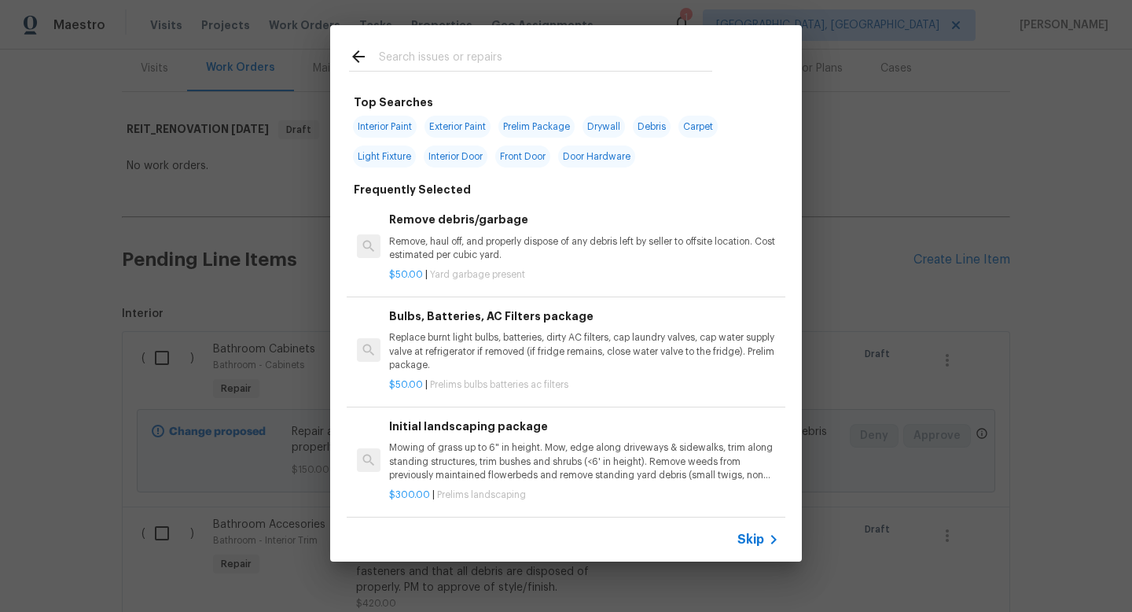
click at [501, 50] on input "text" at bounding box center [545, 59] width 333 height 24
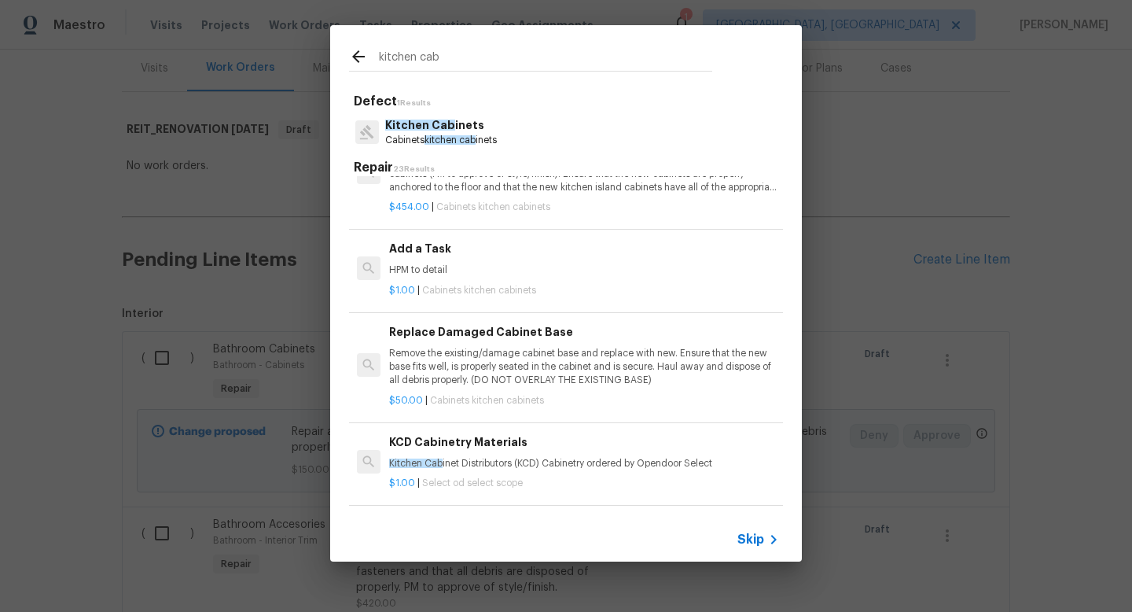
scroll to position [1665, 0]
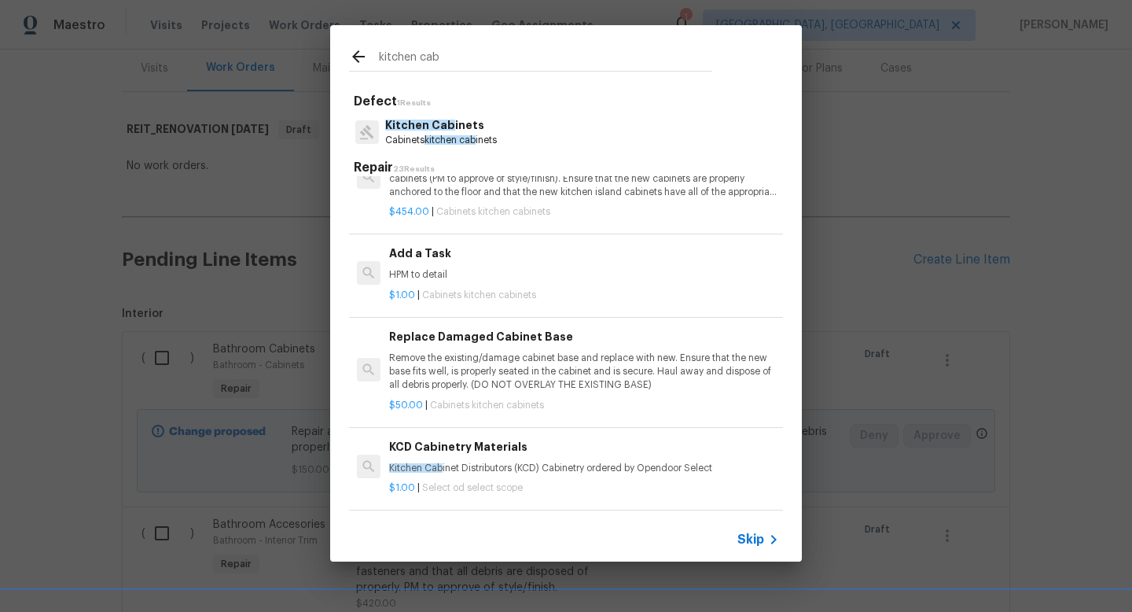
click at [493, 282] on div "$1.00 | Cabinets kitchen cabinets" at bounding box center [584, 292] width 390 height 20
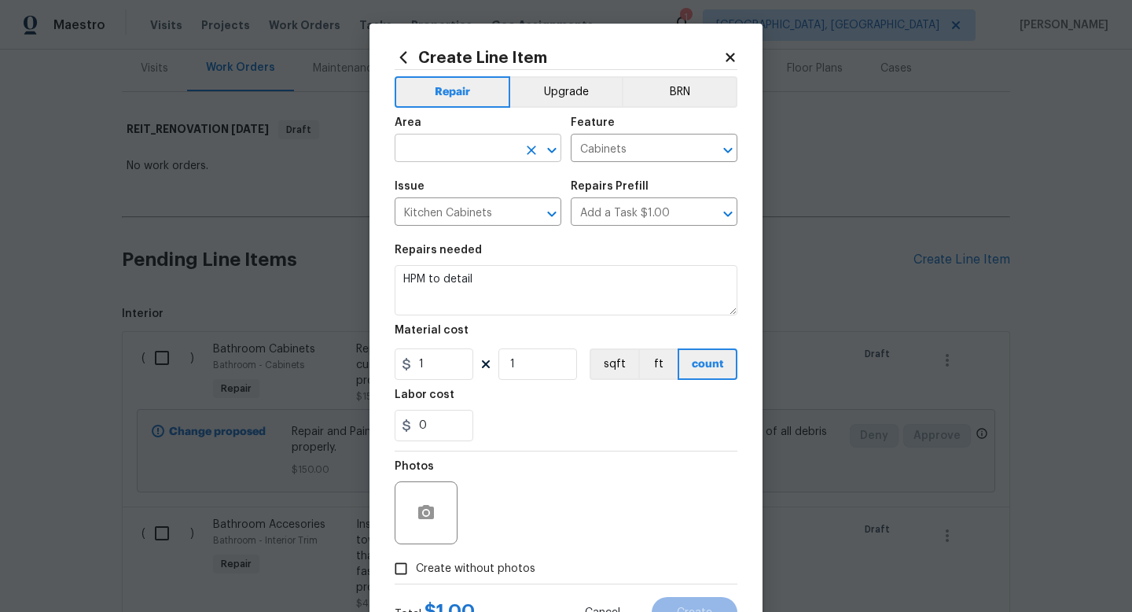
click at [464, 160] on input "text" at bounding box center [456, 150] width 123 height 24
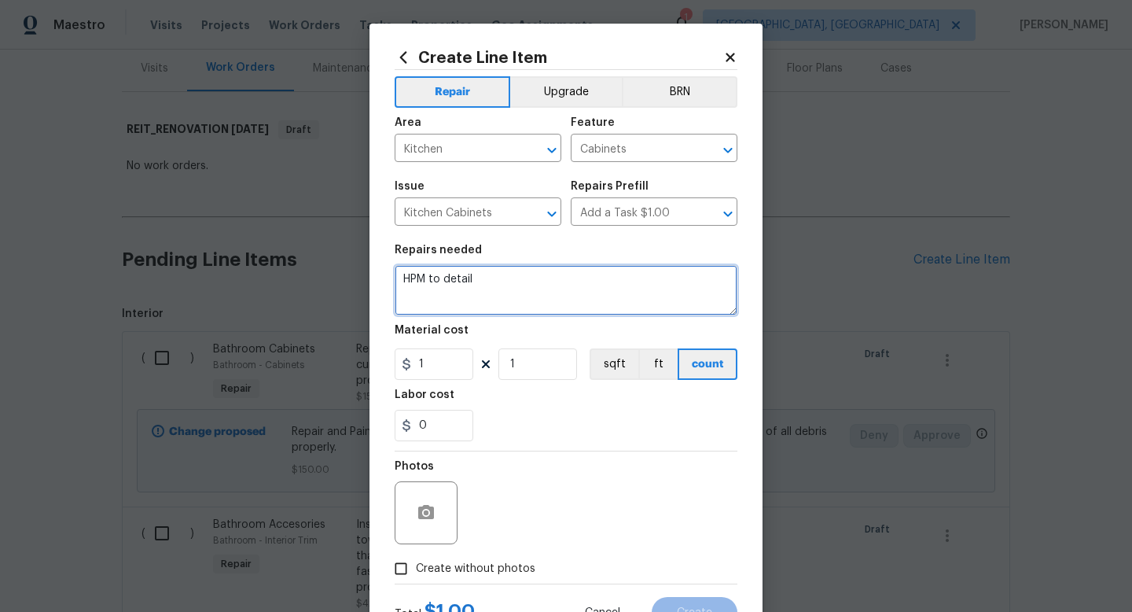
click at [454, 290] on textarea "HPM to detail" at bounding box center [566, 290] width 343 height 50
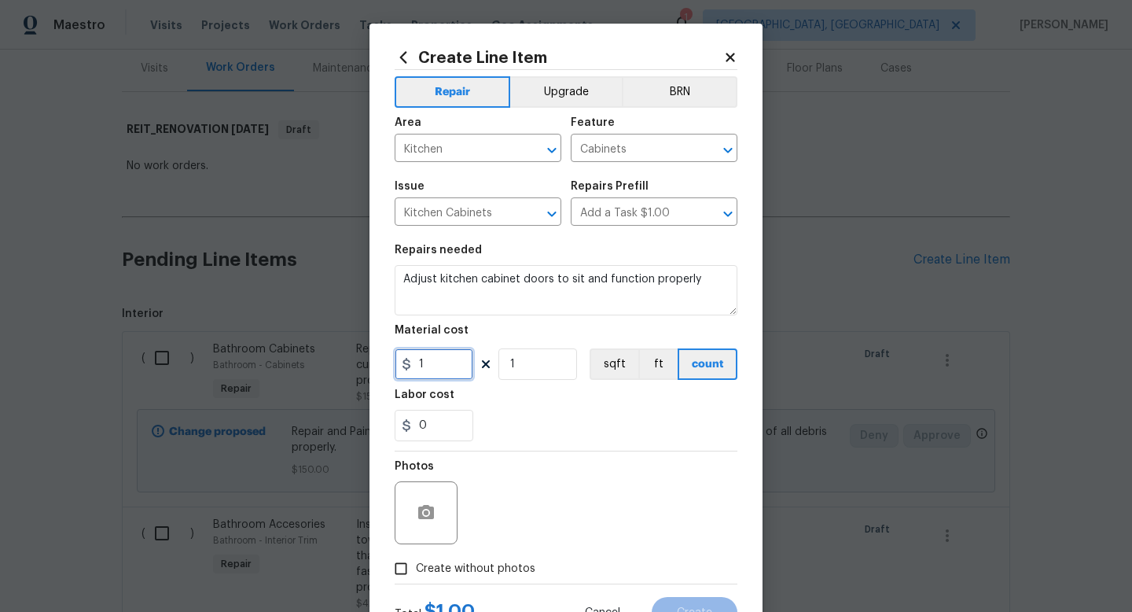
click at [442, 373] on input "1" at bounding box center [434, 363] width 79 height 31
click at [447, 564] on span "Create without photos" at bounding box center [475, 568] width 119 height 17
click at [416, 564] on input "Create without photos" at bounding box center [401, 568] width 30 height 30
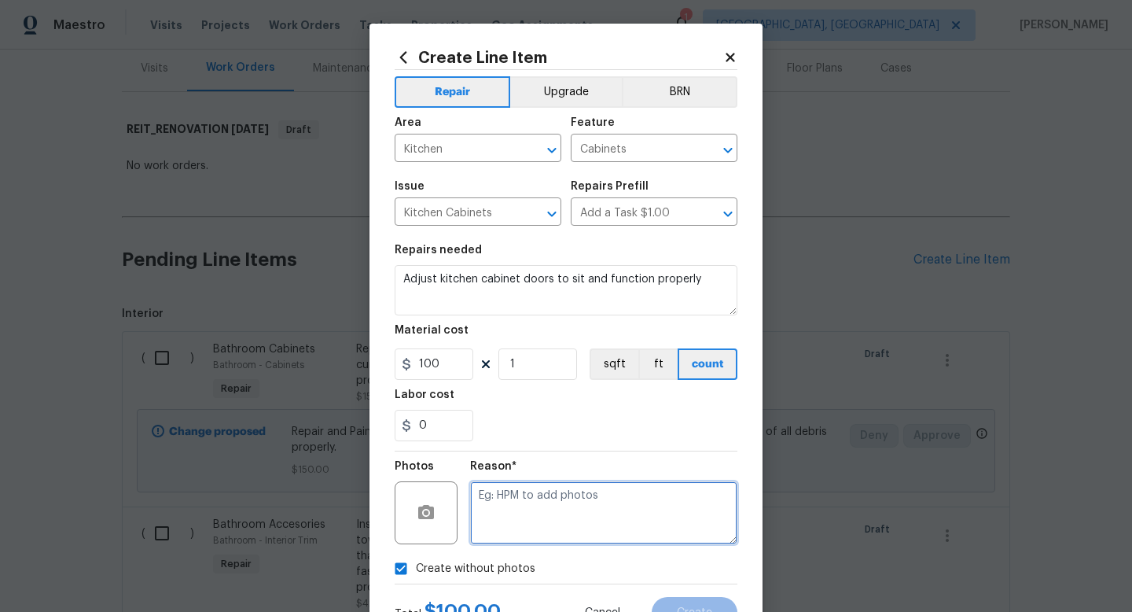
click at [520, 515] on textarea at bounding box center [603, 512] width 267 height 63
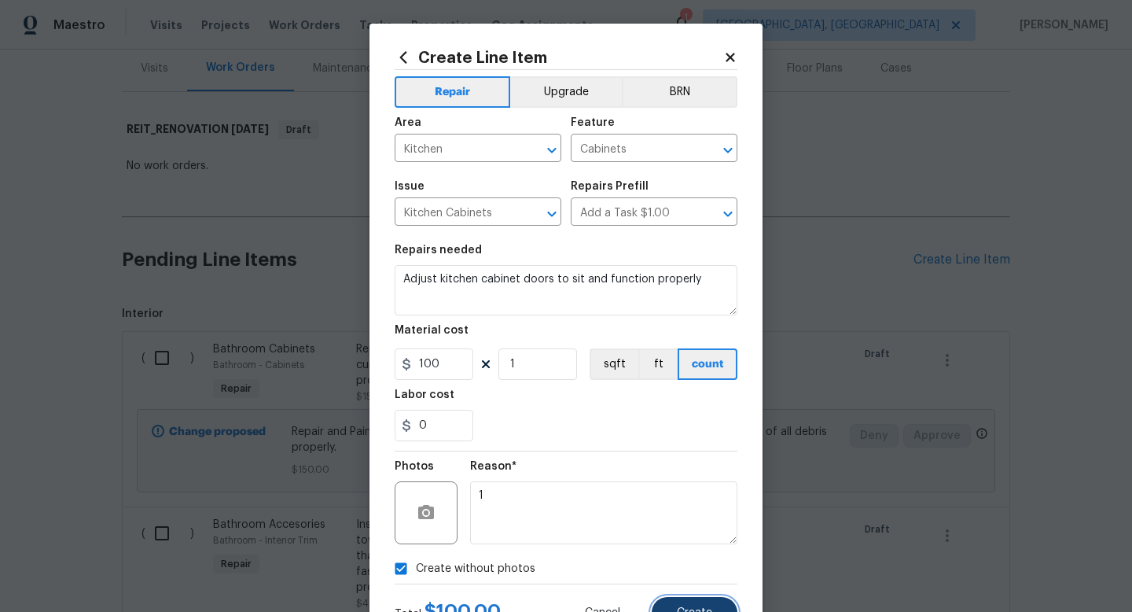
click at [662, 608] on button "Create" at bounding box center [695, 612] width 86 height 31
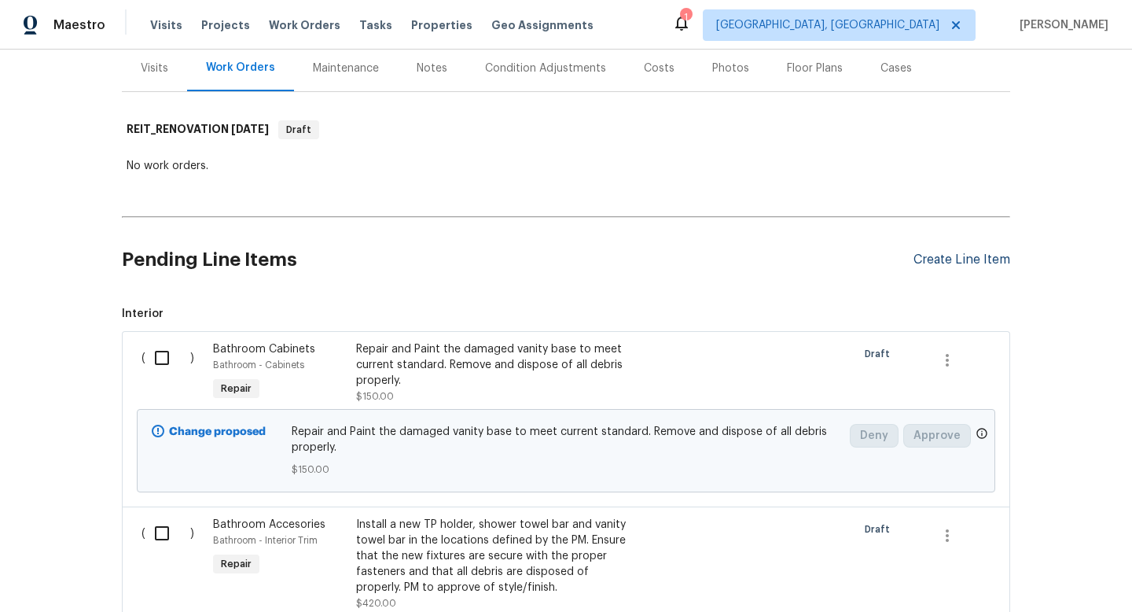
click at [942, 264] on div "Create Line Item" at bounding box center [961, 259] width 97 height 15
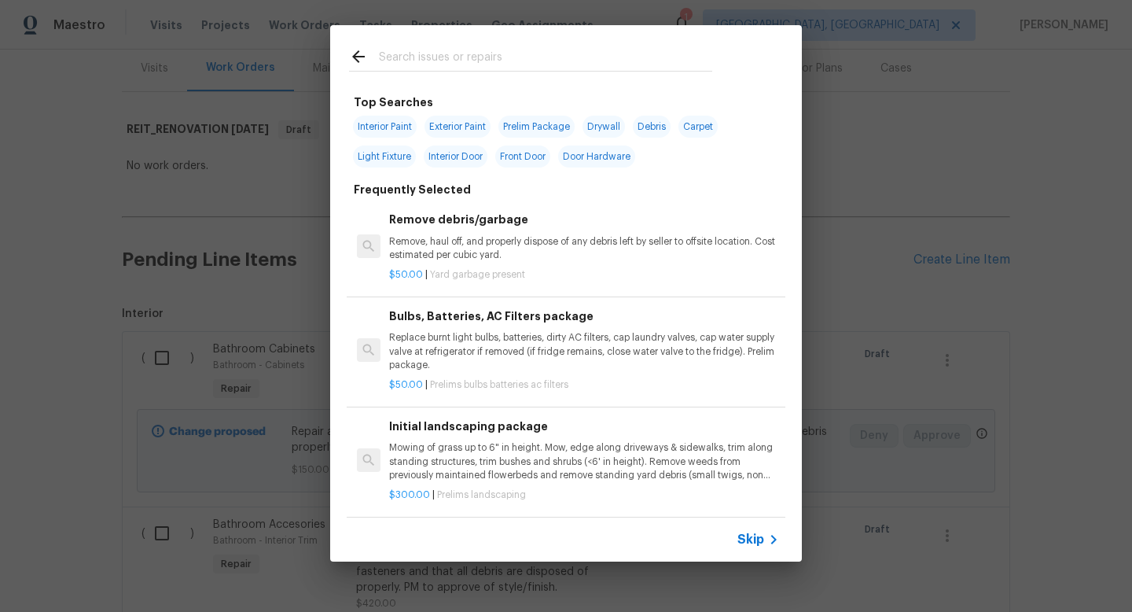
click at [505, 64] on input "text" at bounding box center [545, 59] width 333 height 24
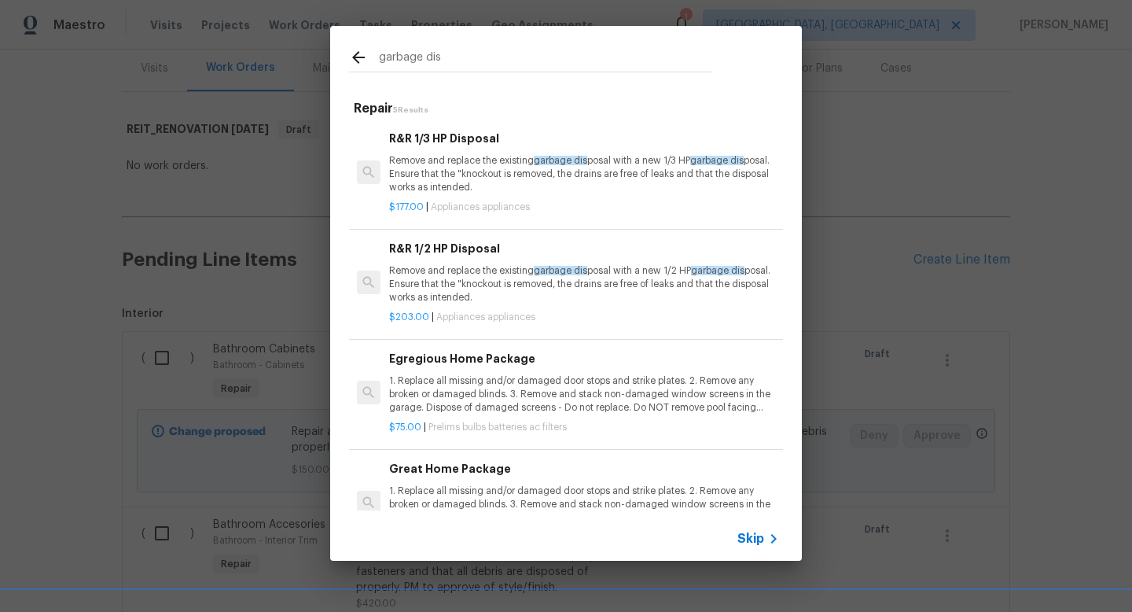
click at [472, 175] on p "Remove and replace the existing garbage dis posal with a new 1/3 HP garbage dis…" at bounding box center [584, 174] width 390 height 40
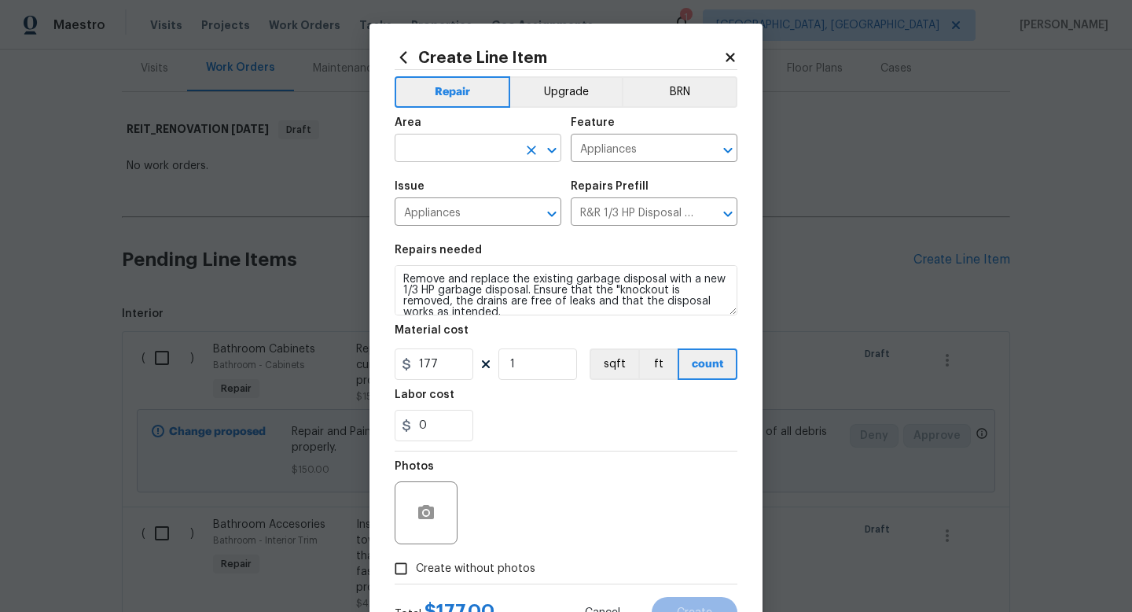
click at [475, 156] on input "text" at bounding box center [456, 150] width 123 height 24
click at [518, 589] on div "Total $ 177.00 Cancel Create" at bounding box center [566, 606] width 343 height 44
click at [518, 576] on span "Create without photos" at bounding box center [475, 568] width 119 height 17
click at [416, 576] on input "Create without photos" at bounding box center [401, 568] width 30 height 30
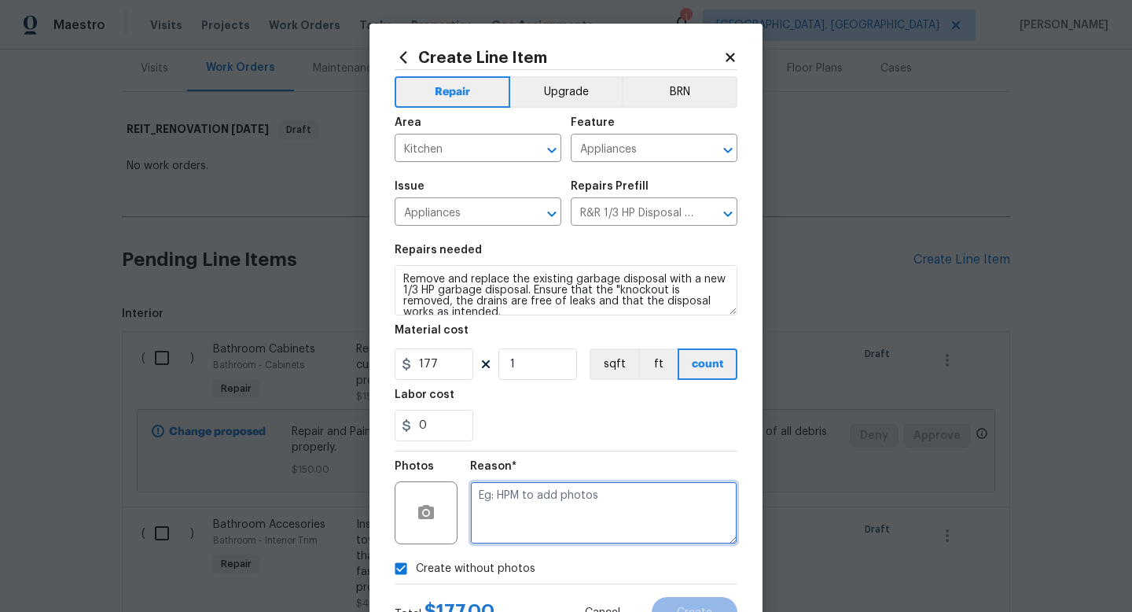
click at [538, 530] on textarea at bounding box center [603, 512] width 267 height 63
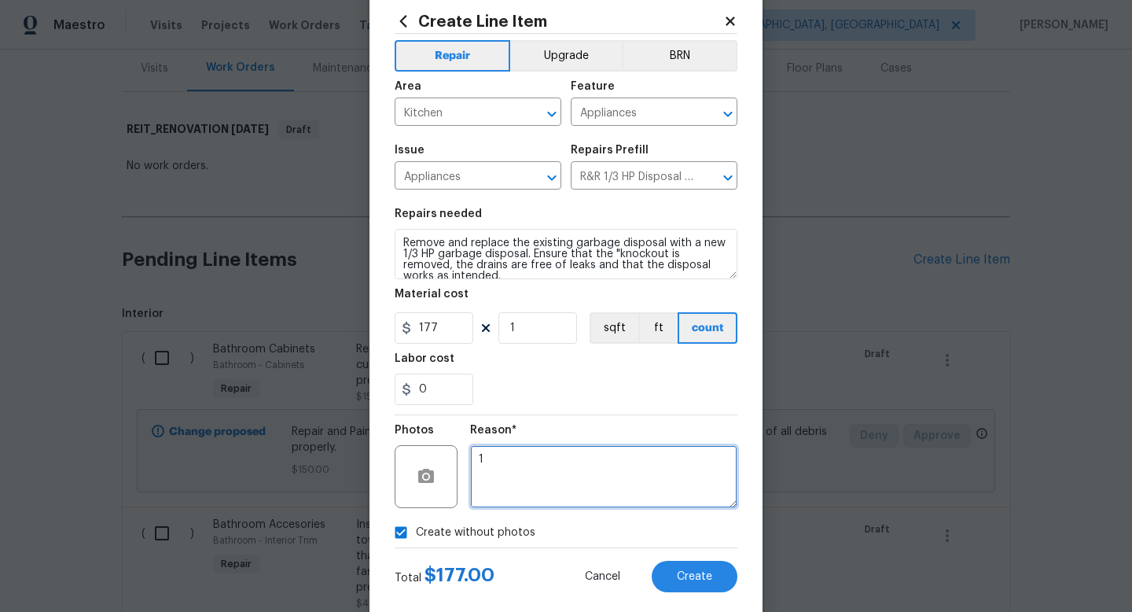
scroll to position [66, 0]
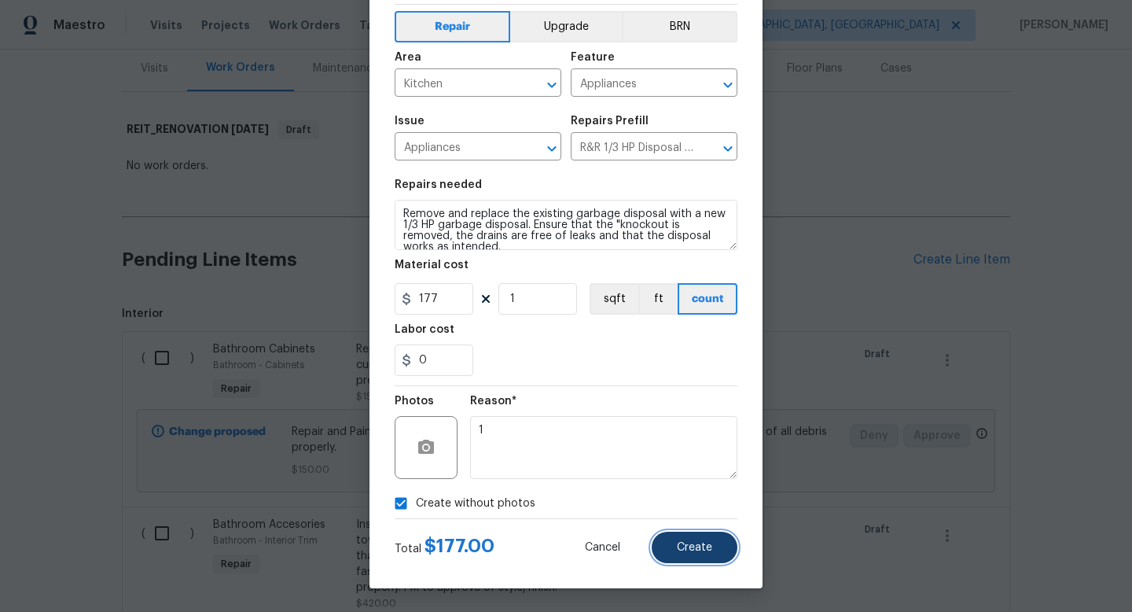
click at [708, 549] on span "Create" at bounding box center [694, 548] width 35 height 12
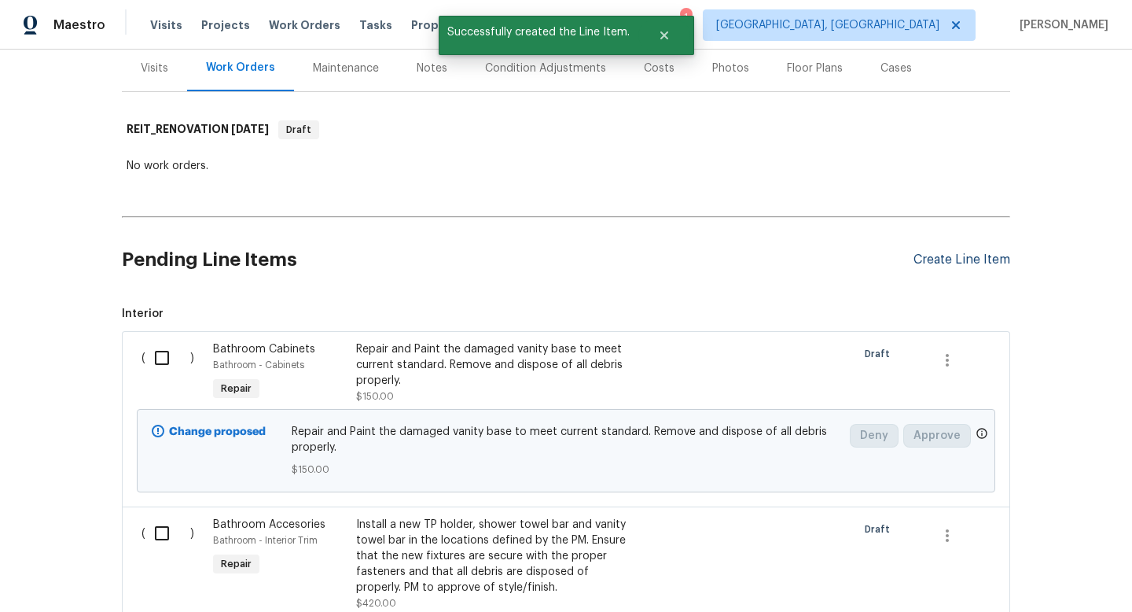
click at [931, 264] on div "Create Line Item" at bounding box center [961, 259] width 97 height 15
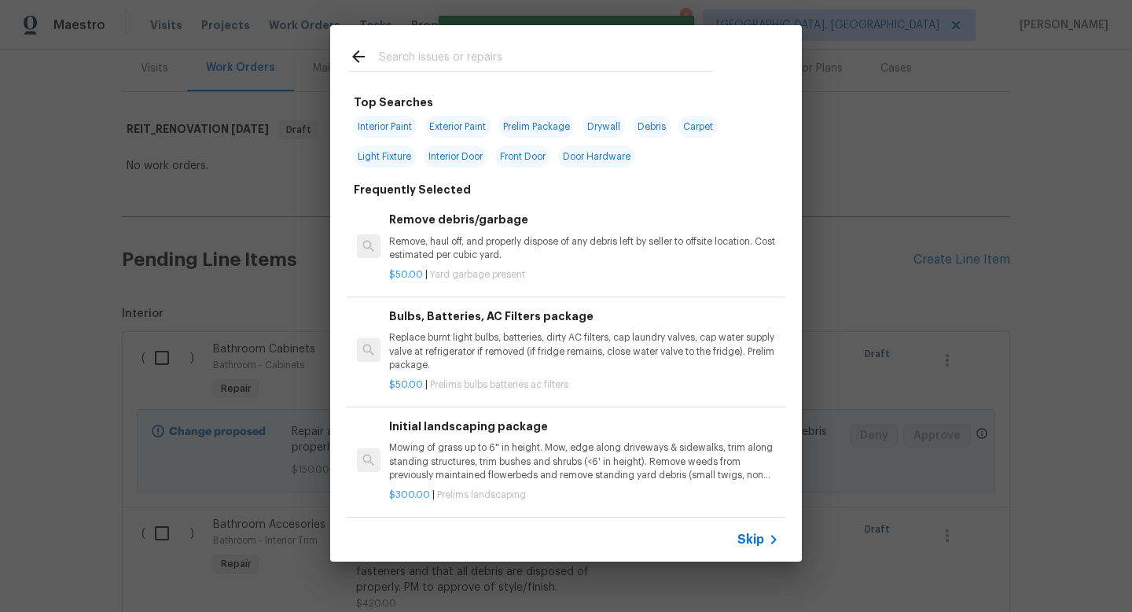
click at [508, 61] on input "text" at bounding box center [545, 59] width 333 height 24
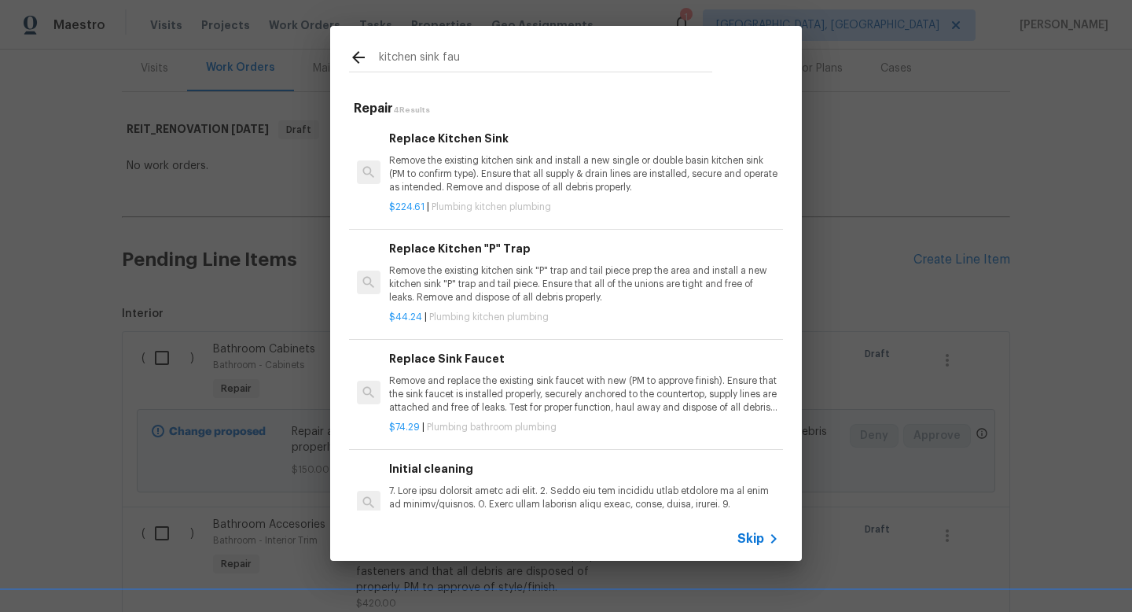
click at [527, 388] on p "Remove and replace the existing sink faucet with new (PM to approve finish). En…" at bounding box center [584, 394] width 390 height 40
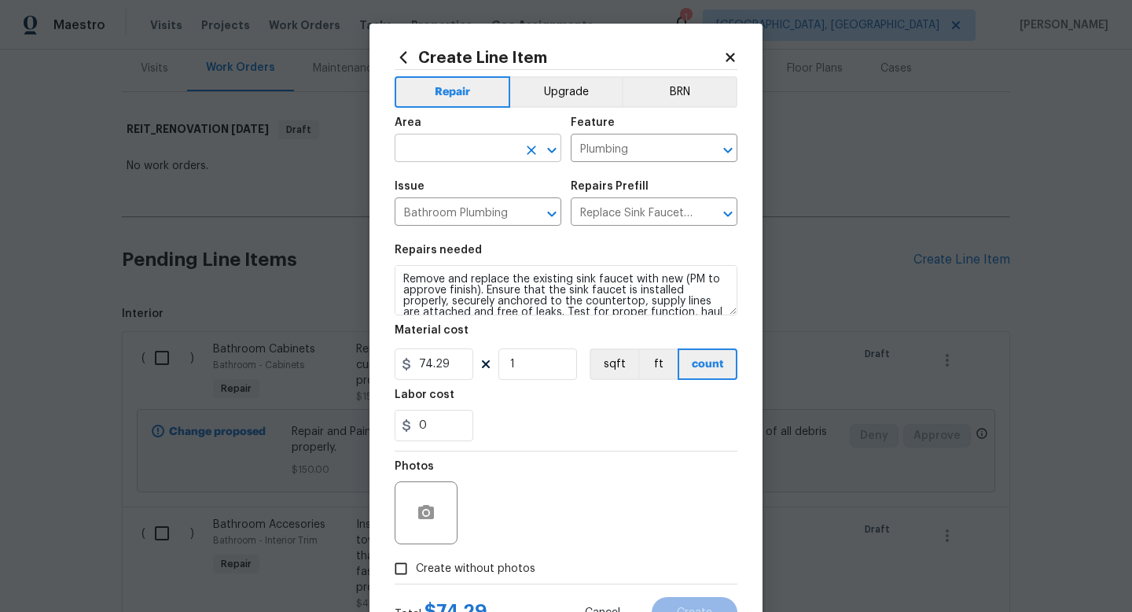
click at [464, 161] on input "text" at bounding box center [456, 150] width 123 height 24
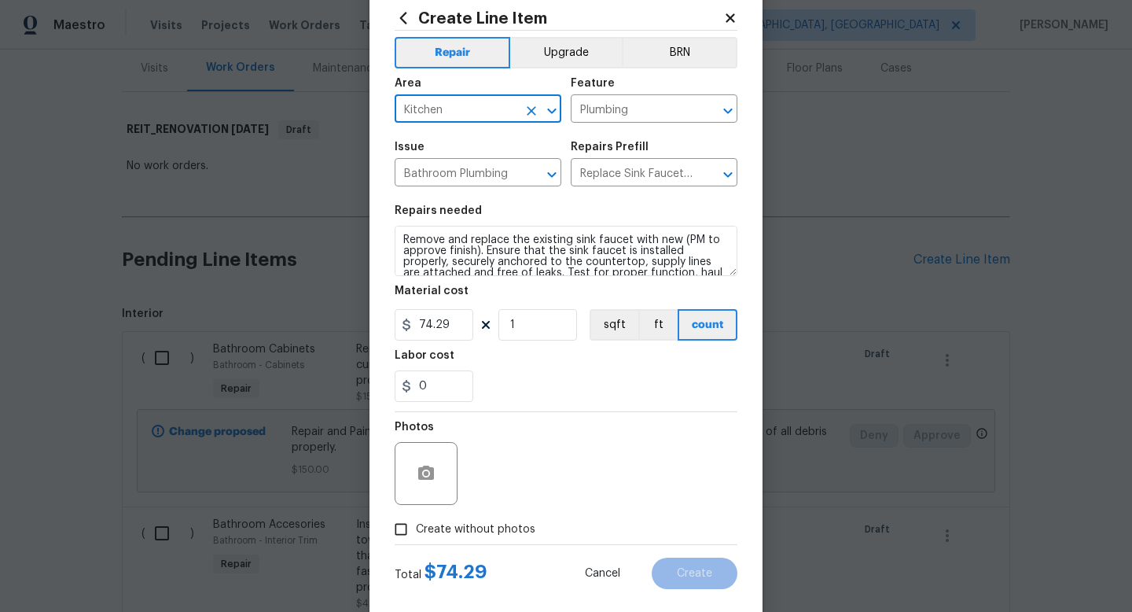
scroll to position [55, 0]
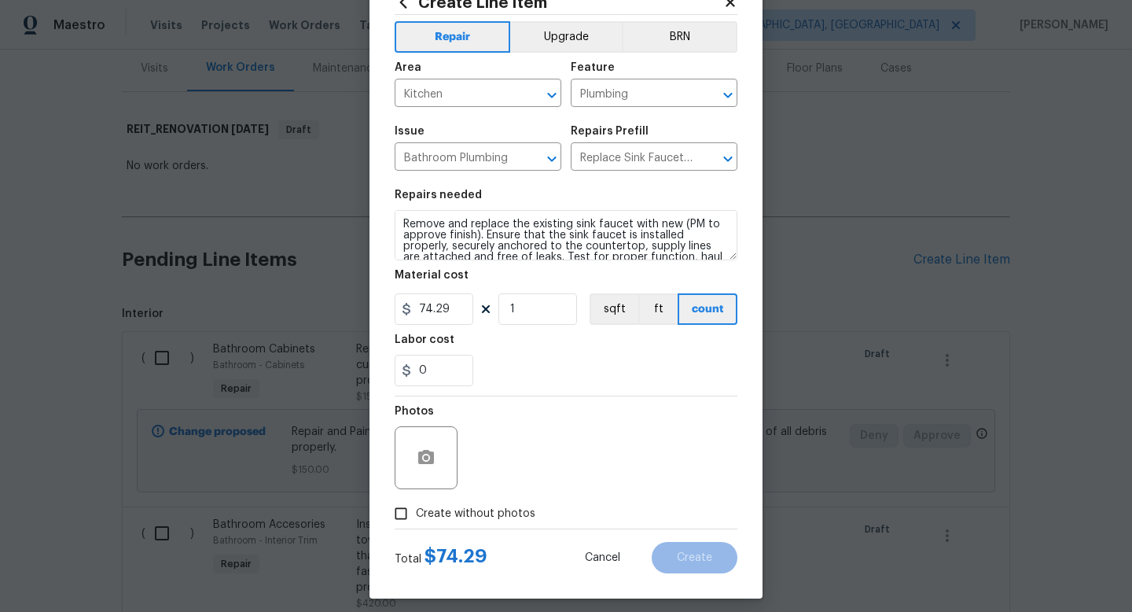
click at [502, 507] on span "Create without photos" at bounding box center [475, 513] width 119 height 17
click at [416, 507] on input "Create without photos" at bounding box center [401, 513] width 30 height 30
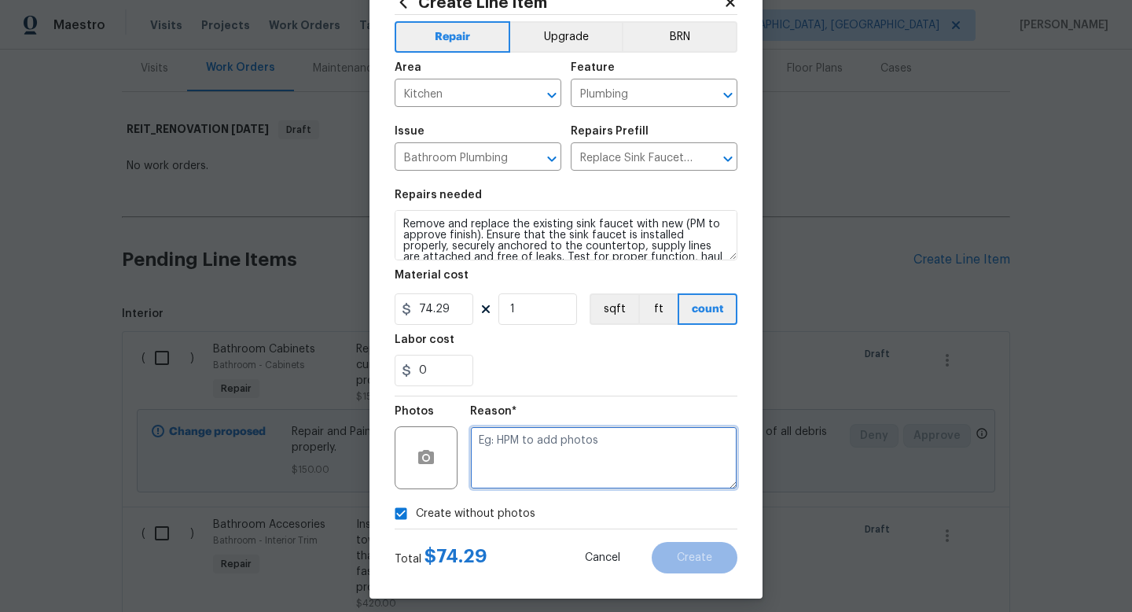
click at [526, 468] on textarea at bounding box center [603, 457] width 267 height 63
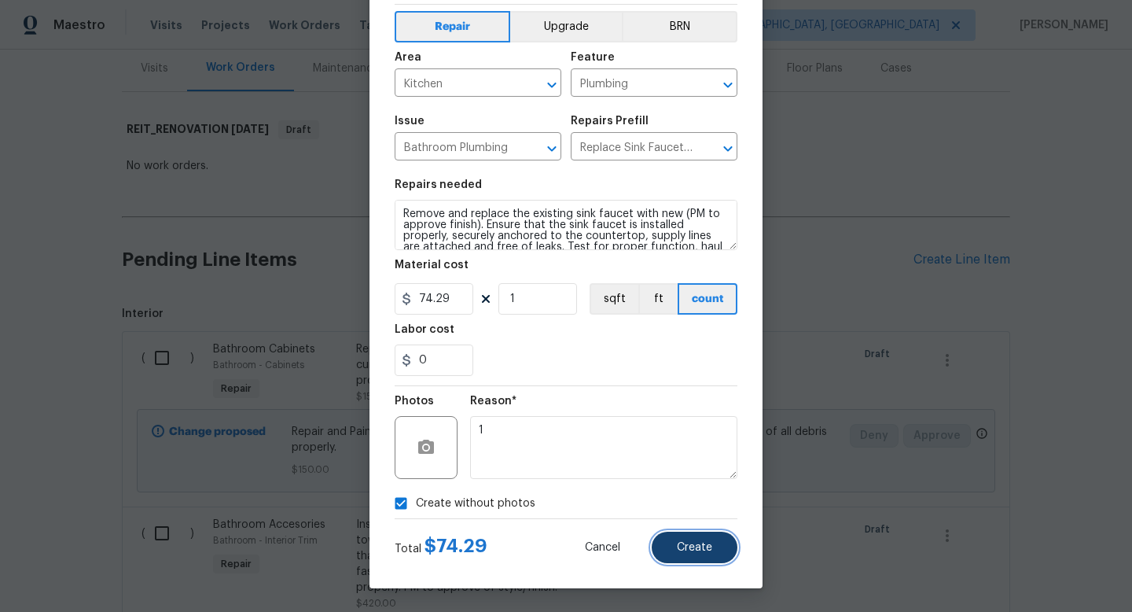
click at [679, 537] on button "Create" at bounding box center [695, 546] width 86 height 31
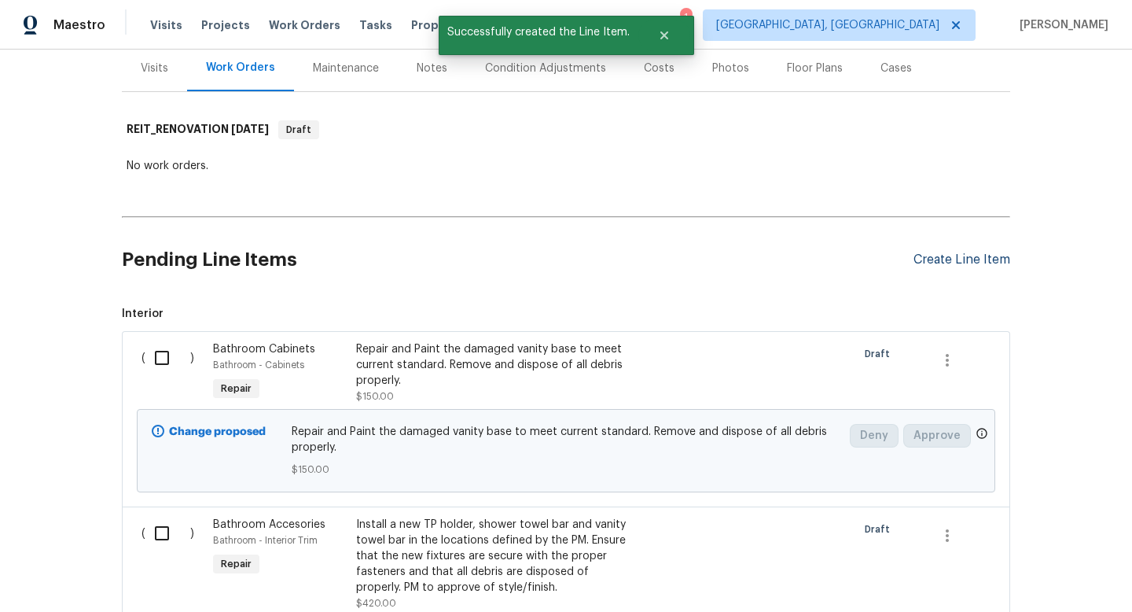
click at [925, 256] on div "Create Line Item" at bounding box center [961, 259] width 97 height 15
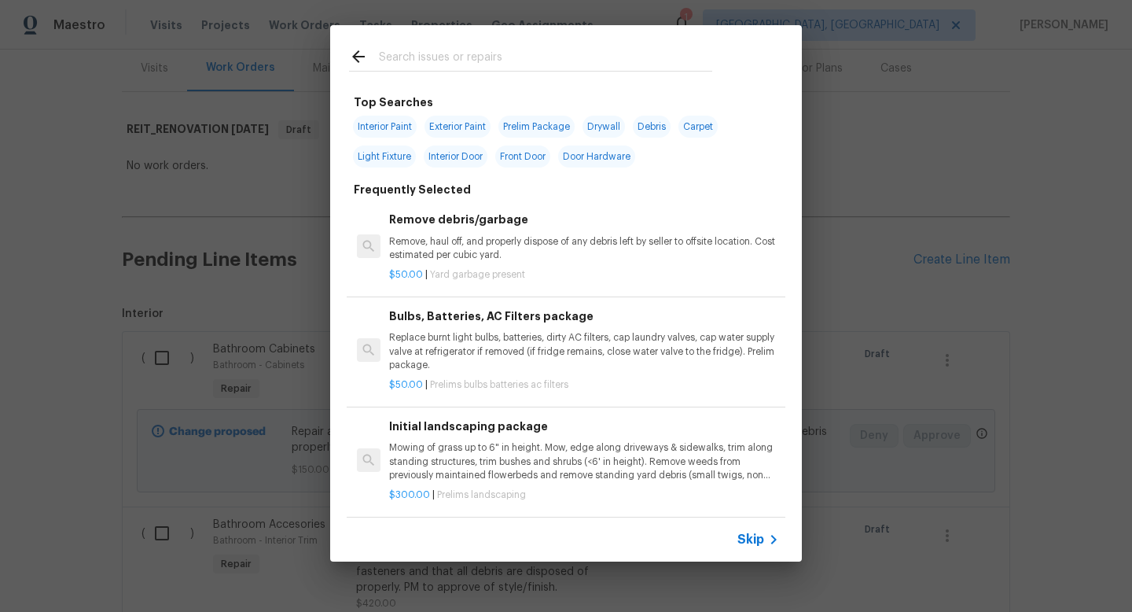
click at [546, 50] on input "text" at bounding box center [545, 59] width 333 height 24
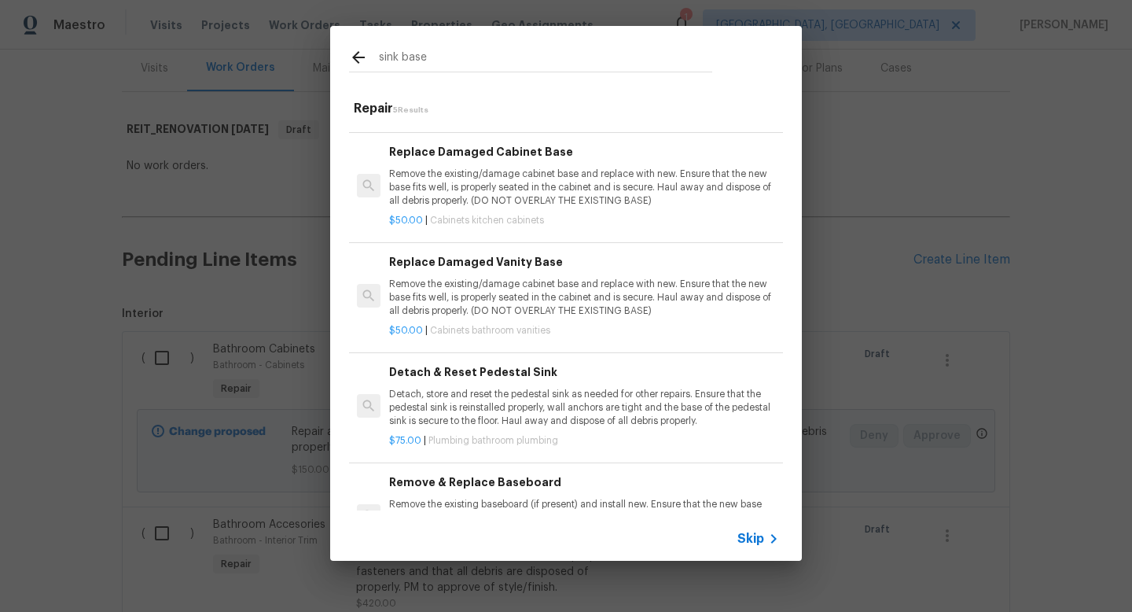
scroll to position [160, 0]
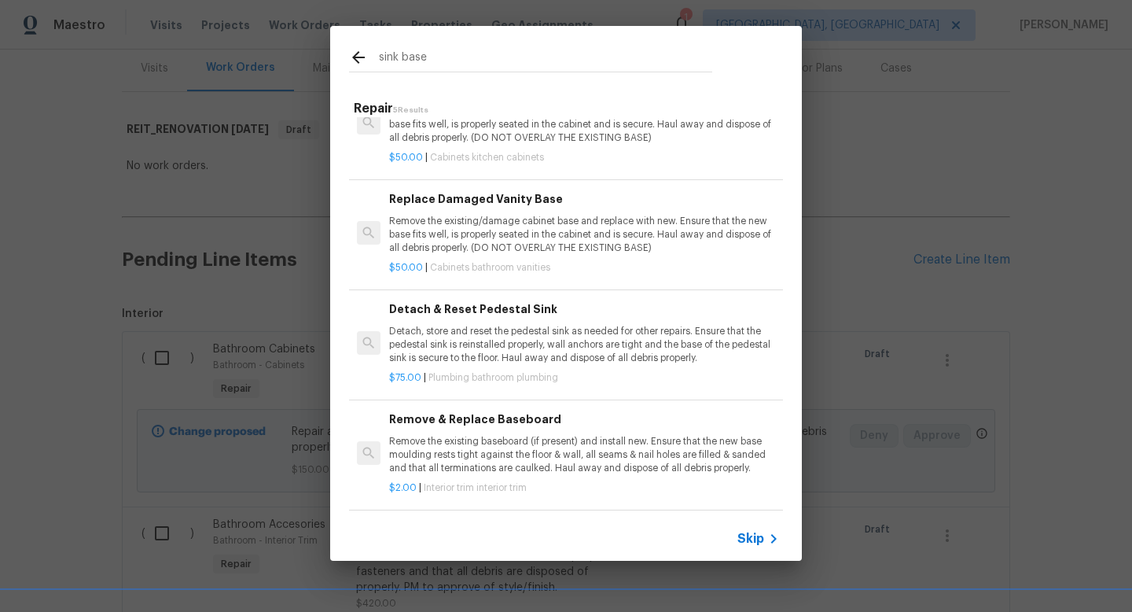
click at [362, 62] on icon at bounding box center [358, 57] width 19 height 19
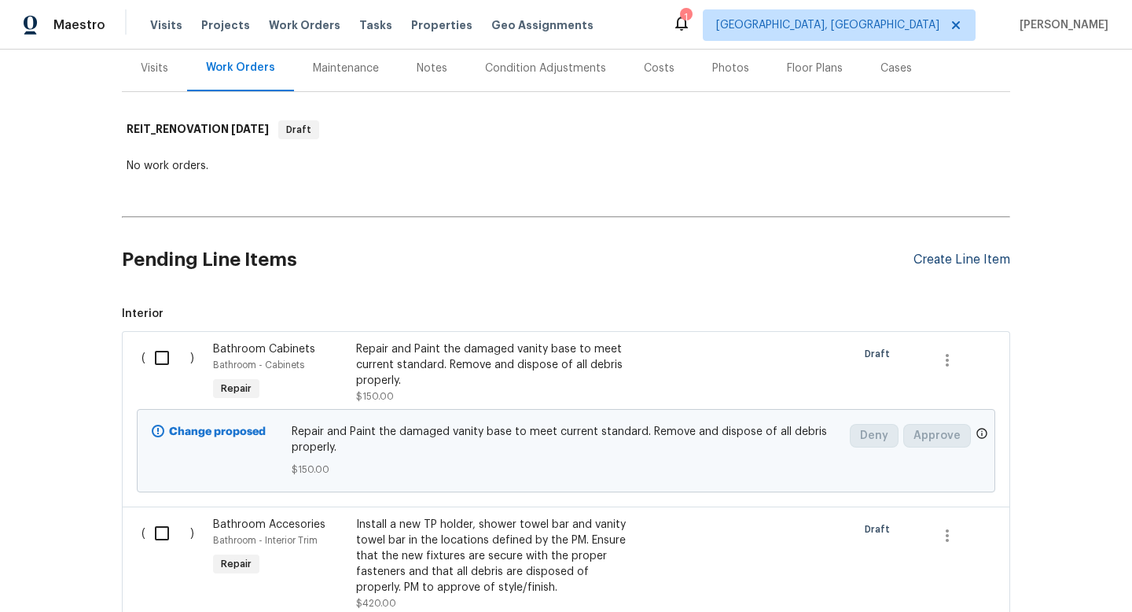
click at [939, 257] on div "Create Line Item" at bounding box center [961, 259] width 97 height 15
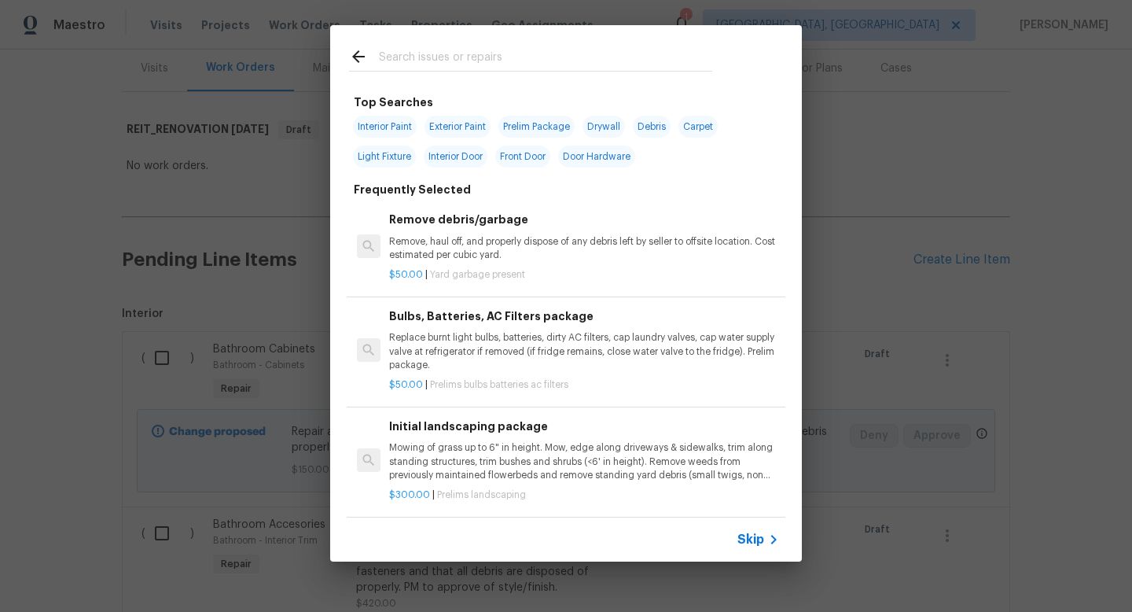
click at [749, 532] on span "Skip" at bounding box center [750, 539] width 27 height 16
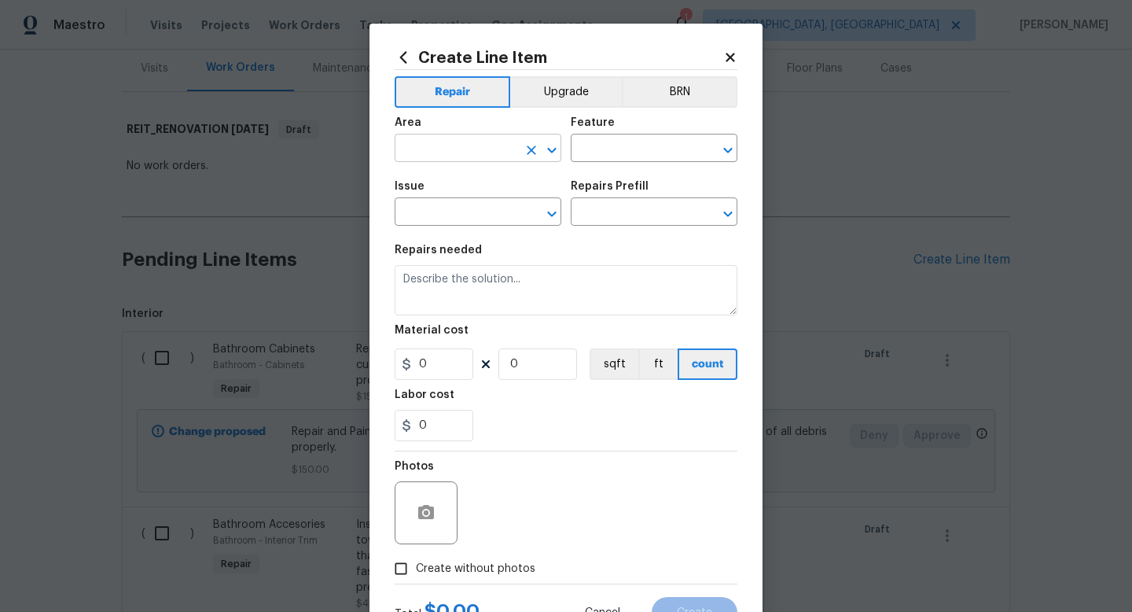
click at [472, 145] on input "text" at bounding box center [456, 150] width 123 height 24
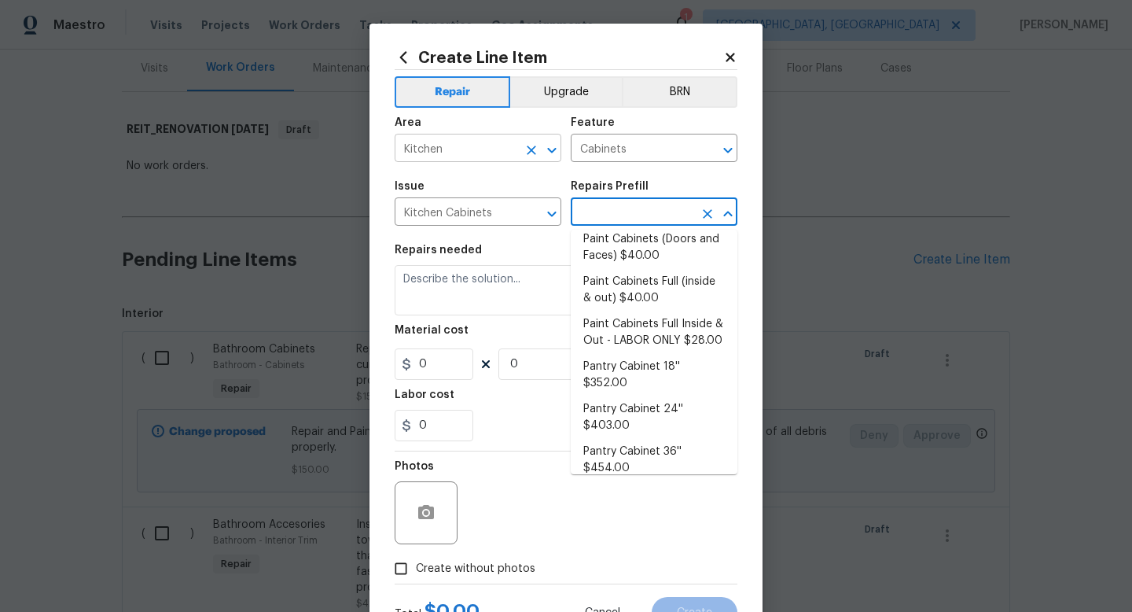
scroll to position [401, 0]
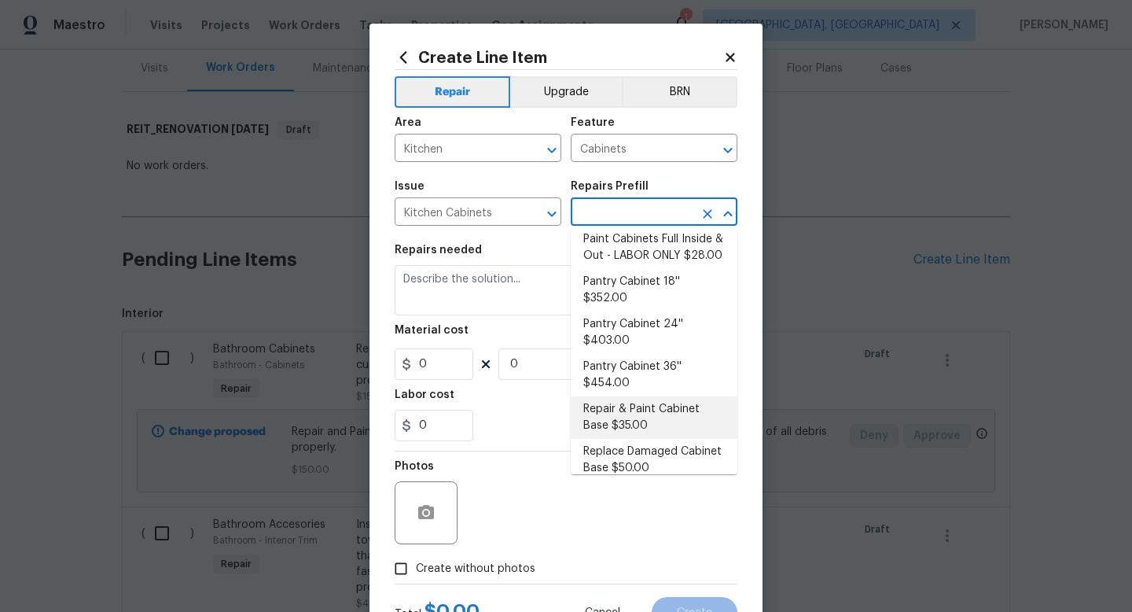
click at [608, 396] on li "Repair & Paint Cabinet Base $35.00" at bounding box center [654, 417] width 167 height 42
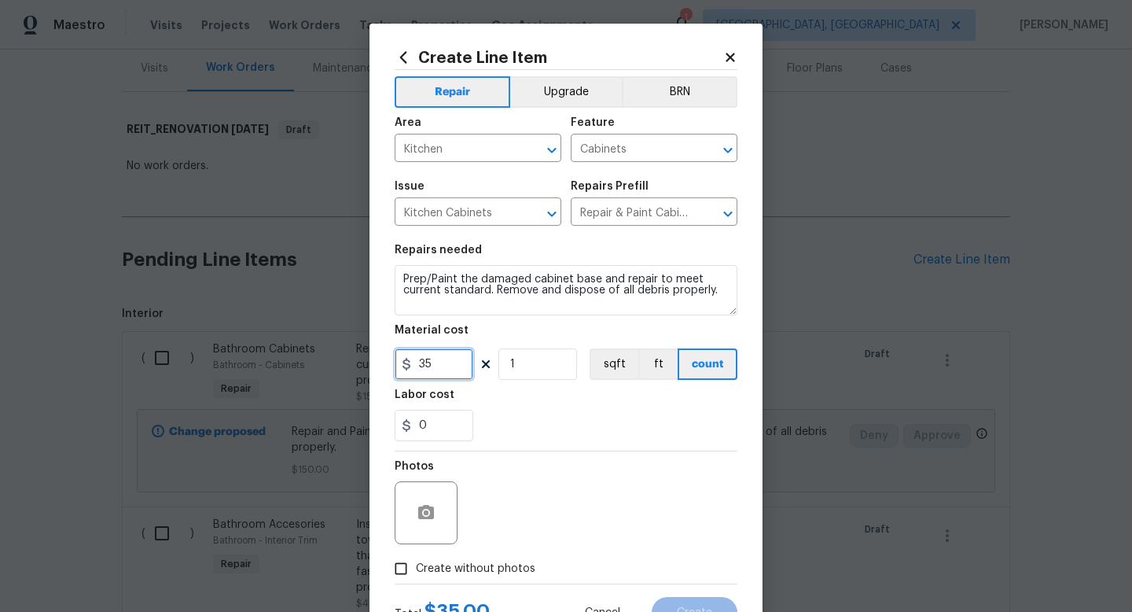
click at [455, 363] on input "35" at bounding box center [434, 363] width 79 height 31
click at [479, 579] on label "Create without photos" at bounding box center [460, 568] width 149 height 30
click at [416, 579] on input "Create without photos" at bounding box center [401, 568] width 30 height 30
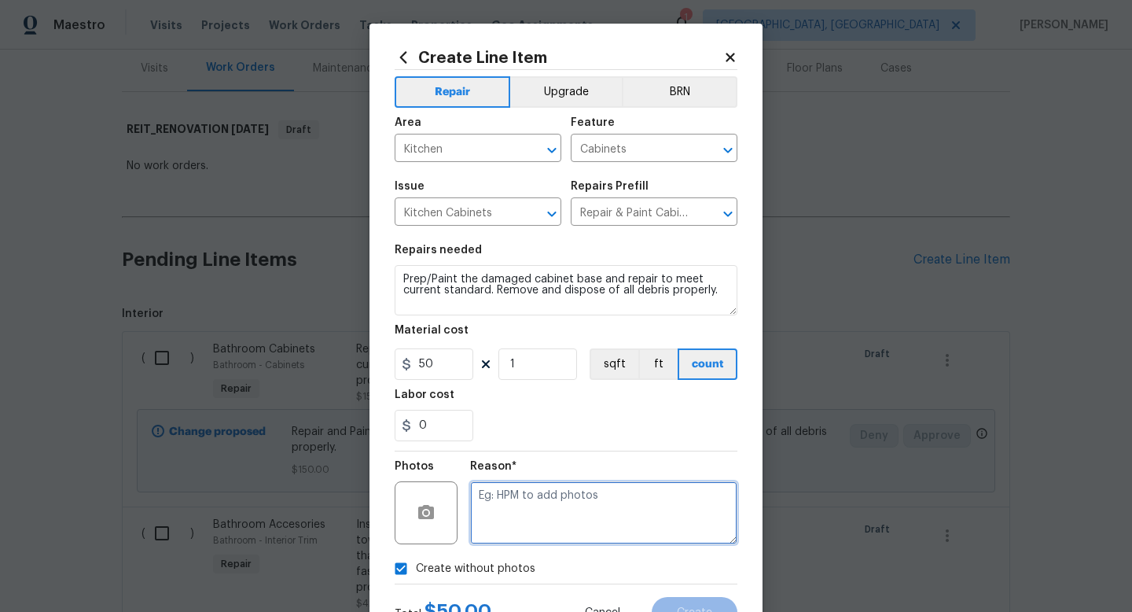
click at [525, 525] on textarea at bounding box center [603, 512] width 267 height 63
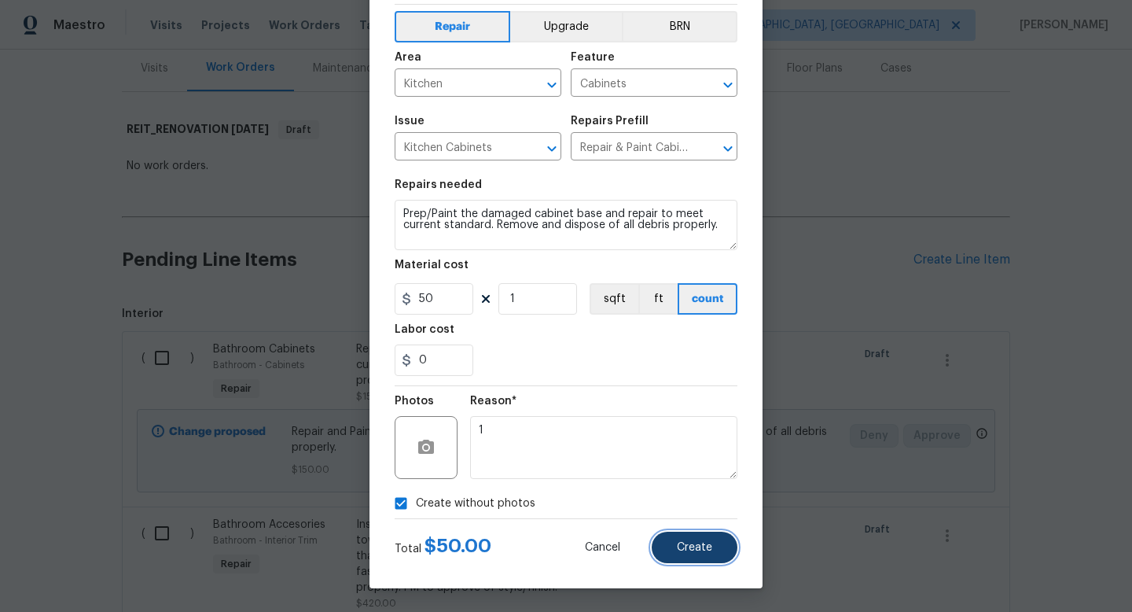
click at [656, 537] on button "Create" at bounding box center [695, 546] width 86 height 31
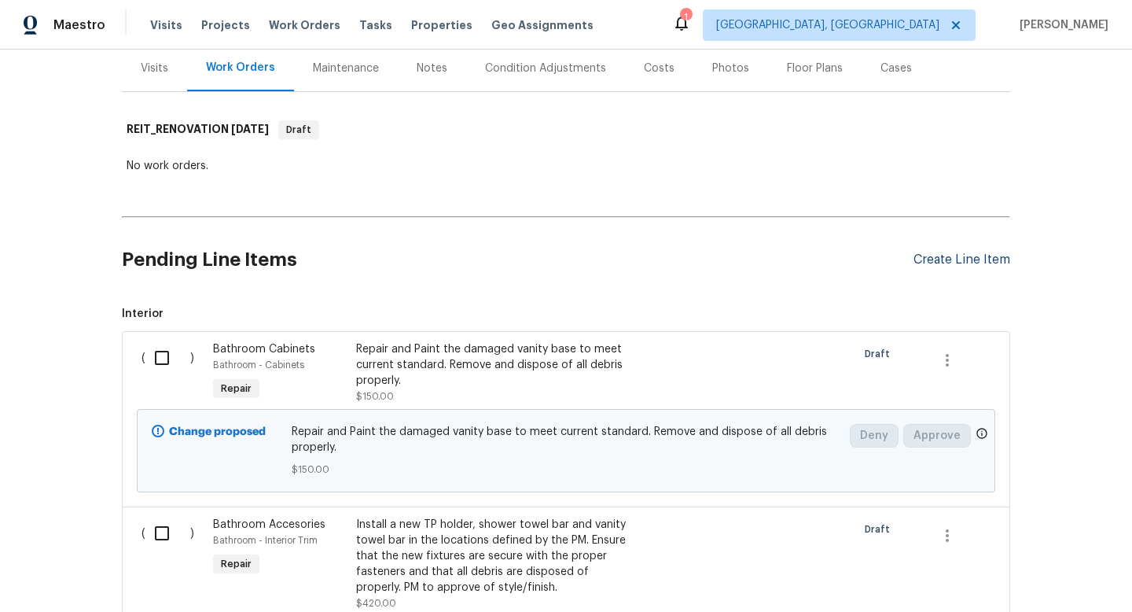
click at [956, 259] on div "Create Line Item" at bounding box center [961, 259] width 97 height 15
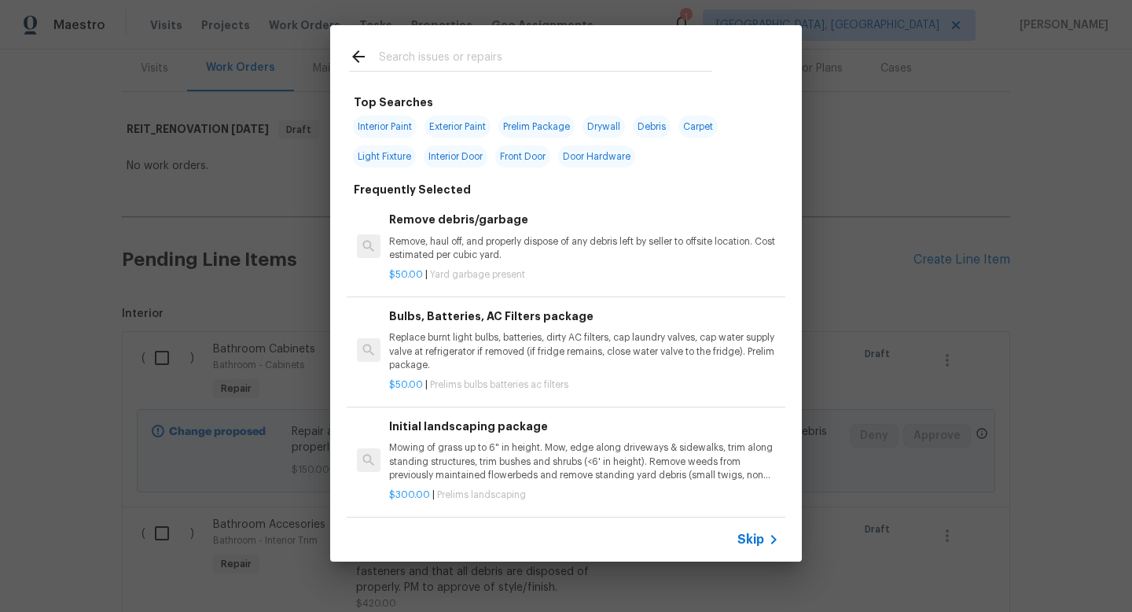
click at [744, 546] on span "Skip" at bounding box center [750, 539] width 27 height 16
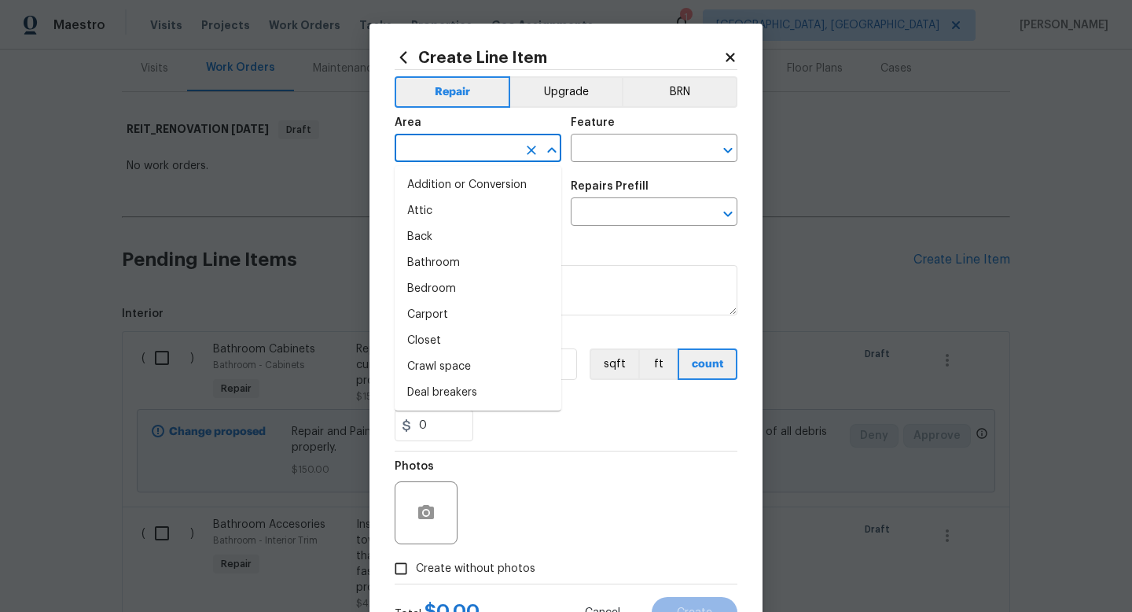
click at [481, 156] on input "text" at bounding box center [456, 150] width 123 height 24
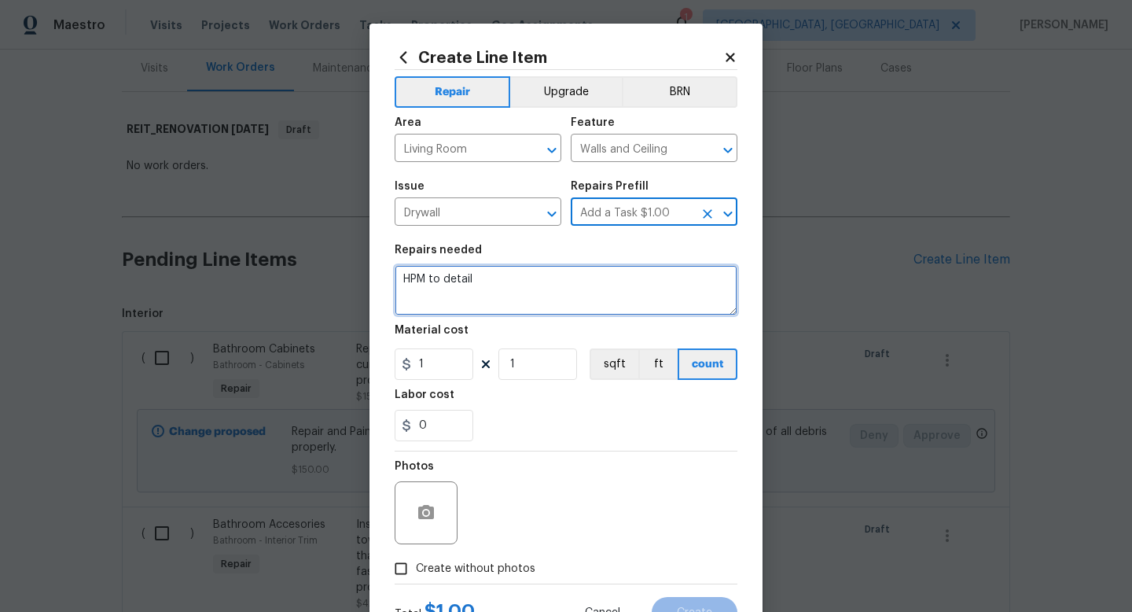
click at [455, 277] on textarea "HPM to detail" at bounding box center [566, 290] width 343 height 50
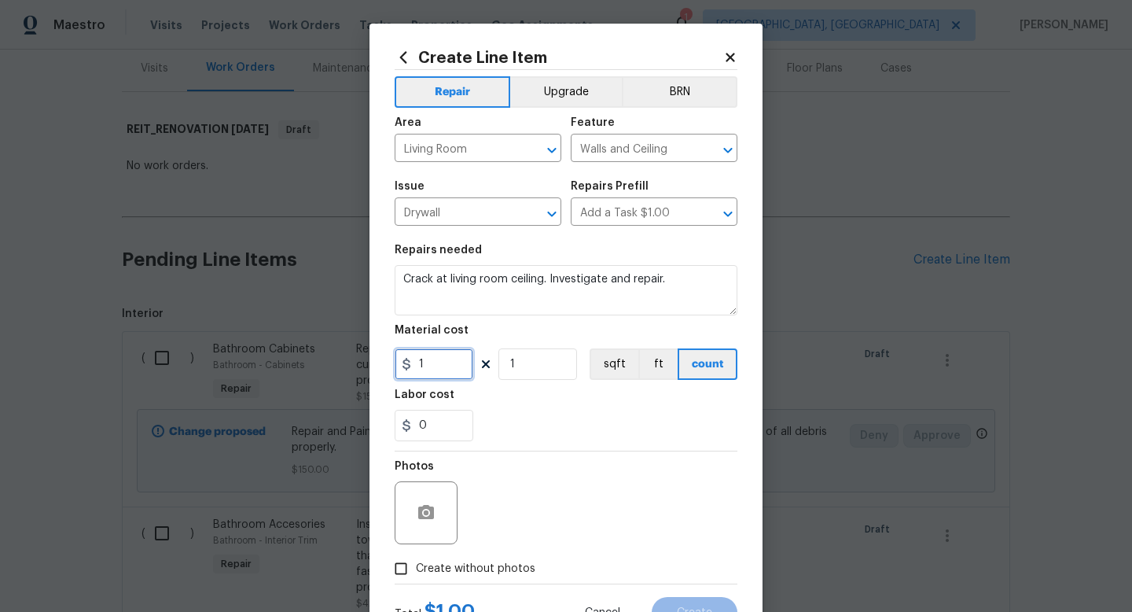
click at [445, 373] on input "1" at bounding box center [434, 363] width 79 height 31
click at [435, 565] on span "Create without photos" at bounding box center [475, 568] width 119 height 17
click at [416, 565] on input "Create without photos" at bounding box center [401, 568] width 30 height 30
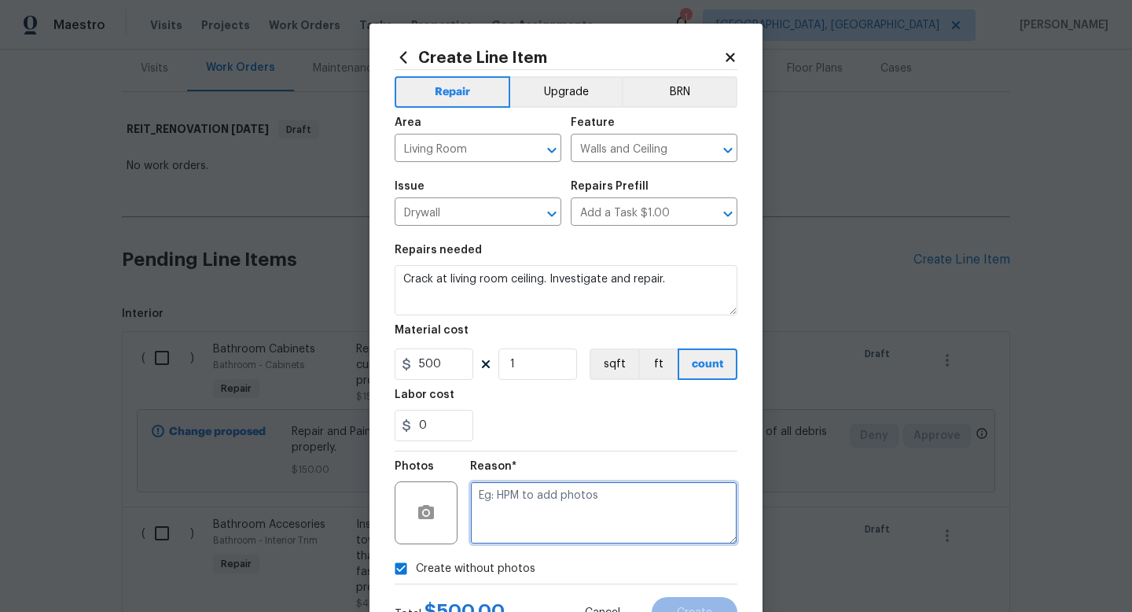
click at [546, 504] on textarea at bounding box center [603, 512] width 267 height 63
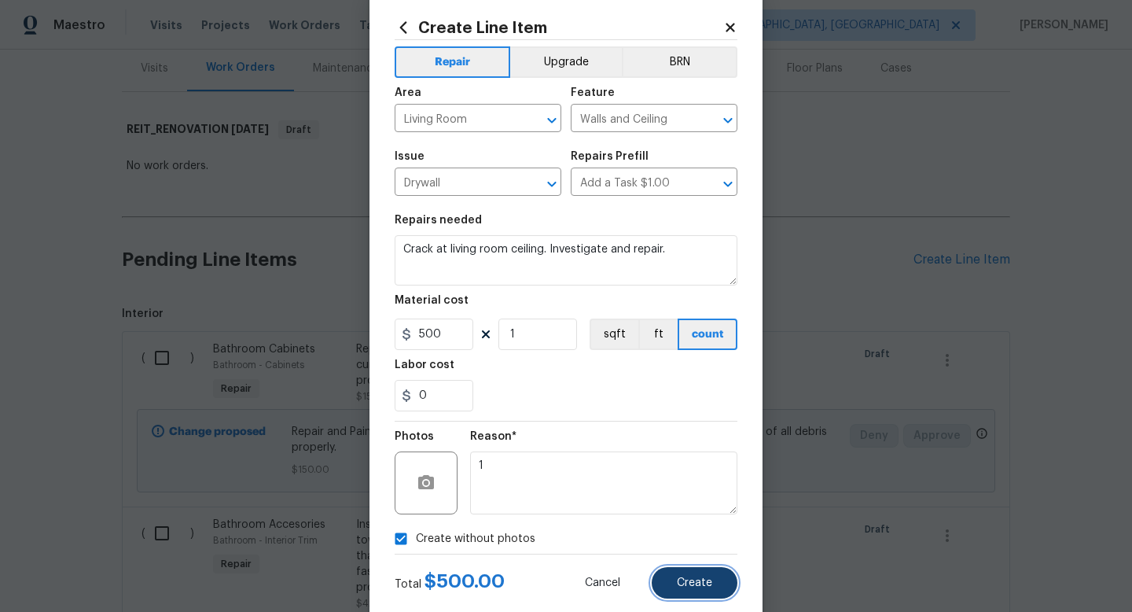
click at [694, 581] on span "Create" at bounding box center [694, 583] width 35 height 12
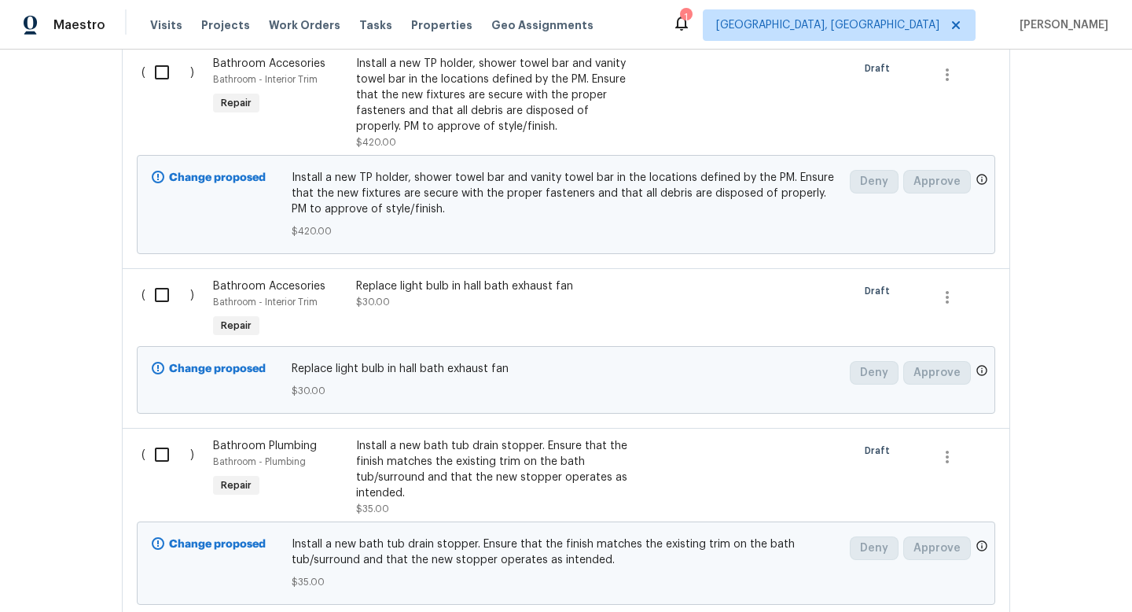
scroll to position [0, 0]
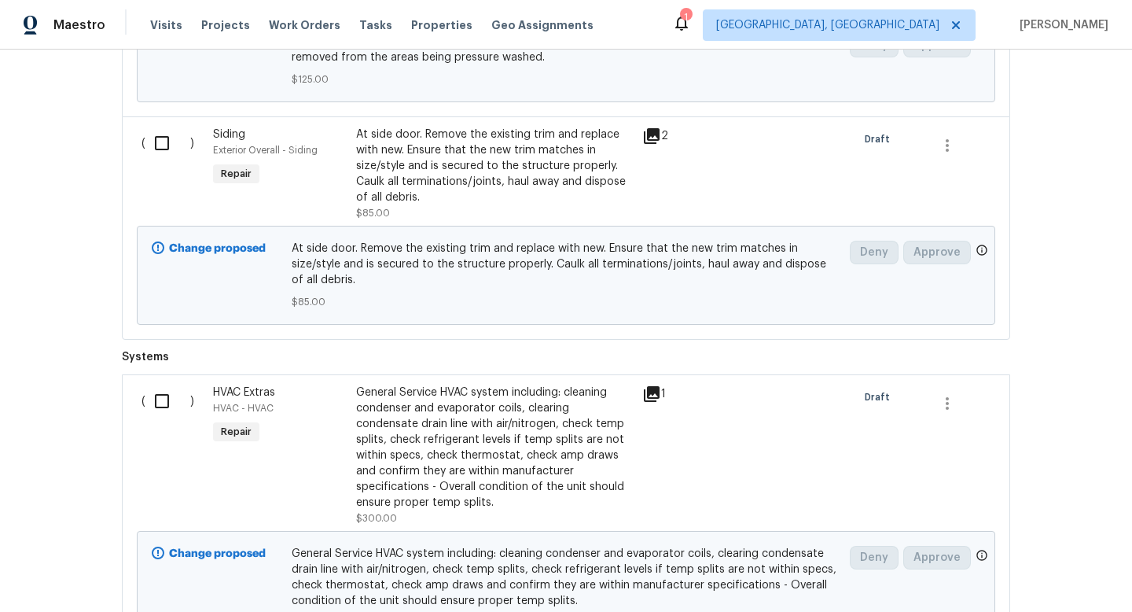
scroll to position [9016, 0]
